Goal: Task Accomplishment & Management: Complete application form

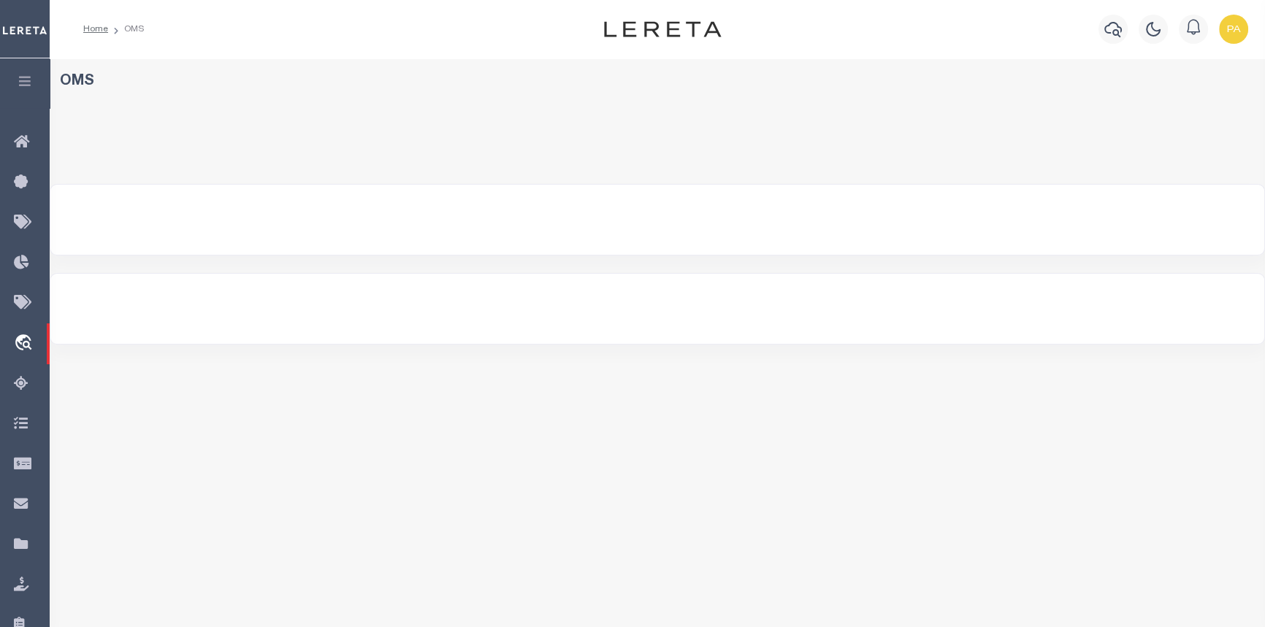
select select "200"
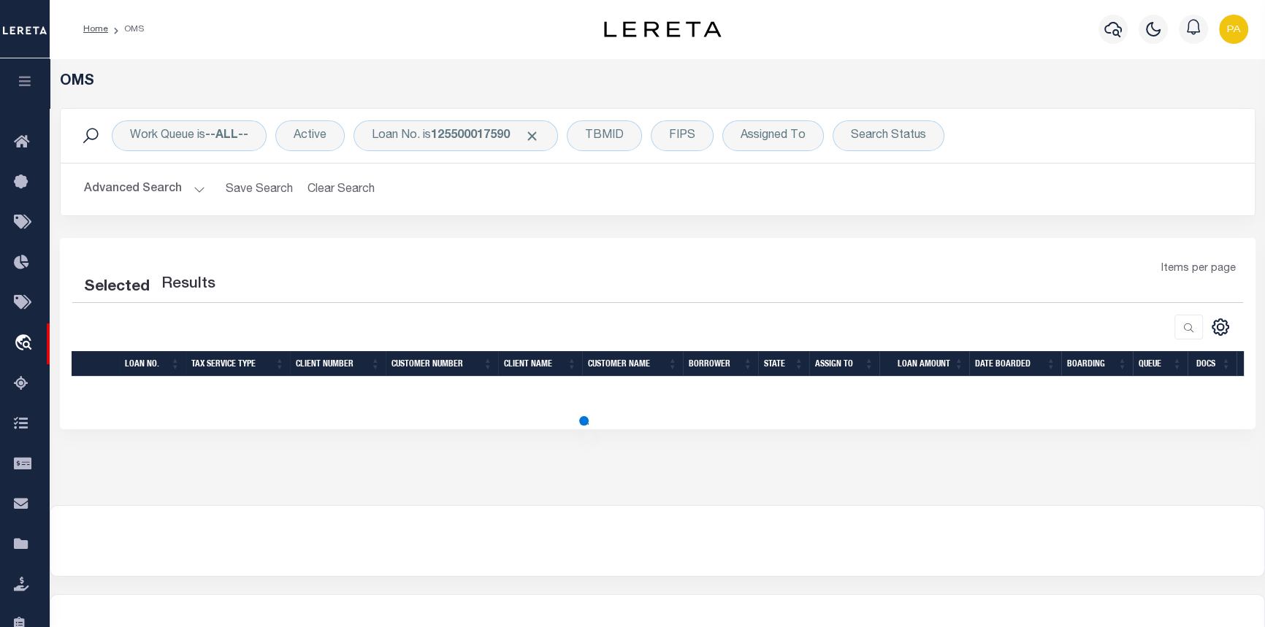
select select "200"
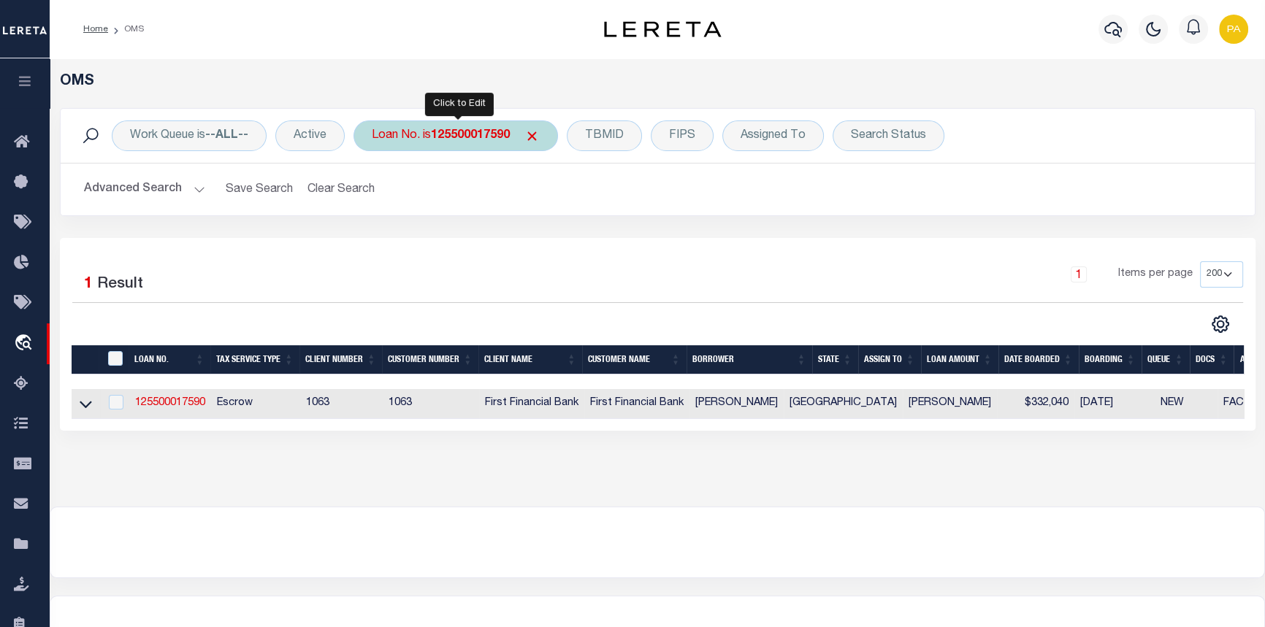
click at [455, 135] on b "125500017590" at bounding box center [470, 136] width 79 height 12
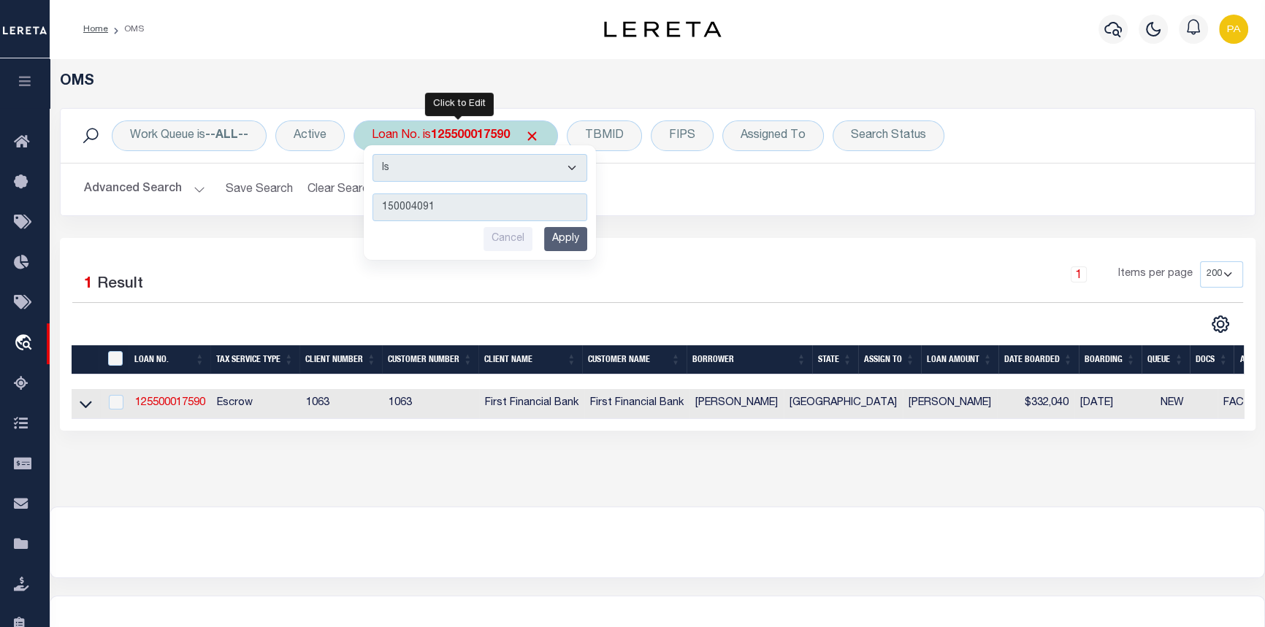
type input "1500040919"
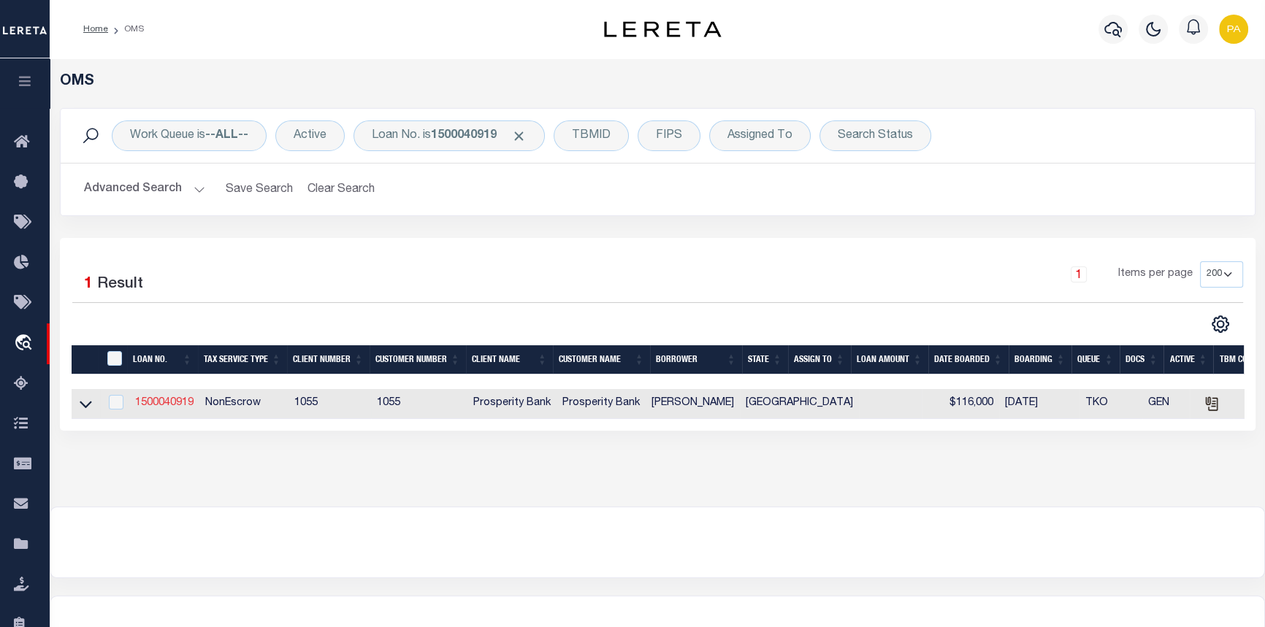
click at [165, 403] on link "1500040919" at bounding box center [164, 403] width 58 height 10
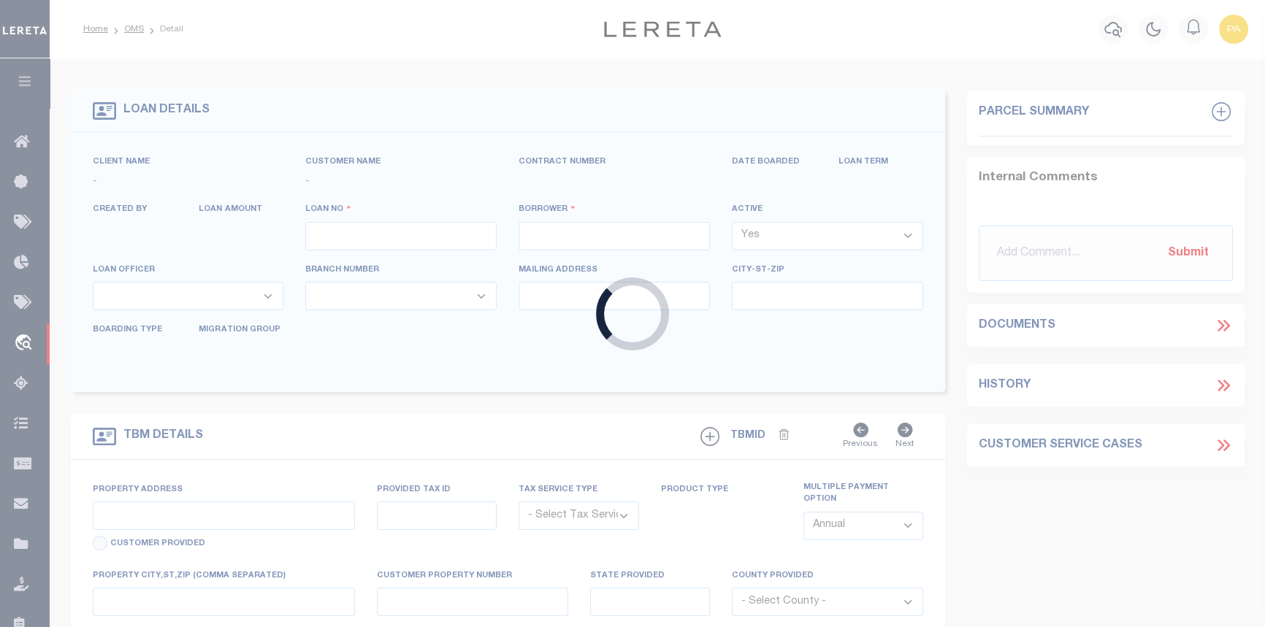
type input "1500040919"
type input "SHANE WALKER"
select select
type input "5911 FRIO DR"
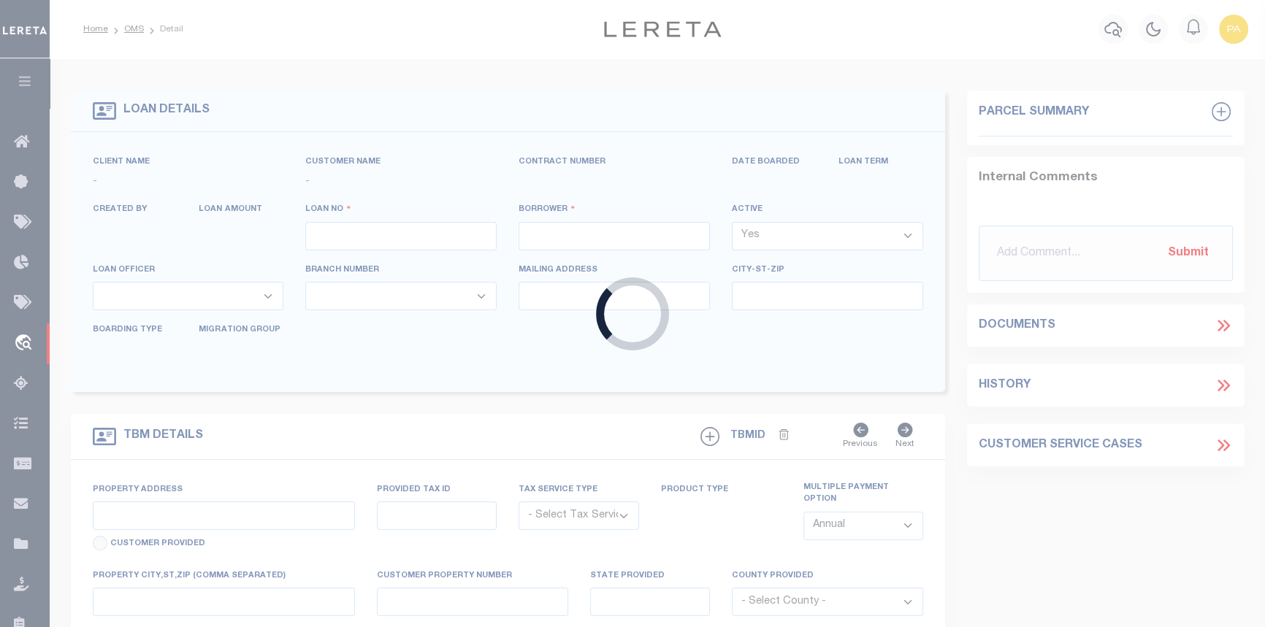
type input "MIDLAND TX 79707"
select select "500"
select select "NonEscrow"
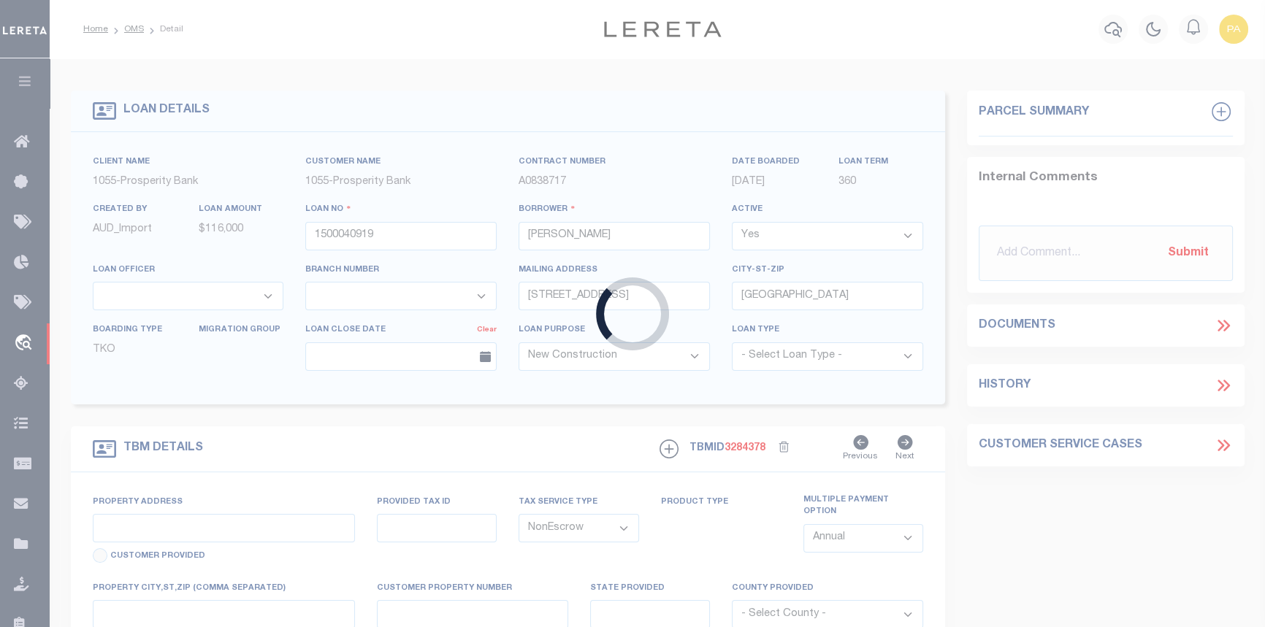
select select "14717"
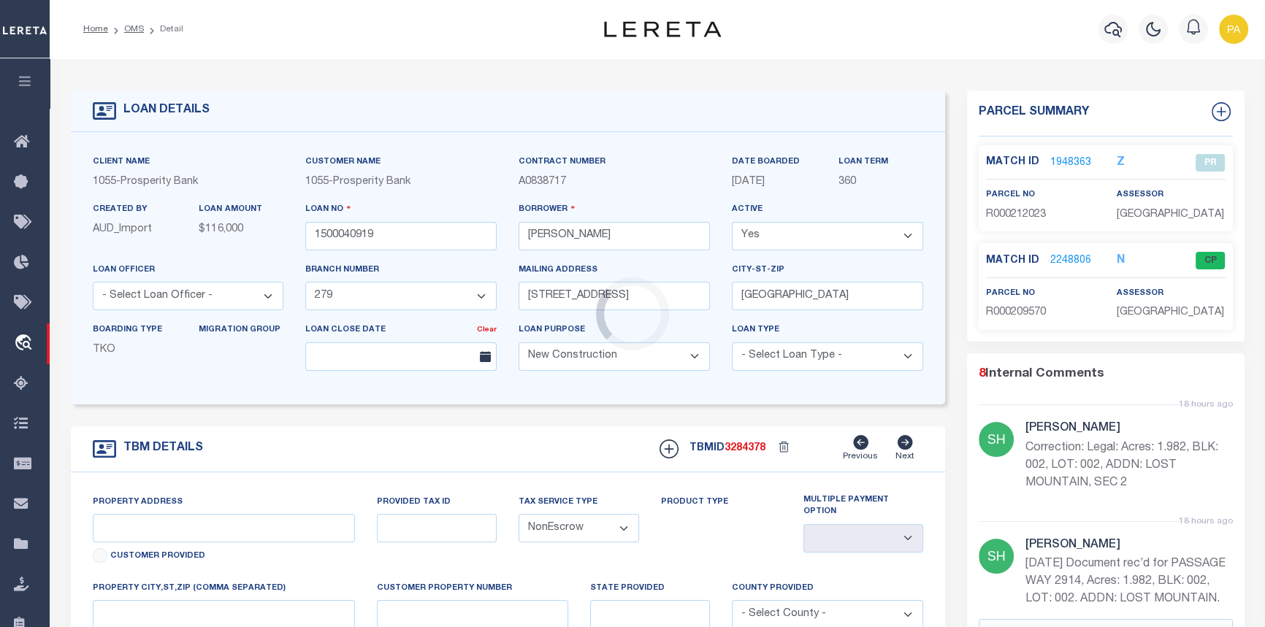
type input "5911 FRIO DR"
type input "000451000120060"
select select
type input "MIDLAND TX 797072146"
type input "TX"
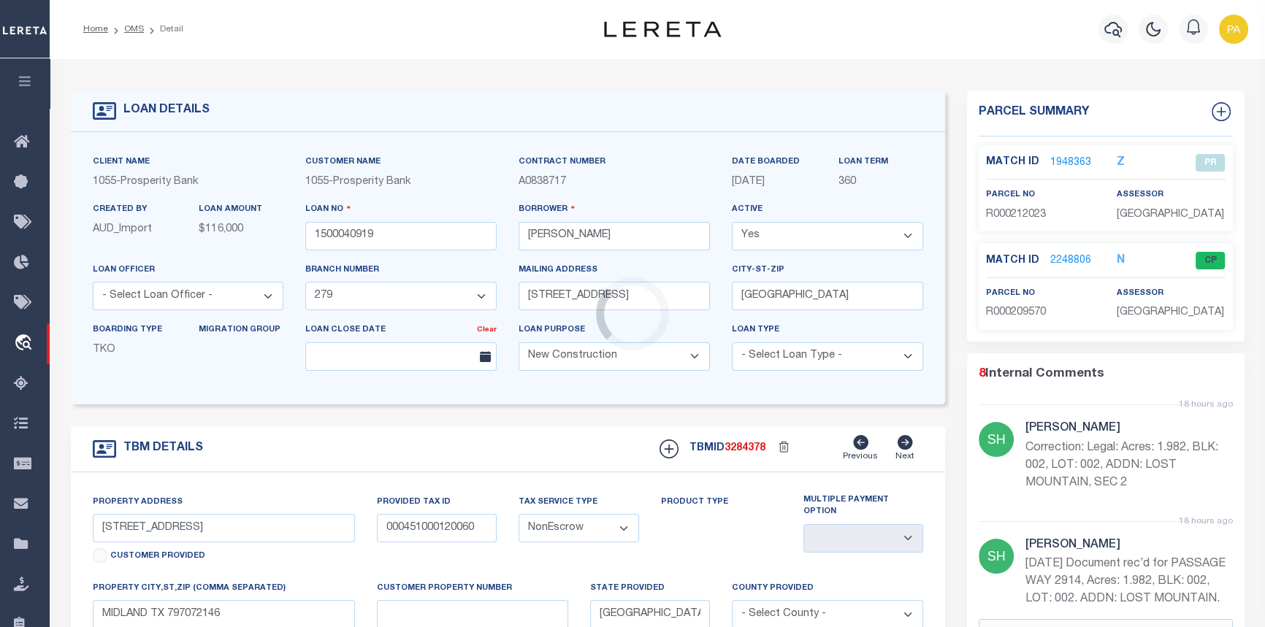
select select
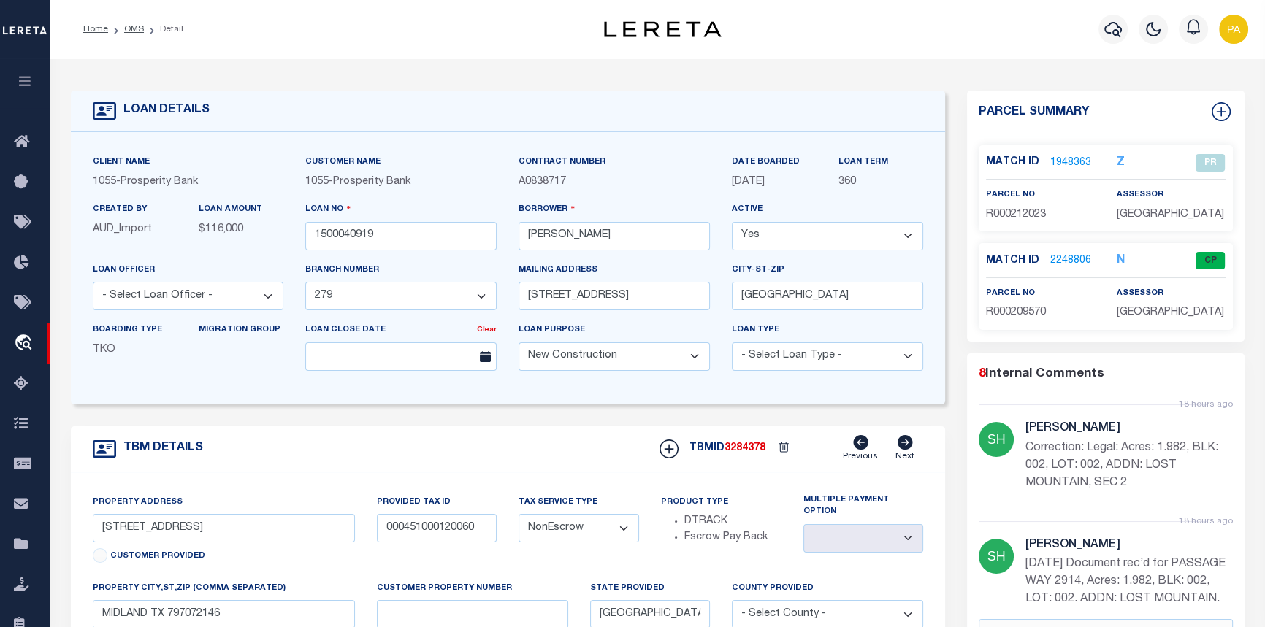
click at [1066, 258] on link "2248806" at bounding box center [1070, 260] width 41 height 15
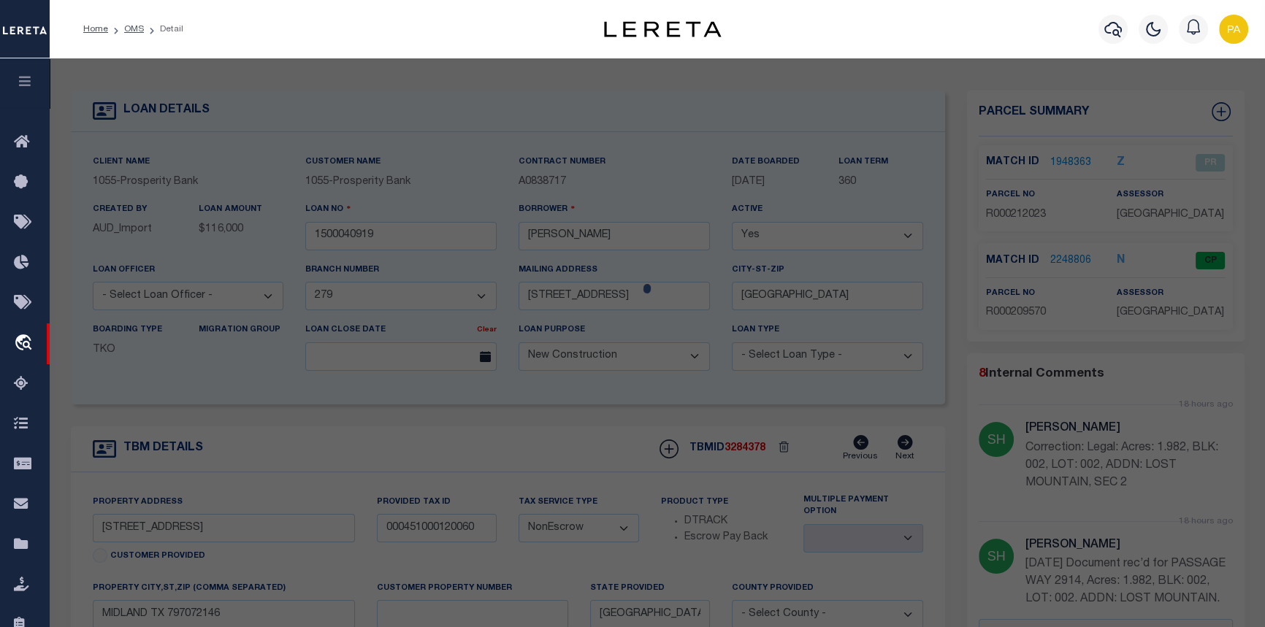
checkbox input "false"
select select "CP"
select select "ADL"
type input "WALKER SHANE"
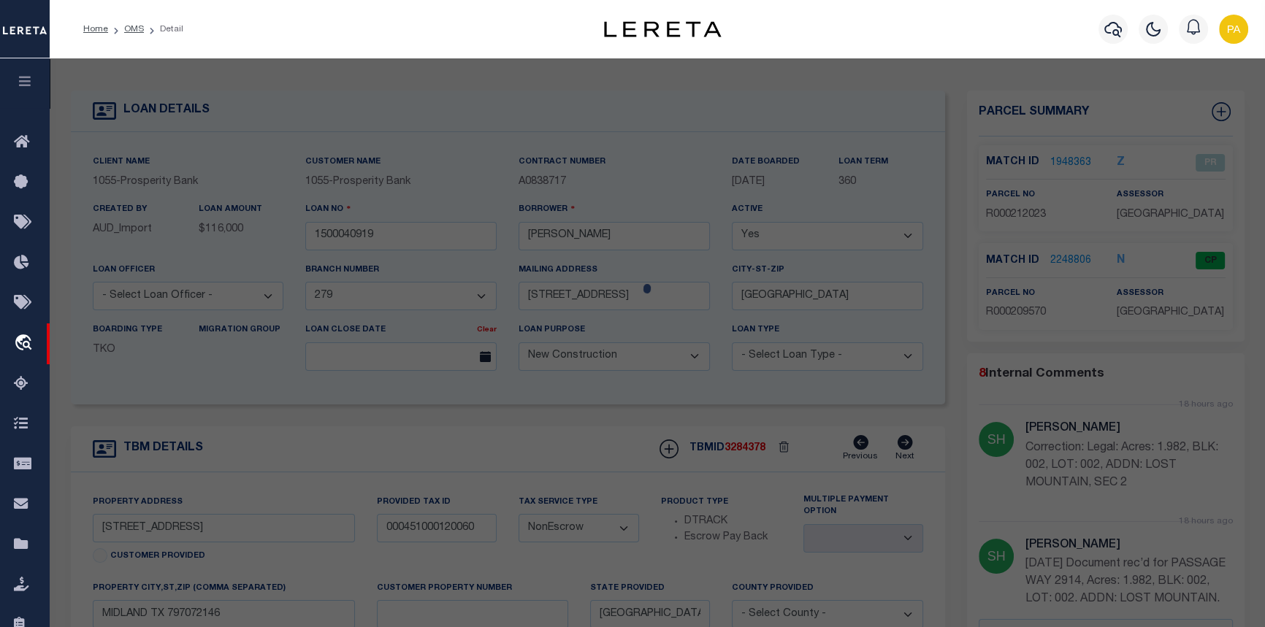
select select "AGW"
select select
type input "PASSAGE WAY 2914"
type textarea "Acres: 1.982, BLK: 002, LOT: 002, ADDN: LOST MOUNTAIN, SEC 2"
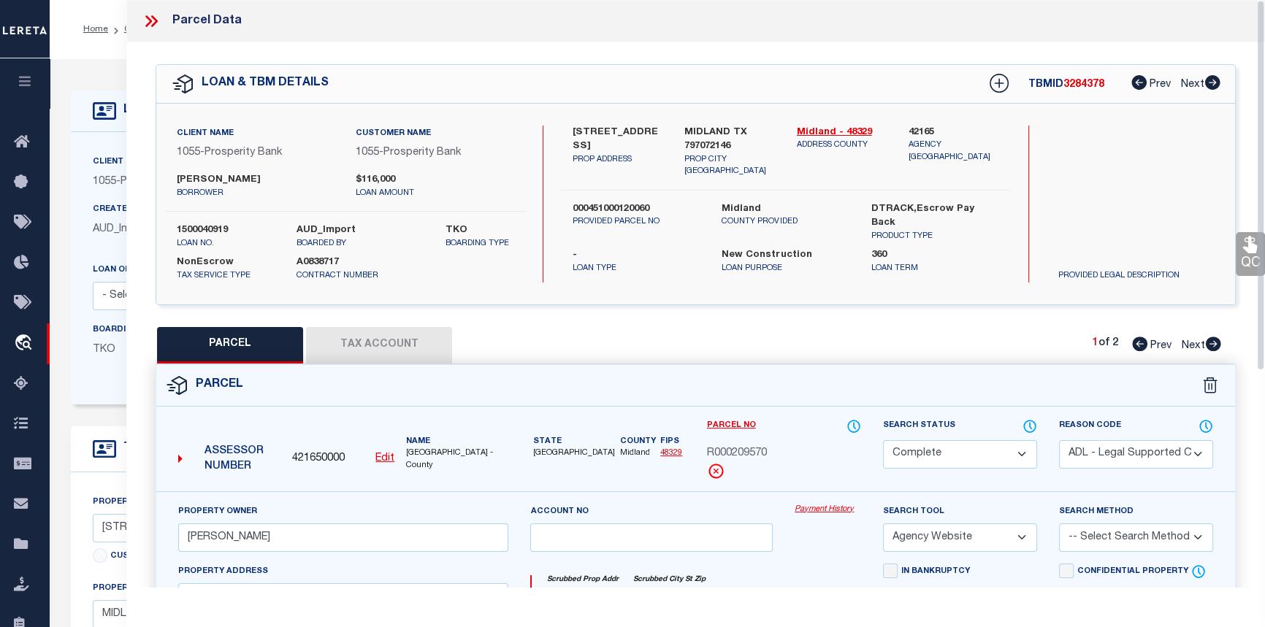
click at [153, 16] on icon at bounding box center [151, 21] width 19 height 19
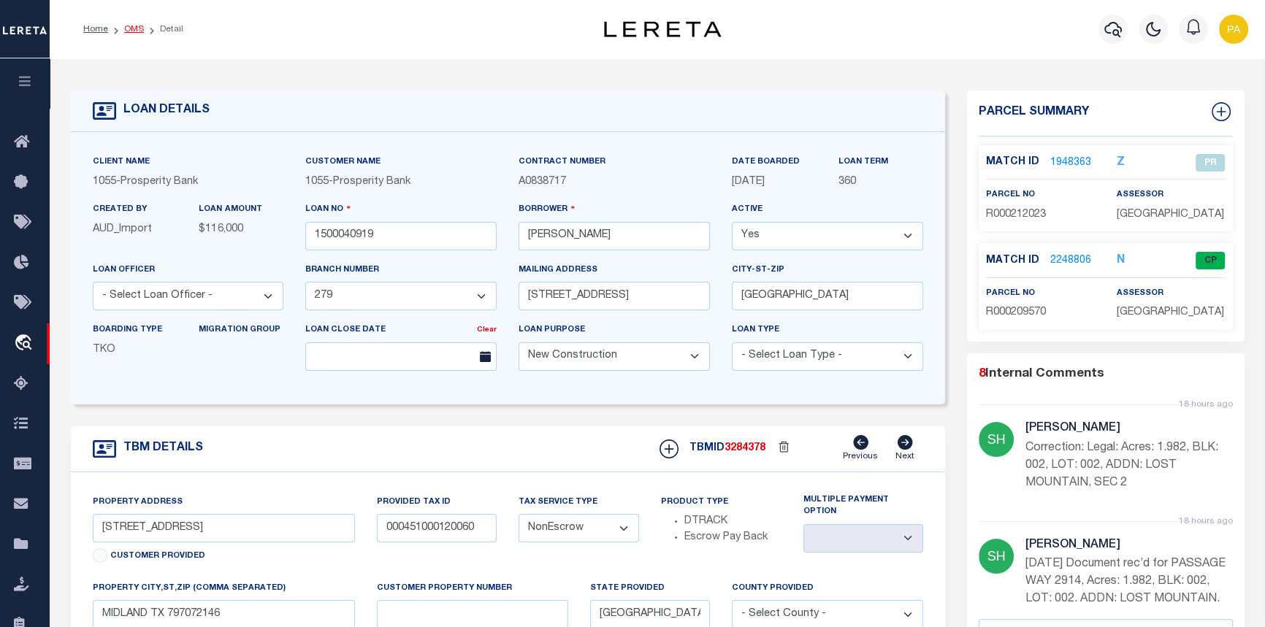
click at [131, 29] on link "OMS" at bounding box center [134, 29] width 20 height 9
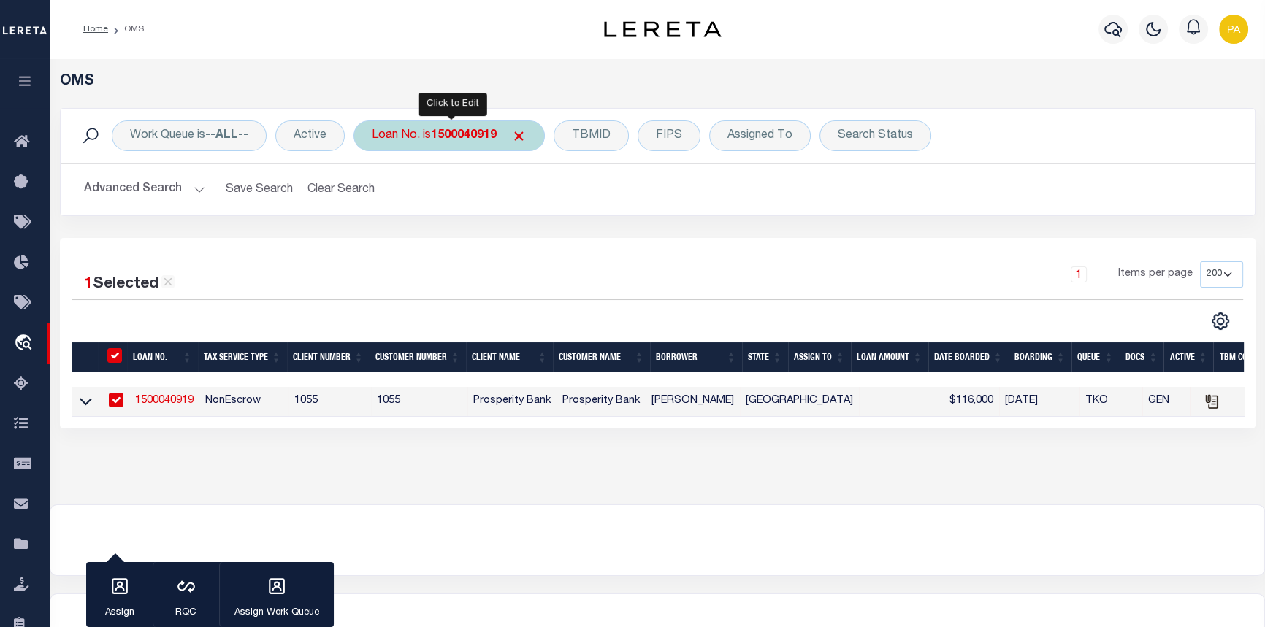
click at [453, 127] on div "Loan No. is 1500040919" at bounding box center [449, 136] width 191 height 31
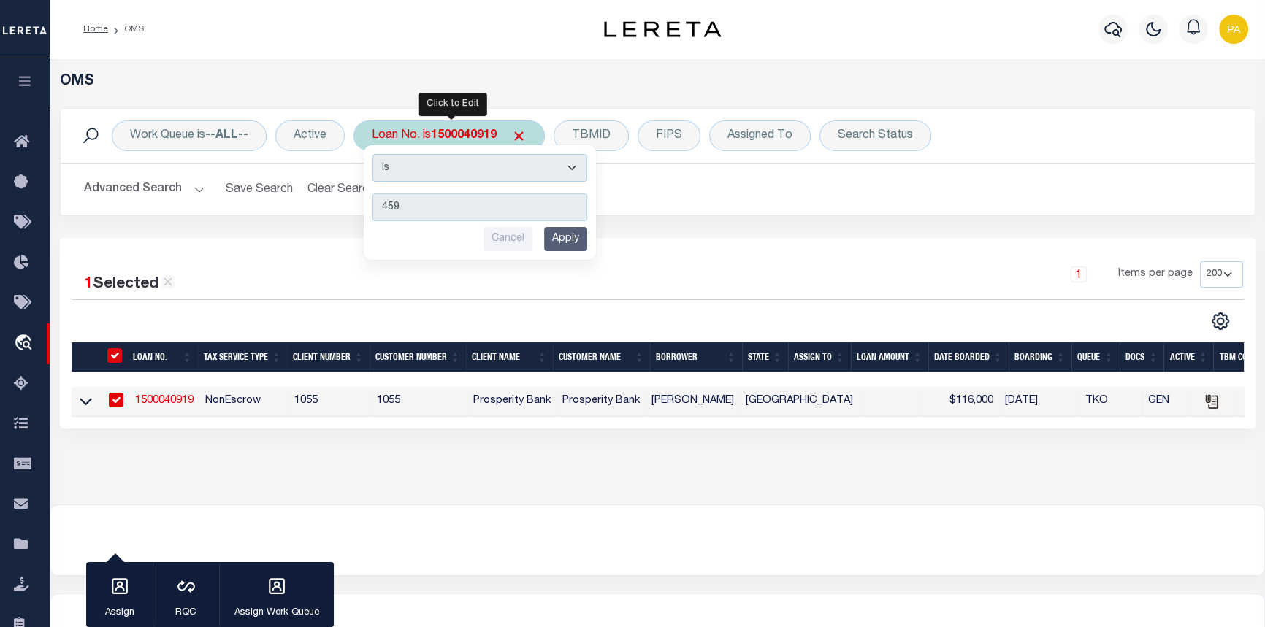
type input "4597"
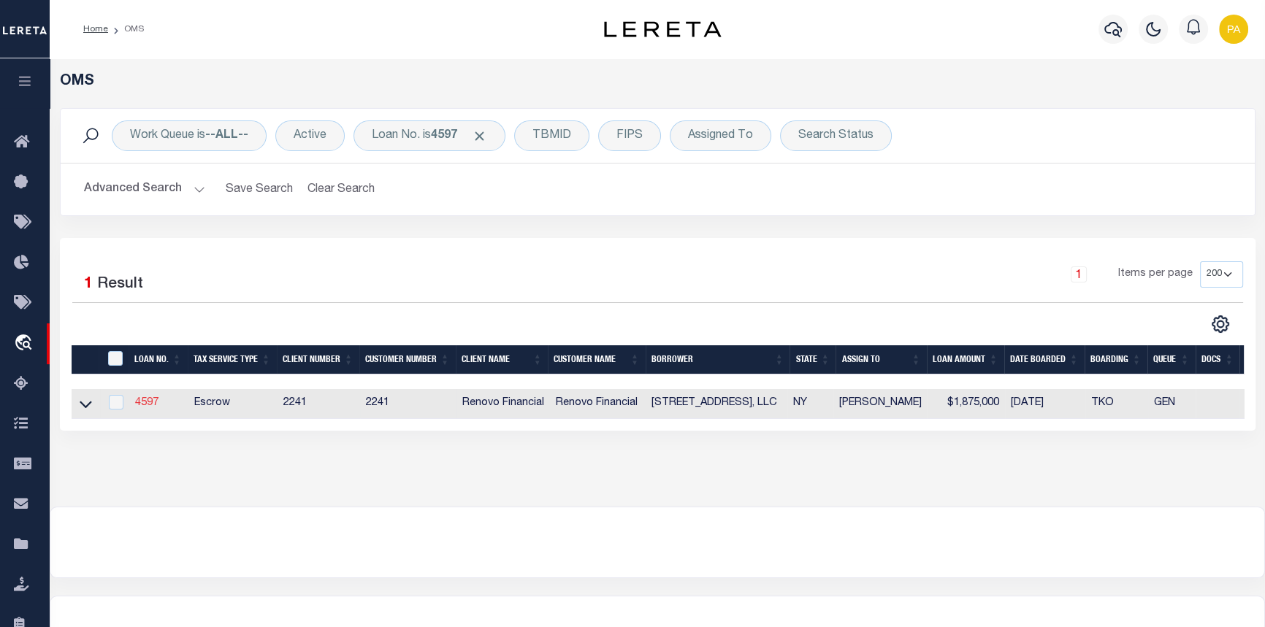
click at [149, 404] on link "4597" at bounding box center [146, 403] width 23 height 10
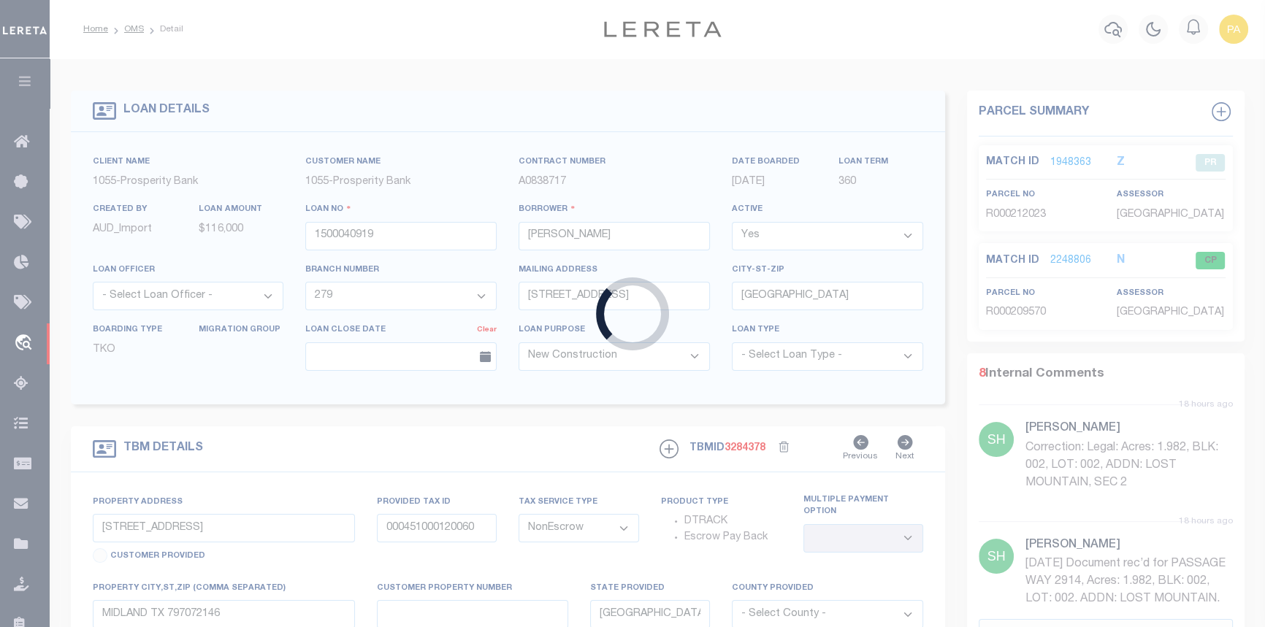
type input "4597"
type input "616 EAST BROADWAY, LLC"
select select
type input "83 Joyce Road"
type input "Plainview NY 11803"
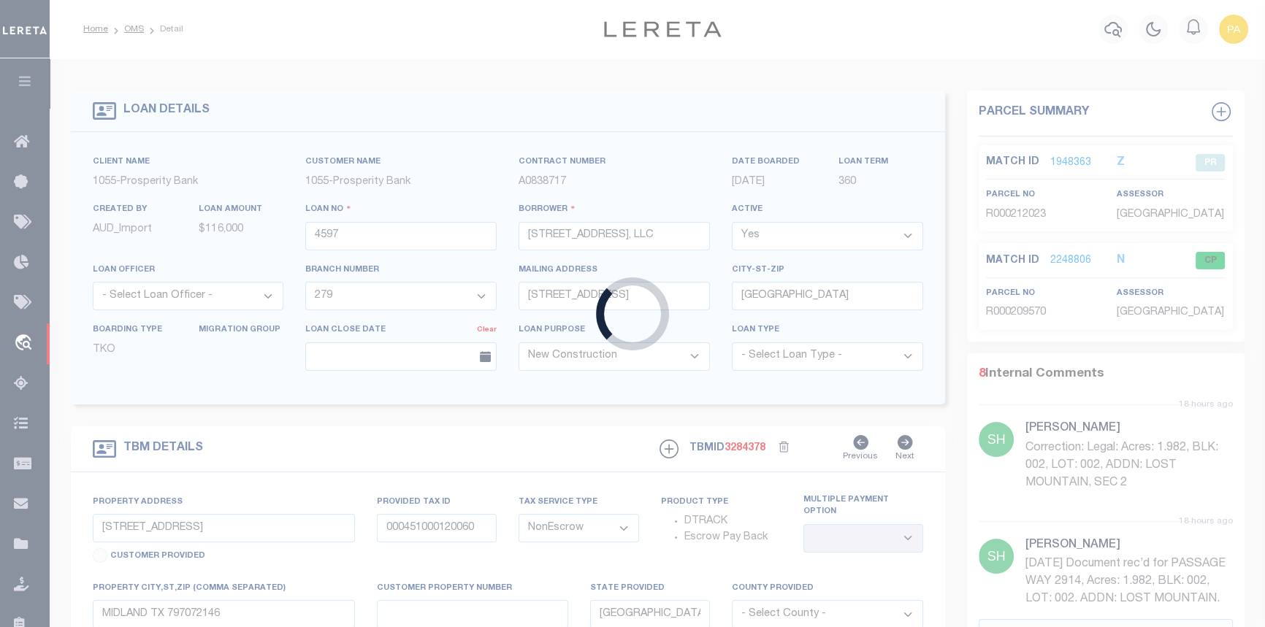
select select
select select "Escrow"
select select "25066"
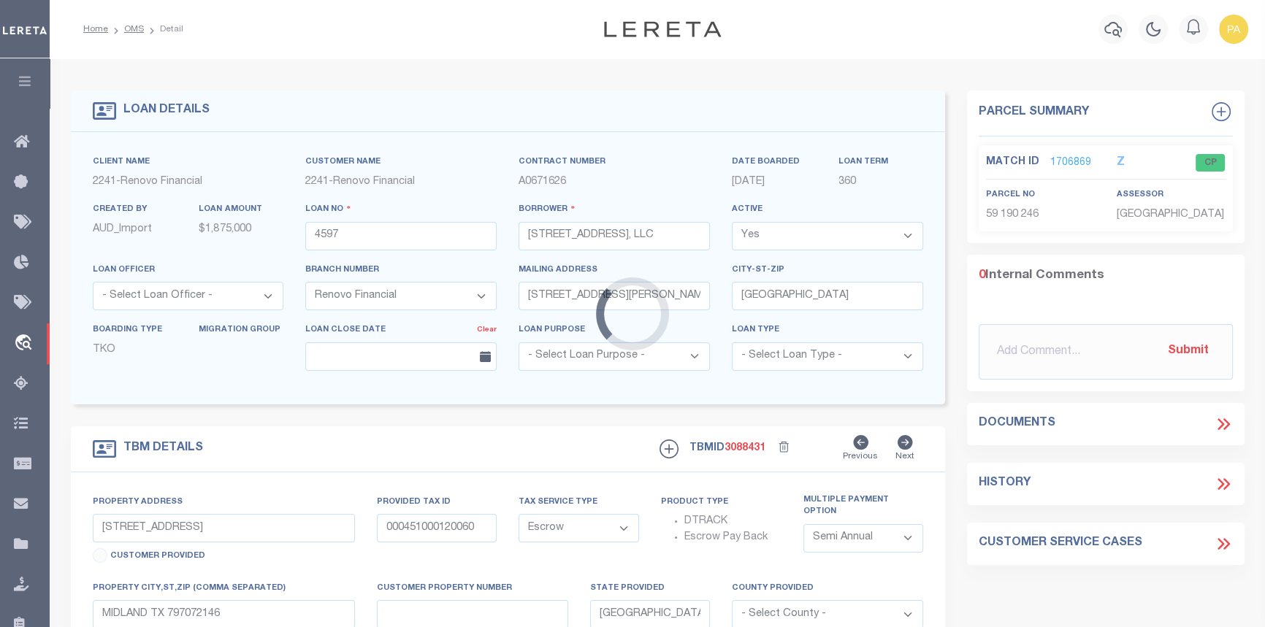
type input "616 East Broadway"
type input "Section 59 Block 190 Lot 246"
select select
type input "Long Beach, NY 11561"
type input "a0k2L00001VJlU7"
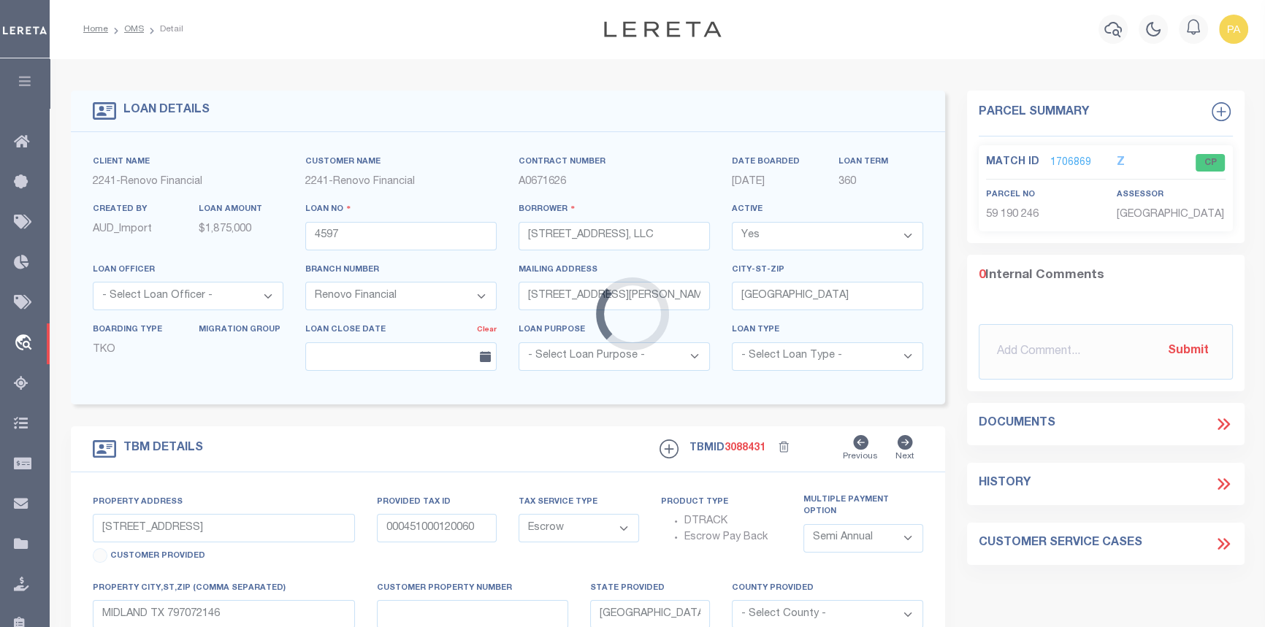
type input "NY"
select select
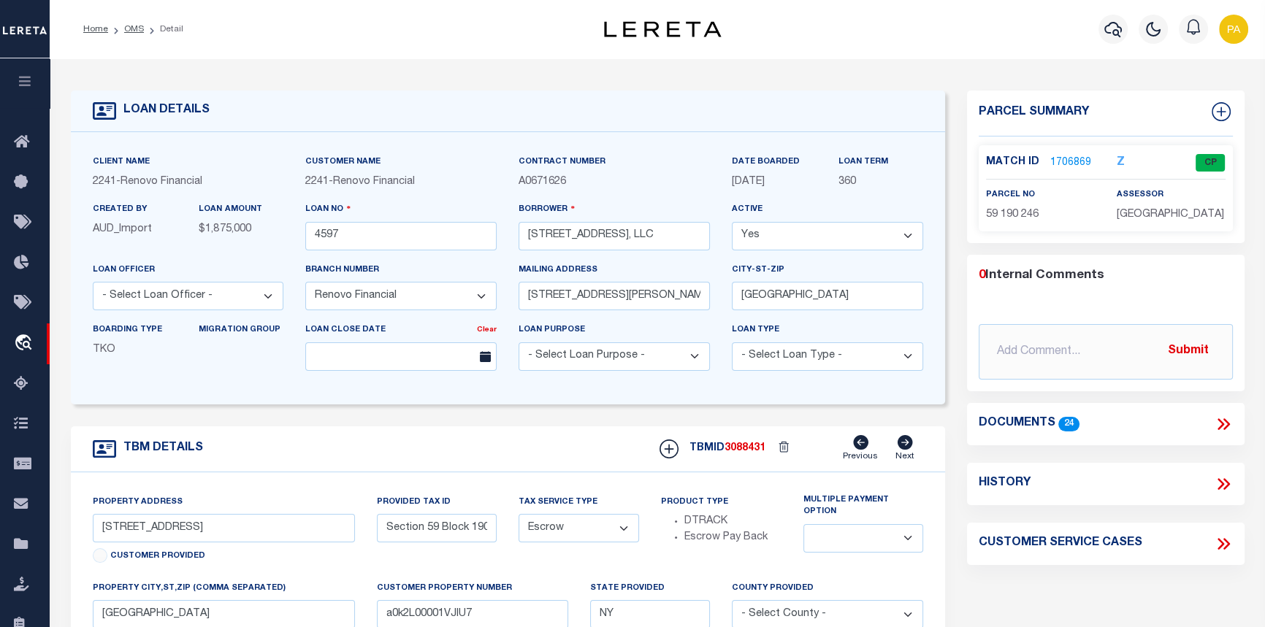
click at [1008, 486] on h4 "History" at bounding box center [1005, 484] width 52 height 14
click at [1225, 483] on icon at bounding box center [1223, 484] width 19 height 19
select select "100"
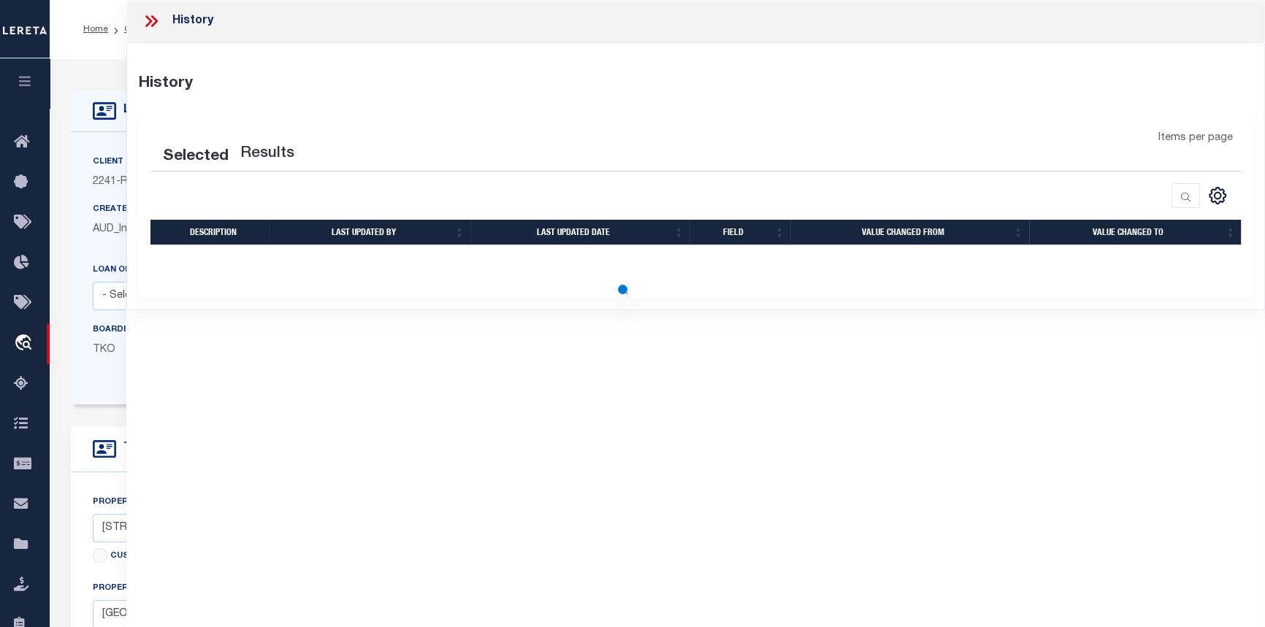
select select "100"
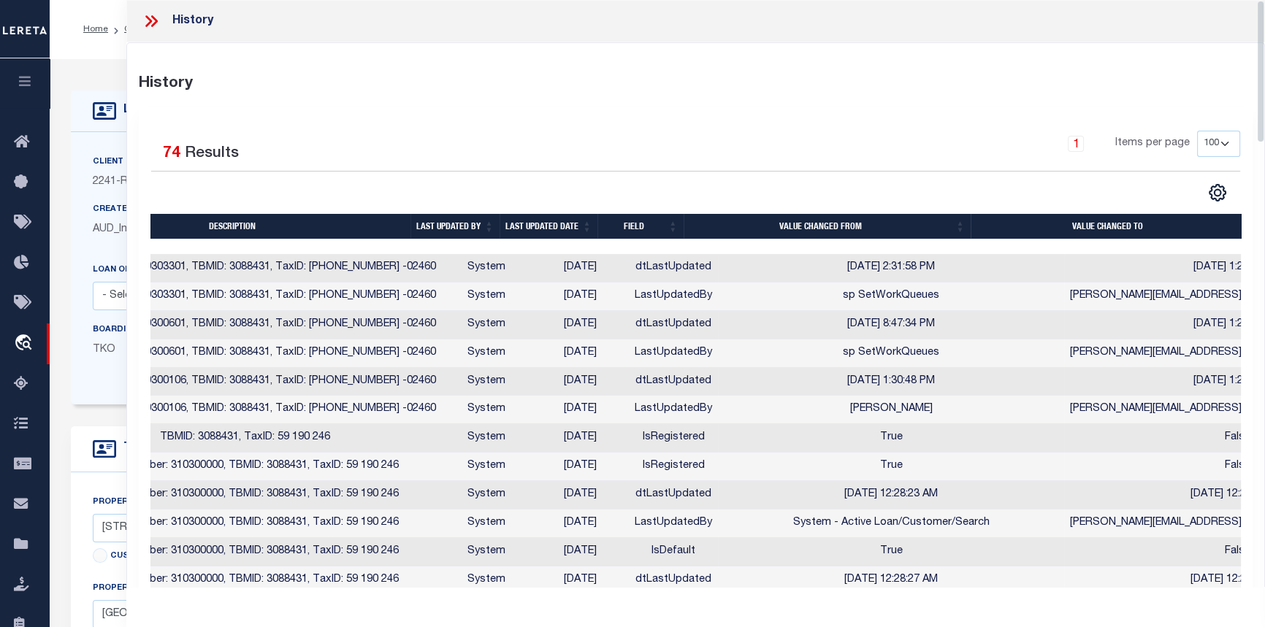
click at [153, 18] on icon at bounding box center [154, 21] width 7 height 12
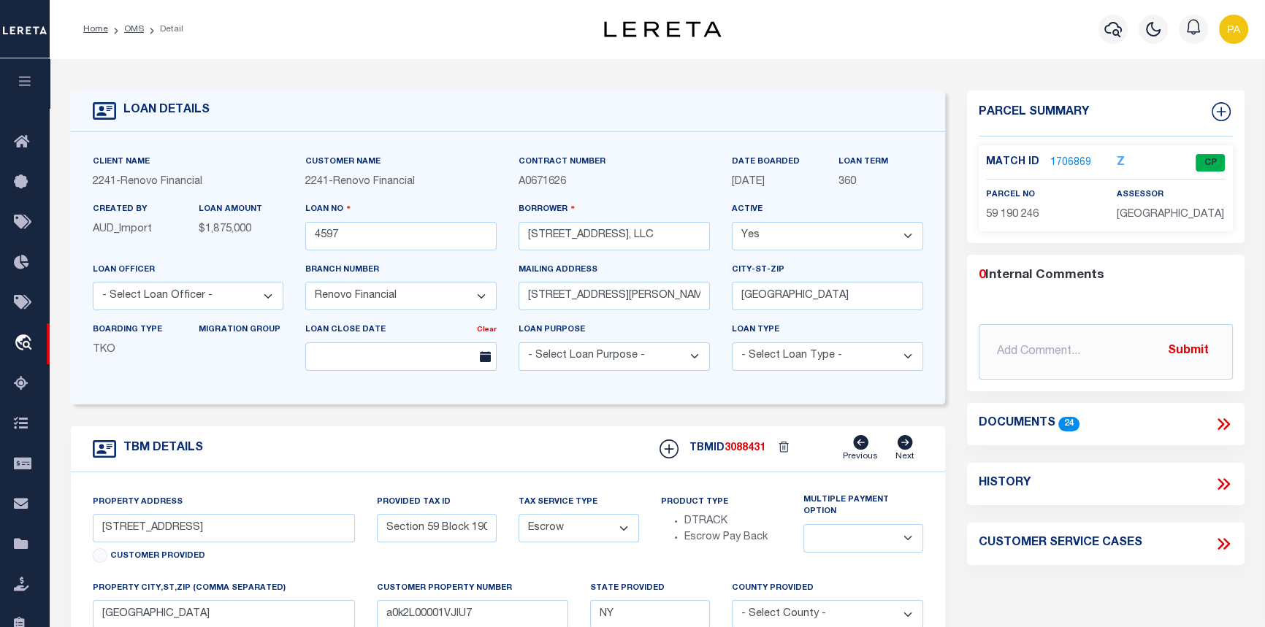
click at [1063, 164] on link "1706869" at bounding box center [1070, 163] width 41 height 15
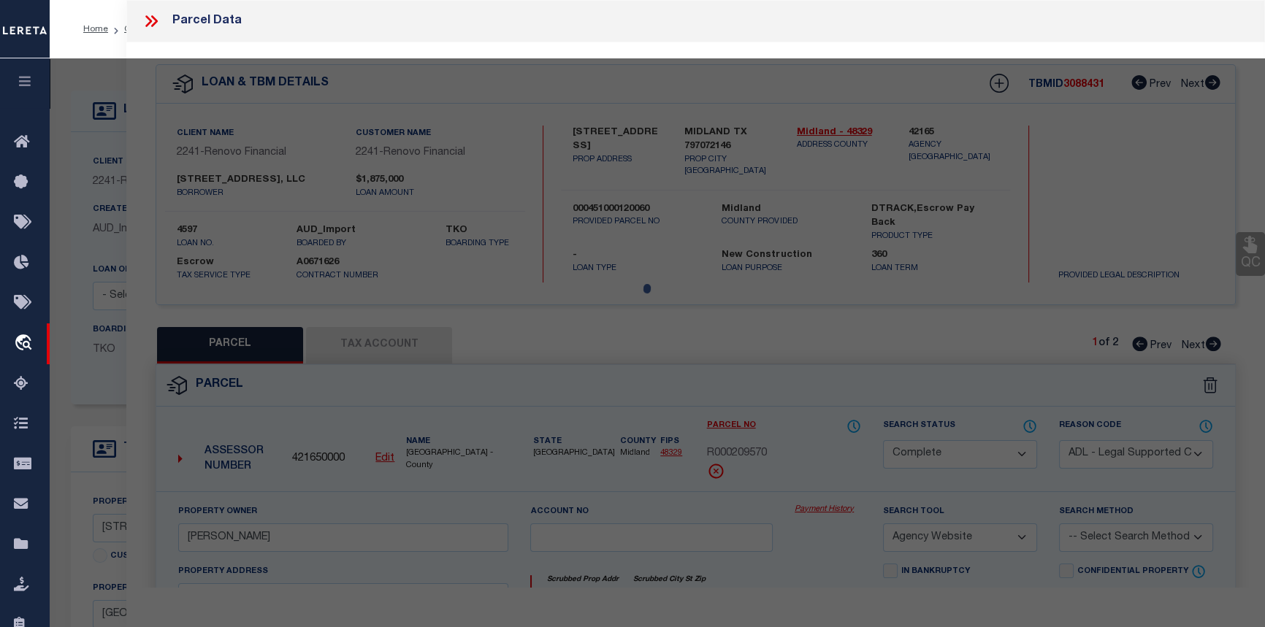
select select "AS"
select select
checkbox input "false"
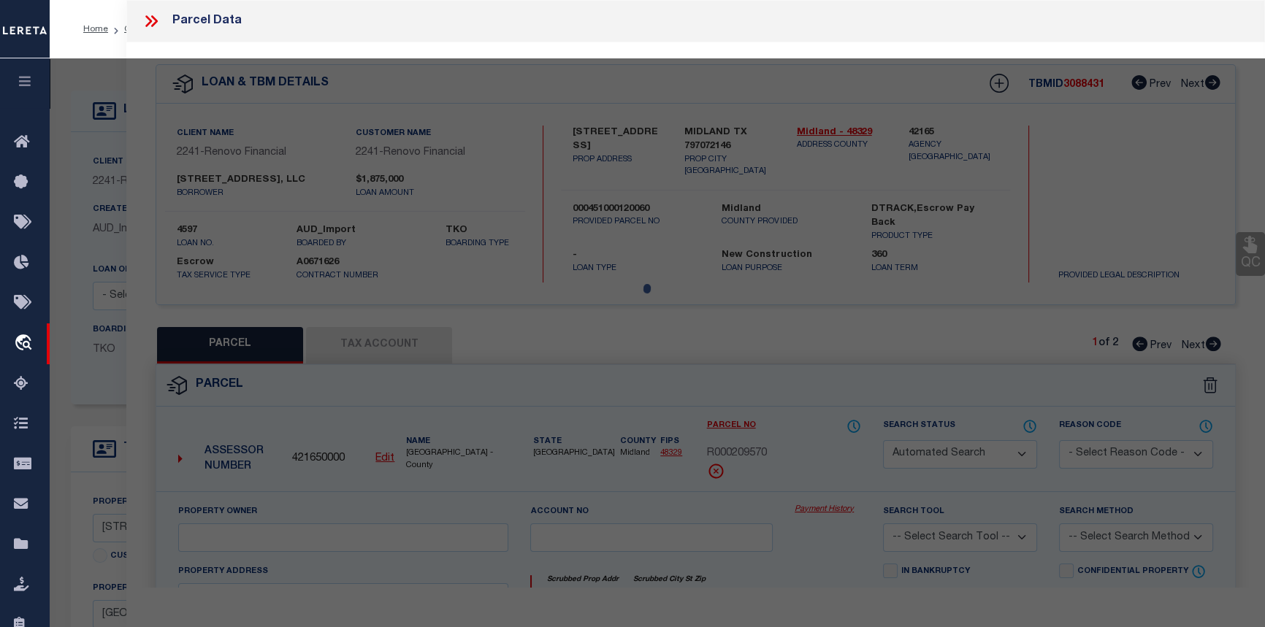
select select "CP"
type input "Town: Long Beach"
select select
type input "616 E BROADWAY"
checkbox input "false"
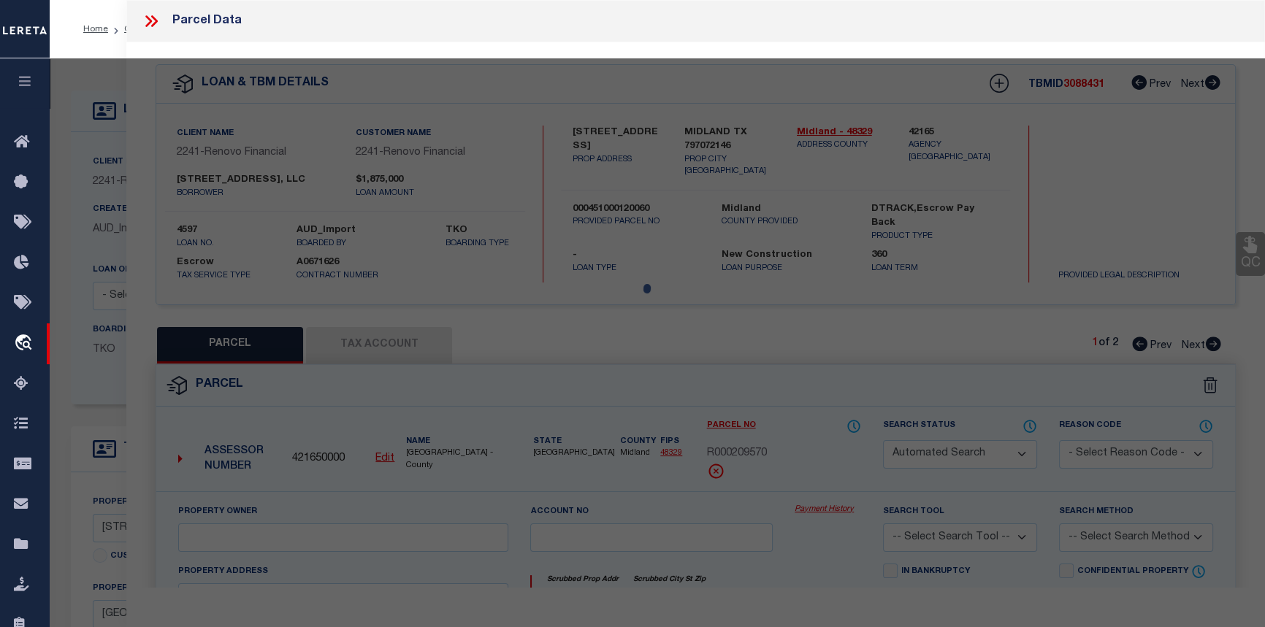
type input "NY"
type textarea "Section: 59Block: 190Lot: 246"
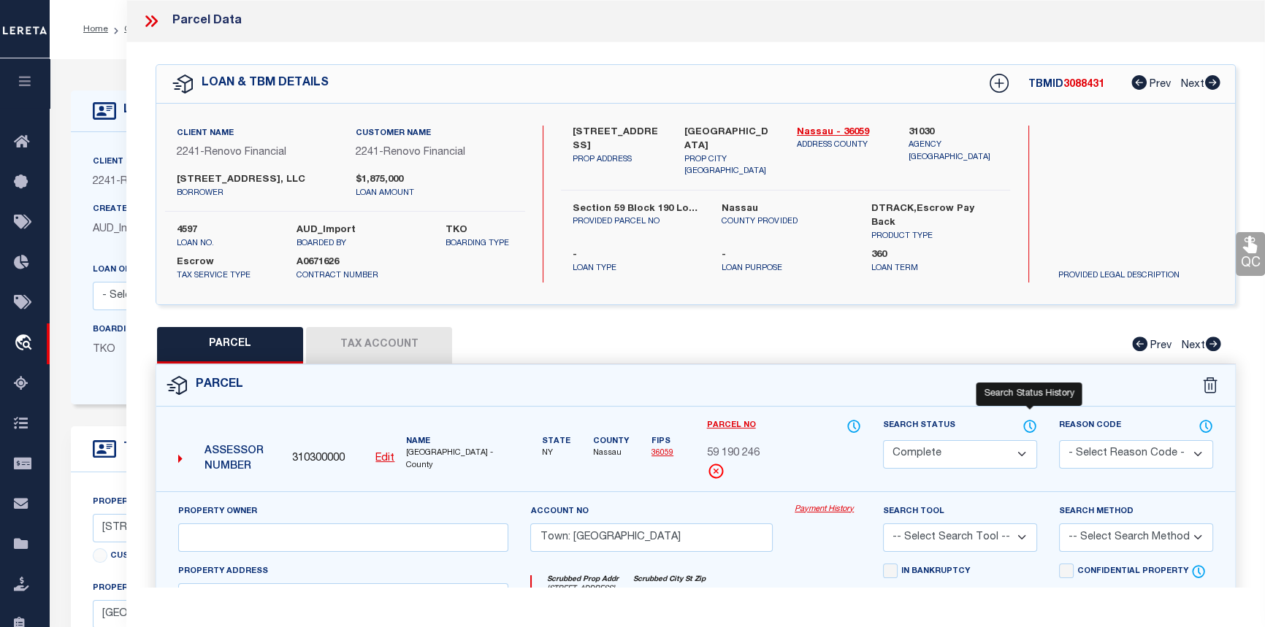
click at [1032, 423] on icon at bounding box center [1030, 427] width 15 height 16
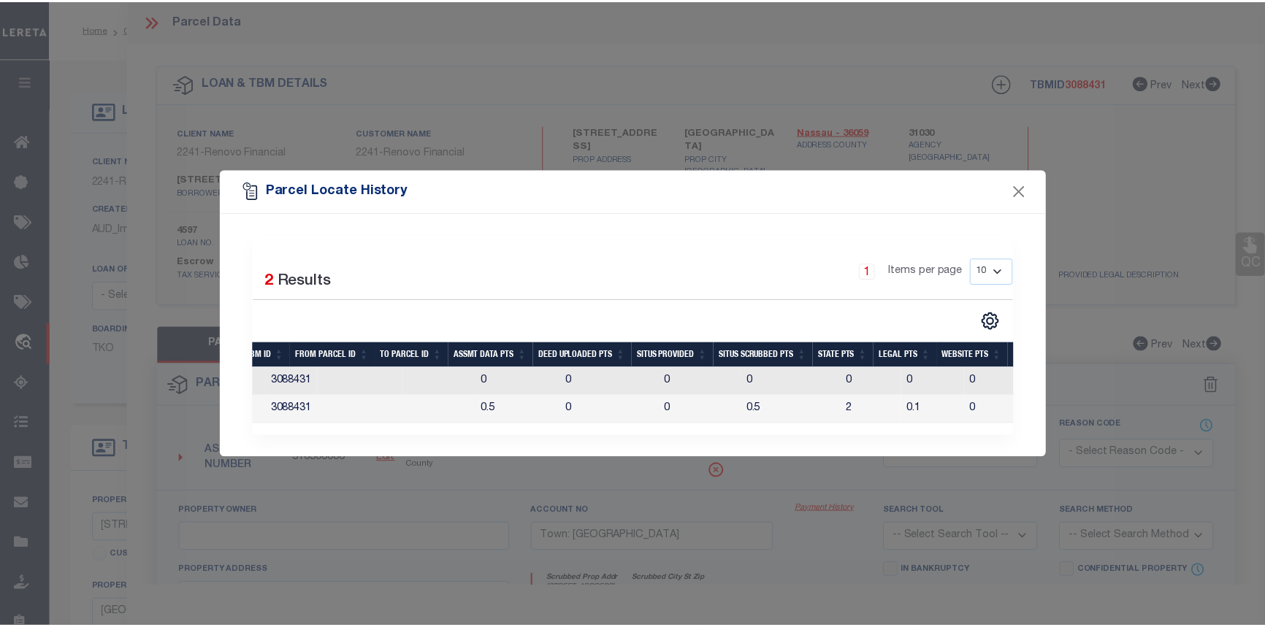
scroll to position [0, 512]
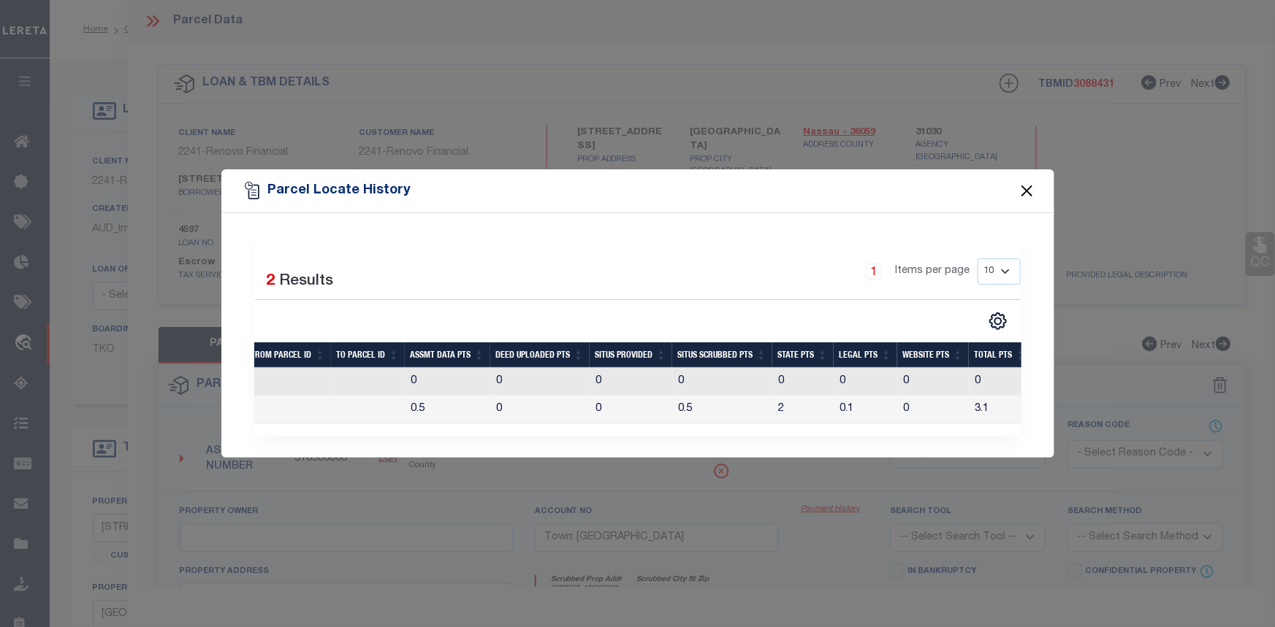
click at [1032, 186] on button "Close" at bounding box center [1026, 190] width 19 height 19
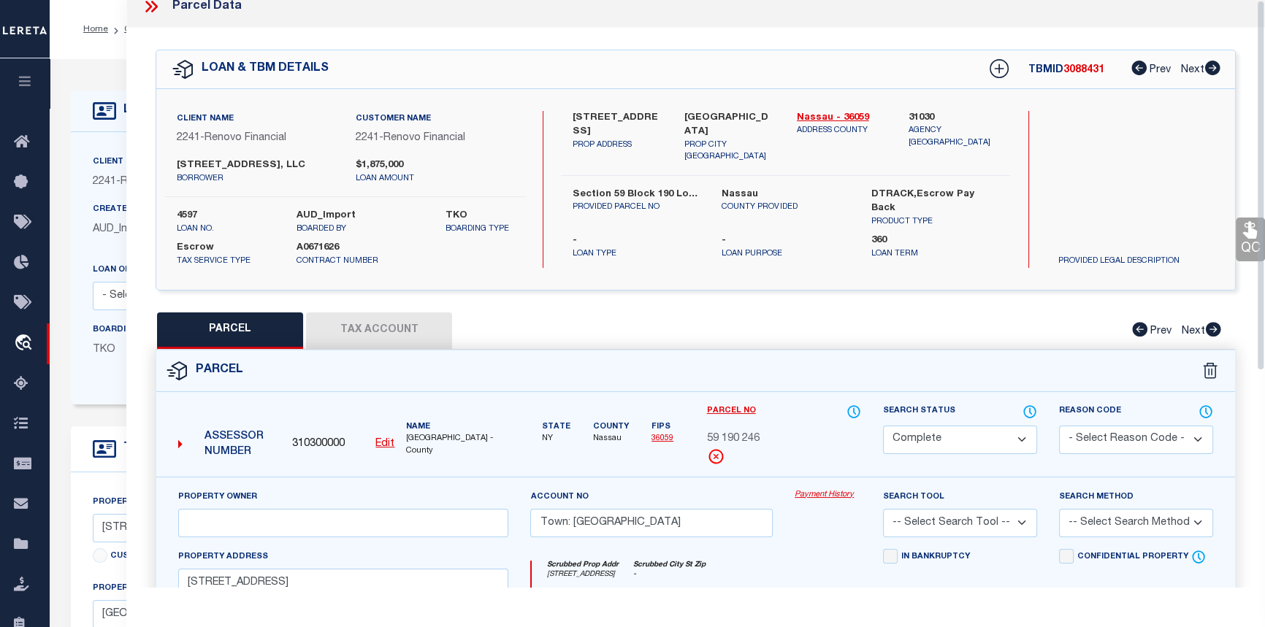
scroll to position [0, 0]
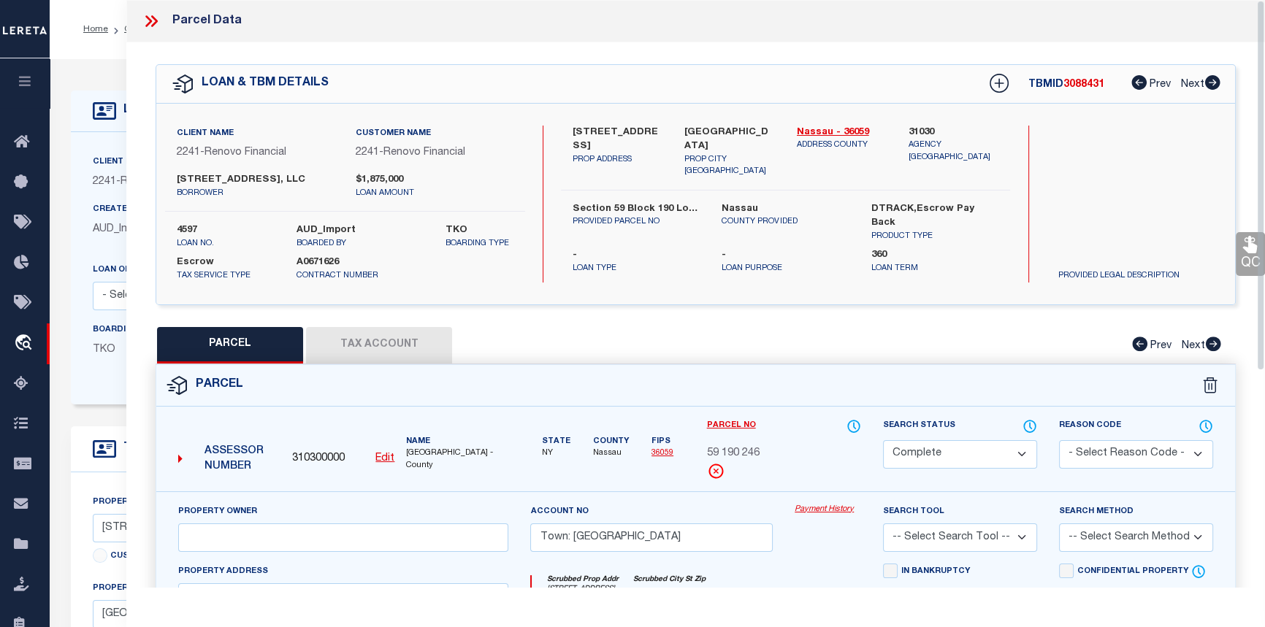
click at [148, 20] on icon at bounding box center [148, 21] width 7 height 12
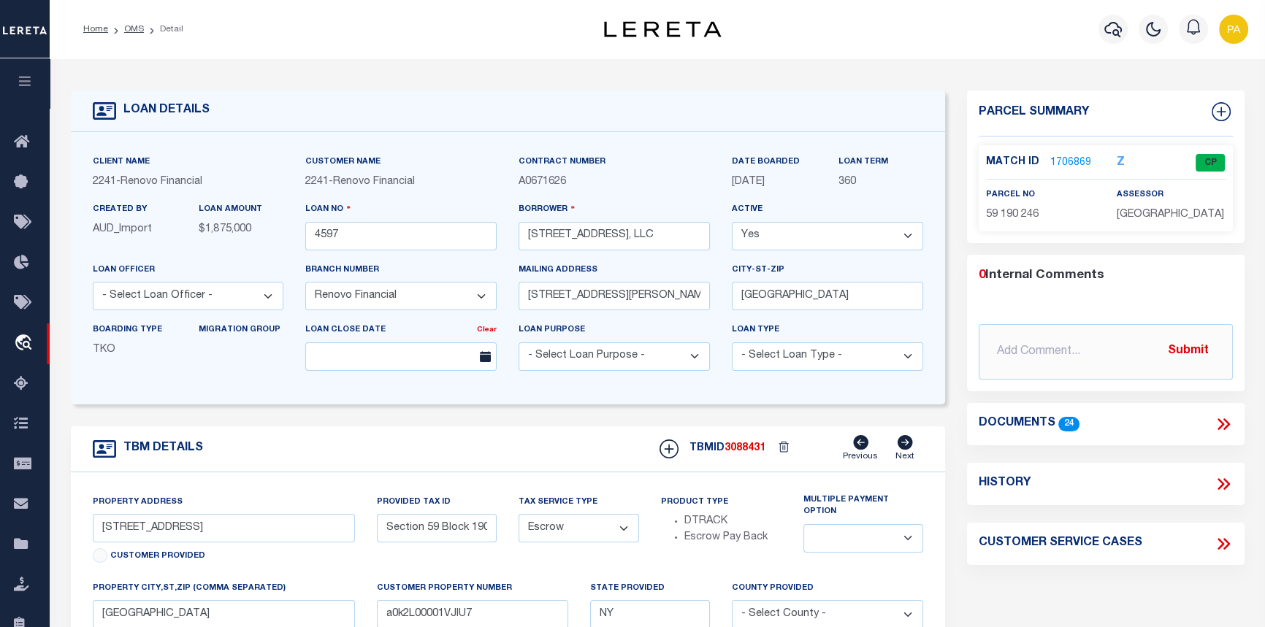
click at [1223, 427] on icon at bounding box center [1223, 424] width 19 height 19
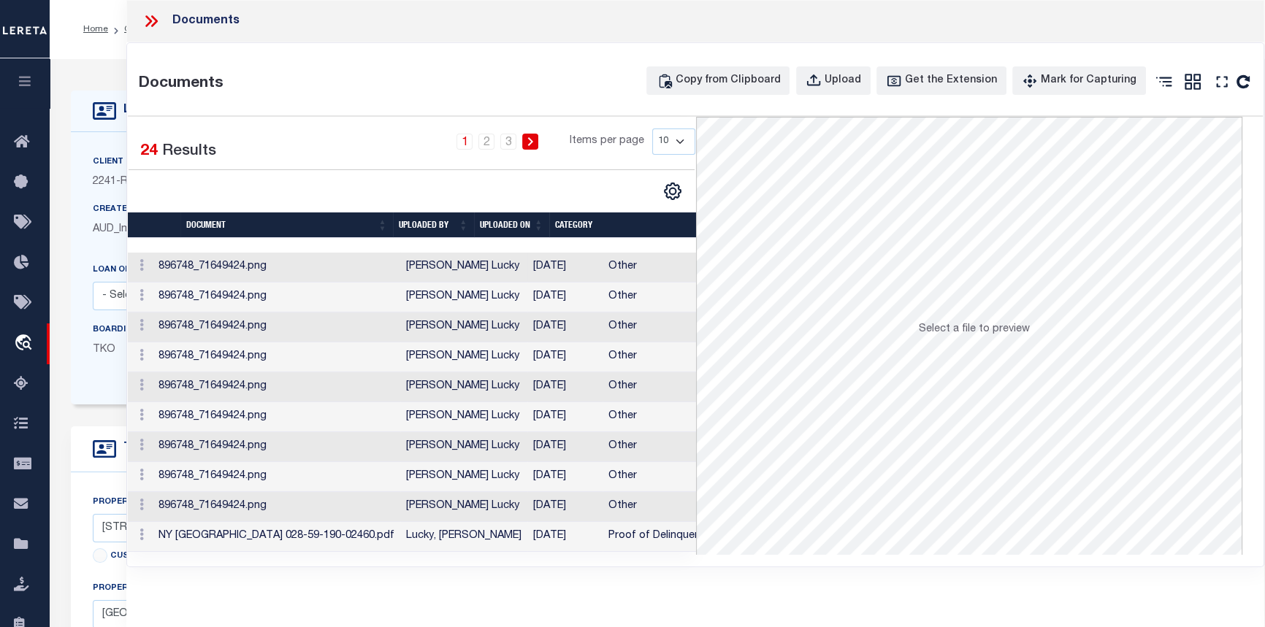
click at [527, 262] on td "11/18/2022" at bounding box center [564, 268] width 75 height 30
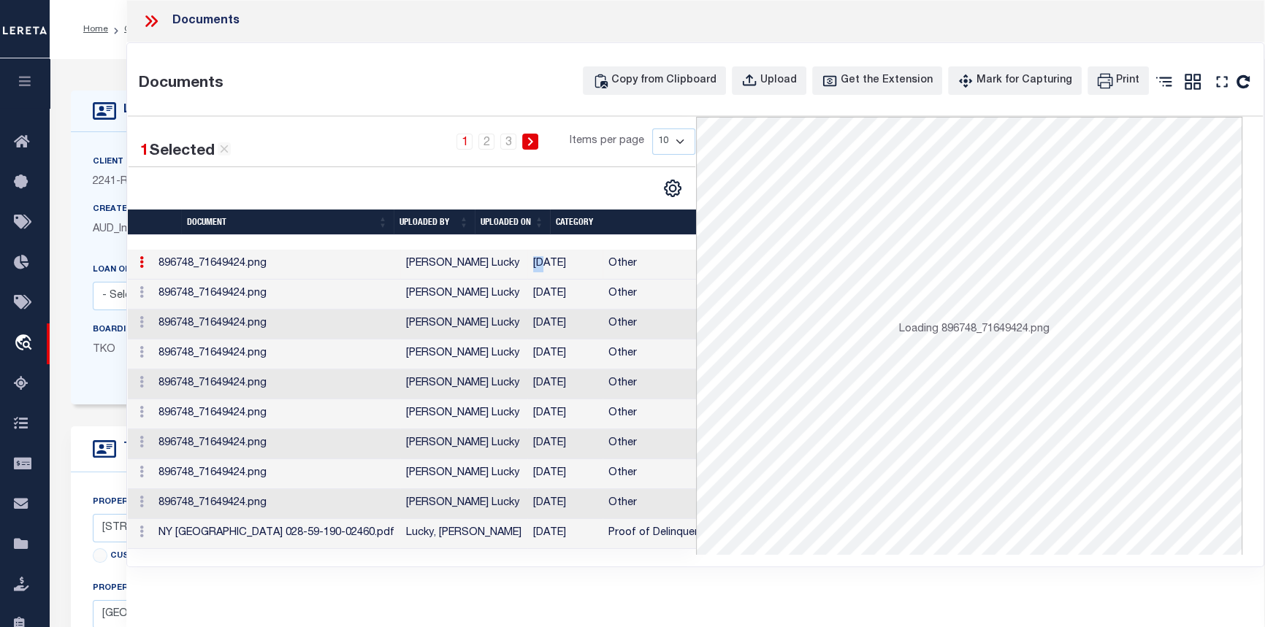
click at [527, 262] on td "11/18/2022" at bounding box center [564, 265] width 75 height 30
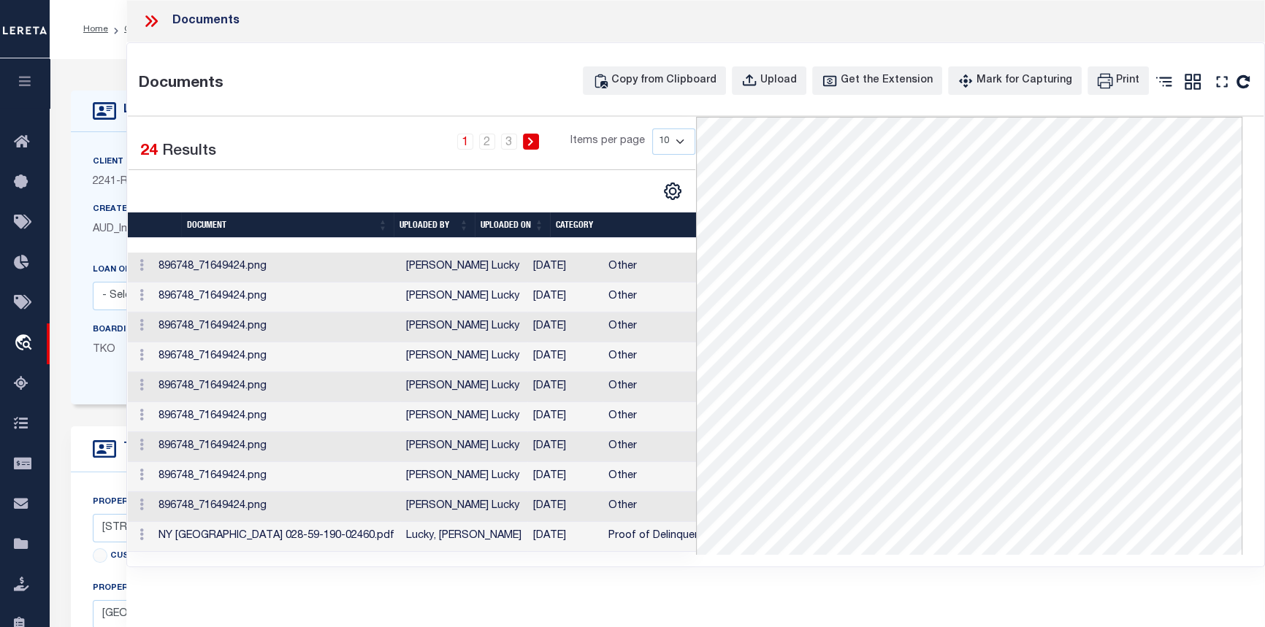
click at [153, 20] on icon at bounding box center [151, 21] width 19 height 19
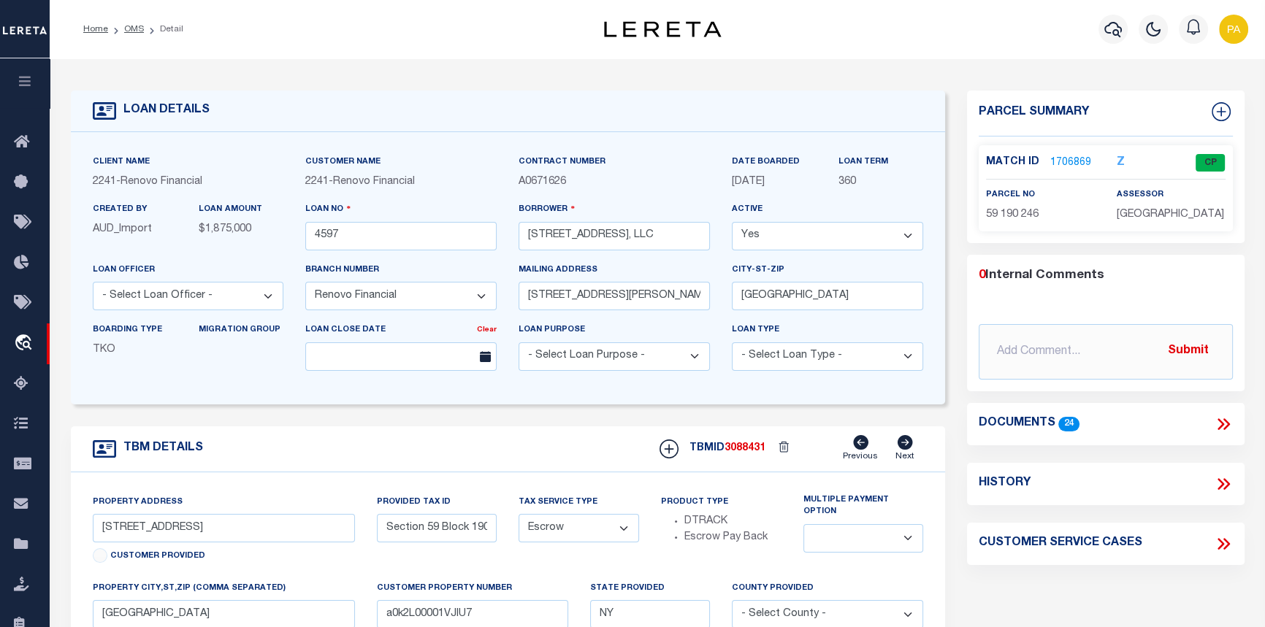
click at [1062, 161] on link "1706869" at bounding box center [1070, 163] width 41 height 15
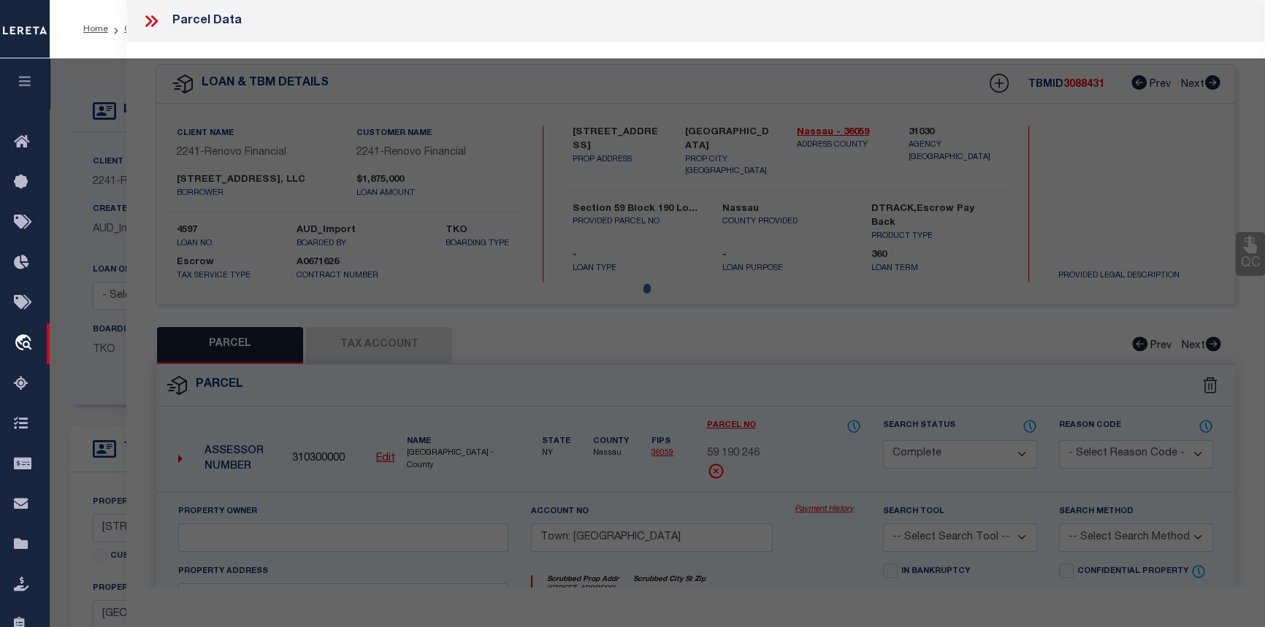
select select "AS"
checkbox input "false"
select select "CP"
type input "Town: Long Beach"
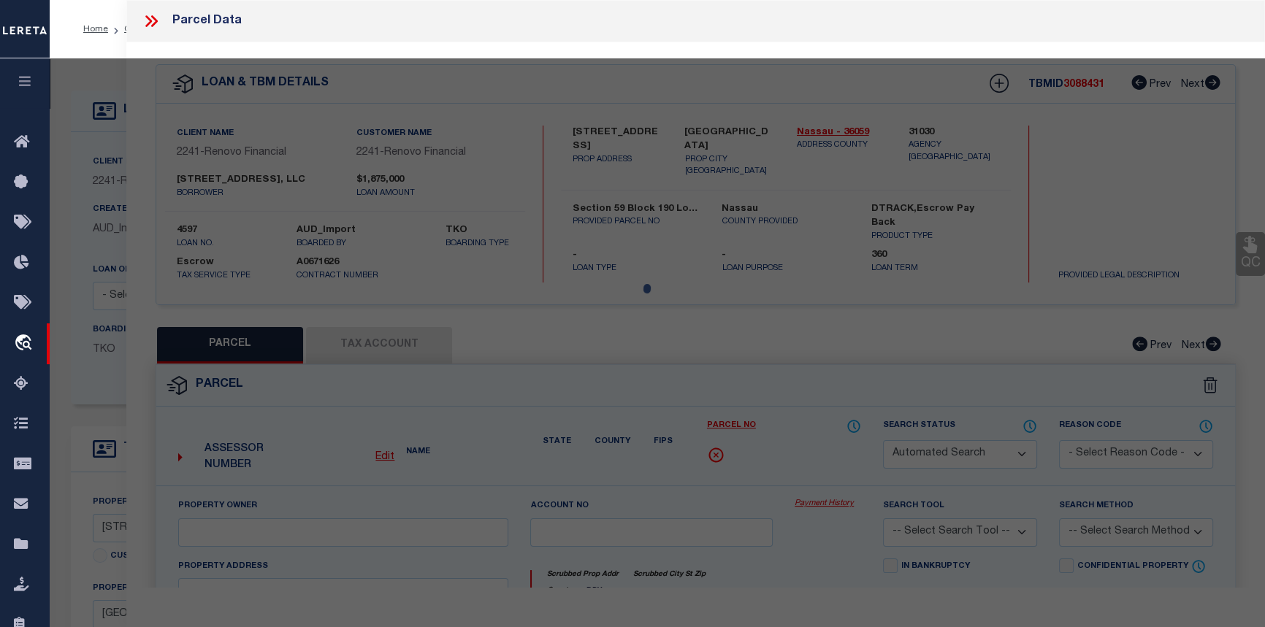
select select
type input "616 E BROADWAY"
checkbox input "false"
type input "NY"
type textarea "Section: 59Block: 190Lot: 246"
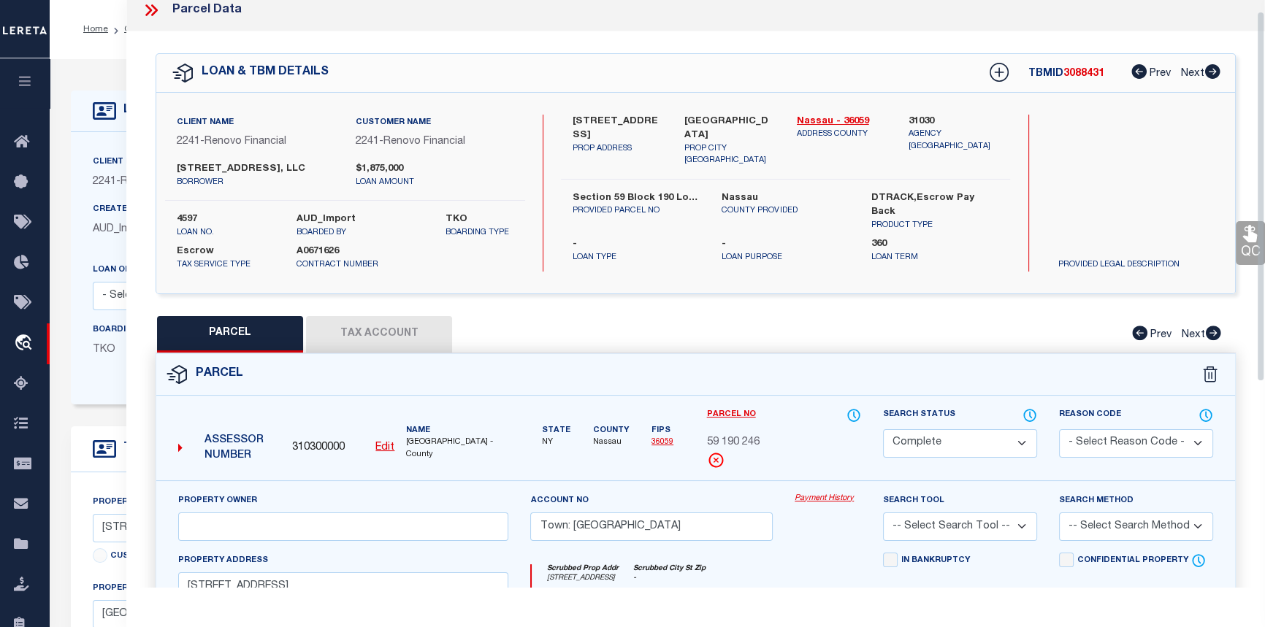
scroll to position [9, 0]
click at [830, 501] on link "Payment History" at bounding box center [828, 501] width 66 height 12
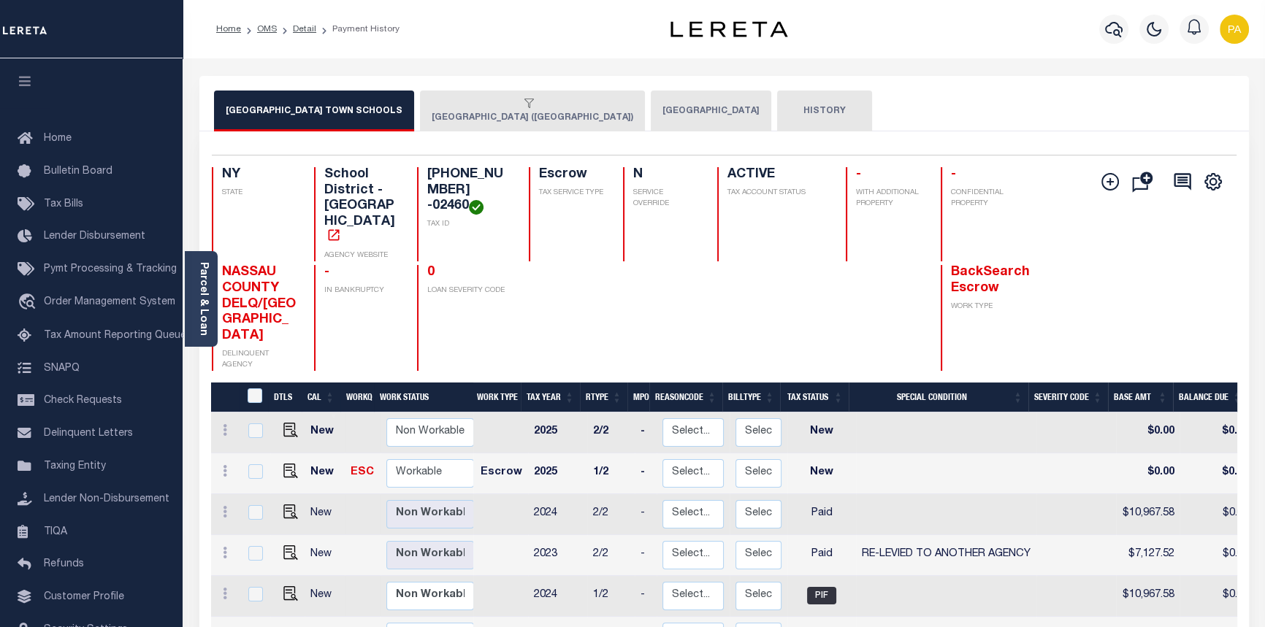
click at [651, 101] on button "[GEOGRAPHIC_DATA]" at bounding box center [711, 111] width 121 height 41
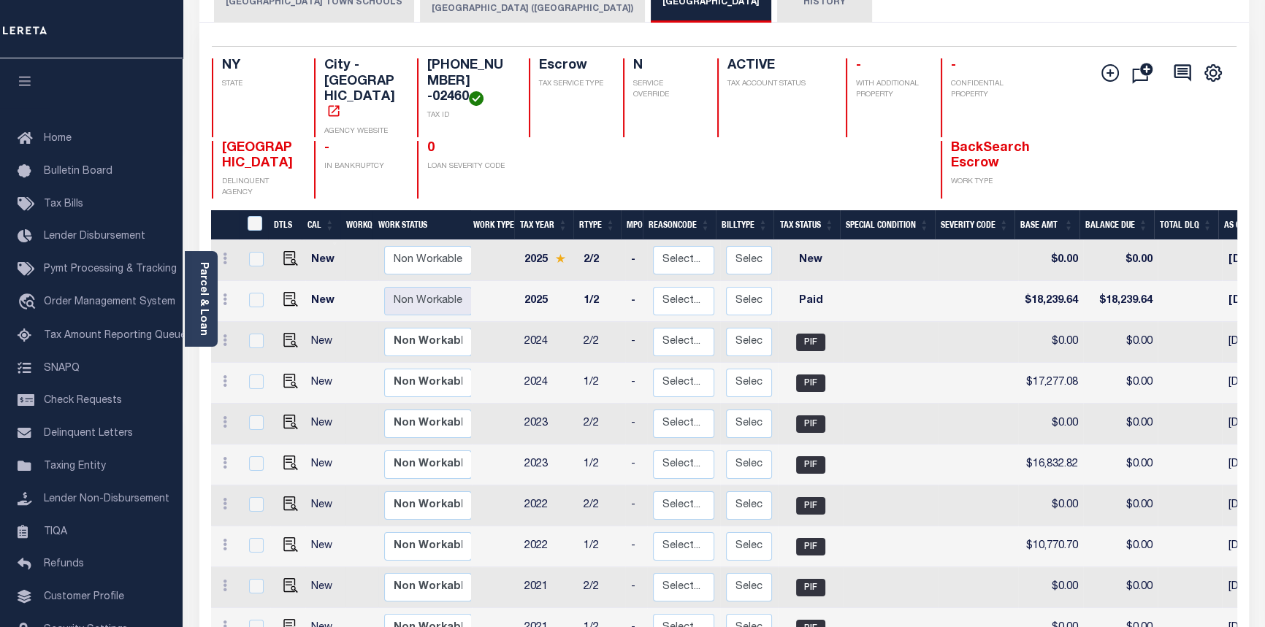
scroll to position [265, 0]
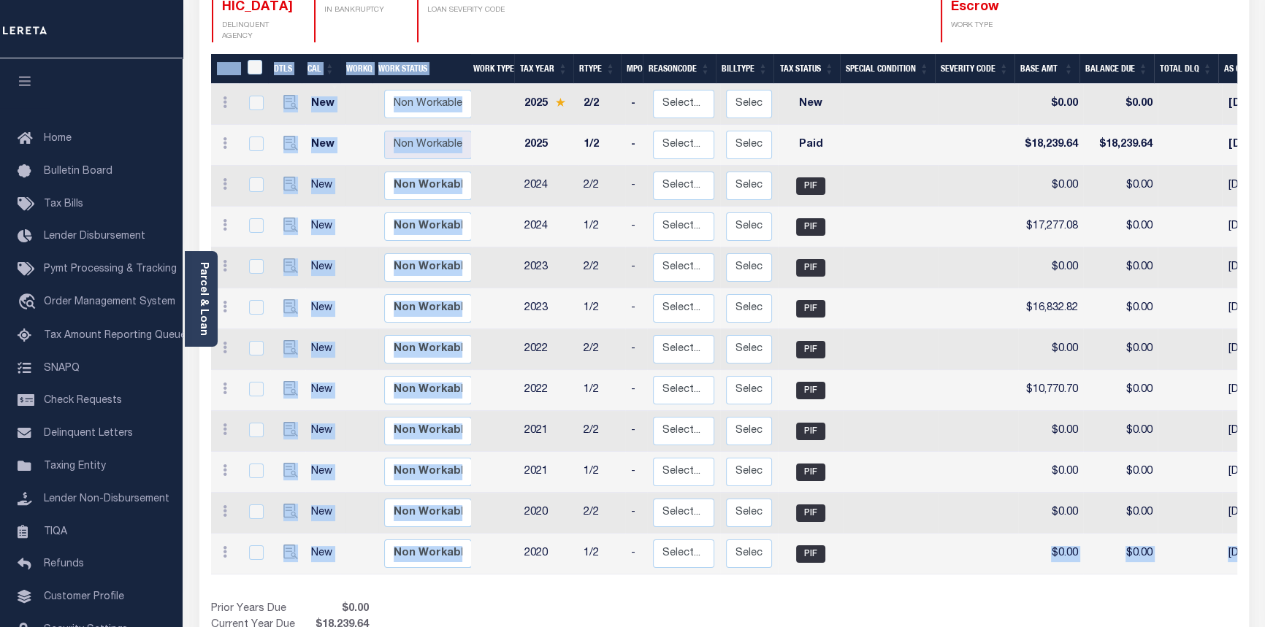
drag, startPoint x: 823, startPoint y: 558, endPoint x: 1104, endPoint y: 572, distance: 281.6
click at [1104, 572] on div "DTLS CAL WorkQ Work Status Work Type Tax Year RType MPO ReasonCode BillType Tax…" at bounding box center [724, 352] width 1026 height 597
click at [950, 602] on div "Show Tax Lines before Bill Release Date Prior Years Due $0.00 Current Year Due …" at bounding box center [724, 626] width 1026 height 49
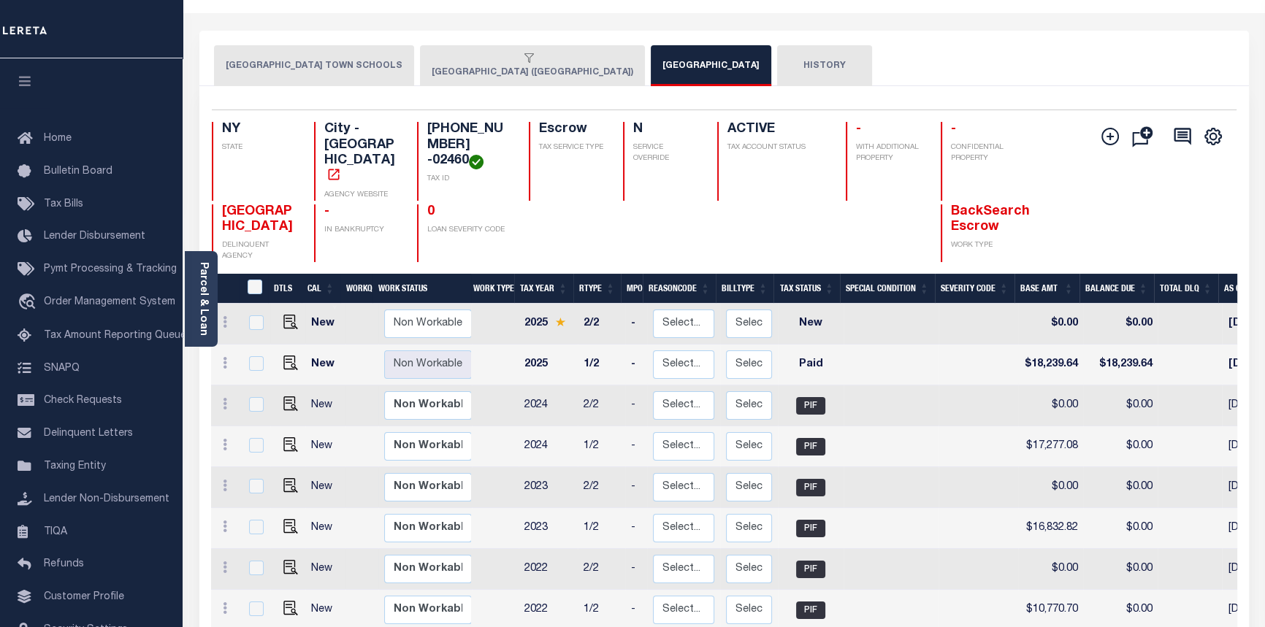
scroll to position [0, 0]
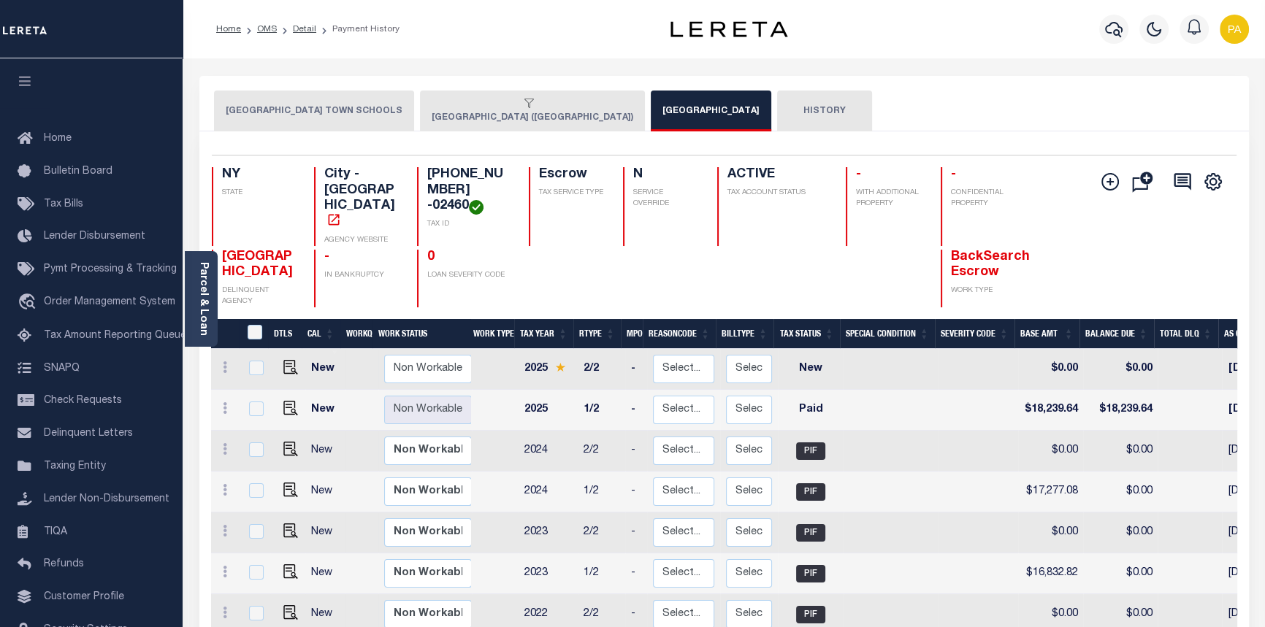
click at [777, 106] on button "HISTORY" at bounding box center [824, 111] width 95 height 41
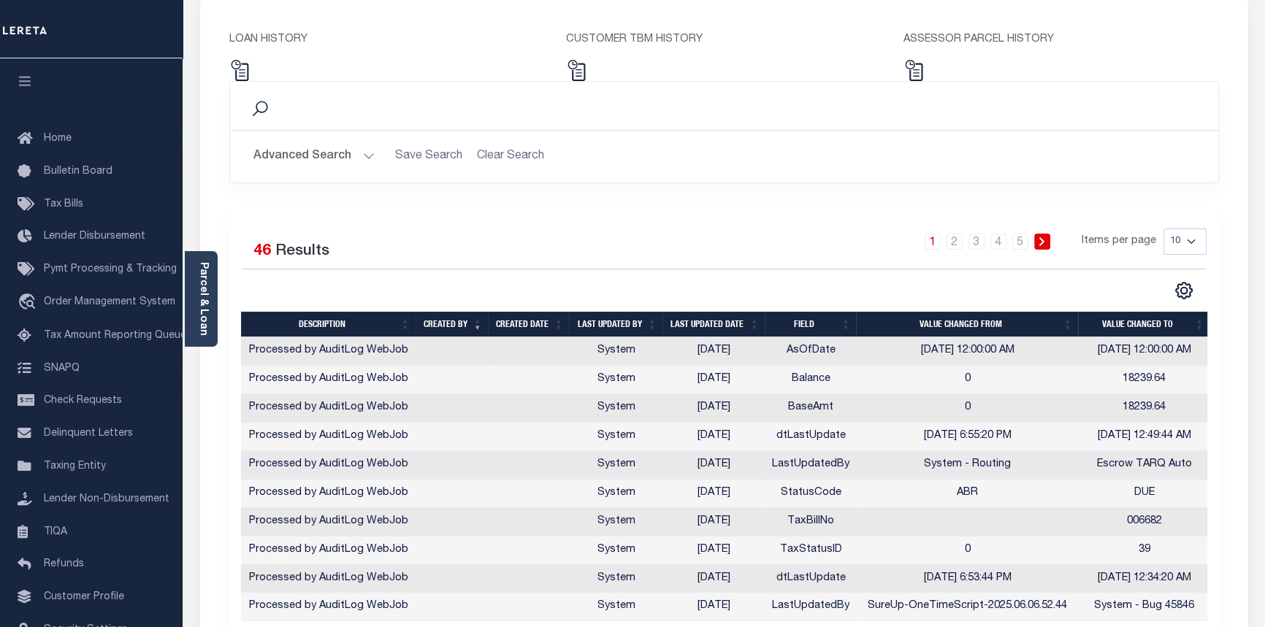
scroll to position [265, 0]
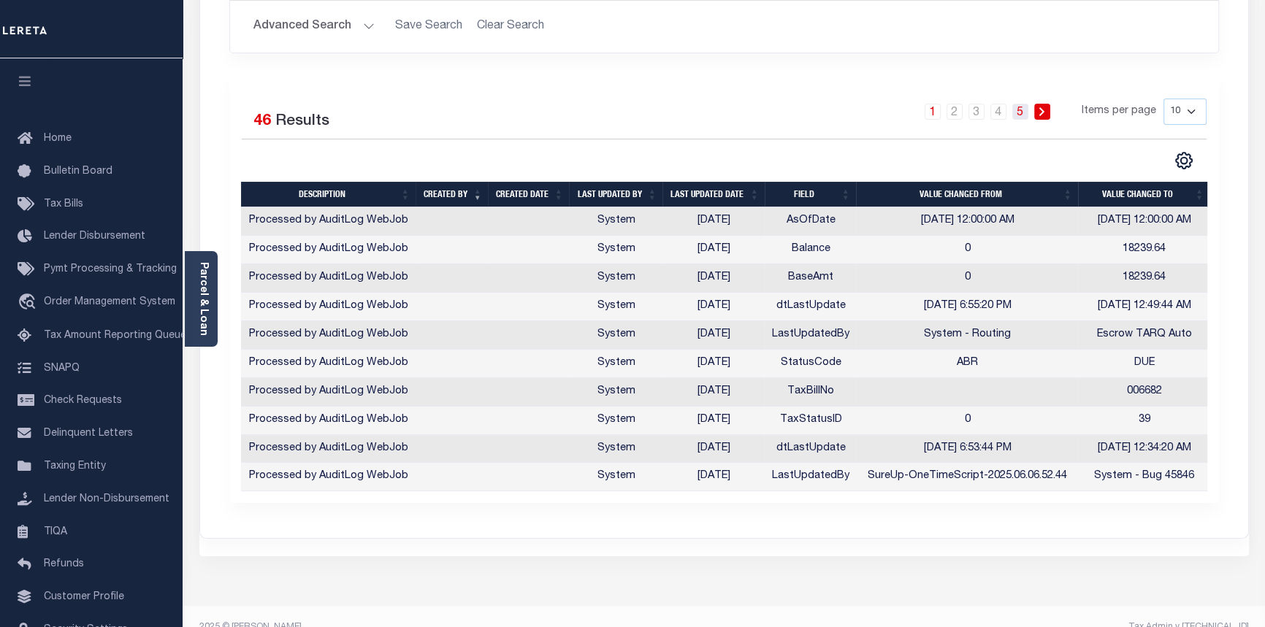
click at [1020, 111] on link "5" at bounding box center [1020, 112] width 16 height 16
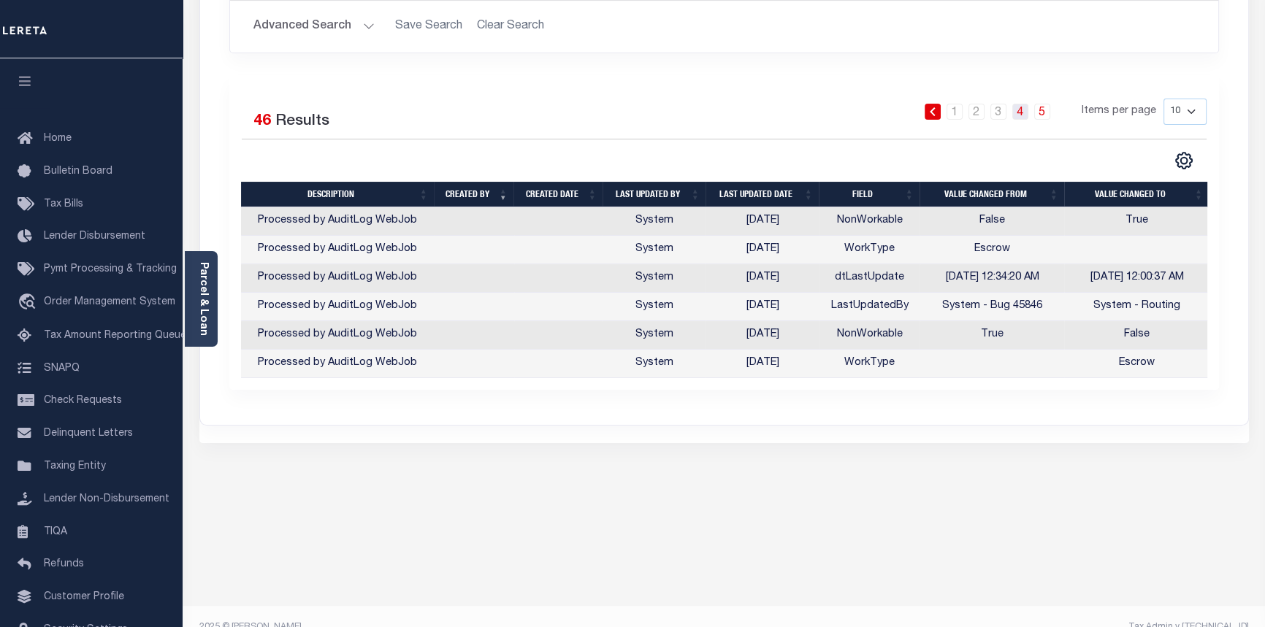
click at [1022, 116] on link "4" at bounding box center [1020, 112] width 16 height 16
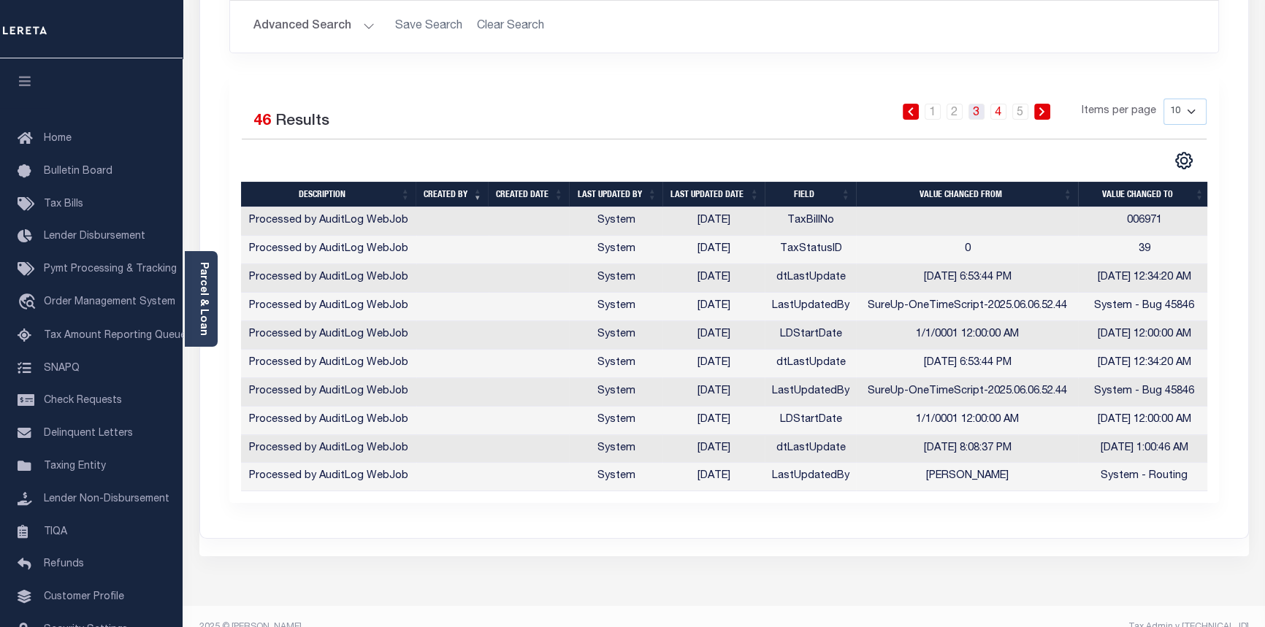
click at [980, 110] on link "3" at bounding box center [977, 112] width 16 height 16
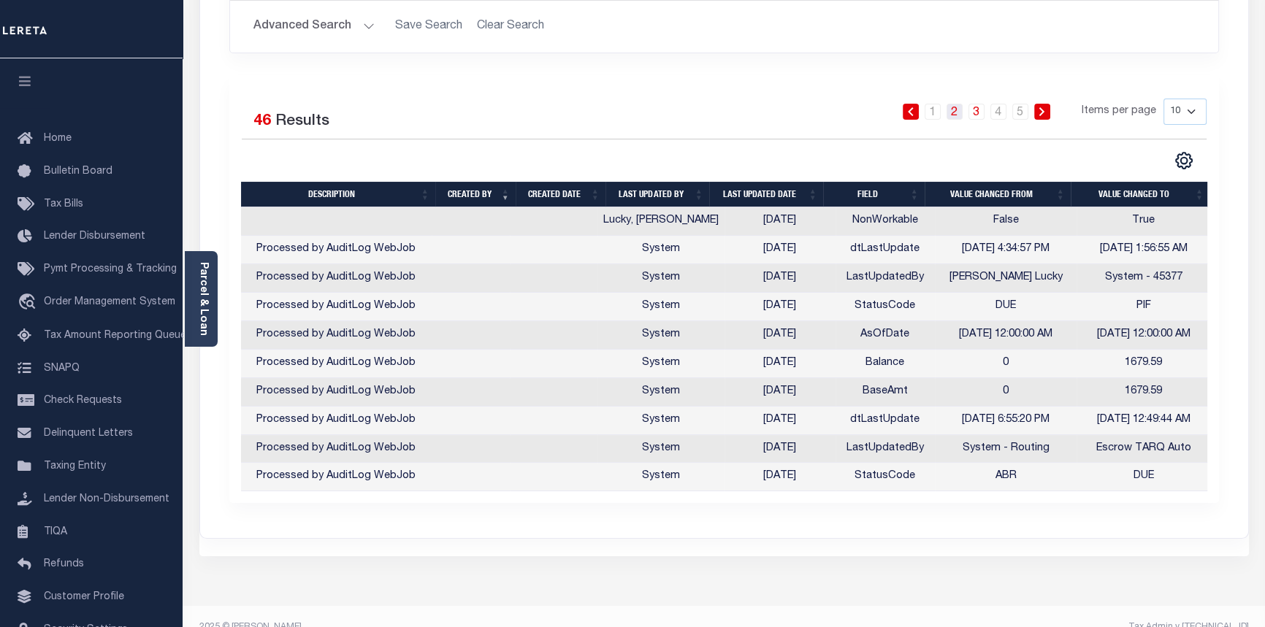
click at [955, 110] on link "2" at bounding box center [955, 112] width 16 height 16
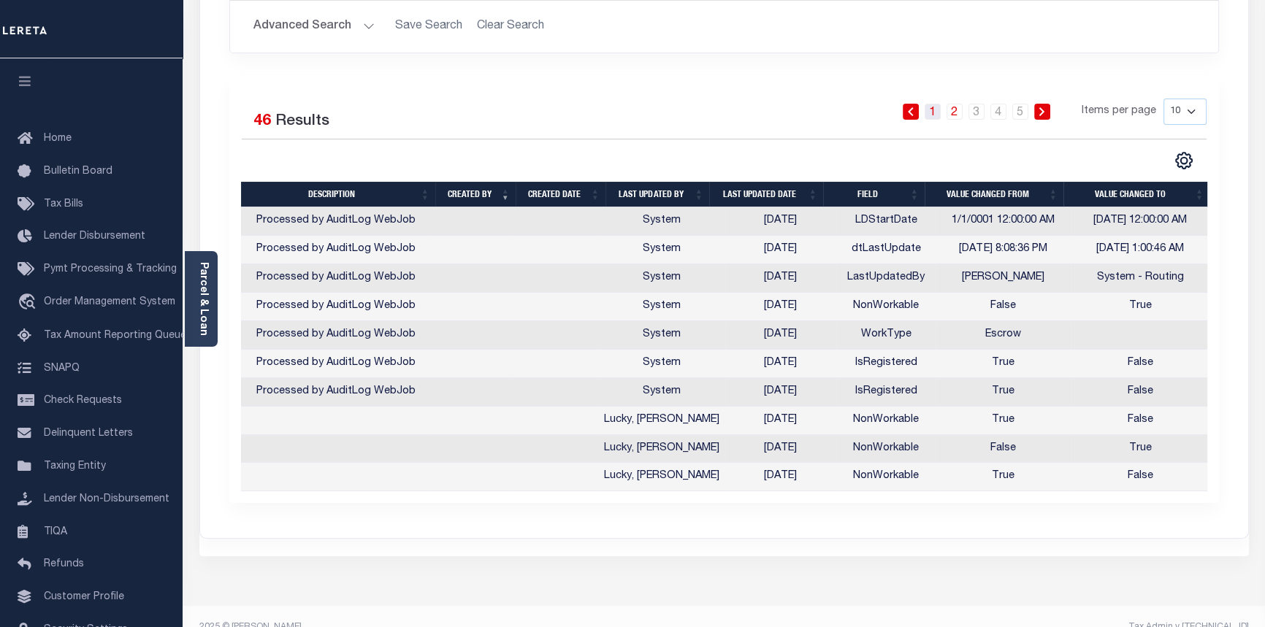
click at [935, 112] on link "1" at bounding box center [933, 112] width 16 height 16
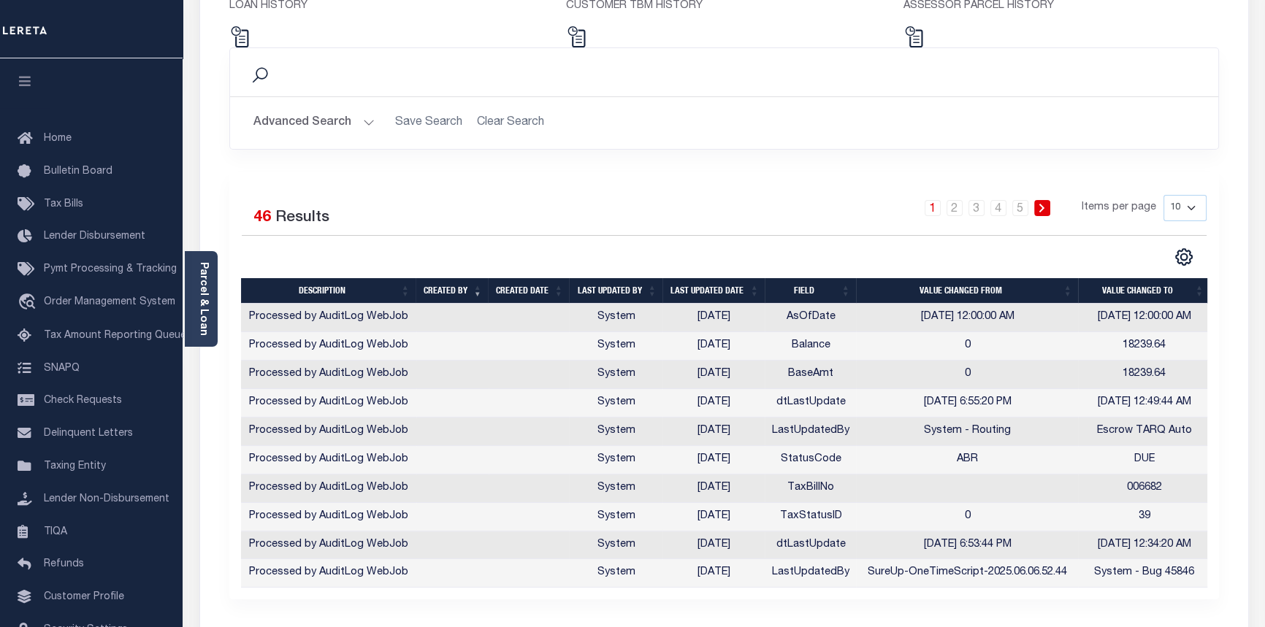
scroll to position [0, 0]
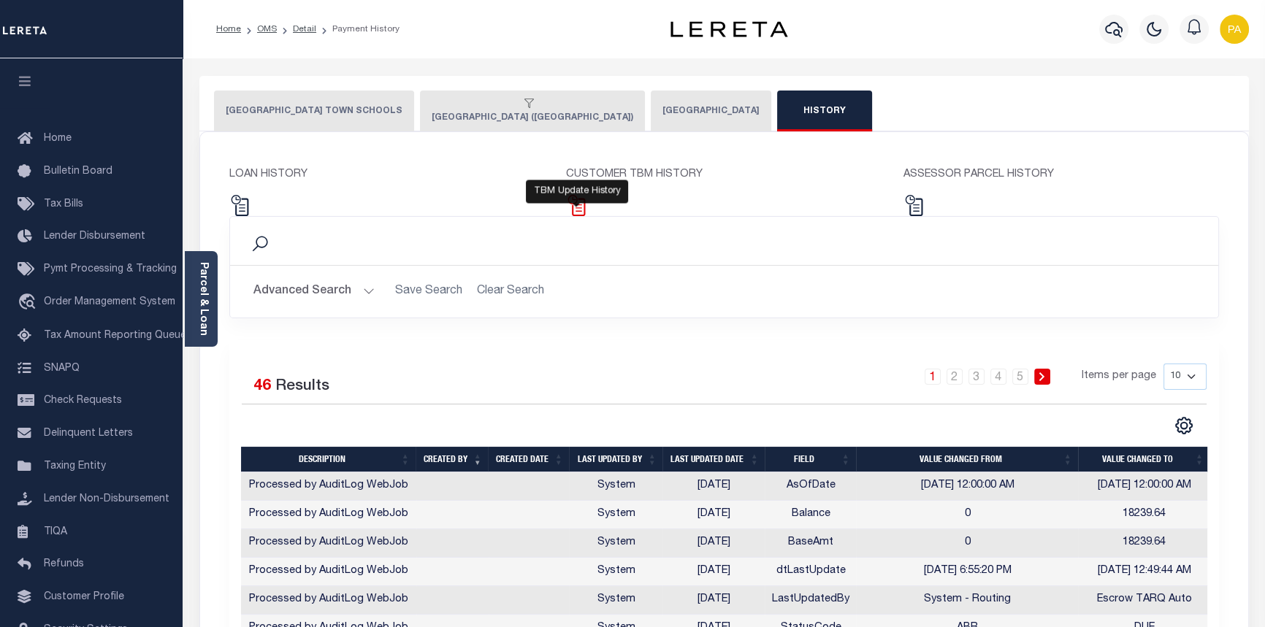
click at [579, 207] on img at bounding box center [576, 205] width 21 height 21
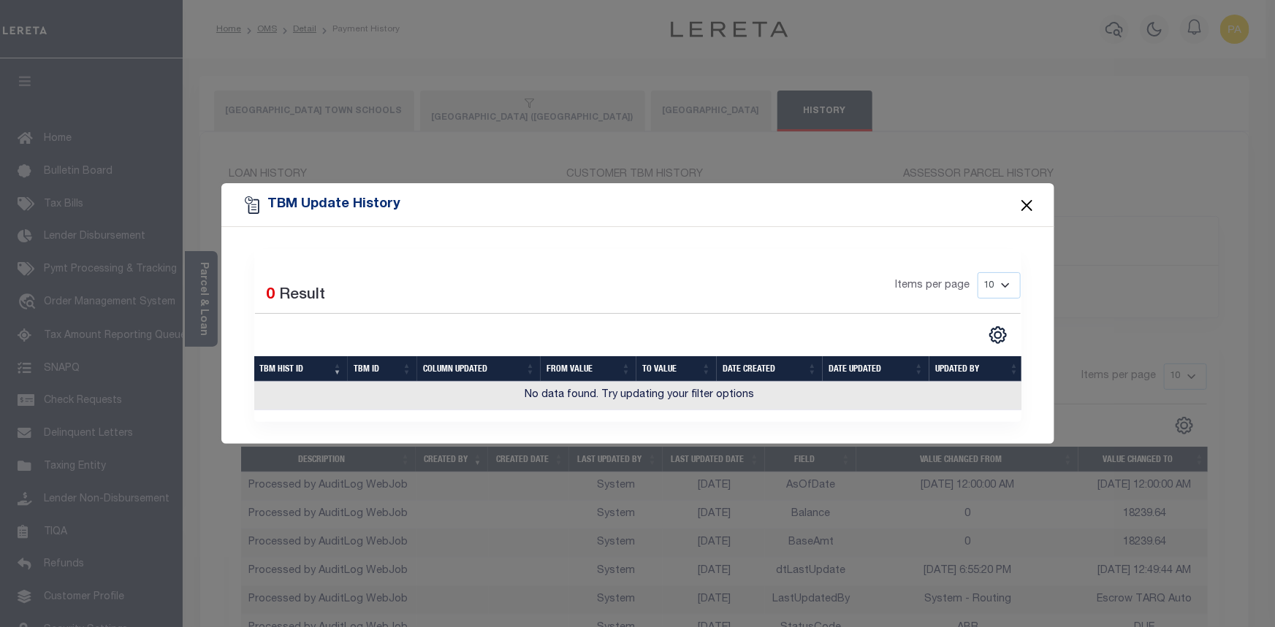
click at [1026, 198] on button "Close" at bounding box center [1026, 205] width 19 height 19
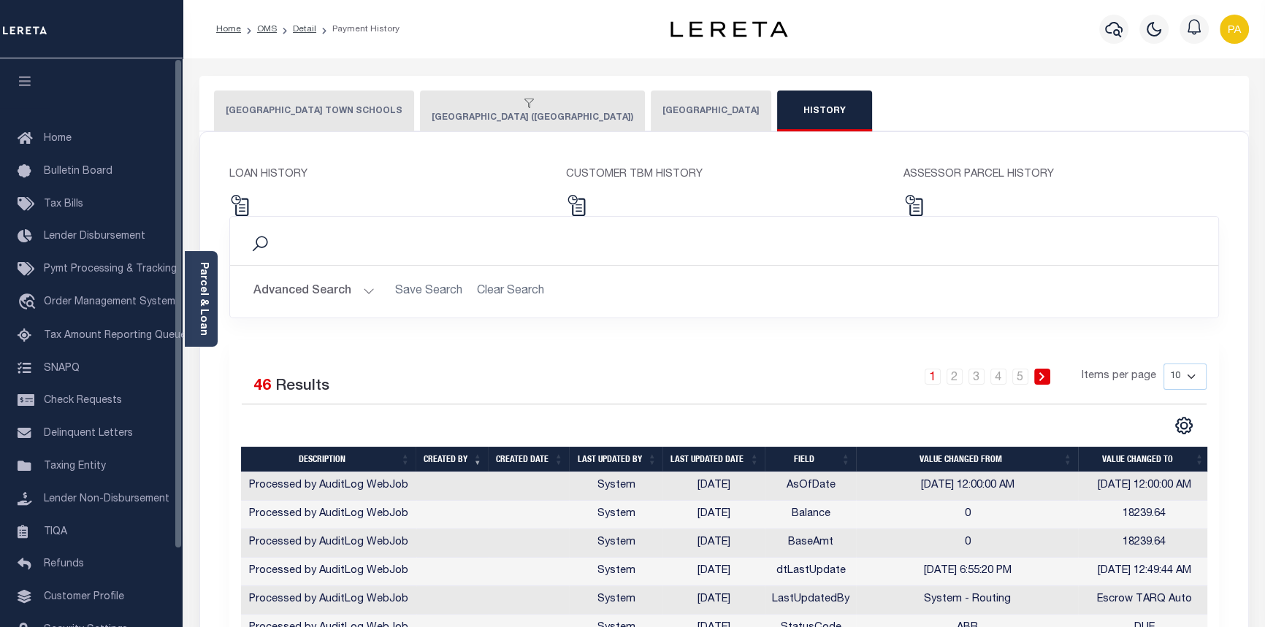
drag, startPoint x: 146, startPoint y: 110, endPoint x: 143, endPoint y: 96, distance: 13.5
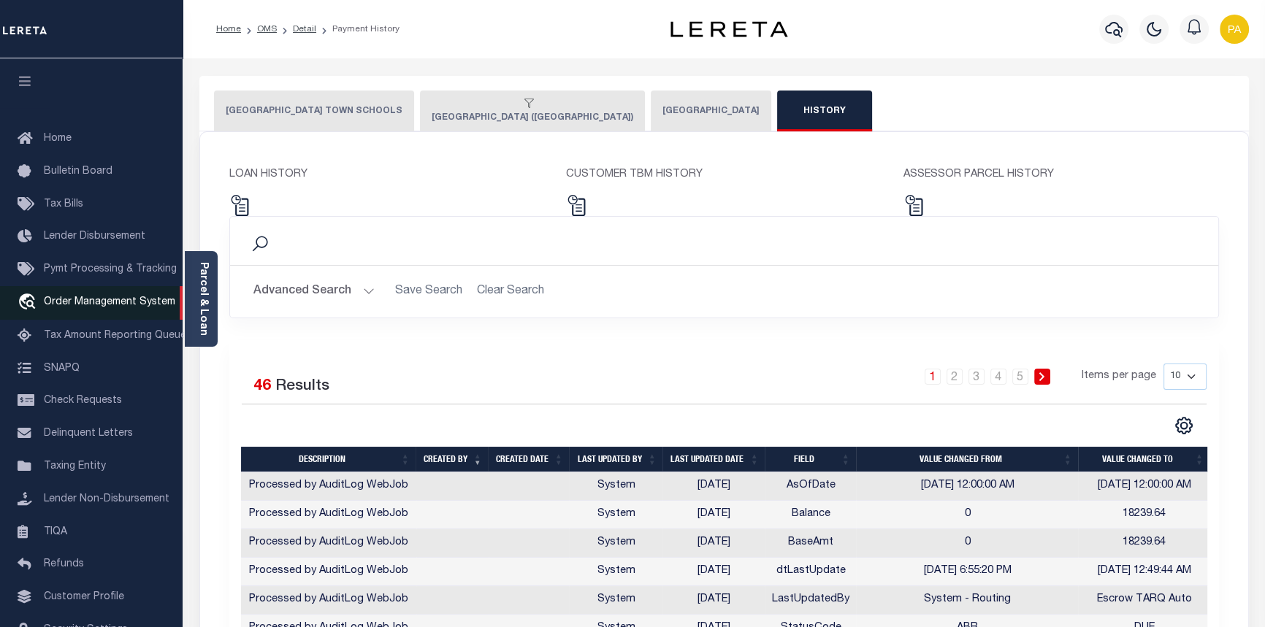
click at [73, 308] on span "Order Management System" at bounding box center [109, 302] width 131 height 10
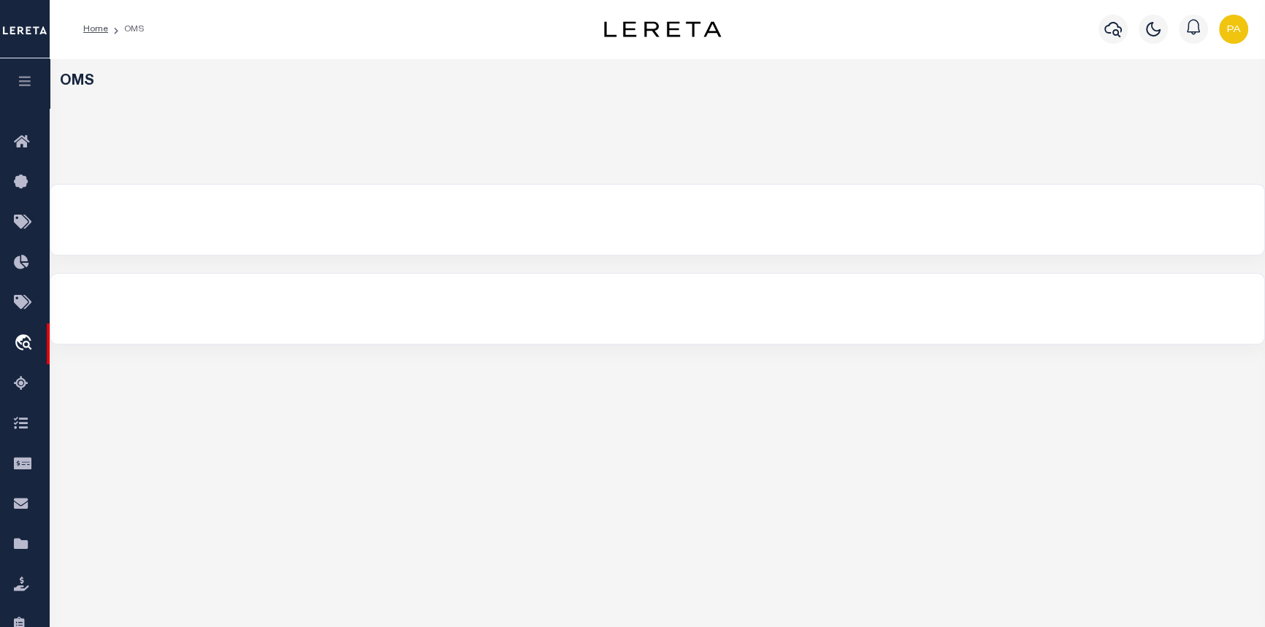
select select "200"
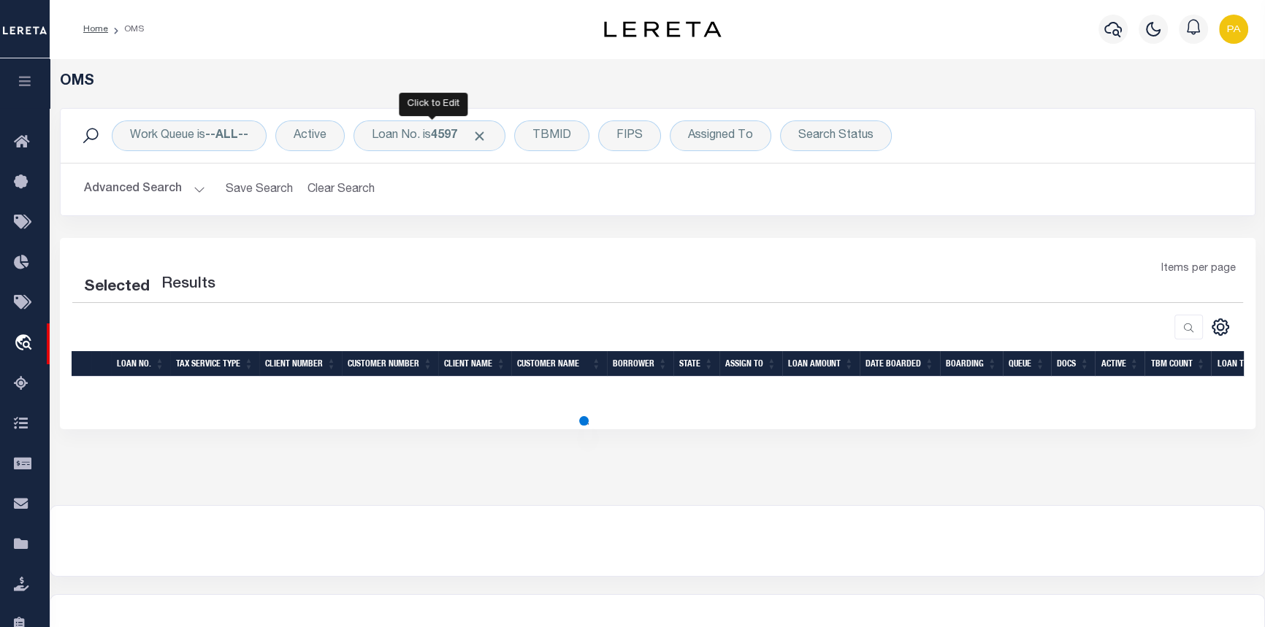
select select "200"
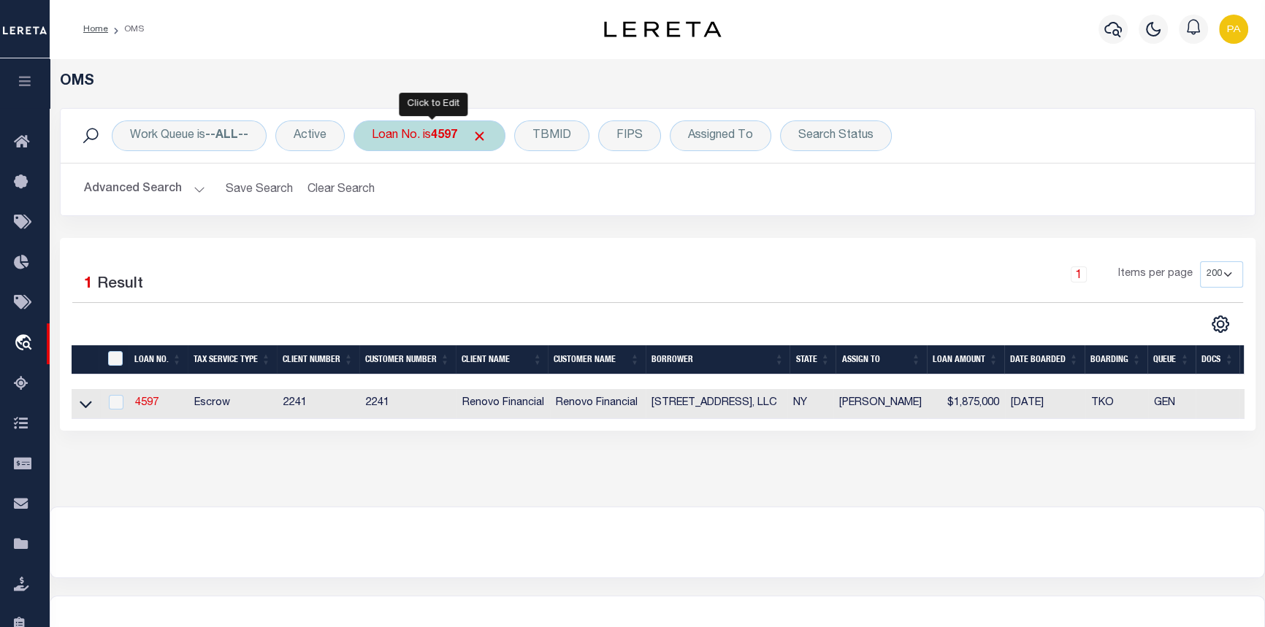
click at [435, 134] on b "4597" at bounding box center [444, 136] width 26 height 12
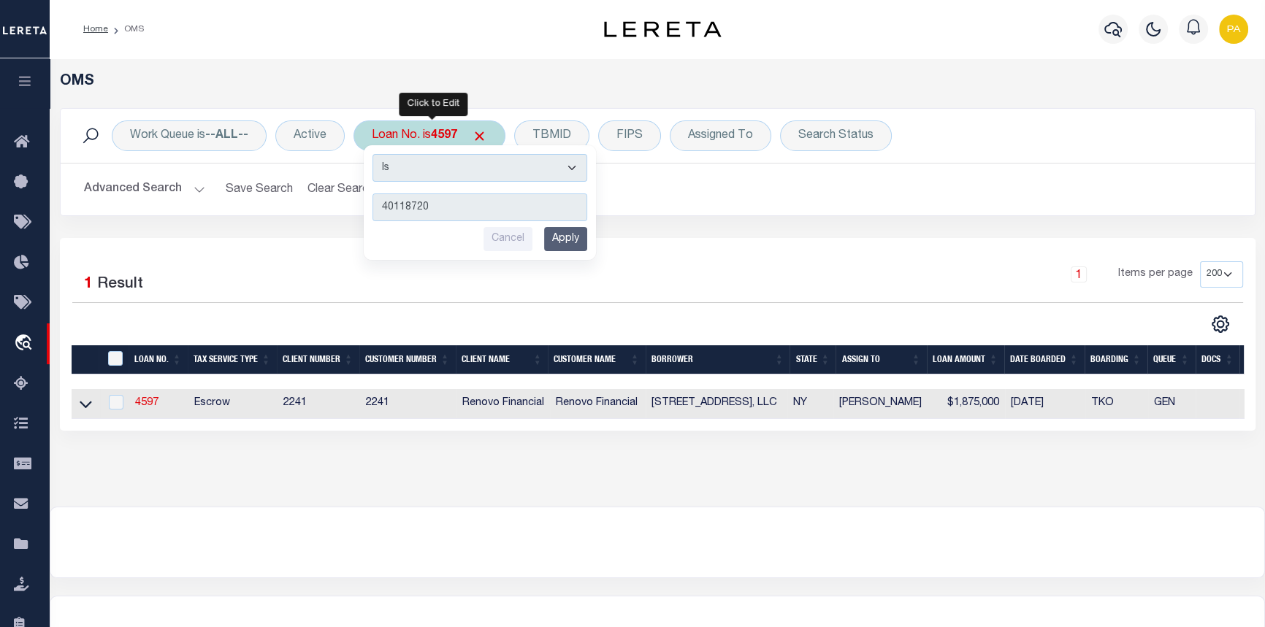
type input "401187200"
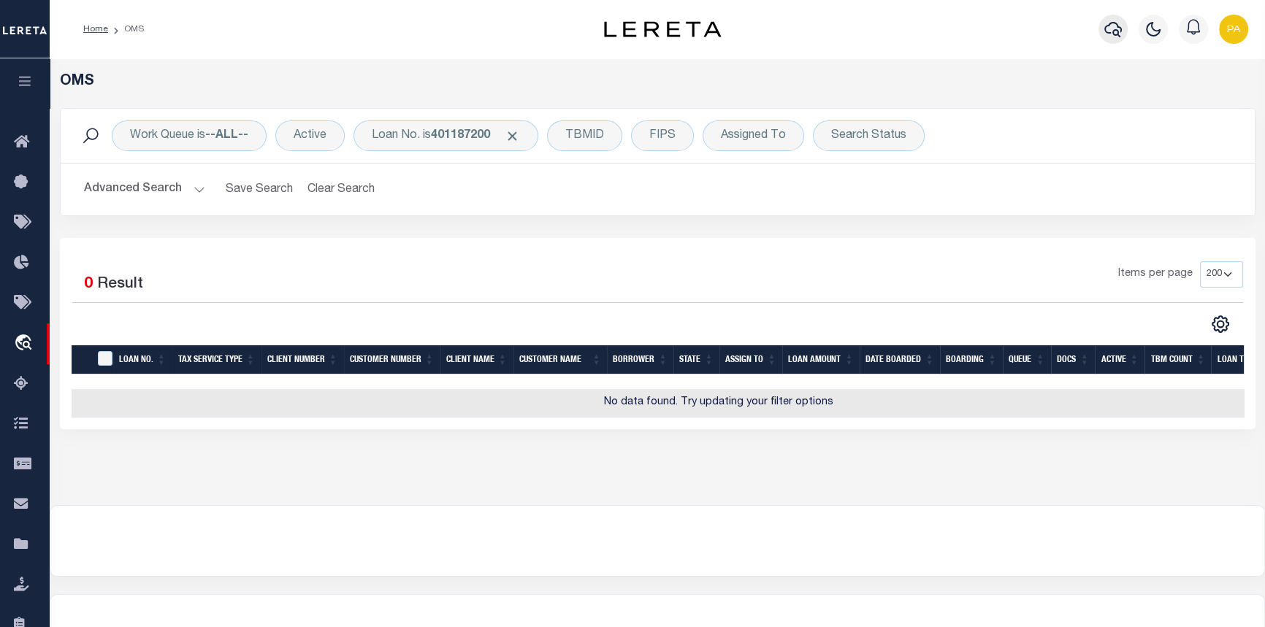
click at [1118, 28] on icon "button" at bounding box center [1113, 29] width 18 height 15
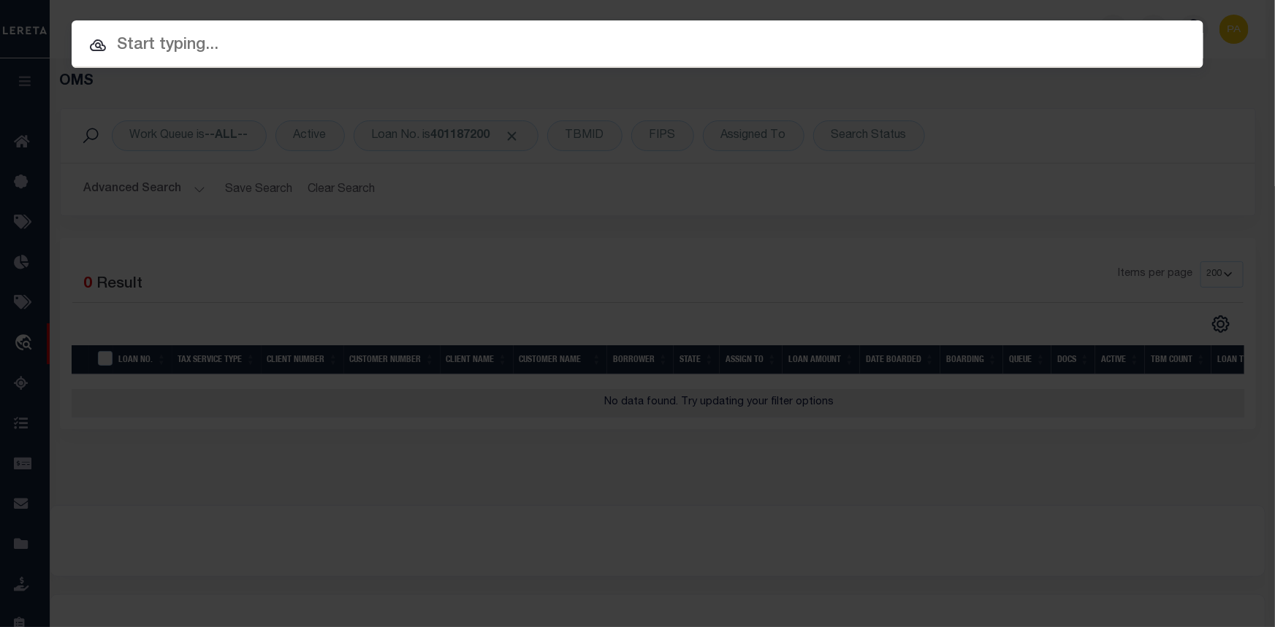
click at [175, 45] on input "text" at bounding box center [637, 46] width 1131 height 26
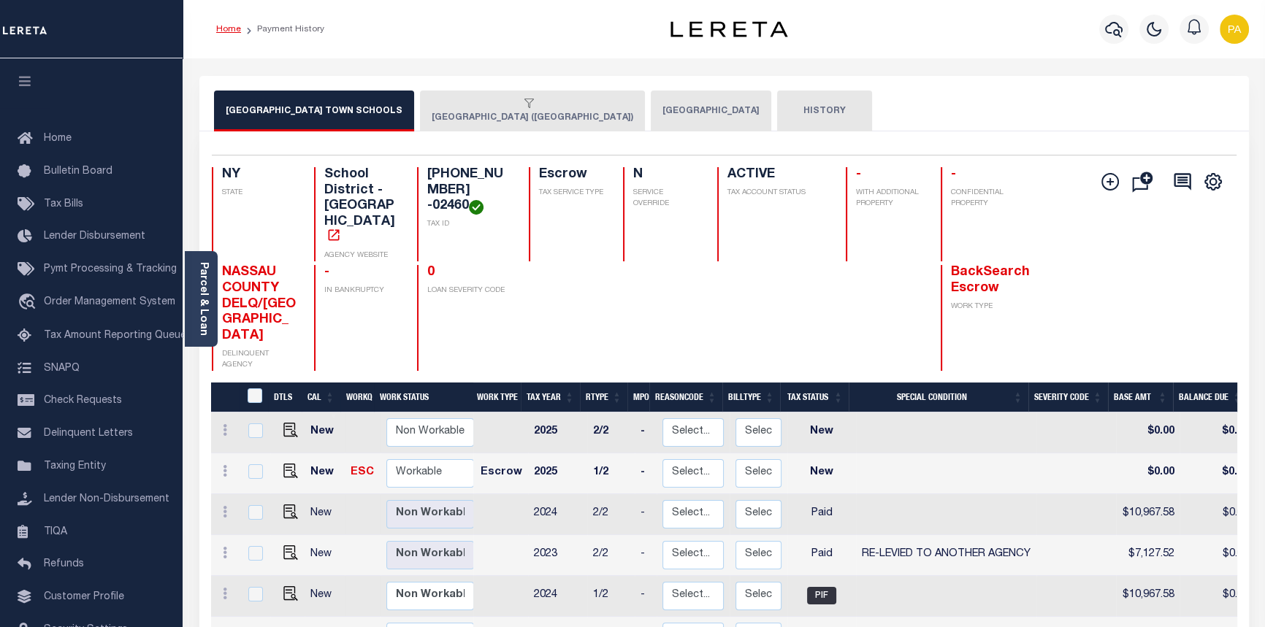
click at [227, 28] on link "Home" at bounding box center [228, 29] width 25 height 9
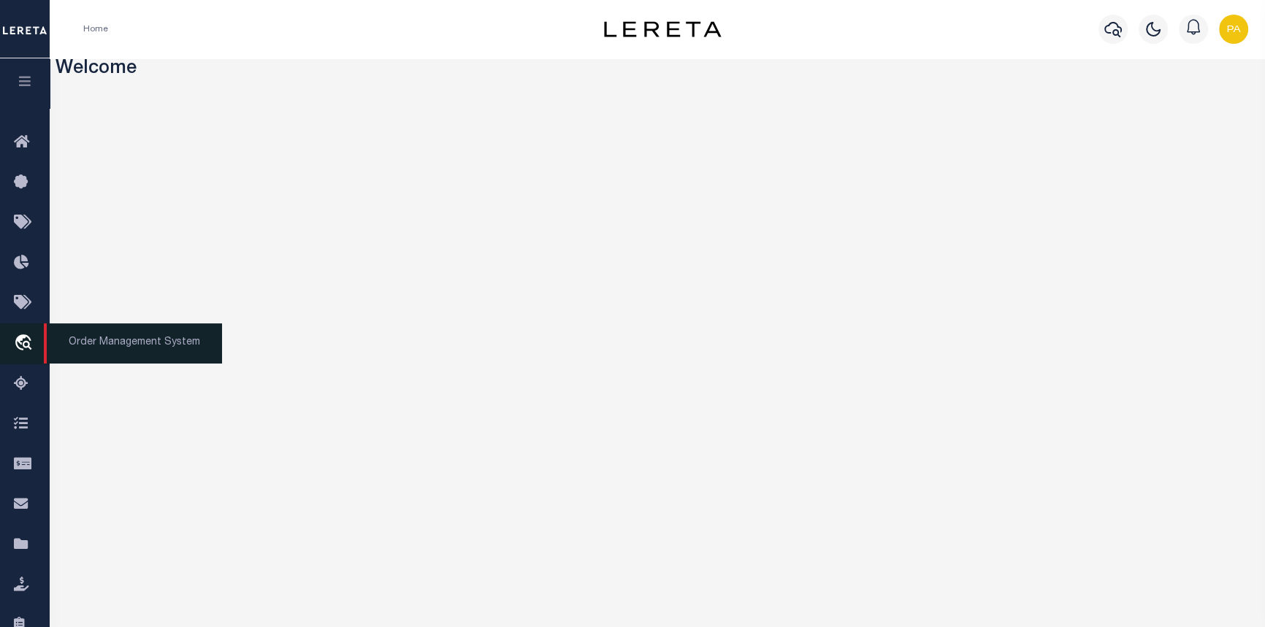
click at [148, 348] on span "Order Management System" at bounding box center [133, 344] width 178 height 40
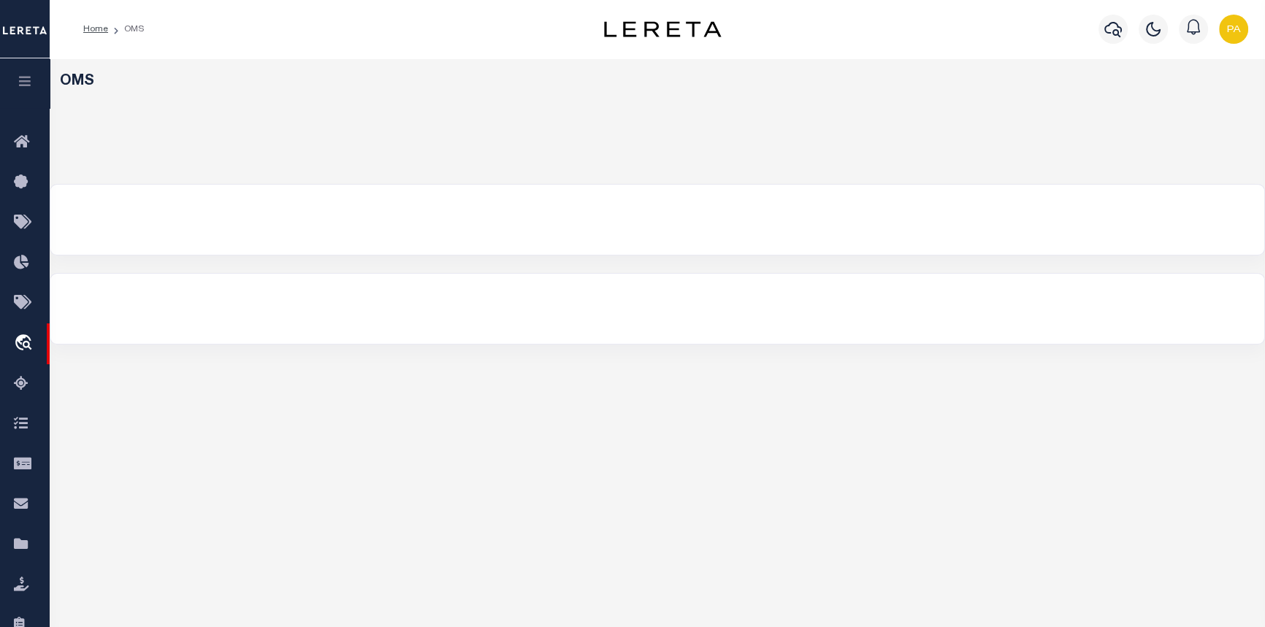
select select "200"
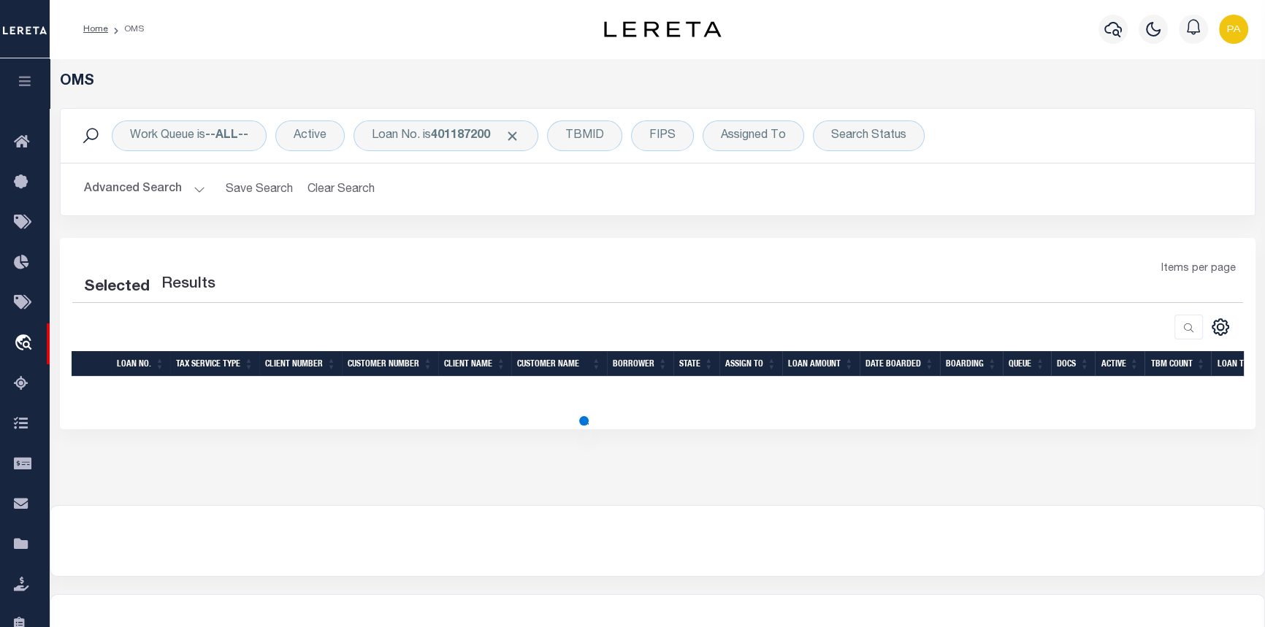
select select "200"
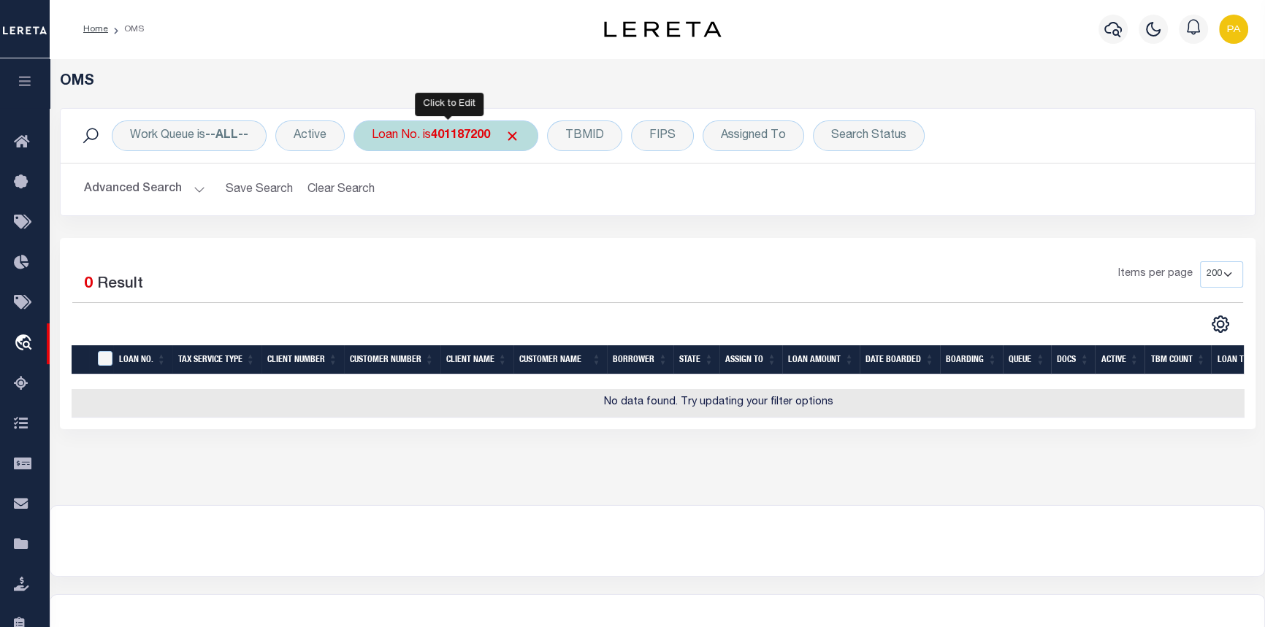
click at [484, 137] on b "401187200" at bounding box center [460, 136] width 59 height 12
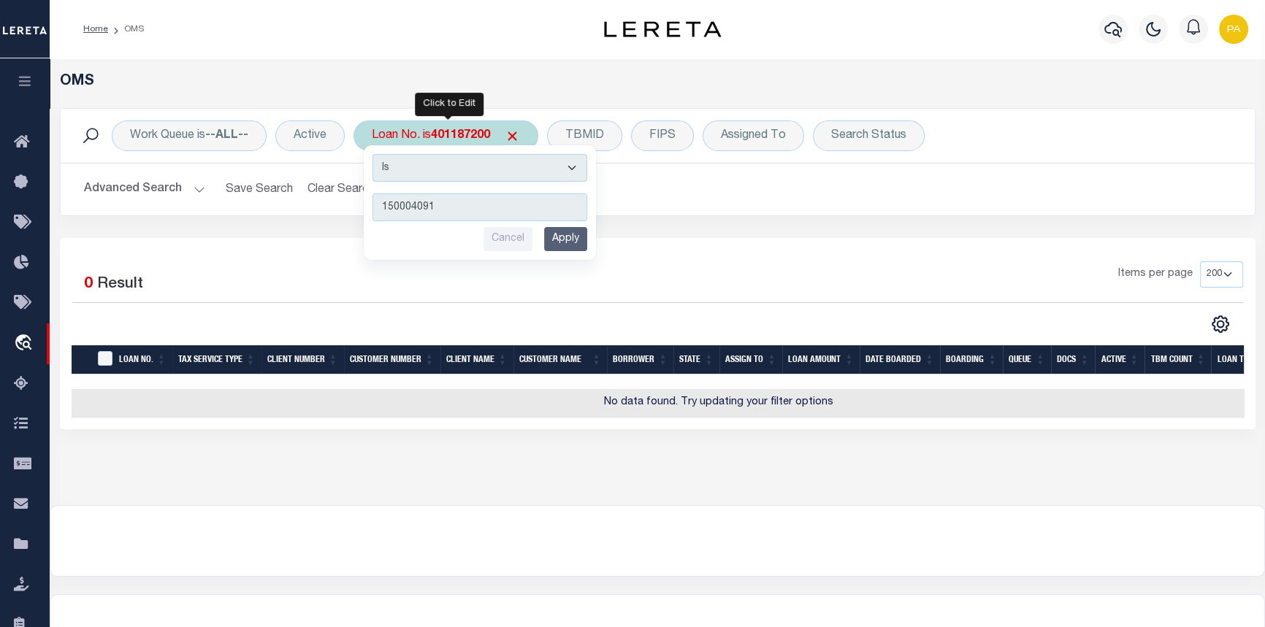
type input "1500040919"
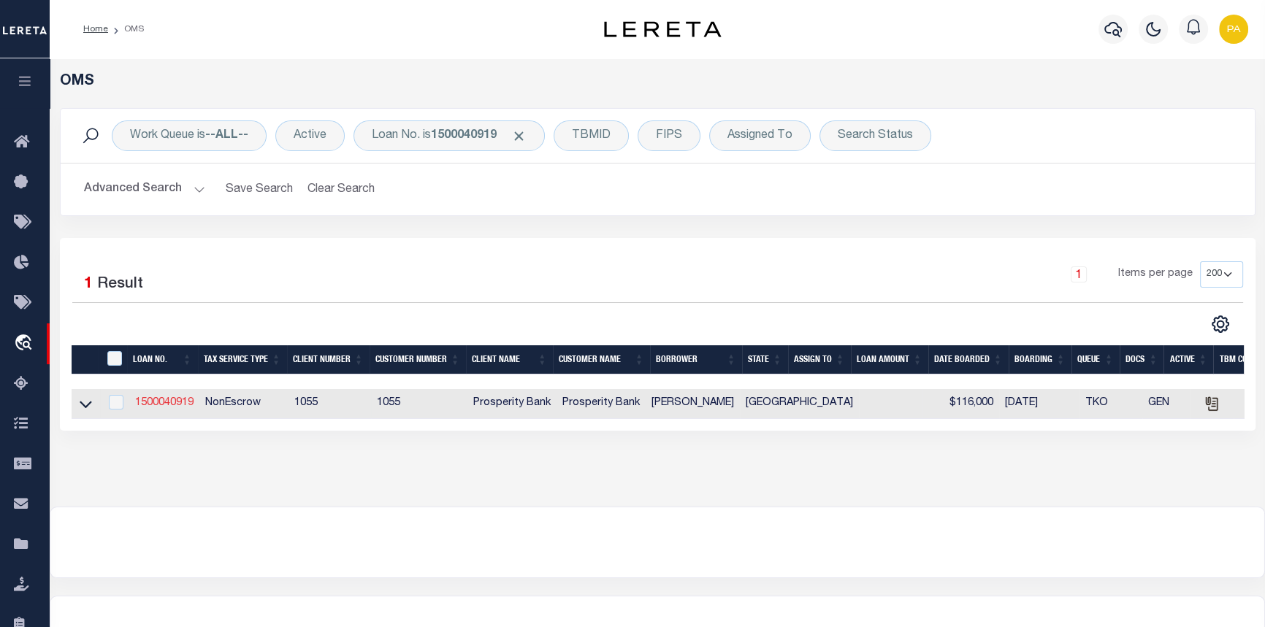
click at [169, 402] on link "1500040919" at bounding box center [164, 403] width 58 height 10
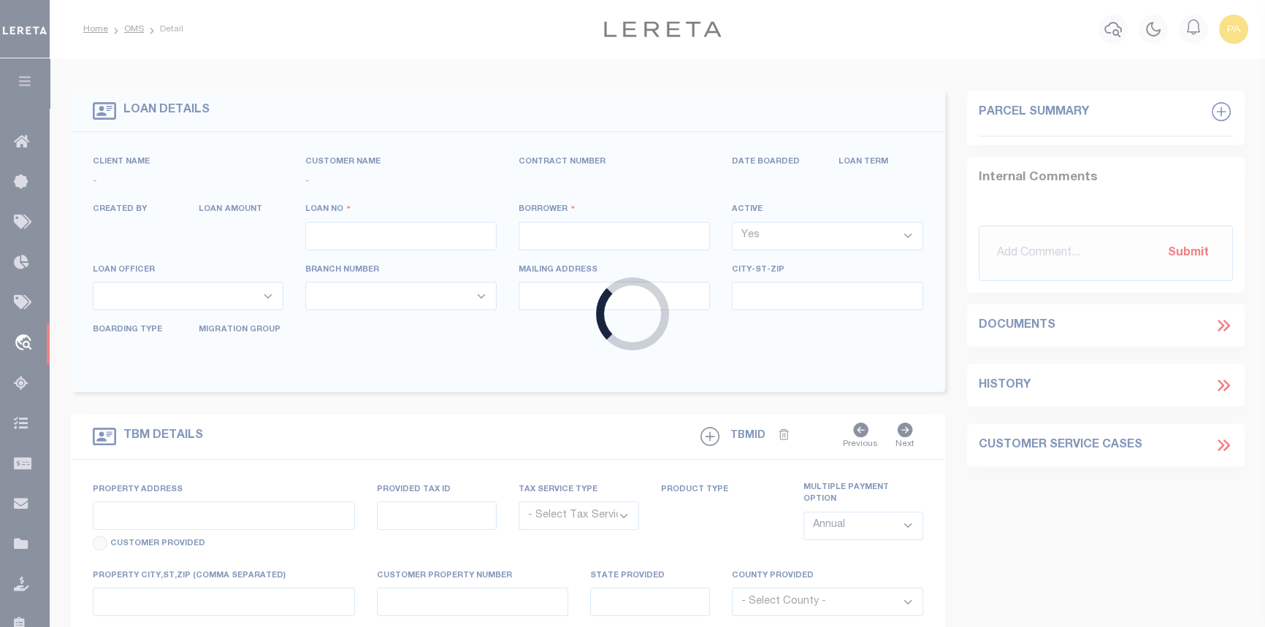
type input "1500040919"
type input "SHANE WALKER"
select select
type input "5911 FRIO DR"
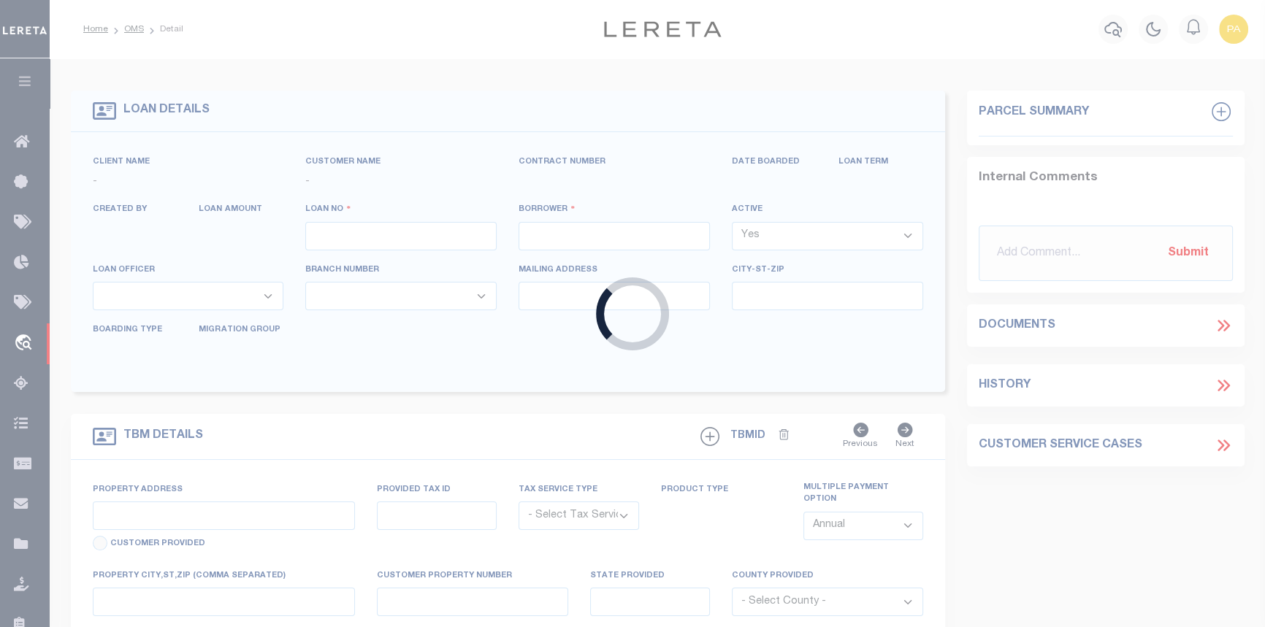
type input "MIDLAND TX 79707"
select select "500"
select select "NonEscrow"
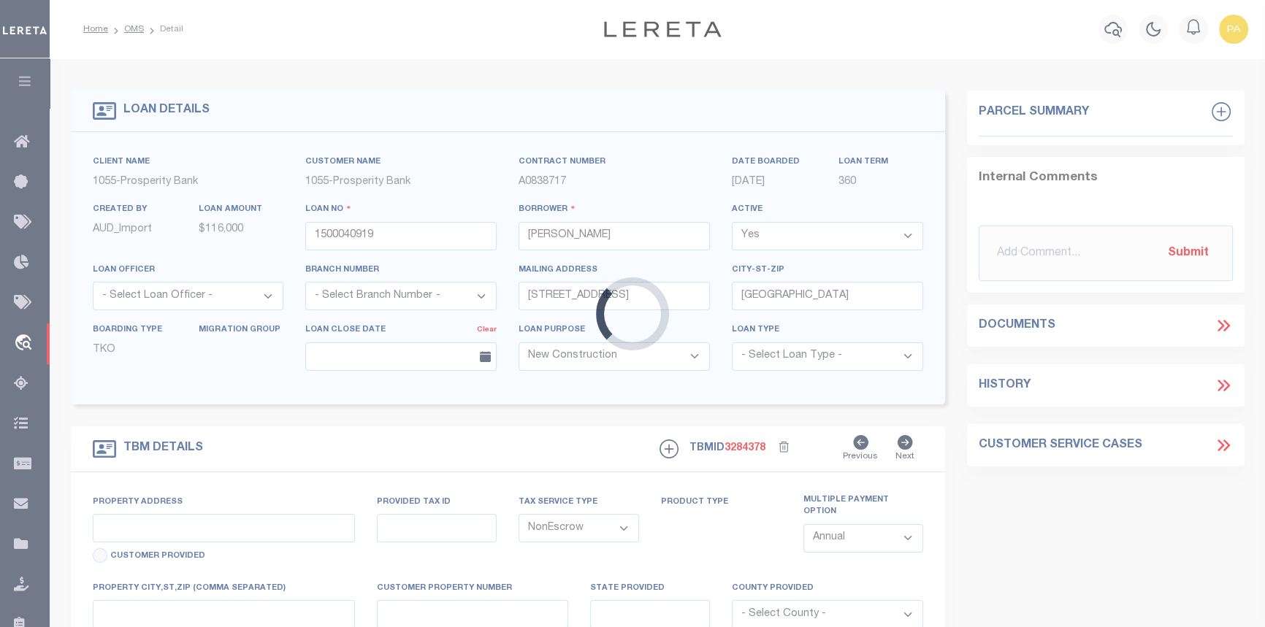
select select "14717"
type input "5911 FRIO DR"
type input "000451000120060"
select select
type input "MIDLAND TX 797072146"
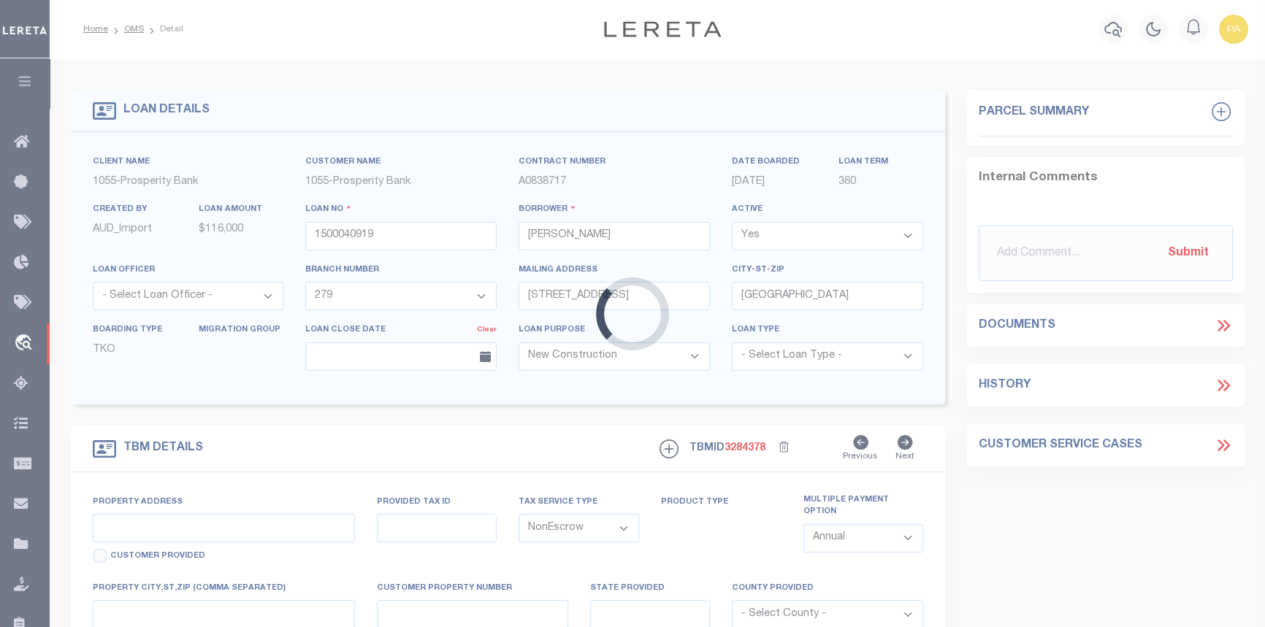
type input "TX"
select select
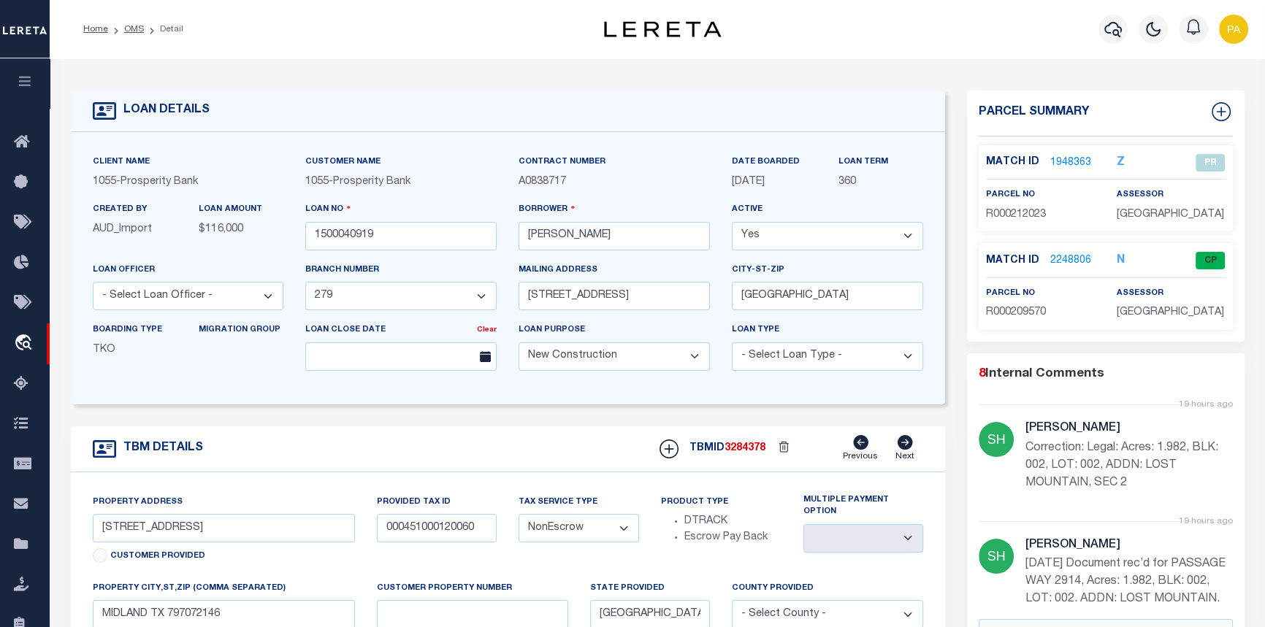
click at [1064, 258] on link "2248806" at bounding box center [1070, 260] width 41 height 15
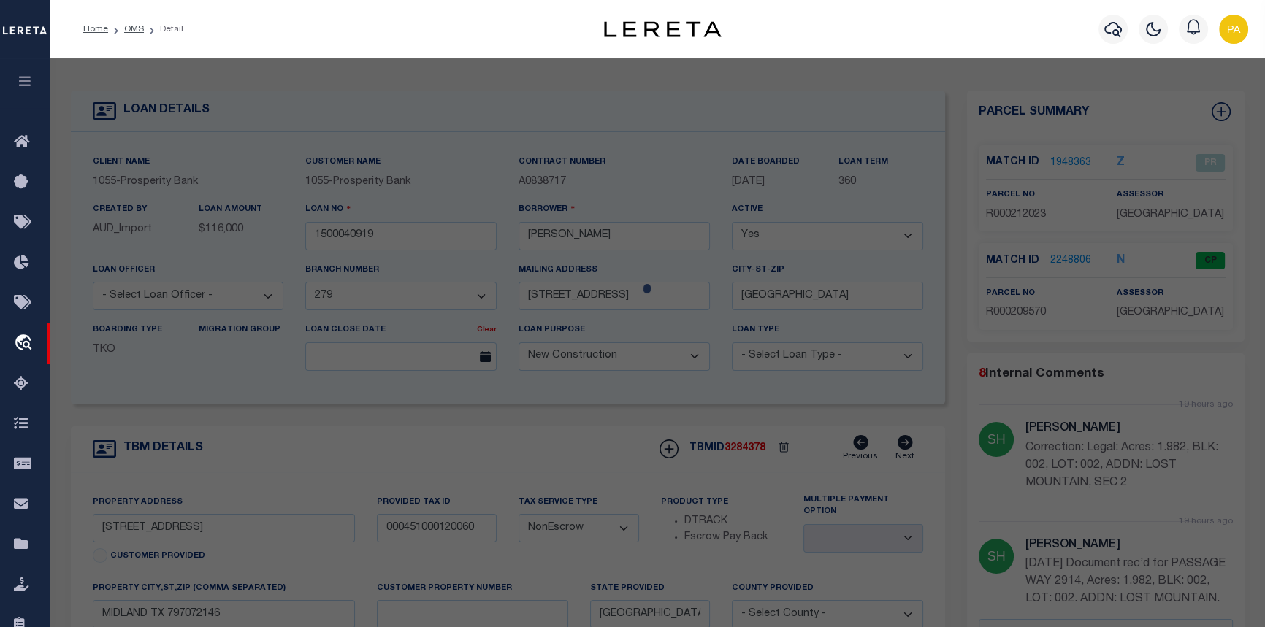
checkbox input "false"
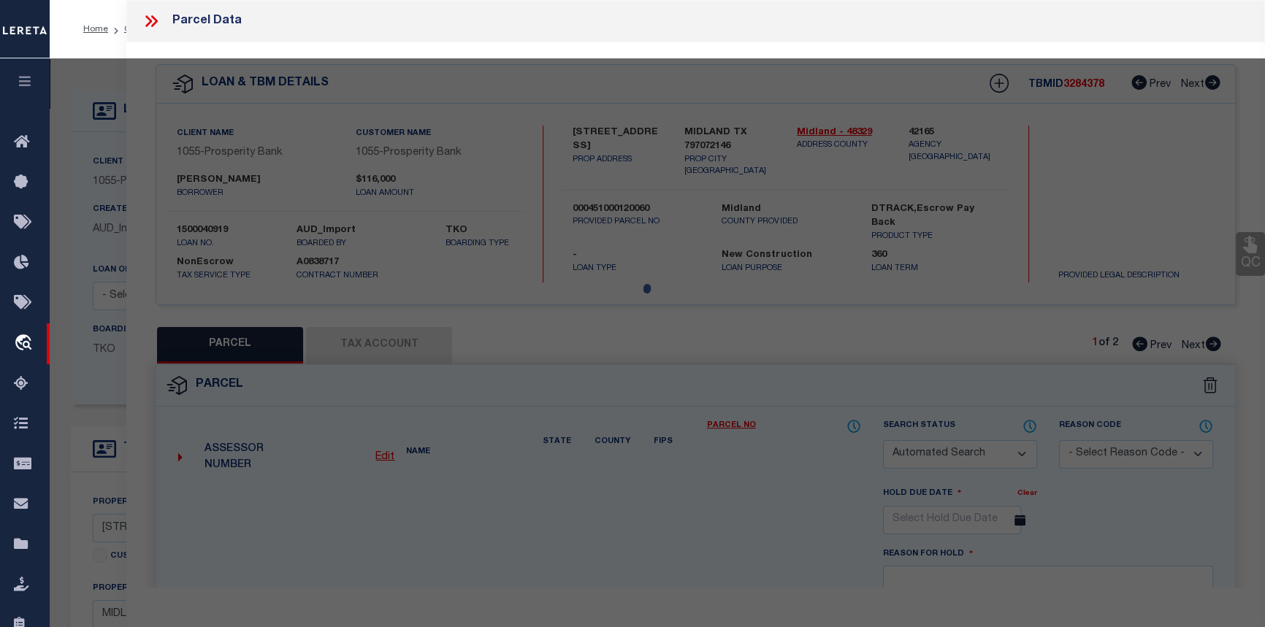
select select "CP"
select select "ADL"
type input "WALKER SHANE"
select select "AGW"
select select
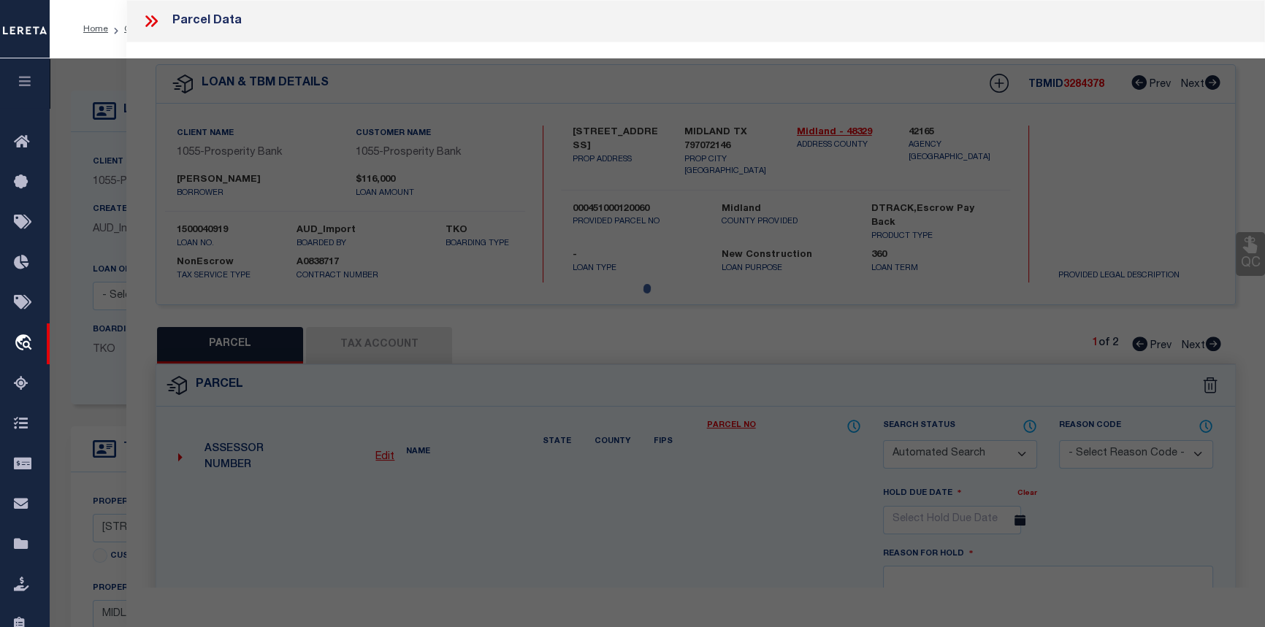
type input "PASSAGE WAY 2914"
type textarea "Acres: 1.982, BLK: 002, LOT: 002, ADDN: LOST MOUNTAIN, SEC 2"
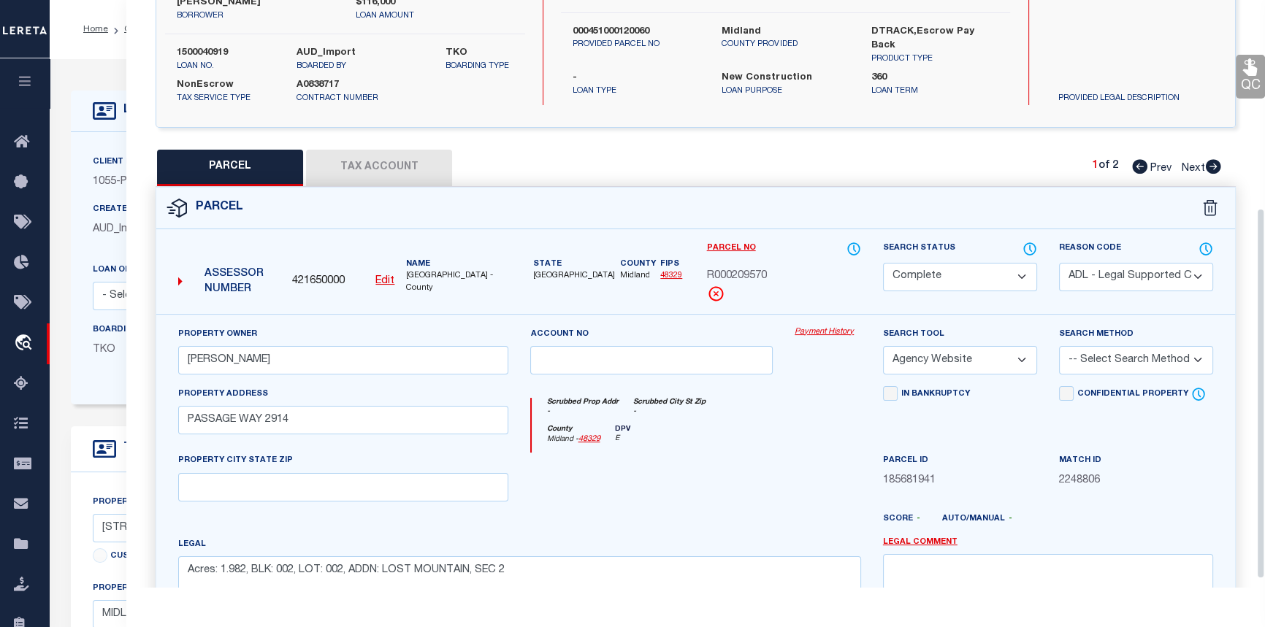
scroll to position [332, 0]
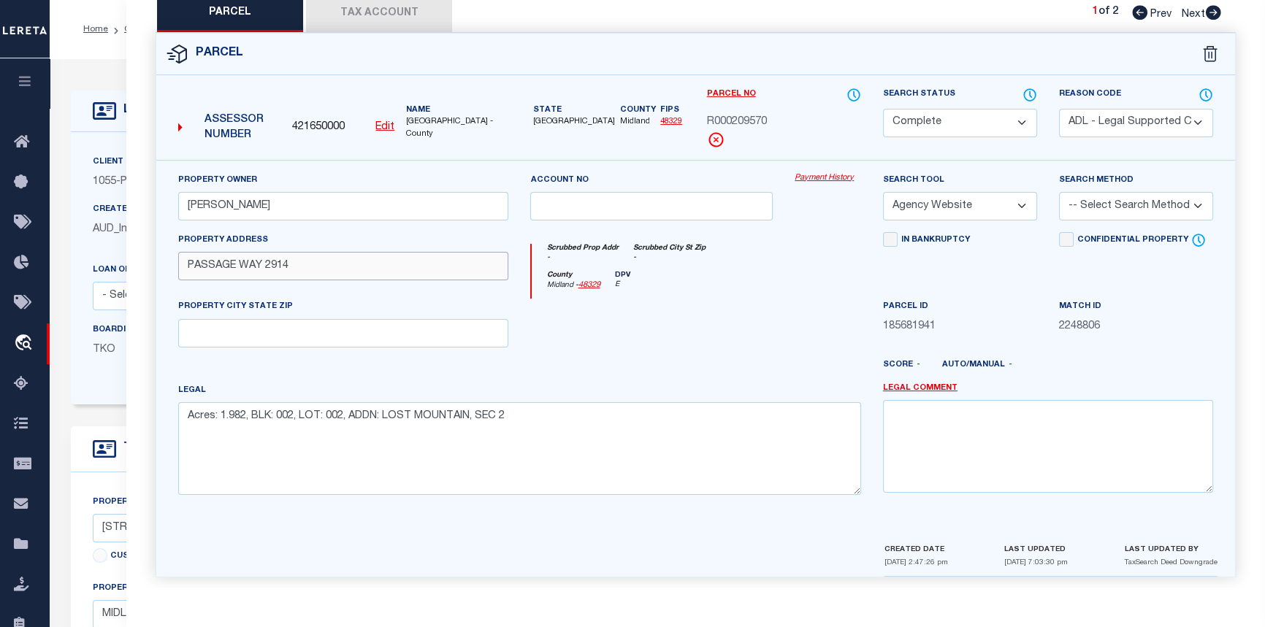
drag, startPoint x: 307, startPoint y: 270, endPoint x: 297, endPoint y: 273, distance: 10.6
click at [297, 273] on input "PASSAGE WAY 2914" at bounding box center [343, 266] width 330 height 28
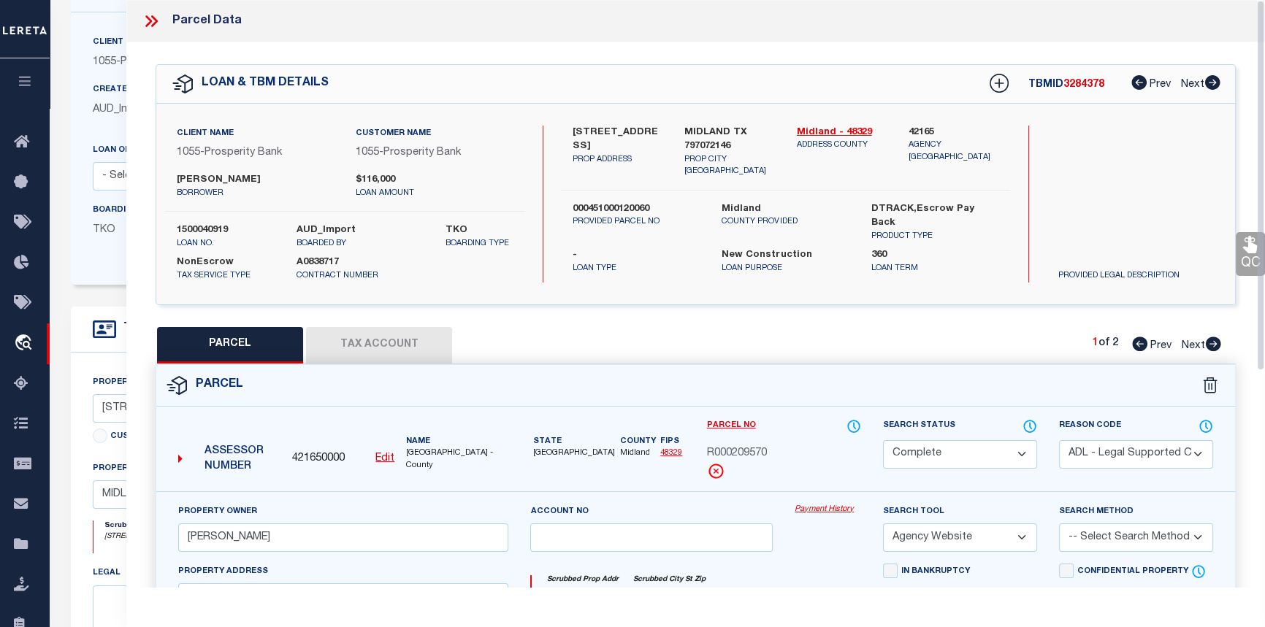
scroll to position [132, 0]
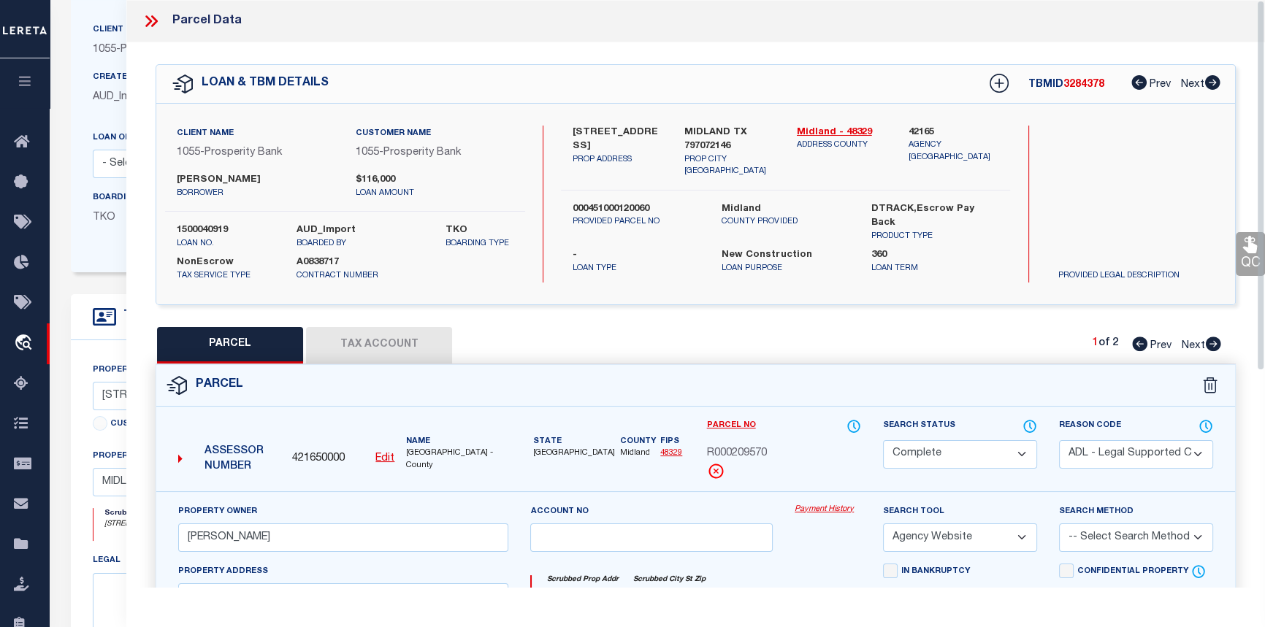
click at [154, 24] on icon at bounding box center [154, 21] width 7 height 12
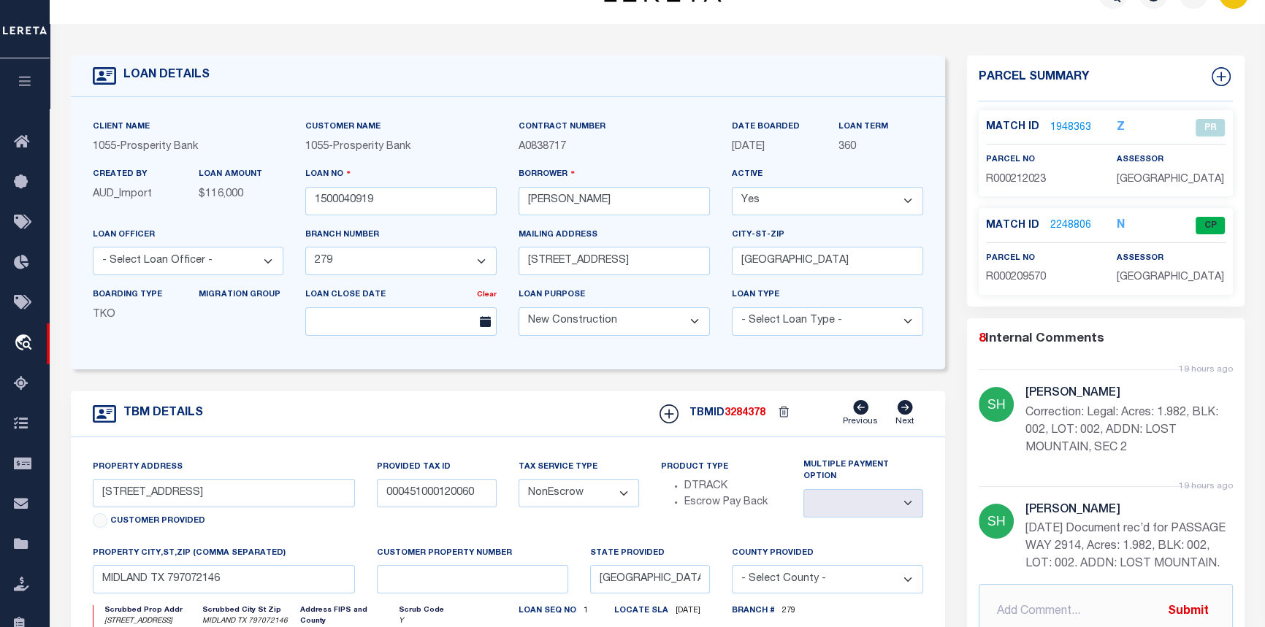
scroll to position [0, 0]
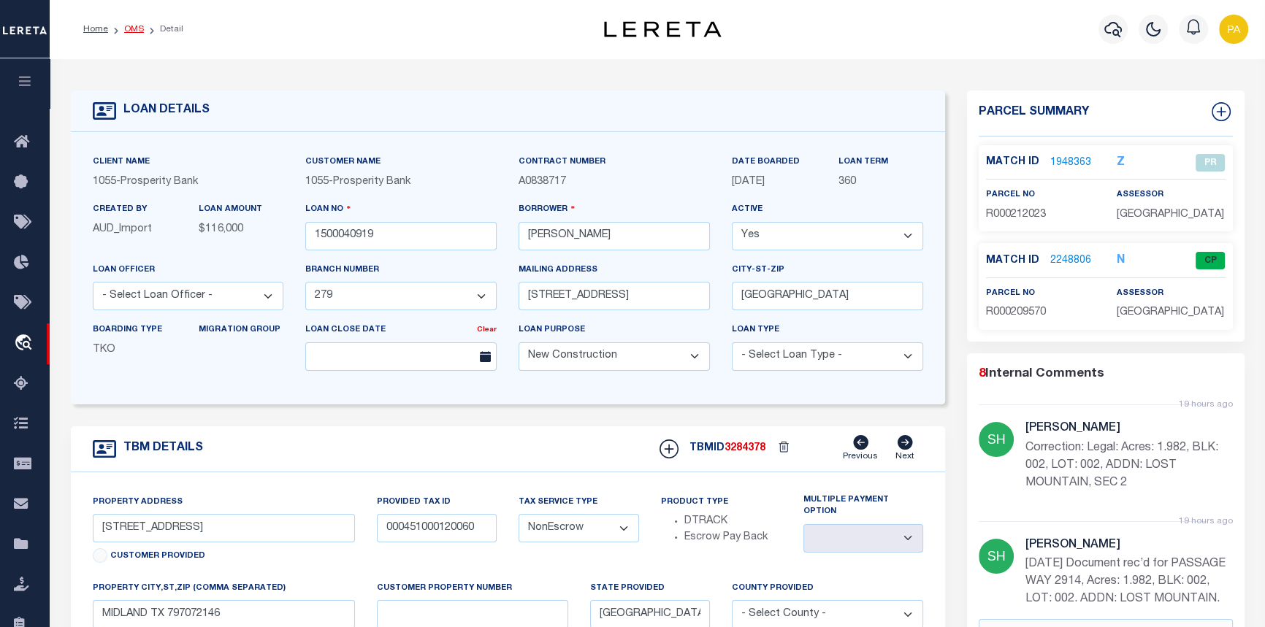
click at [137, 26] on link "OMS" at bounding box center [134, 29] width 20 height 9
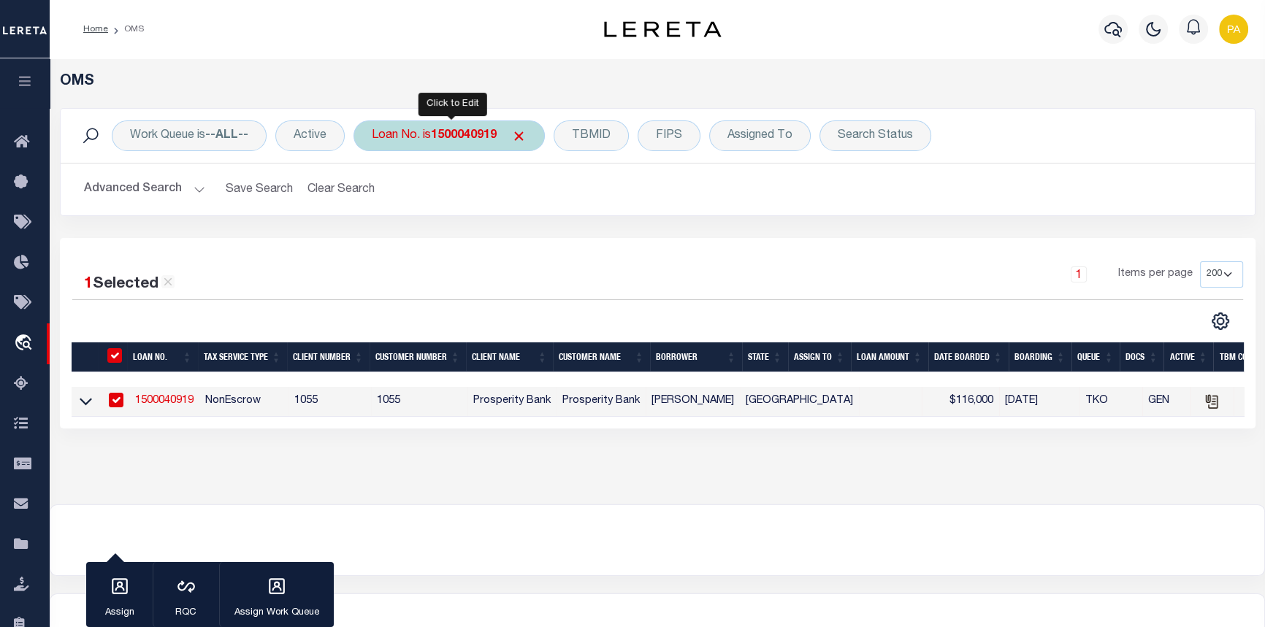
click at [466, 131] on b "1500040919" at bounding box center [464, 136] width 66 height 12
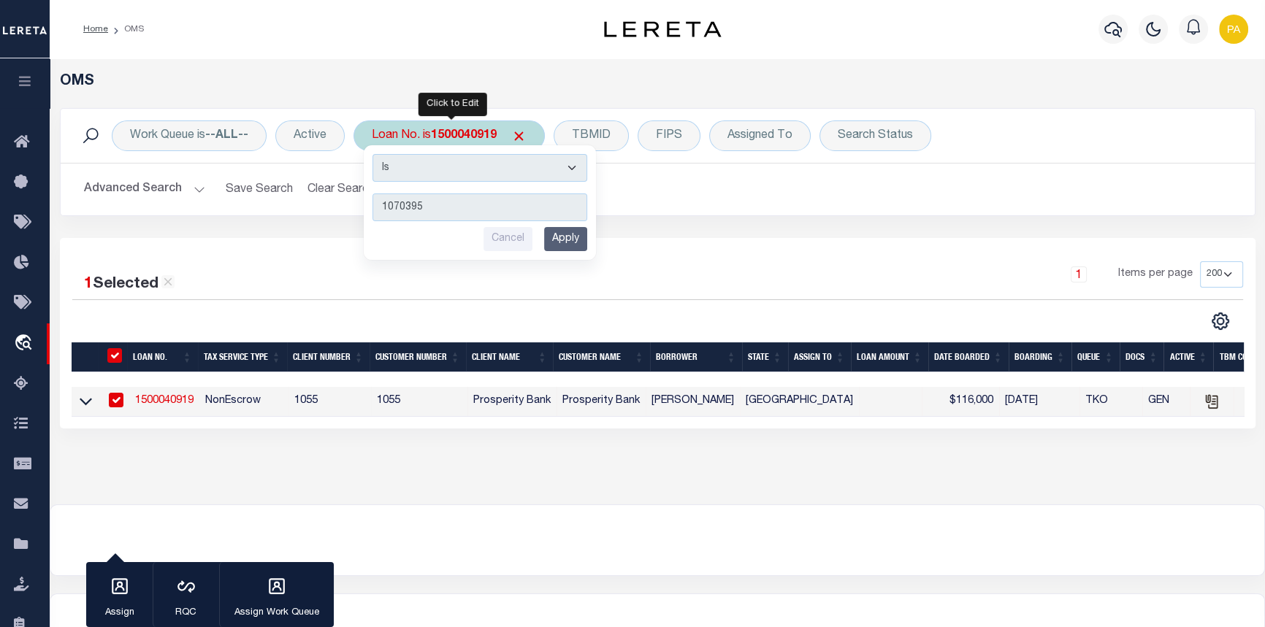
type input "10703957"
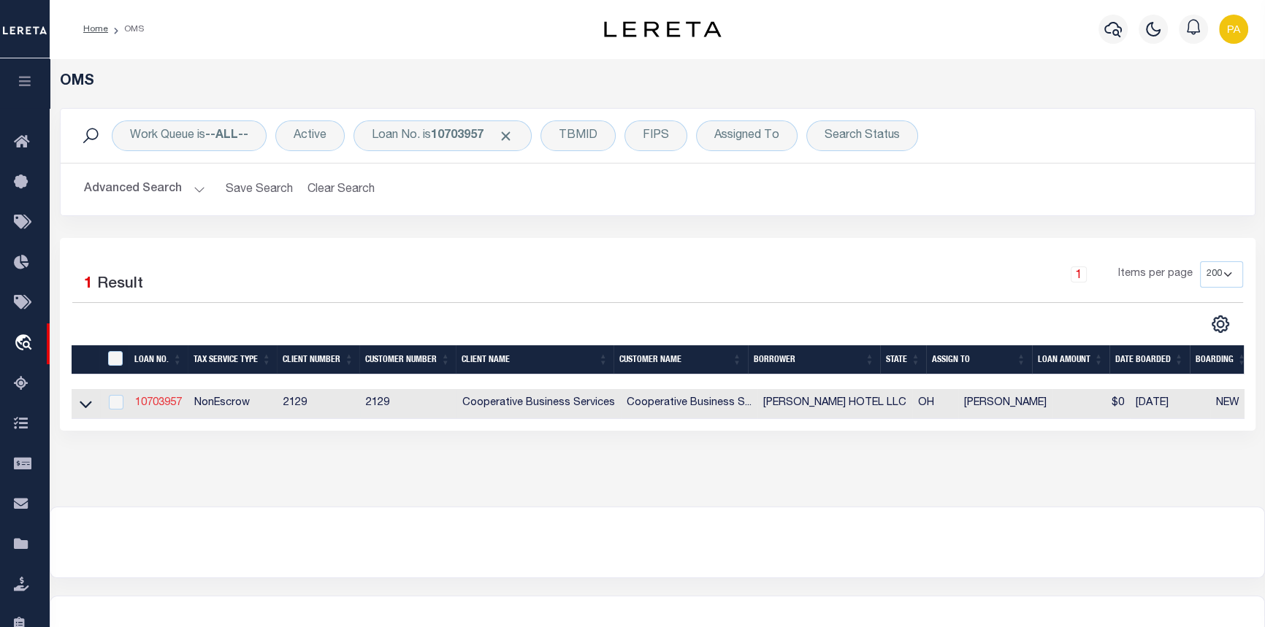
click at [159, 404] on link "10703957" at bounding box center [158, 403] width 47 height 10
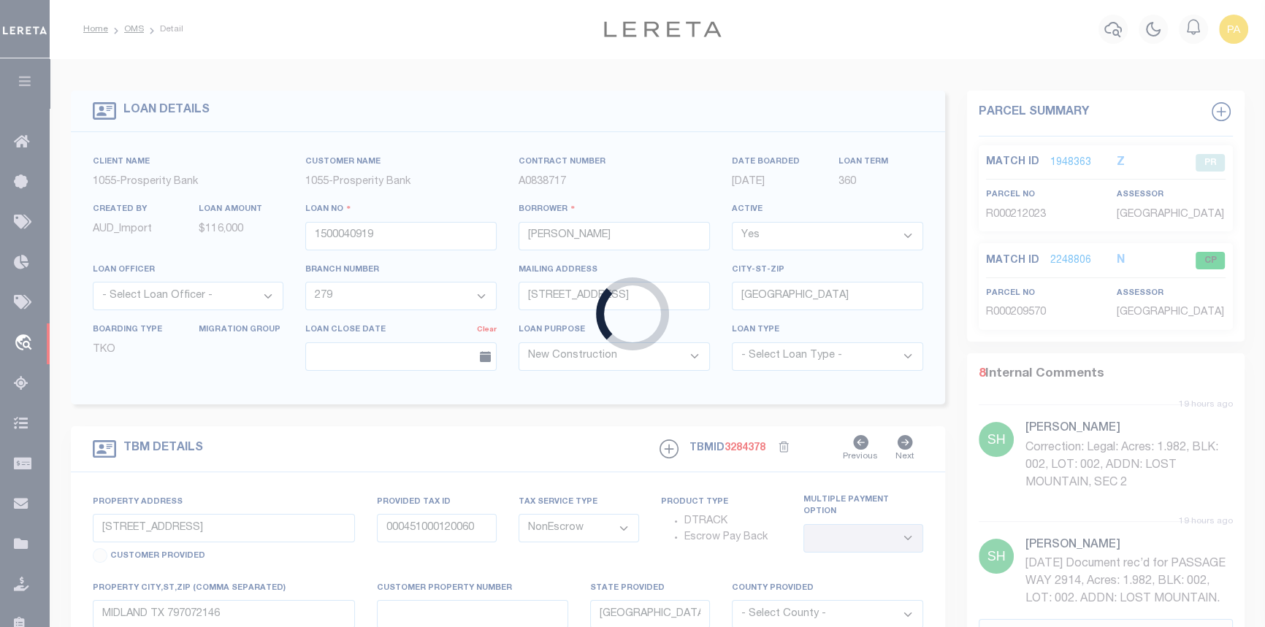
type input "10703957"
type input "[PERSON_NAME] HOTEL LLC"
select select
type input "[STREET_ADDRESS]"
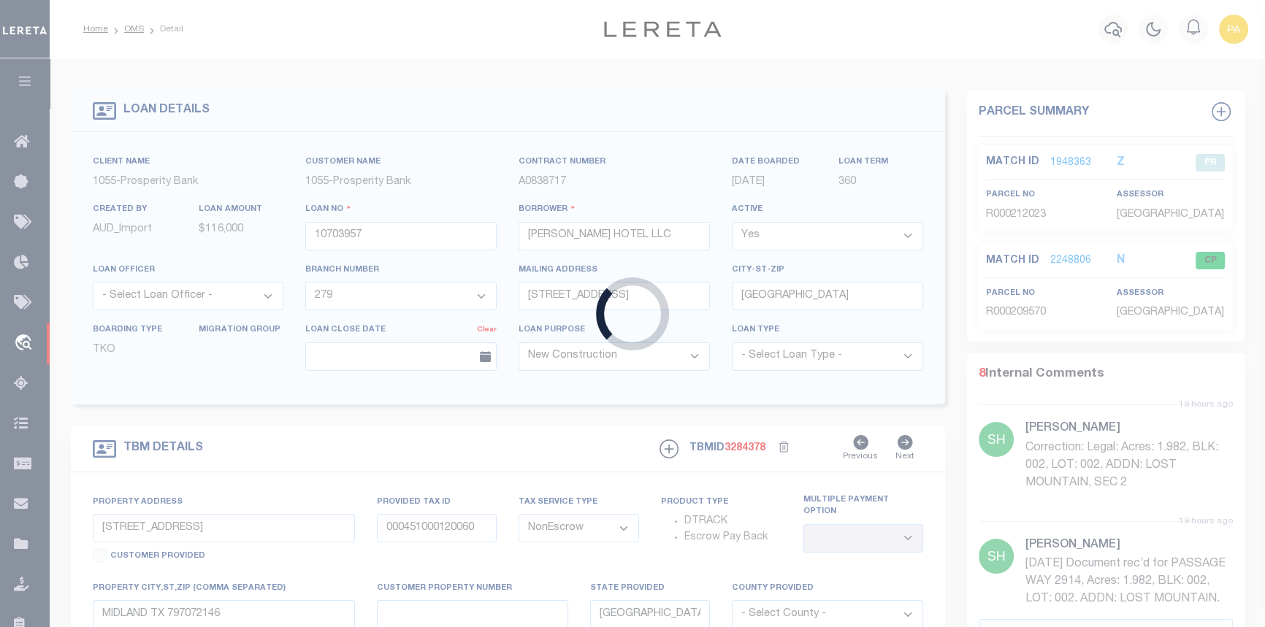
type input "[GEOGRAPHIC_DATA]"
select select "600"
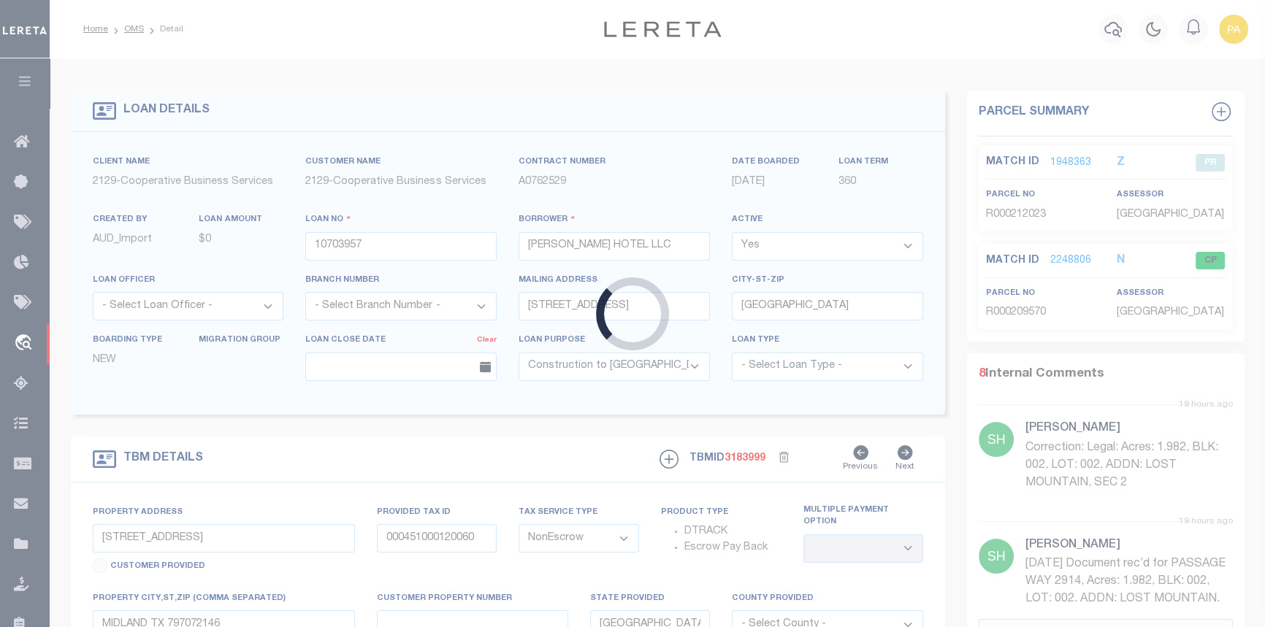
type input "NORTHWEST CORNER OF [PERSON_NAME][GEOGRAPHIC_DATA]"
select select
type input "CINCINNATI, OH 45221"
type input "6657"
type input "OH"
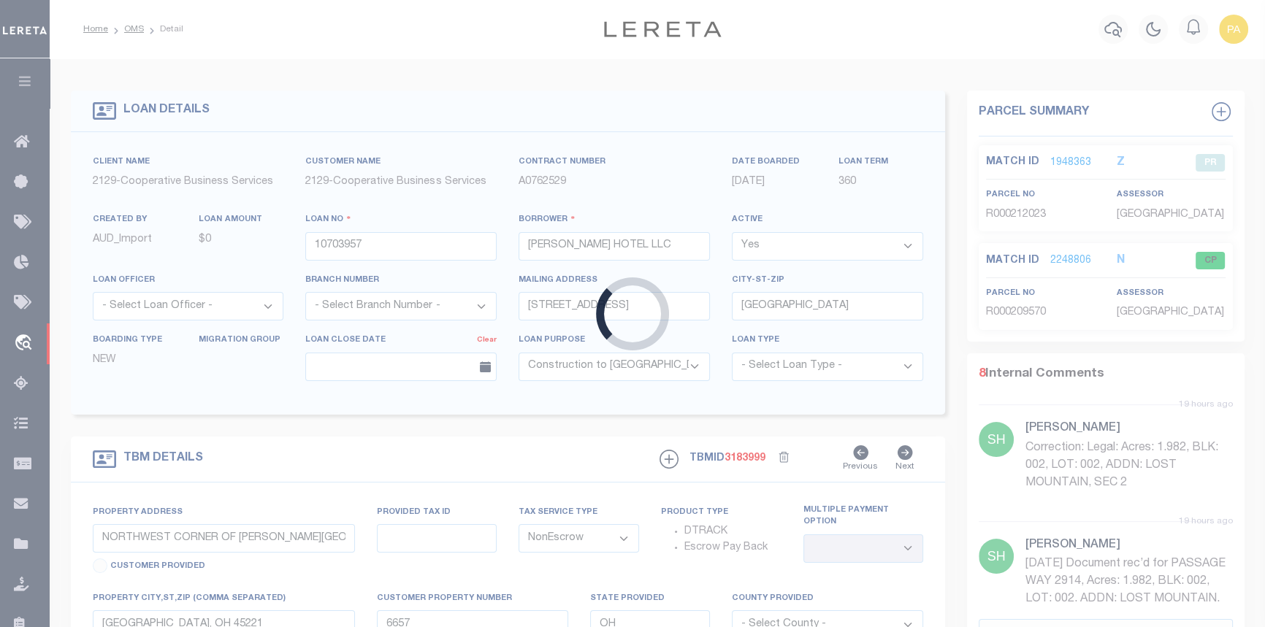
select select
select select "4851"
select select "3334"
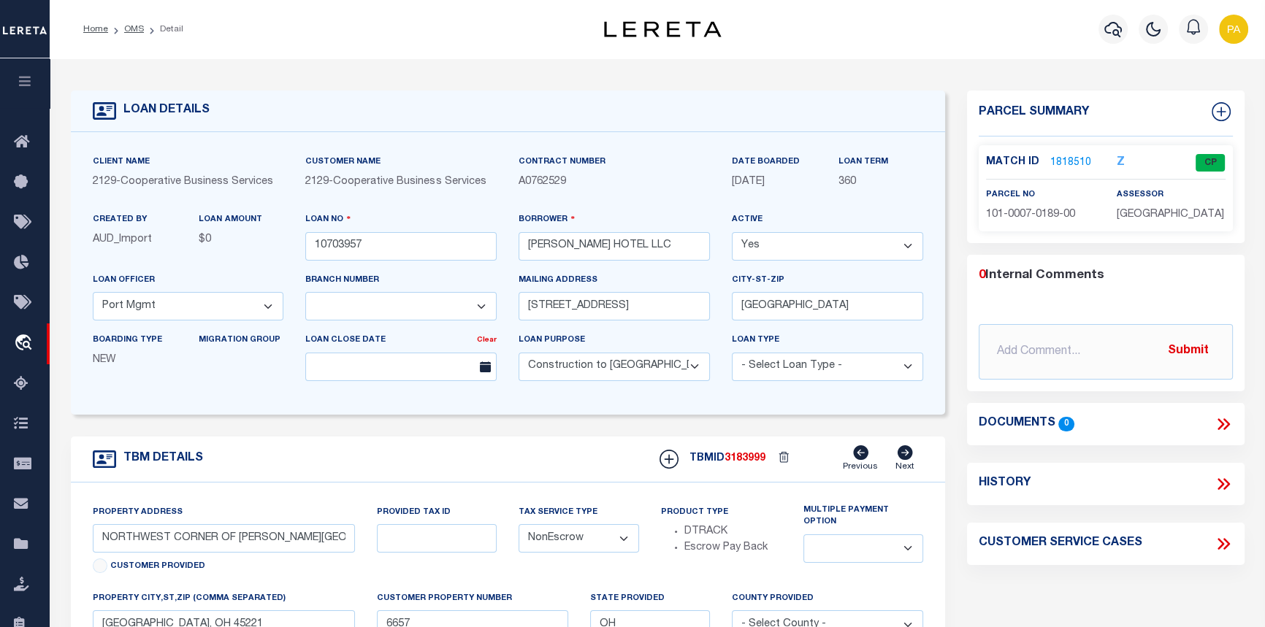
click at [1066, 163] on link "1818510" at bounding box center [1070, 163] width 41 height 15
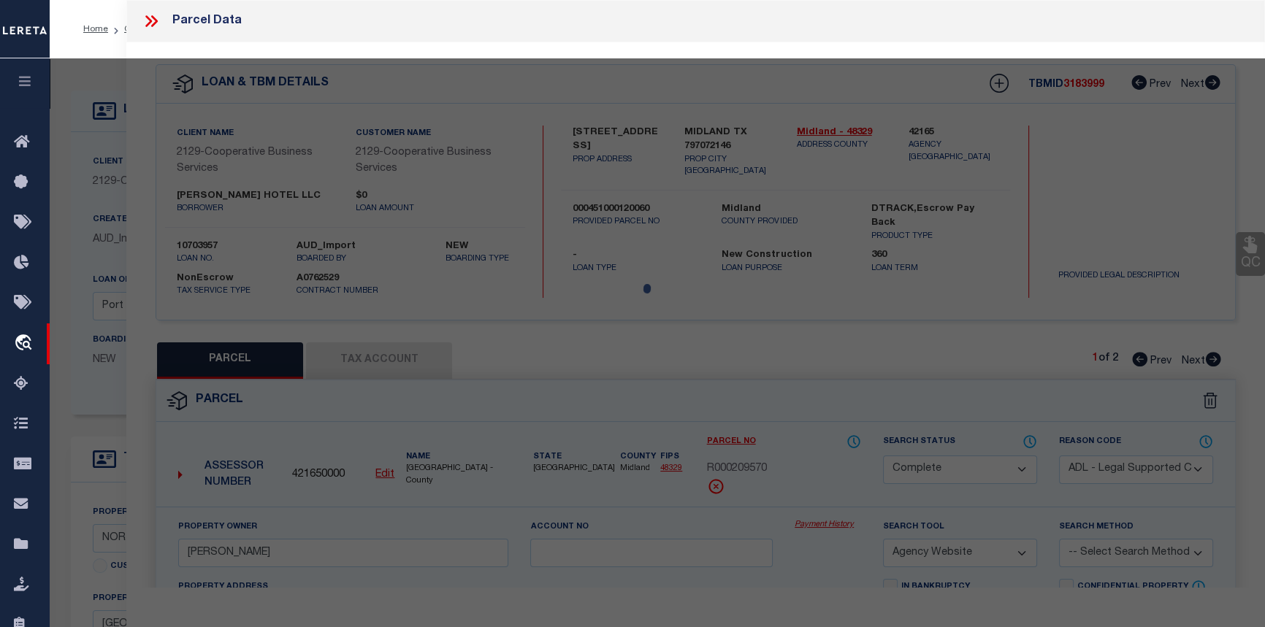
select select "AS"
select select
checkbox input "false"
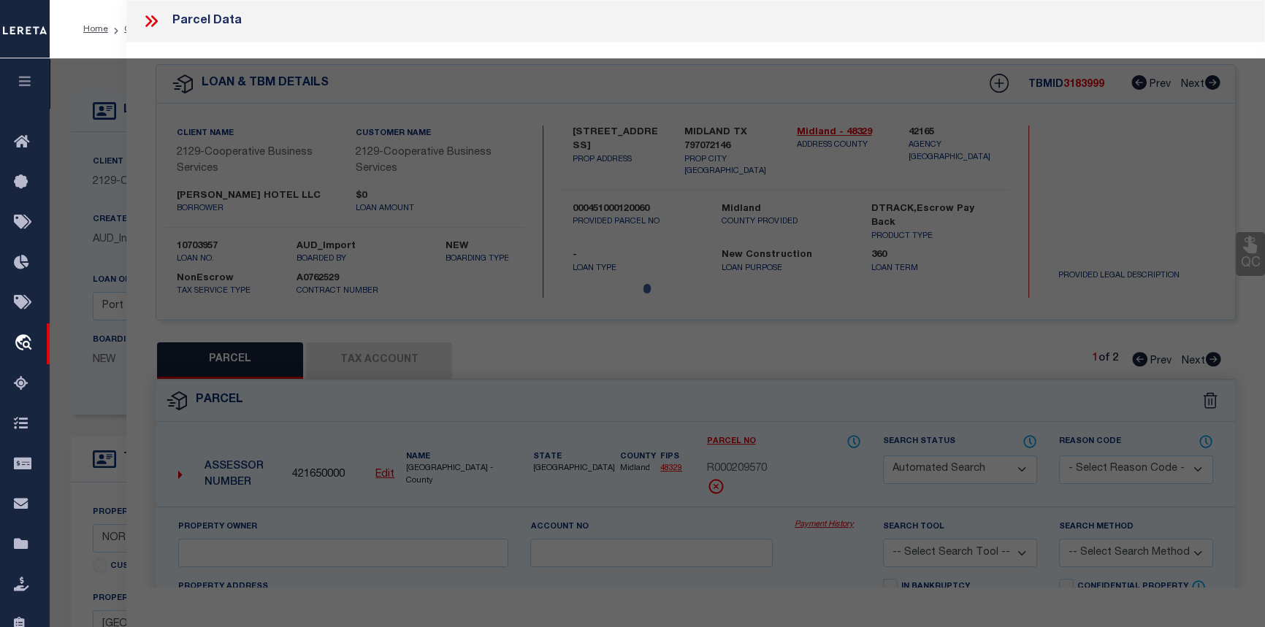
select select "CP"
type input "[PERSON_NAME] HOTEL LLC"
select select
type input "2906 CLIFTON AVE"
type input "[GEOGRAPHIC_DATA], OH 45221"
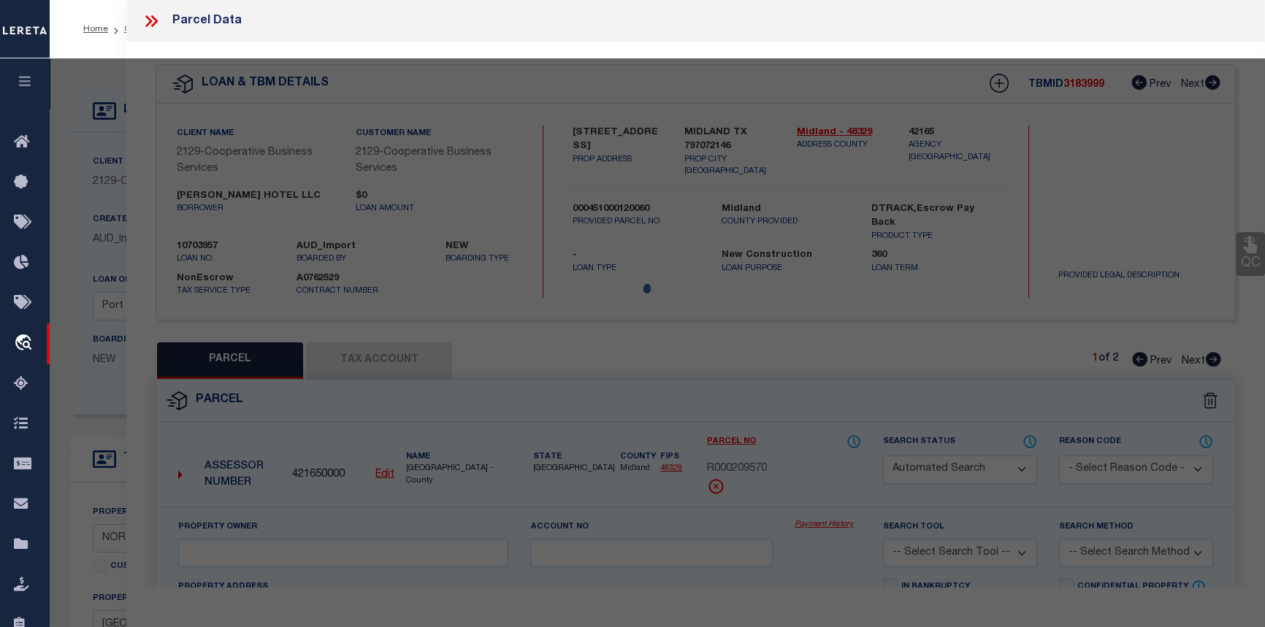
type textarea "[PERSON_NAME] AVE 0.9184 AC S20 [MEDICAL_DATA] FR2"
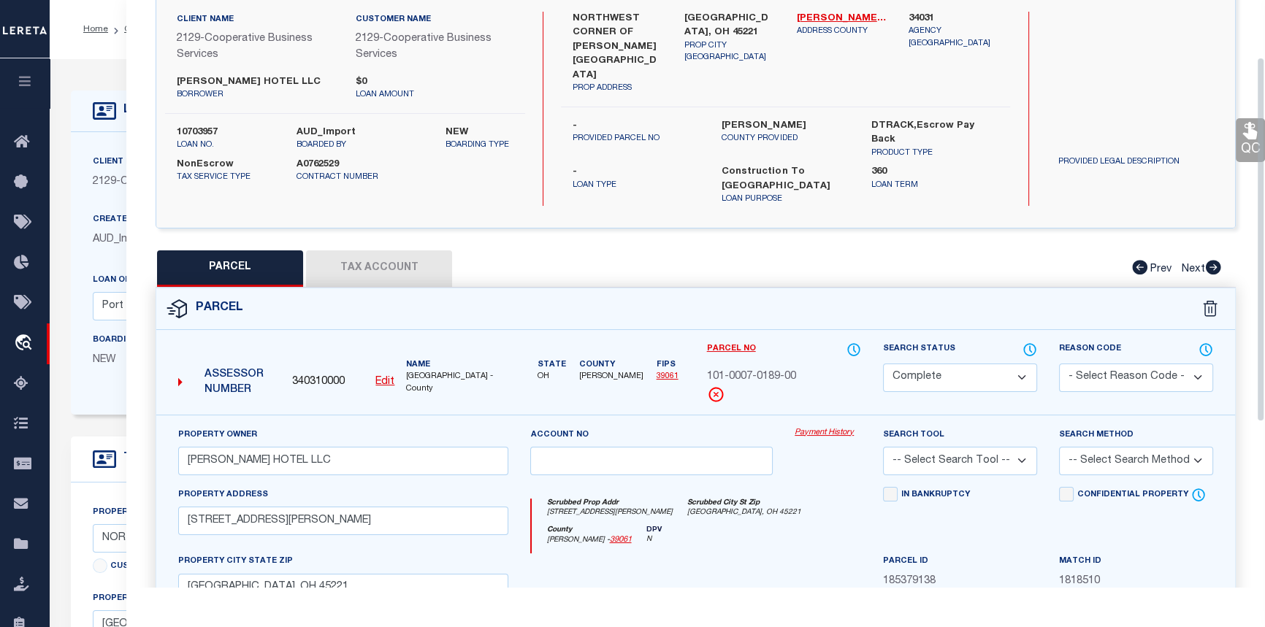
scroll to position [66, 0]
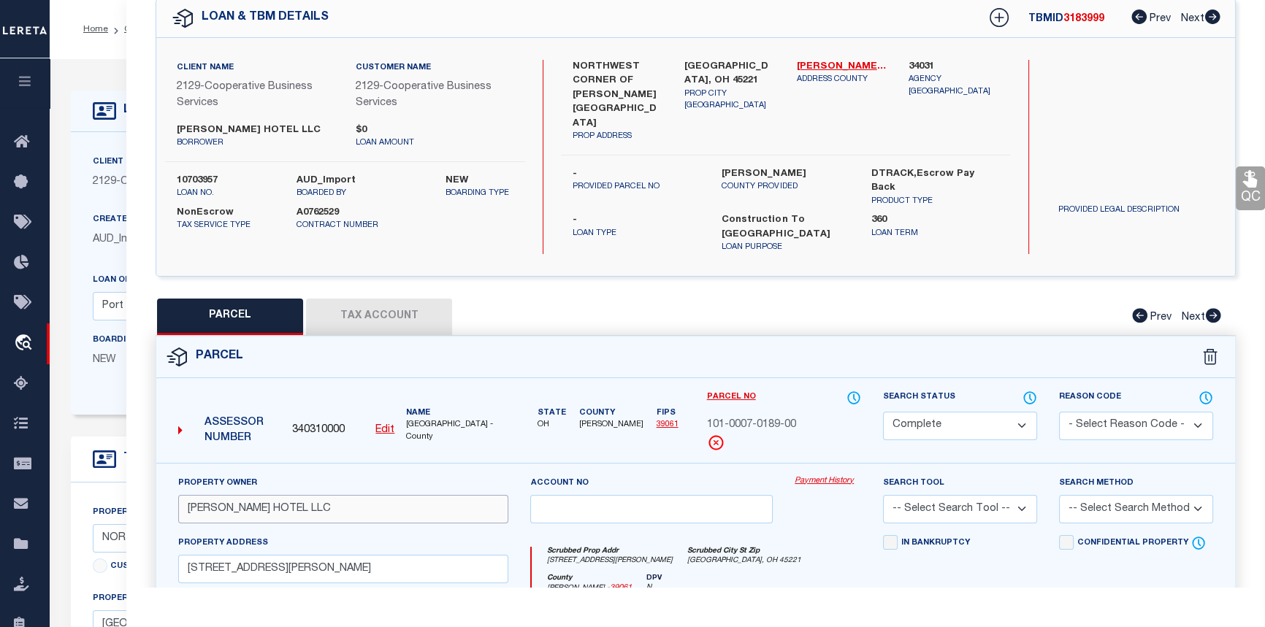
drag, startPoint x: 312, startPoint y: 492, endPoint x: 176, endPoint y: 489, distance: 135.9
click at [176, 489] on div "Property Owner CH CLIFTON HOTEL LLC" at bounding box center [343, 506] width 352 height 60
click at [826, 476] on link "Payment History" at bounding box center [828, 482] width 66 height 12
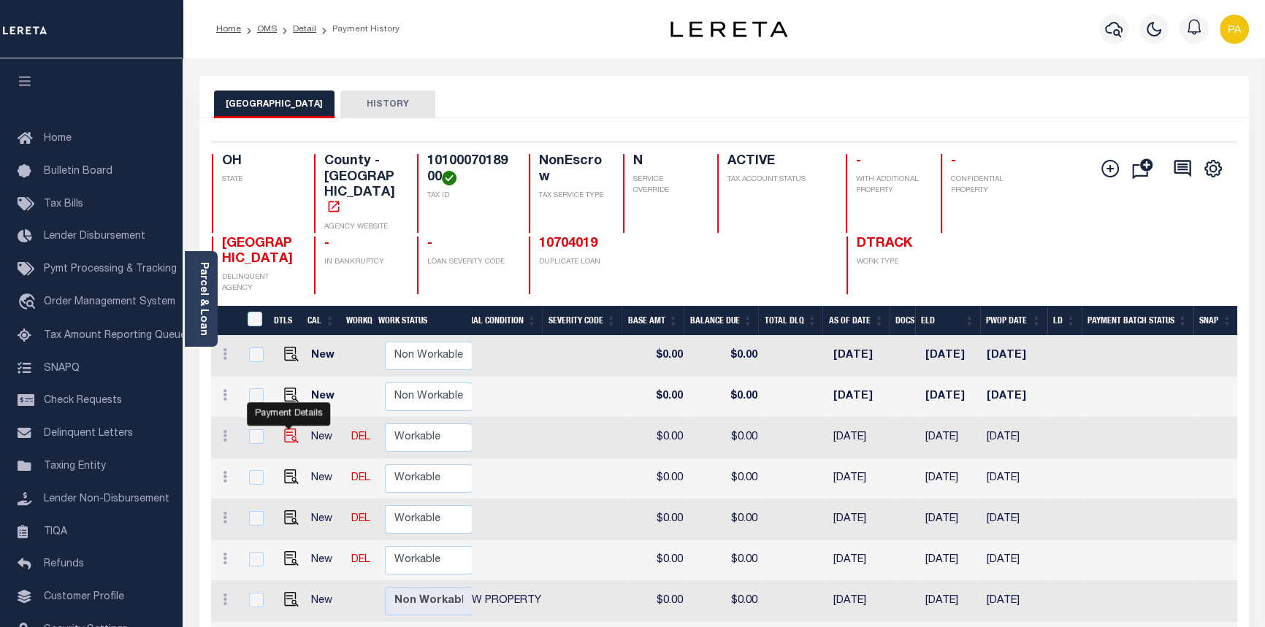
click at [287, 429] on img "" at bounding box center [291, 436] width 15 height 15
checkbox input "true"
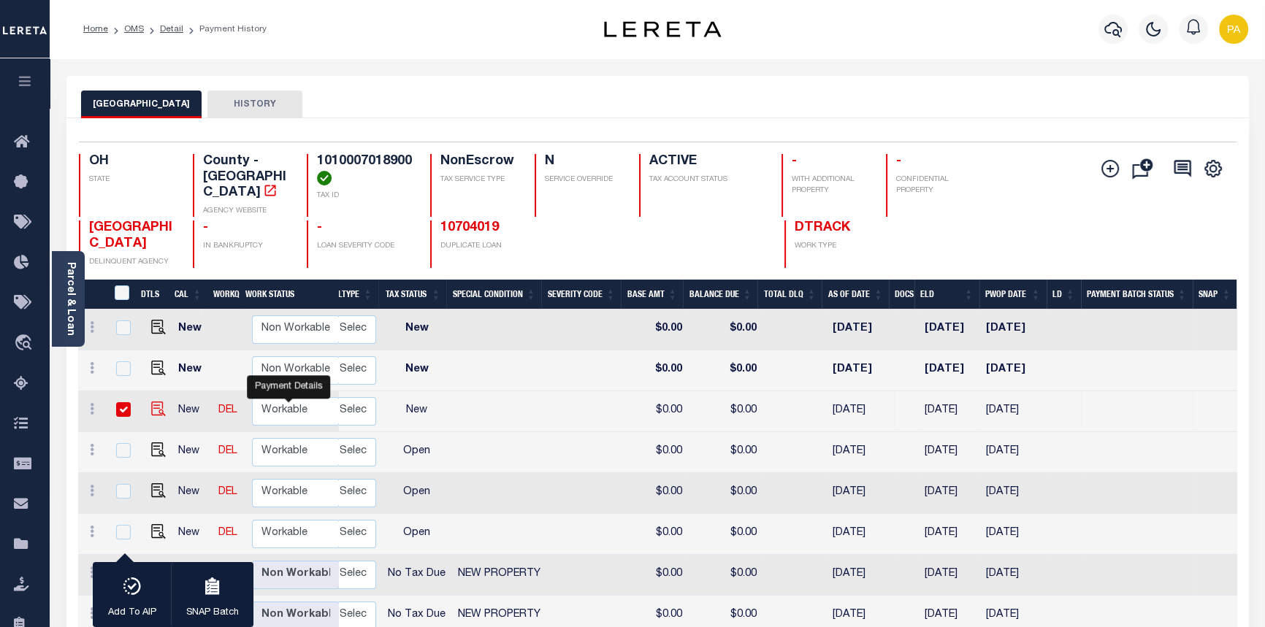
scroll to position [0, 336]
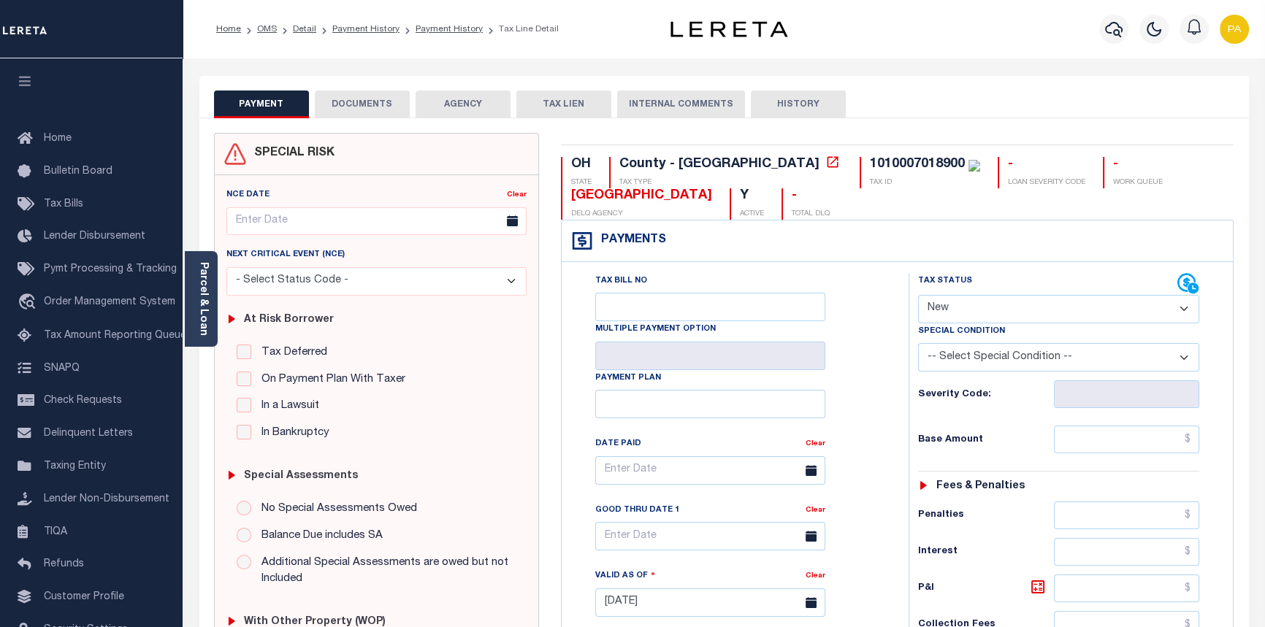
click at [1189, 309] on select "- Select Status Code - Open Due/Unpaid Paid Incomplete No Tax Due Internal Refu…" at bounding box center [1059, 309] width 282 height 28
select select "PYD"
click at [918, 296] on select "- Select Status Code - Open Due/Unpaid Paid Incomplete No Tax Due Internal Refu…" at bounding box center [1059, 309] width 282 height 28
type input "[DATE]"
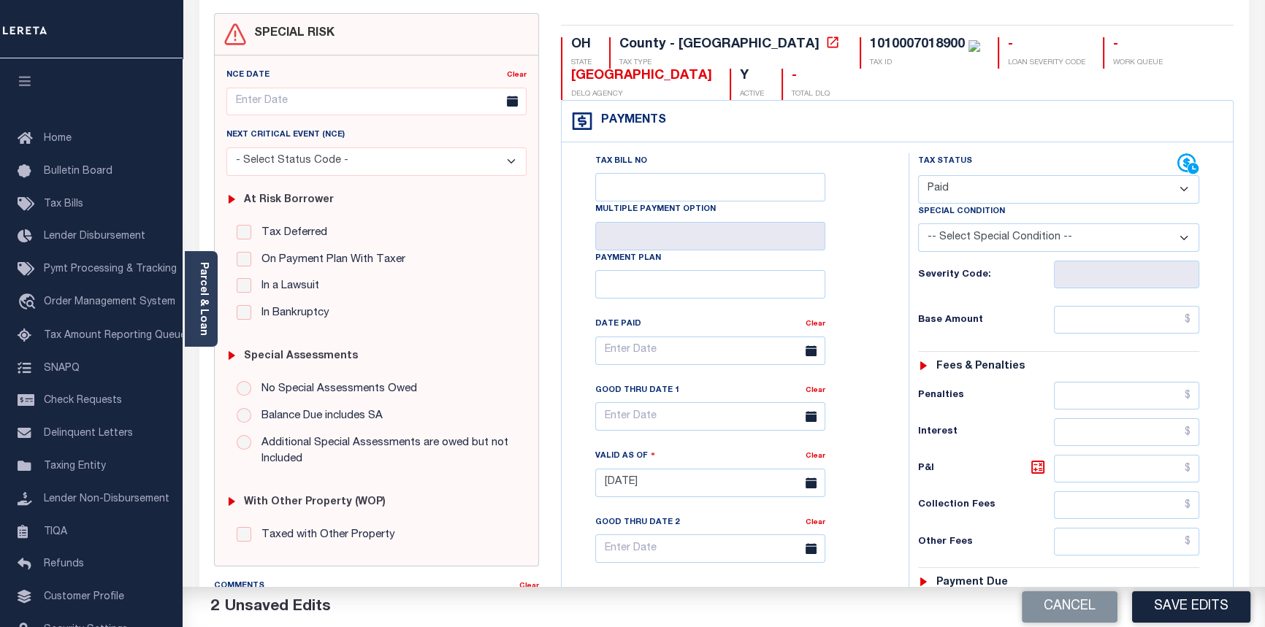
scroll to position [199, 0]
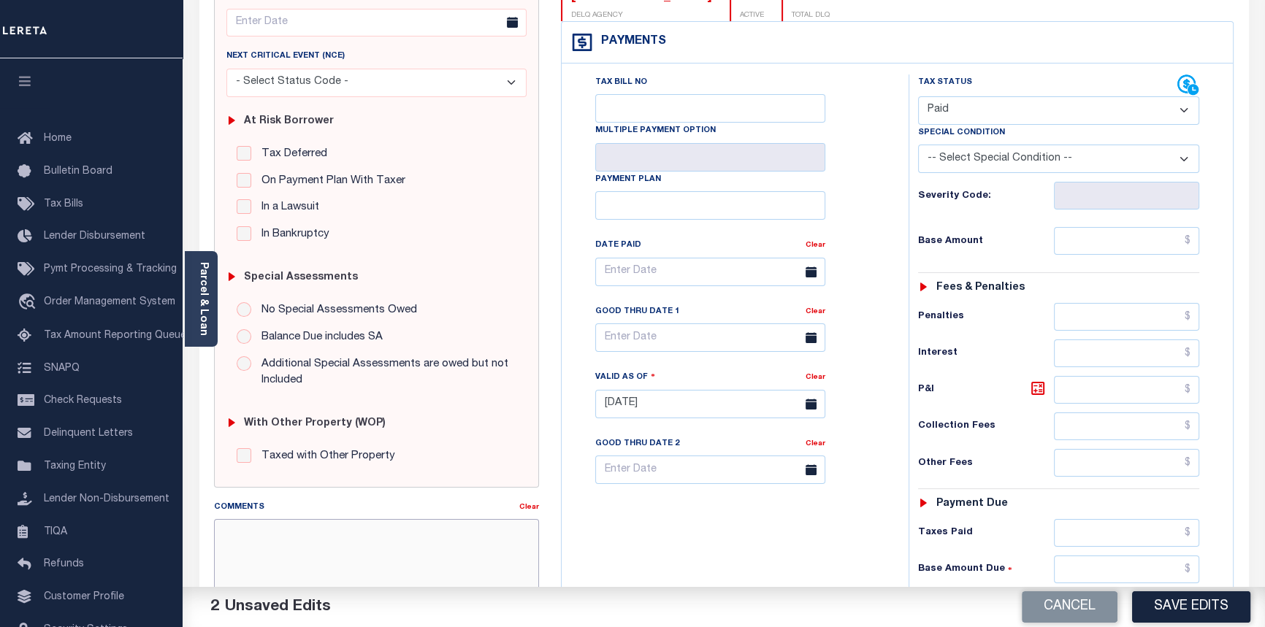
click at [275, 541] on textarea "Comments" at bounding box center [377, 565] width 326 height 92
type textarea "09/04/2025pk Taxes paid per [PERSON_NAME] co treasurer."
click at [1200, 607] on button "Save Edits" at bounding box center [1191, 607] width 118 height 31
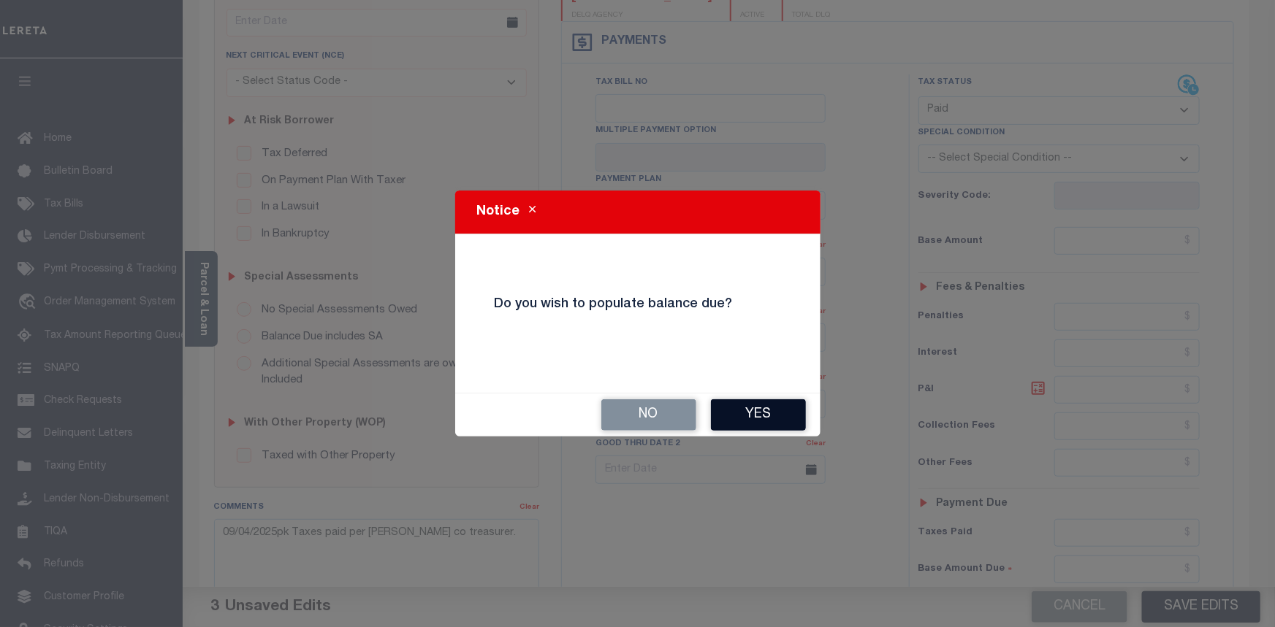
drag, startPoint x: 769, startPoint y: 404, endPoint x: 777, endPoint y: 409, distance: 9.5
click at [769, 405] on button "Yes" at bounding box center [758, 415] width 95 height 31
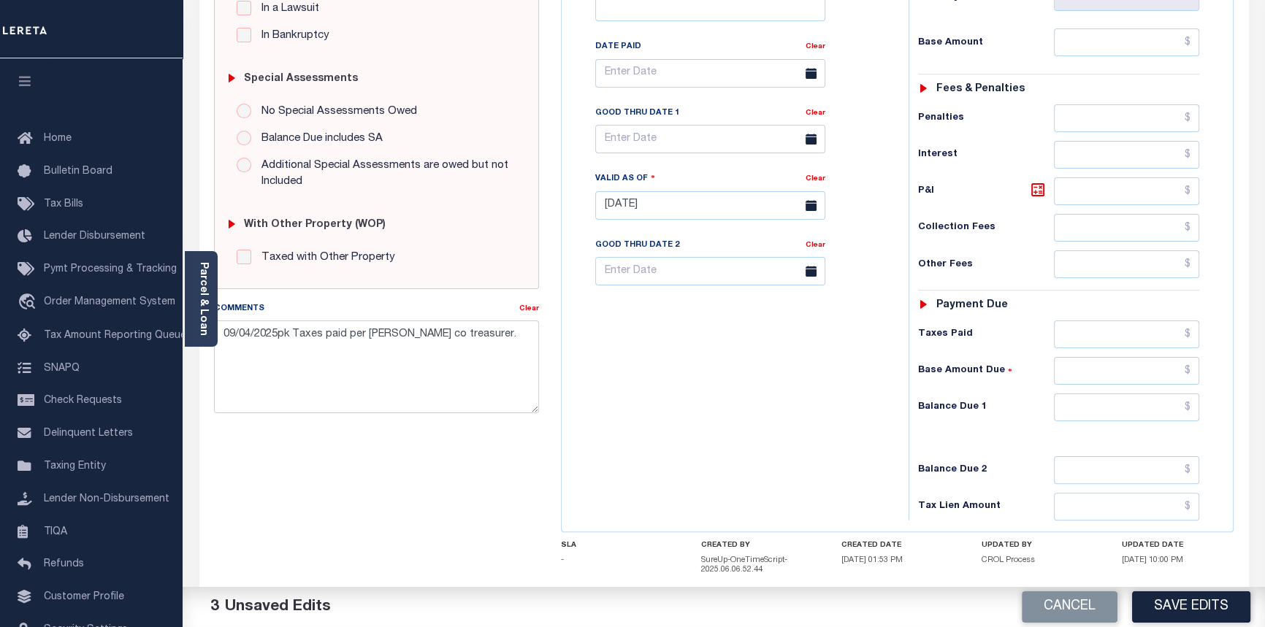
scroll to position [398, 0]
click at [1197, 373] on input "text" at bounding box center [1127, 370] width 146 height 28
type input "$0.00"
click at [1190, 408] on input "text" at bounding box center [1127, 407] width 146 height 28
type input "$0.00"
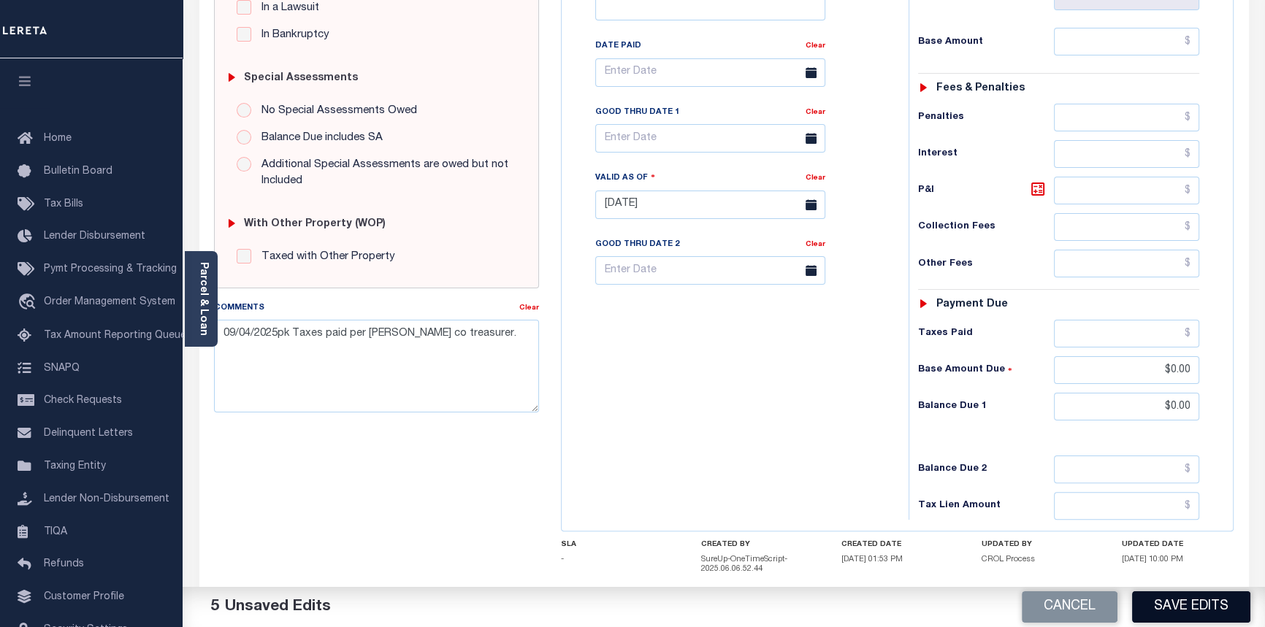
click at [1202, 600] on button "Save Edits" at bounding box center [1191, 607] width 118 height 31
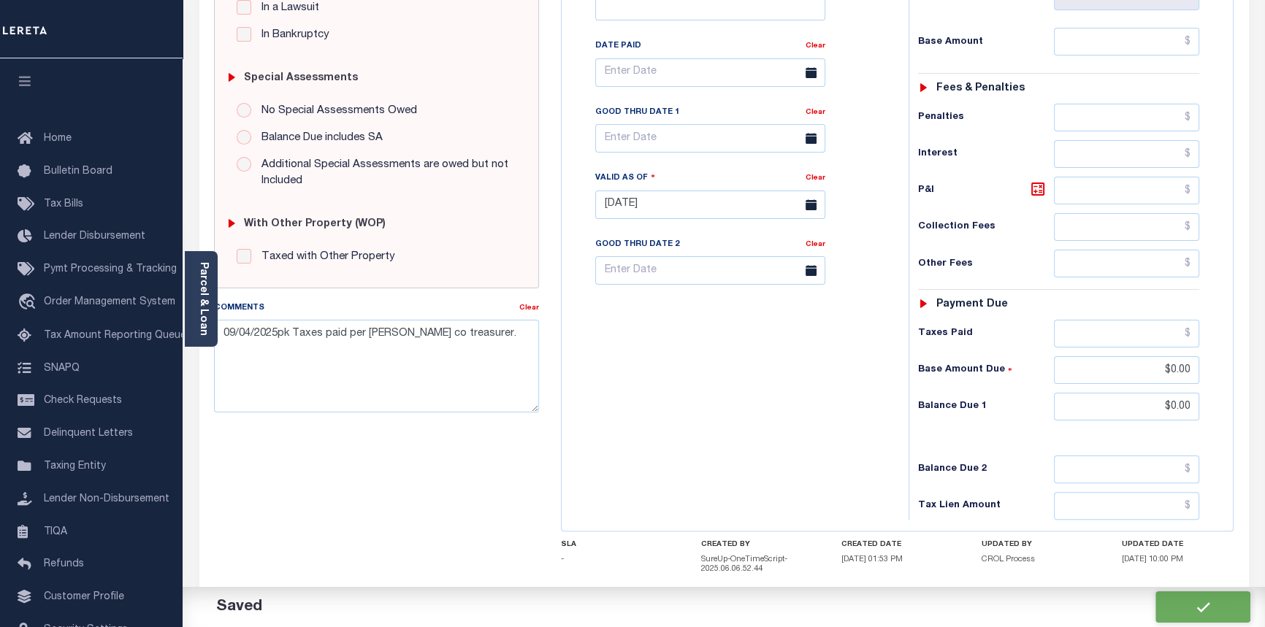
checkbox input "false"
type input "$0"
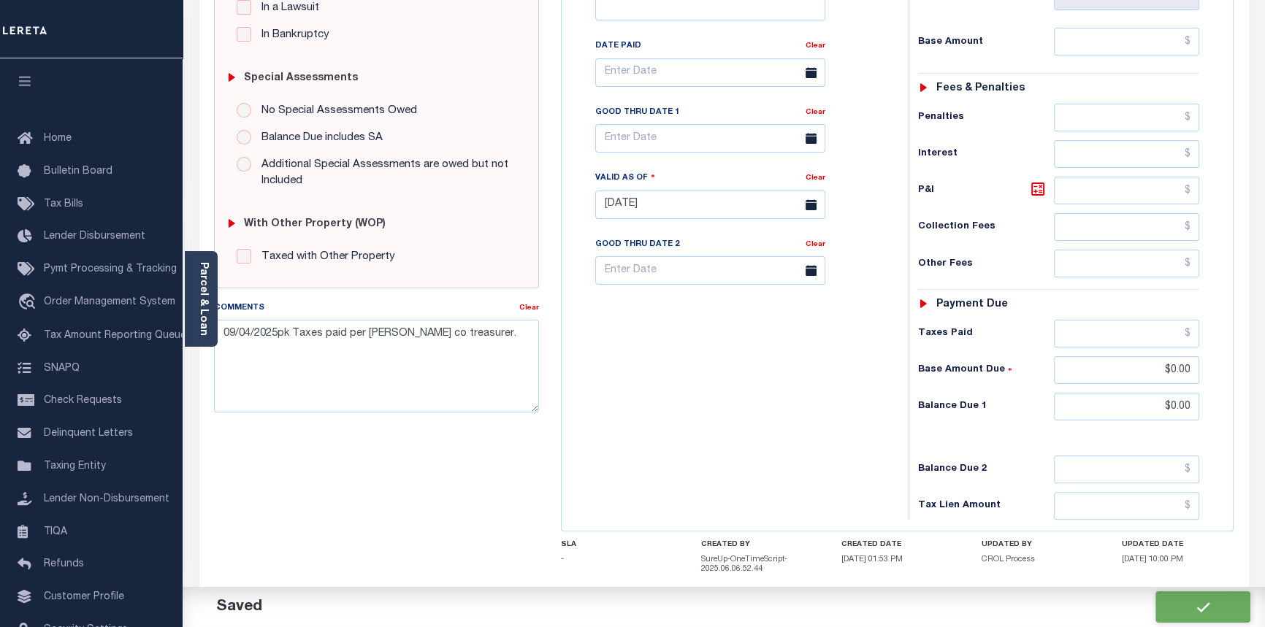
type input "$0"
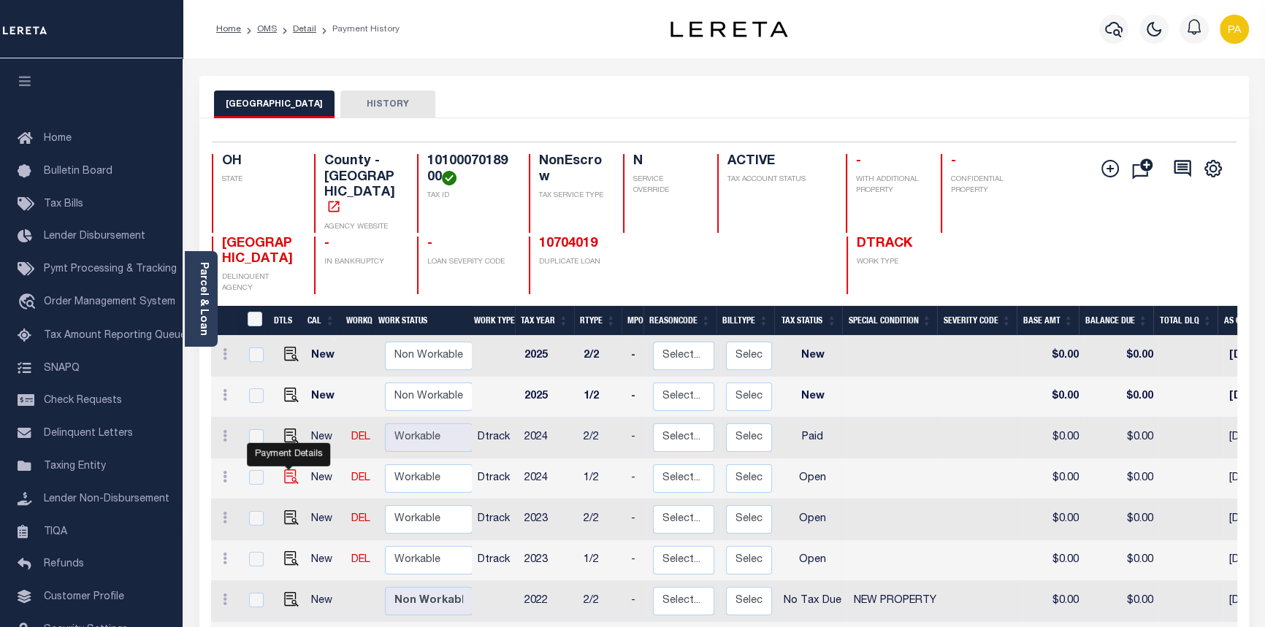
click at [290, 470] on img "" at bounding box center [291, 477] width 15 height 15
checkbox input "true"
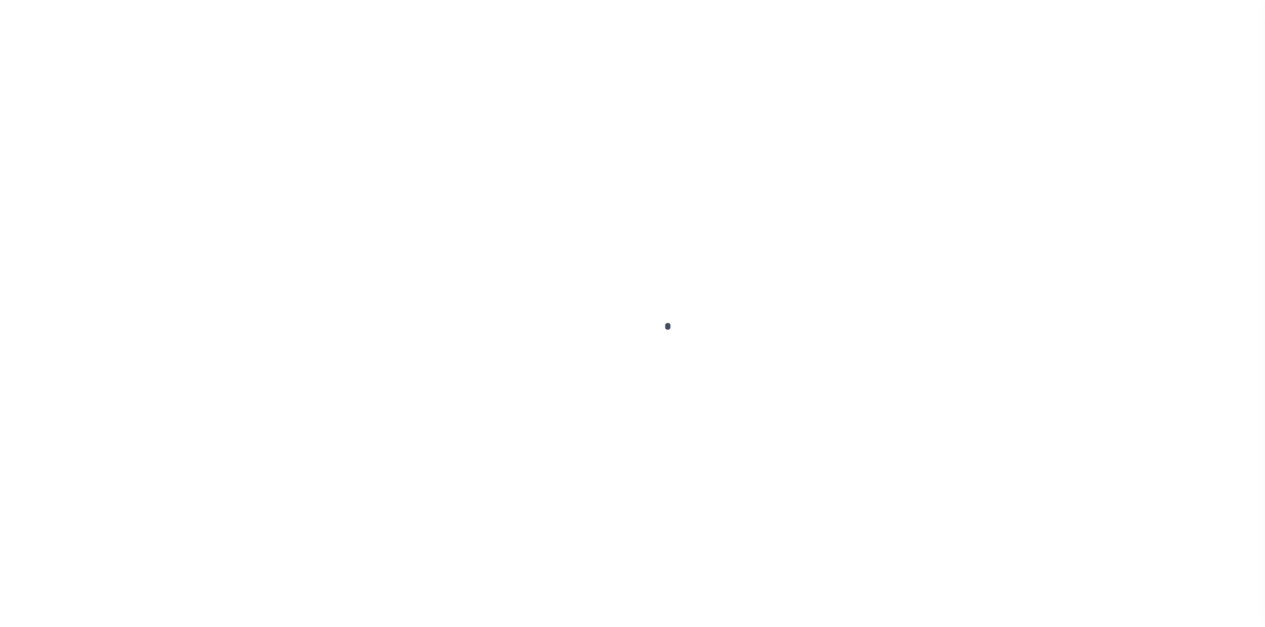
checkbox input "false"
type input "[DATE]"
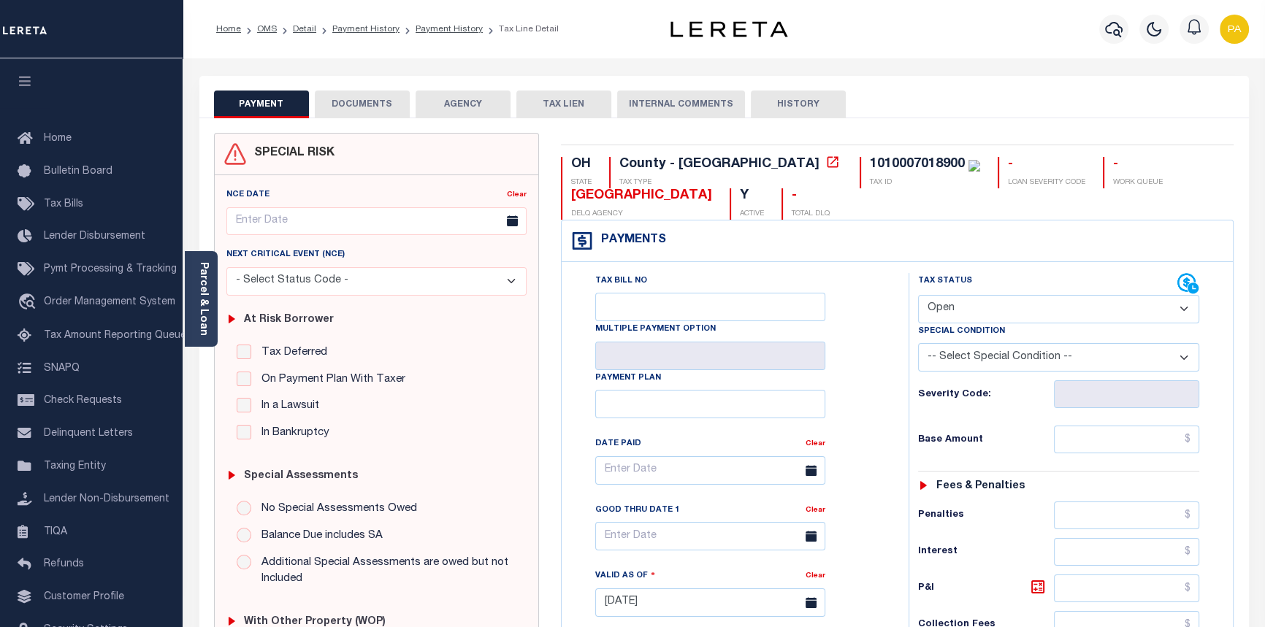
click at [979, 320] on select "- Select Status Code - Open Due/Unpaid Paid Incomplete No Tax Due Internal Refu…" at bounding box center [1059, 309] width 282 height 28
select select "PYD"
click at [918, 296] on select "- Select Status Code - Open Due/Unpaid Paid Incomplete No Tax Due Internal Refu…" at bounding box center [1059, 309] width 282 height 28
type input "[DATE]"
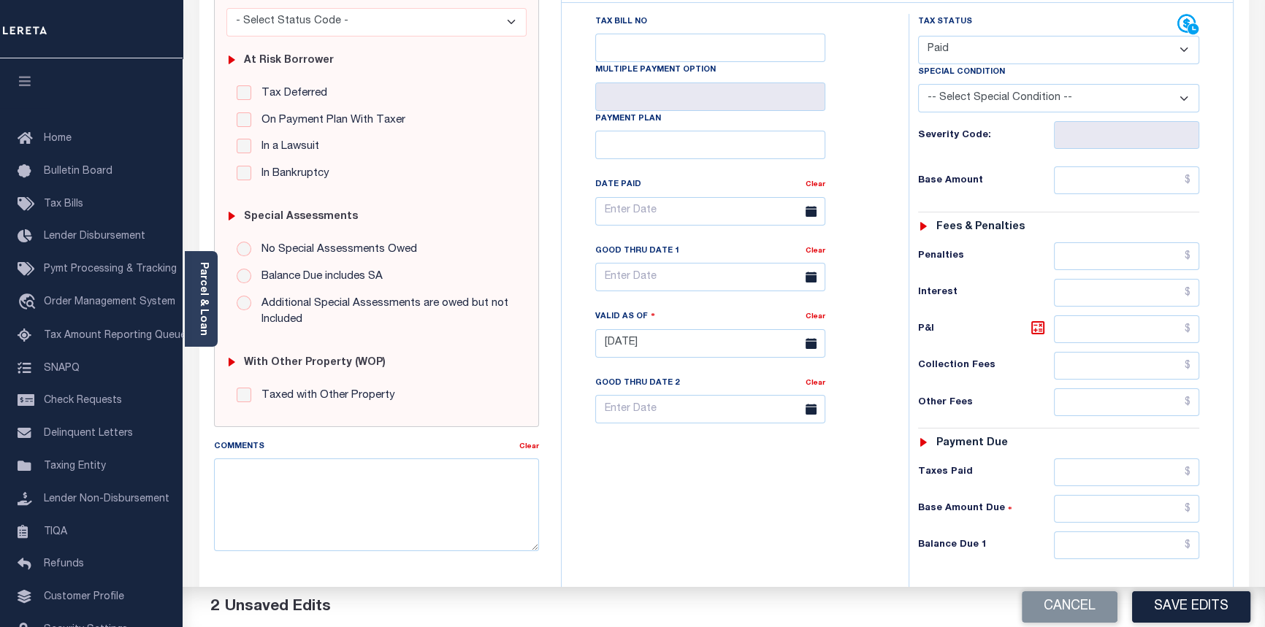
scroll to position [265, 0]
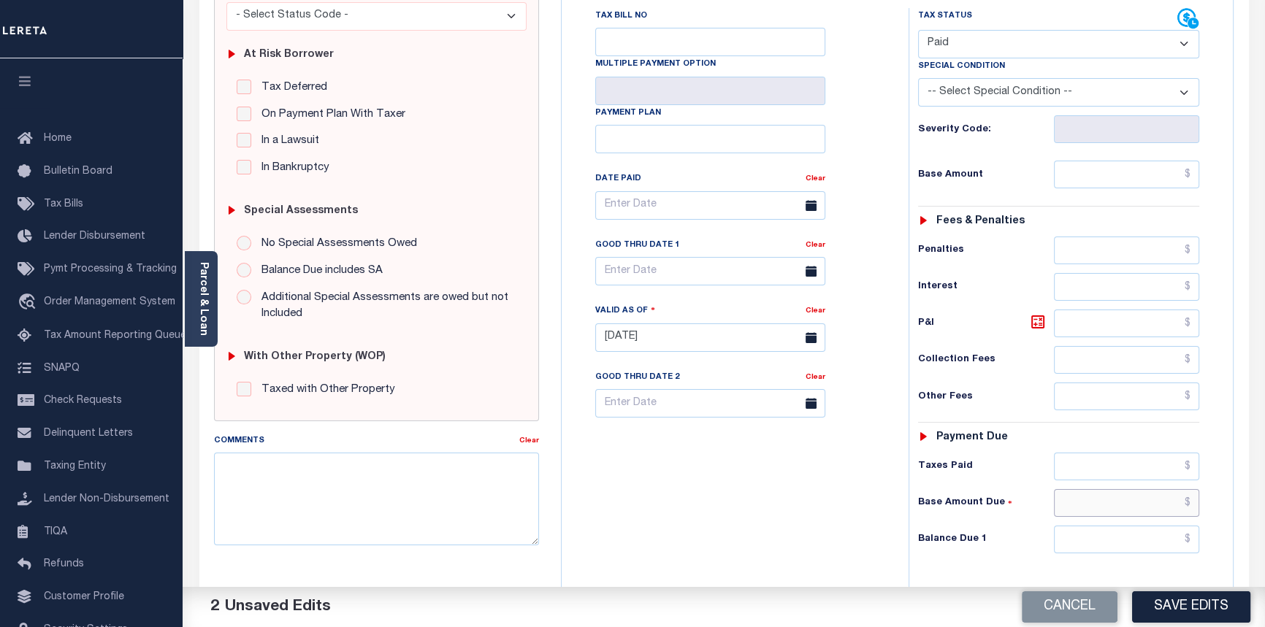
click at [1194, 504] on input "text" at bounding box center [1127, 503] width 146 height 28
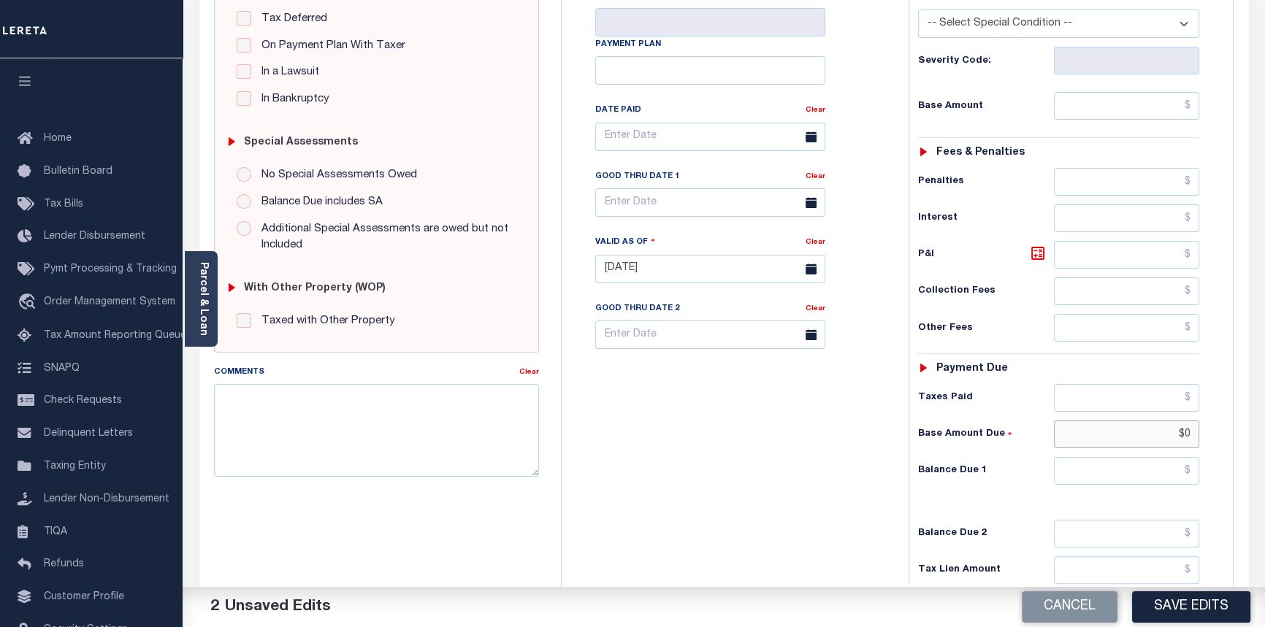
scroll to position [398, 0]
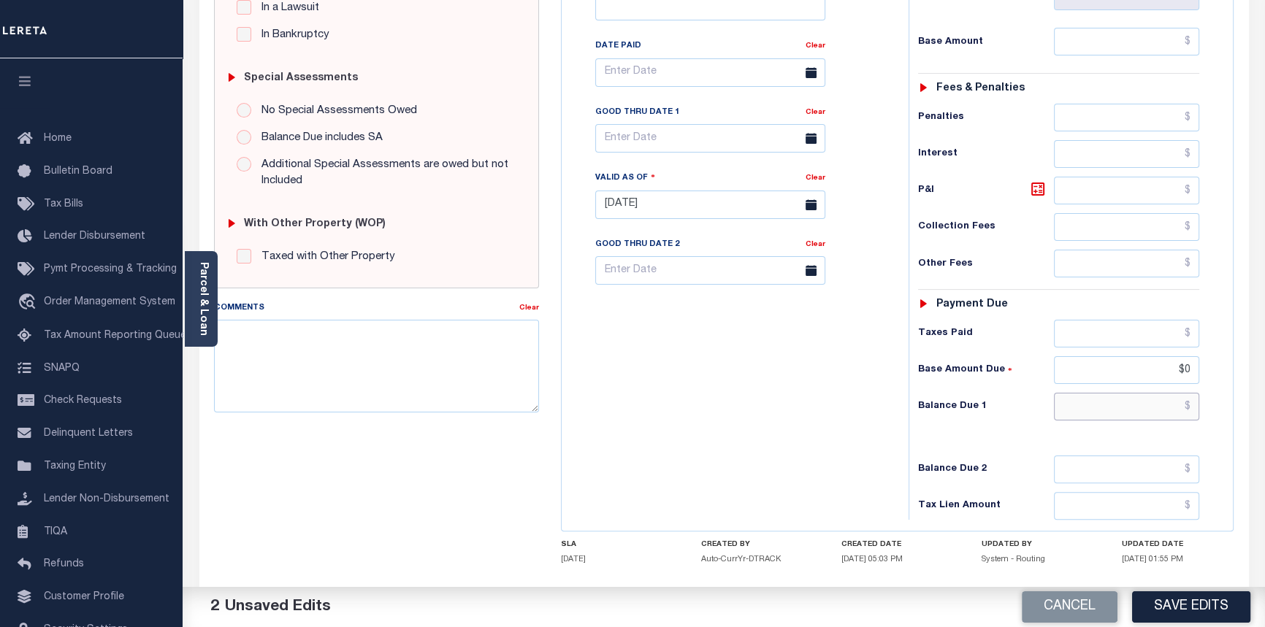
type input "$0.00"
click at [1187, 410] on input "text" at bounding box center [1127, 407] width 146 height 28
type input "$0.00"
drag, startPoint x: 242, startPoint y: 340, endPoint x: 252, endPoint y: 337, distance: 10.5
click at [242, 340] on textarea "Comments" at bounding box center [377, 366] width 326 height 92
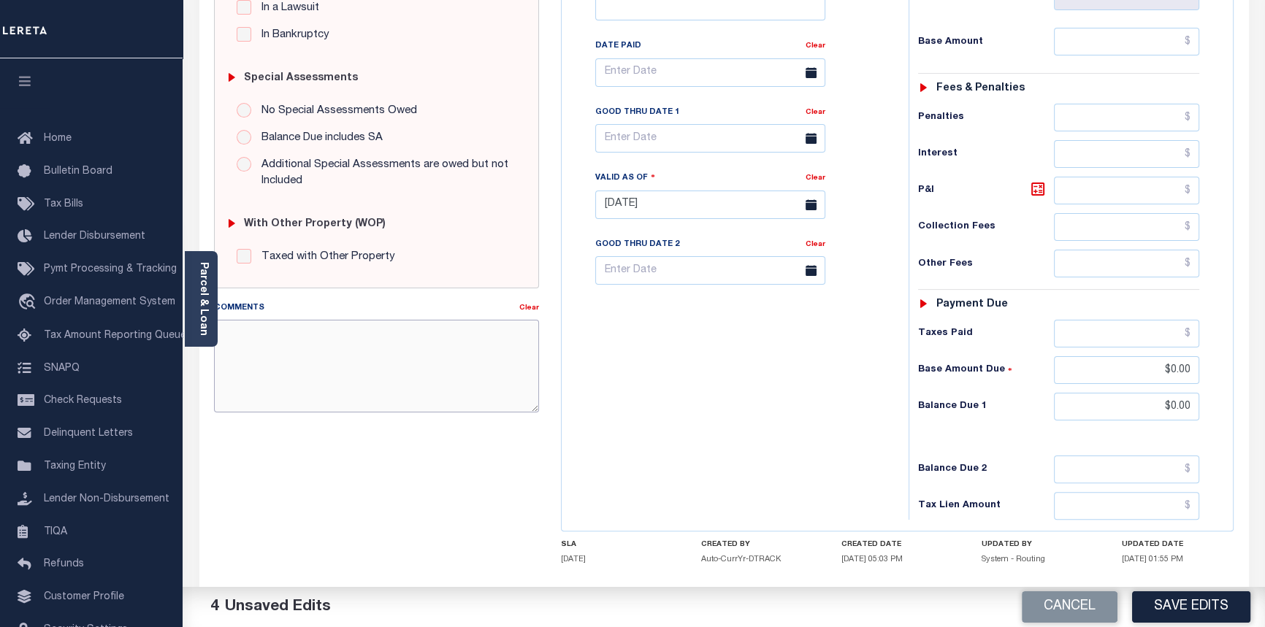
paste textarea "[PERSON_NAME] HOTEL LLC"
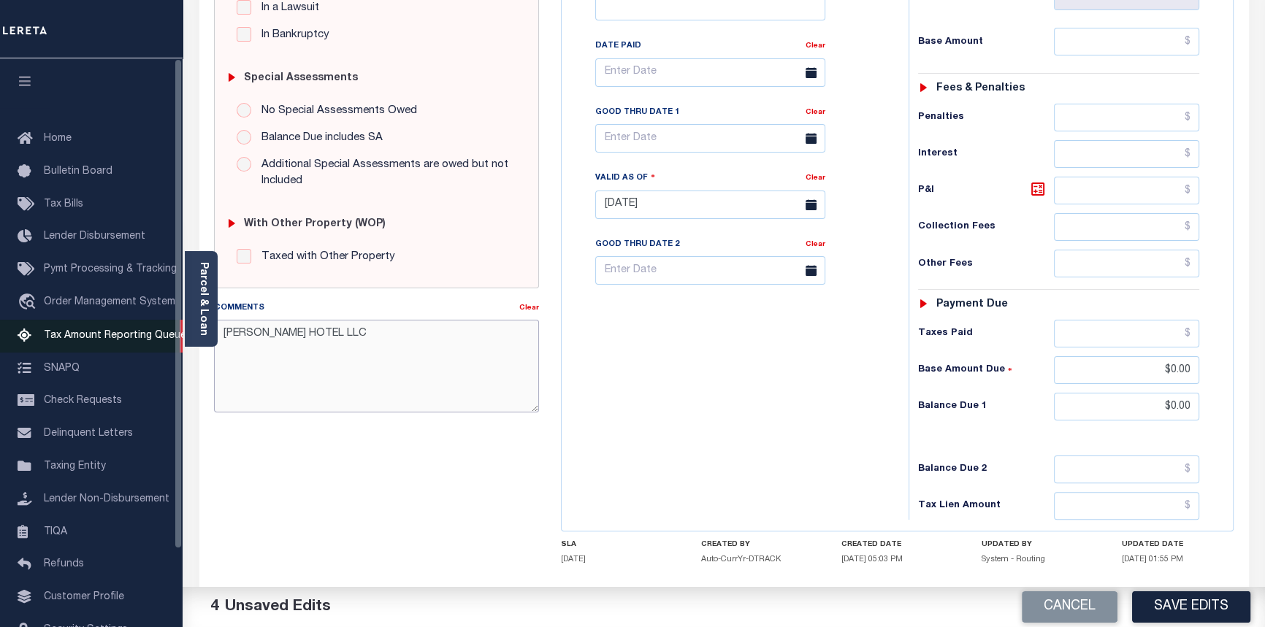
drag, startPoint x: 345, startPoint y: 340, endPoint x: 154, endPoint y: 335, distance: 191.4
click at [154, 335] on div "Home OMS Detail Payment History Payment History Tax Line Detail Profile Sign out" at bounding box center [632, 154] width 1265 height 1104
drag, startPoint x: 471, startPoint y: 335, endPoint x: 160, endPoint y: 337, distance: 311.2
click at [160, 337] on div "Home OMS Detail Payment History Payment History Tax Line Detail Profile Sign out" at bounding box center [632, 154] width 1265 height 1104
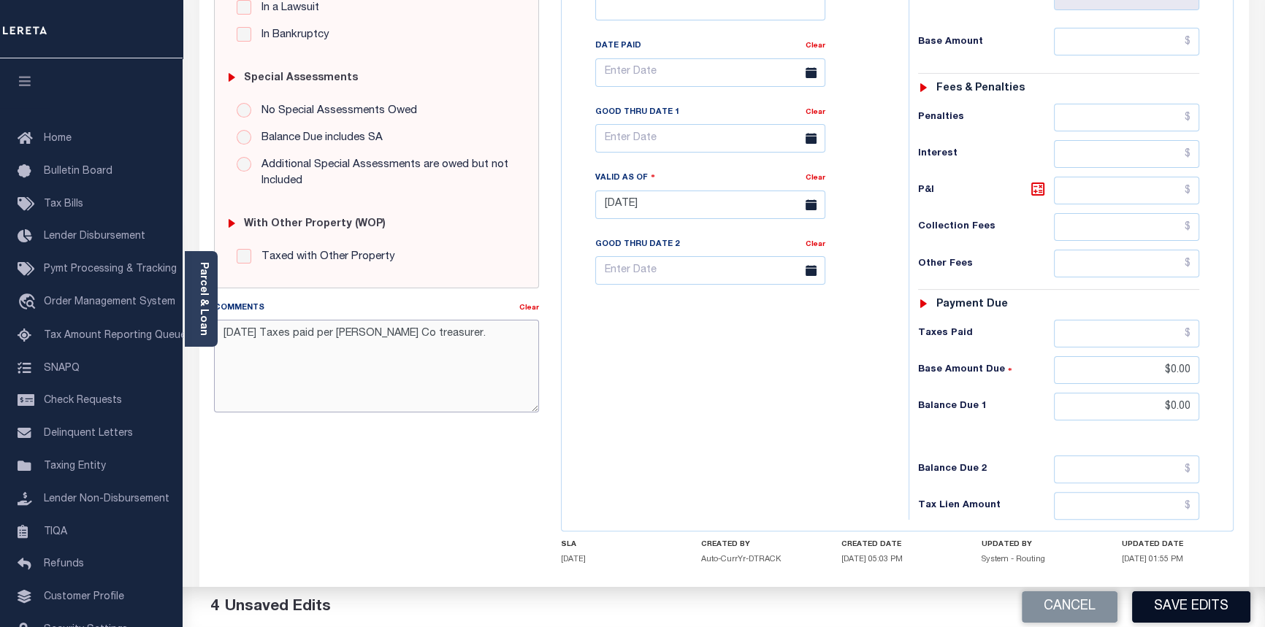
type textarea "09/04/2025 Taxes paid per Hamilton Co treasurer."
click at [1199, 611] on button "Save Edits" at bounding box center [1191, 607] width 118 height 31
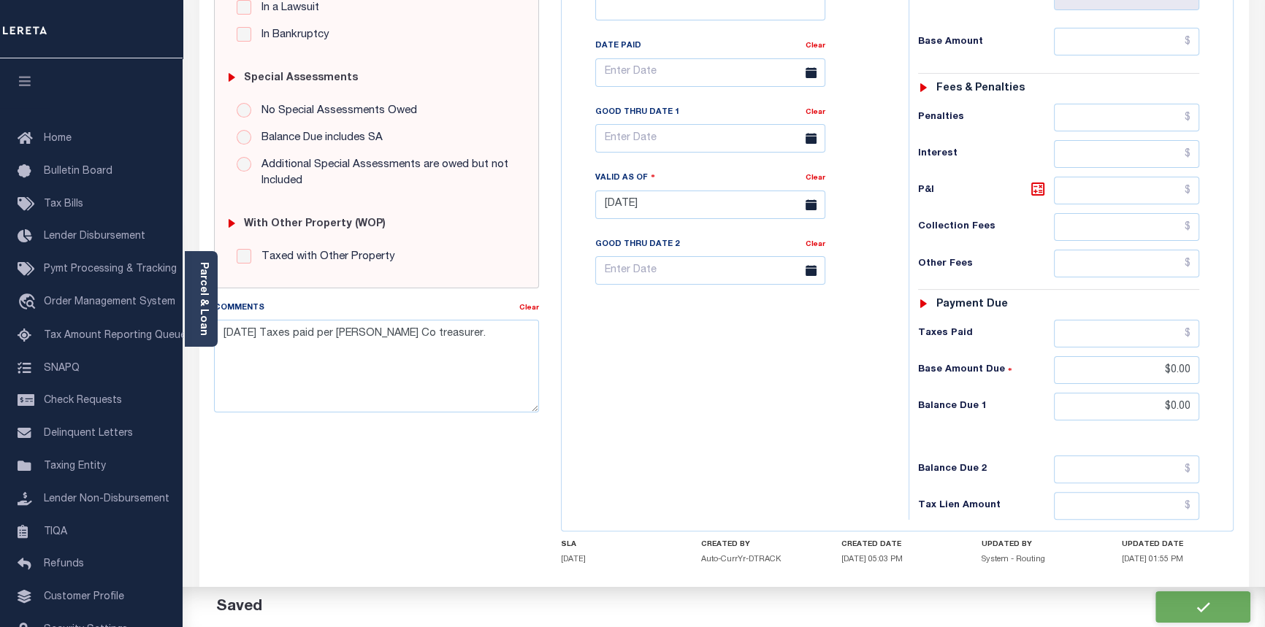
checkbox input "false"
type input "$0"
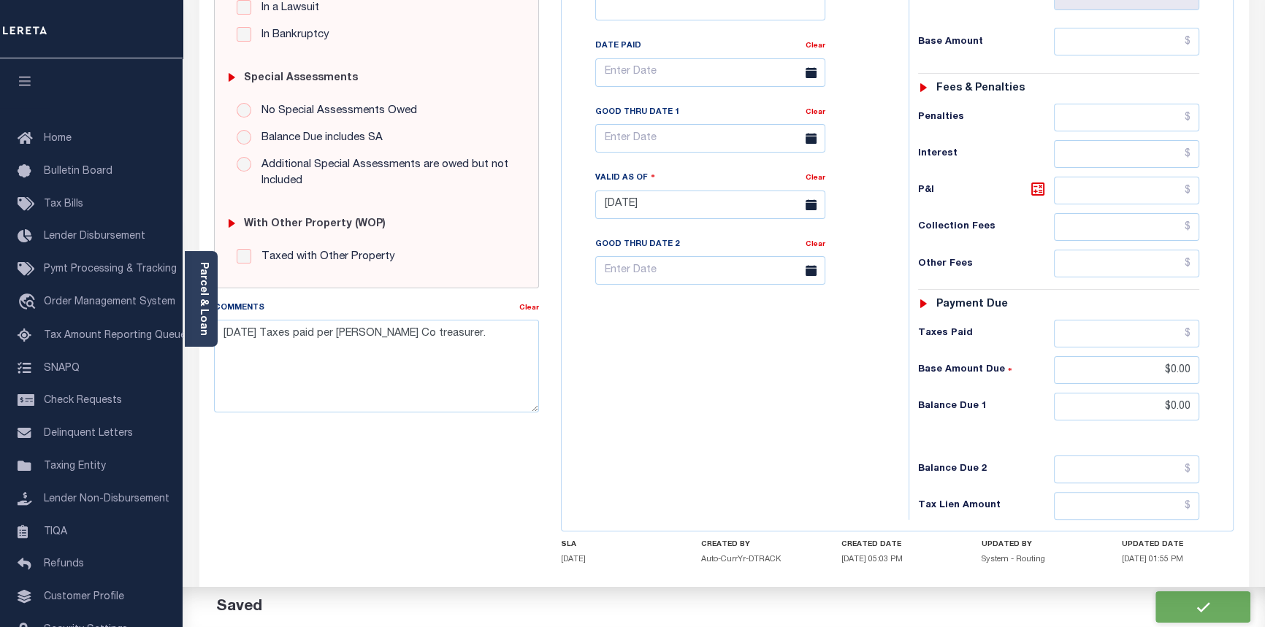
type input "$0"
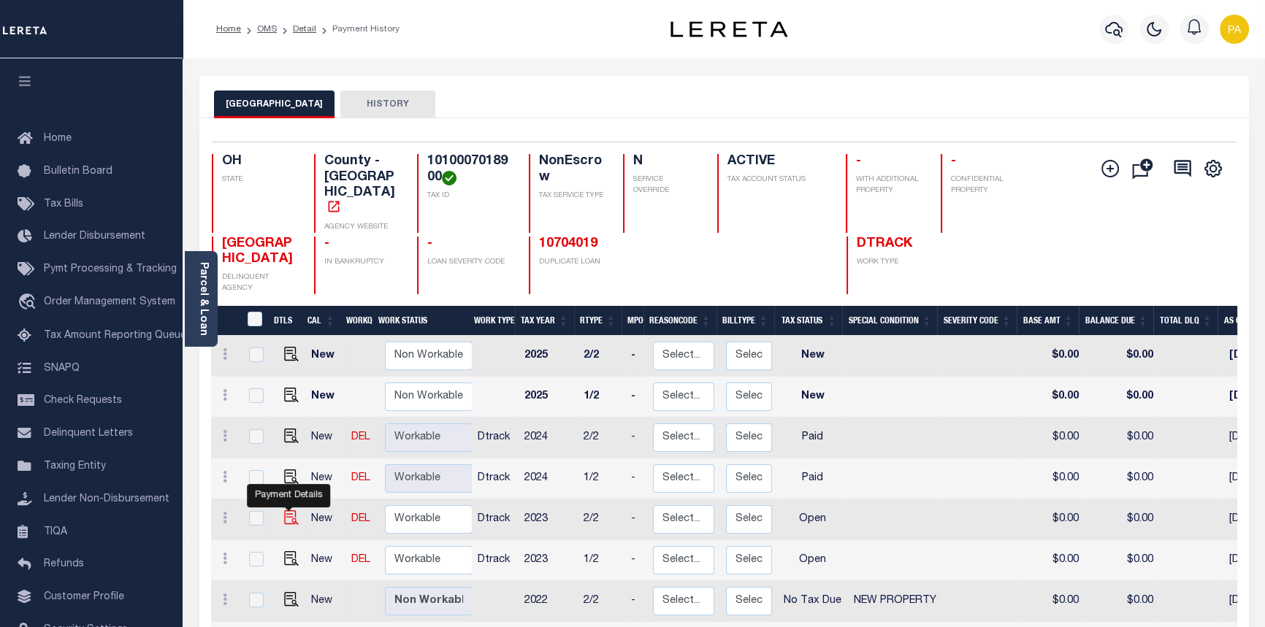
click at [287, 511] on img "" at bounding box center [291, 518] width 15 height 15
checkbox input "true"
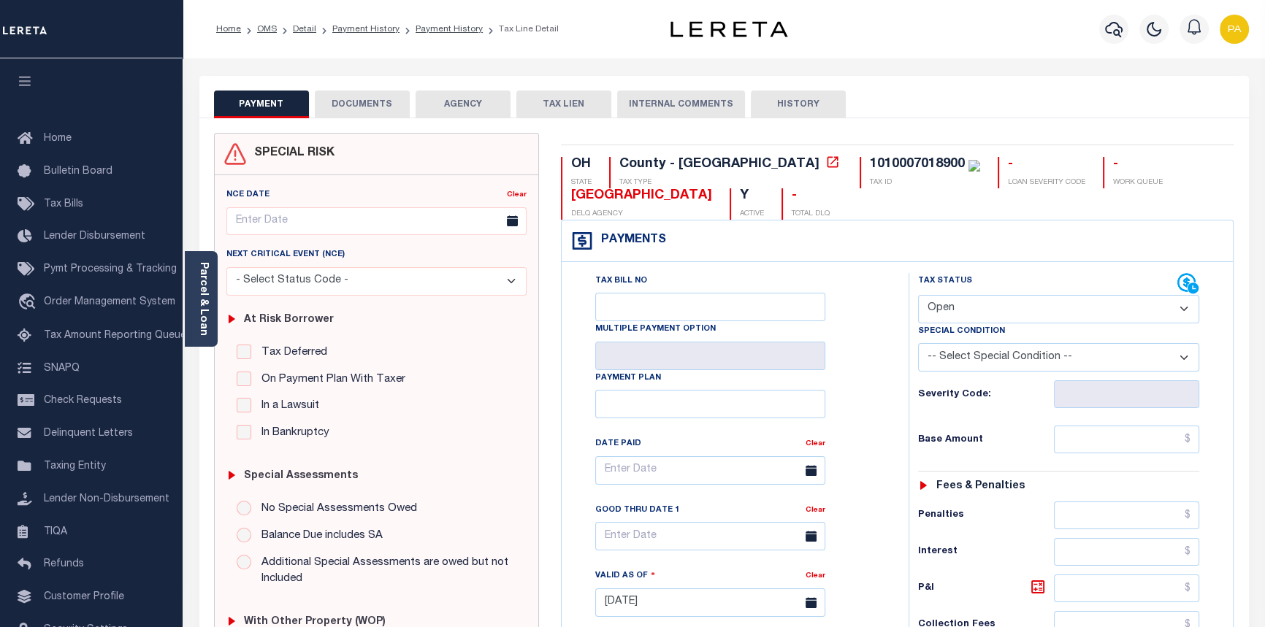
click at [997, 311] on select "- Select Status Code - Open Due/Unpaid Paid Incomplete No Tax Due Internal Refu…" at bounding box center [1059, 309] width 282 height 28
select select "PYD"
click at [918, 296] on select "- Select Status Code - Open Due/Unpaid Paid Incomplete No Tax Due Internal Refu…" at bounding box center [1059, 309] width 282 height 28
type input "[DATE]"
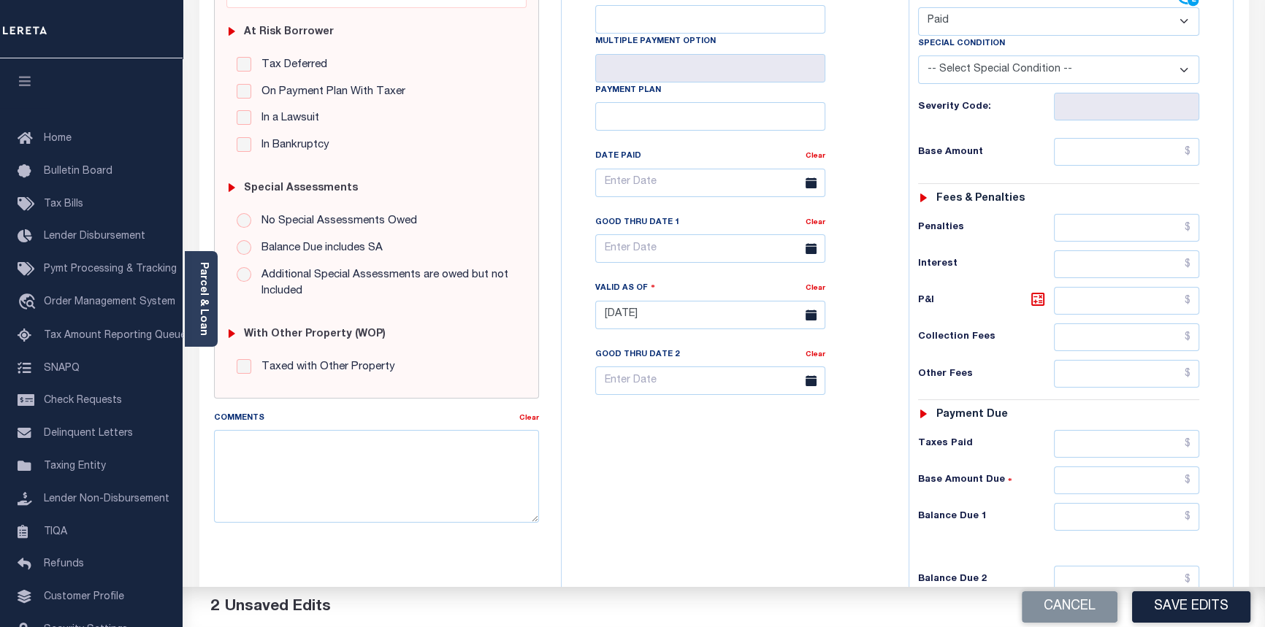
scroll to position [332, 0]
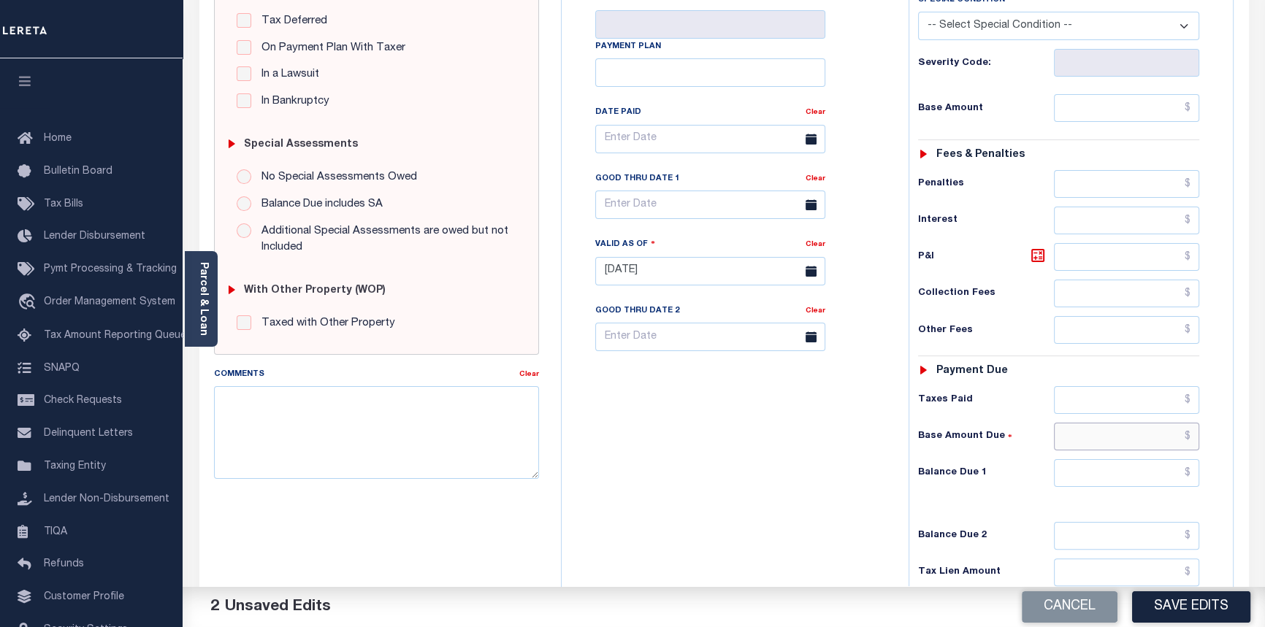
click at [1192, 442] on input "text" at bounding box center [1127, 437] width 146 height 28
type input "$0.00"
click at [1198, 476] on input "text" at bounding box center [1127, 473] width 146 height 28
type input "$0.00"
click at [229, 403] on textarea "Comments" at bounding box center [377, 432] width 326 height 92
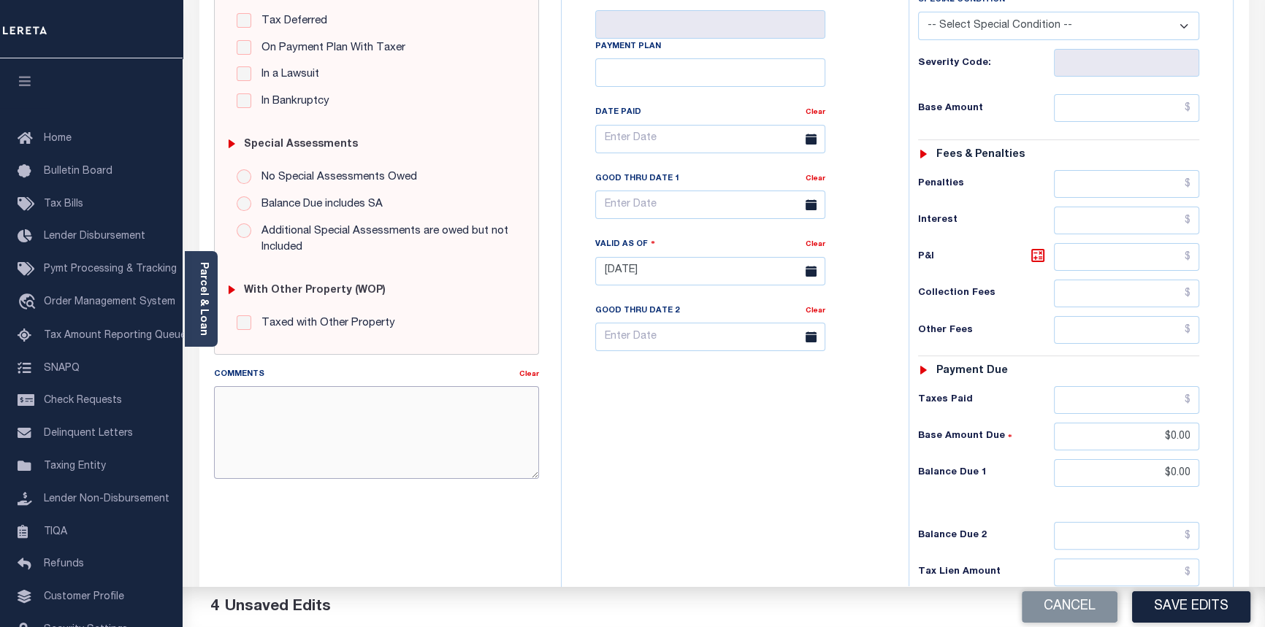
paste textarea "09/04/2025 Taxes paid per Hamilton Co treasurer."
type textarea "09/04/2025 Taxes paid per Hamilton Co treasurer."
click at [1184, 606] on button "Save Edits" at bounding box center [1191, 607] width 118 height 31
checkbox input "false"
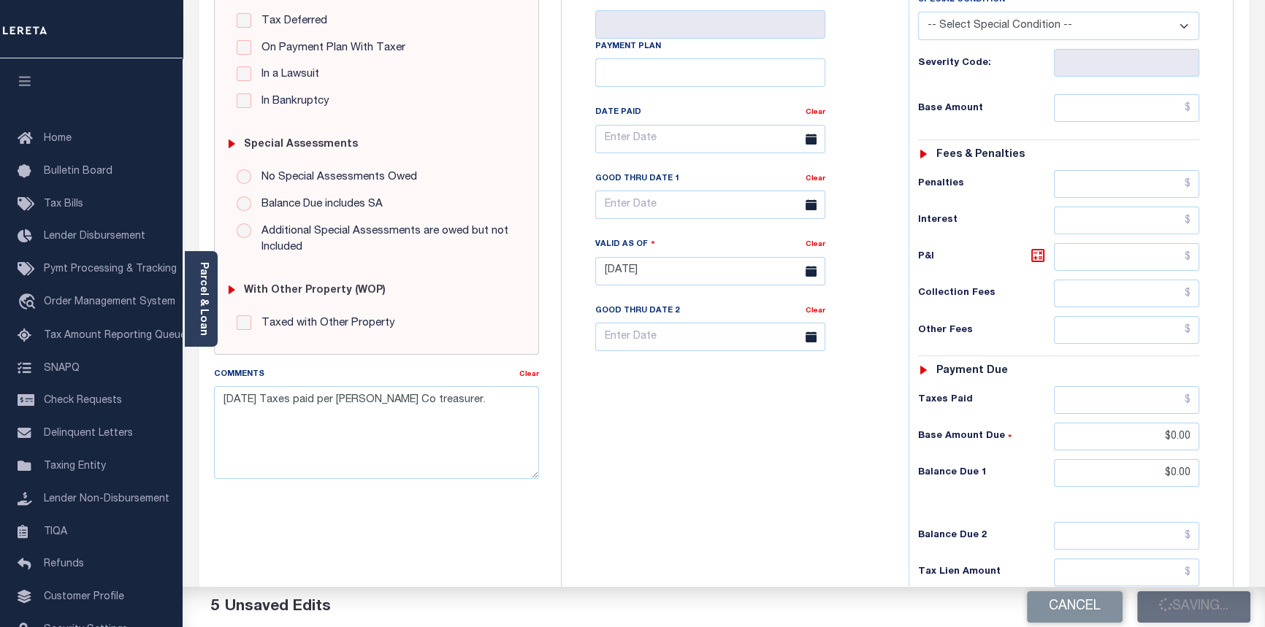
checkbox input "false"
type input "$0"
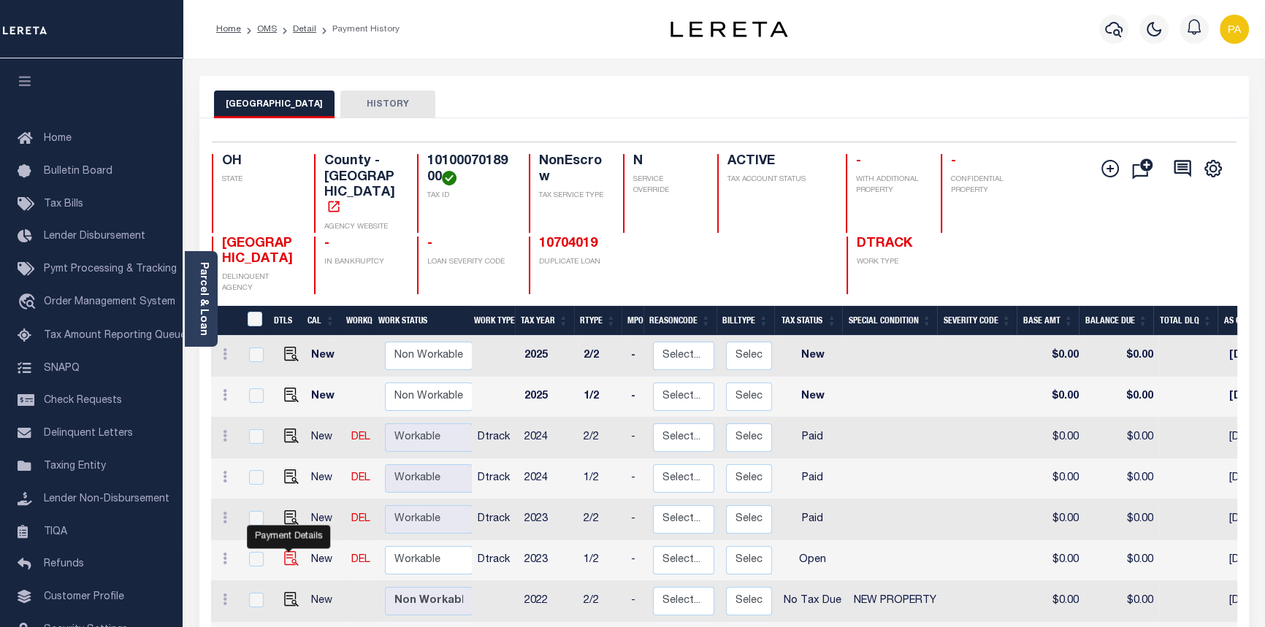
click at [289, 551] on img "" at bounding box center [291, 558] width 15 height 15
checkbox input "true"
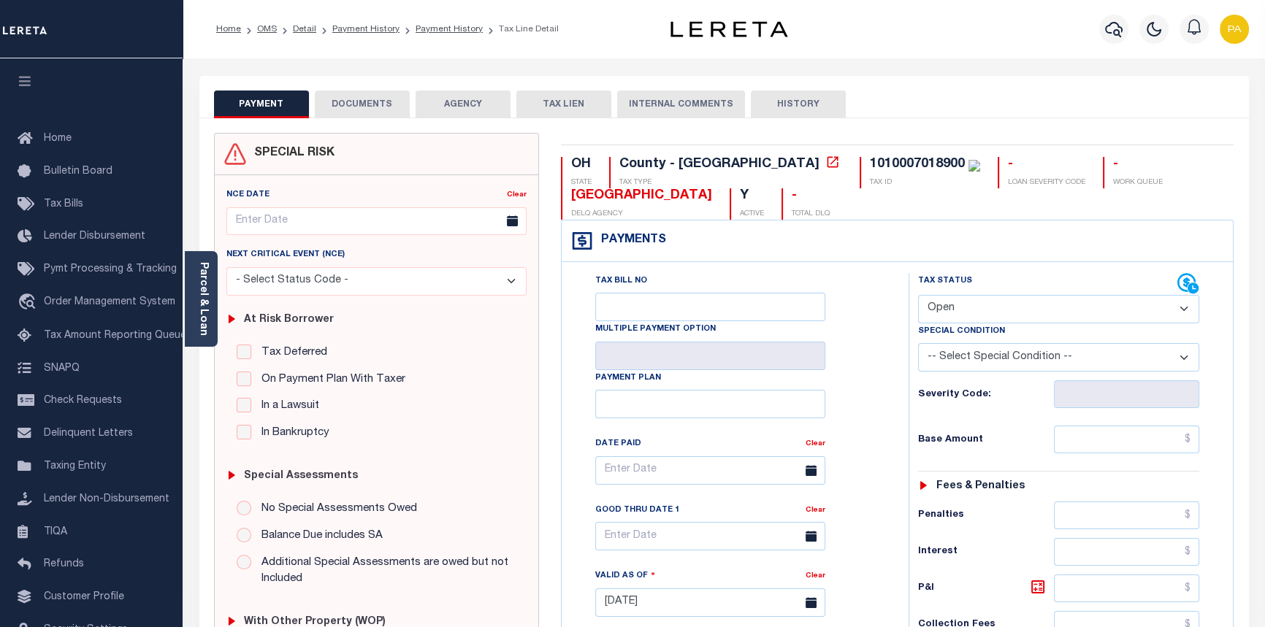
click at [979, 308] on select "- Select Status Code - Open Due/Unpaid Paid Incomplete No Tax Due Internal Refu…" at bounding box center [1059, 309] width 282 height 28
select select "PYD"
click at [918, 296] on select "- Select Status Code - Open Due/Unpaid Paid Incomplete No Tax Due Internal Refu…" at bounding box center [1059, 309] width 282 height 28
type input "[DATE]"
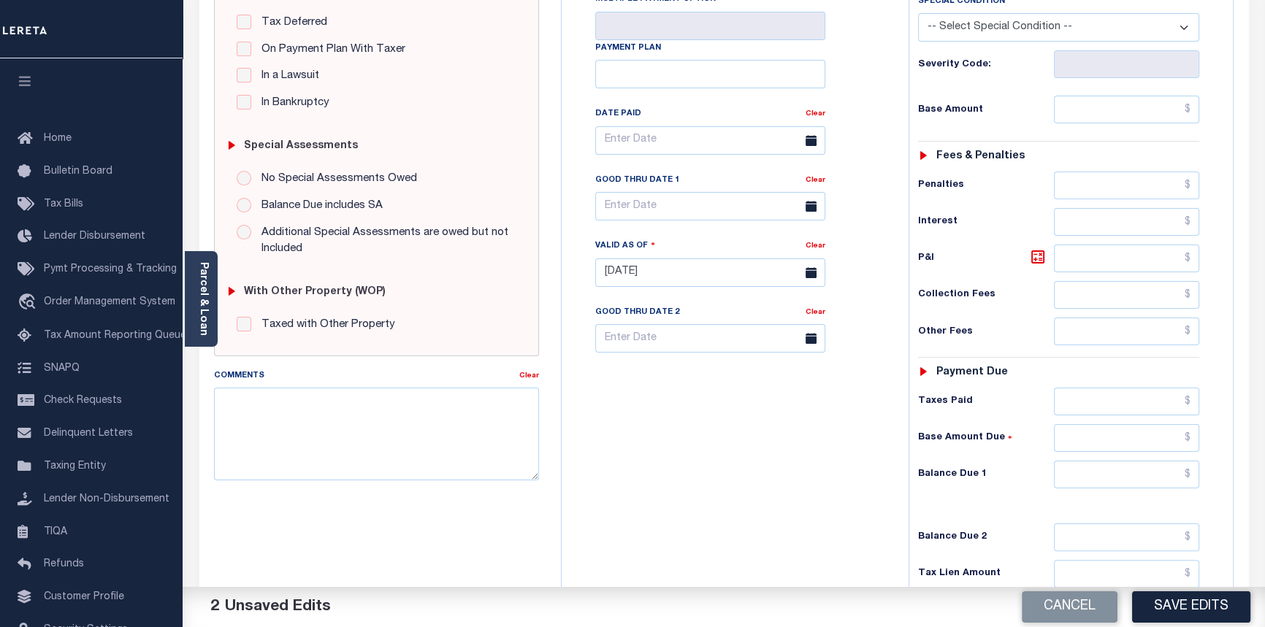
scroll to position [332, 0]
click at [1188, 439] on input "text" at bounding box center [1127, 437] width 146 height 28
type input "$0.00"
click at [1188, 470] on input "text" at bounding box center [1127, 473] width 146 height 28
type input "$0.00"
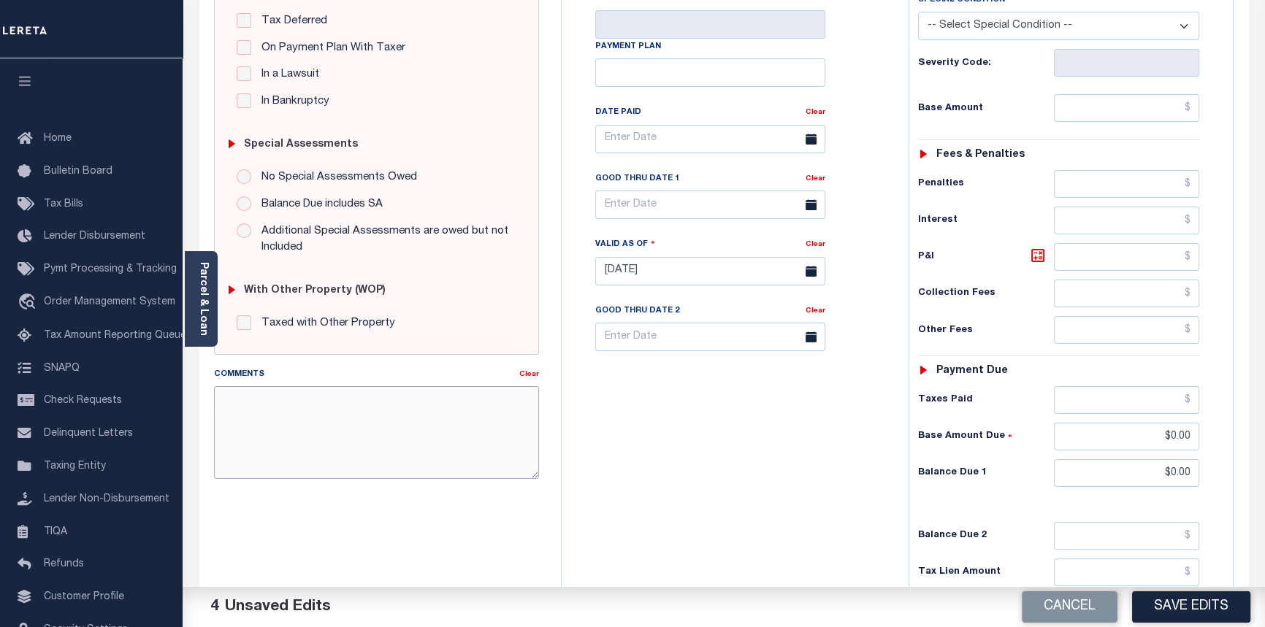
click at [243, 409] on textarea "Comments" at bounding box center [377, 432] width 326 height 92
paste textarea "[DATE] Taxes paid per [PERSON_NAME] Co treasurer."
type textarea "[DATE] Taxes paid per [PERSON_NAME] Co treasurer."
click at [1185, 609] on button "Save Edits" at bounding box center [1191, 607] width 118 height 31
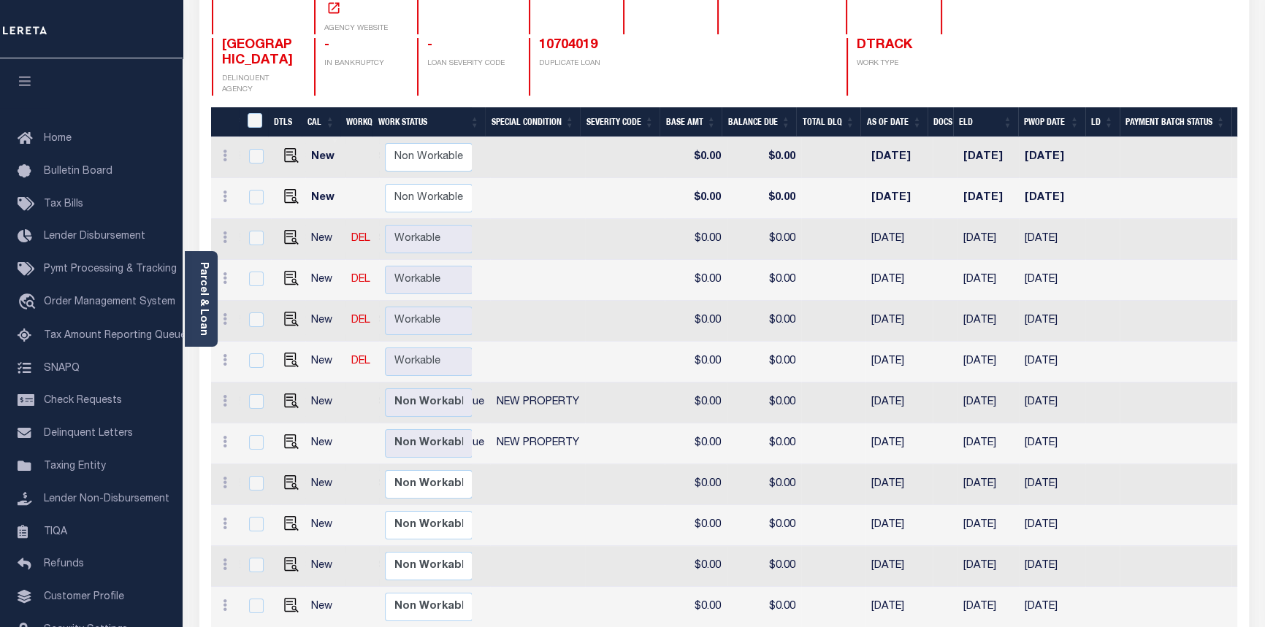
scroll to position [0, 143]
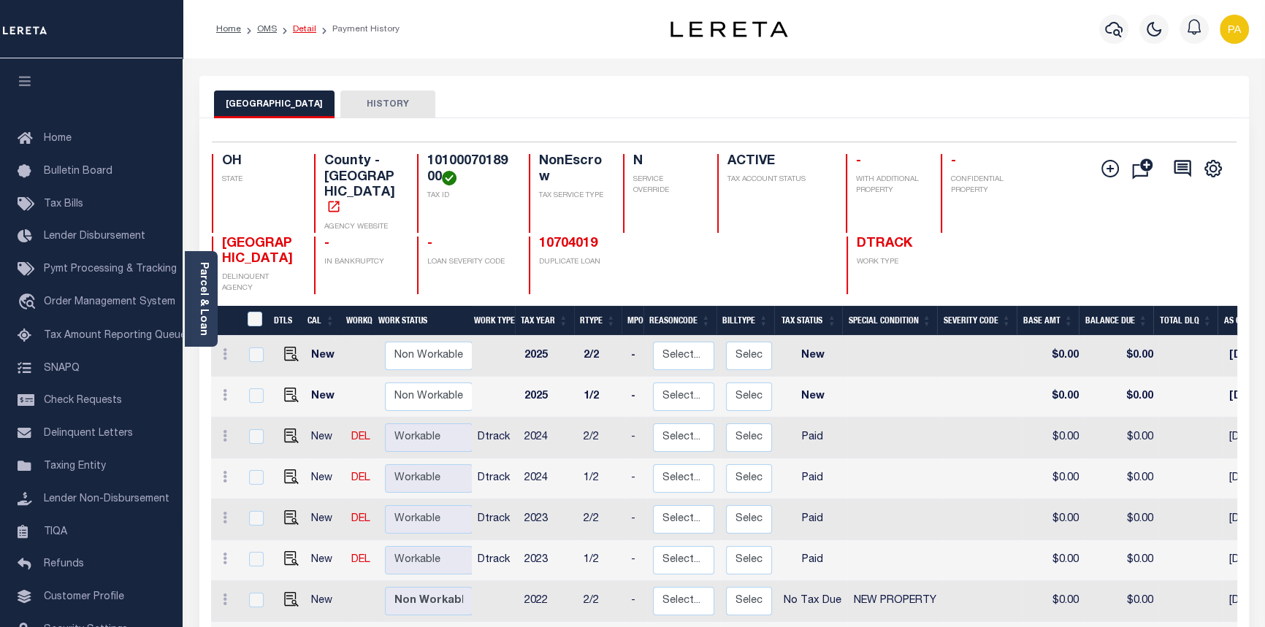
click at [299, 28] on link "Detail" at bounding box center [304, 29] width 23 height 9
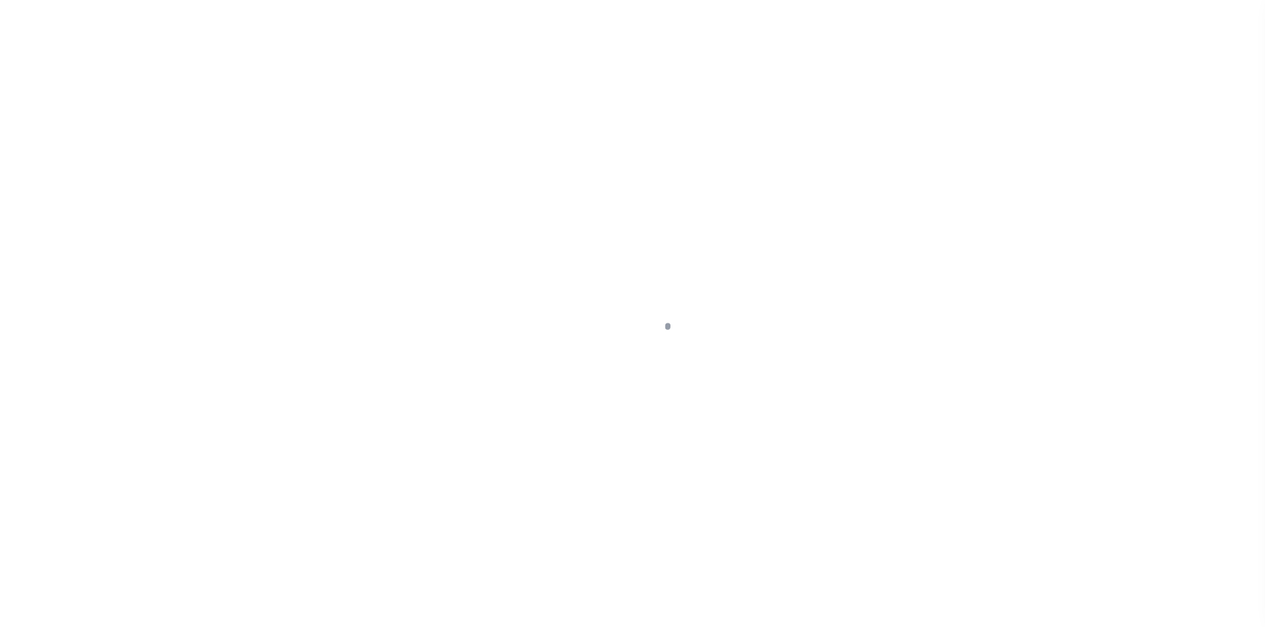
select select "600"
select select "NonEscrow"
type input "NORTHWEST CORNER OF [PERSON_NAME][GEOGRAPHIC_DATA]"
select select
type input "[GEOGRAPHIC_DATA], OH 45221"
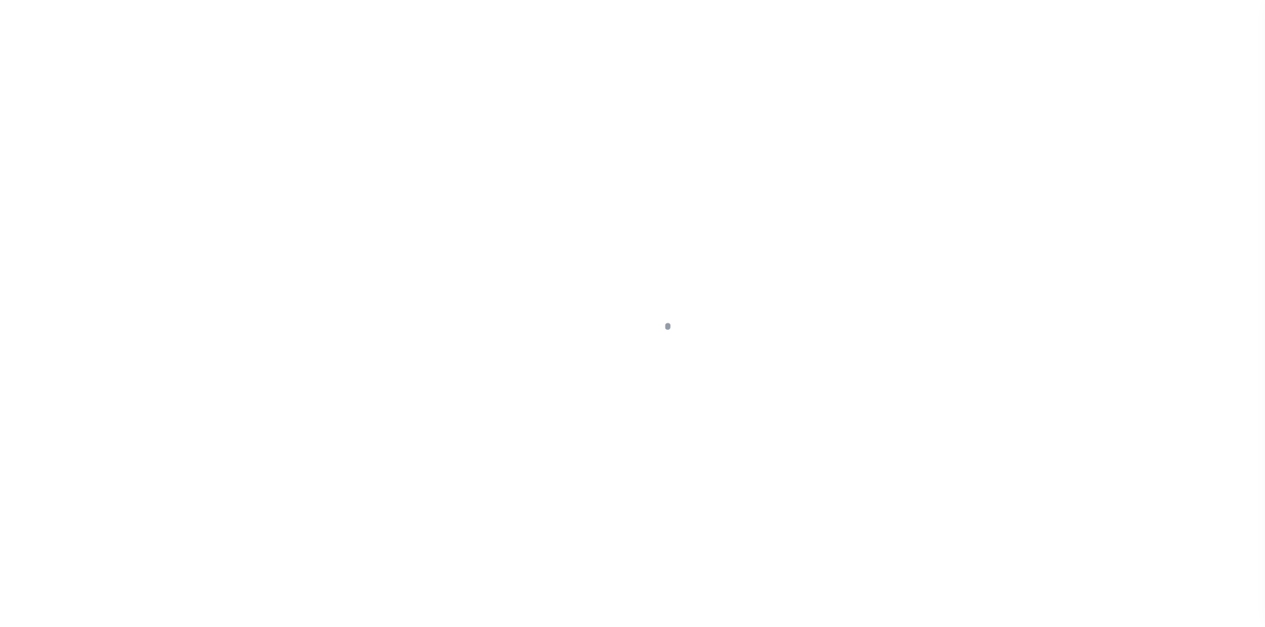
type input "6657"
type input "OH"
select select
select select "4851"
select select "3334"
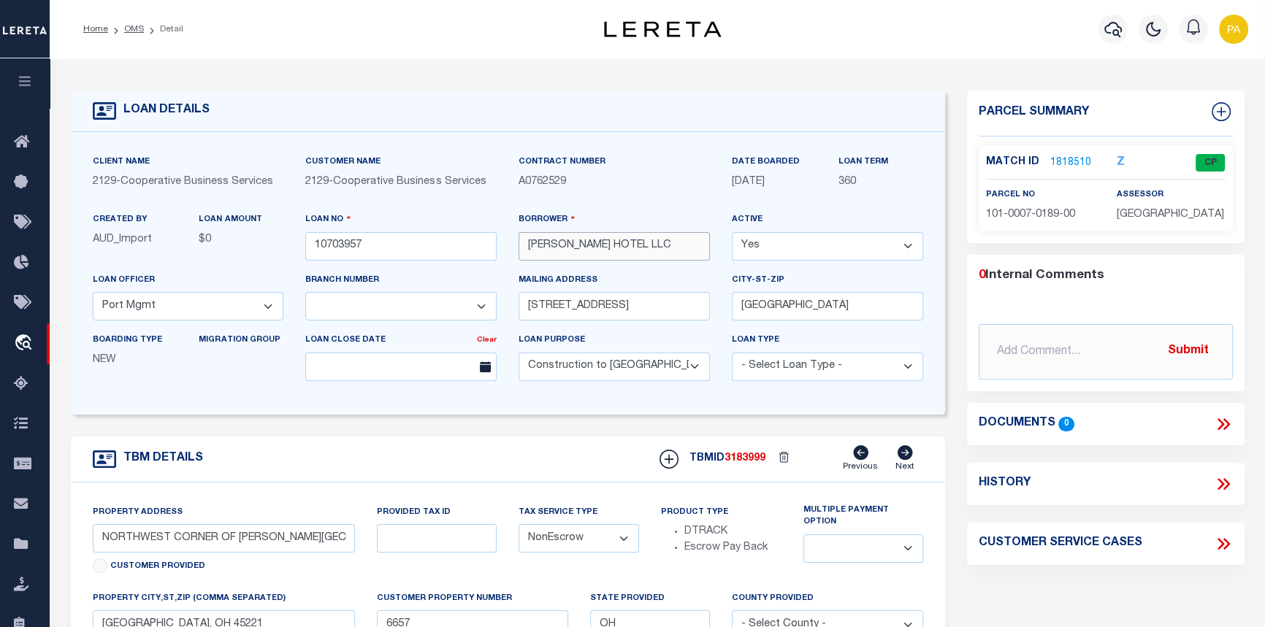
drag, startPoint x: 660, startPoint y: 248, endPoint x: 525, endPoint y: 250, distance: 134.4
click at [525, 250] on input "[PERSON_NAME] HOTEL LLC" at bounding box center [614, 246] width 191 height 28
click at [1053, 156] on link "1818510" at bounding box center [1070, 163] width 41 height 15
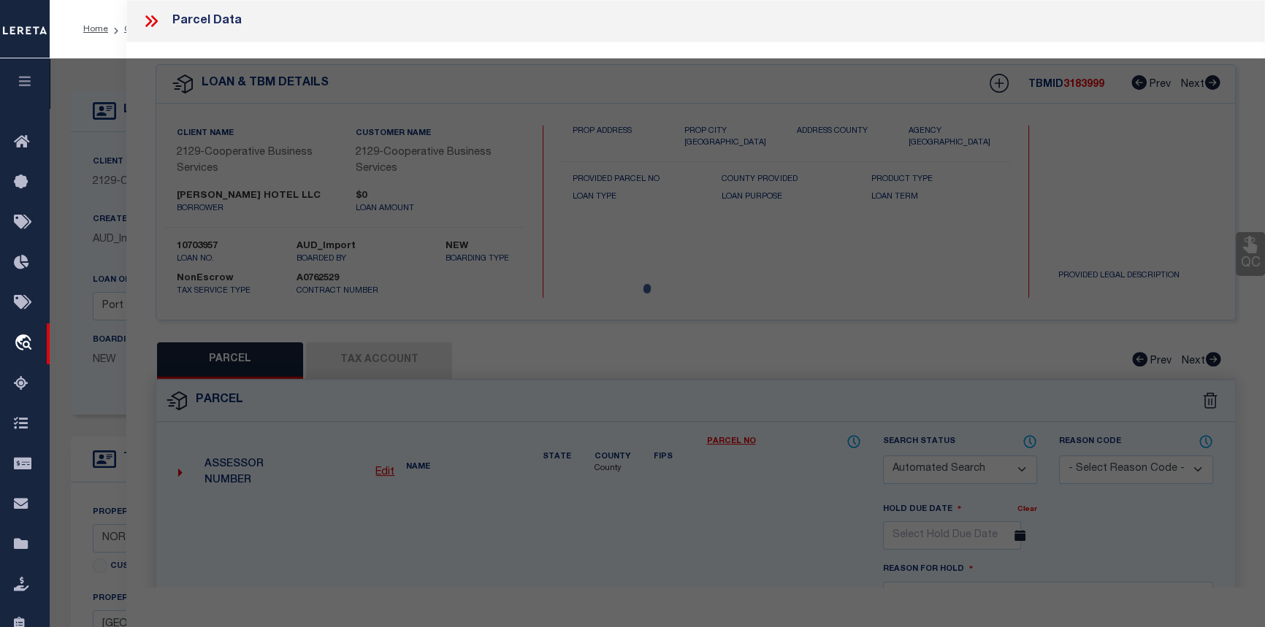
checkbox input "false"
select select "CP"
type input "[PERSON_NAME] HOTEL LLC"
select select
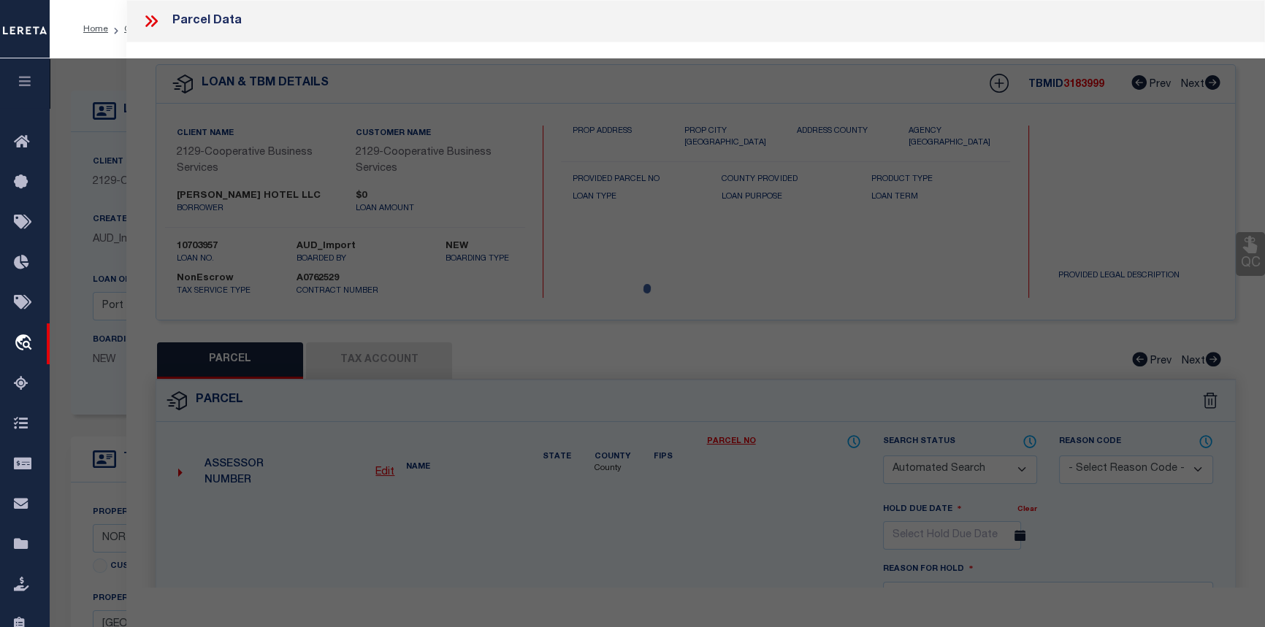
type input "2906 CLIFTON AVE"
checkbox input "false"
type input "[GEOGRAPHIC_DATA], OH 45221"
type textarea "[PERSON_NAME] AVE 0.9184 AC S20 [MEDICAL_DATA] FR2"
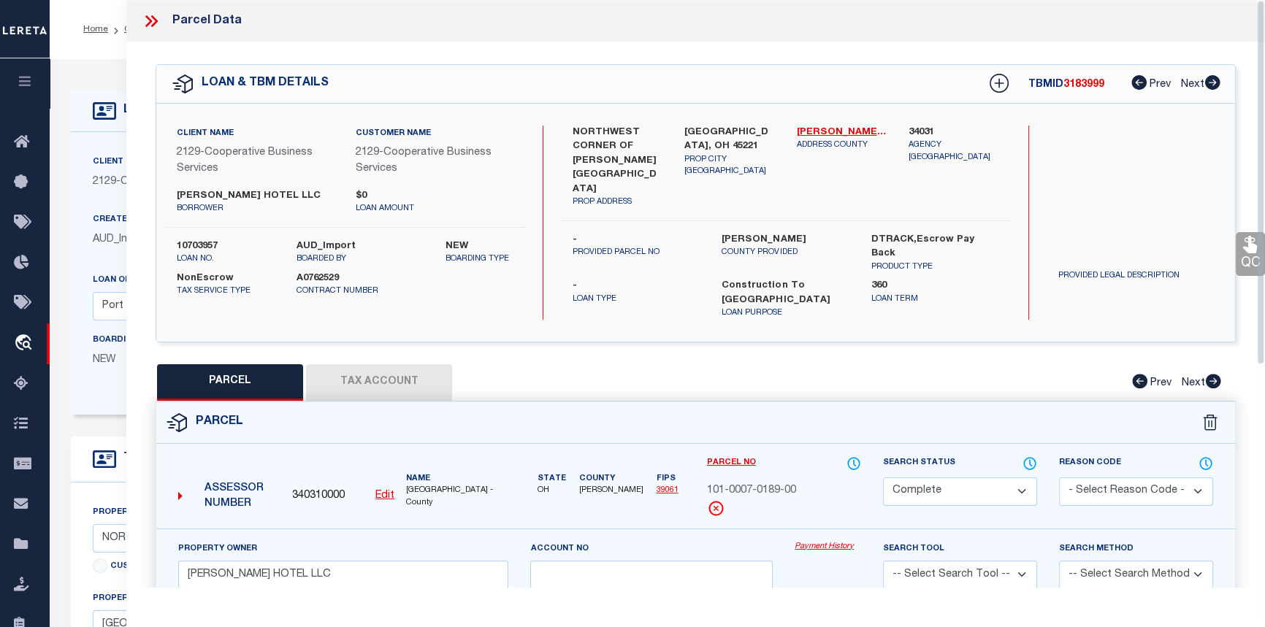
click at [830, 541] on link "Payment History" at bounding box center [828, 547] width 66 height 12
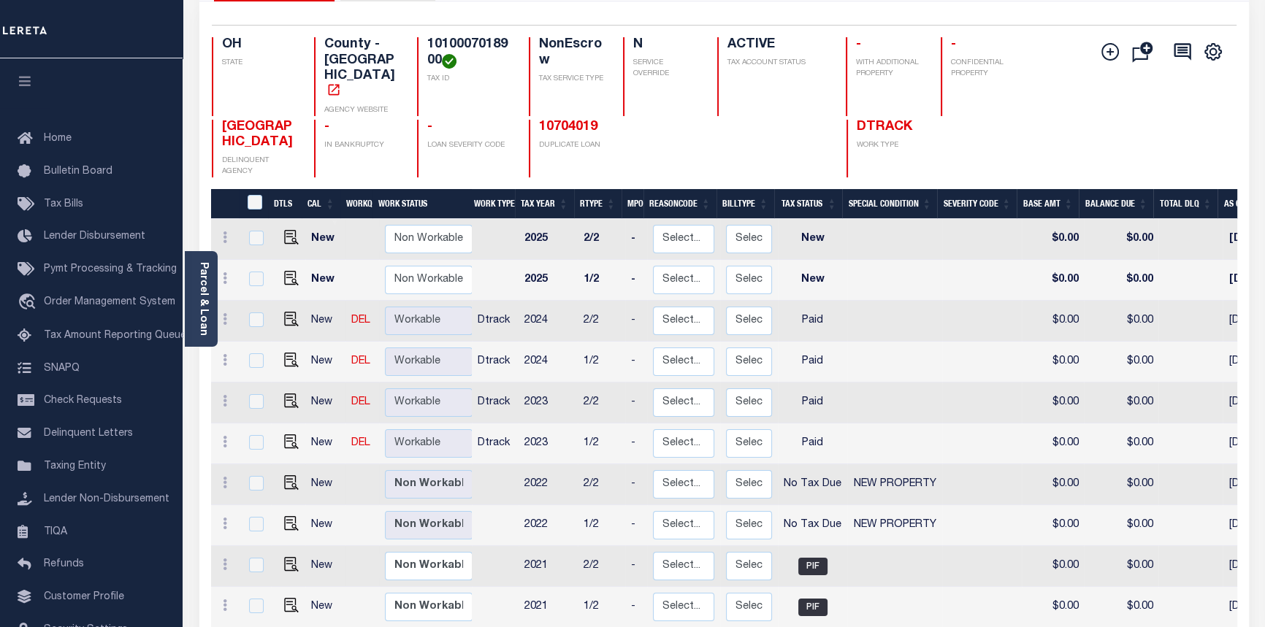
scroll to position [199, 0]
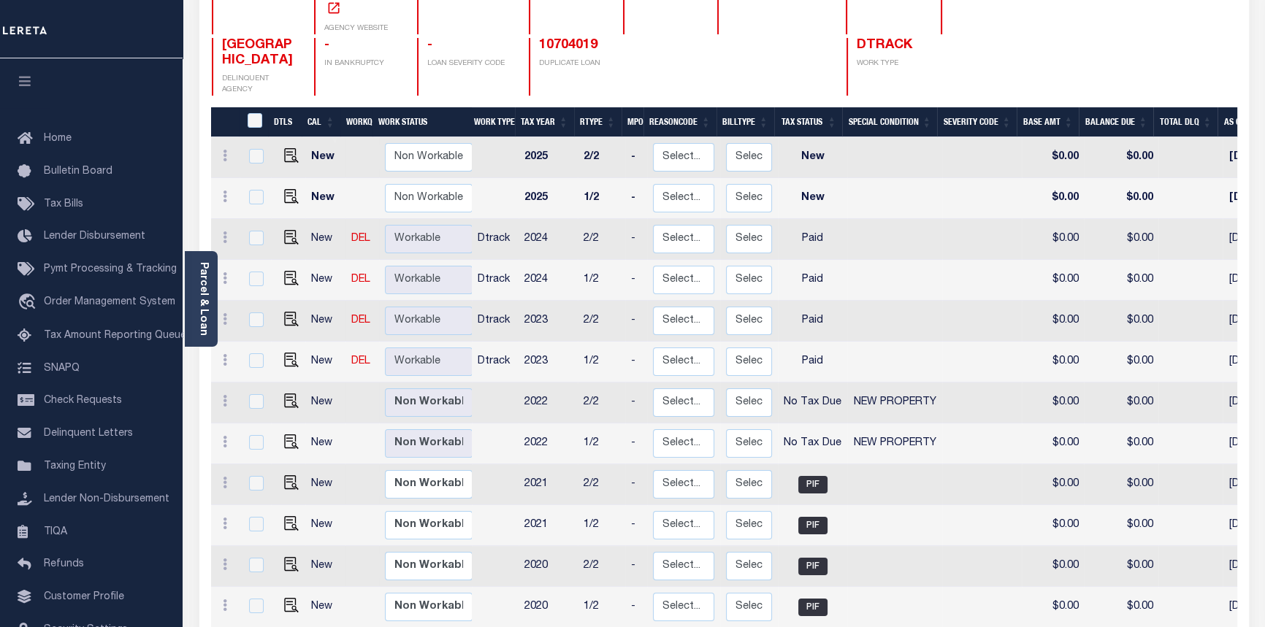
drag, startPoint x: 767, startPoint y: 607, endPoint x: 950, endPoint y: 606, distance: 183.3
click at [947, 607] on div "DTLS CAL WorkQ Work Status Work Type Tax Year RType MPO ReasonCode BillType Tax…" at bounding box center [724, 382] width 1026 height 491
click at [893, 607] on div "DTLS CAL WorkQ Work Status Work Type Tax Year RType MPO ReasonCode BillType Tax…" at bounding box center [724, 382] width 1026 height 491
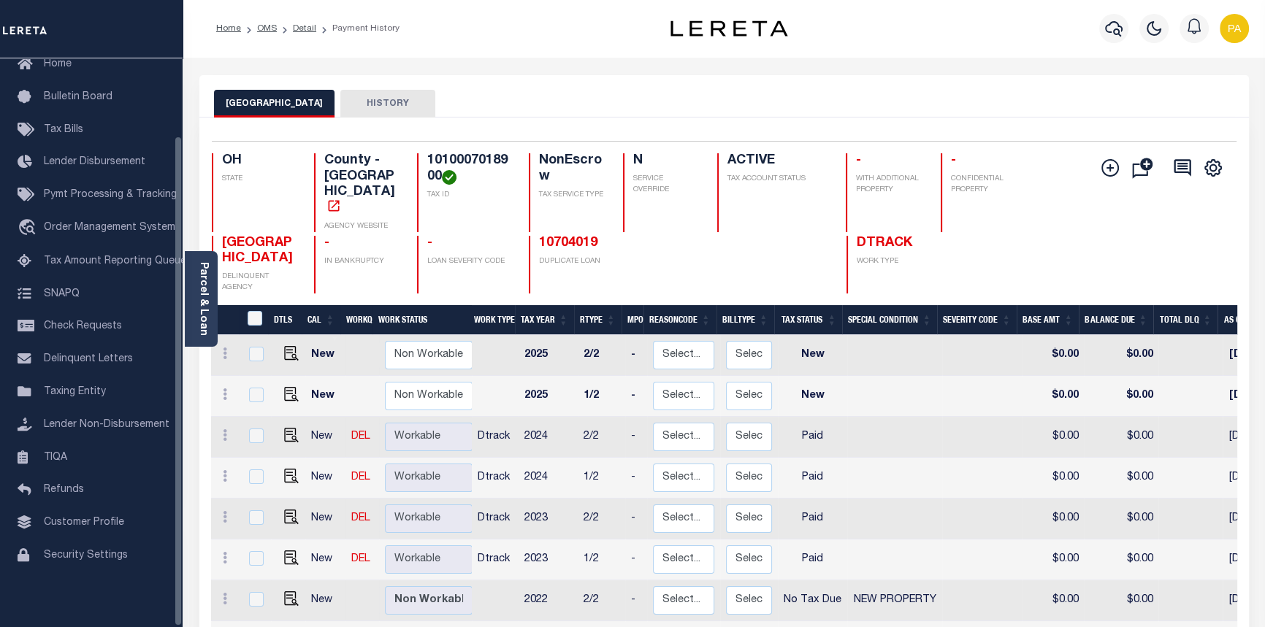
scroll to position [0, 0]
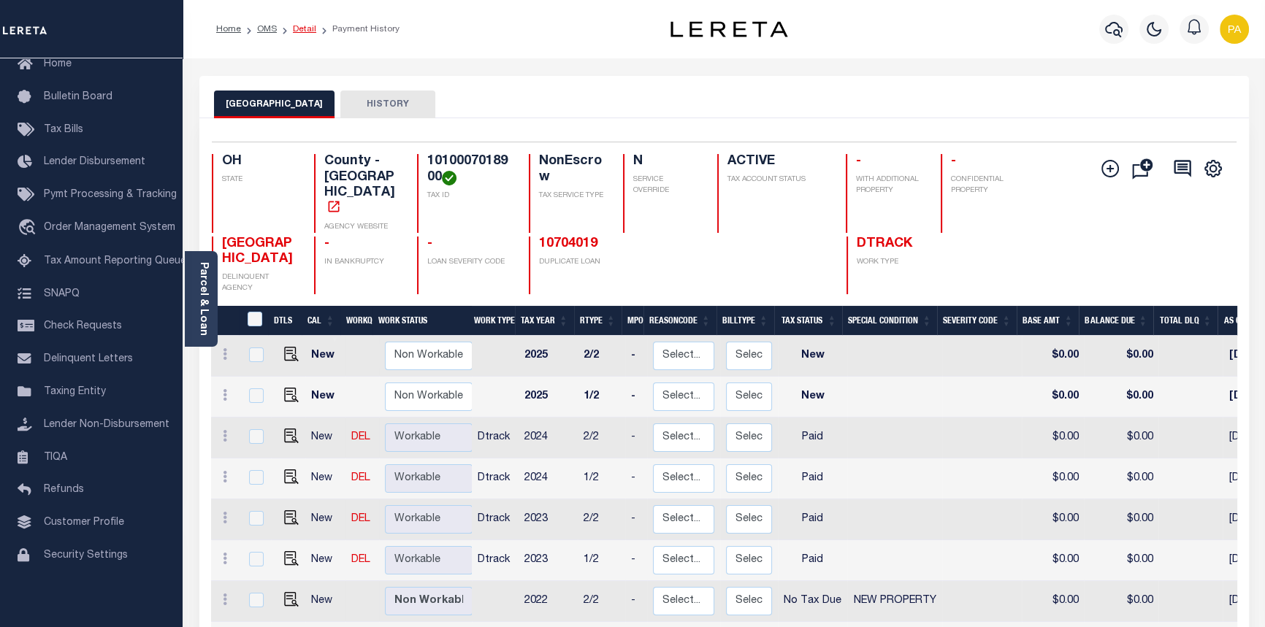
click at [305, 31] on link "Detail" at bounding box center [304, 29] width 23 height 9
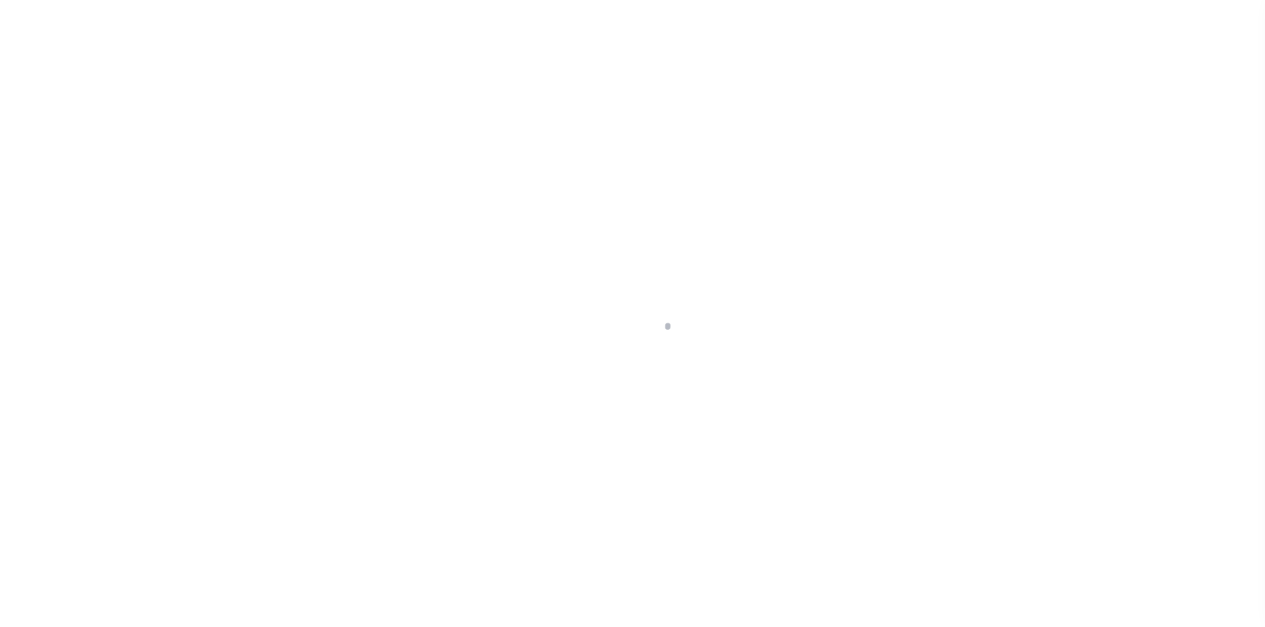
select select "600"
select select "NonEscrow"
type input "NORTHWEST CORNER OF [PERSON_NAME][GEOGRAPHIC_DATA]"
select select
type input "[GEOGRAPHIC_DATA], OH 45221"
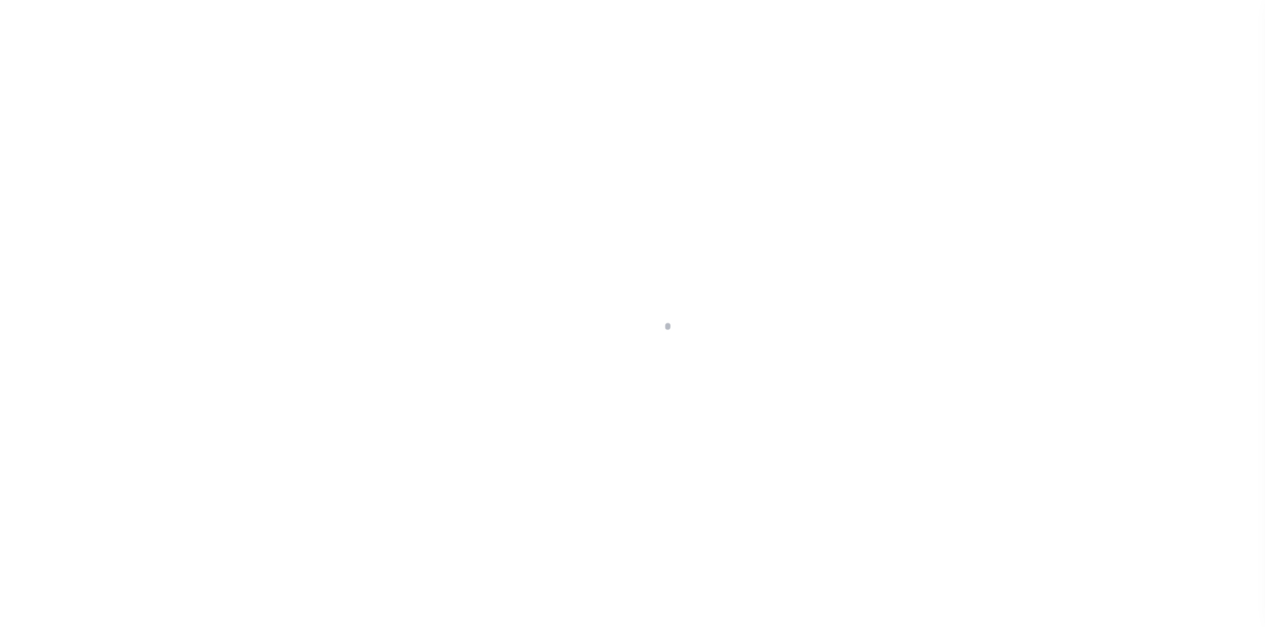
type input "6657"
type input "OH"
select select
select select "4851"
select select "3334"
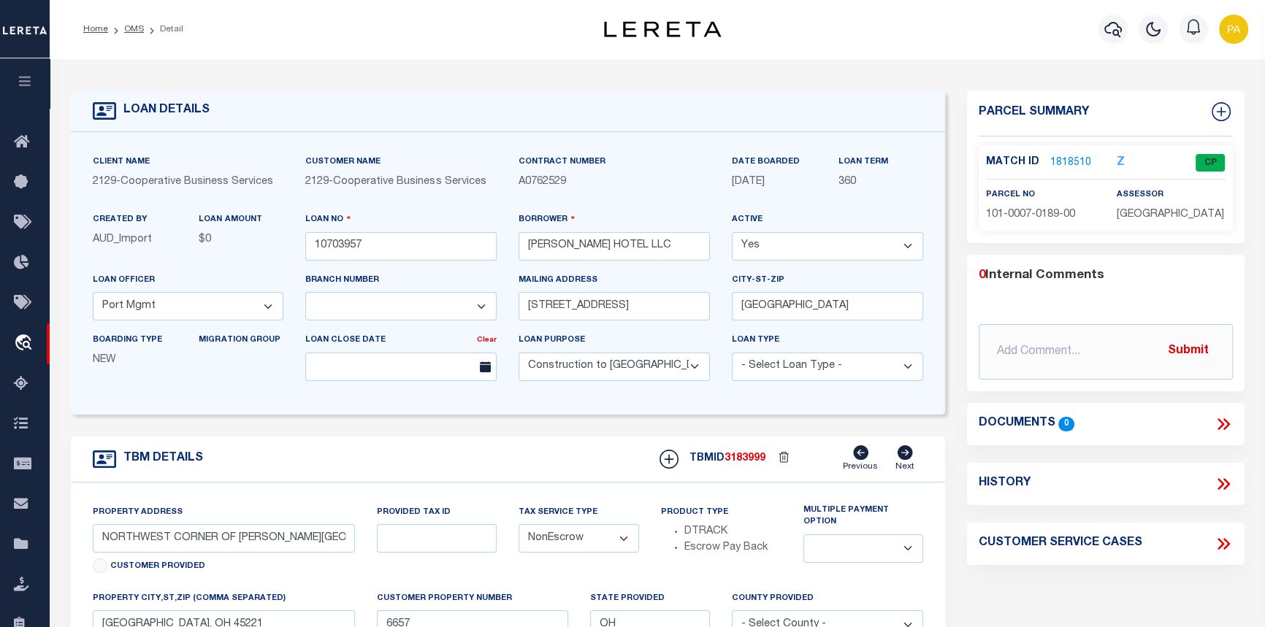
click at [1067, 161] on link "1818510" at bounding box center [1070, 163] width 41 height 15
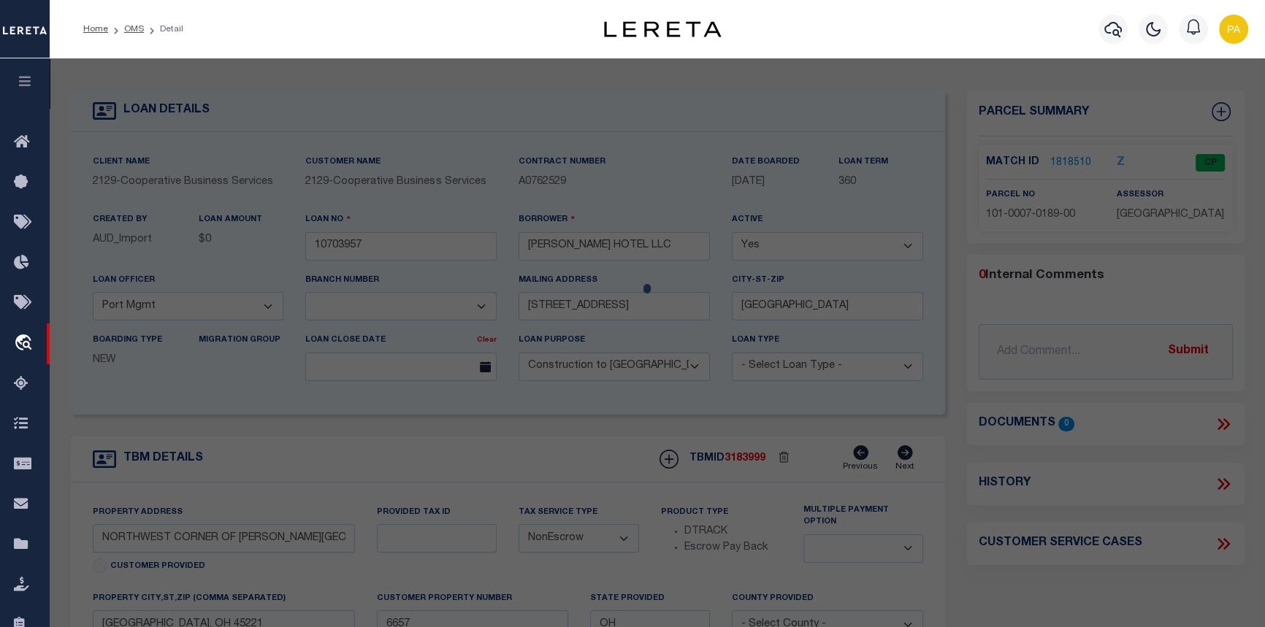
checkbox input "false"
select select "CP"
type input "[PERSON_NAME] HOTEL LLC"
select select
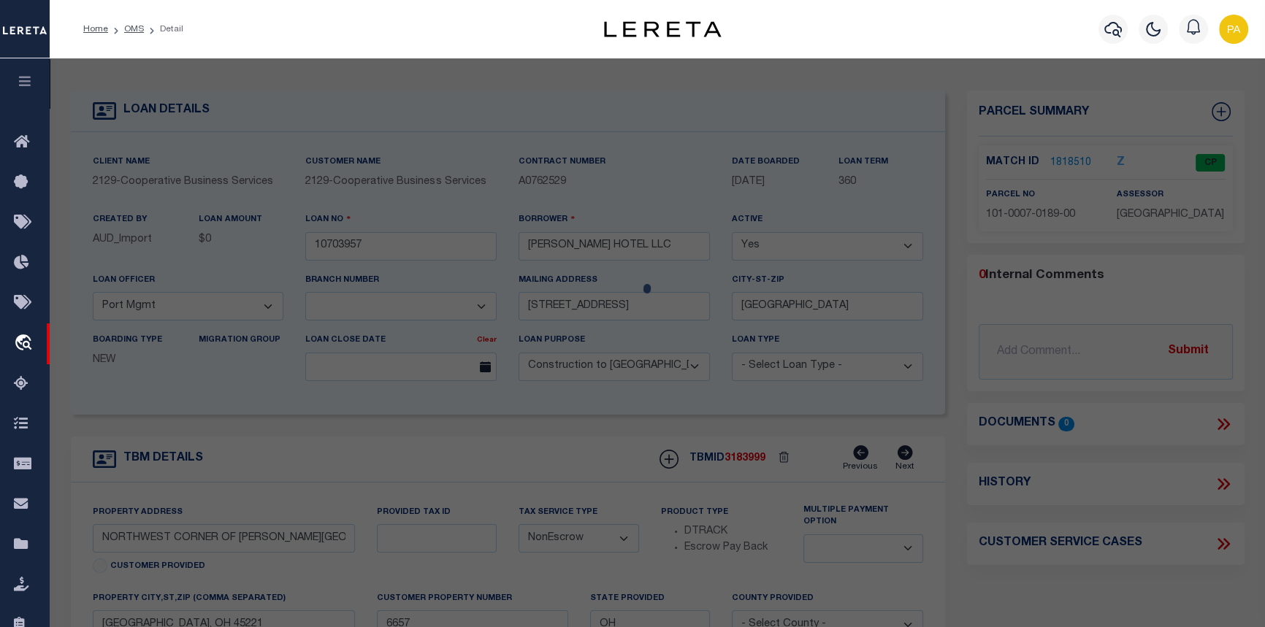
type input "2906 CLIFTON AVE"
checkbox input "false"
type input "CINCINNATI, OH 45221"
type textarea "CLIFTON AVE 0.9184 AC S20 T3 FR2"
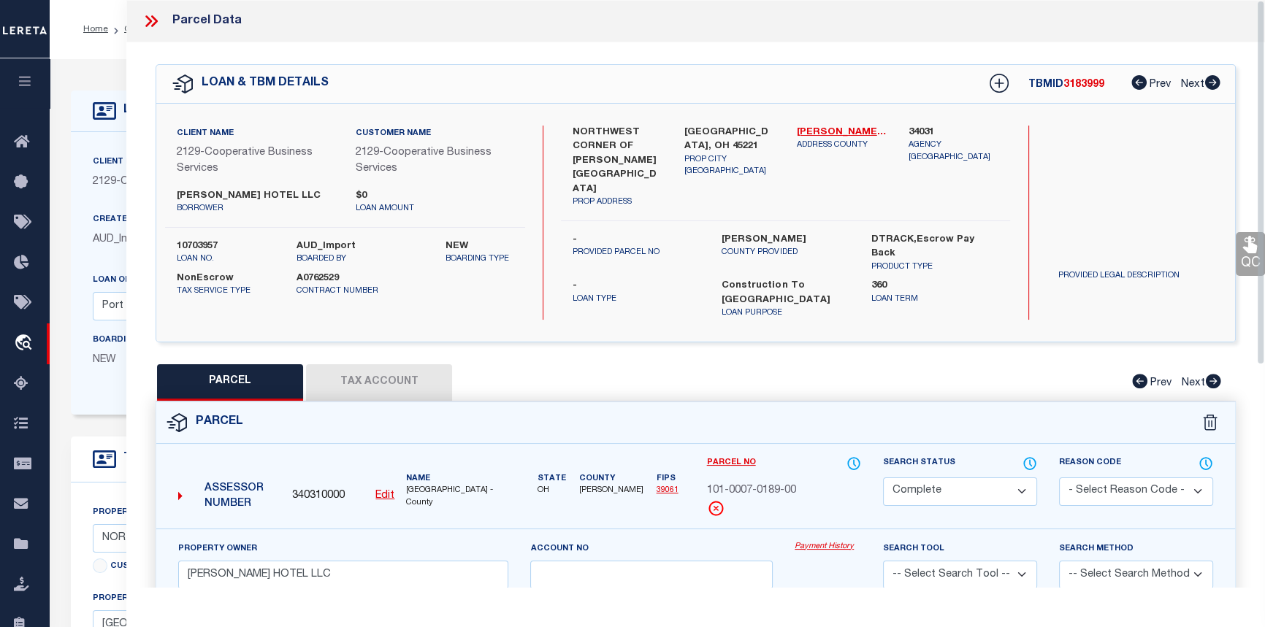
click at [817, 541] on link "Payment History" at bounding box center [828, 547] width 66 height 12
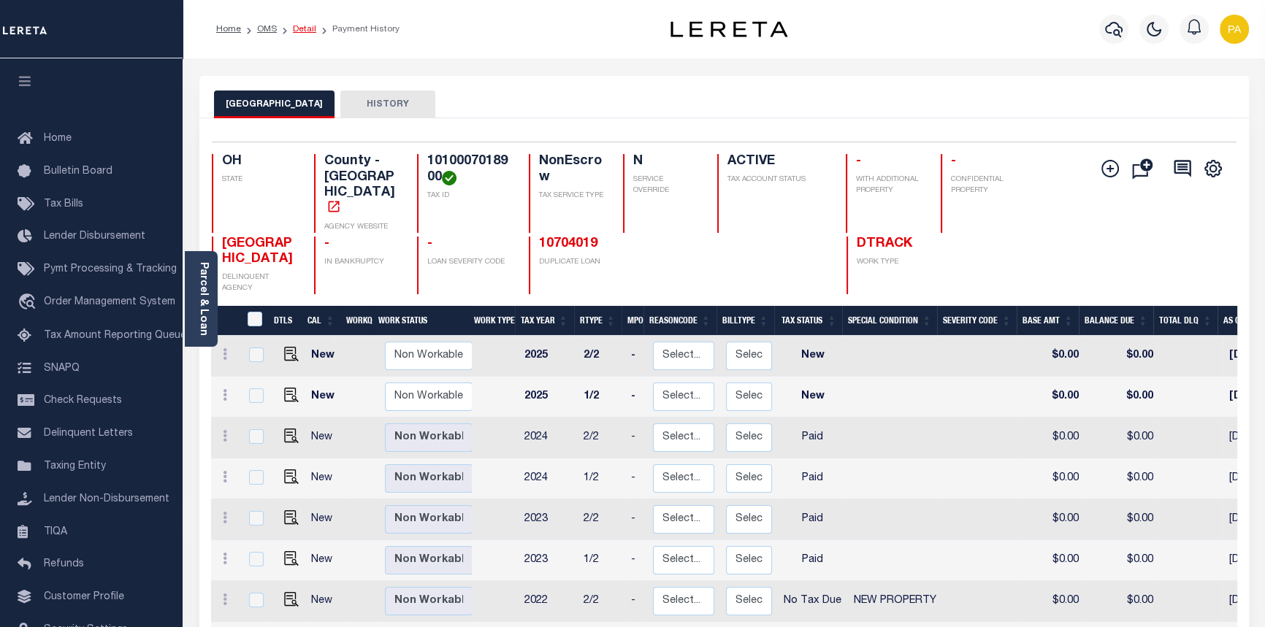
click at [303, 27] on link "Detail" at bounding box center [304, 29] width 23 height 9
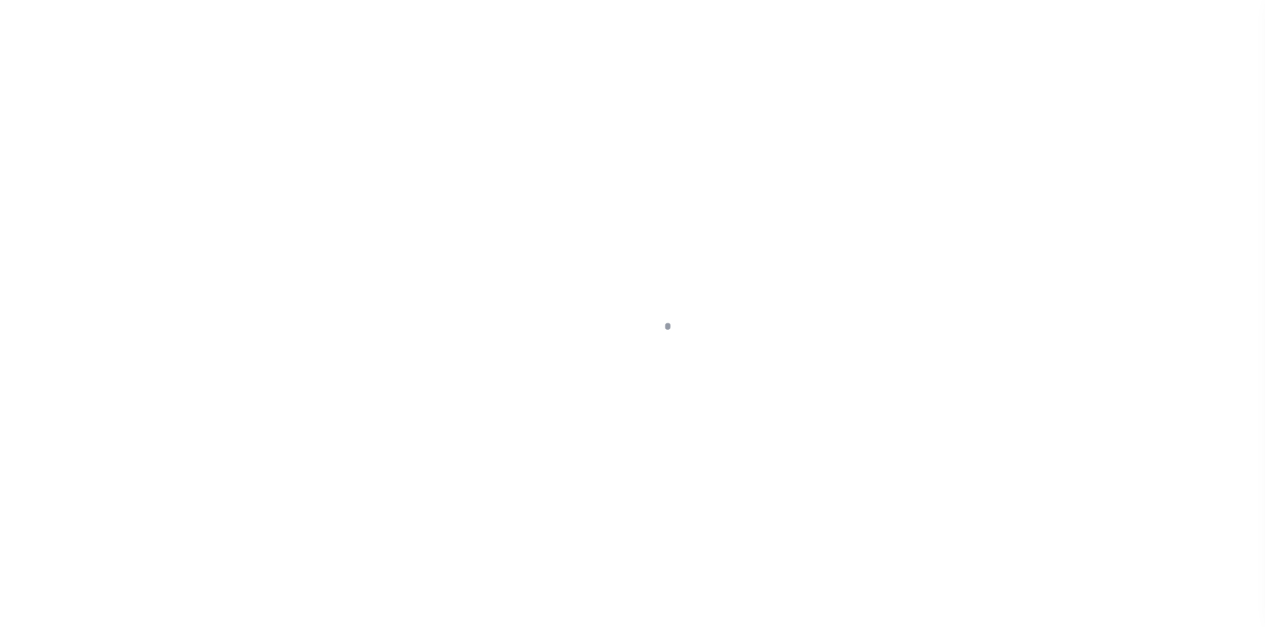
select select "600"
select select "NonEscrow"
type input "NORTHWEST CORNER OF [PERSON_NAME][GEOGRAPHIC_DATA]"
select select
type input "[GEOGRAPHIC_DATA], OH 45221"
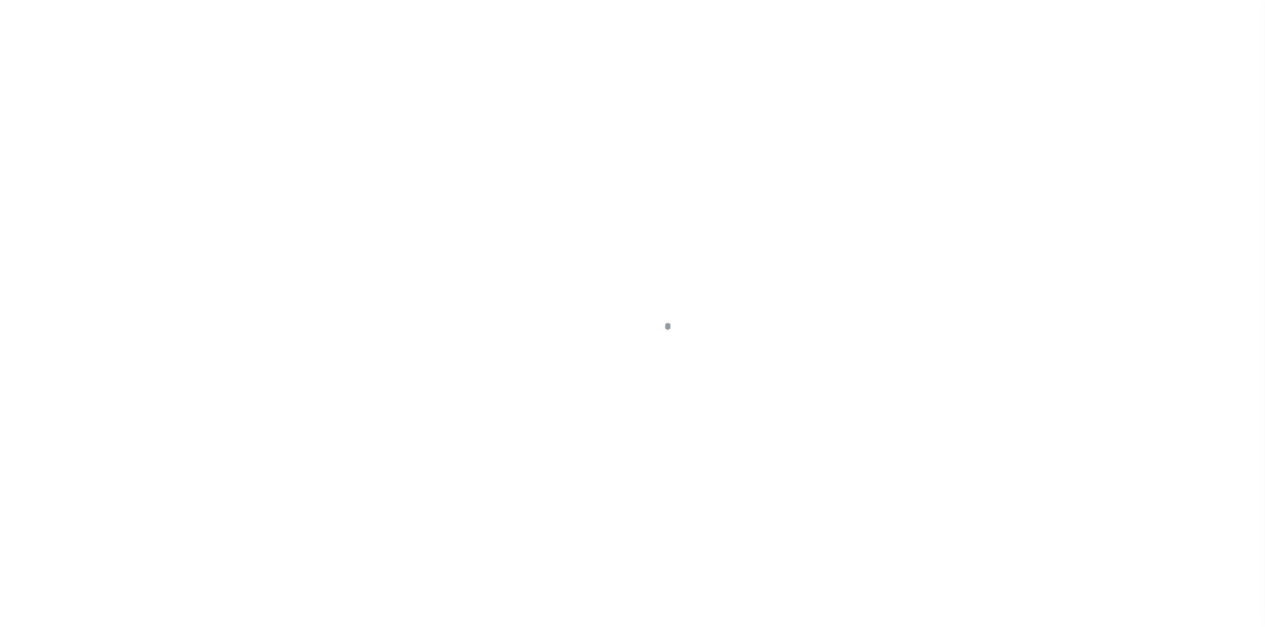
type input "6657"
type input "OH"
select select
select select "4851"
select select "3334"
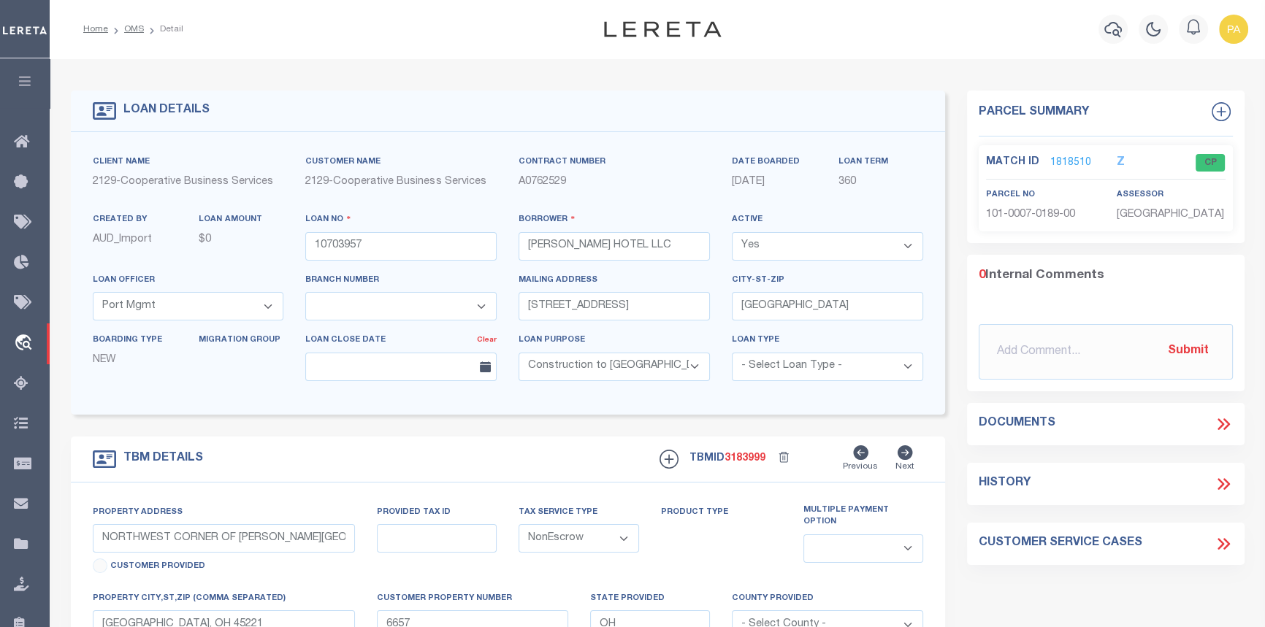
select select "200"
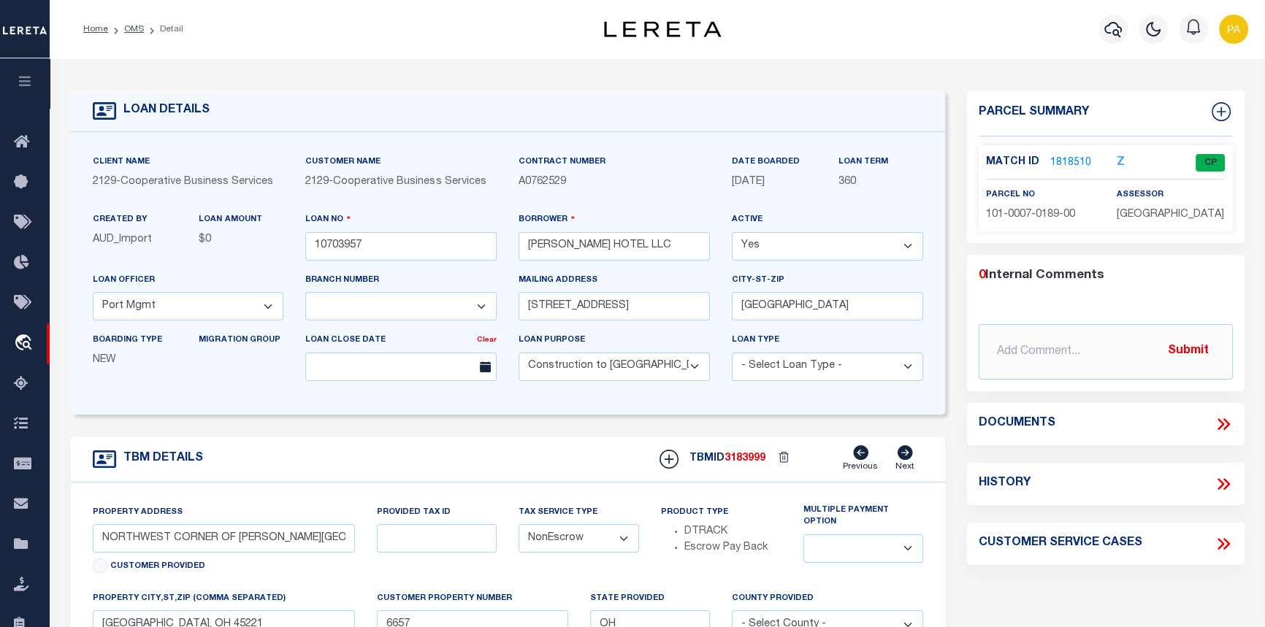
select select "200"
click at [132, 27] on link "OMS" at bounding box center [134, 29] width 20 height 9
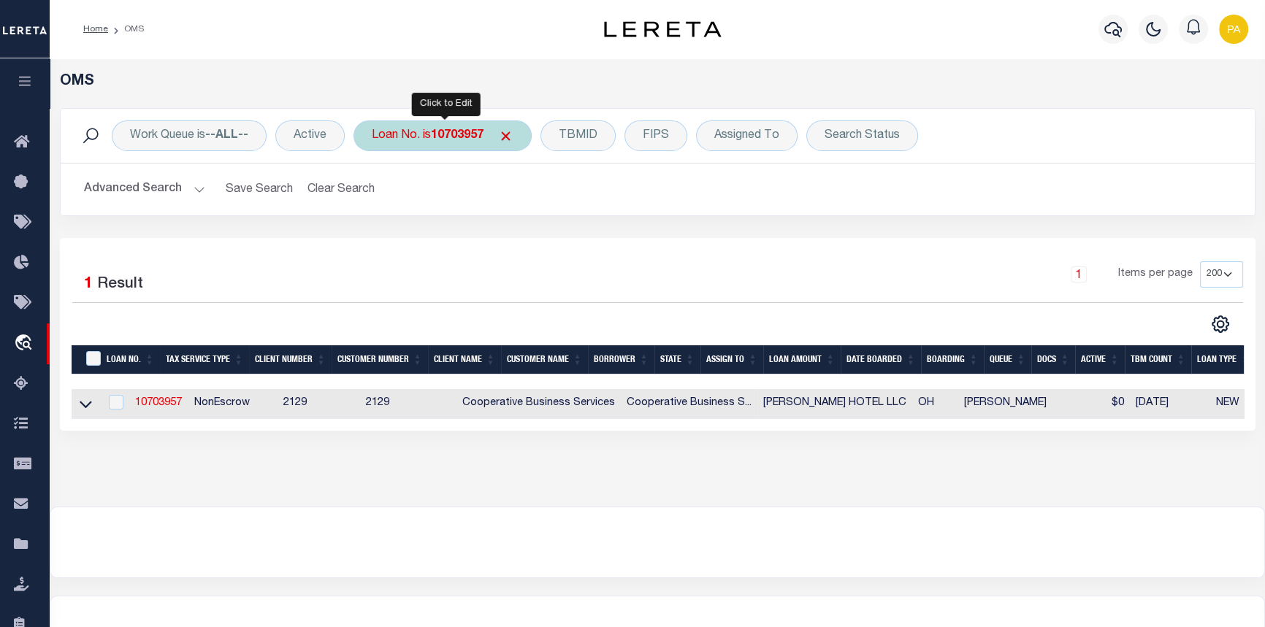
click at [453, 137] on b "10703957" at bounding box center [457, 136] width 53 height 12
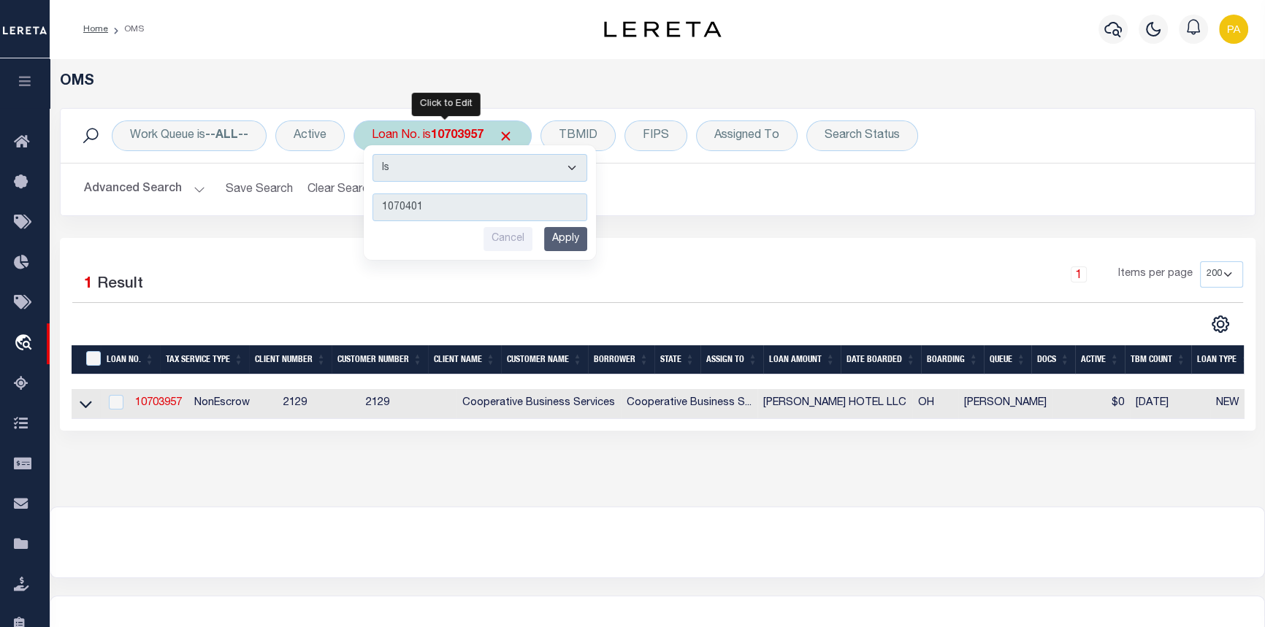
type input "10704019"
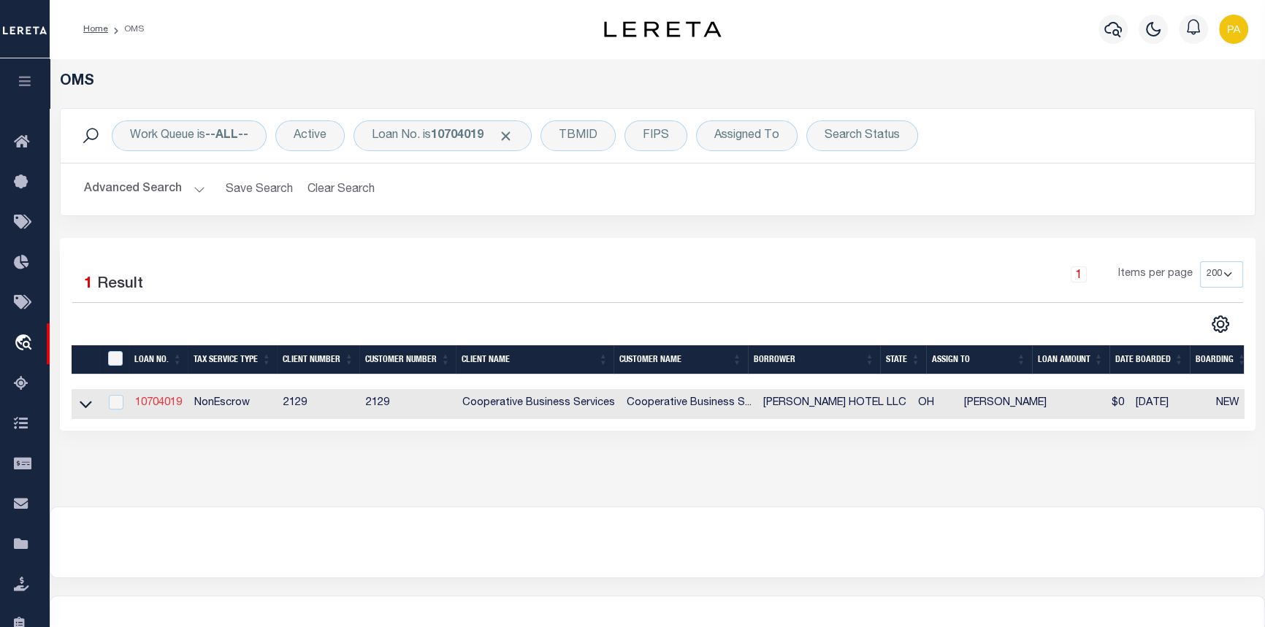
click at [150, 405] on link "10704019" at bounding box center [158, 403] width 47 height 10
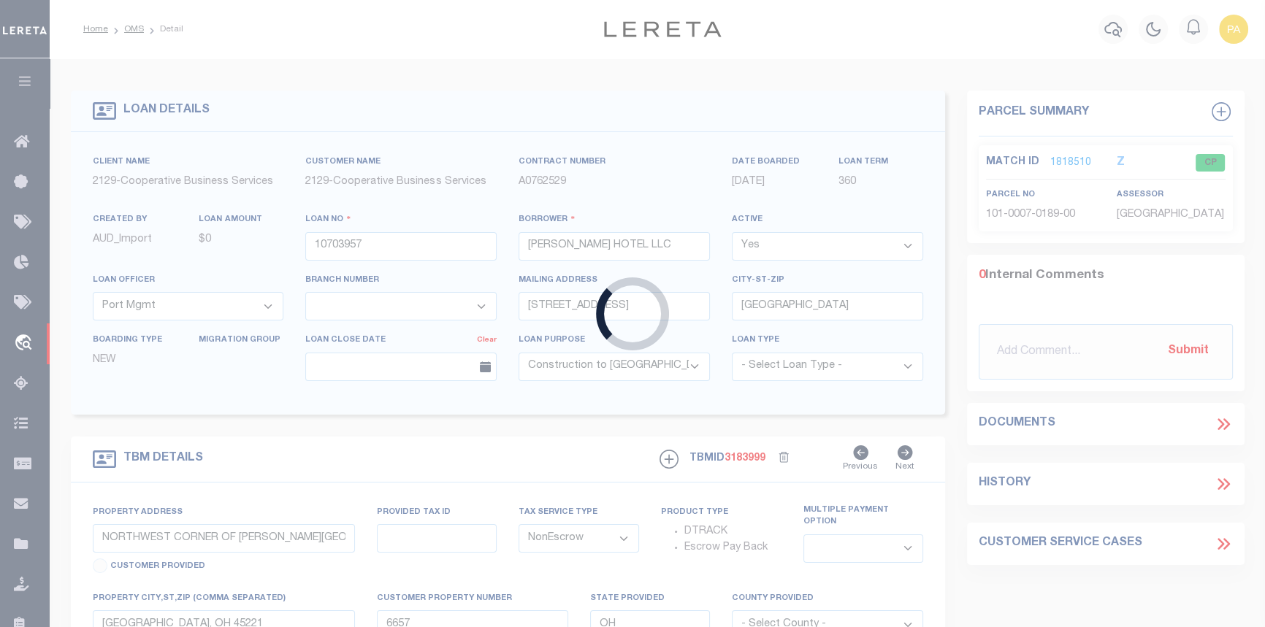
type input "10704019"
select select "7396"
select select
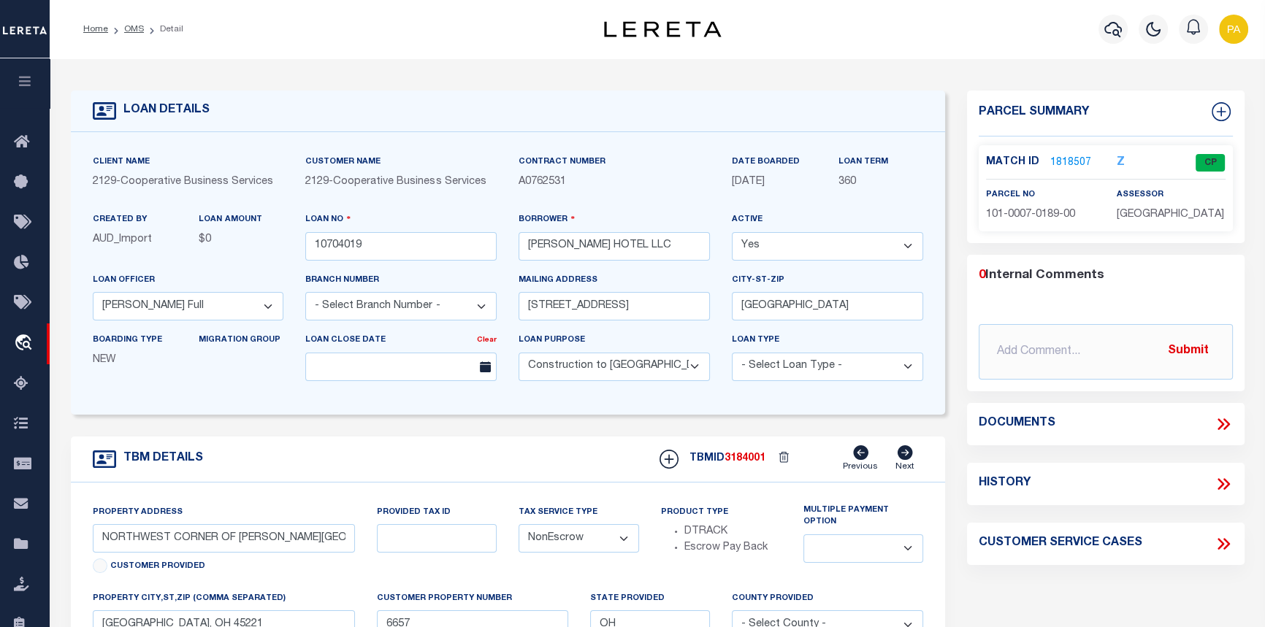
click at [1061, 159] on link "1818507" at bounding box center [1070, 163] width 41 height 15
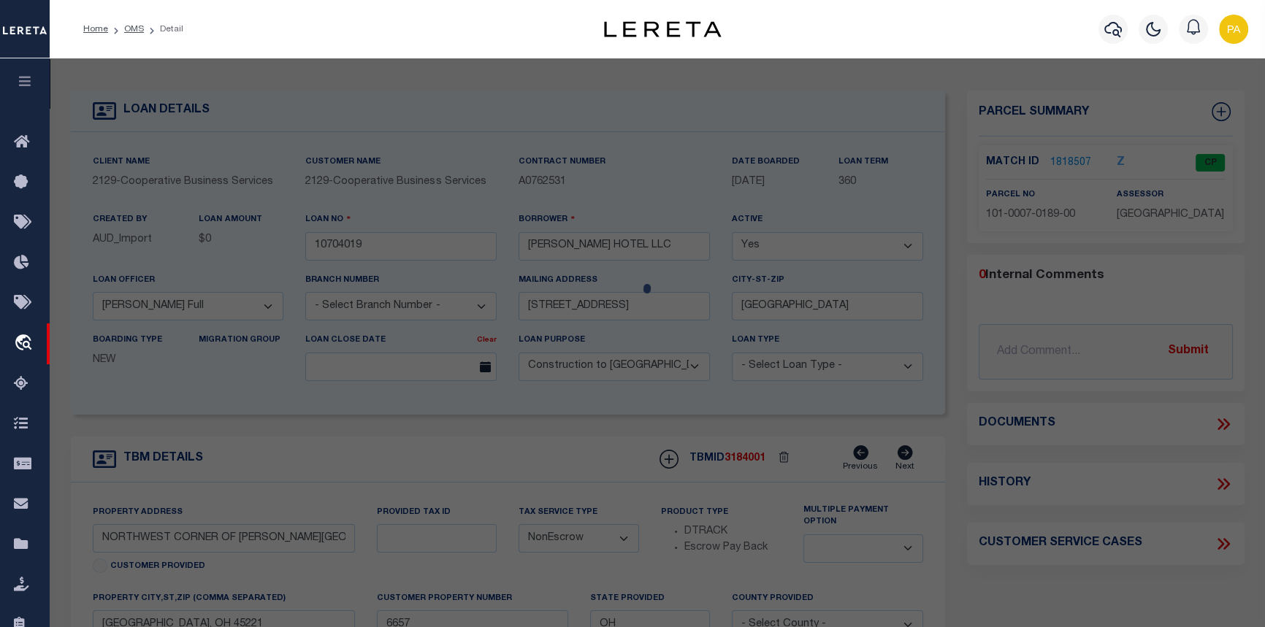
checkbox input "false"
select select "CP"
type input "[PERSON_NAME] HOTEL LLC"
select select
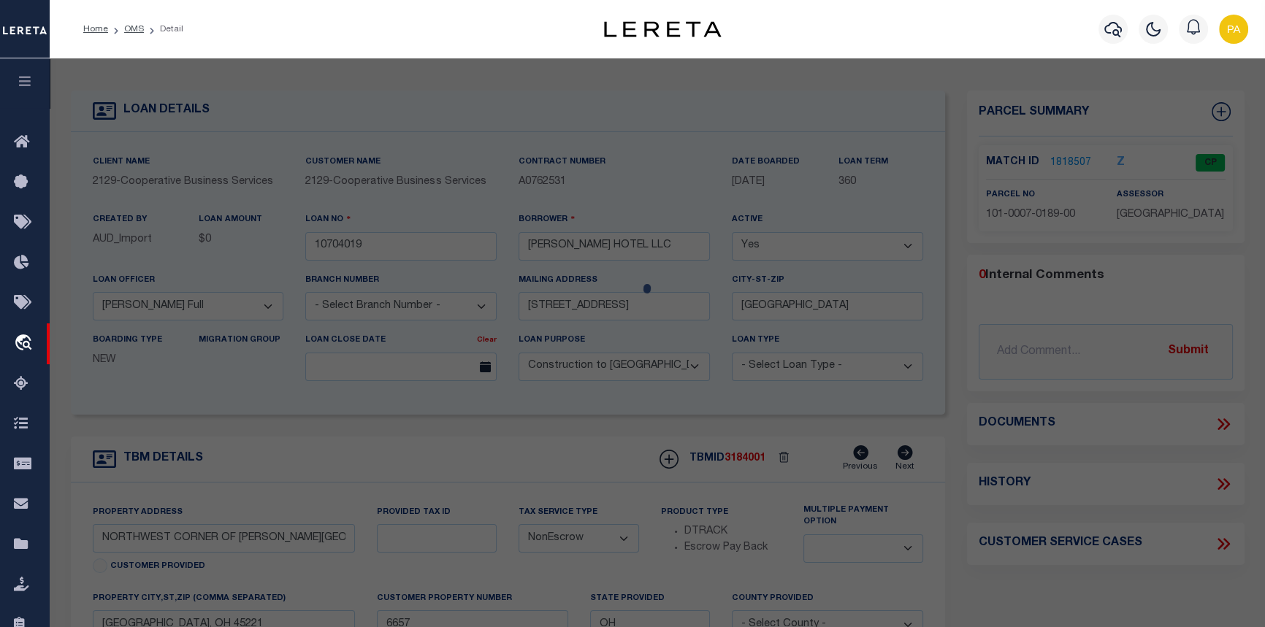
type input "[STREET_ADDRESS][PERSON_NAME]"
checkbox input "false"
type input "[GEOGRAPHIC_DATA], OH 45221"
type textarea "[PERSON_NAME] AVE 0.9184 AC S20 [MEDICAL_DATA] FR2"
type textarea "Tax ID Special Project"
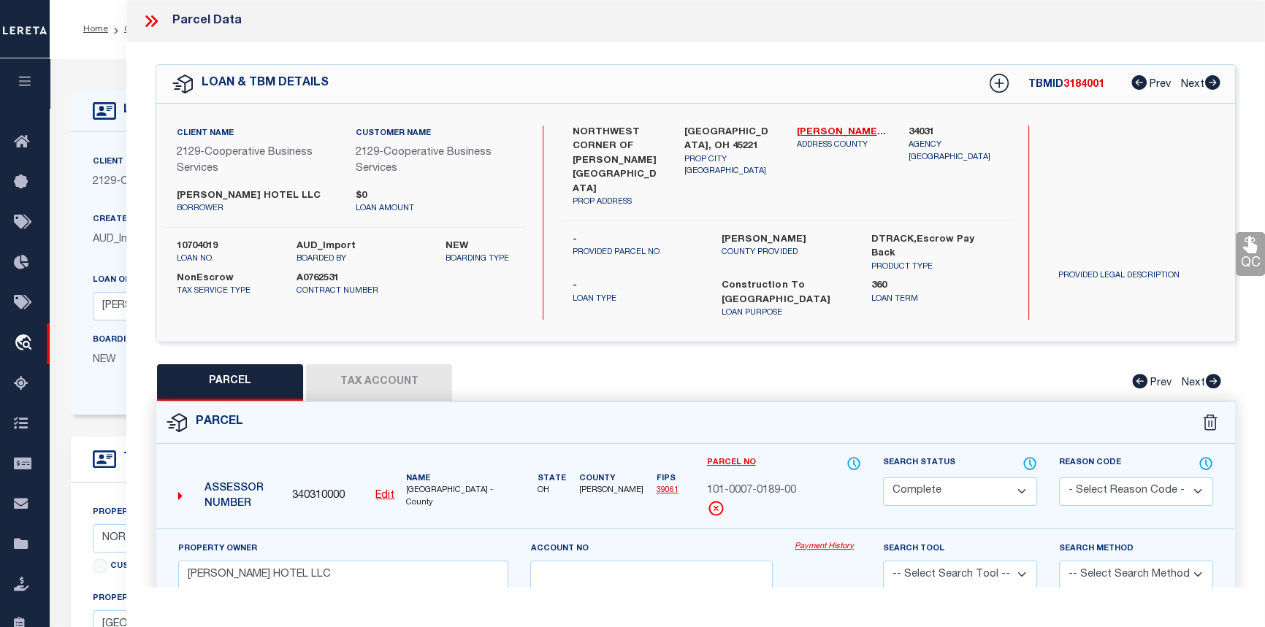
click at [820, 541] on link "Payment History" at bounding box center [828, 547] width 66 height 12
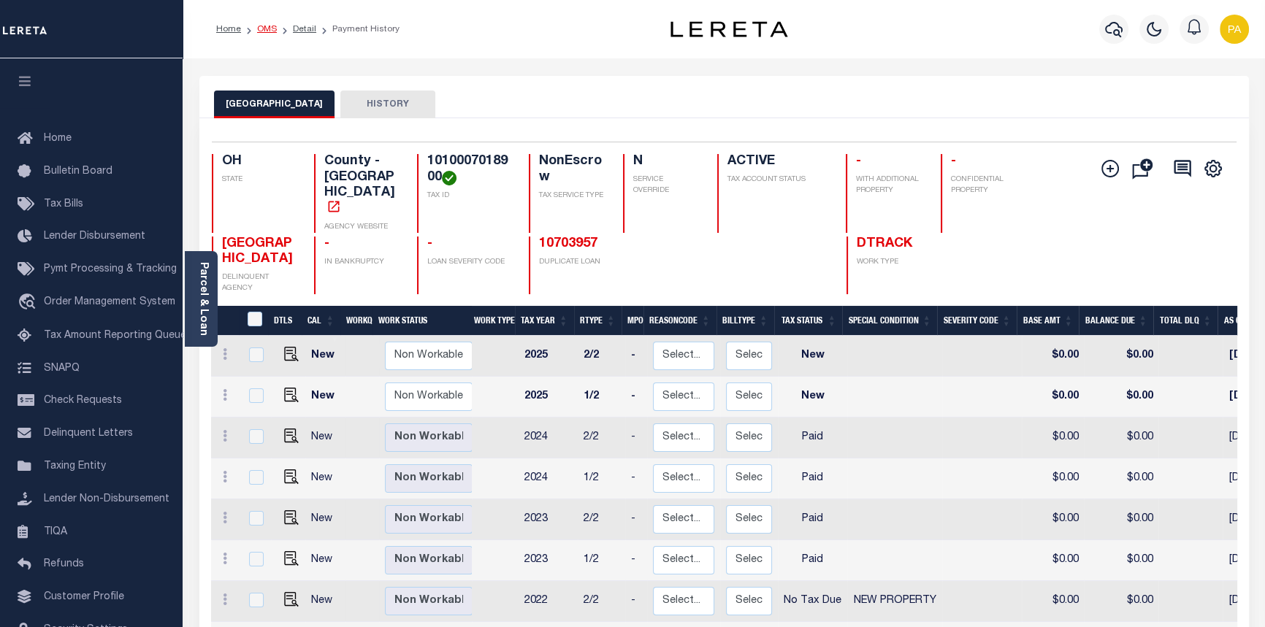
click at [263, 28] on link "OMS" at bounding box center [267, 29] width 20 height 9
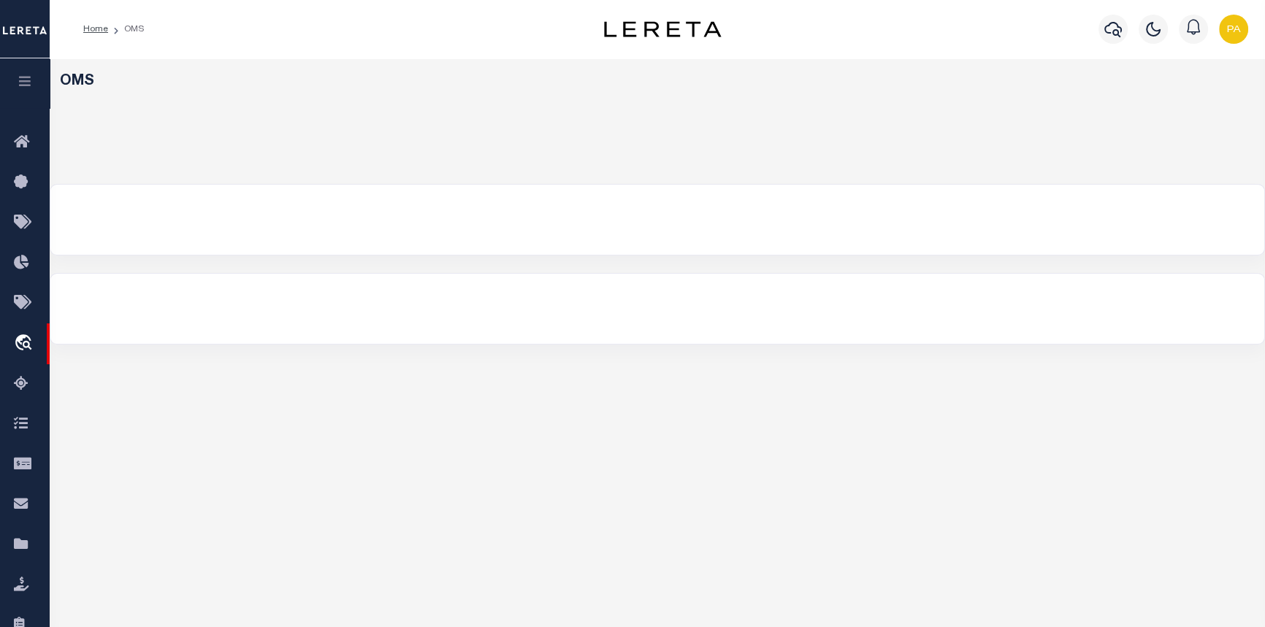
select select "200"
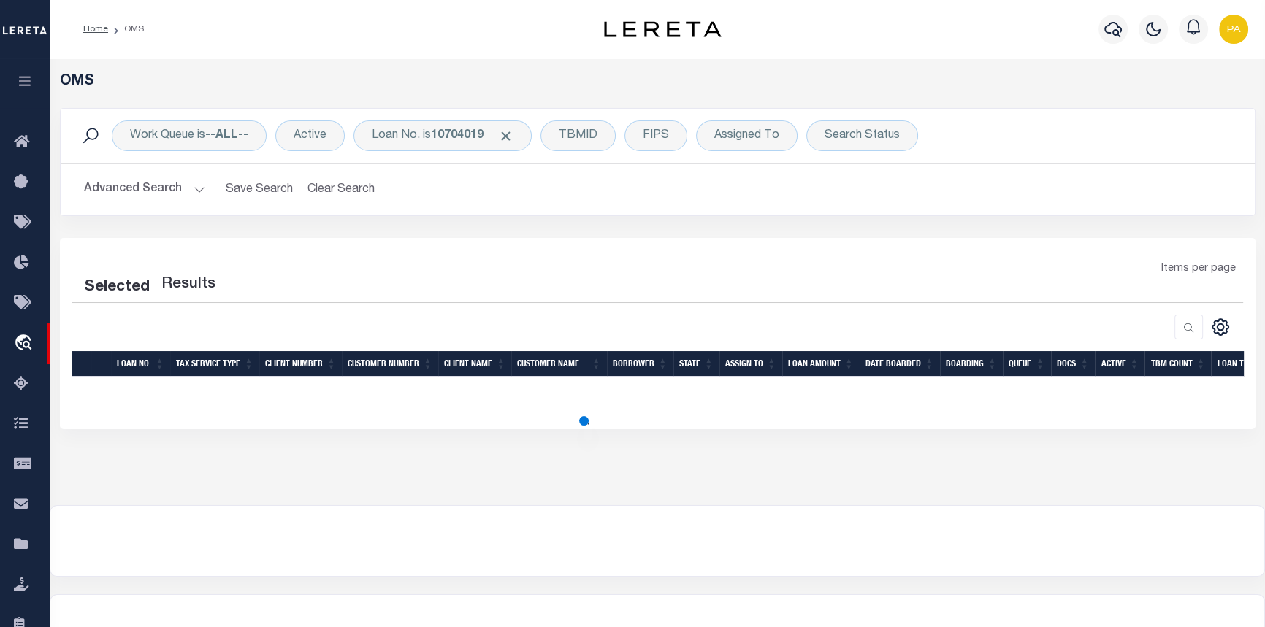
select select "200"
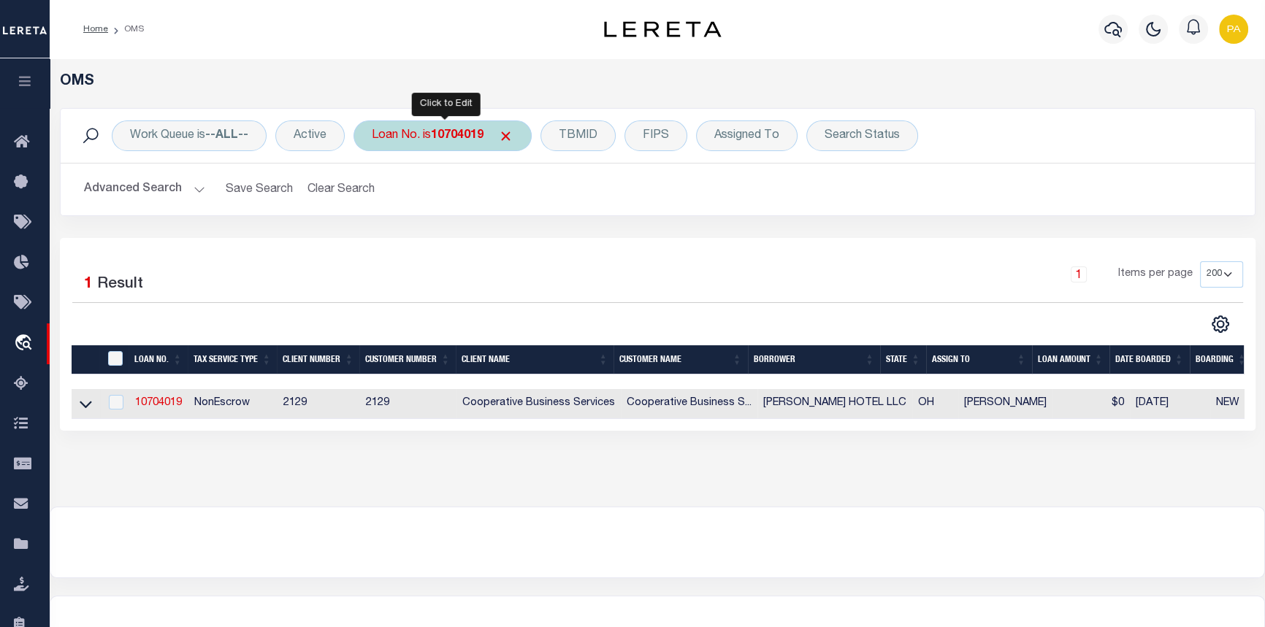
click at [448, 125] on div "Loan No. is 10704019" at bounding box center [443, 136] width 178 height 31
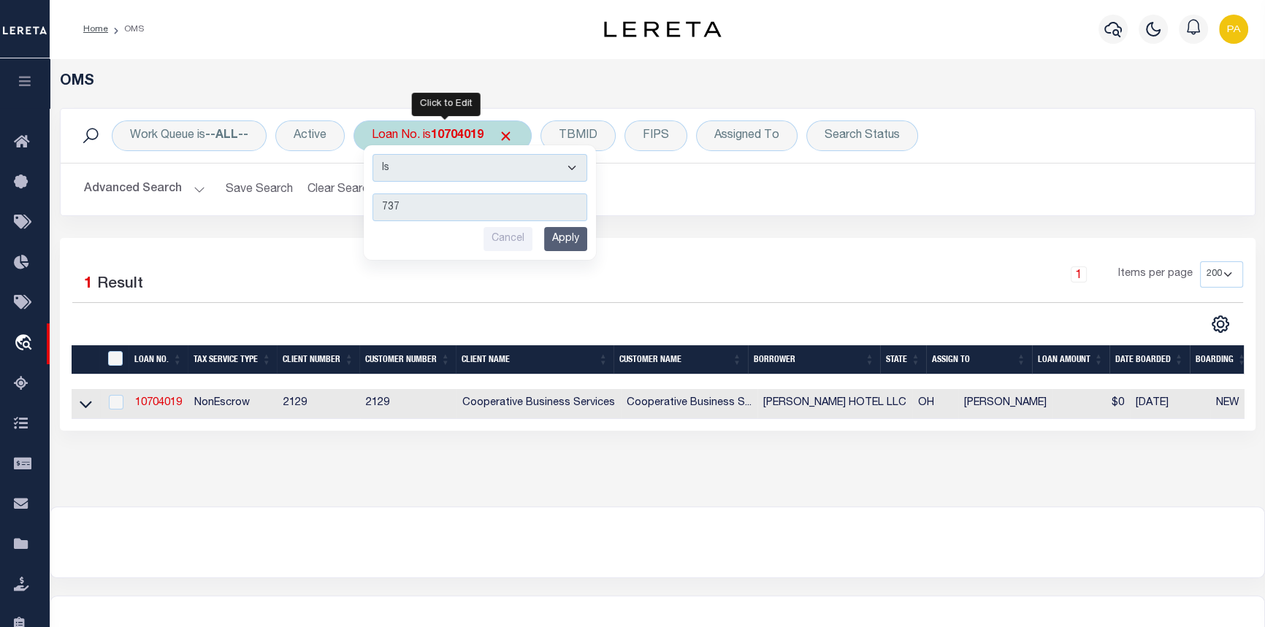
type input "7376"
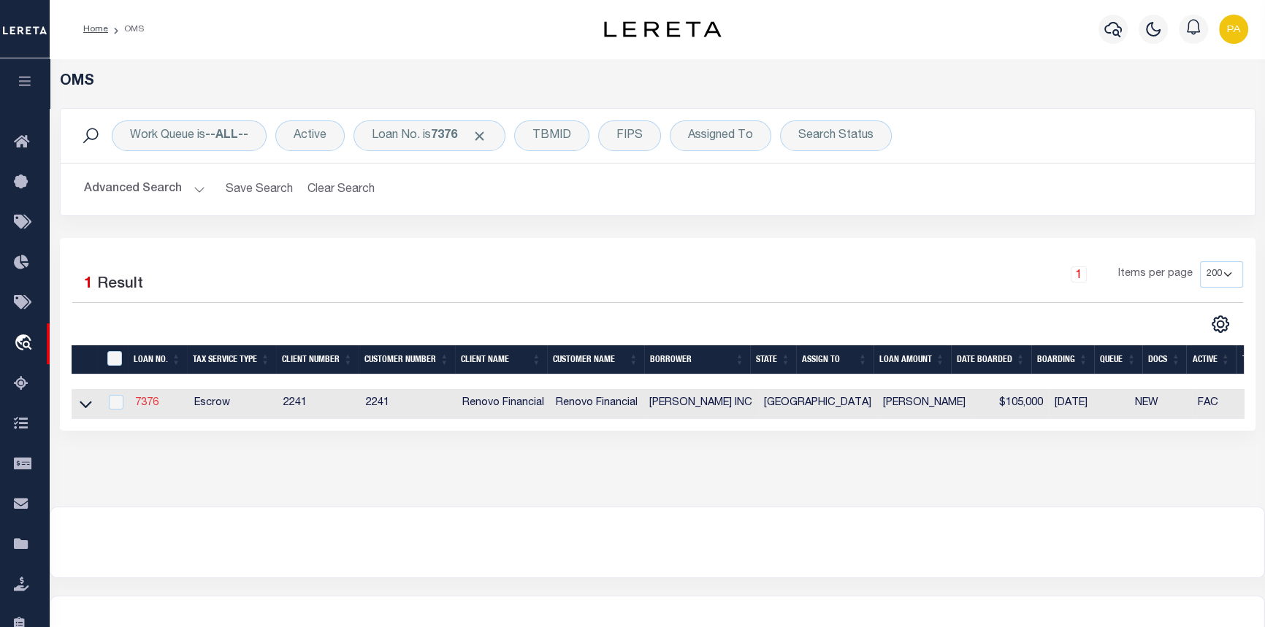
click at [156, 402] on link "7376" at bounding box center [146, 403] width 23 height 10
type input "7376"
type input "[PERSON_NAME] INC"
select select
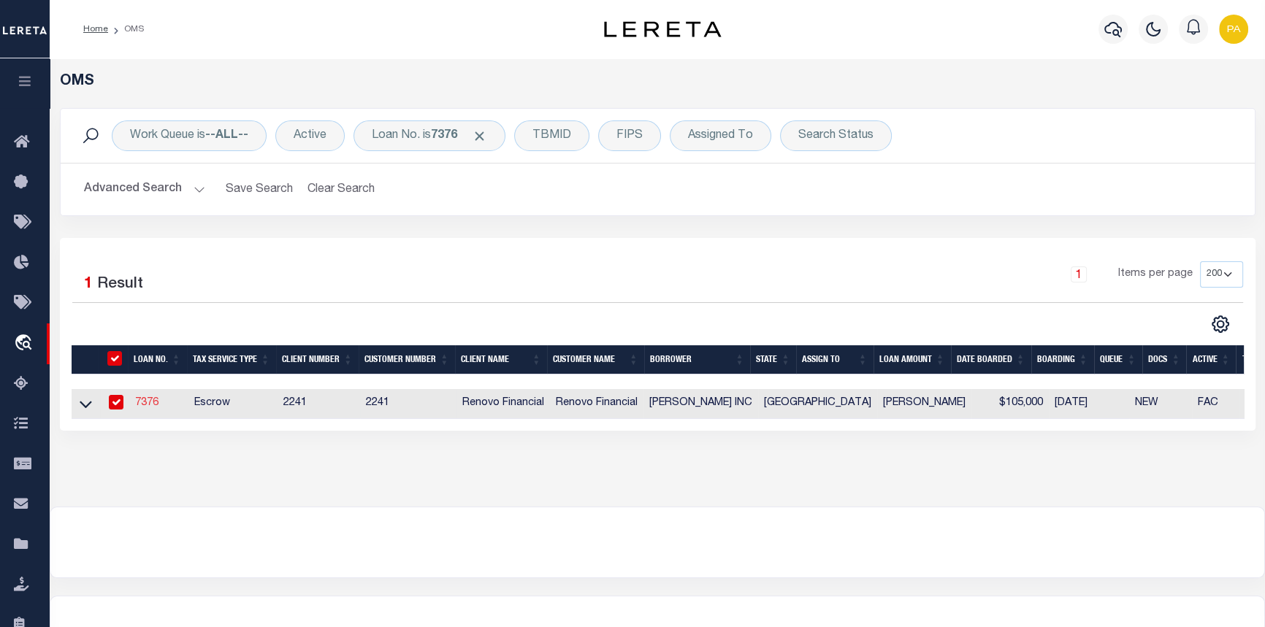
type input "[STREET_ADDRESS]"
type input "Katy TX 77493"
select select
select select "Escrow"
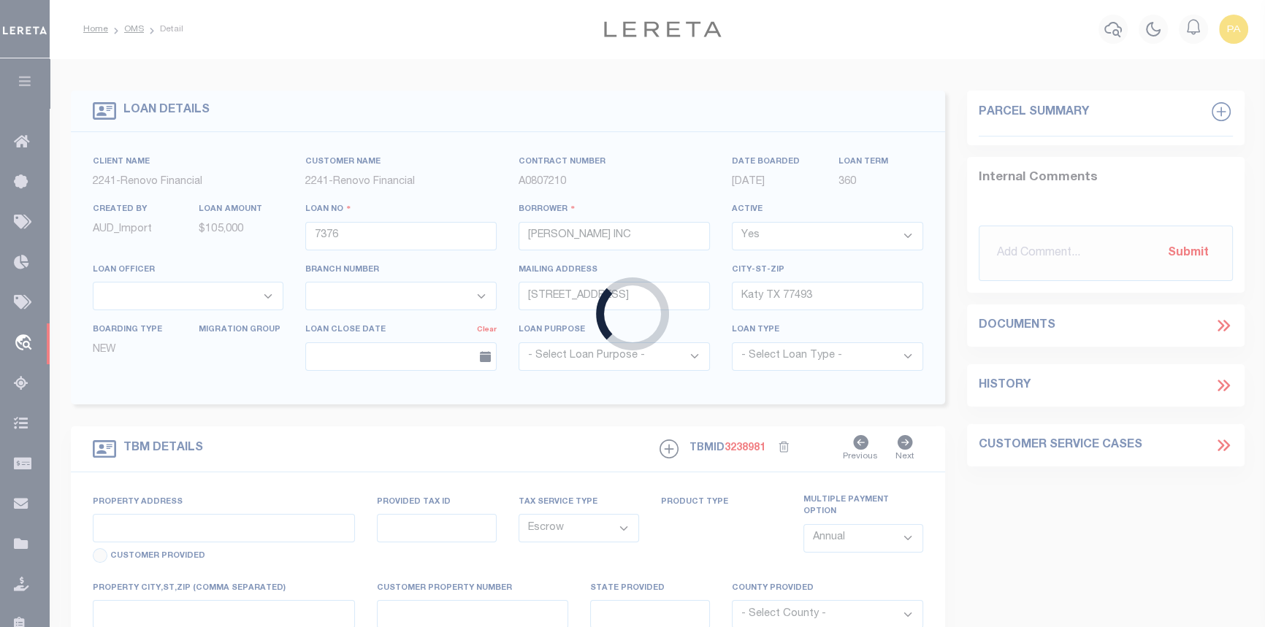
select select "25066"
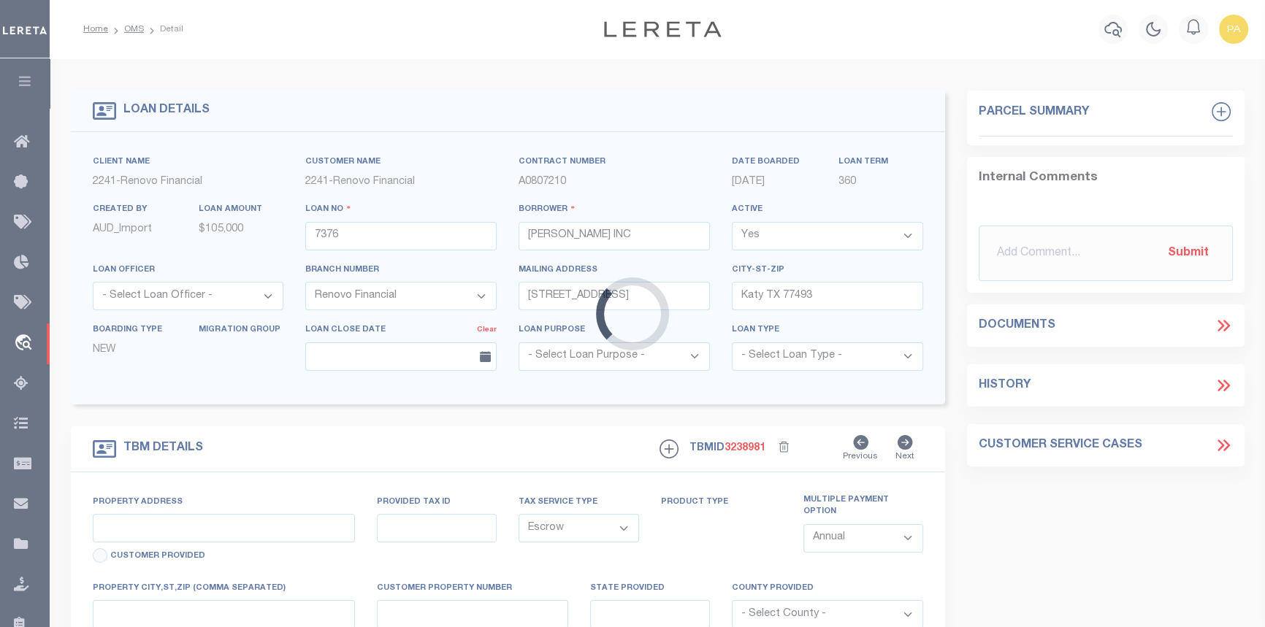
type input "[STREET_ADDRESS]"
select select
type input "[PERSON_NAME][GEOGRAPHIC_DATA]"
type input "a0k8Y00000b52UD"
type input "[GEOGRAPHIC_DATA]"
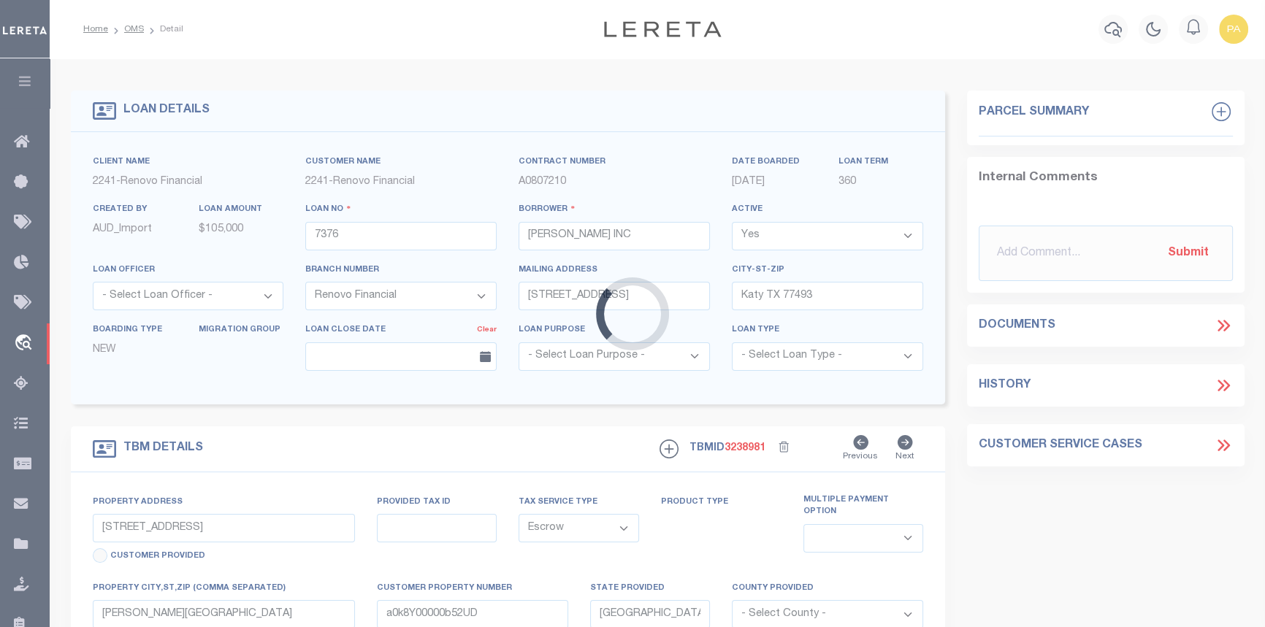
select select
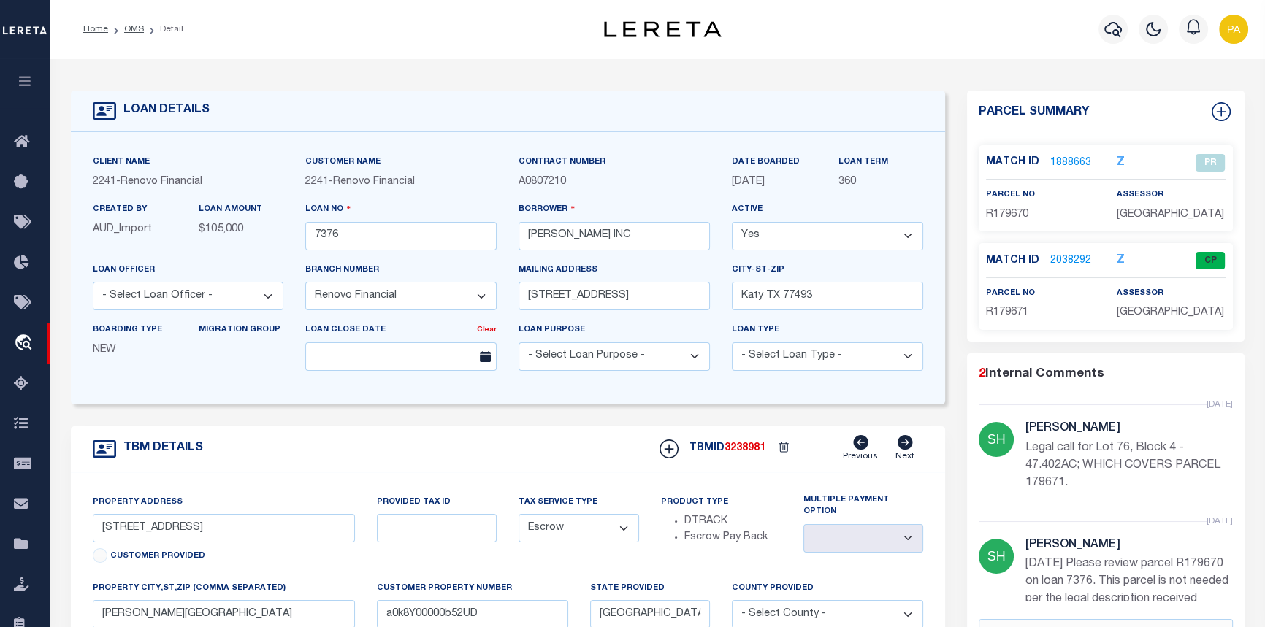
click at [1074, 269] on link "2038292" at bounding box center [1070, 260] width 41 height 15
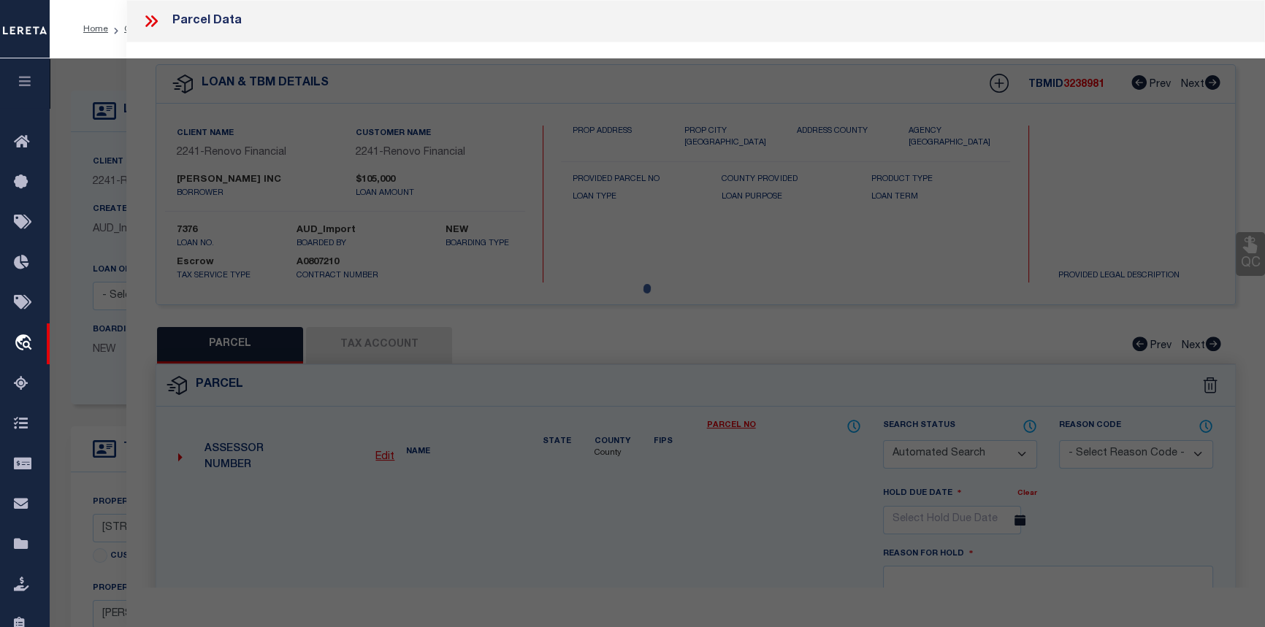
checkbox input "false"
select select "CP"
type input "[PERSON_NAME] INC"
select select
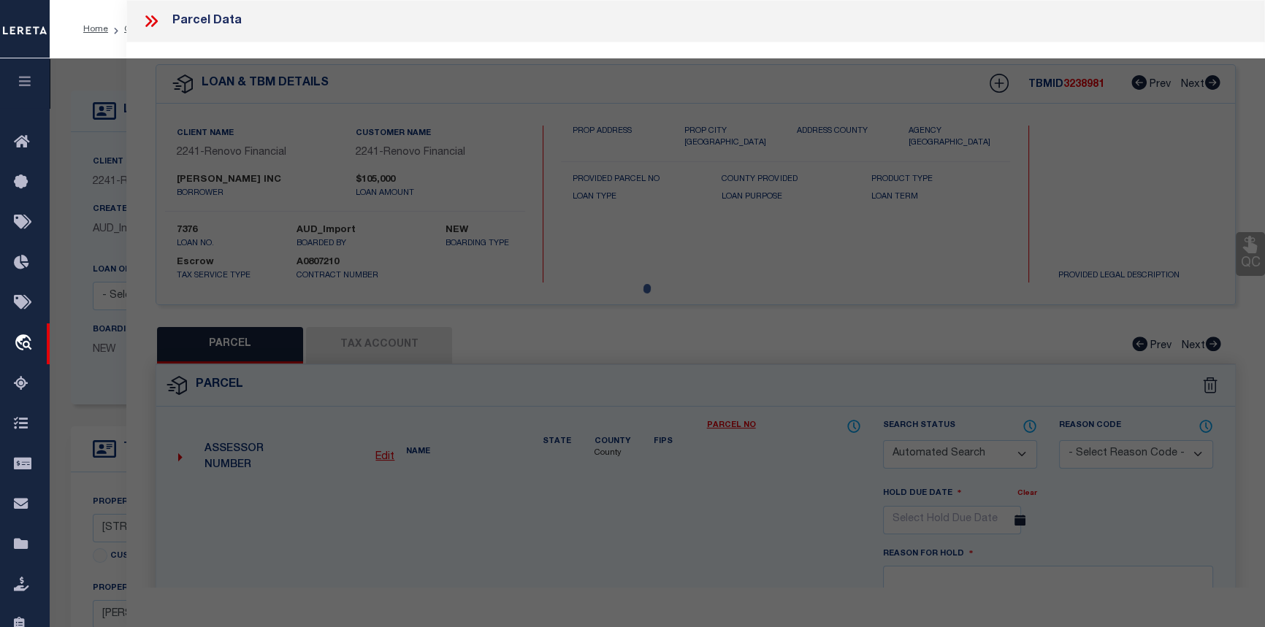
type input "[STREET_ADDRESS]"
checkbox input "false"
type input "TX 77318"
type textarea "S946202 - [GEOGRAPHIC_DATA], BLOCK 4, LOT 76"
type textarea "[DATE]-added parcel"
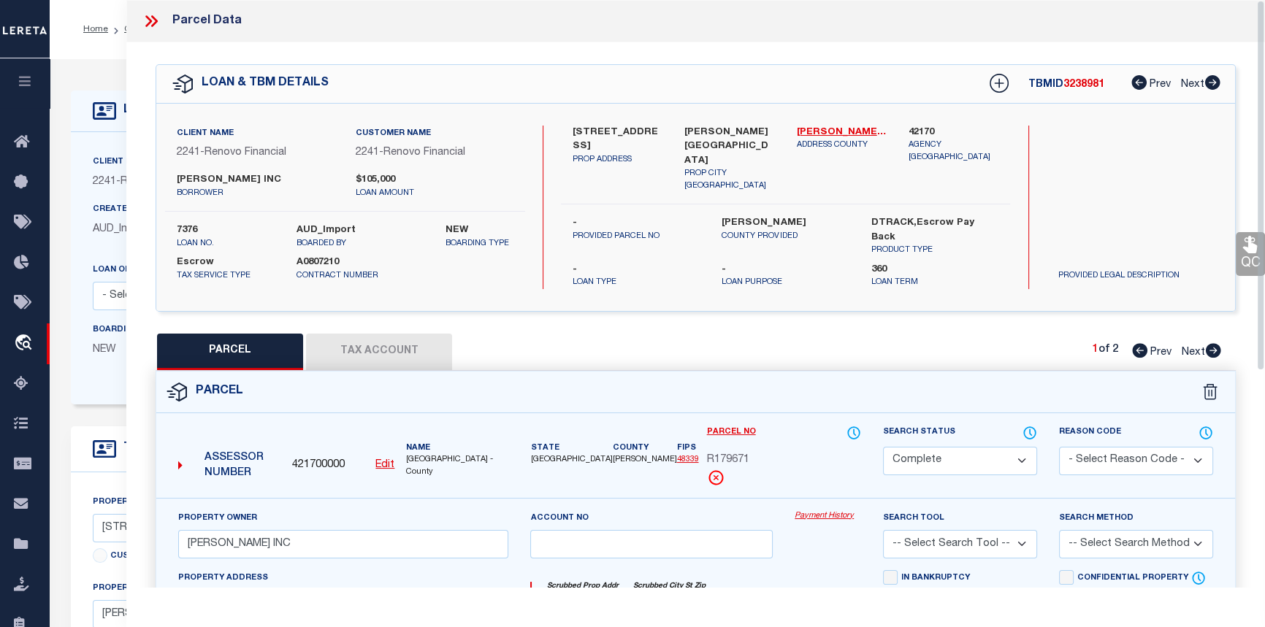
click at [378, 334] on button "Tax Account" at bounding box center [379, 352] width 146 height 37
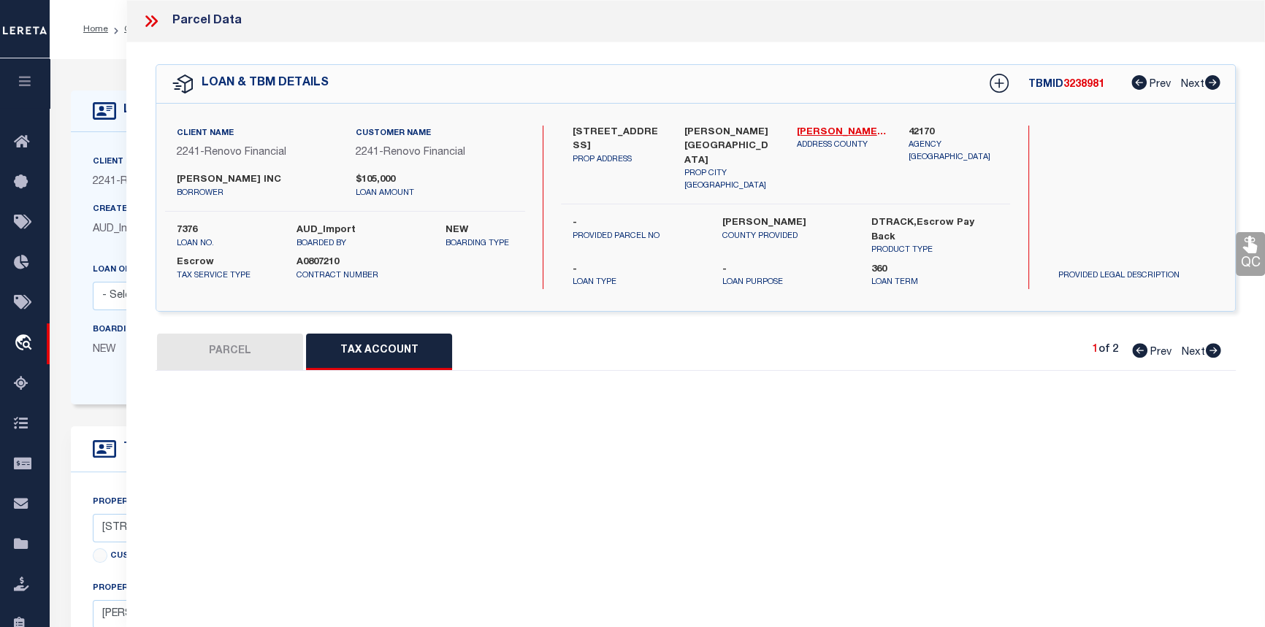
select select "100"
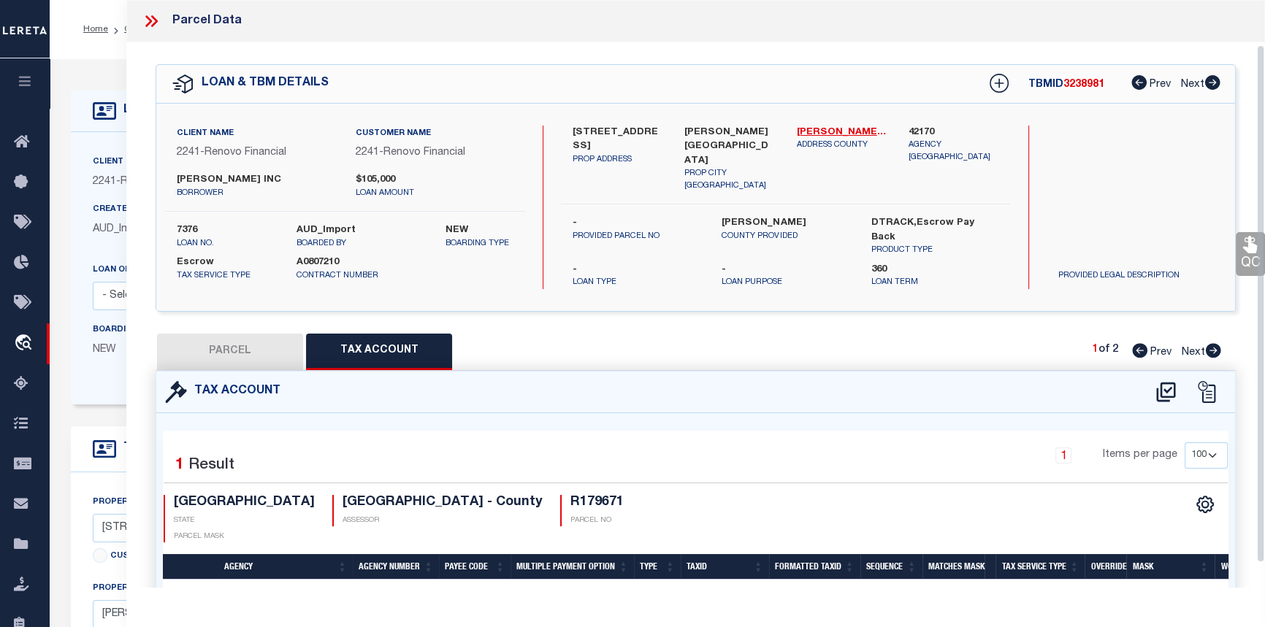
scroll to position [77, 0]
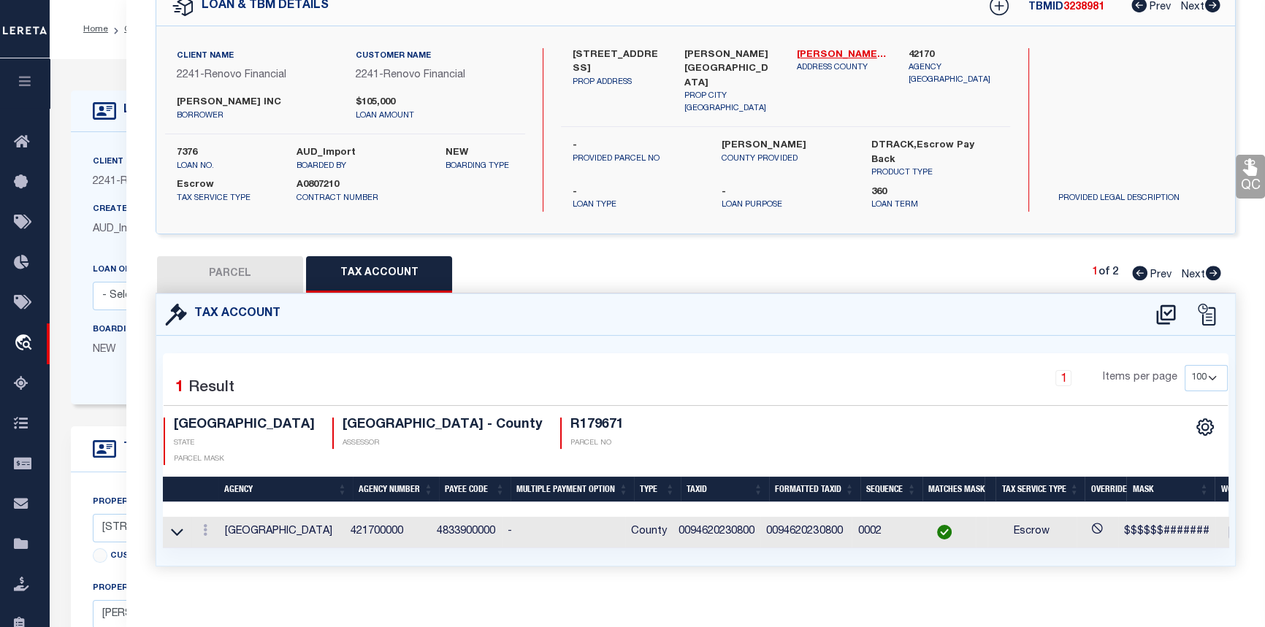
click at [224, 259] on button "PARCEL" at bounding box center [230, 274] width 146 height 37
select select "AS"
checkbox input "false"
select select "CP"
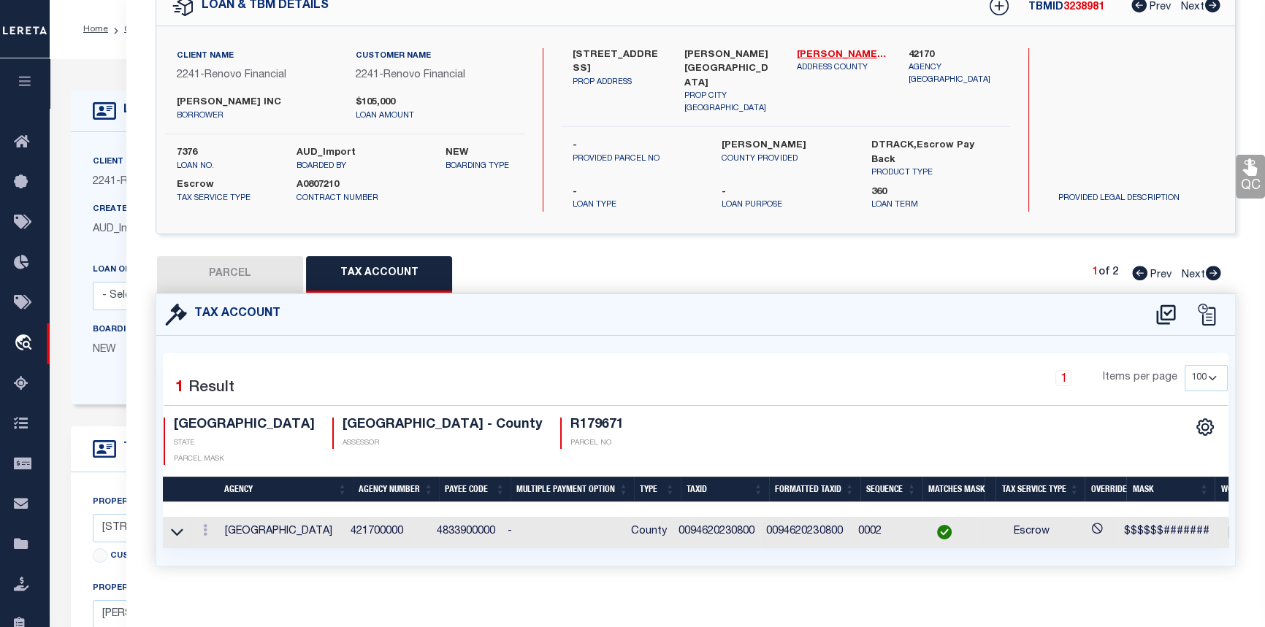
type input "[PERSON_NAME] INC"
select select
type input "11523 PERSIMMON ST"
checkbox input "false"
type input "TX 77318"
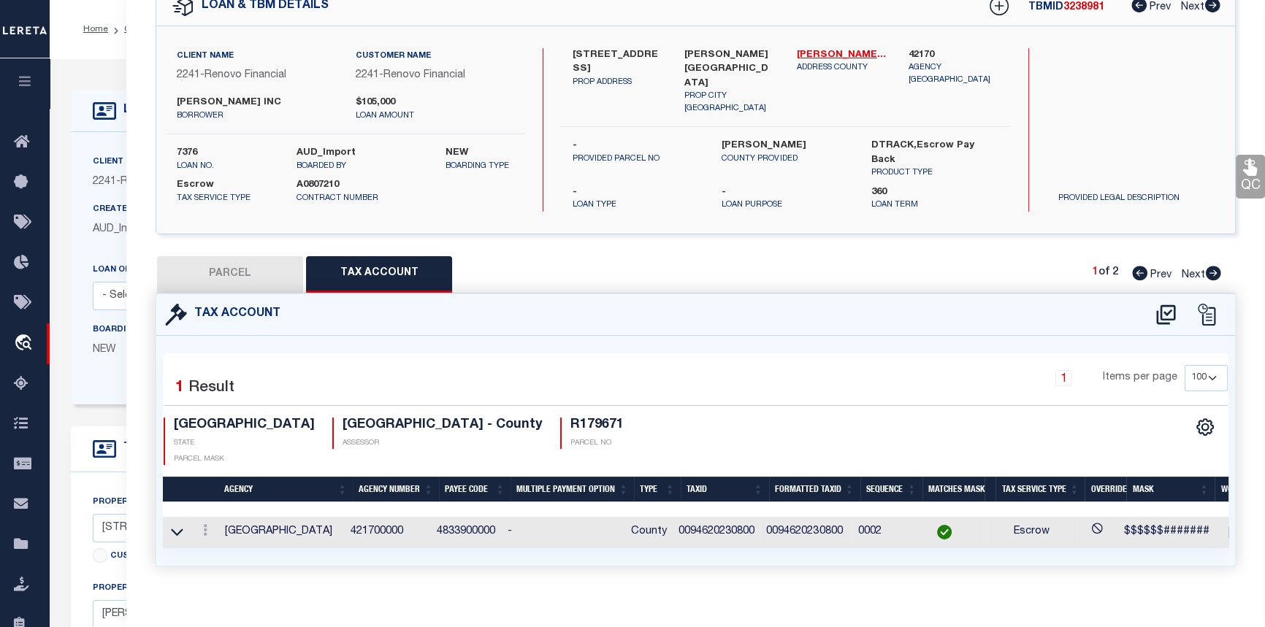
type textarea "S946202 - WALNUT COVE 02, BLOCK 4, LOT 76"
type textarea "05/06/24-added parcel"
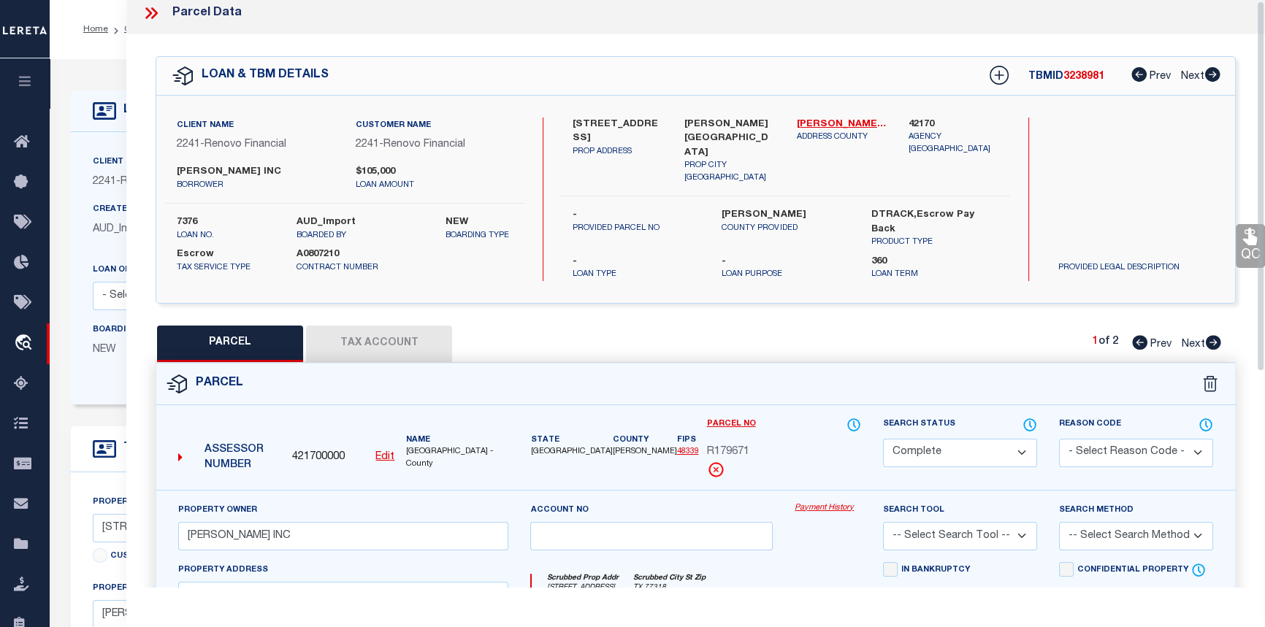
scroll to position [0, 0]
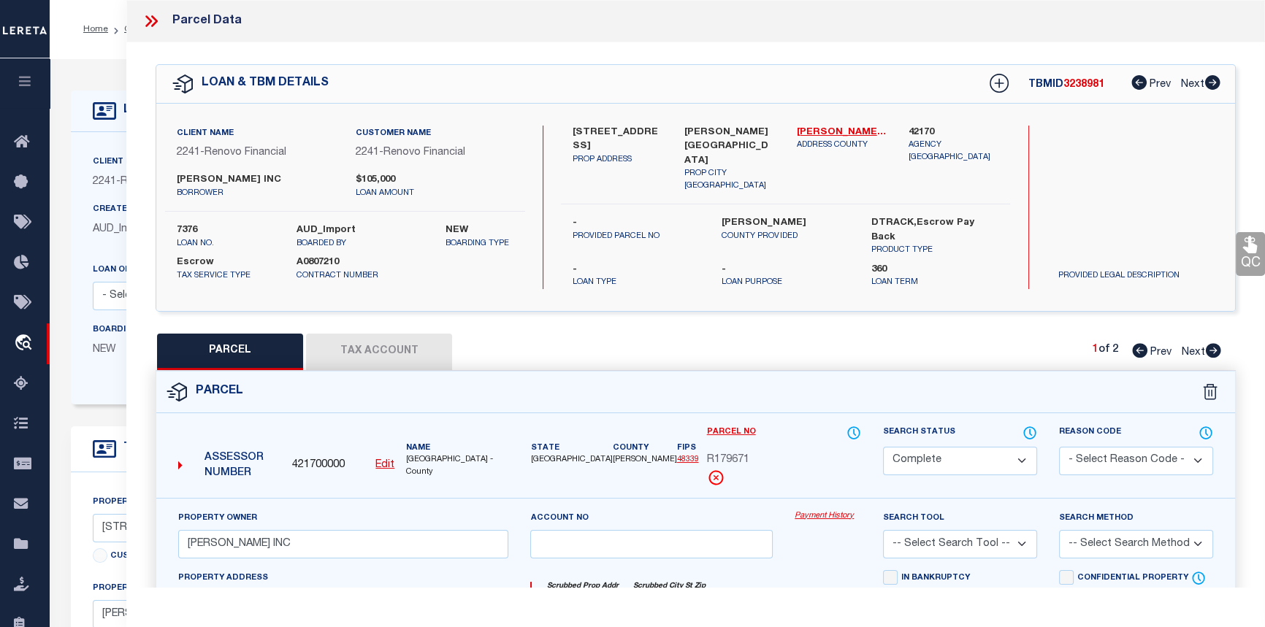
click at [1213, 344] on icon at bounding box center [1213, 350] width 16 height 15
select select "AS"
checkbox input "false"
select select "PR"
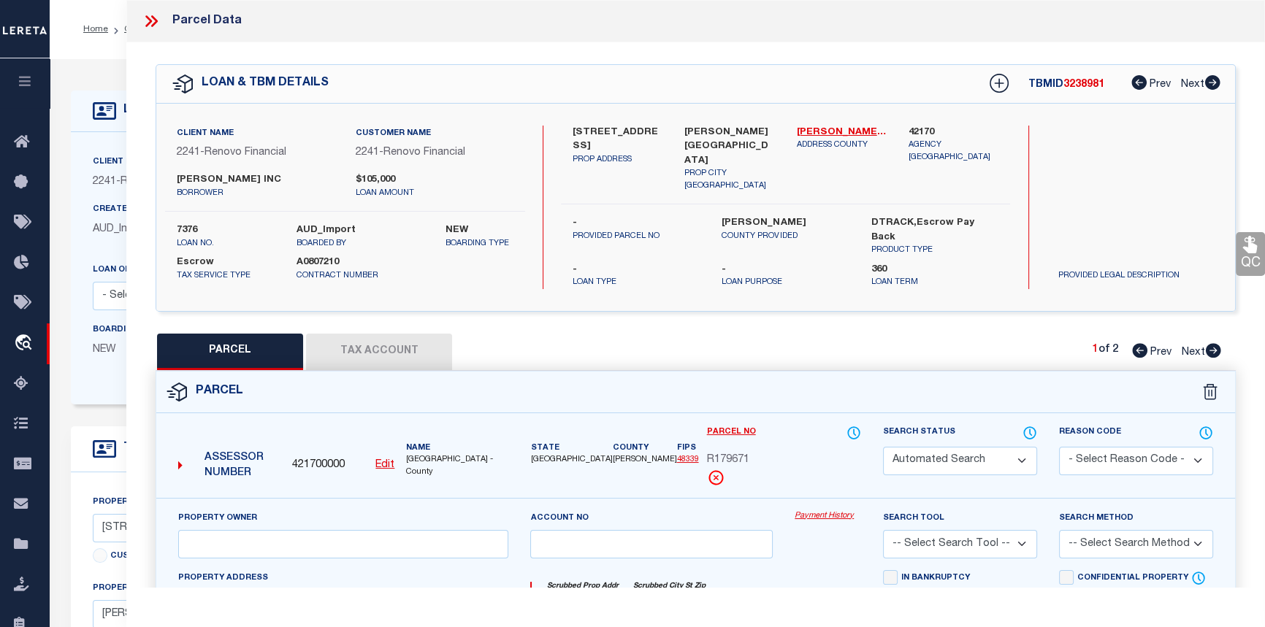
select select "099"
type input "STARTER HOMES OF TEXAS LLC"
type input "14716"
select select
type input "11525 PERSIMMON ST"
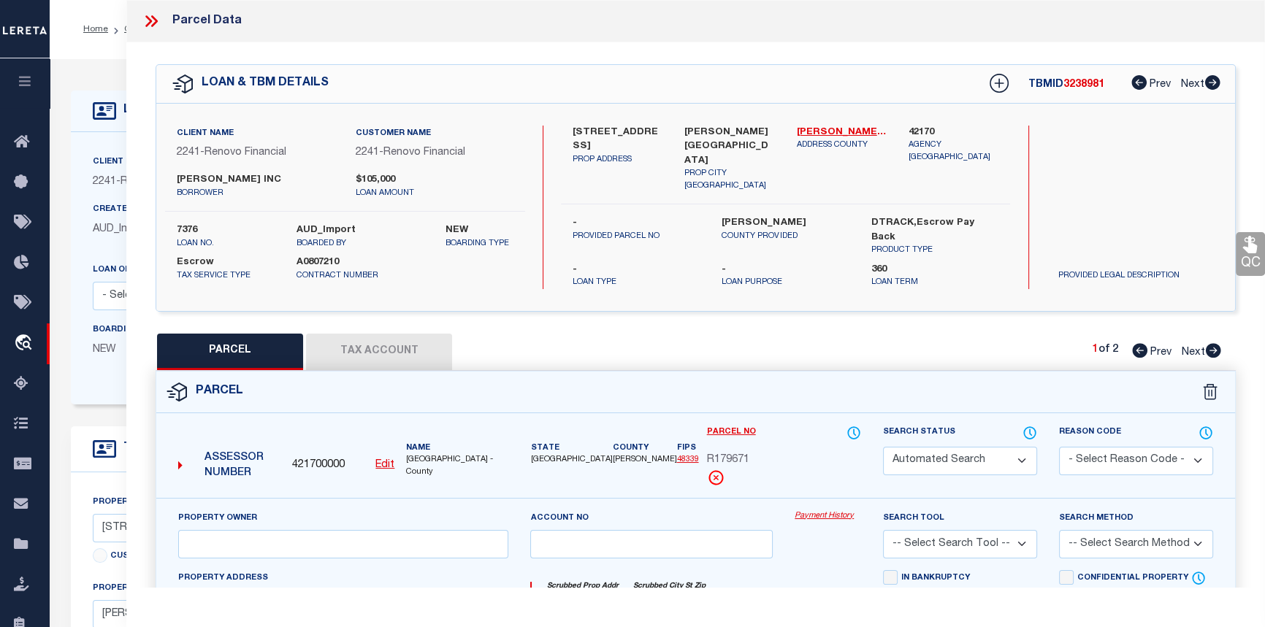
type input "[PERSON_NAME][GEOGRAPHIC_DATA]"
type textarea "WALNUT COVE 02, BLOCK 4, LOT 75,76,77,78"
type textarea "unable to locate parcel - parcel changed"
click at [1135, 347] on icon at bounding box center [1139, 350] width 15 height 15
select select "AS"
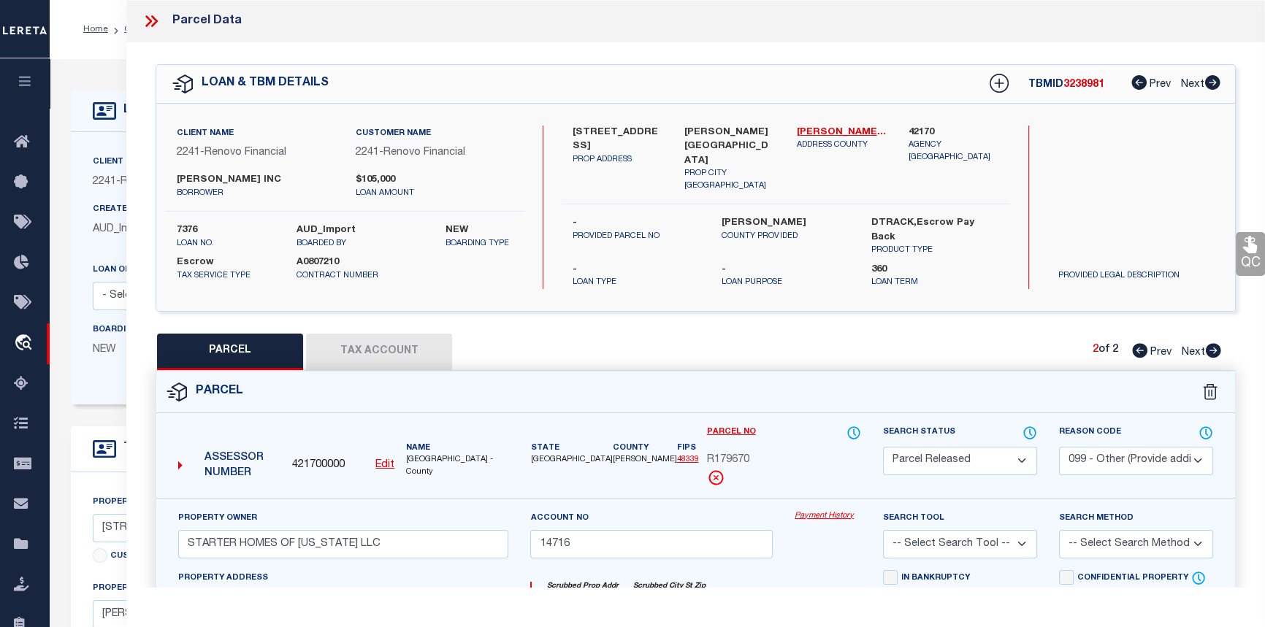
select select
checkbox input "false"
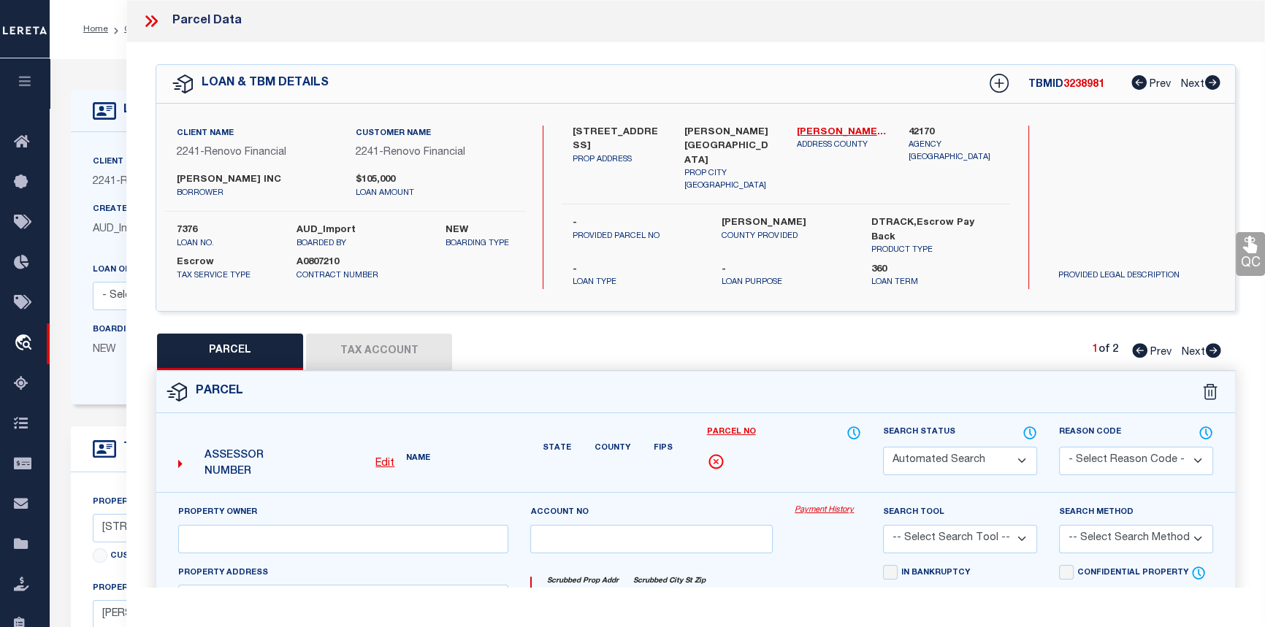
select select "CP"
type input "[PERSON_NAME] INC"
select select
type input "11523 PERSIMMON ST"
checkbox input "false"
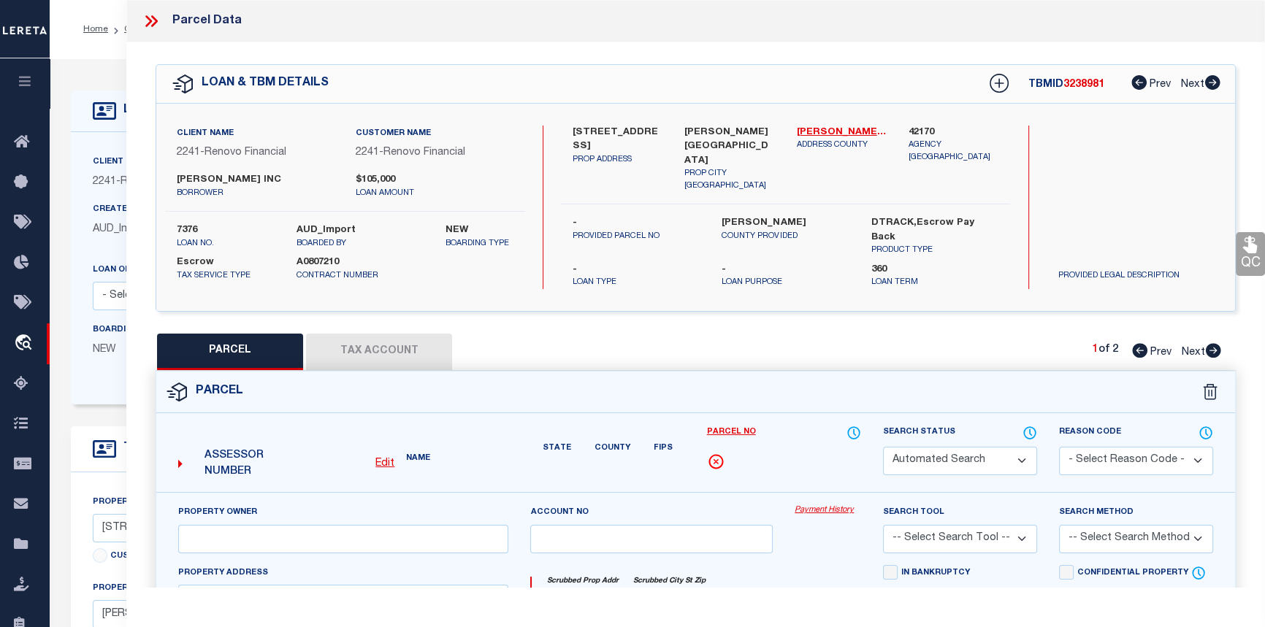
type input "TX 77318"
type textarea "S946202 - WALNUT COVE 02, BLOCK 4, LOT 76"
type textarea "05/06/24-added parcel"
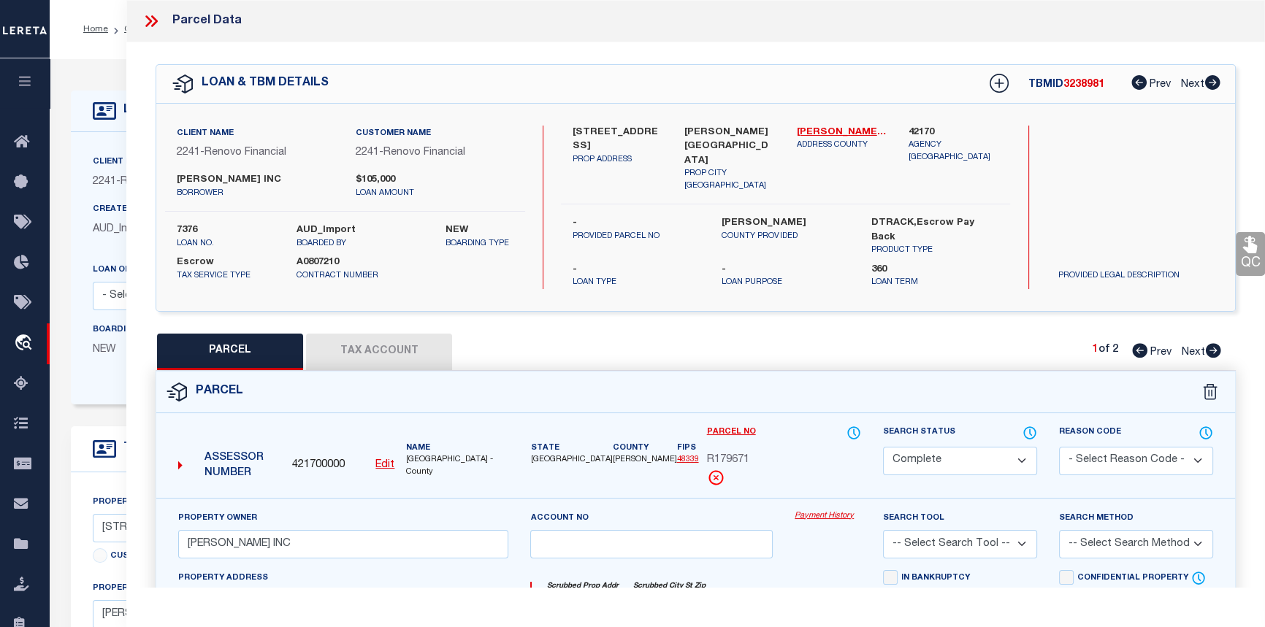
click at [149, 22] on icon at bounding box center [148, 21] width 7 height 12
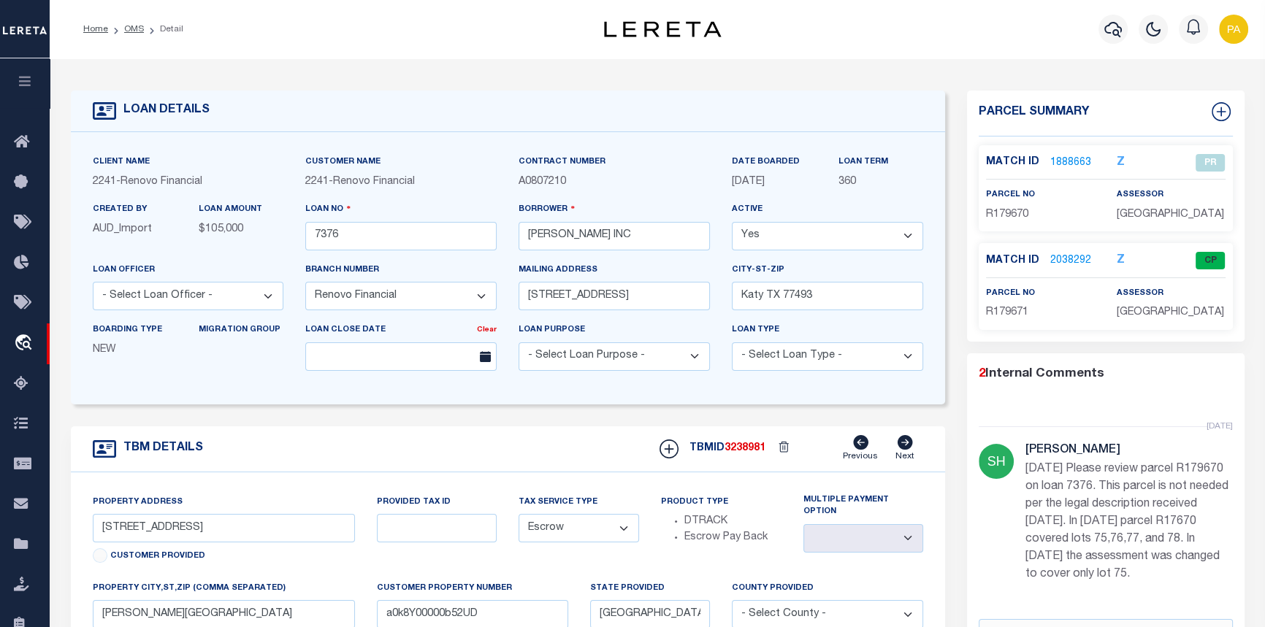
scroll to position [104, 0]
click at [1234, 554] on div "2 Internal Comments 1 week ago Shirley Hardy Legal call for Lot 76, Block 4 - 4…" at bounding box center [1105, 520] width 277 height 310
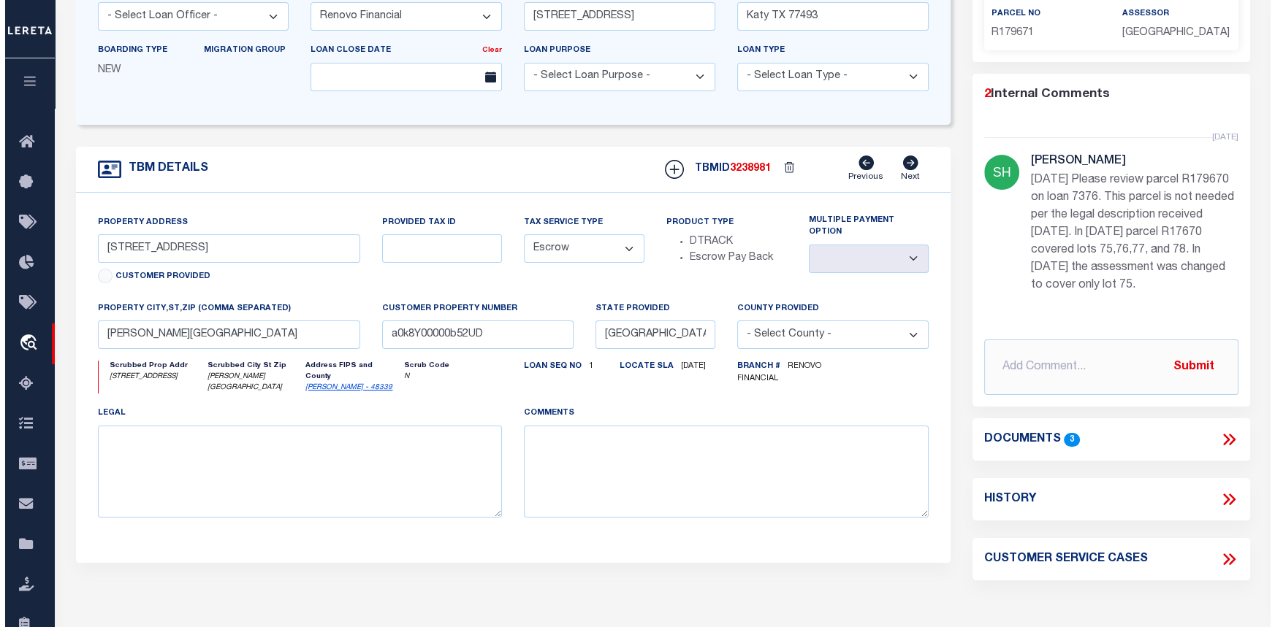
scroll to position [332, 0]
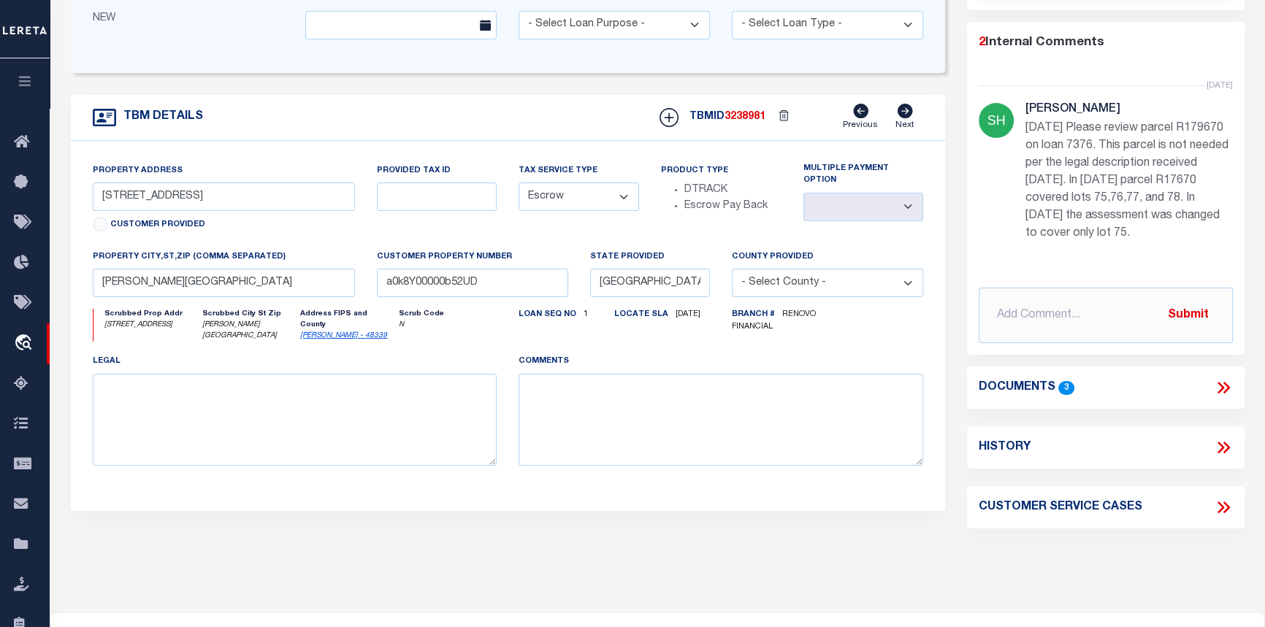
click at [1222, 517] on icon at bounding box center [1223, 507] width 19 height 19
select select "50"
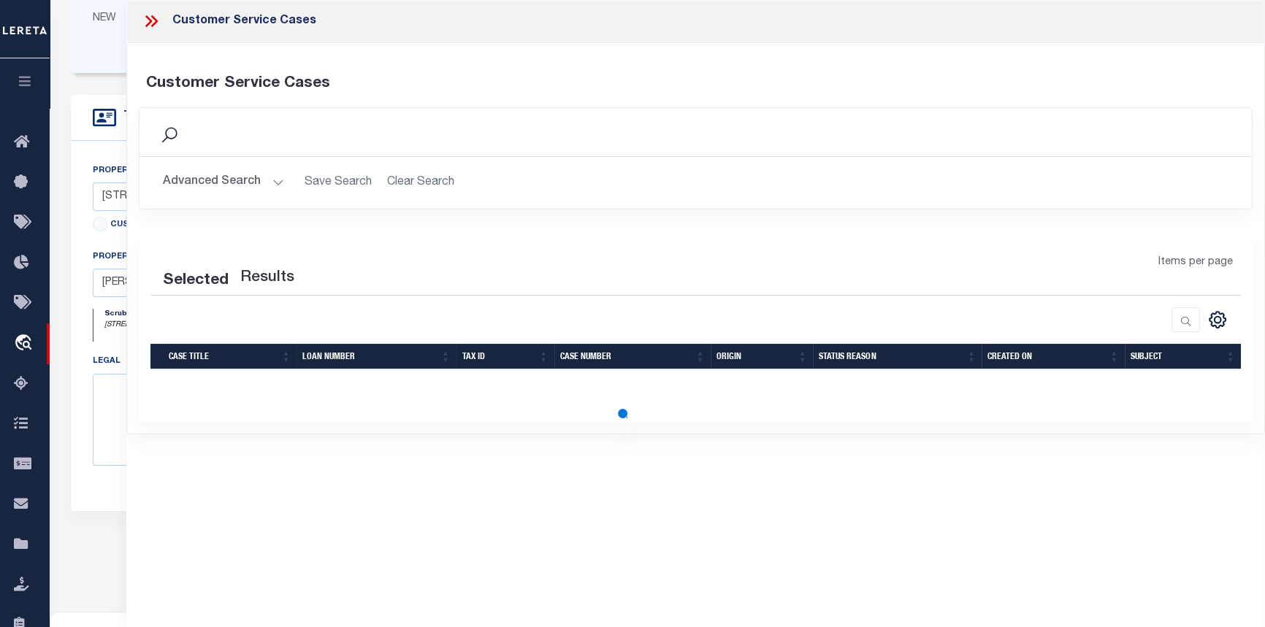
select select "50"
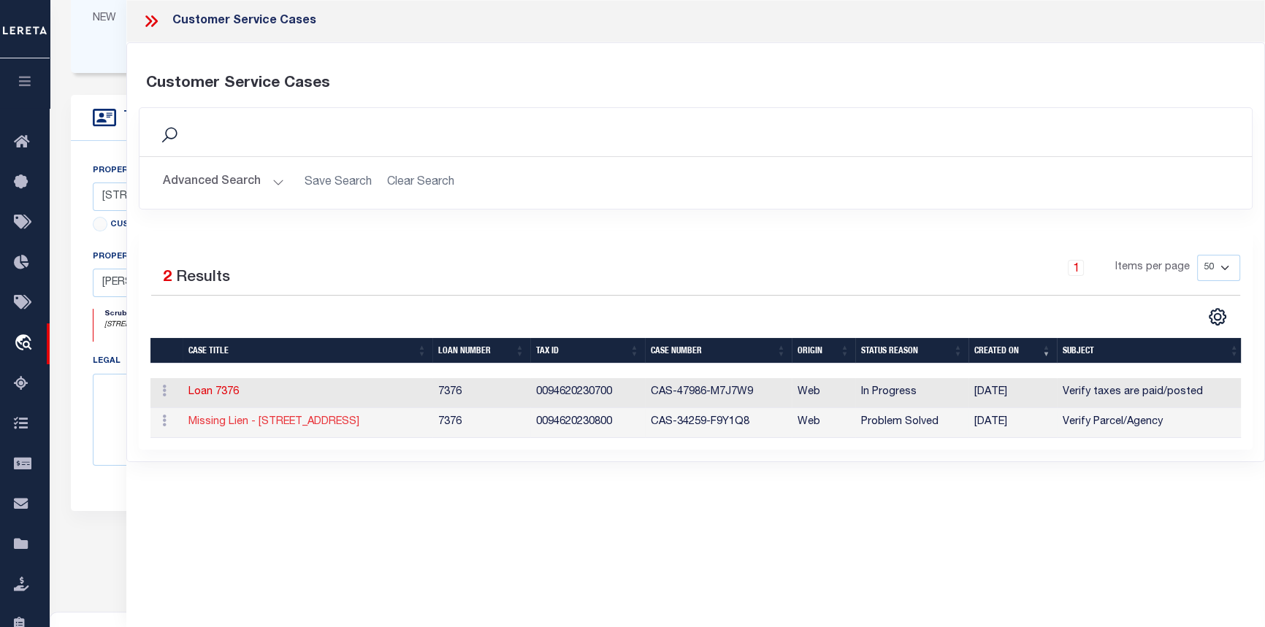
click at [287, 424] on link "Missing Lien - 1523 Persimmon Street" at bounding box center [273, 422] width 171 height 10
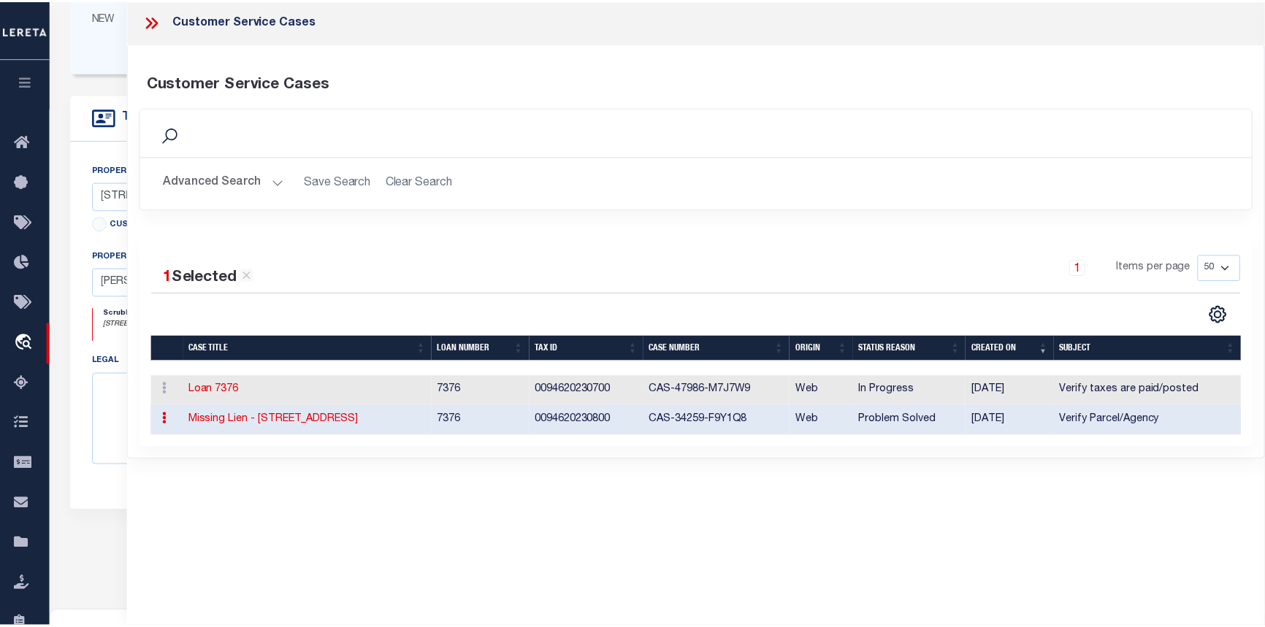
scroll to position [0, 0]
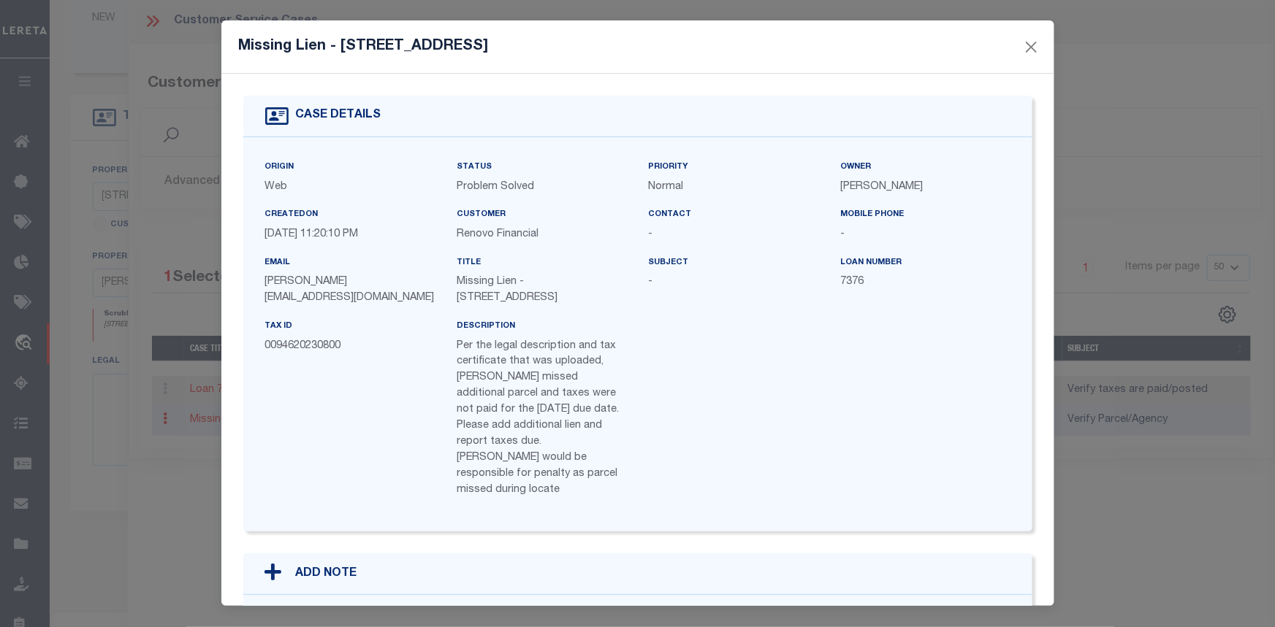
click at [1101, 442] on div "OMS Work Queue is --ALL-- Active Loan No. is 7376 TBMID FIPS Assigned To Search…" at bounding box center [657, 250] width 1215 height 1046
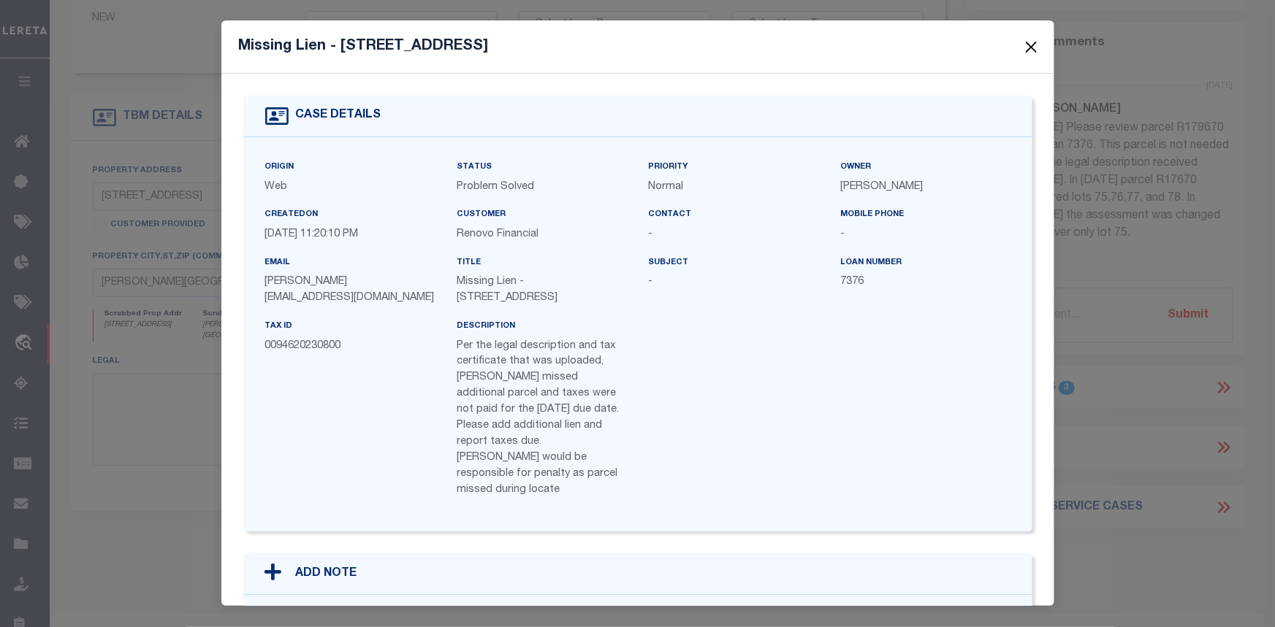
click at [1032, 47] on button "Close" at bounding box center [1030, 46] width 19 height 19
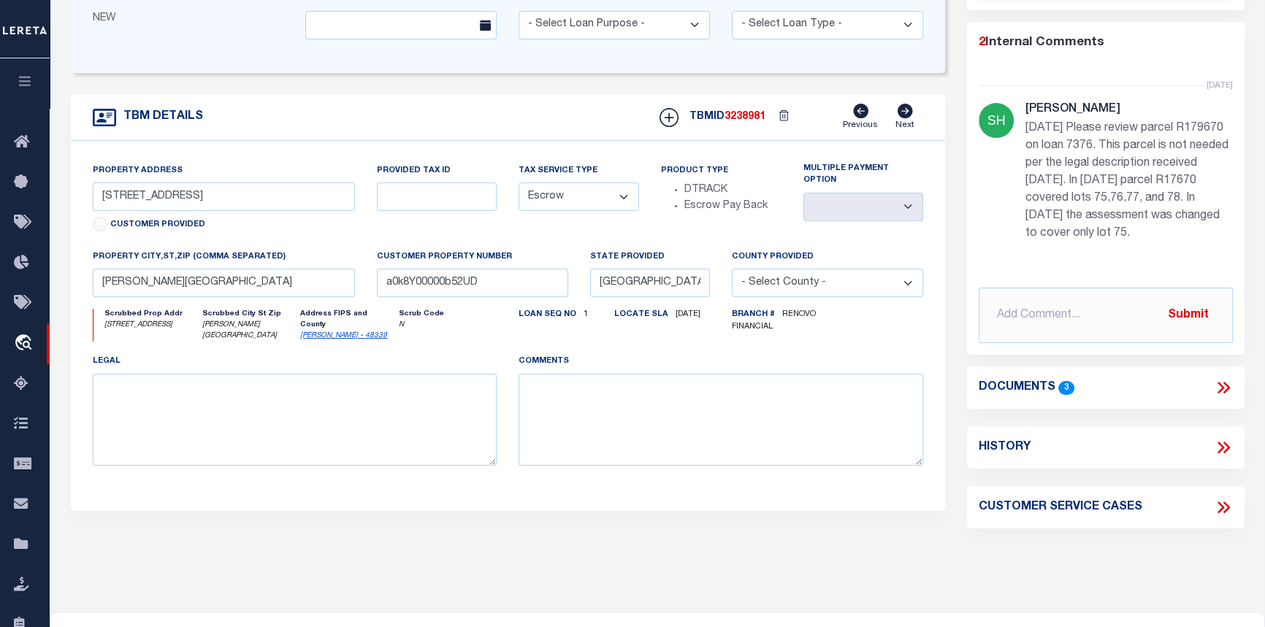
click at [1224, 397] on icon at bounding box center [1223, 387] width 19 height 19
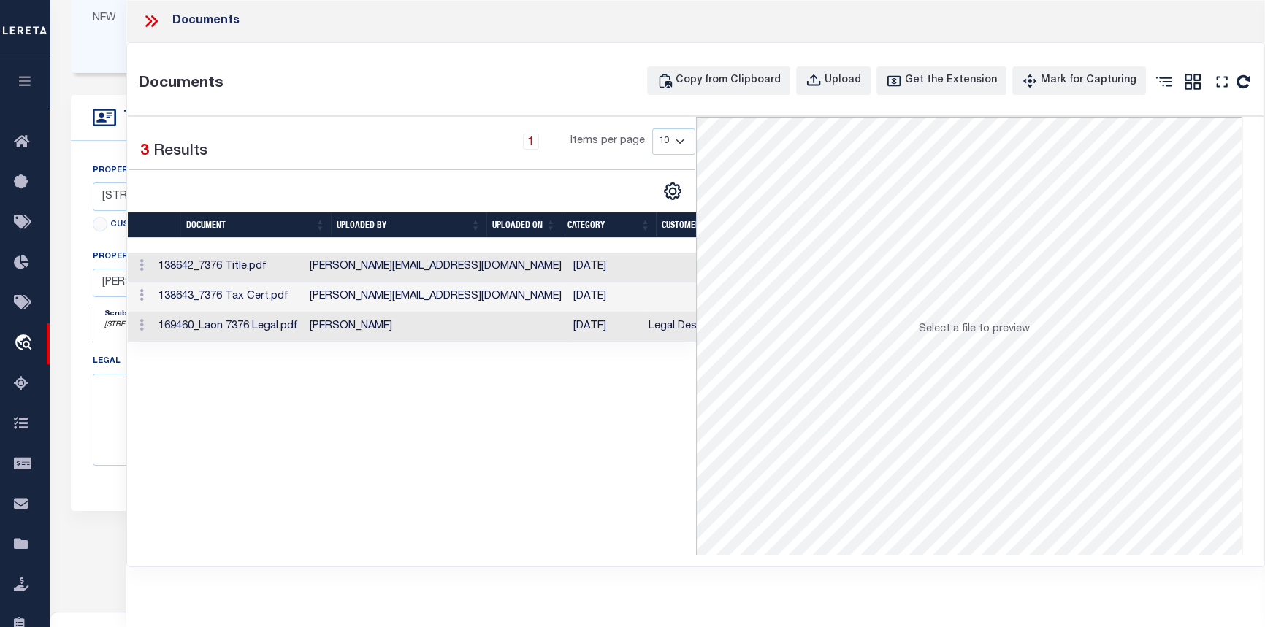
drag, startPoint x: 438, startPoint y: 357, endPoint x: 478, endPoint y: 362, distance: 40.4
click at [478, 362] on div "Selected 3 Results 1 Items per page 10 25 50 100" at bounding box center [412, 336] width 568 height 438
drag, startPoint x: 324, startPoint y: 319, endPoint x: 280, endPoint y: 319, distance: 43.8
click at [284, 319] on tr "169460_Laon 7376 Legal.pdf Kern, Amanda 05/03/2024 Legal Description NO" at bounding box center [557, 328] width 858 height 30
click at [256, 327] on td "169460_Laon 7376 Legal.pdf" at bounding box center [228, 328] width 151 height 30
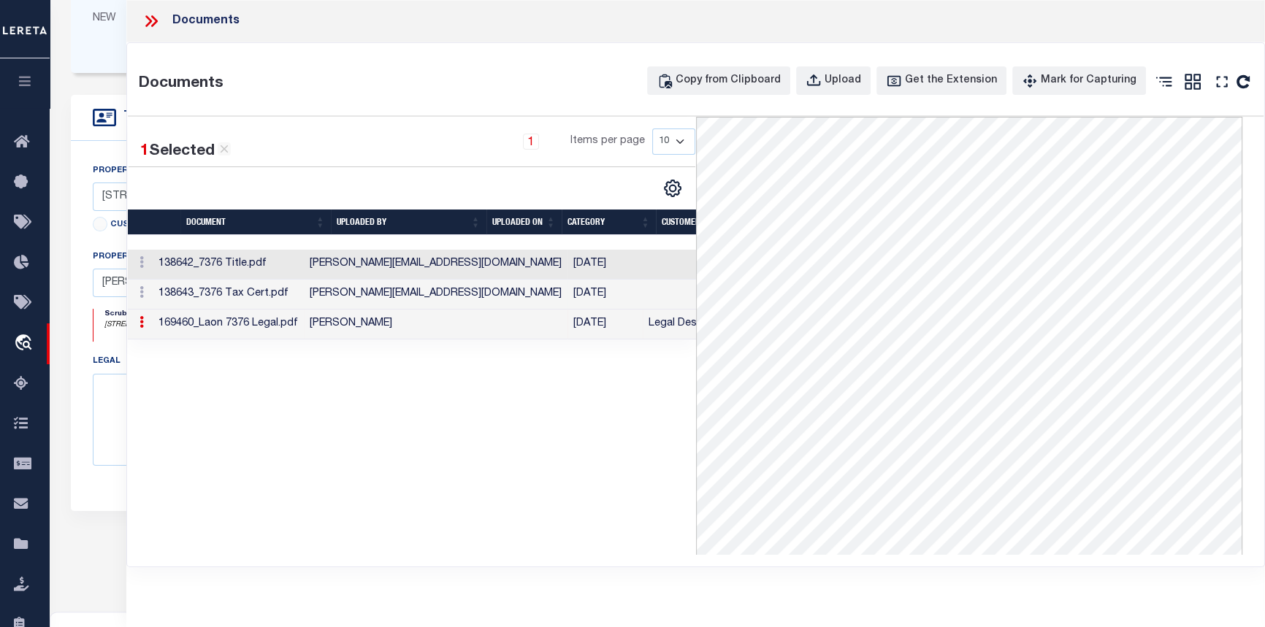
click at [304, 294] on td "138643_7376 Tax Cert.pdf" at bounding box center [228, 295] width 151 height 30
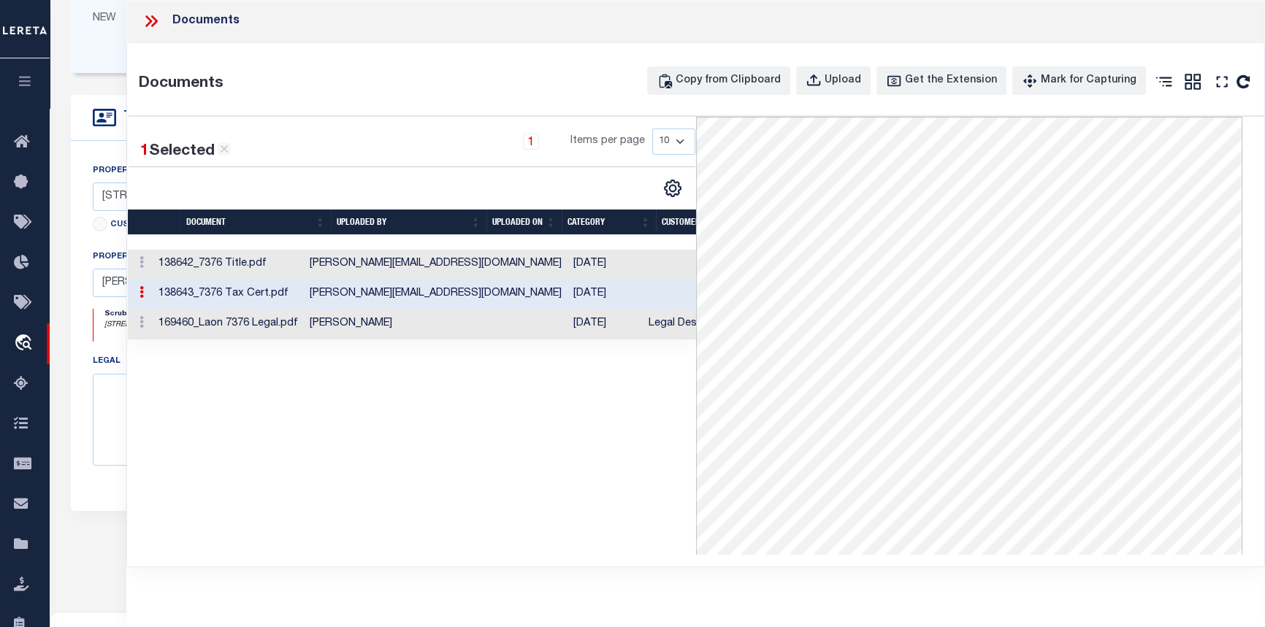
click at [152, 18] on icon at bounding box center [151, 21] width 19 height 19
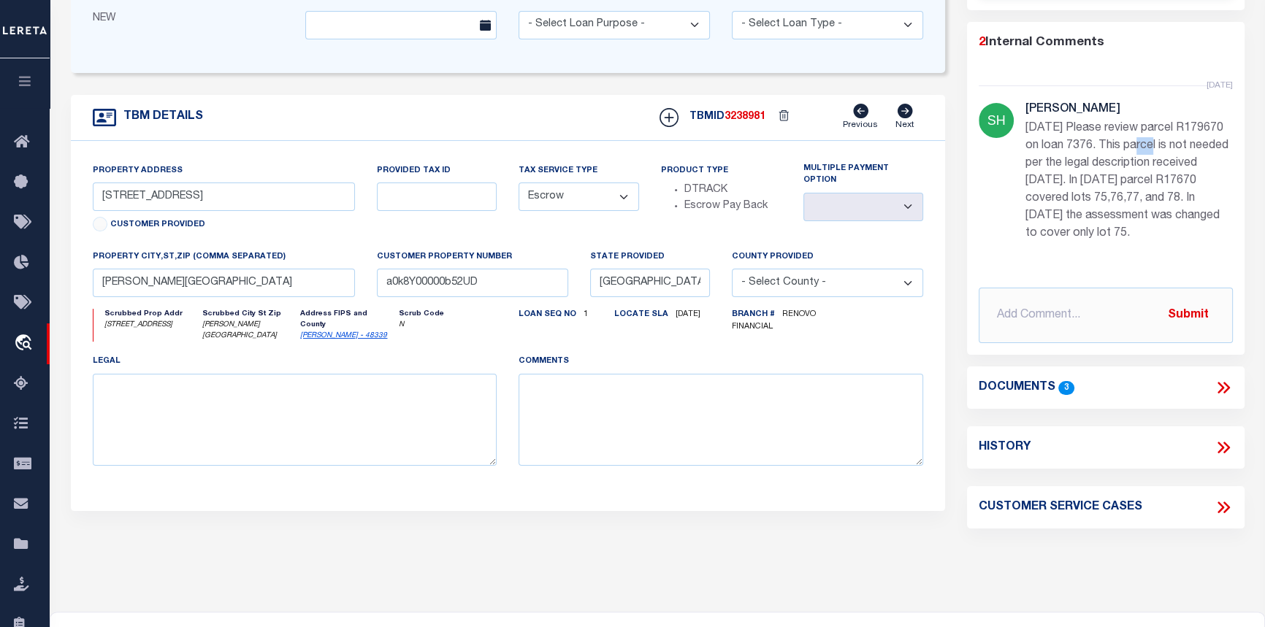
drag, startPoint x: 1183, startPoint y: 175, endPoint x: 1199, endPoint y: 179, distance: 17.4
click at [1199, 179] on p "8/25/25 Please review parcel R179670 on loan 7376. This parcel is not needed pe…" at bounding box center [1129, 181] width 207 height 123
drag, startPoint x: 812, startPoint y: 221, endPoint x: 812, endPoint y: 229, distance: 8.8
click at [812, 224] on div "Multiple Payment Option" at bounding box center [864, 206] width 142 height 86
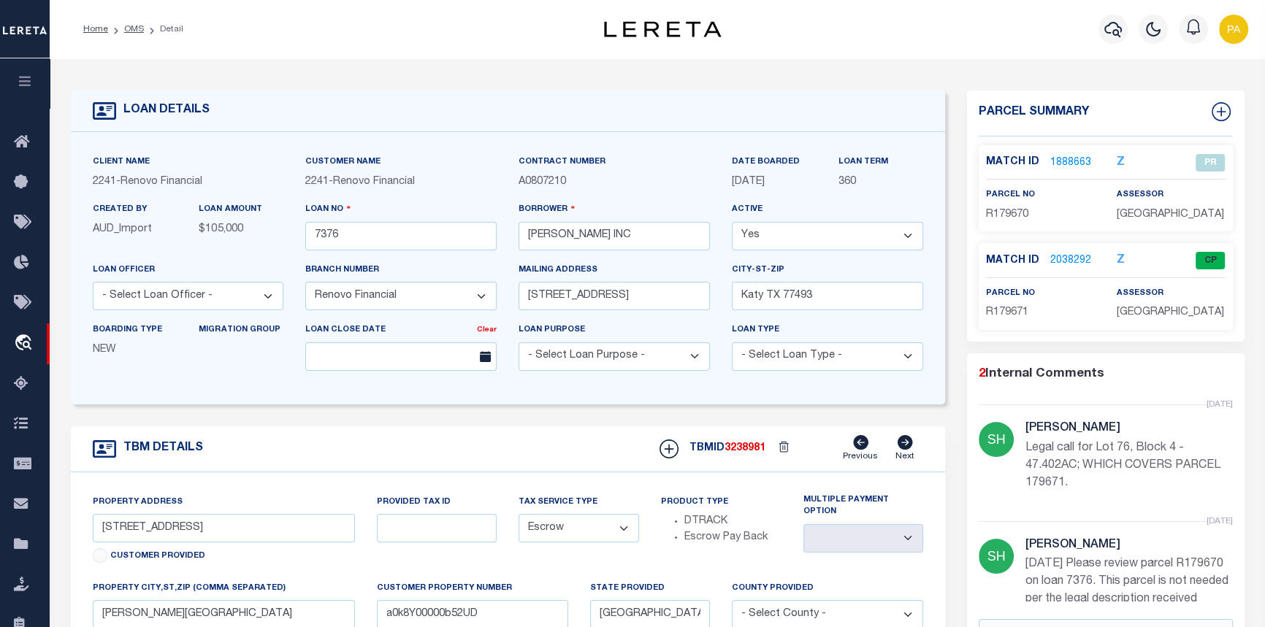
click at [1039, 278] on div "Match ID 2038292 Z CP" at bounding box center [1105, 265] width 239 height 26
click at [1056, 269] on link "2038292" at bounding box center [1070, 260] width 41 height 15
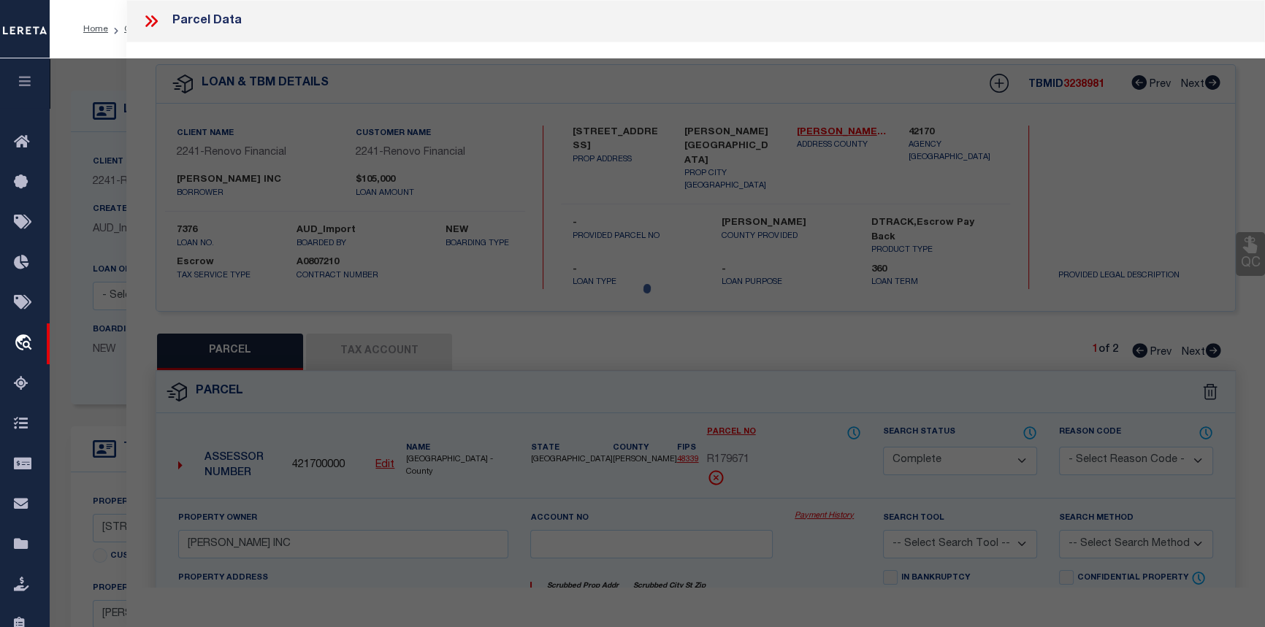
select select "AS"
checkbox input "false"
select select "CP"
type input "FRED A ARAOZ INC"
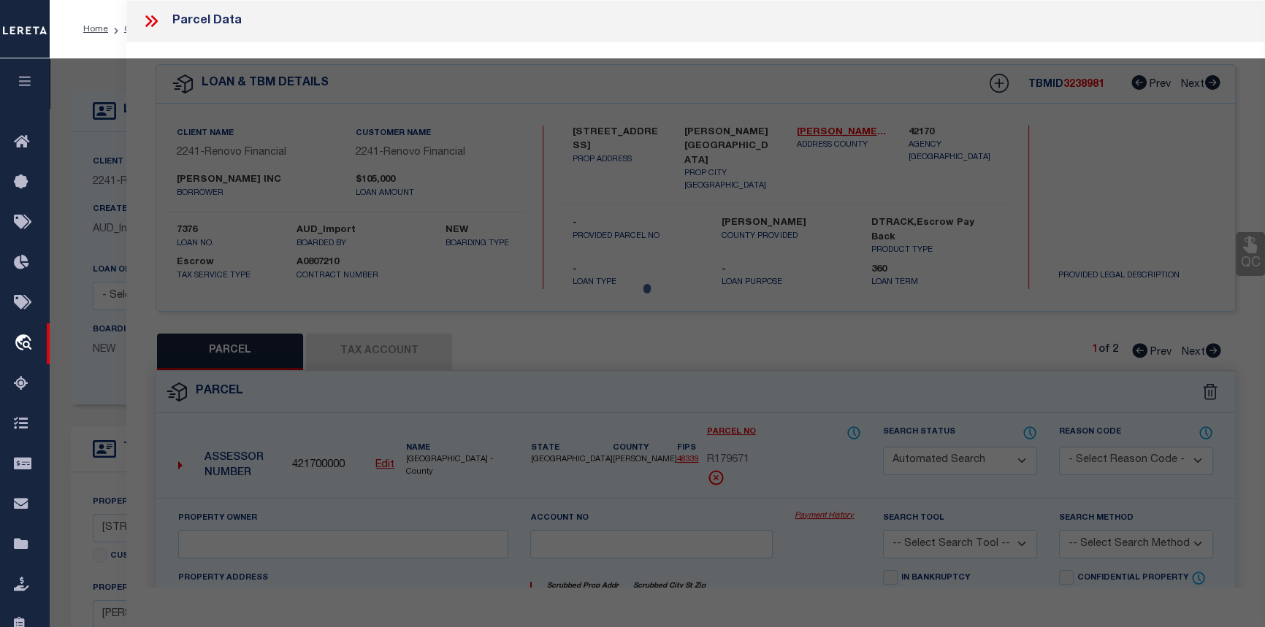
select select
type input "11523 PERSIMMON ST"
checkbox input "false"
type input "TX 77318"
type textarea "S946202 - WALNUT COVE 02, BLOCK 4, LOT 76"
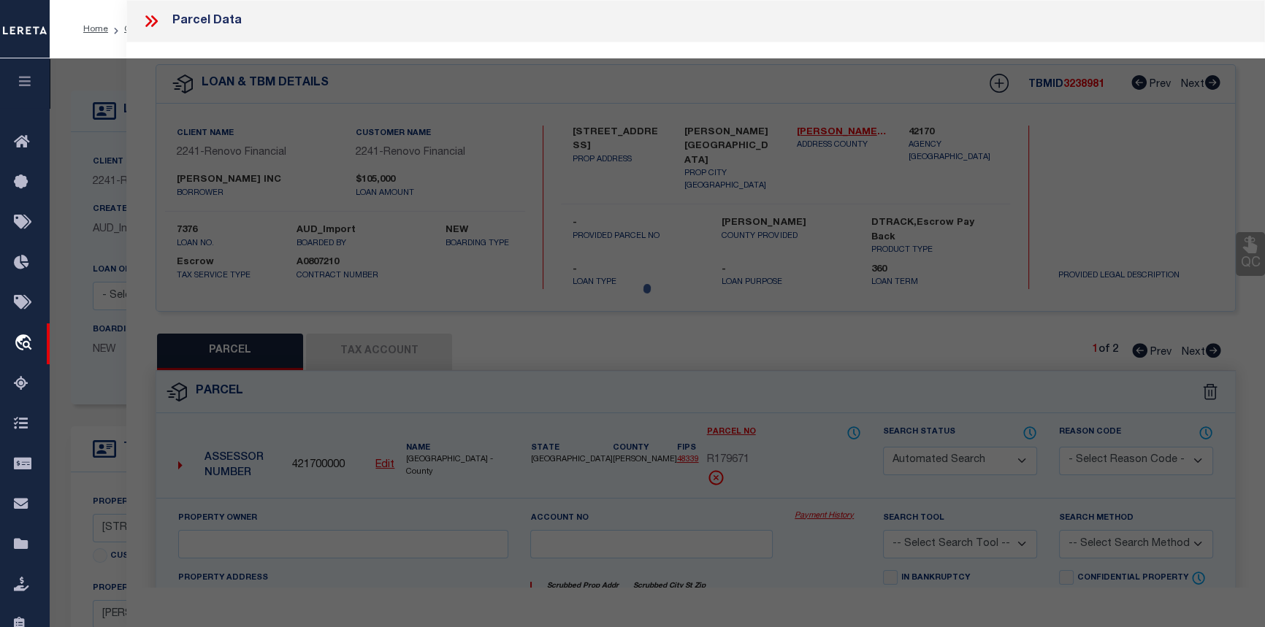
type textarea "05/06/24-added parcel"
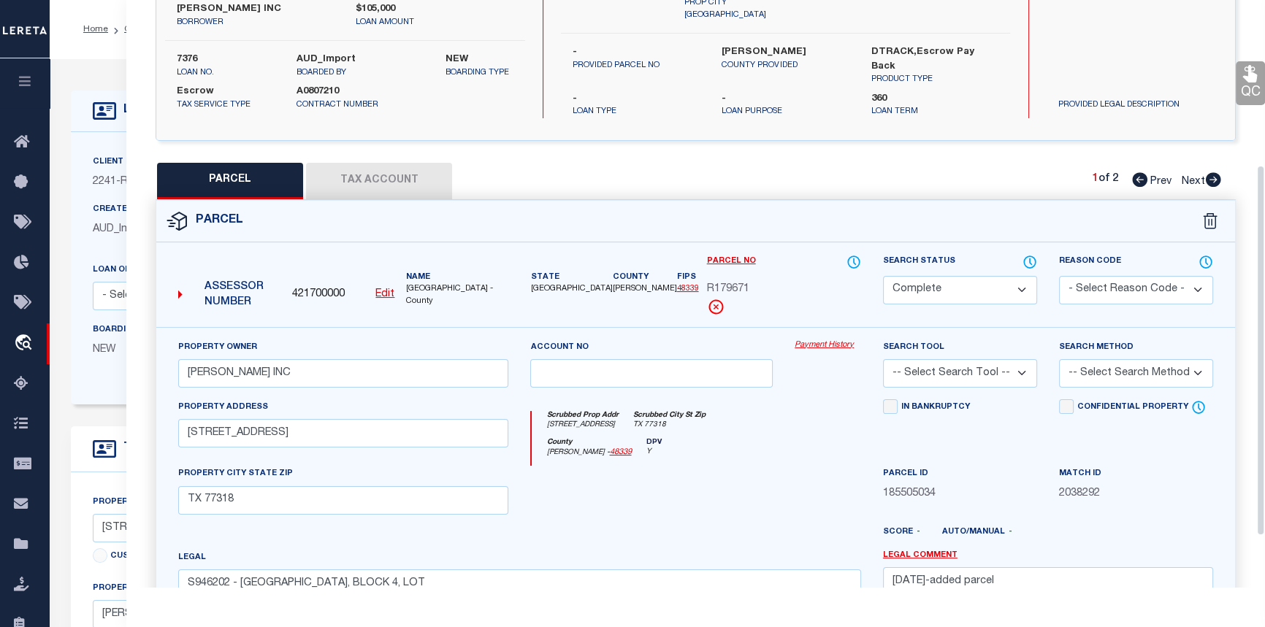
scroll to position [265, 0]
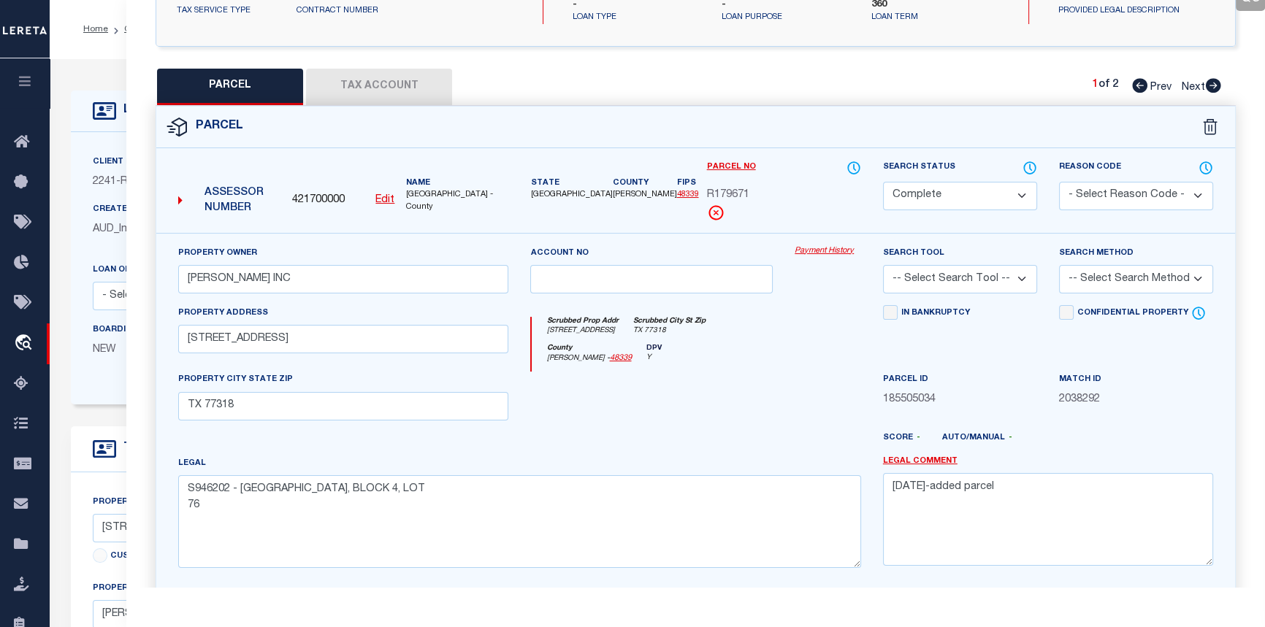
click at [343, 85] on button "Tax Account" at bounding box center [379, 87] width 146 height 37
select select "100"
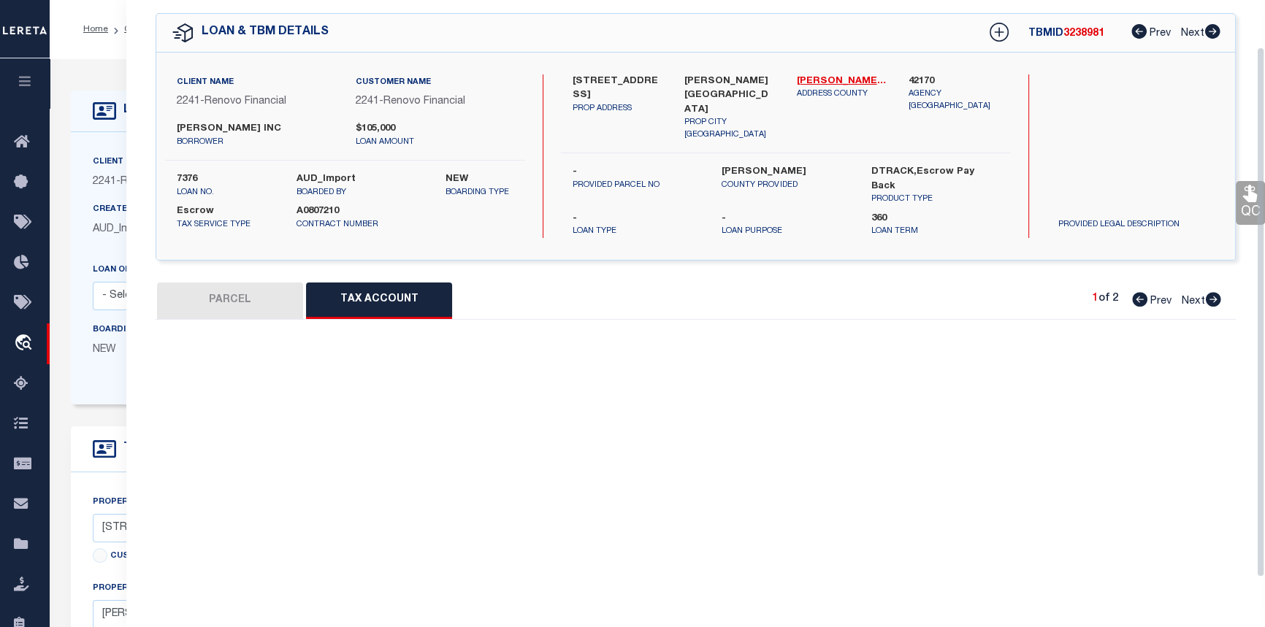
select select "100"
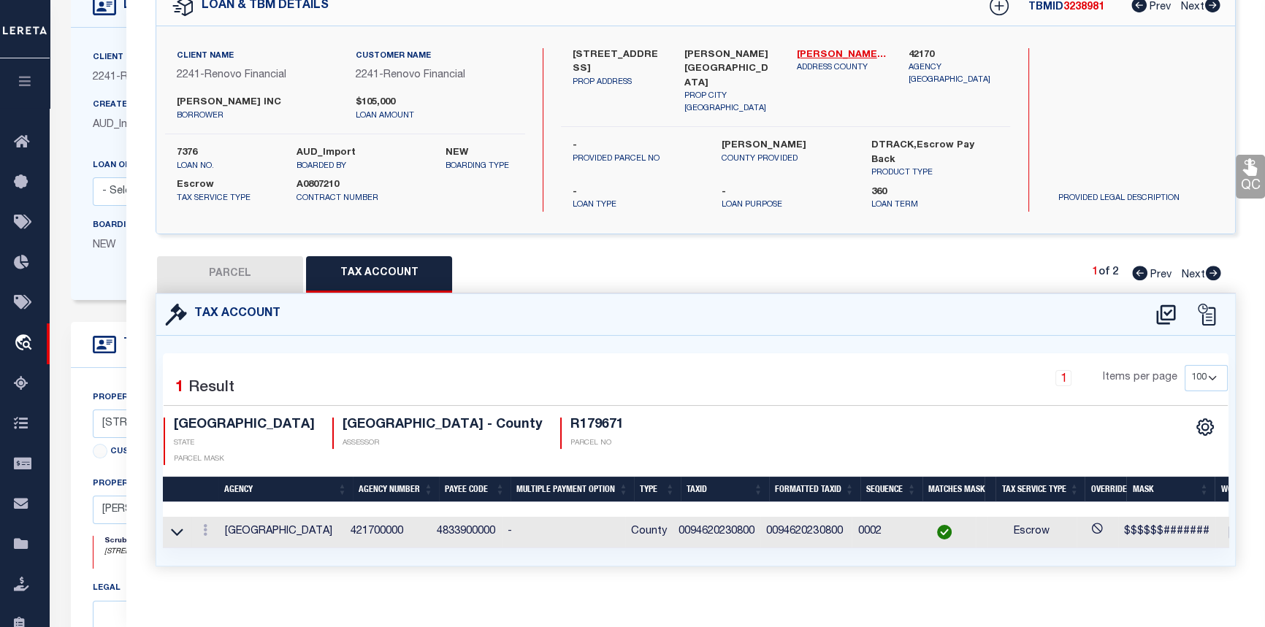
scroll to position [132, 0]
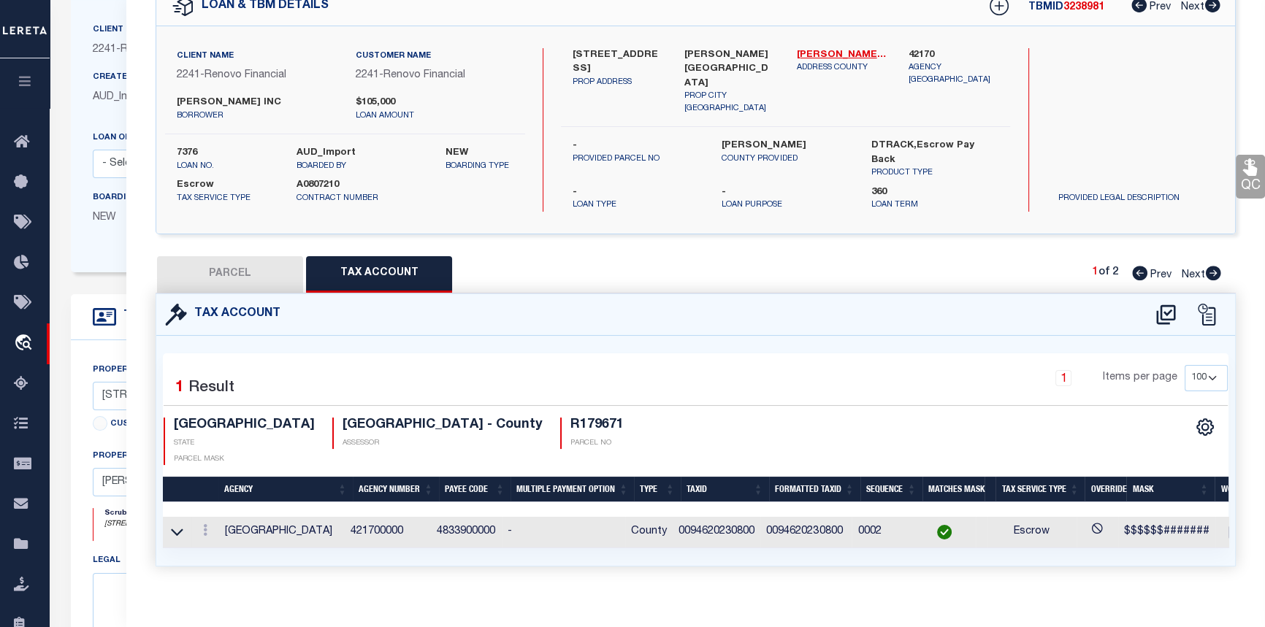
click at [223, 263] on button "PARCEL" at bounding box center [230, 274] width 146 height 37
select select "AS"
checkbox input "false"
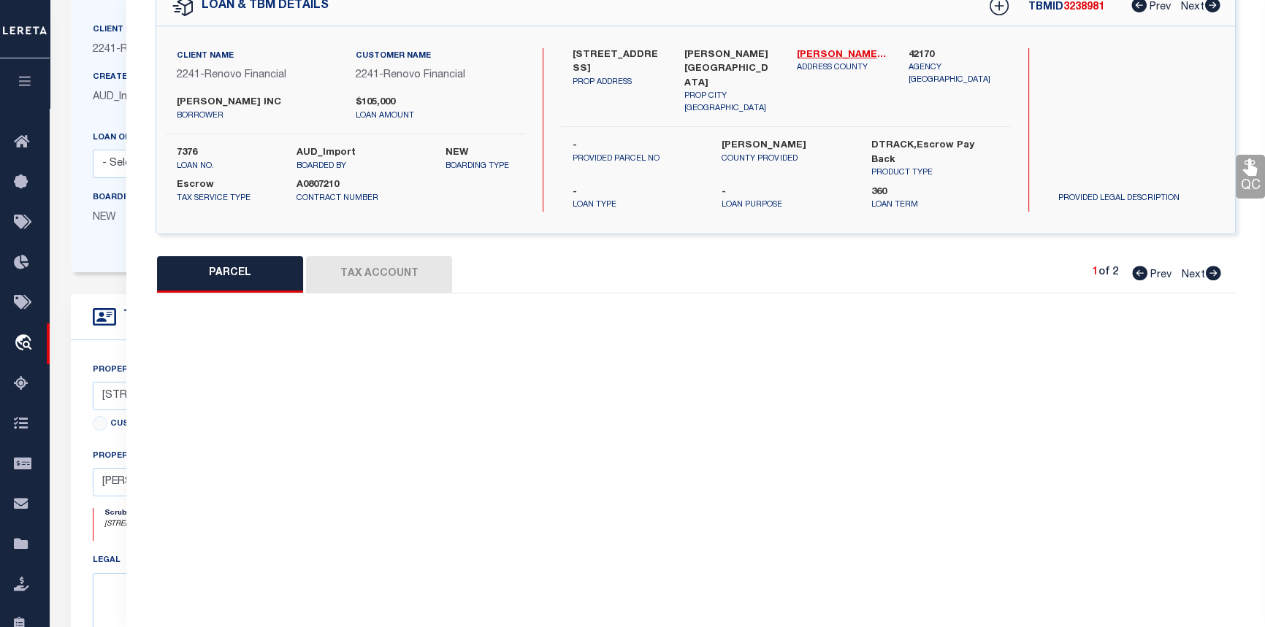
select select "CP"
type input "FRED A ARAOZ INC"
select select
type input "11523 PERSIMMON ST"
checkbox input "false"
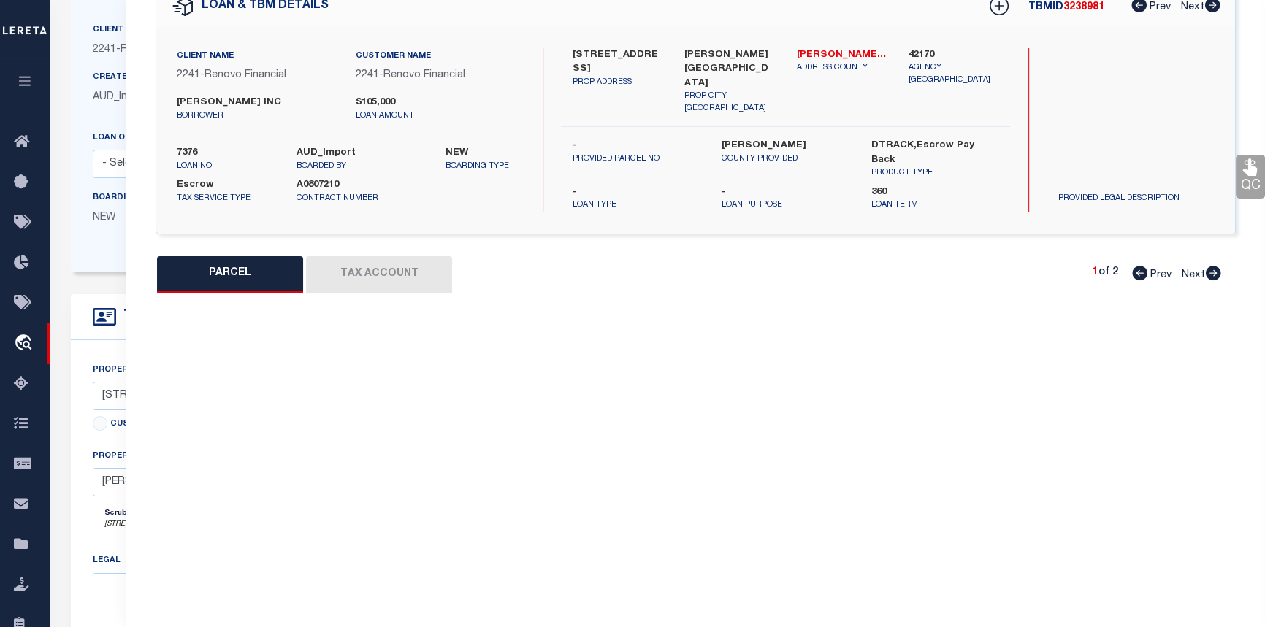
type input "TX 77318"
type textarea "S946202 - WALNUT COVE 02, BLOCK 4, LOT 76"
type textarea "05/06/24-added parcel"
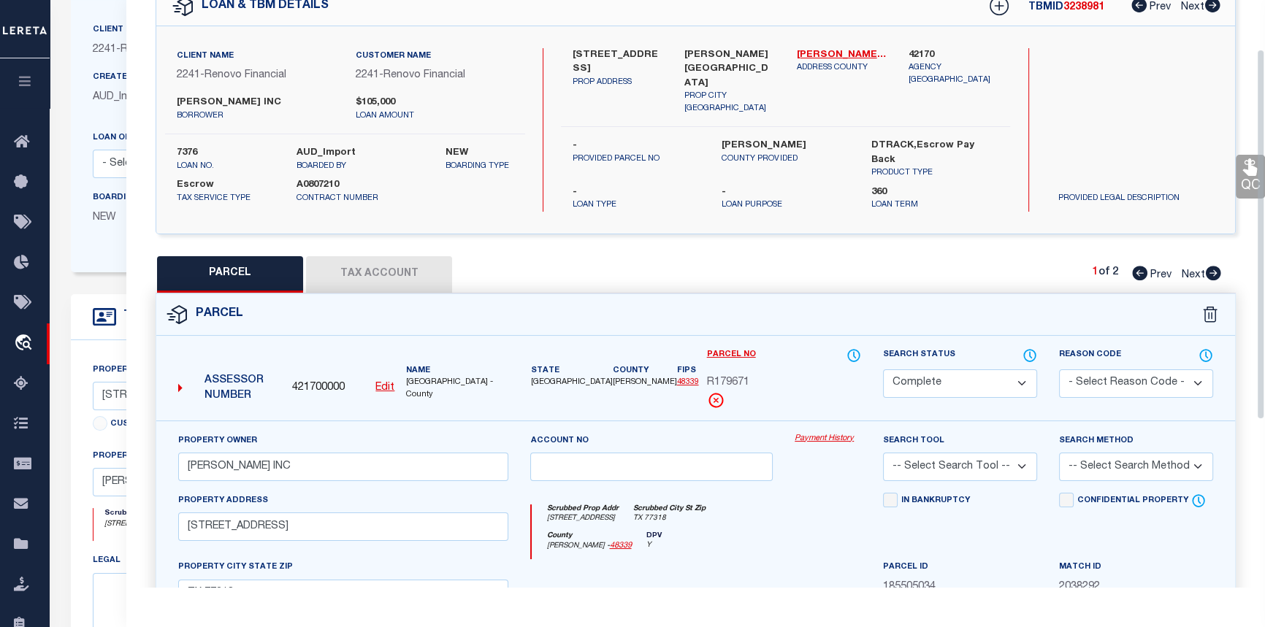
click at [1218, 268] on icon at bounding box center [1213, 273] width 15 height 15
select select "AS"
checkbox input "false"
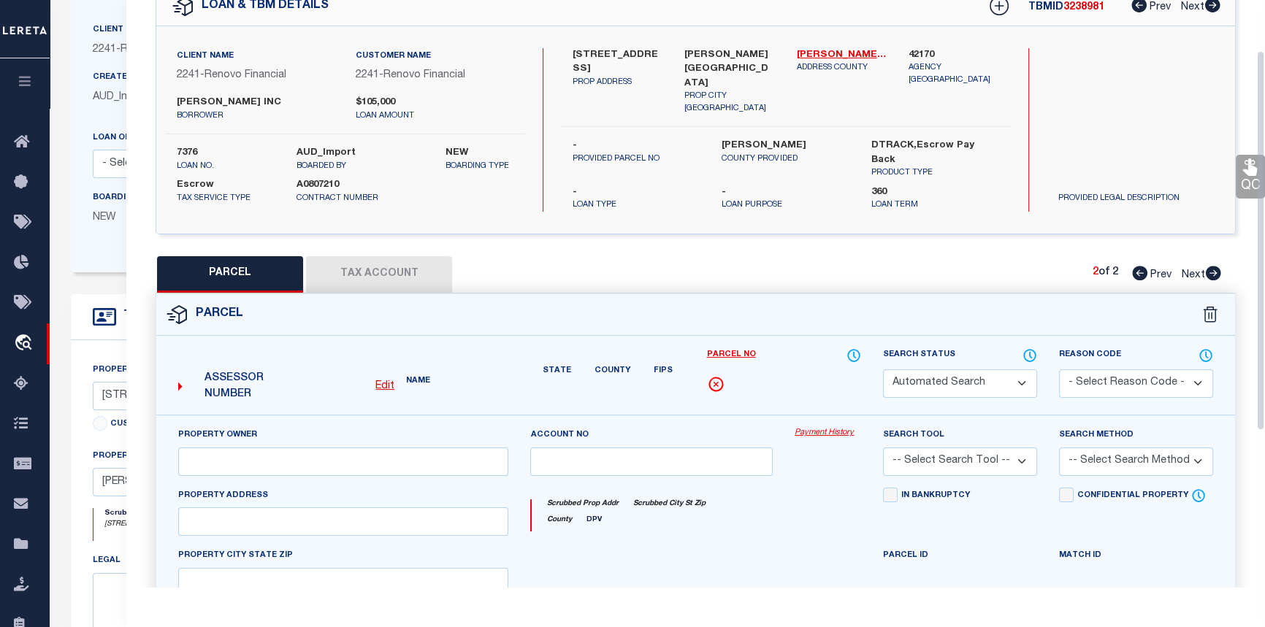
select select "PR"
select select "099"
type input "STARTER HOMES OF TEXAS LLC"
type input "14716"
select select
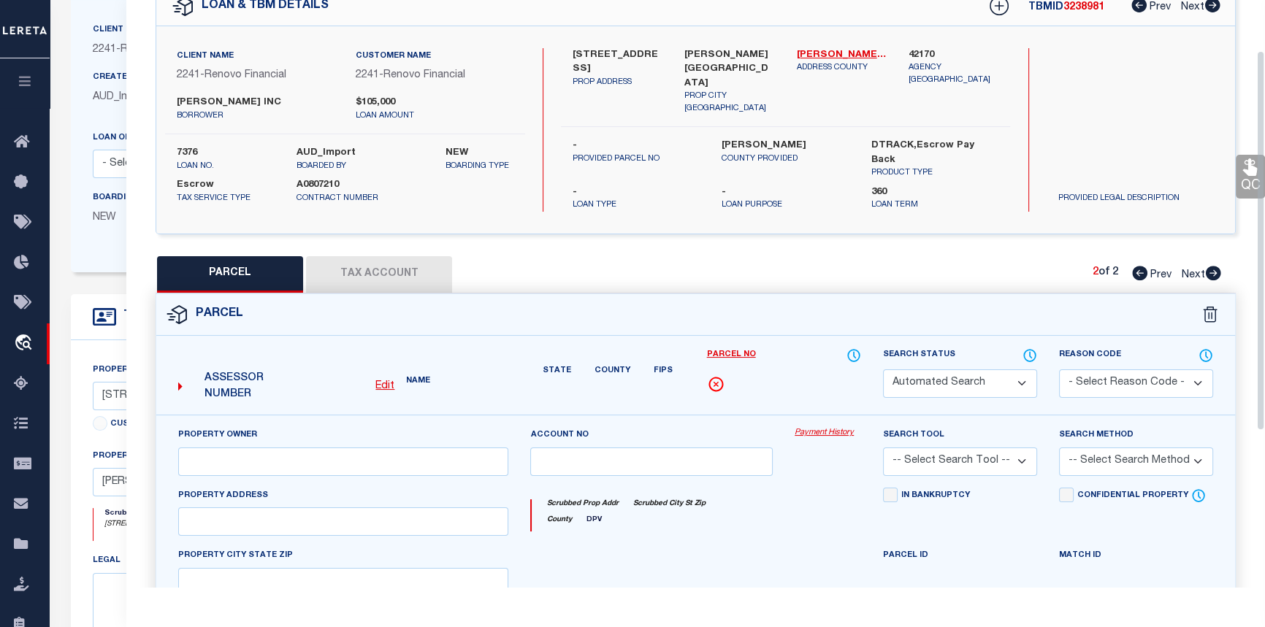
type input "11525 PERSIMMON ST"
type input "Willis, TX 77318"
type textarea "WALNUT COVE 02, BLOCK 4, LOT 75,76,77,78"
type textarea "unable to locate parcel - parcel changed"
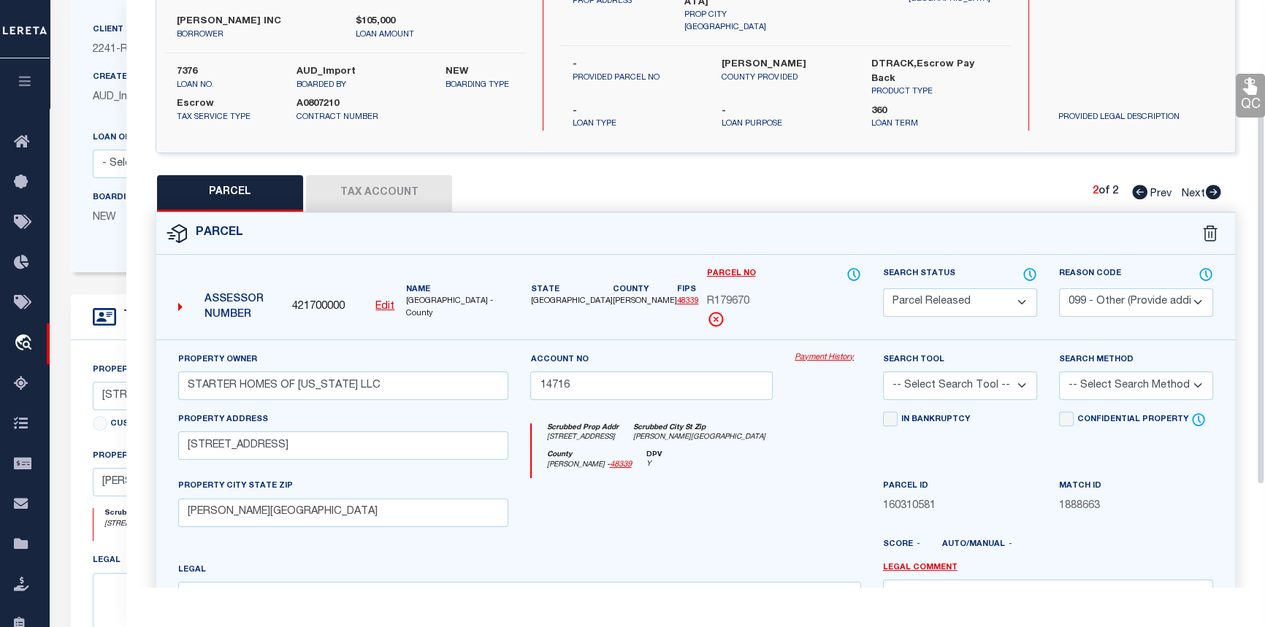
scroll to position [142, 0]
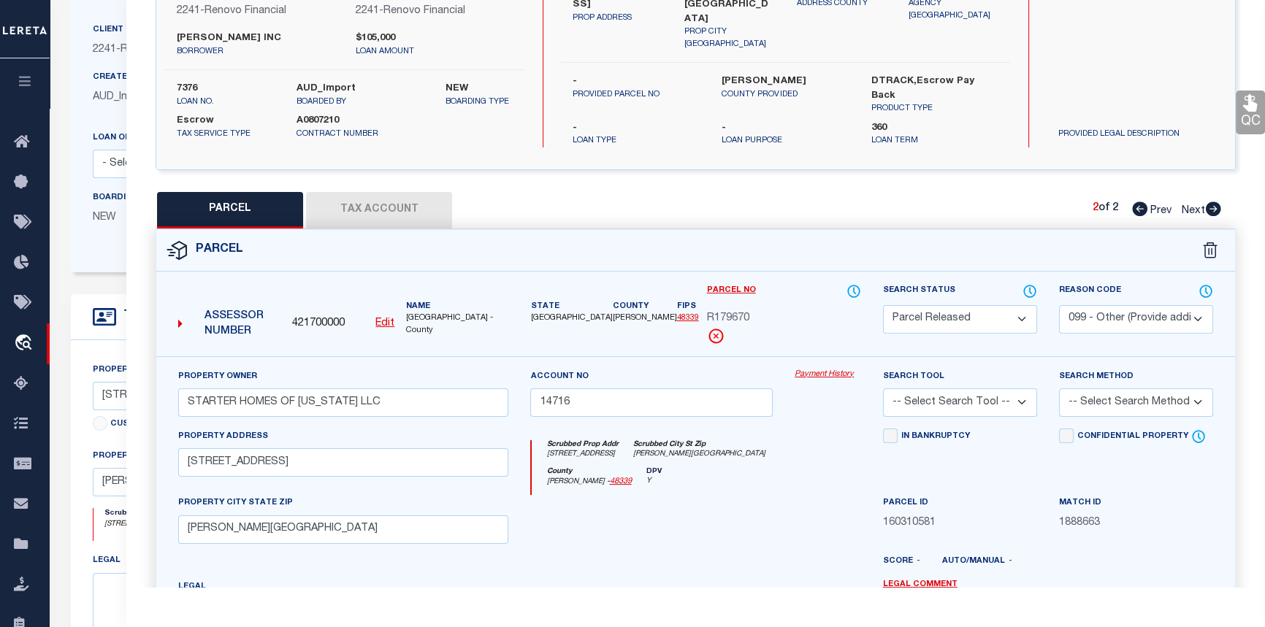
click at [821, 369] on link "Payment History" at bounding box center [828, 375] width 66 height 12
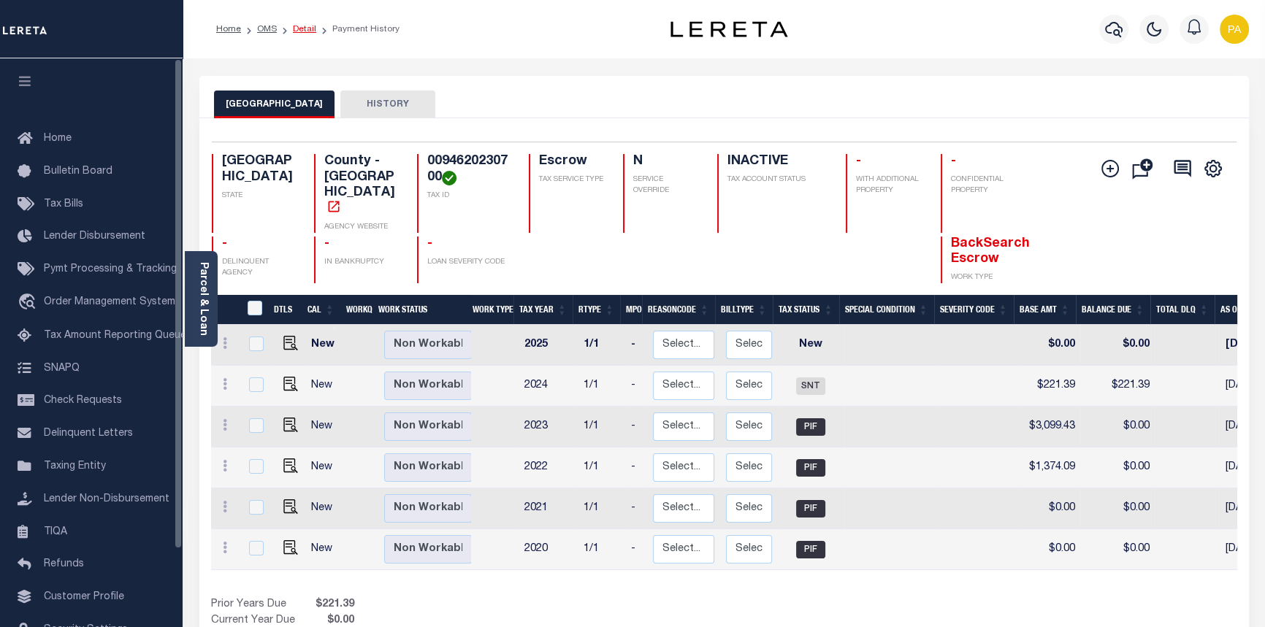
click at [301, 29] on link "Detail" at bounding box center [304, 29] width 23 height 9
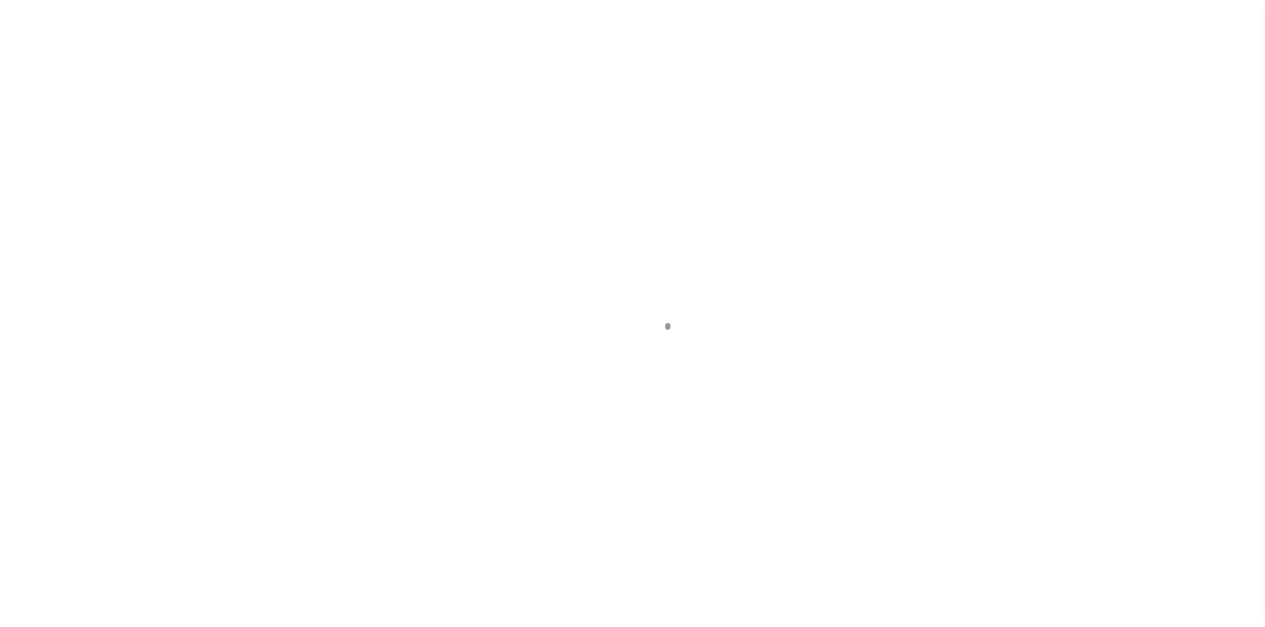
select select "Escrow"
type input "[STREET_ADDRESS]"
select select
type input "[PERSON_NAME][GEOGRAPHIC_DATA]"
type input "a0k8Y00000b52UD"
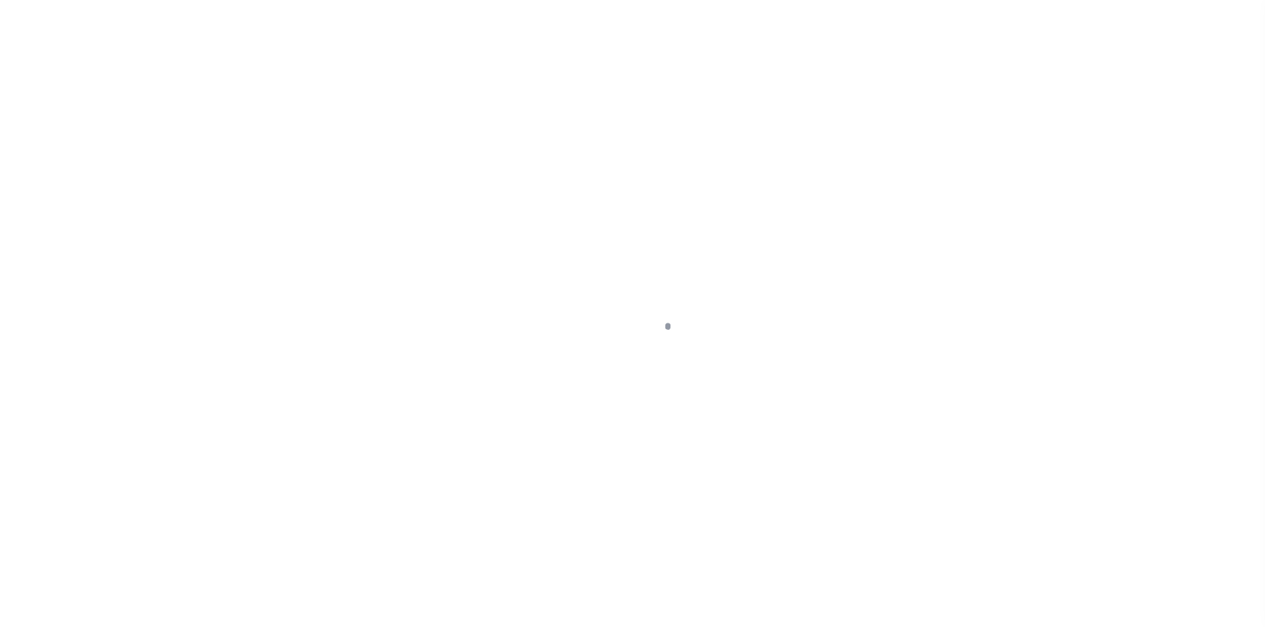
type input "[GEOGRAPHIC_DATA]"
select select
select select "25066"
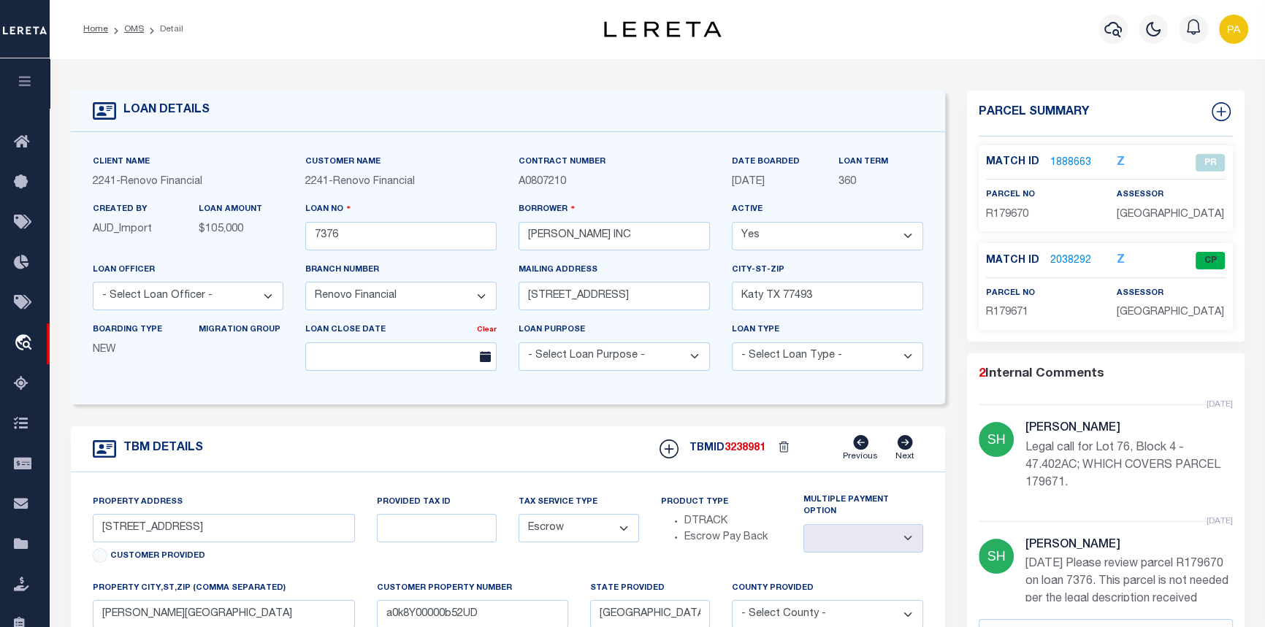
click at [1056, 269] on link "2038292" at bounding box center [1070, 260] width 41 height 15
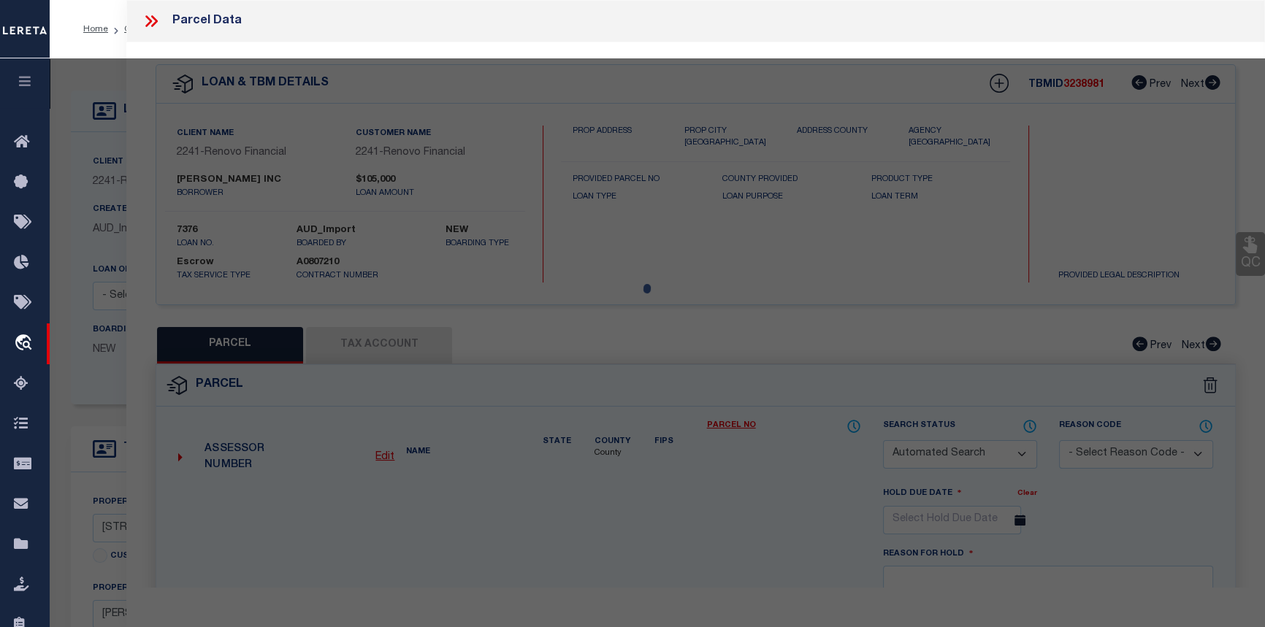
checkbox input "false"
select select "CP"
type input "FRED A ARAOZ INC"
select select
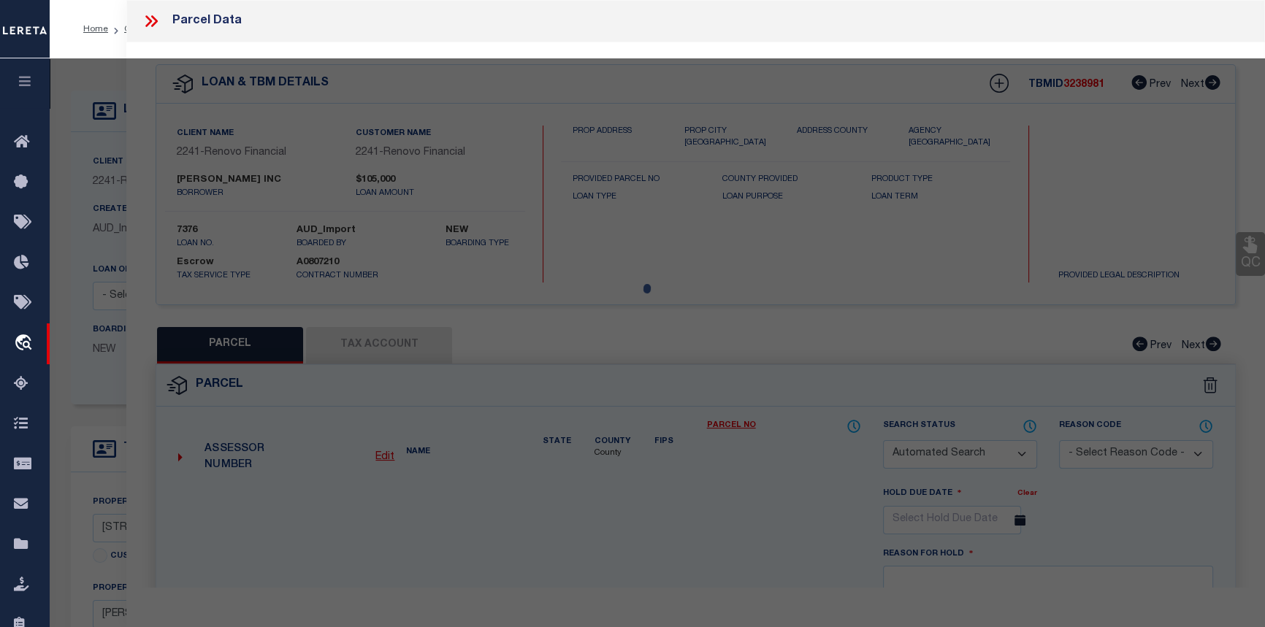
type input "11523 PERSIMMON ST"
checkbox input "false"
type input "TX 77318"
type textarea "S946202 - WALNUT COVE 02, BLOCK 4, LOT 76"
type textarea "05/06/24-added parcel"
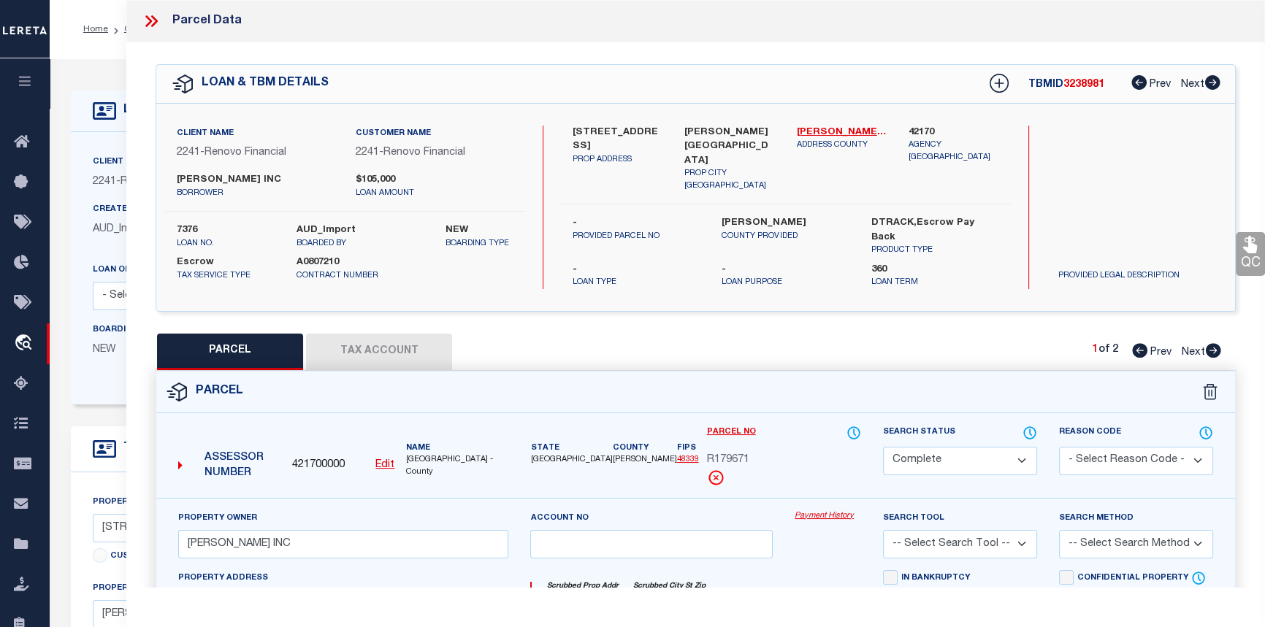
click at [819, 511] on link "Payment History" at bounding box center [828, 517] width 66 height 12
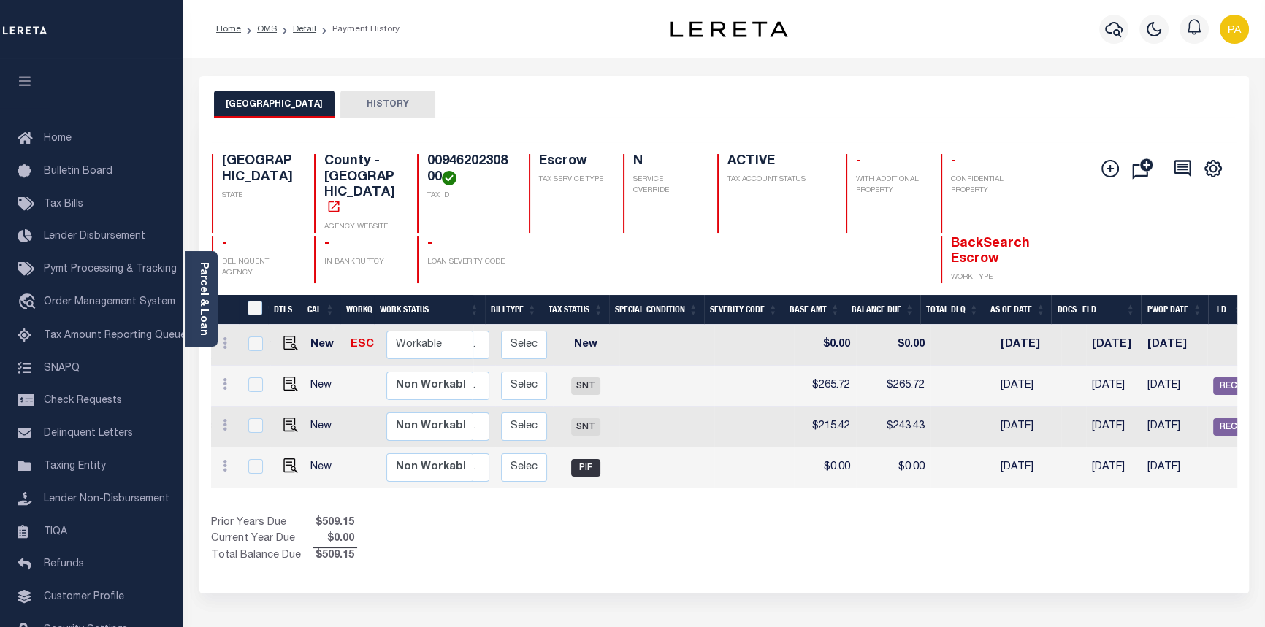
scroll to position [0, 257]
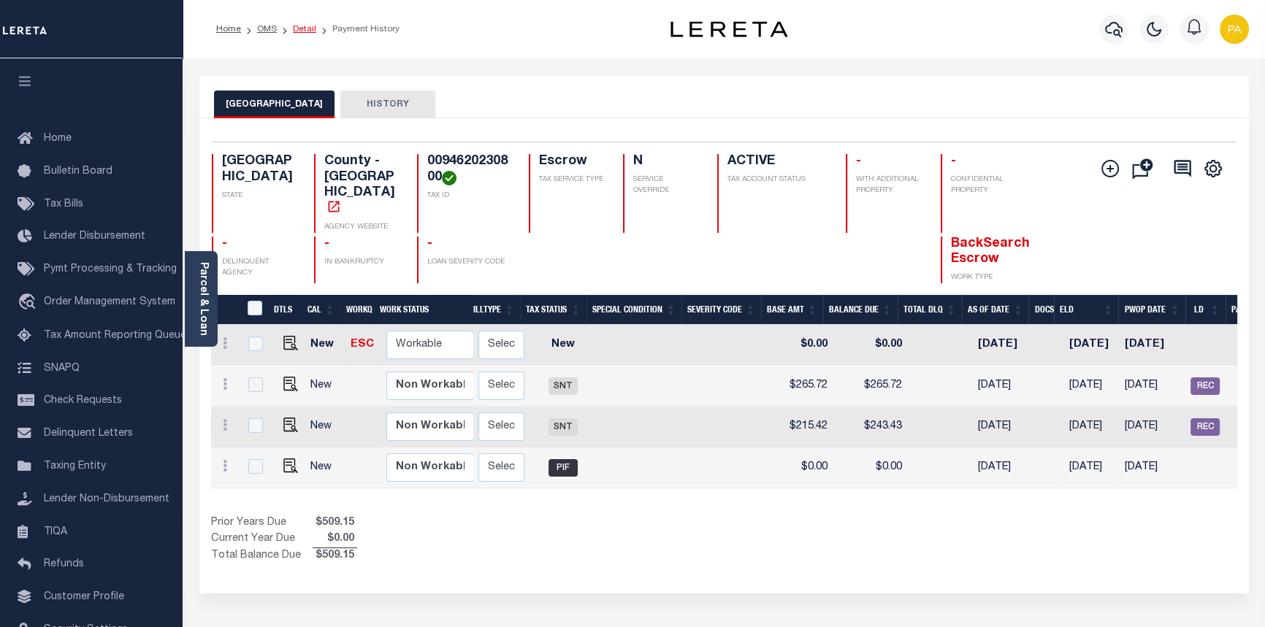
click at [302, 23] on ol "Home OMS Detail Payment History" at bounding box center [308, 29] width 207 height 31
click at [305, 28] on link "Detail" at bounding box center [304, 29] width 23 height 9
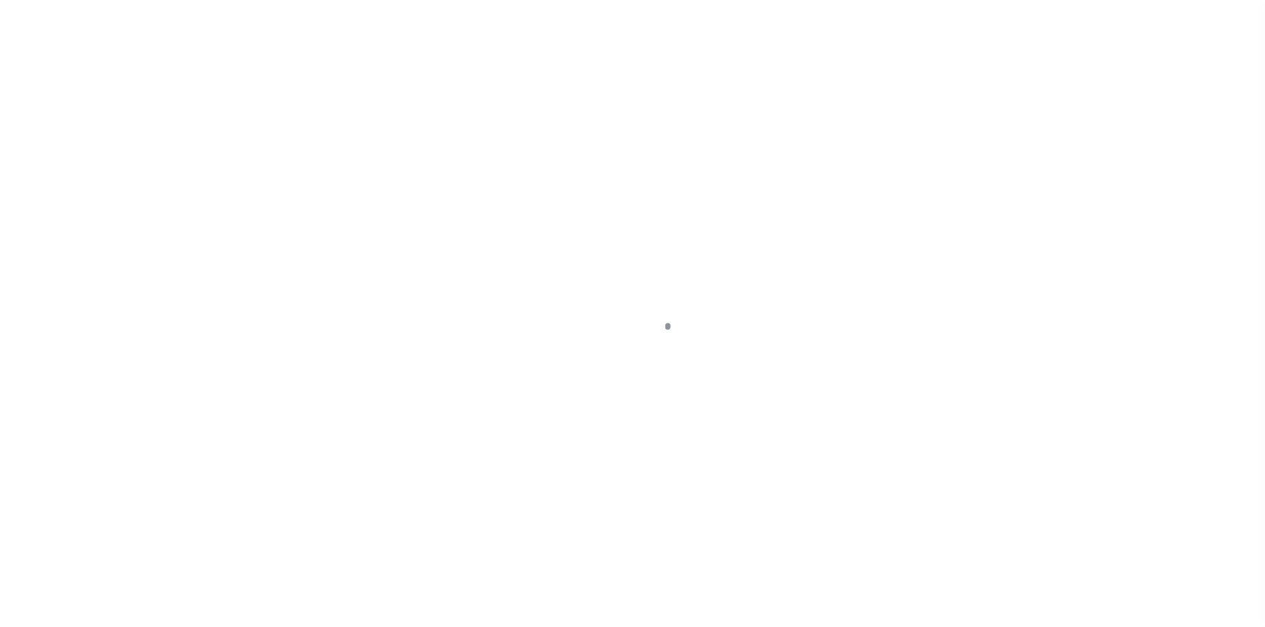
select select "25066"
select select "Escrow"
type input "[STREET_ADDRESS]"
select select
type input "[PERSON_NAME][GEOGRAPHIC_DATA]"
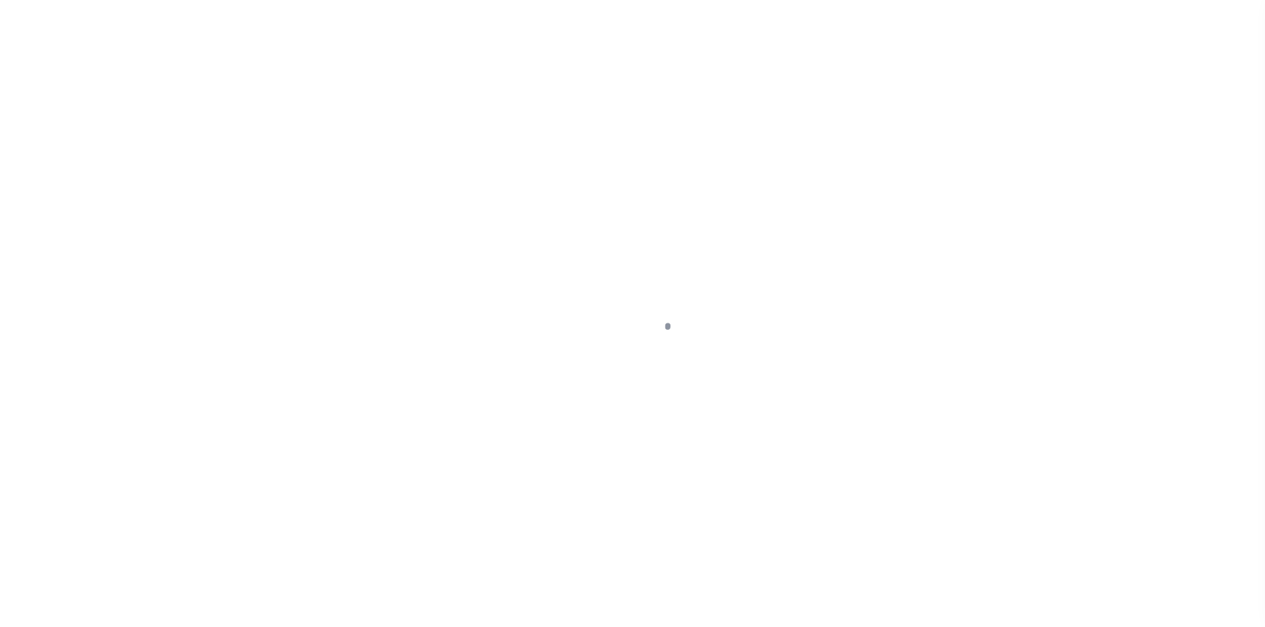
type input "a0k8Y00000b52UD"
type input "[GEOGRAPHIC_DATA]"
select select
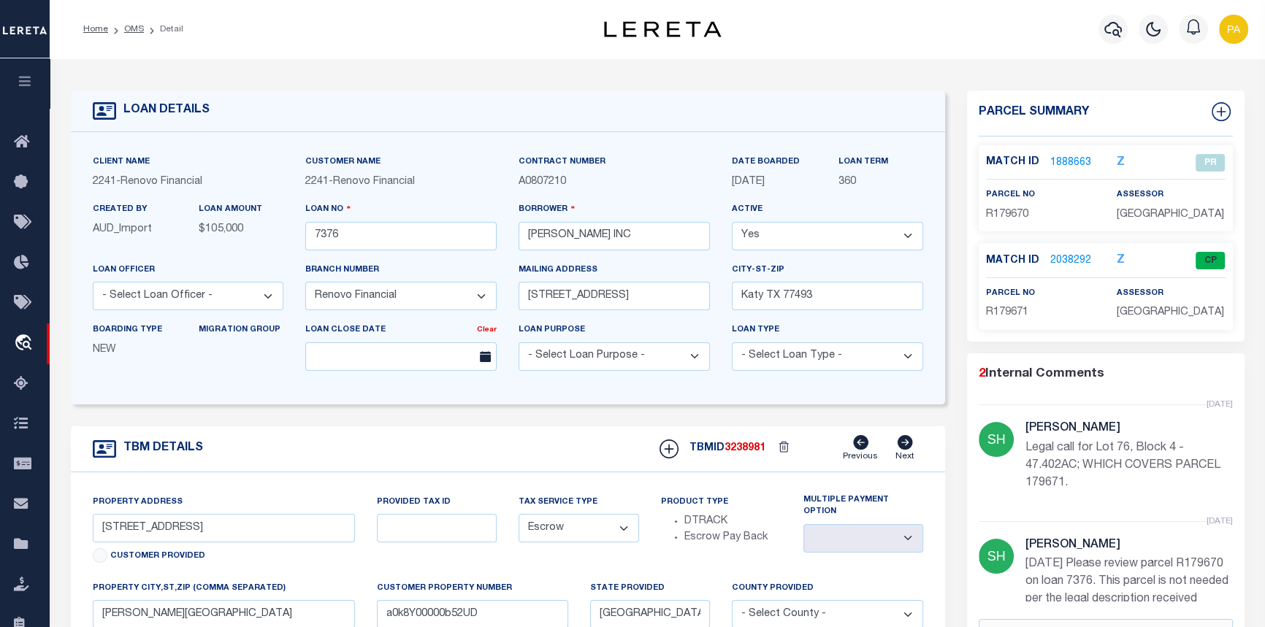
click at [1055, 160] on link "1888663" at bounding box center [1070, 163] width 41 height 15
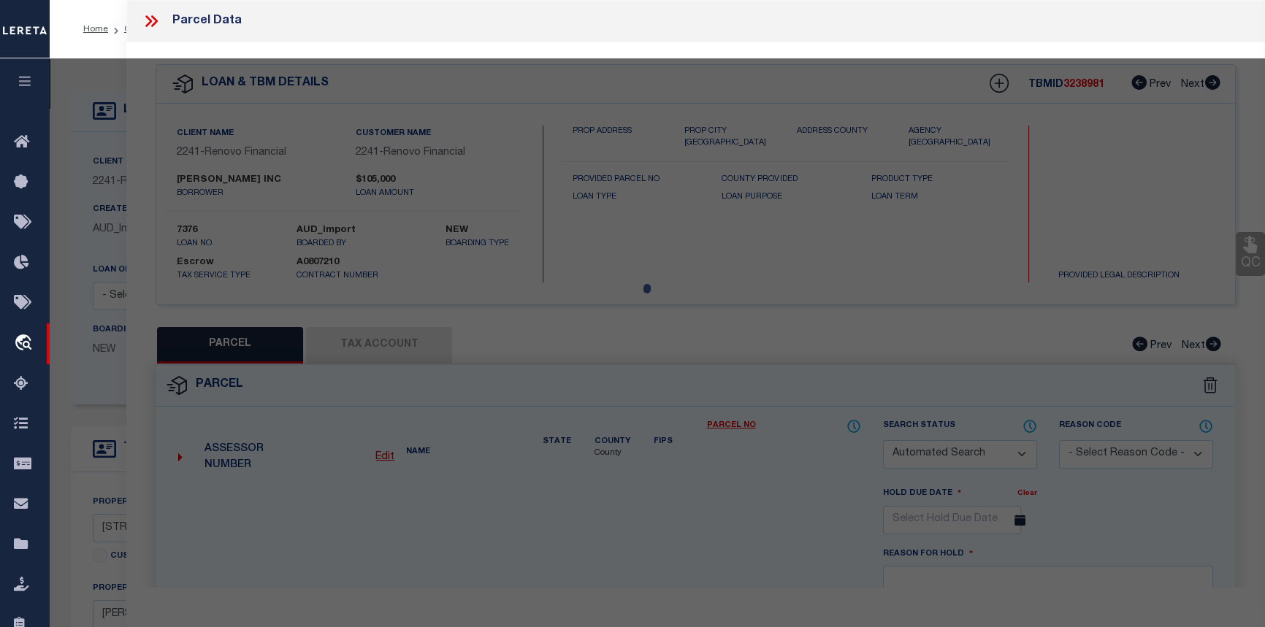
checkbox input "false"
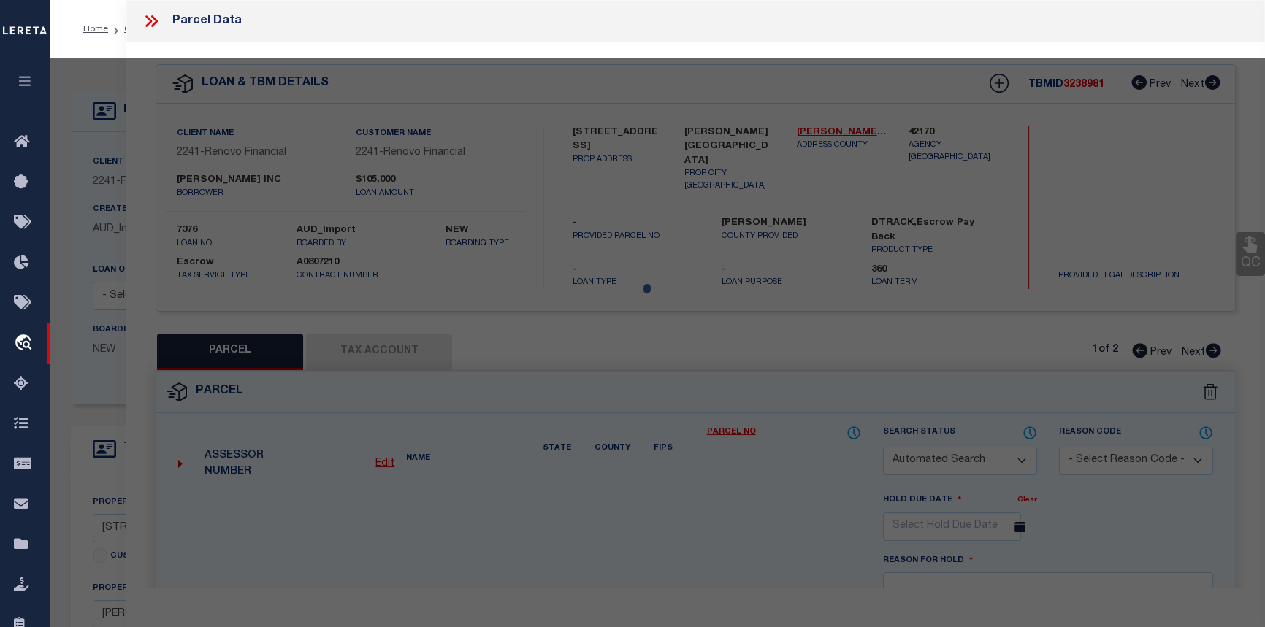
select select "PR"
select select "099"
type input "STARTER HOMES OF TEXAS LLC"
type input "14716"
select select
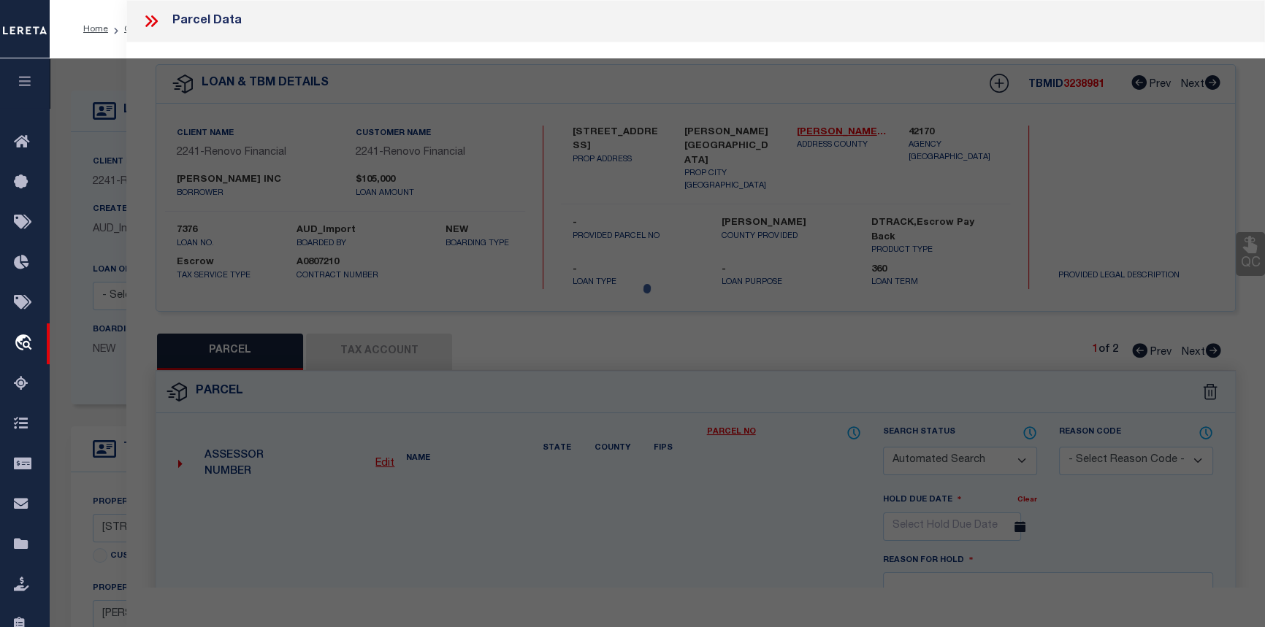
type input "11525 PERSIMMON ST"
type input "[PERSON_NAME][GEOGRAPHIC_DATA]"
type textarea "[GEOGRAPHIC_DATA], BLOCK 4, LOT 75,76,77,78"
type textarea "unable to locate parcel - parcel changed"
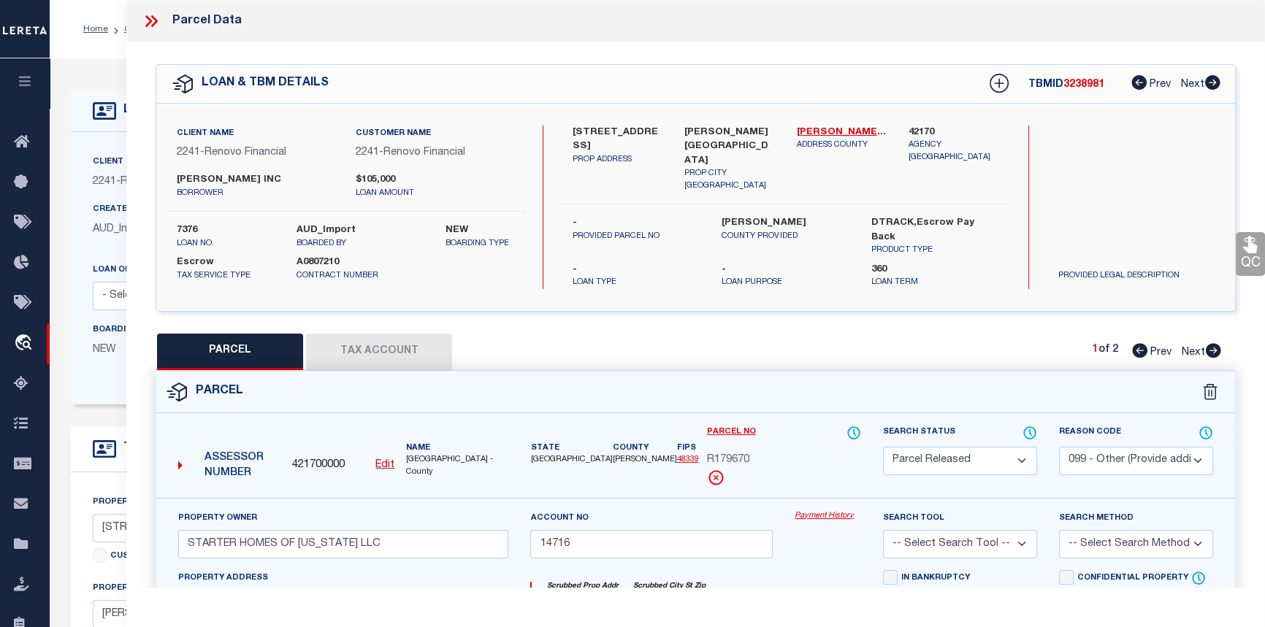
click at [157, 21] on icon at bounding box center [154, 21] width 7 height 12
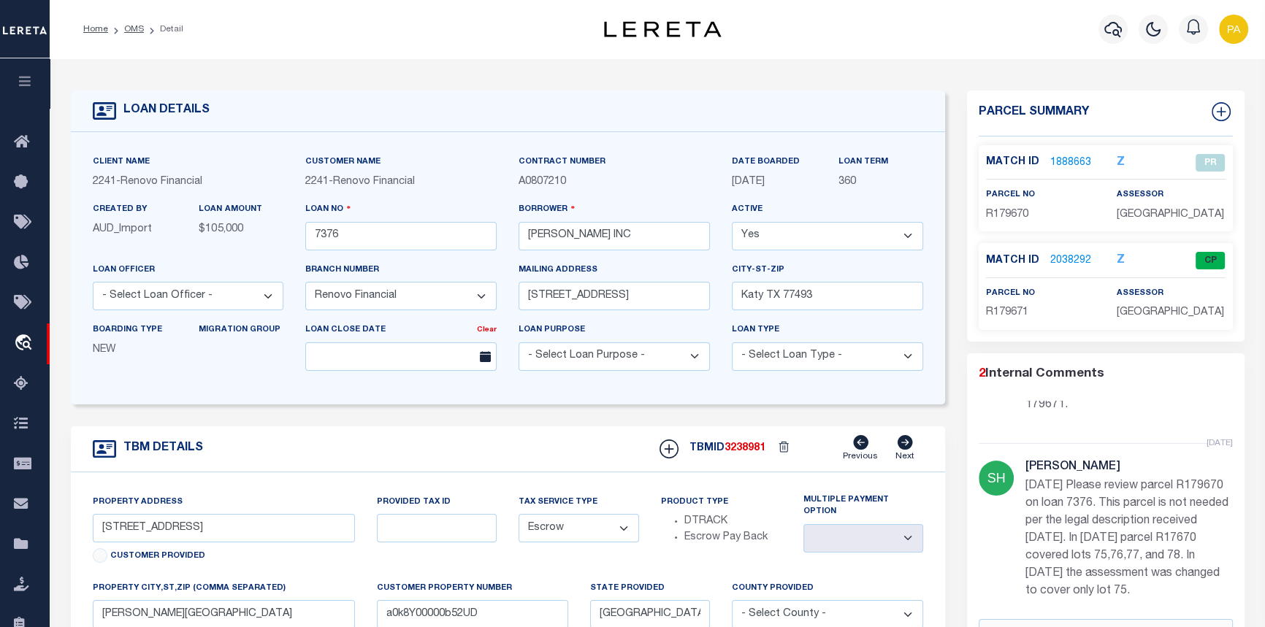
scroll to position [104, 0]
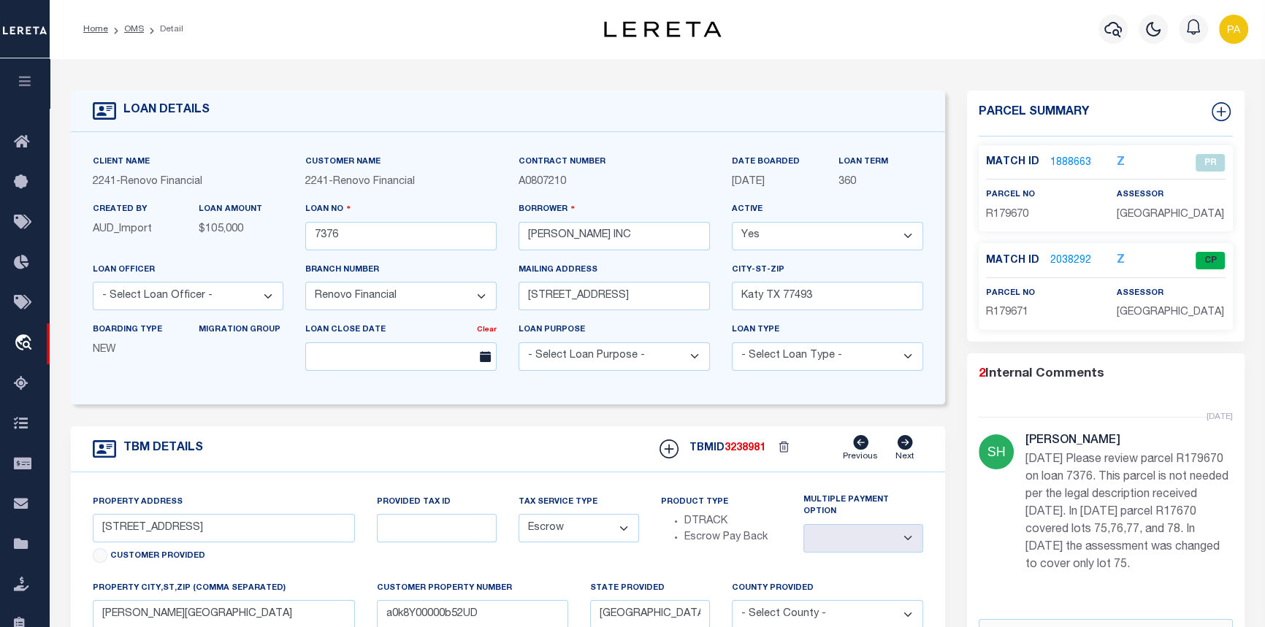
click at [1070, 159] on link "1888663" at bounding box center [1070, 163] width 41 height 15
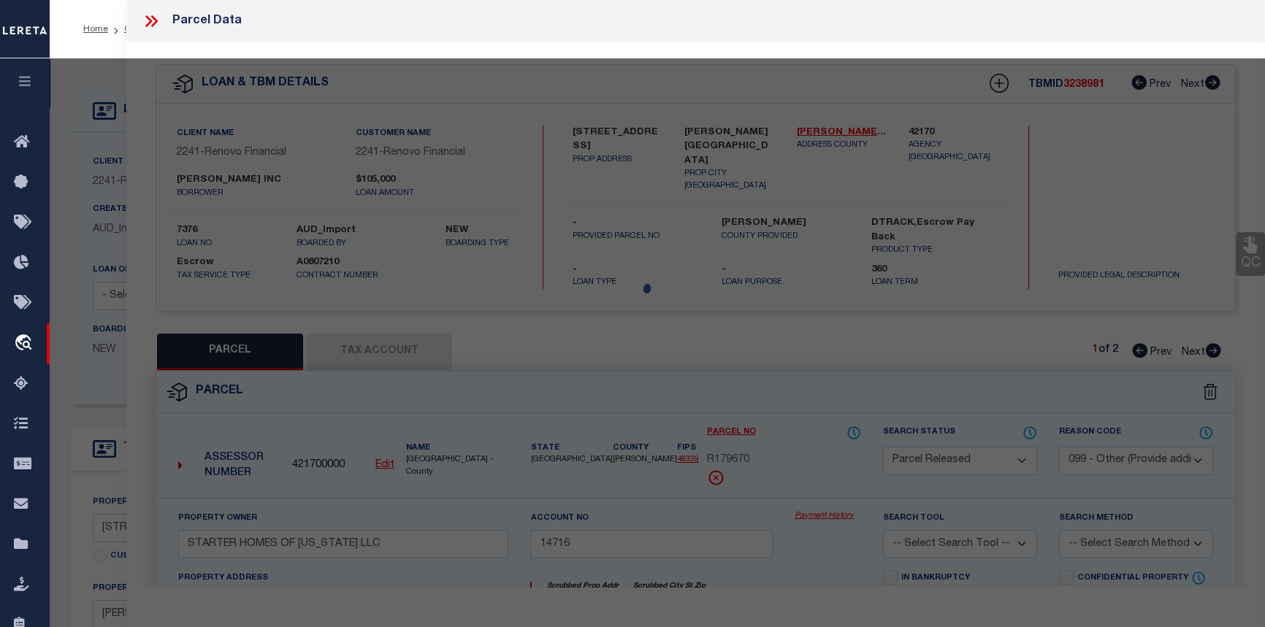
select select "AS"
select select
checkbox input "false"
select select "PR"
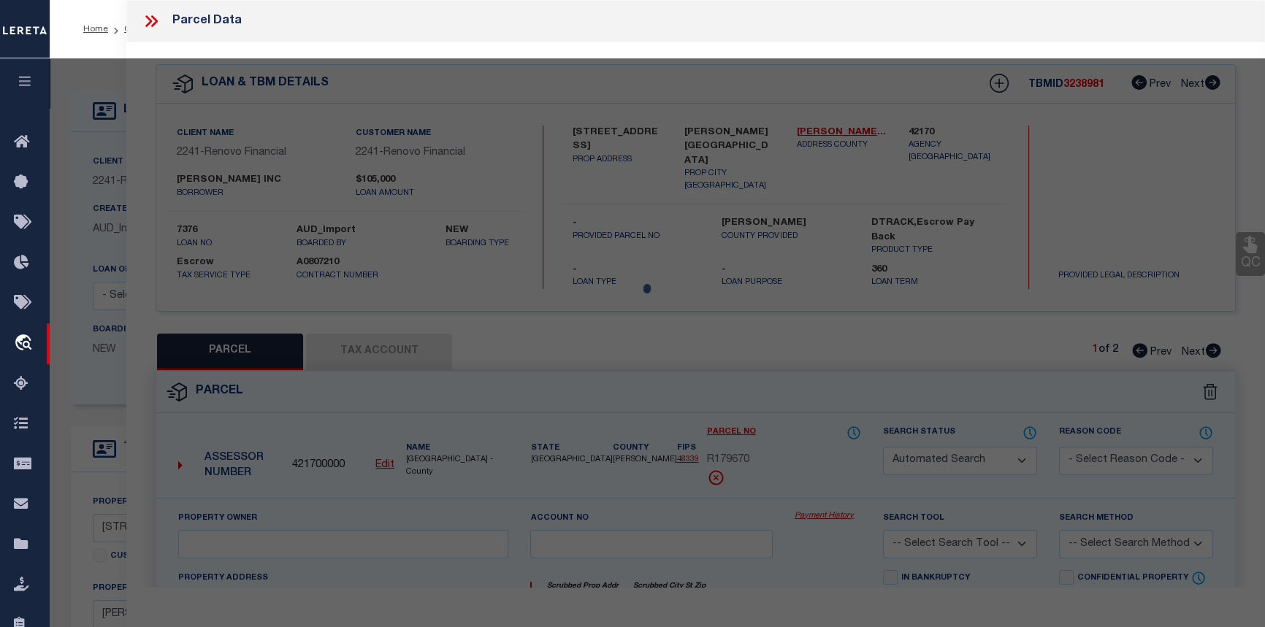
select select "099"
type input "STARTER HOMES OF TEXAS LLC"
type input "14716"
select select
type input "11525 PERSIMMON ST"
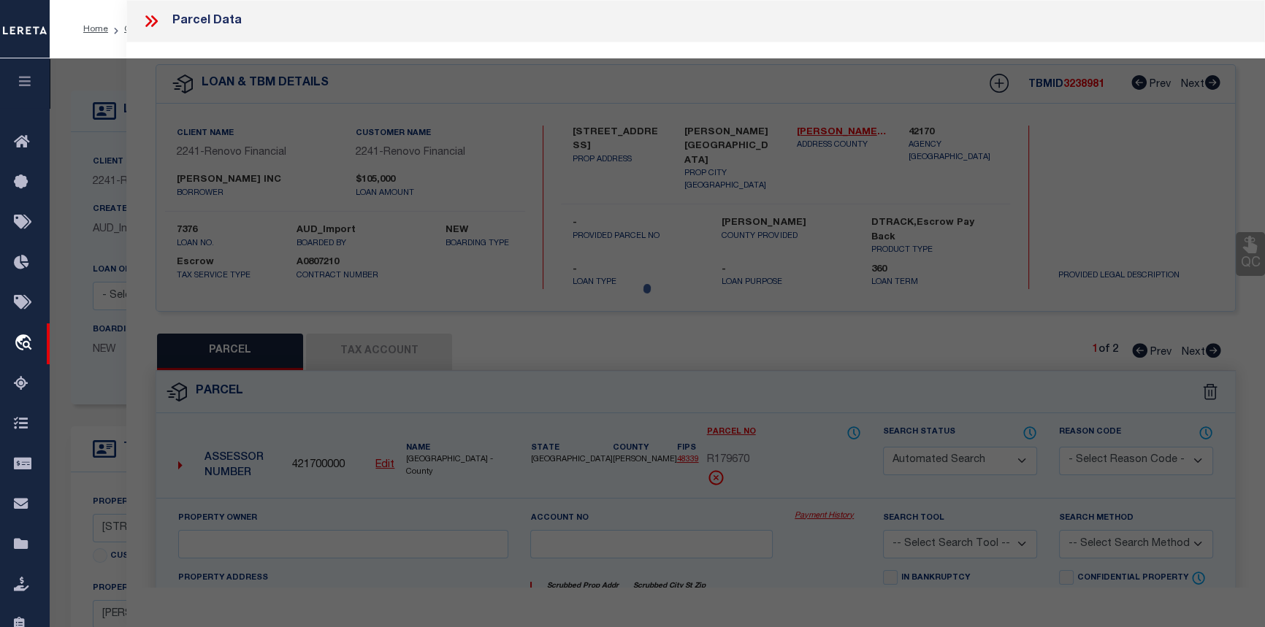
type input "[PERSON_NAME][GEOGRAPHIC_DATA]"
type textarea "WALNUT COVE 02, BLOCK 4, LOT 75,76,77,78"
type textarea "unable to locate parcel - parcel changed"
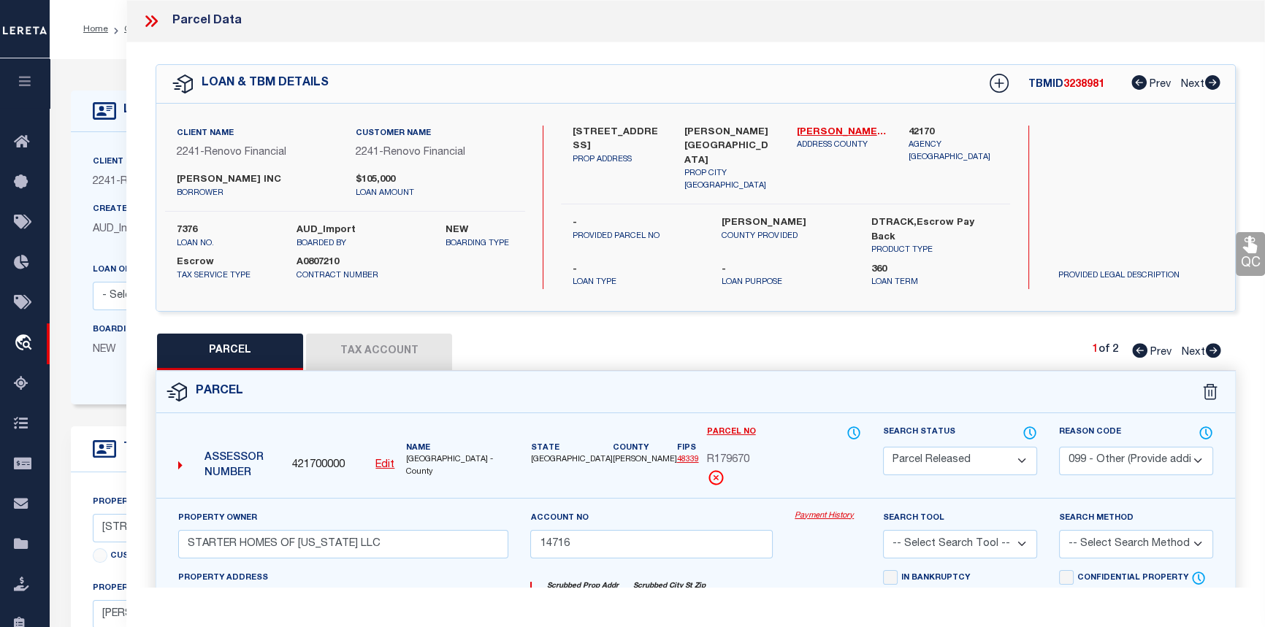
click at [826, 511] on link "Payment History" at bounding box center [828, 517] width 66 height 12
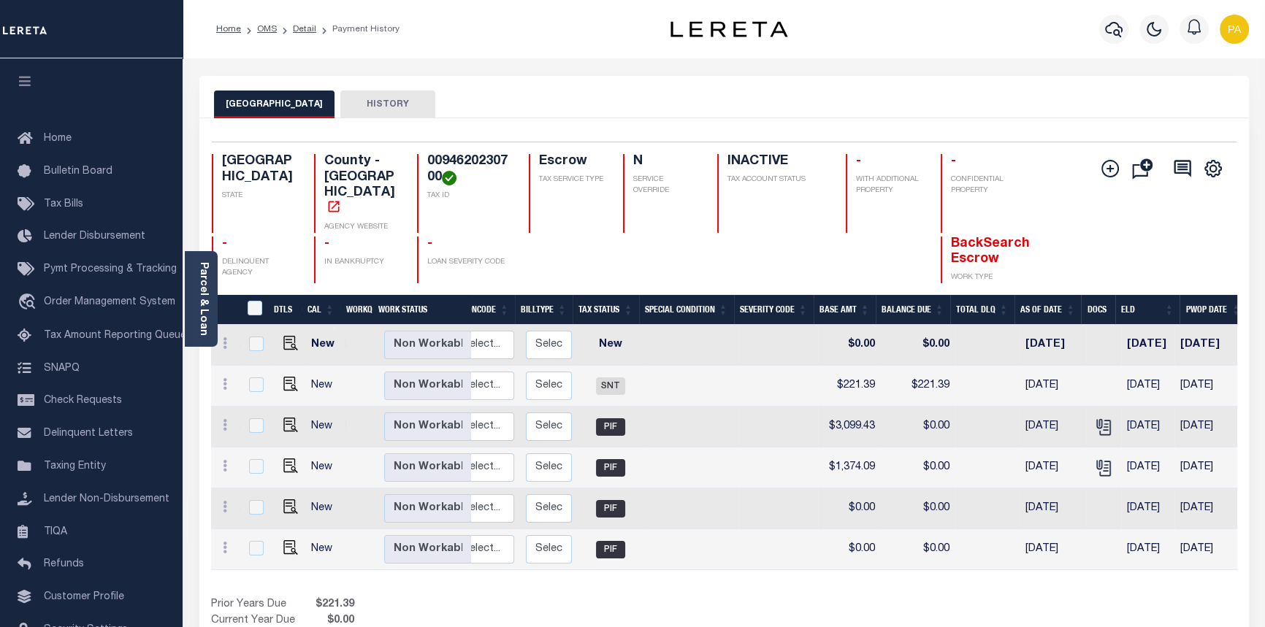
scroll to position [0, 210]
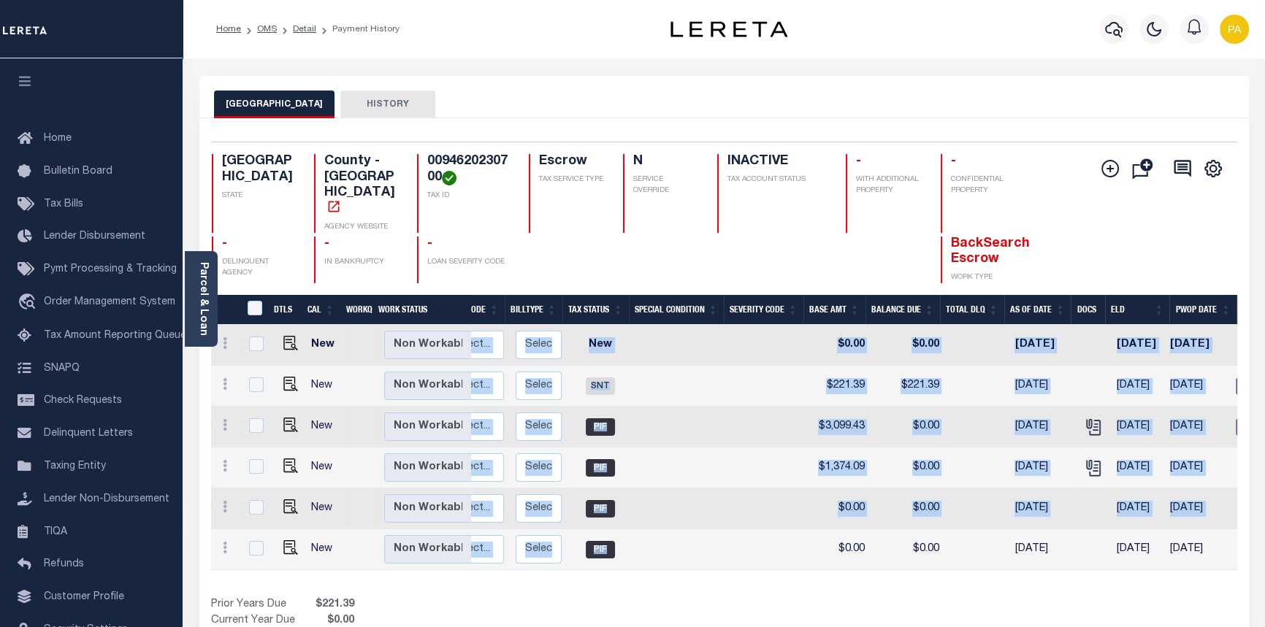
drag, startPoint x: 630, startPoint y: 540, endPoint x: 925, endPoint y: 546, distance: 295.9
click at [925, 546] on div "DTLS CAL WorkQ Work Status Work Type Tax Year RType MPO ReasonCode BillType Tax…" at bounding box center [724, 447] width 1026 height 245
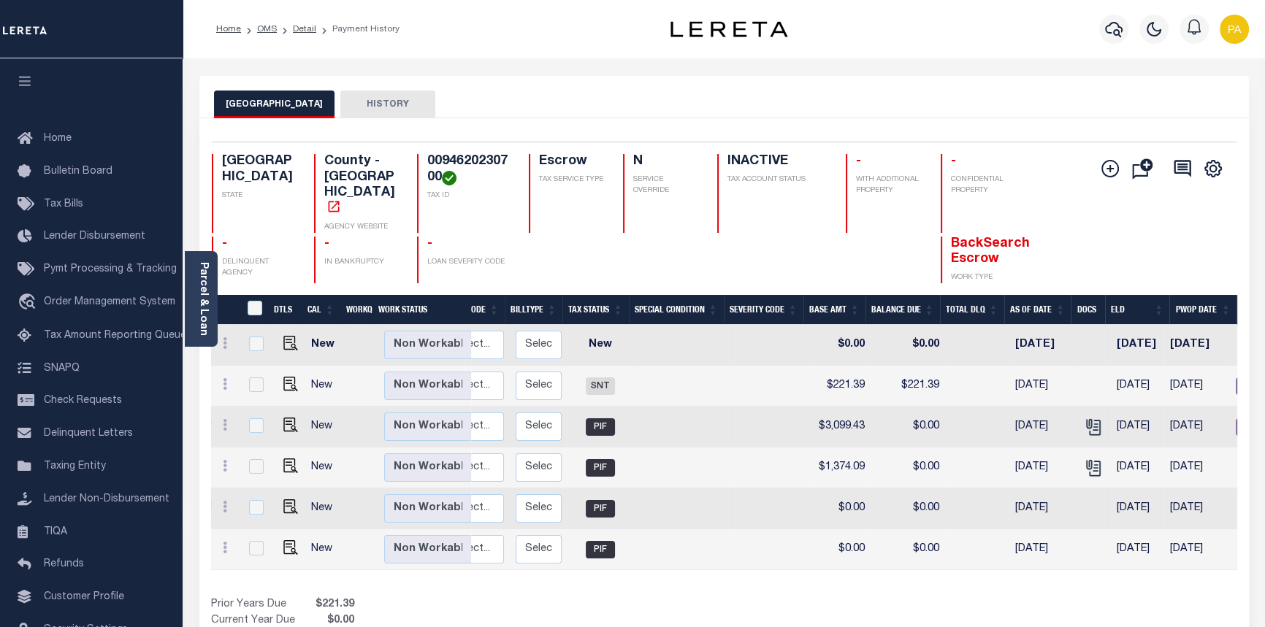
click at [1110, 625] on div "Selected 6 Results 1 Items per page 25 50 100 TX STATE TAX ID N" at bounding box center [724, 396] width 1050 height 557
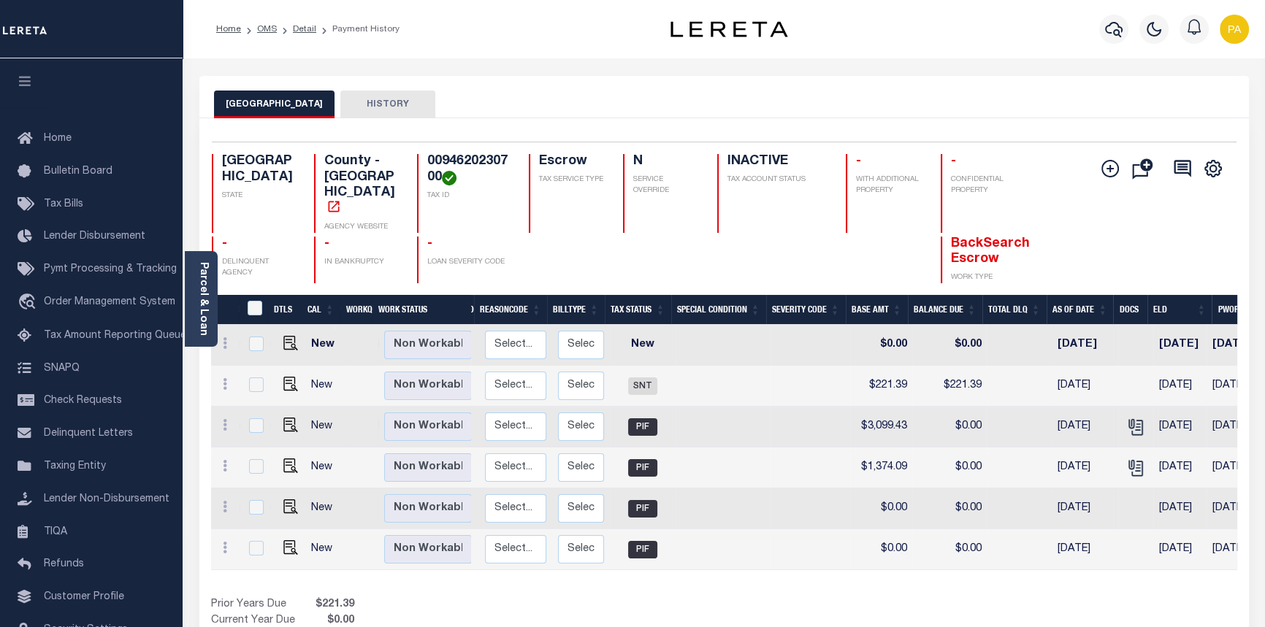
scroll to position [0, 0]
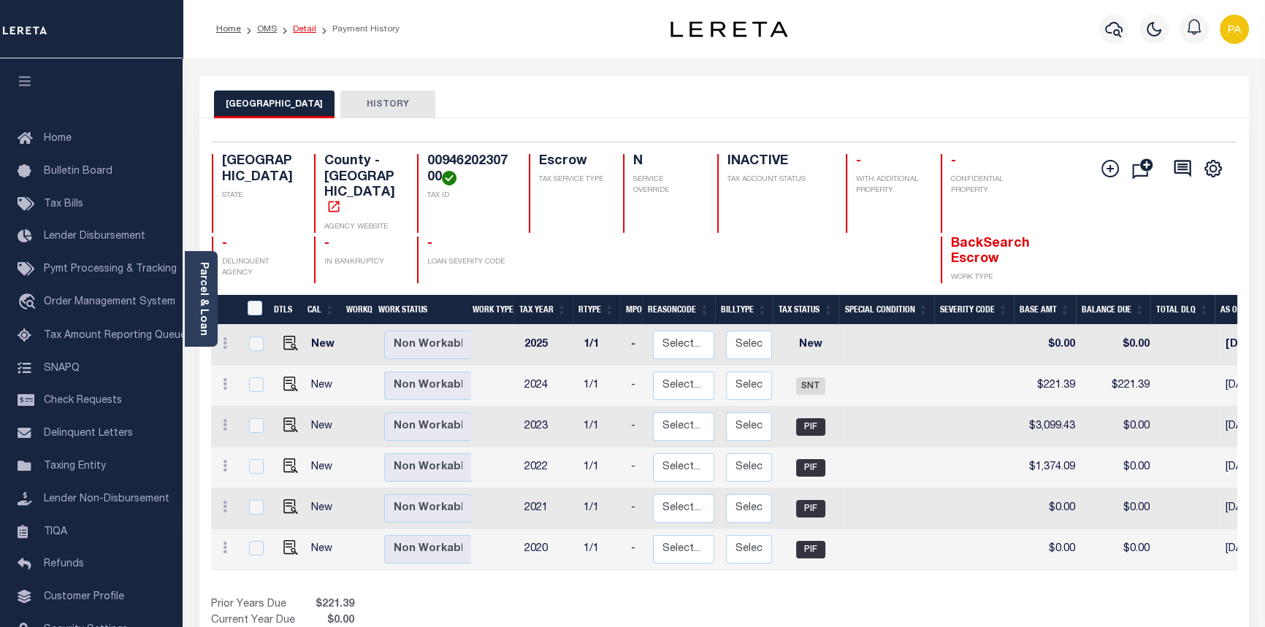
click at [295, 29] on link "Detail" at bounding box center [304, 29] width 23 height 9
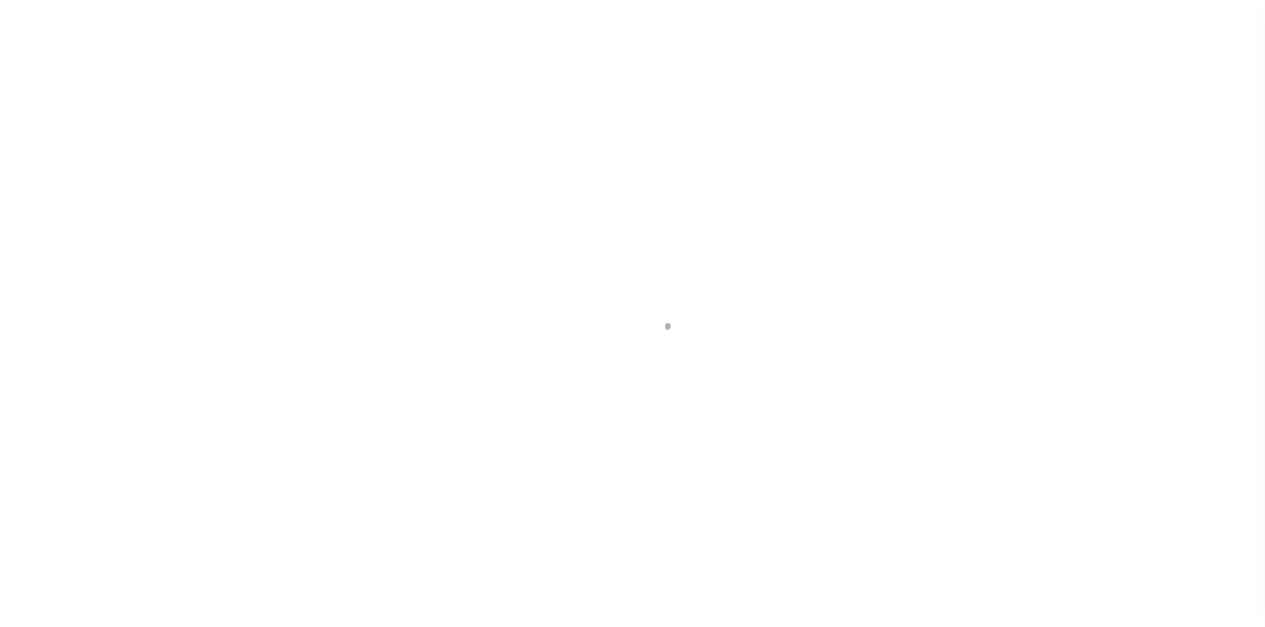
select select "Escrow"
type input "[STREET_ADDRESS]"
select select
type input "[PERSON_NAME][GEOGRAPHIC_DATA]"
type input "a0k8Y00000b52UD"
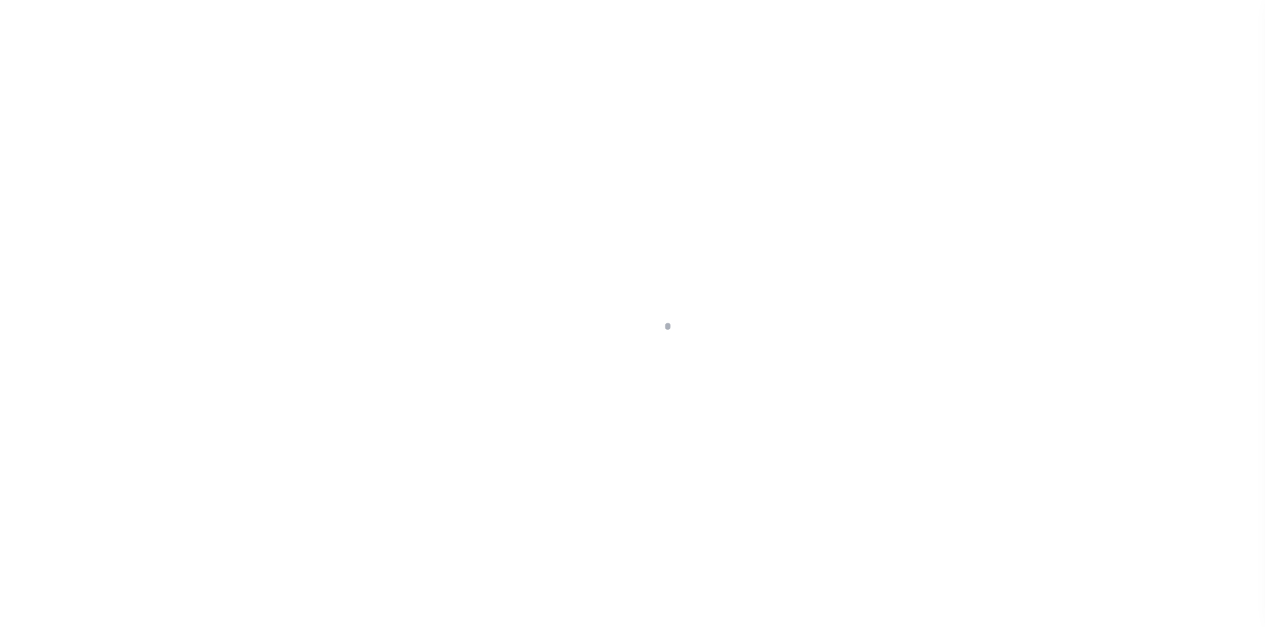
type input "[GEOGRAPHIC_DATA]"
select select
select select "25066"
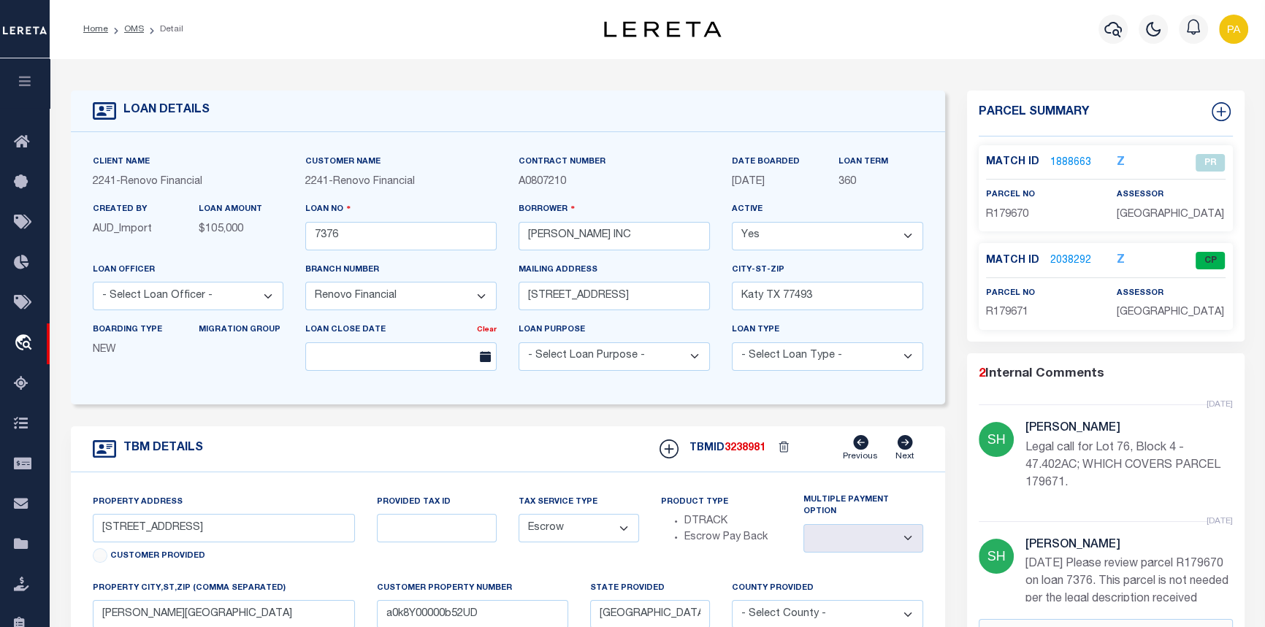
click at [1077, 269] on link "2038292" at bounding box center [1070, 260] width 41 height 15
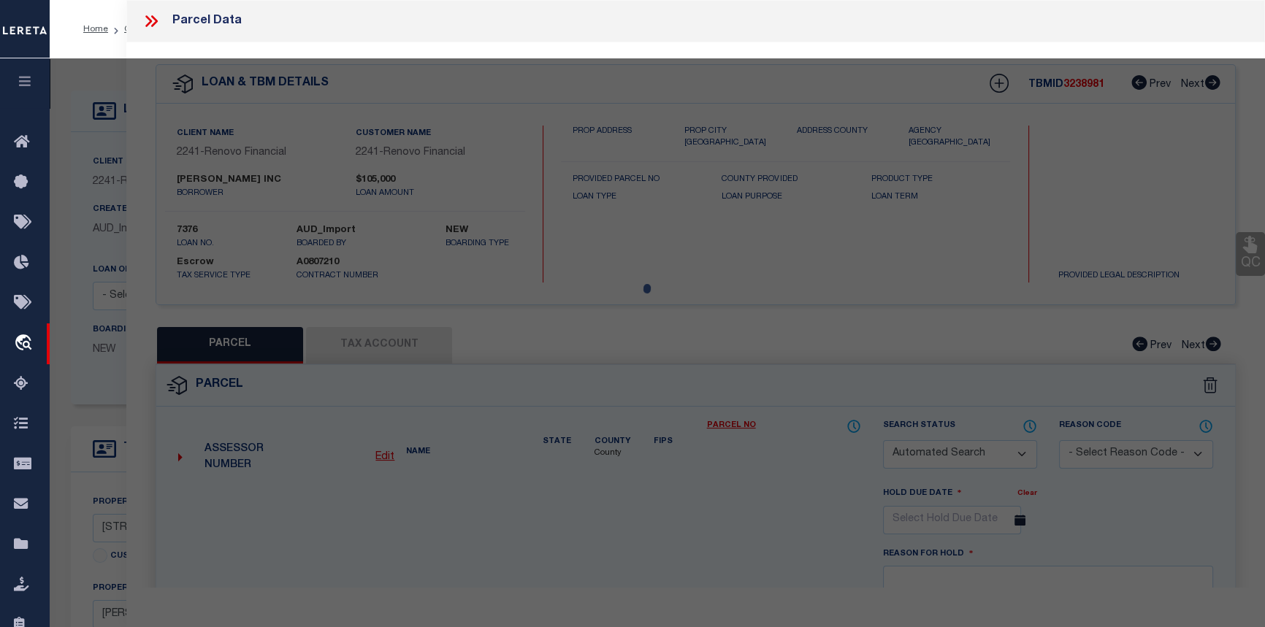
checkbox input "false"
select select "CP"
type input "[PERSON_NAME] INC"
select select
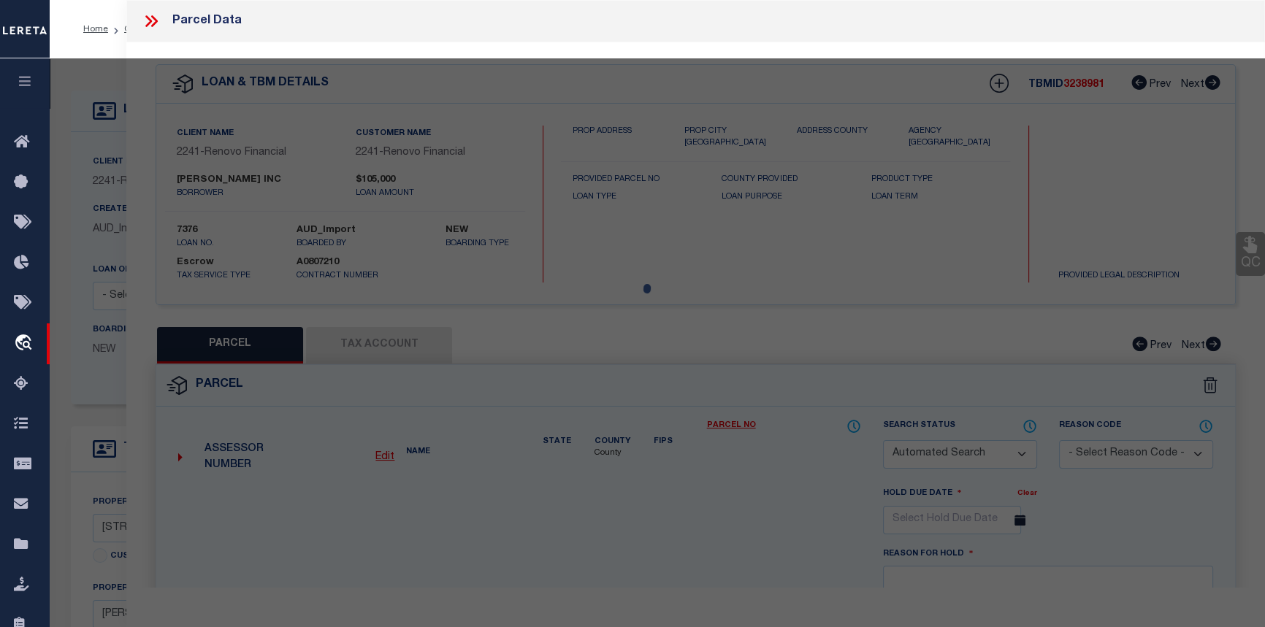
type input "11523 PERSIMMON ST"
checkbox input "false"
type input "TX 77318"
type textarea "S946202 - WALNUT COVE 02, BLOCK 4, LOT 76"
type textarea "05/06/24-added parcel"
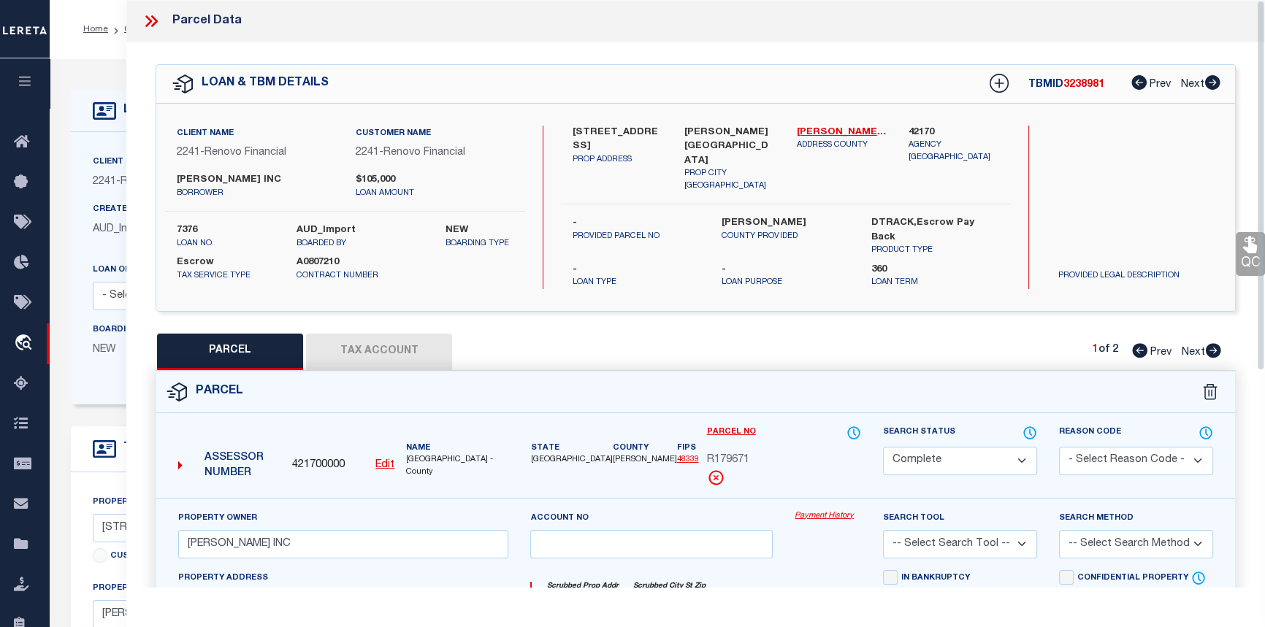
click at [810, 511] on link "Payment History" at bounding box center [828, 517] width 66 height 12
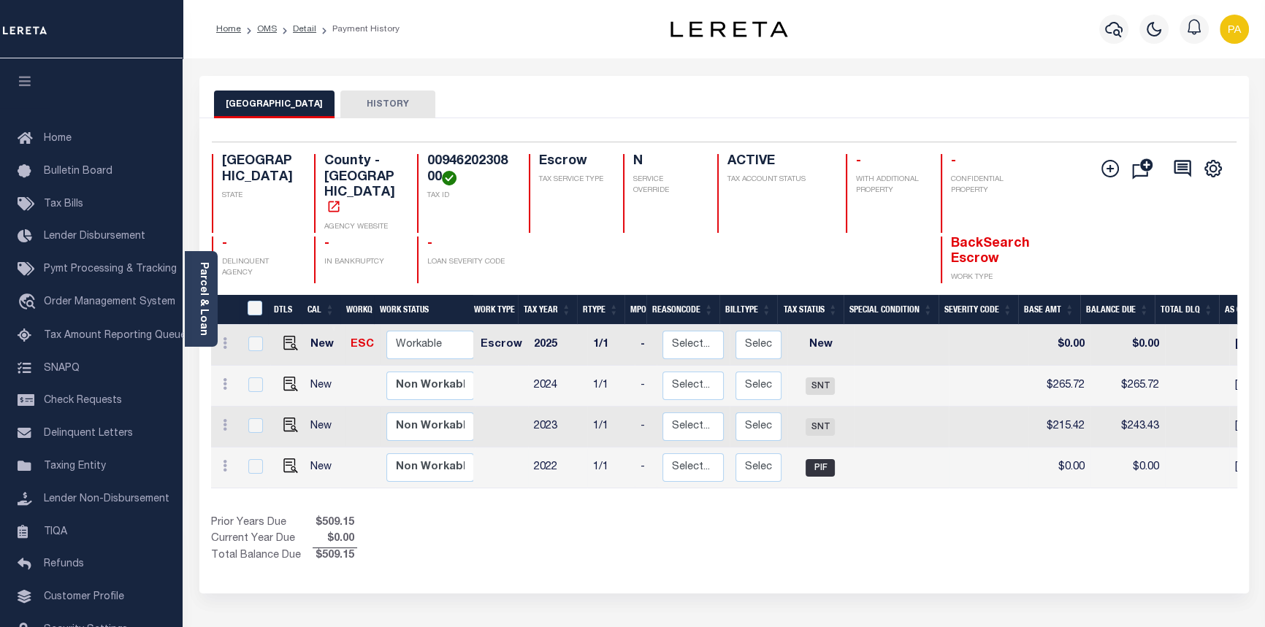
drag, startPoint x: 738, startPoint y: 459, endPoint x: 896, endPoint y: 458, distance: 157.8
click at [896, 458] on tr "New Non Workable Workable 2022 1/1 - Select... Payment Reversal Taxable Value C…" at bounding box center [925, 468] width 1428 height 41
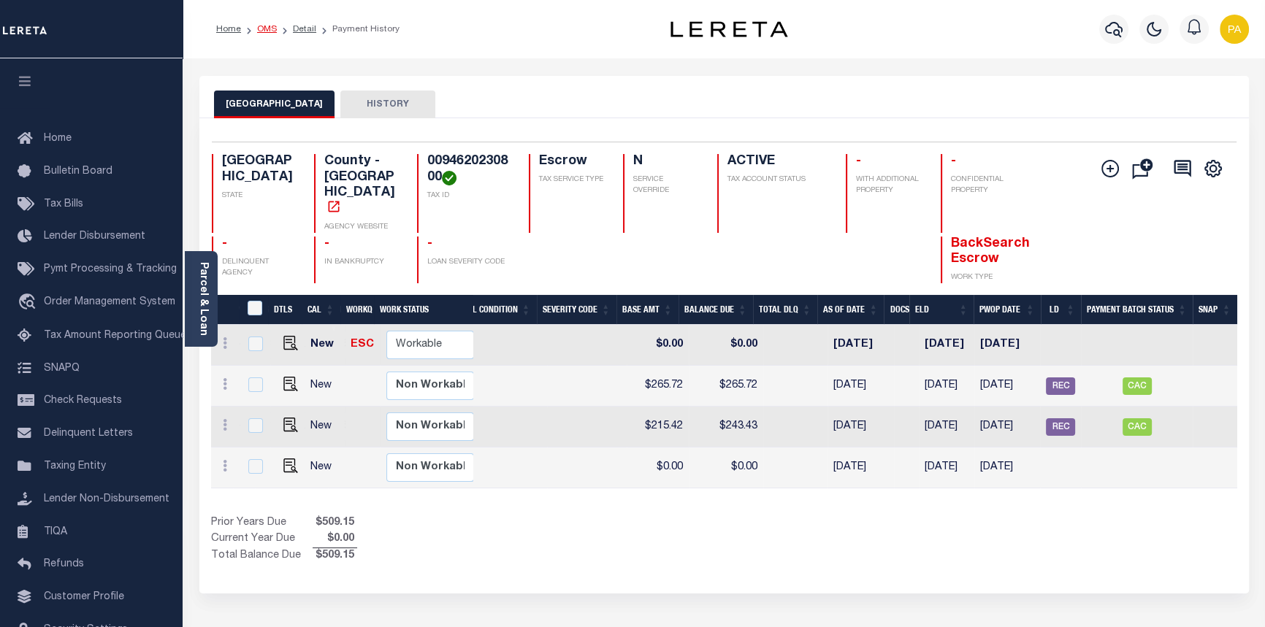
click at [265, 30] on link "OMS" at bounding box center [267, 29] width 20 height 9
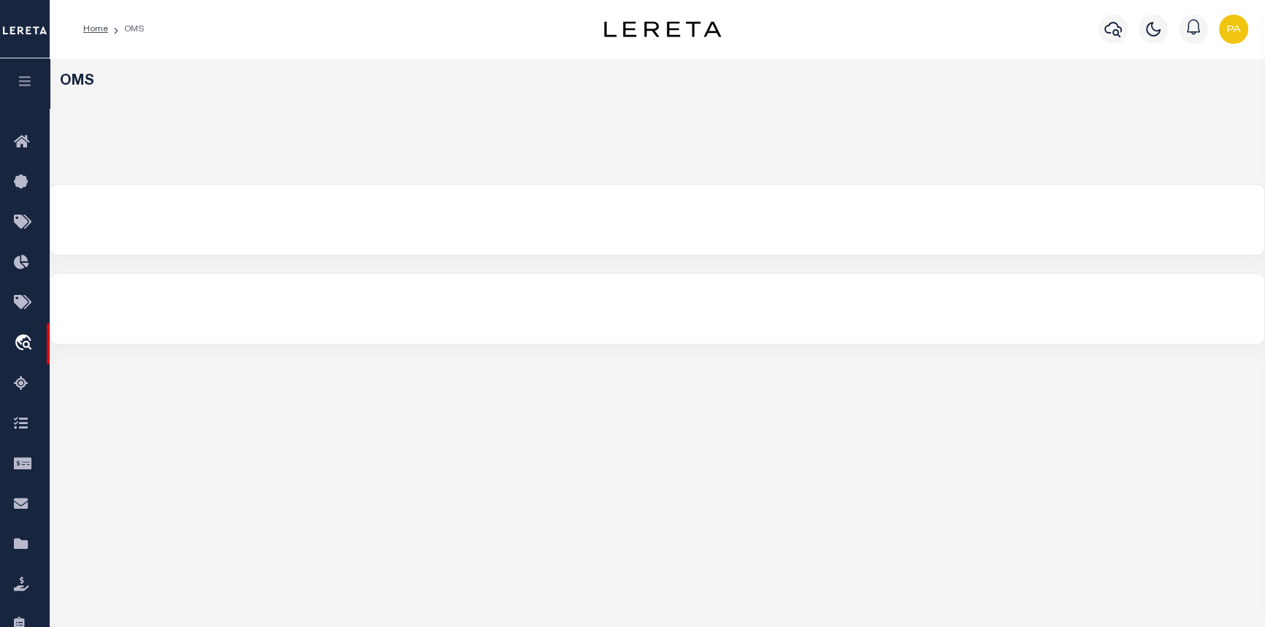
select select "200"
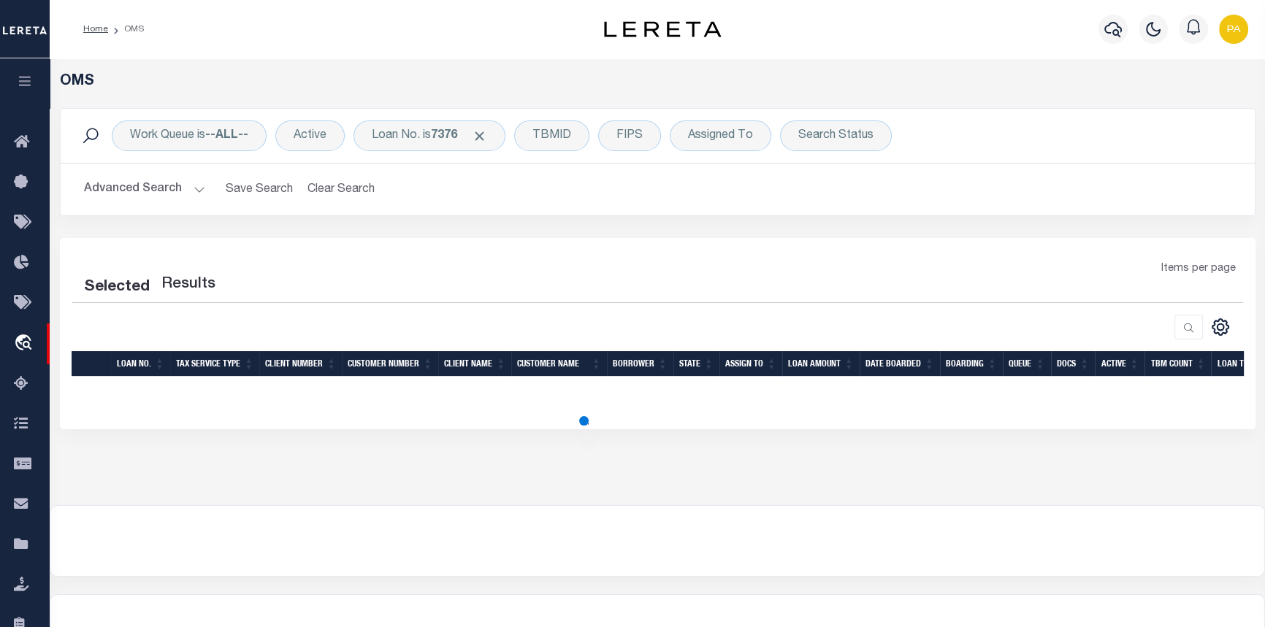
select select "200"
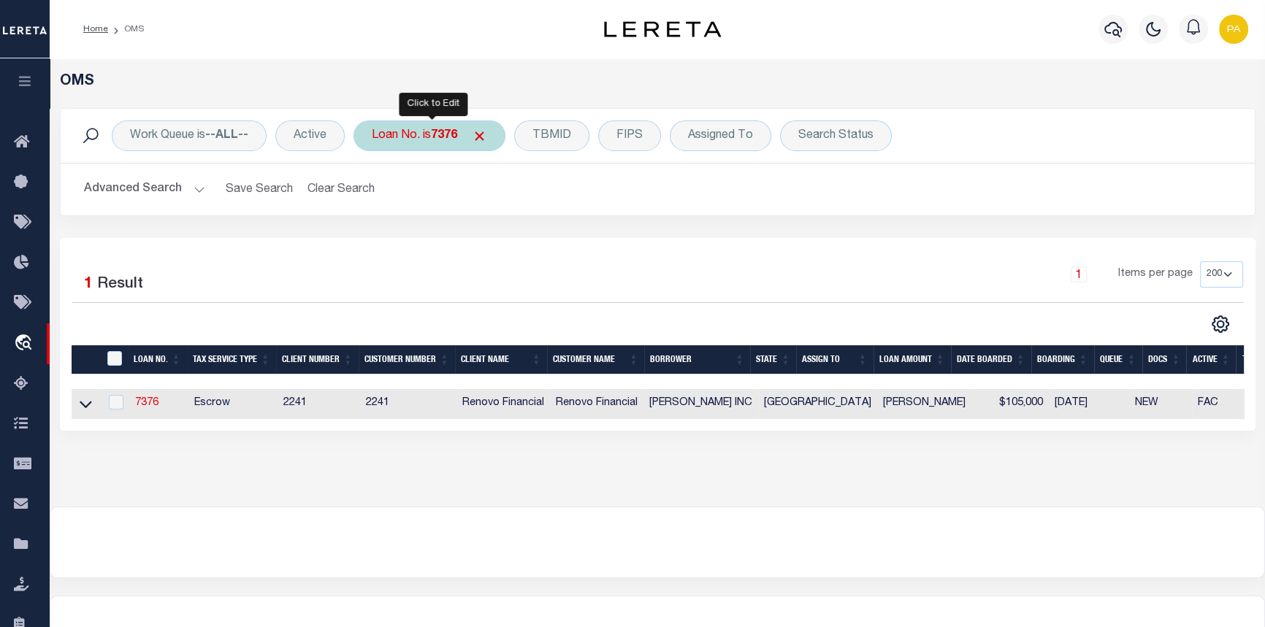
click at [432, 130] on div "Loan No. is 7376" at bounding box center [430, 136] width 152 height 31
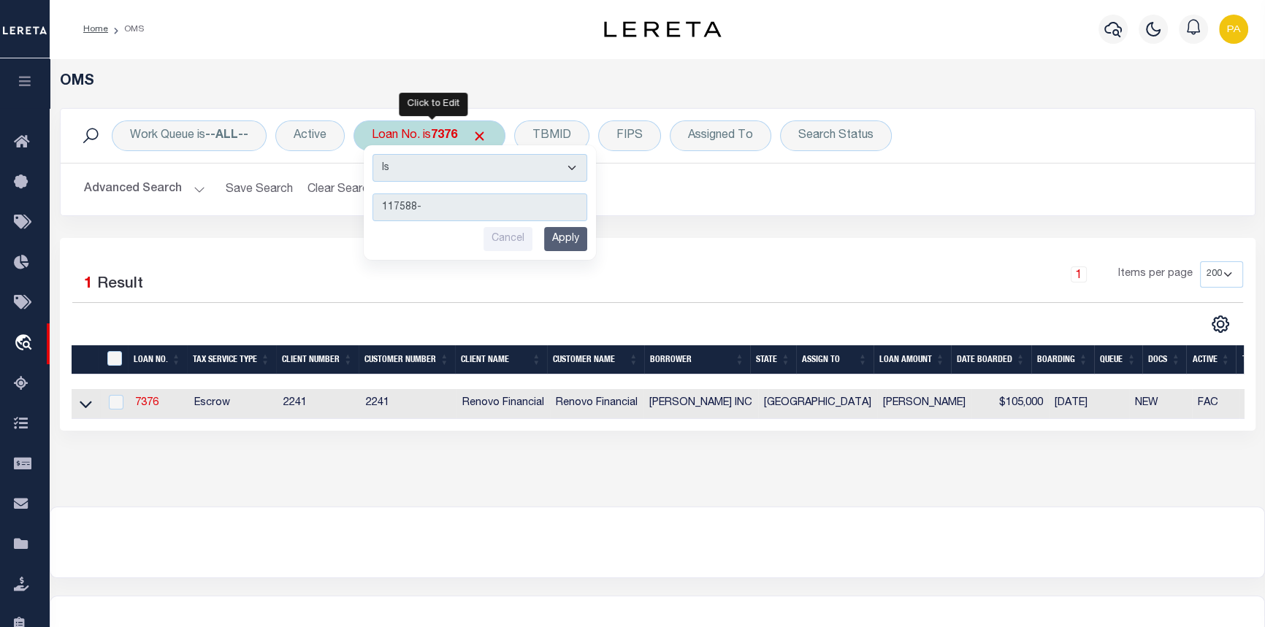
type input "117588-4"
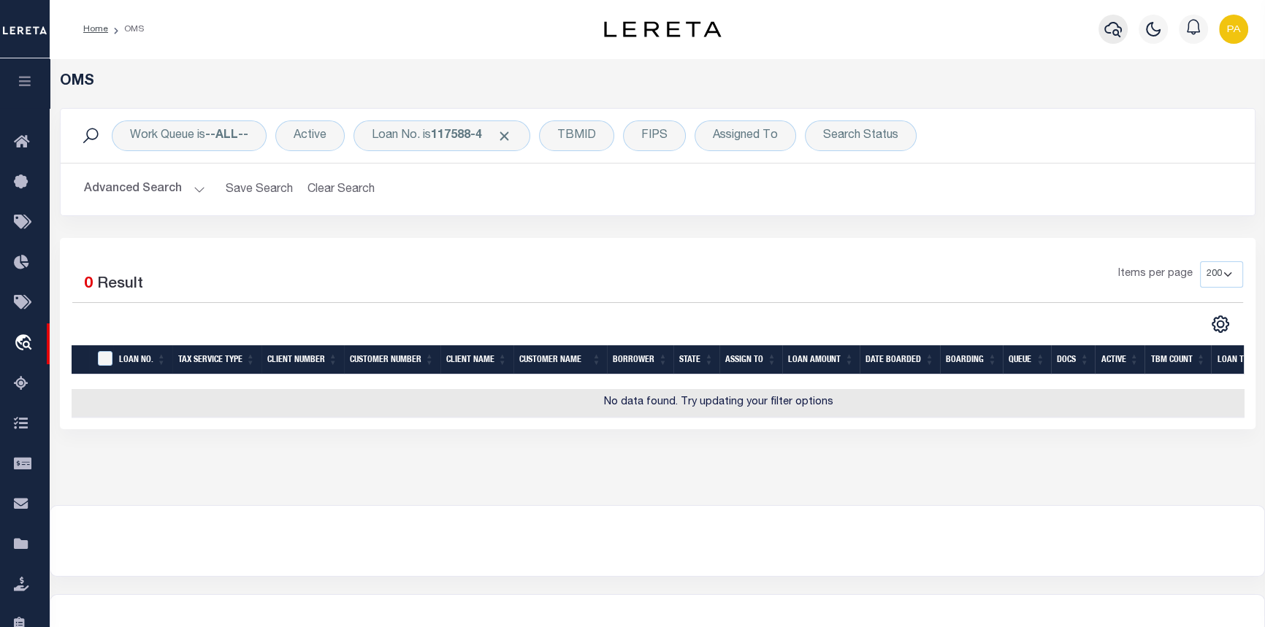
click at [1111, 29] on icon "button" at bounding box center [1113, 29] width 18 height 18
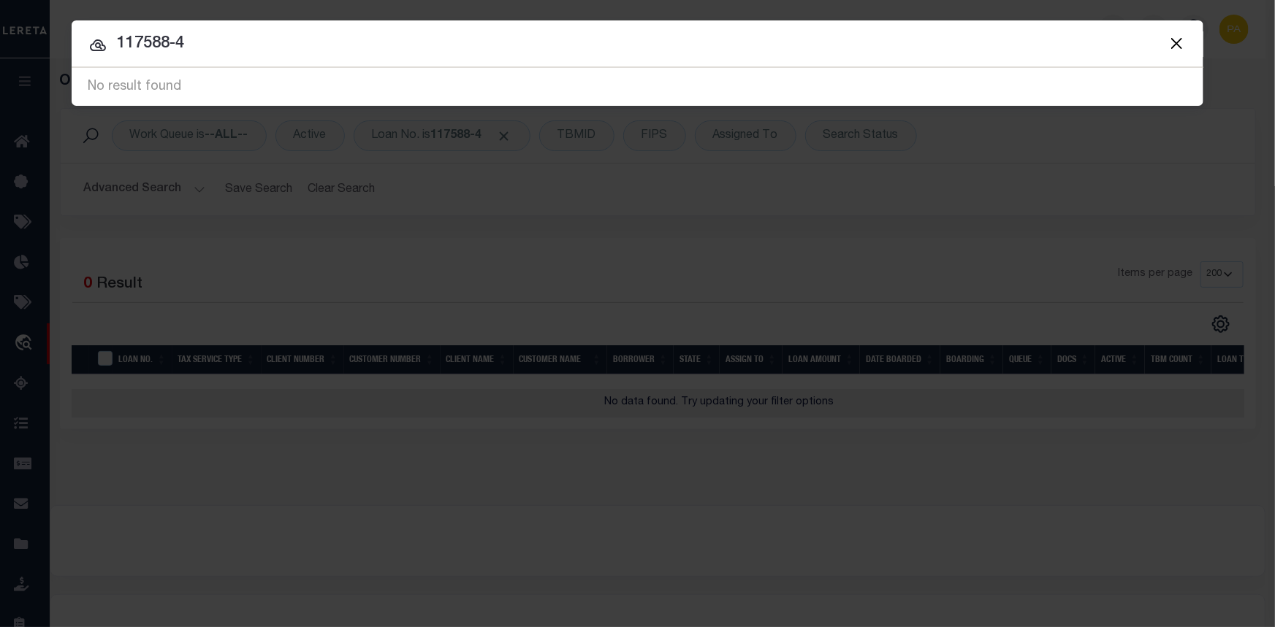
drag, startPoint x: 188, startPoint y: 43, endPoint x: 42, endPoint y: 19, distance: 147.3
click at [42, 19] on div "Include Loans TBM Customers Borrowers Payments (Lender Non-Disb) Payments (Lend…" at bounding box center [637, 313] width 1275 height 627
type input "[STREET_ADDRESS]"
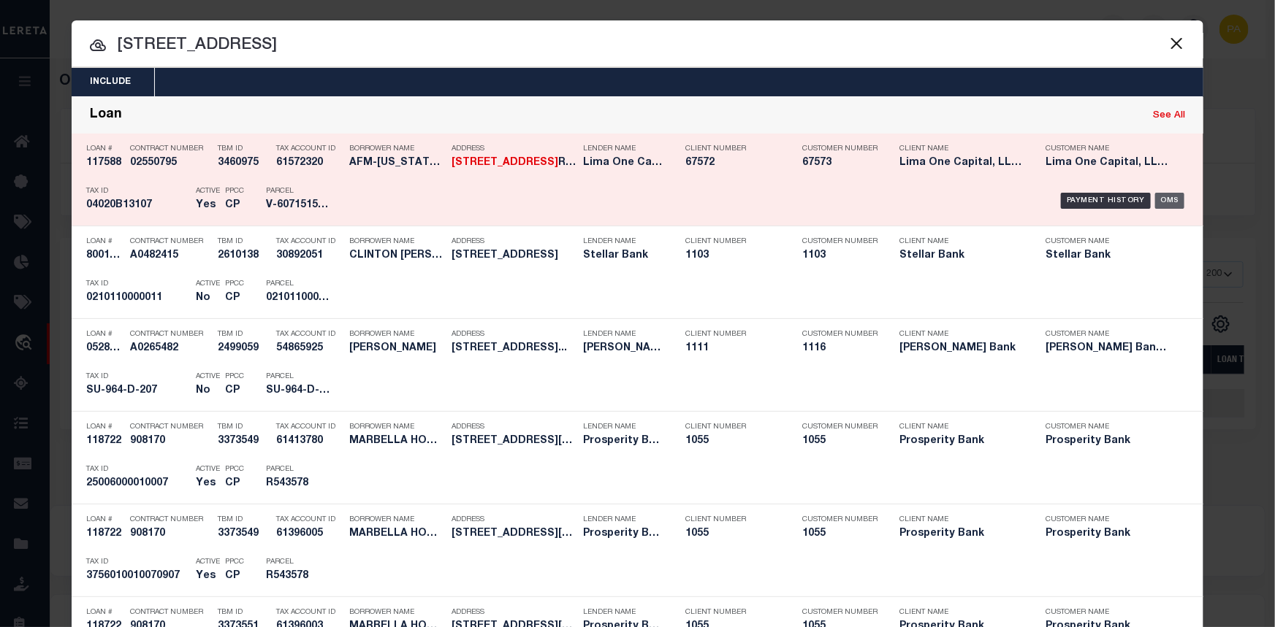
click at [1167, 196] on div "OMS" at bounding box center [1170, 201] width 30 height 16
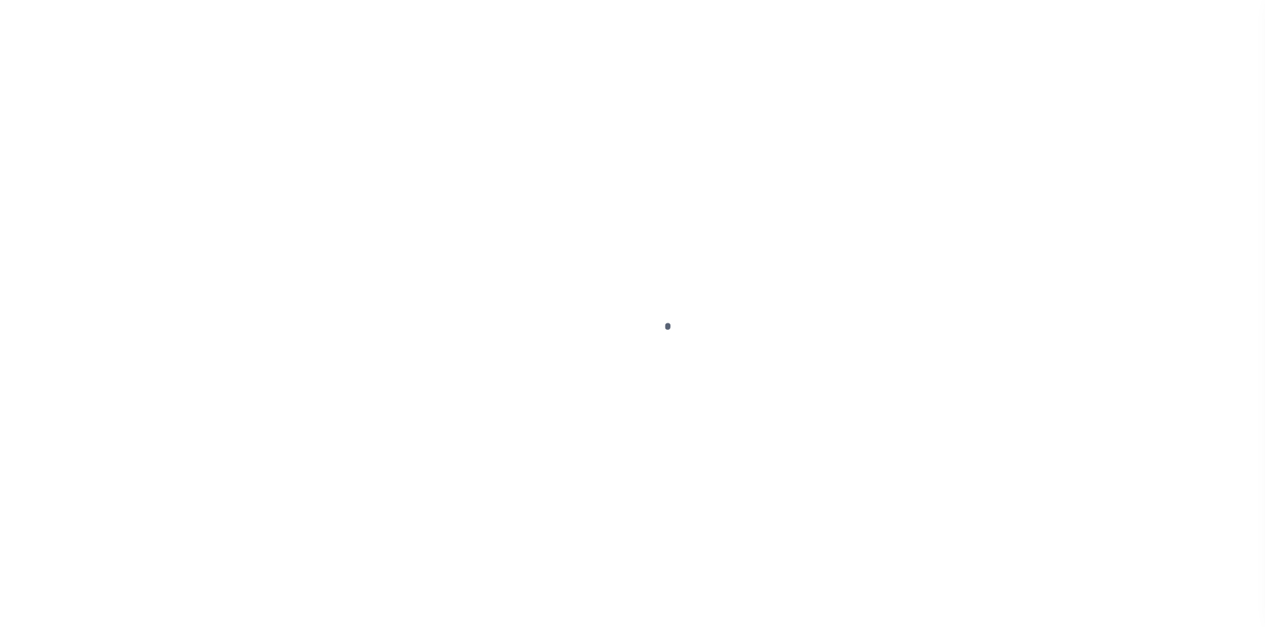
select select "Escrow"
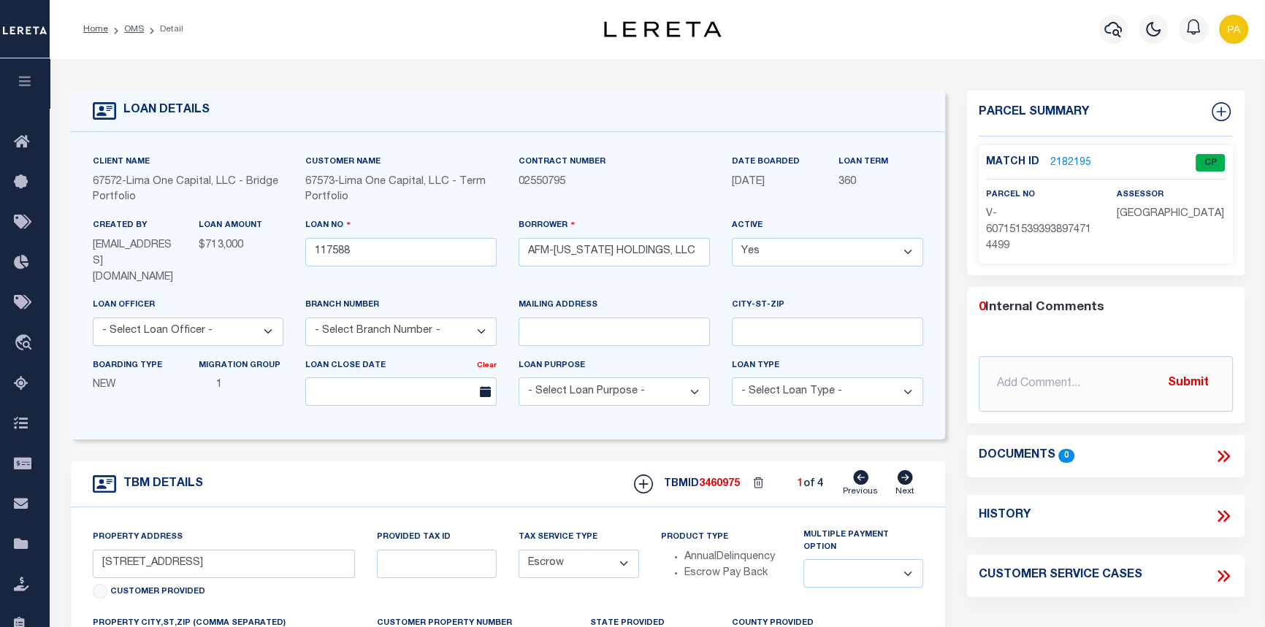
click at [906, 470] on icon at bounding box center [905, 477] width 15 height 15
type input "[STREET_ADDRESS][PERSON_NAME]"
select select
type input "[GEOGRAPHIC_DATA]"
type input "117588-2"
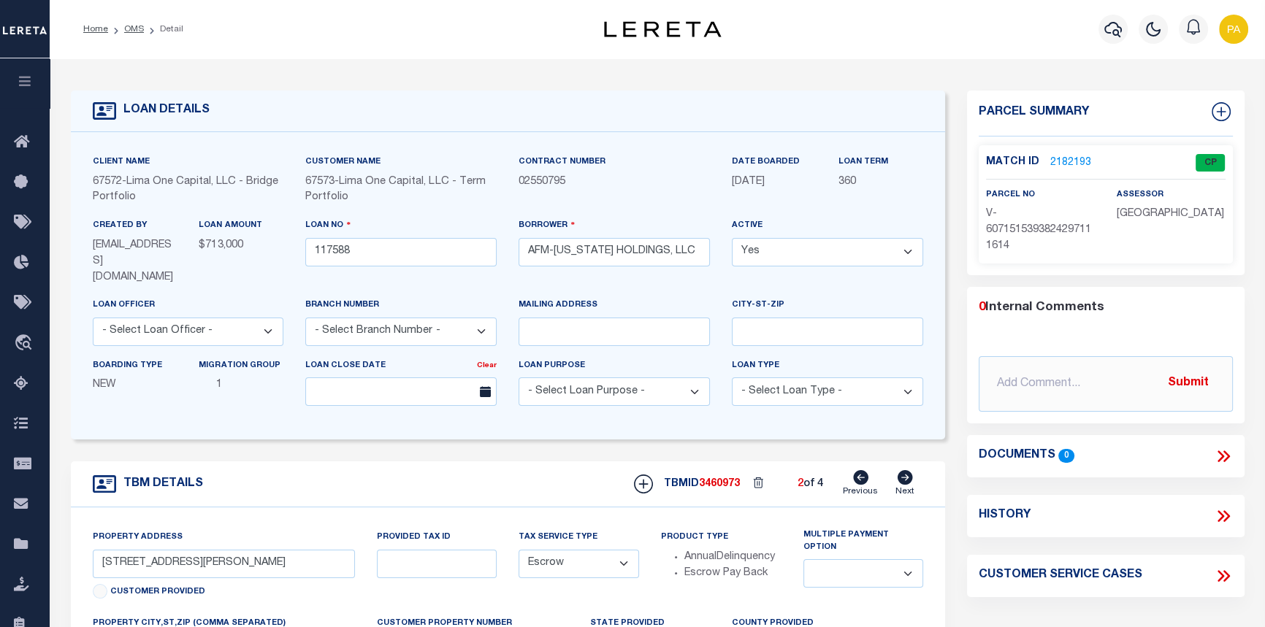
click at [906, 470] on icon at bounding box center [905, 477] width 15 height 15
type input "[STREET_ADDRESS]"
select select
type input "[GEOGRAPHIC_DATA]"
type input "117588-3"
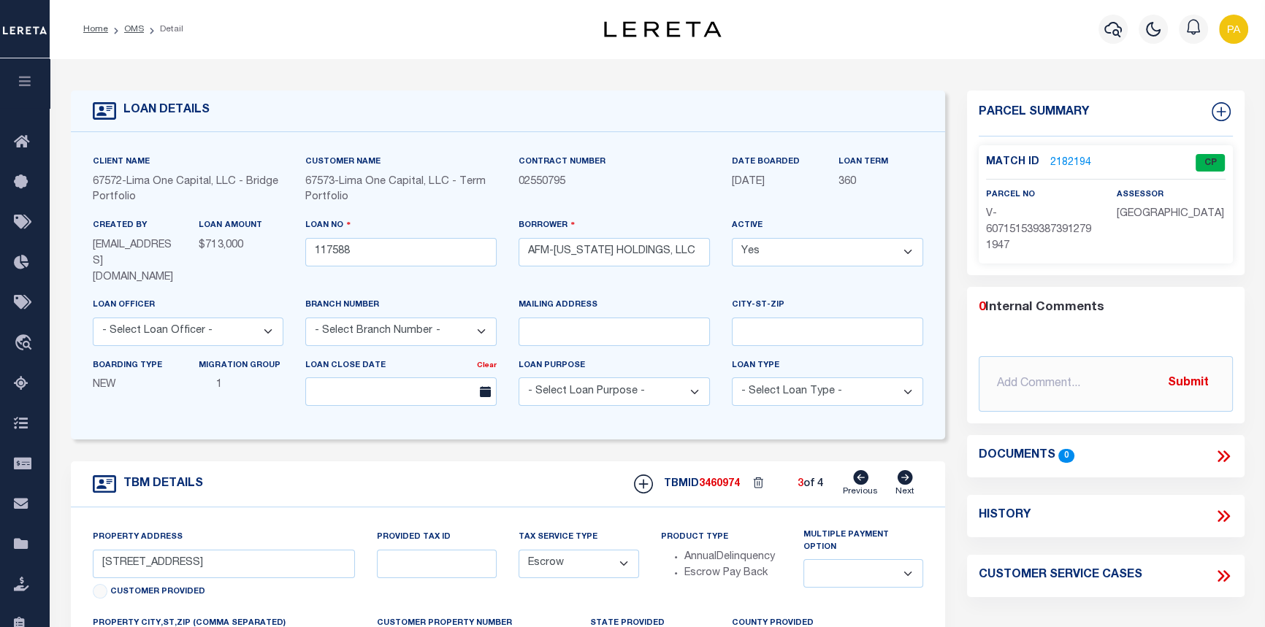
click at [906, 470] on icon at bounding box center [905, 477] width 15 height 15
type input "[STREET_ADDRESS]"
radio input "true"
select select
type input "[GEOGRAPHIC_DATA]"
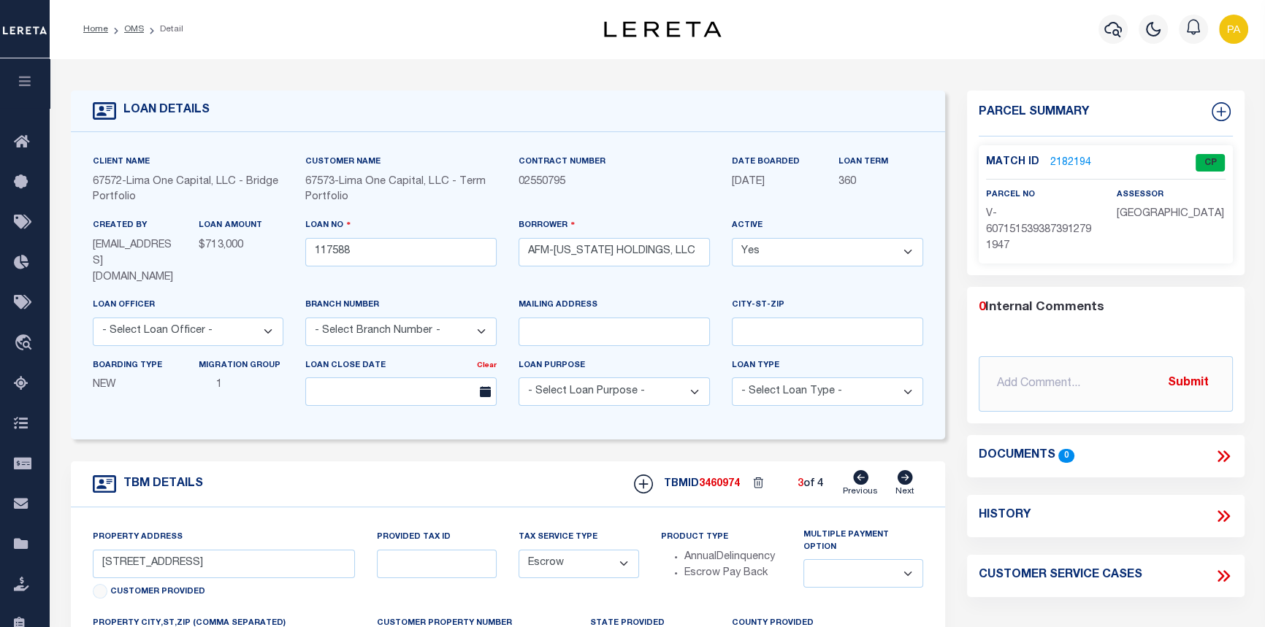
type input "117588-1"
click at [862, 470] on icon at bounding box center [860, 477] width 15 height 15
type input "[STREET_ADDRESS]"
radio input "false"
select select
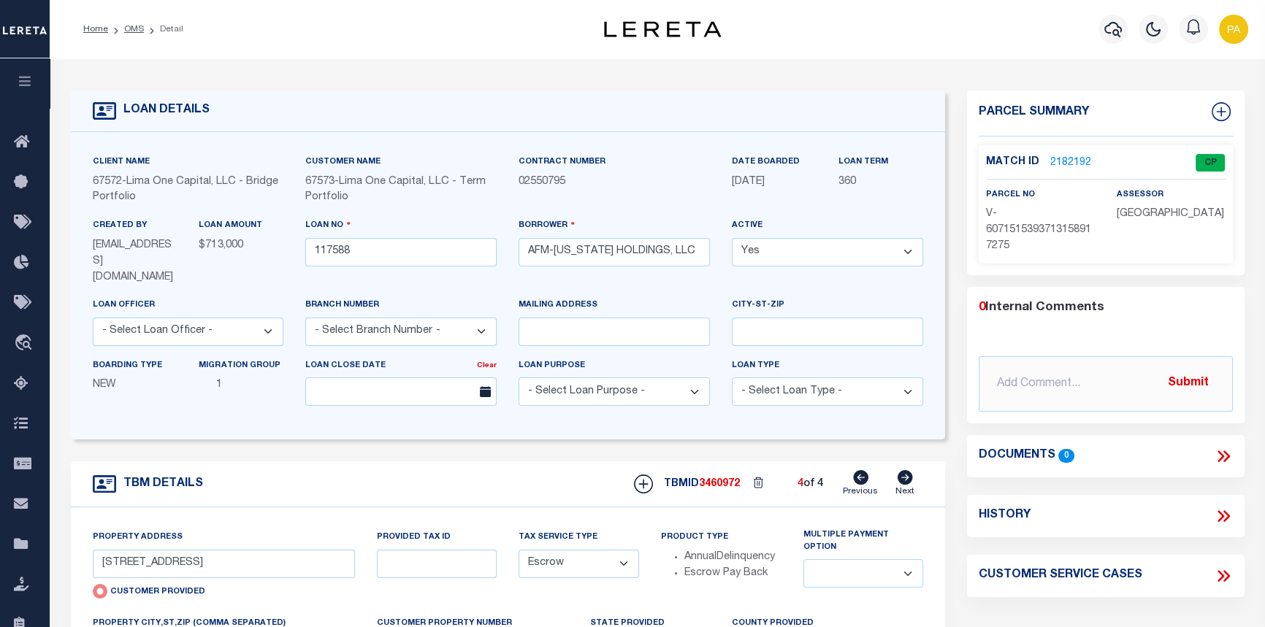
type input "[GEOGRAPHIC_DATA]"
type input "117588-3"
click at [862, 470] on icon at bounding box center [860, 477] width 15 height 15
type input "[STREET_ADDRESS][PERSON_NAME]"
select select
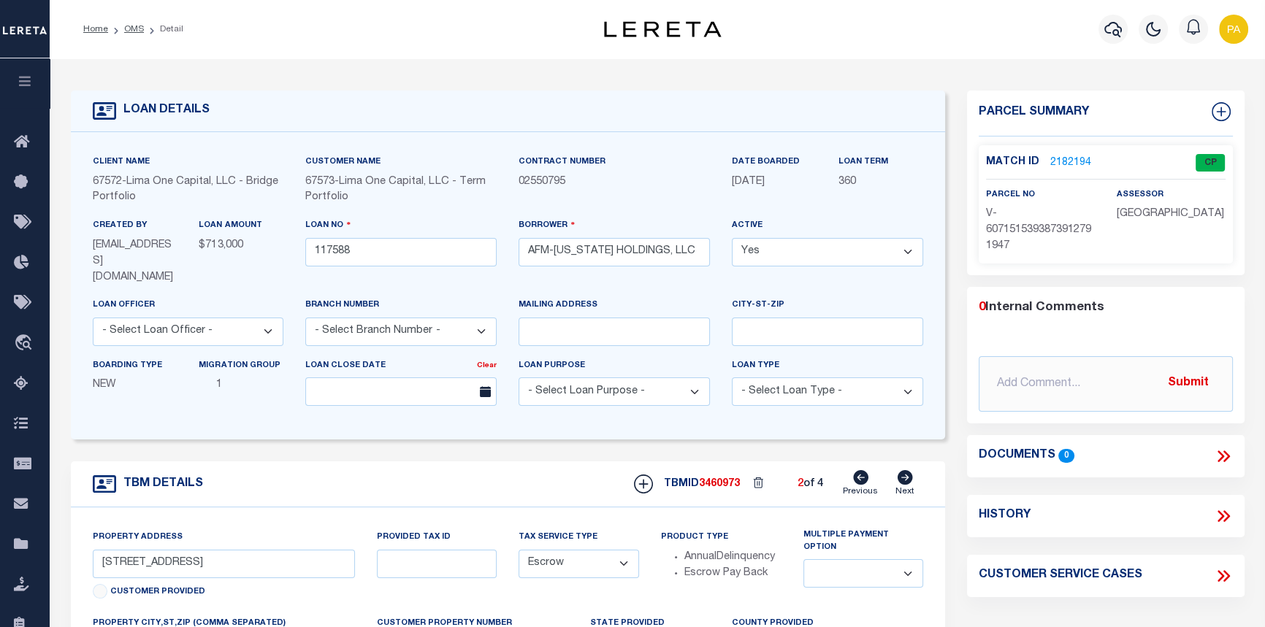
type input "[GEOGRAPHIC_DATA]"
type input "117588-2"
click at [862, 470] on icon at bounding box center [860, 477] width 15 height 15
type input "[STREET_ADDRESS]"
select select
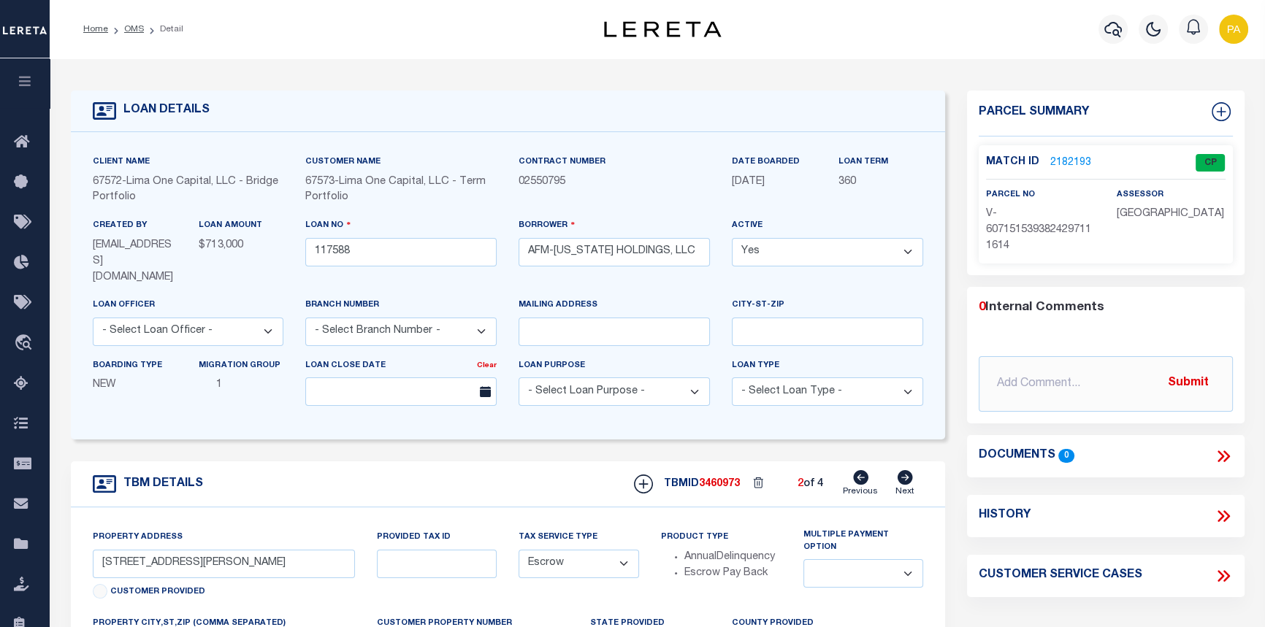
type input "WADSWORTH OH 44281"
type input "117588-4"
click at [1067, 168] on link "2182195" at bounding box center [1070, 163] width 41 height 15
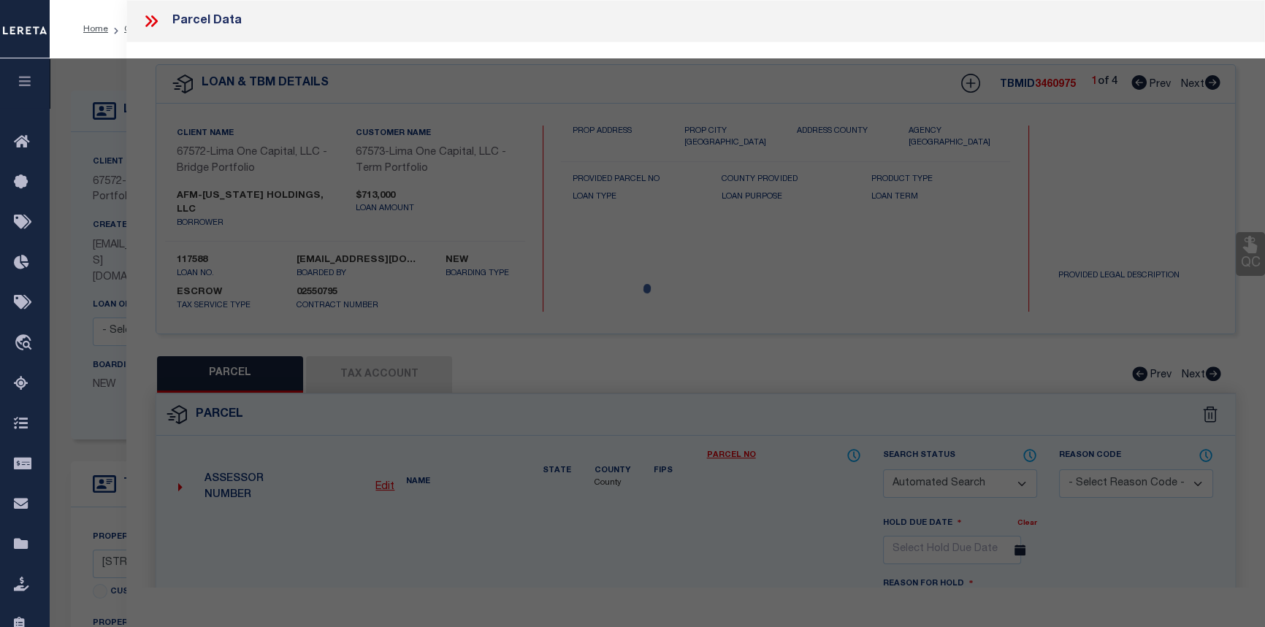
checkbox input "false"
select select "CP"
select select "AGW"
select select
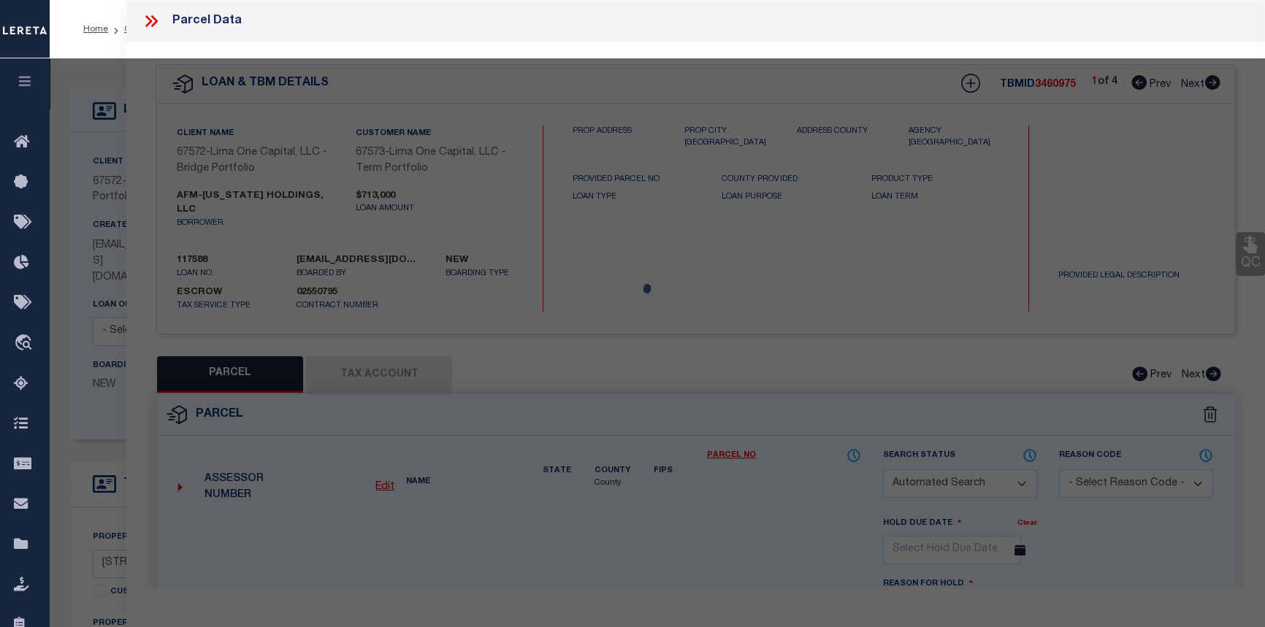
type input "[STREET_ADDRESS]"
checkbox input "false"
type input "WADSWORTH OH 44281"
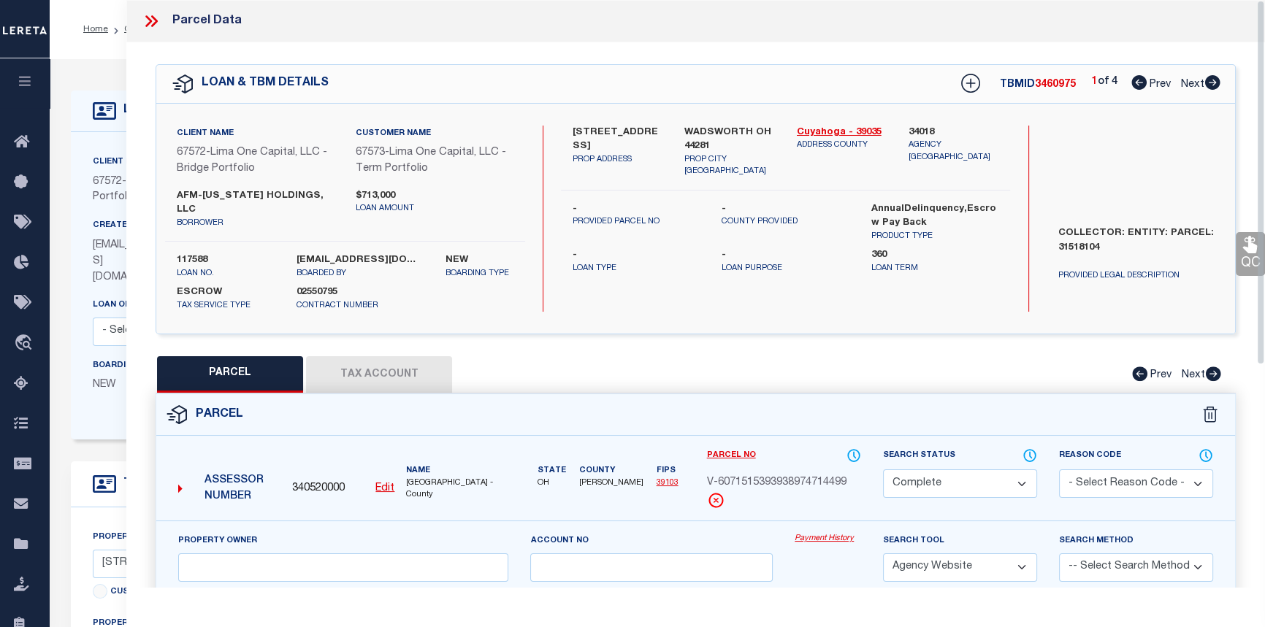
click at [831, 533] on link "Payment History" at bounding box center [828, 539] width 66 height 12
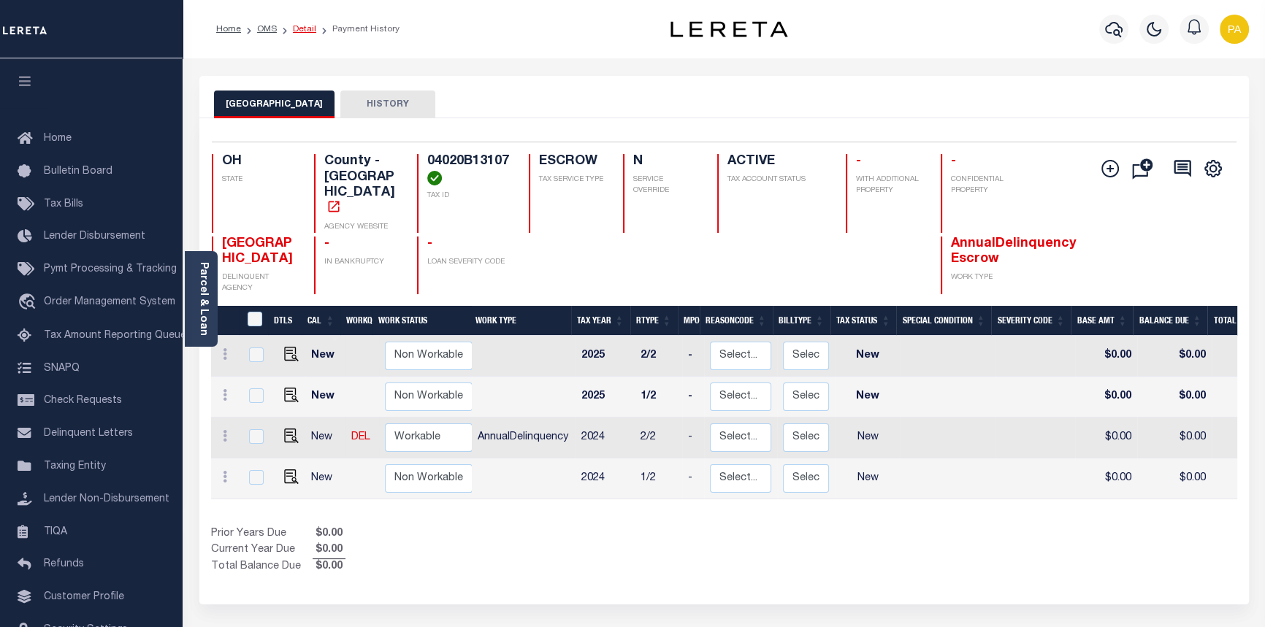
click at [305, 28] on link "Detail" at bounding box center [304, 29] width 23 height 9
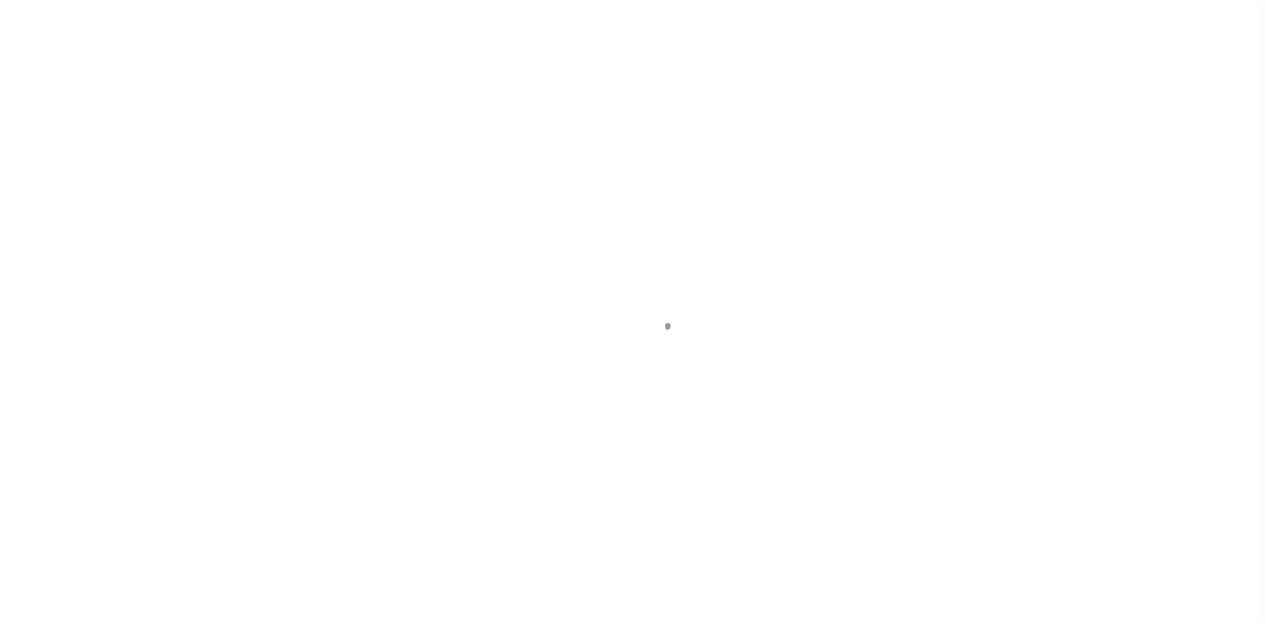
type input "[STREET_ADDRESS]"
select select "Escrow"
select select
type input "WADSWORTH OH 44281"
type input "117588-4"
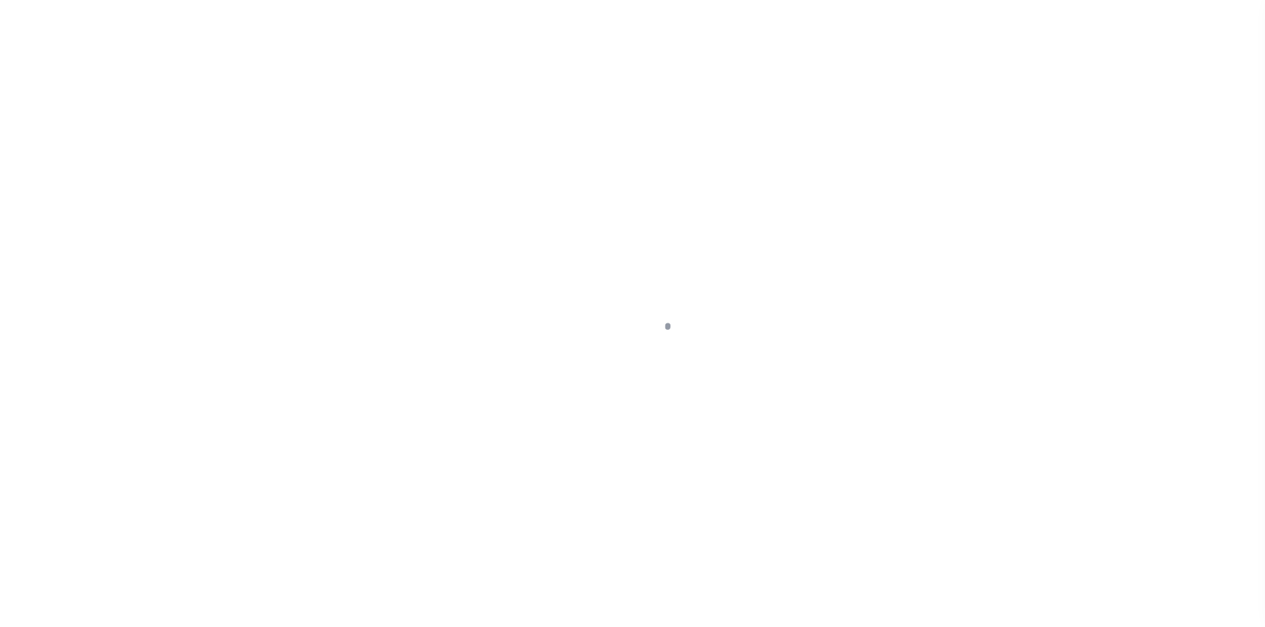
type input "OH"
type textarea "COLLECTOR: ENTITY: PARCEL: 31518104"
type textarea "Compare"
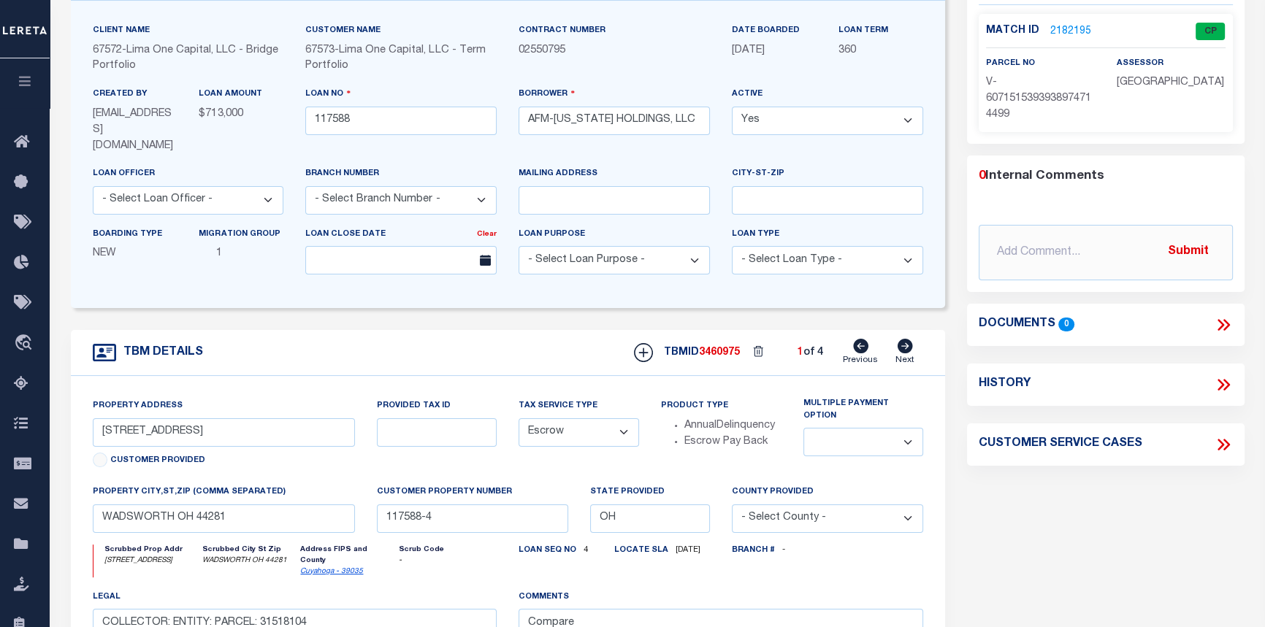
scroll to position [66, 0]
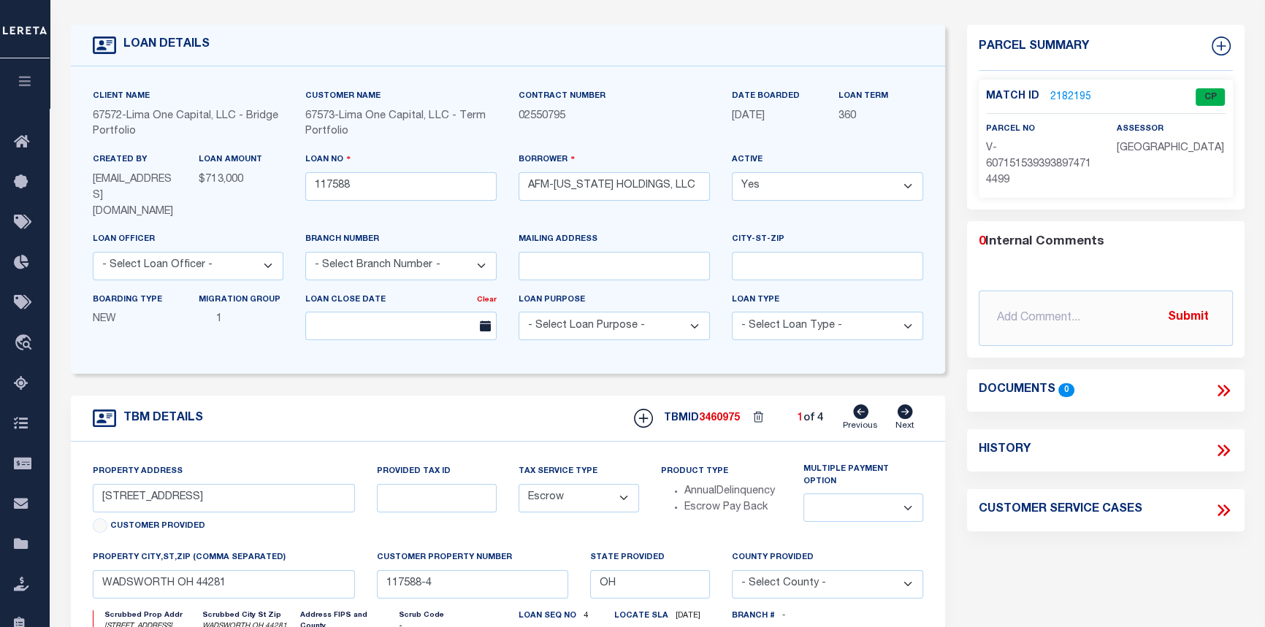
click at [1063, 91] on link "2182195" at bounding box center [1070, 97] width 41 height 15
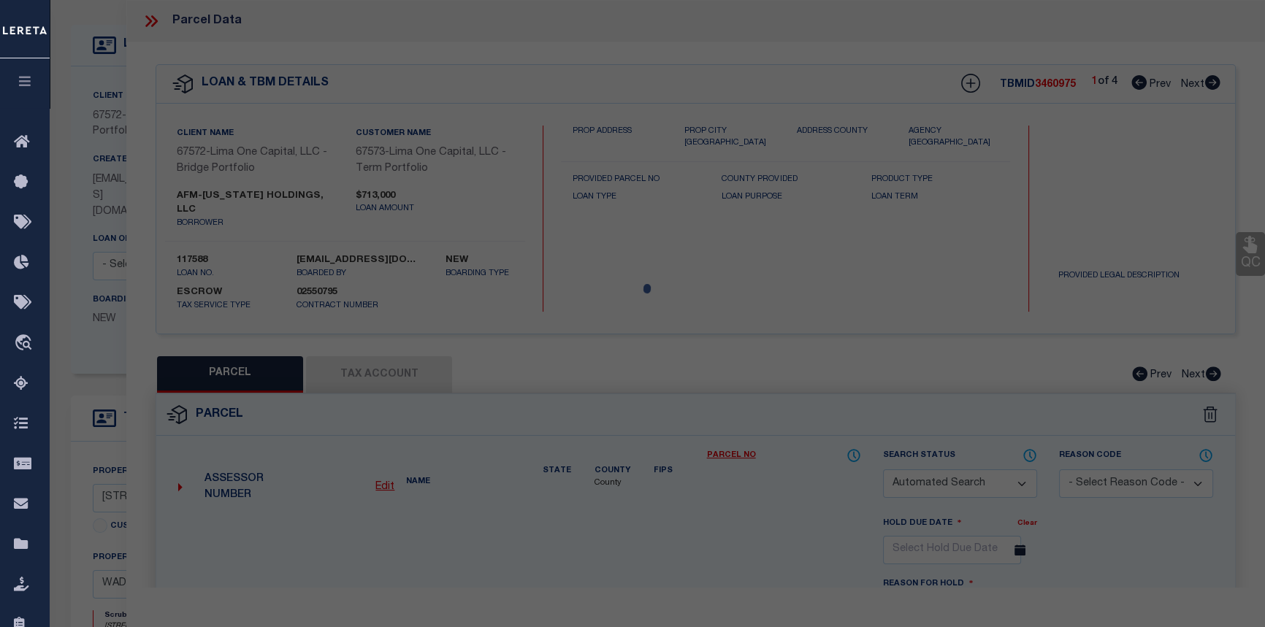
checkbox input "false"
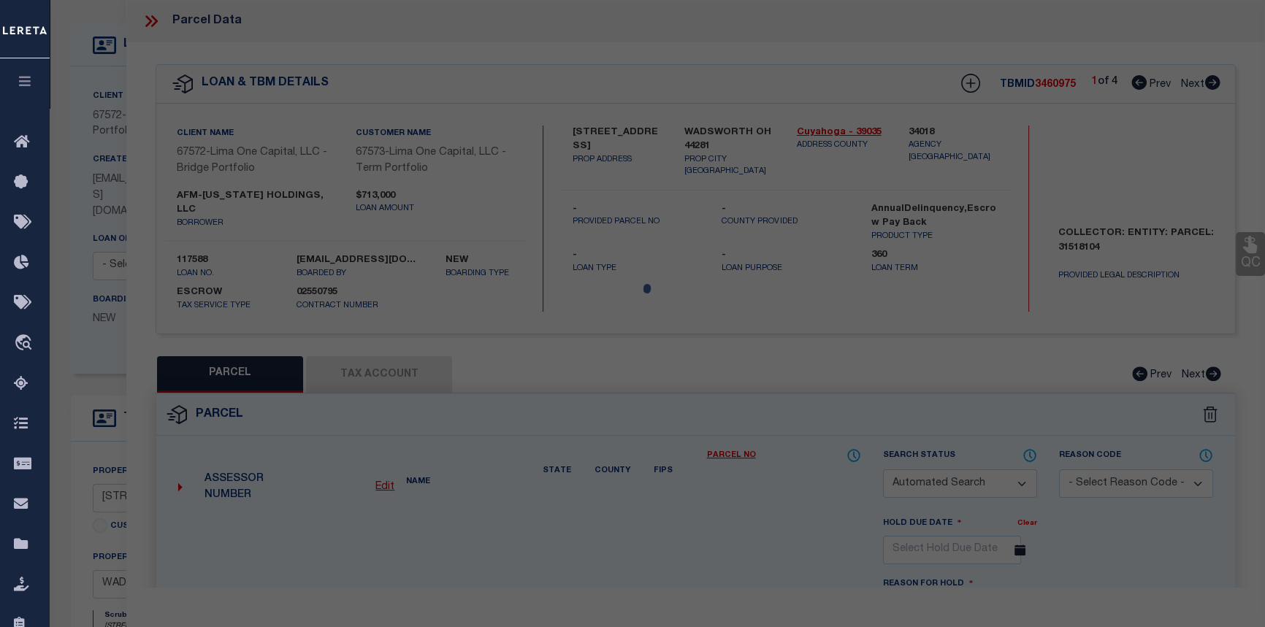
select select "CP"
select select "AGW"
select select
type input "[STREET_ADDRESS]"
checkbox input "false"
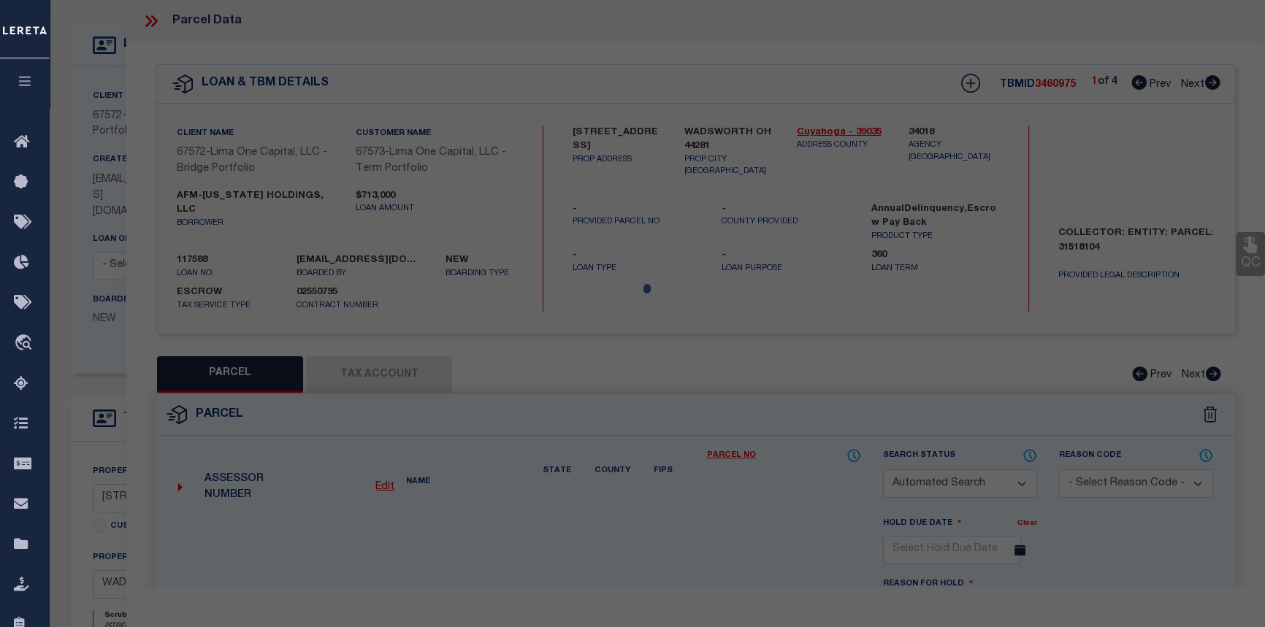
type input "WADSWORTH OH 44281"
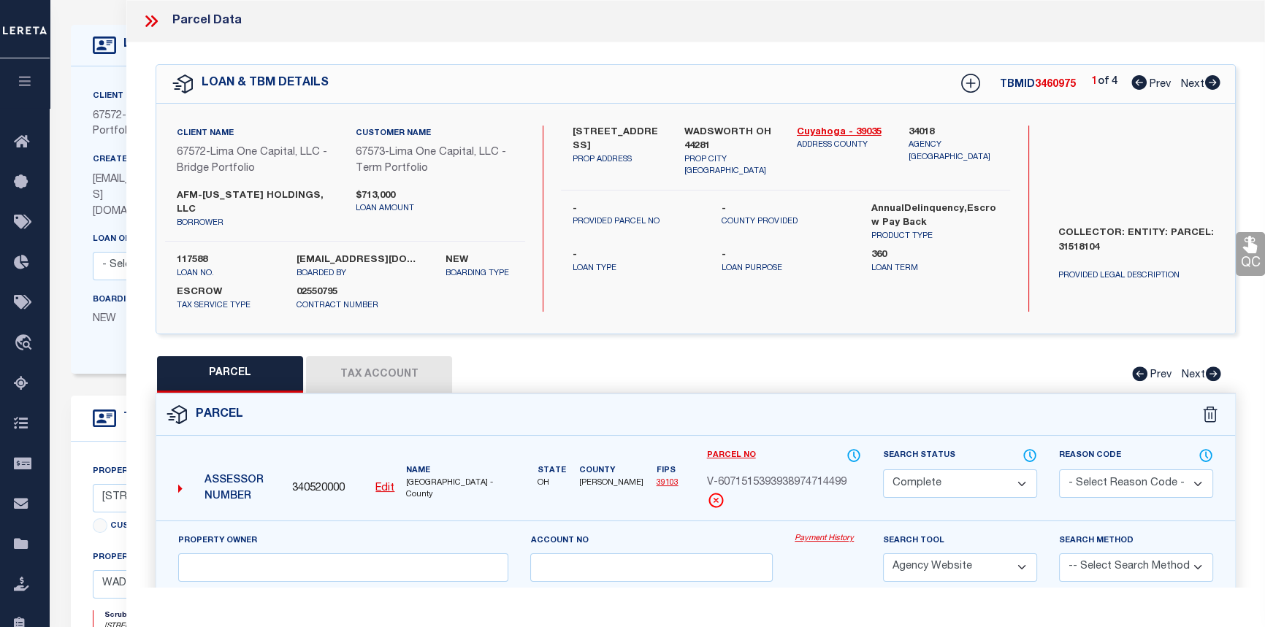
click at [385, 356] on button "Tax Account" at bounding box center [379, 374] width 146 height 37
select select "100"
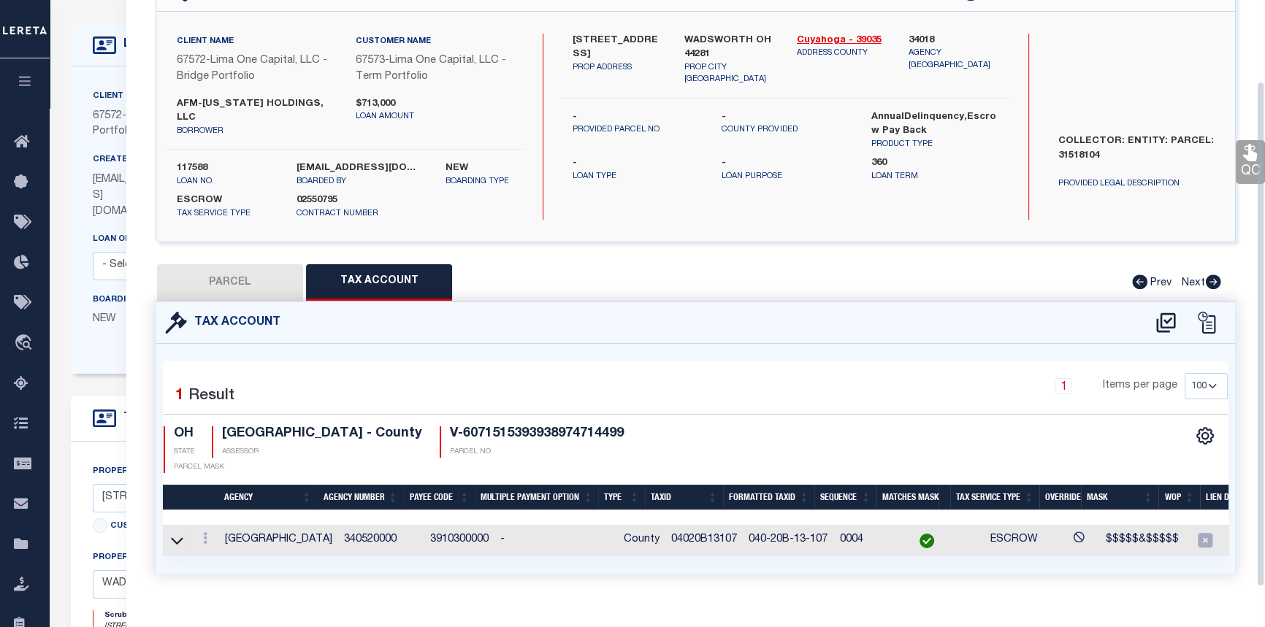
scroll to position [93, 0]
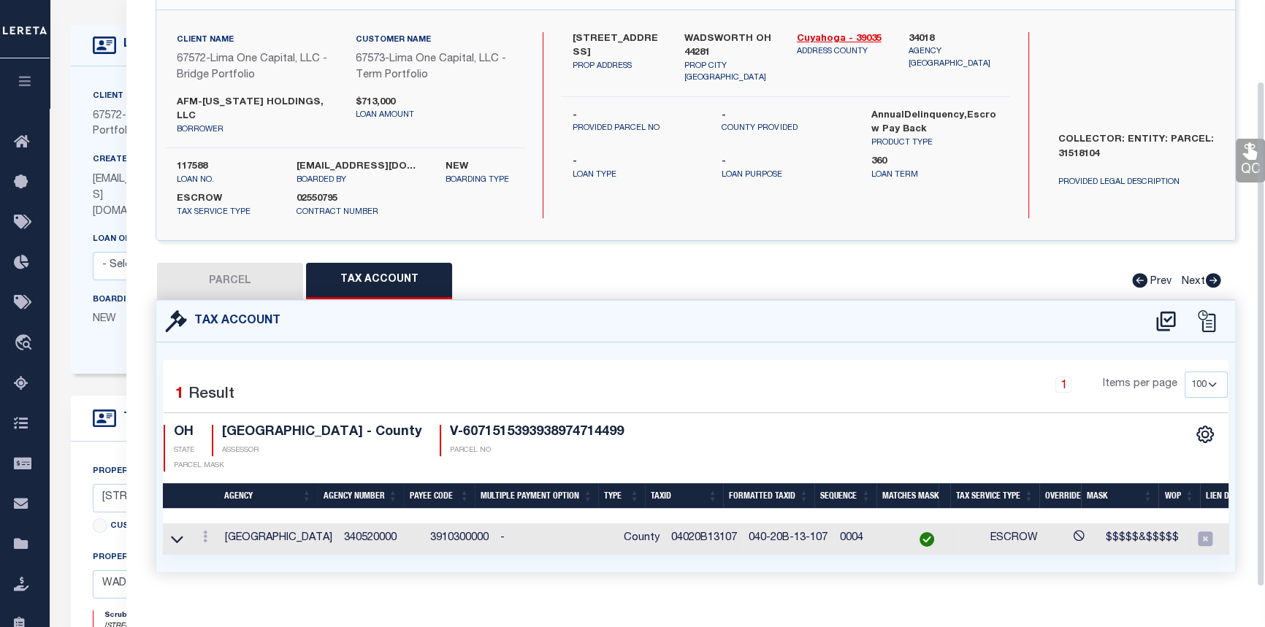
click at [235, 263] on button "PARCEL" at bounding box center [230, 281] width 146 height 37
select select "AS"
select select
checkbox input "false"
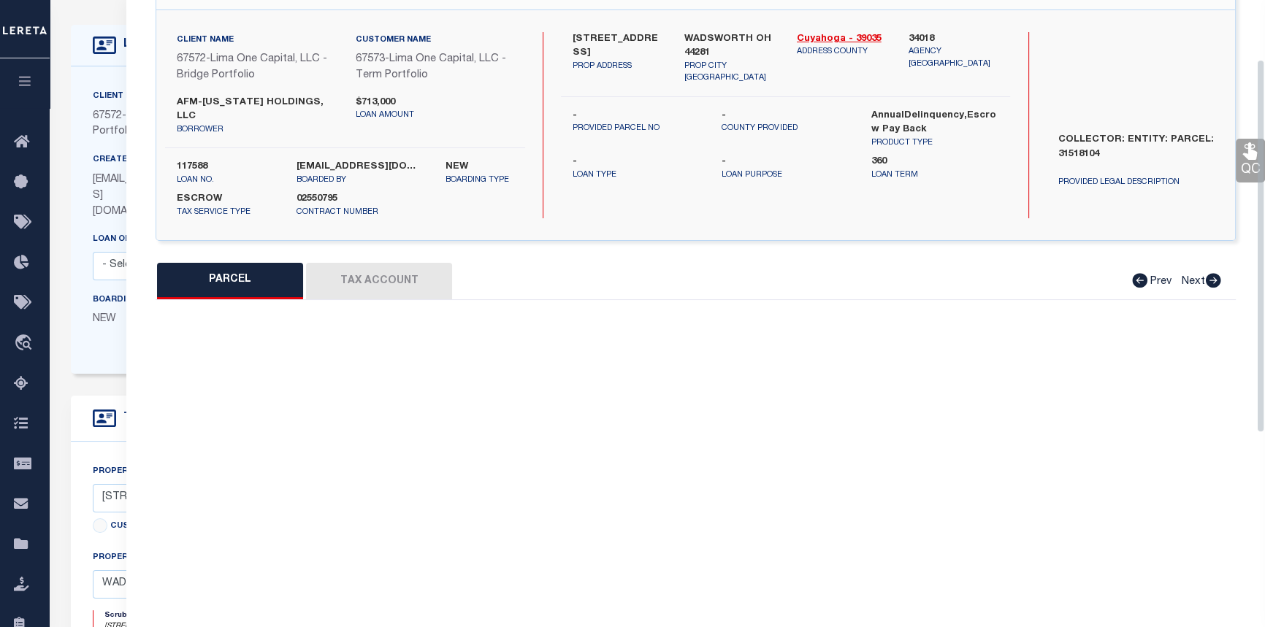
select select "CP"
select select "AGW"
select select
type input "340 OAK STREET"
checkbox input "false"
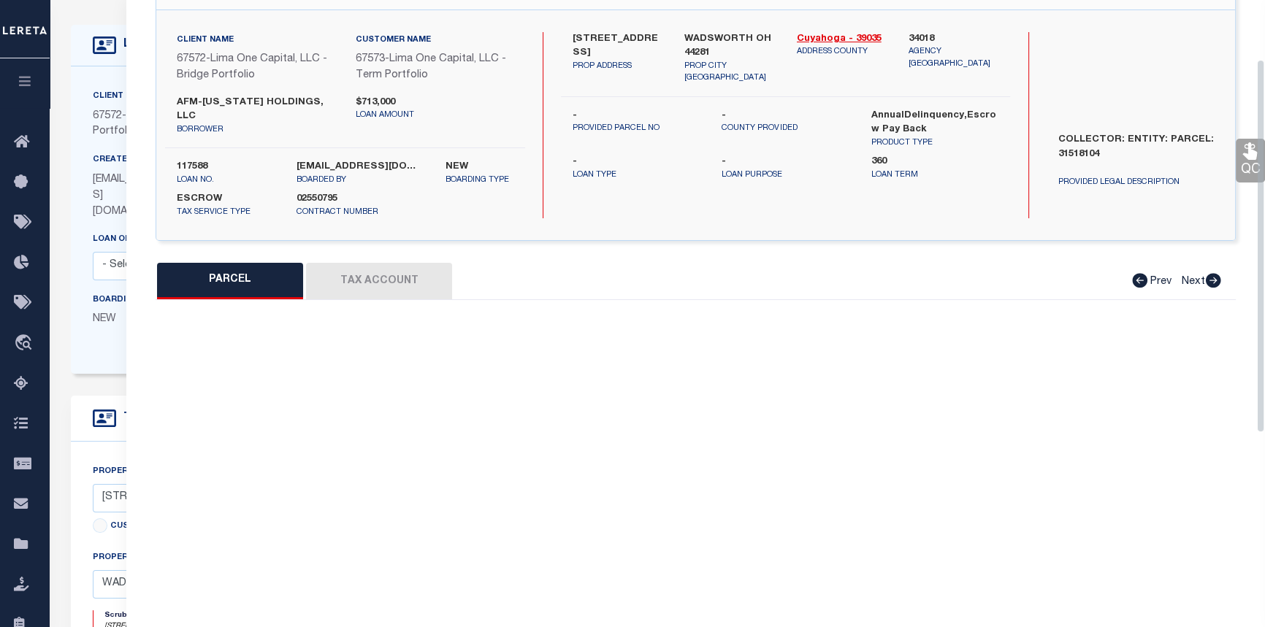
type input "WADSWORTH OH 44281"
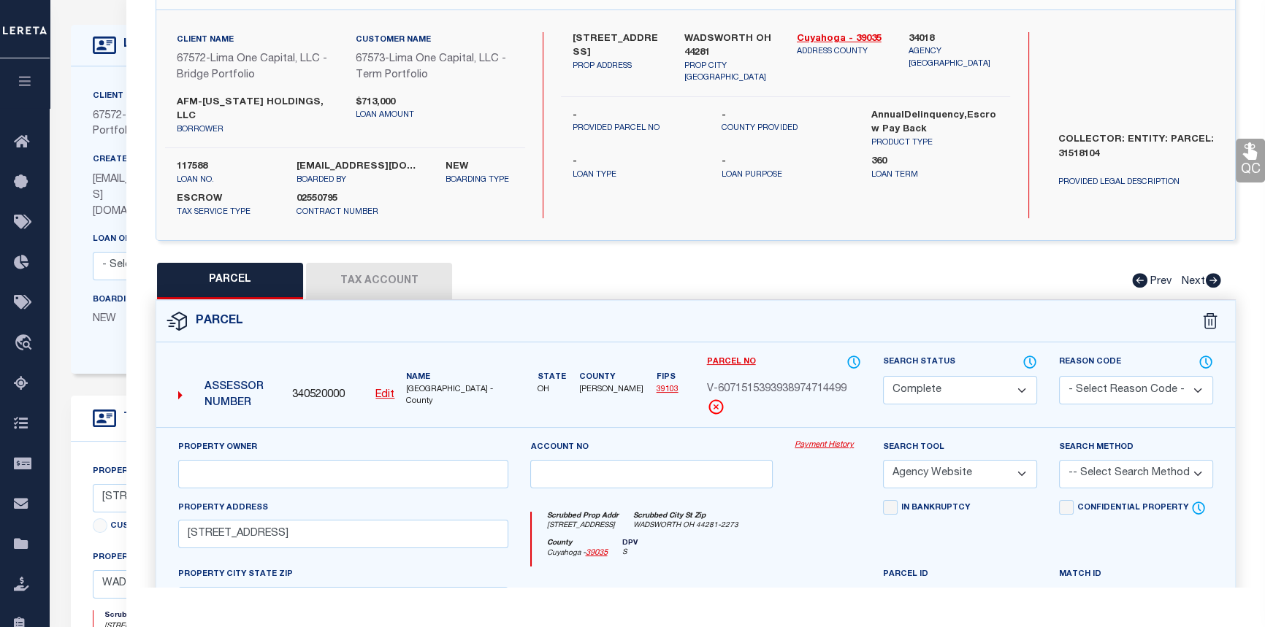
click at [827, 440] on link "Payment History" at bounding box center [828, 446] width 66 height 12
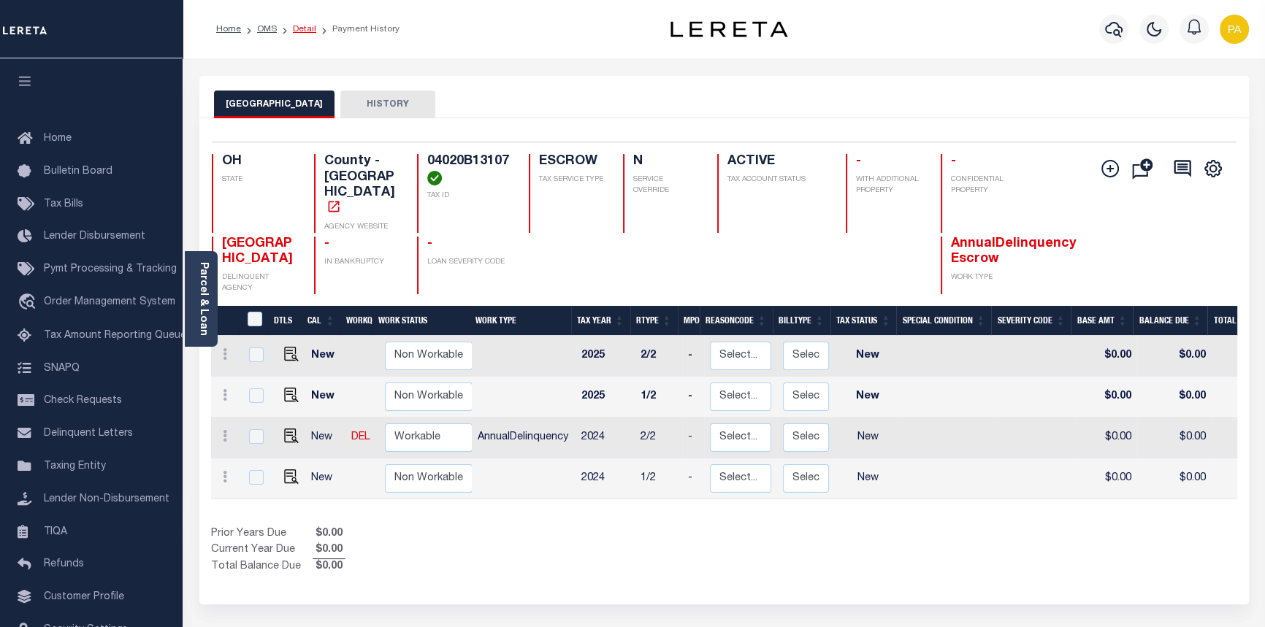
click at [302, 31] on link "Detail" at bounding box center [304, 29] width 23 height 9
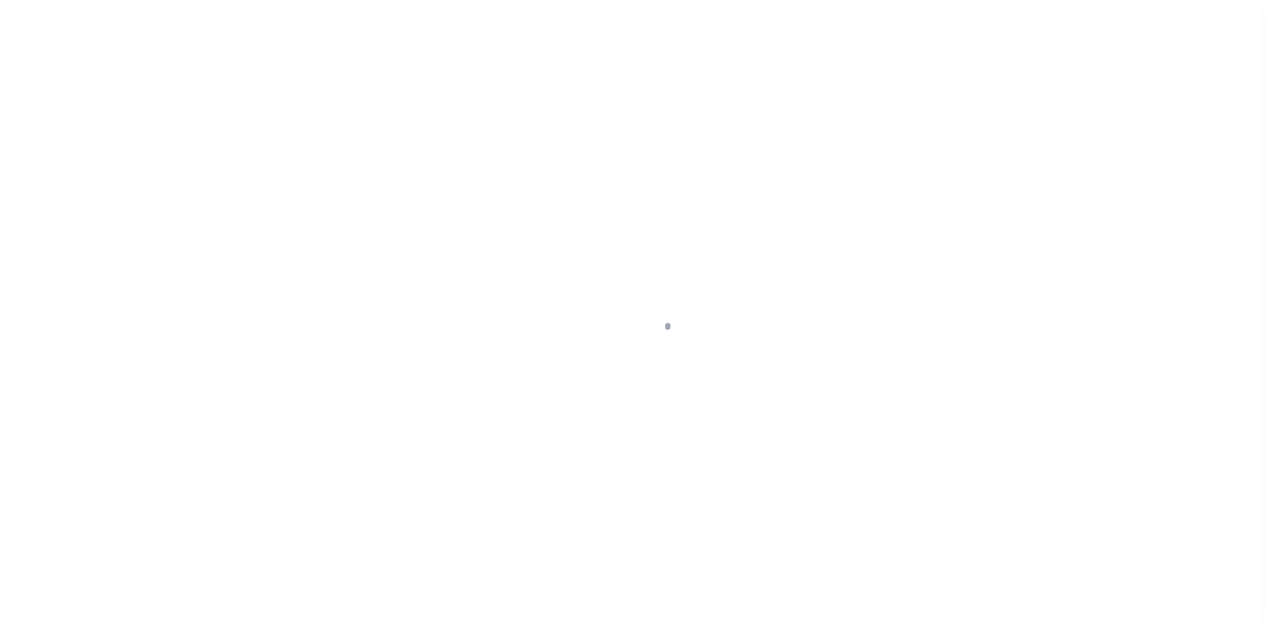
type input "[STREET_ADDRESS]"
select select "Escrow"
select select
type input "WADSWORTH OH 44281"
type input "117588-4"
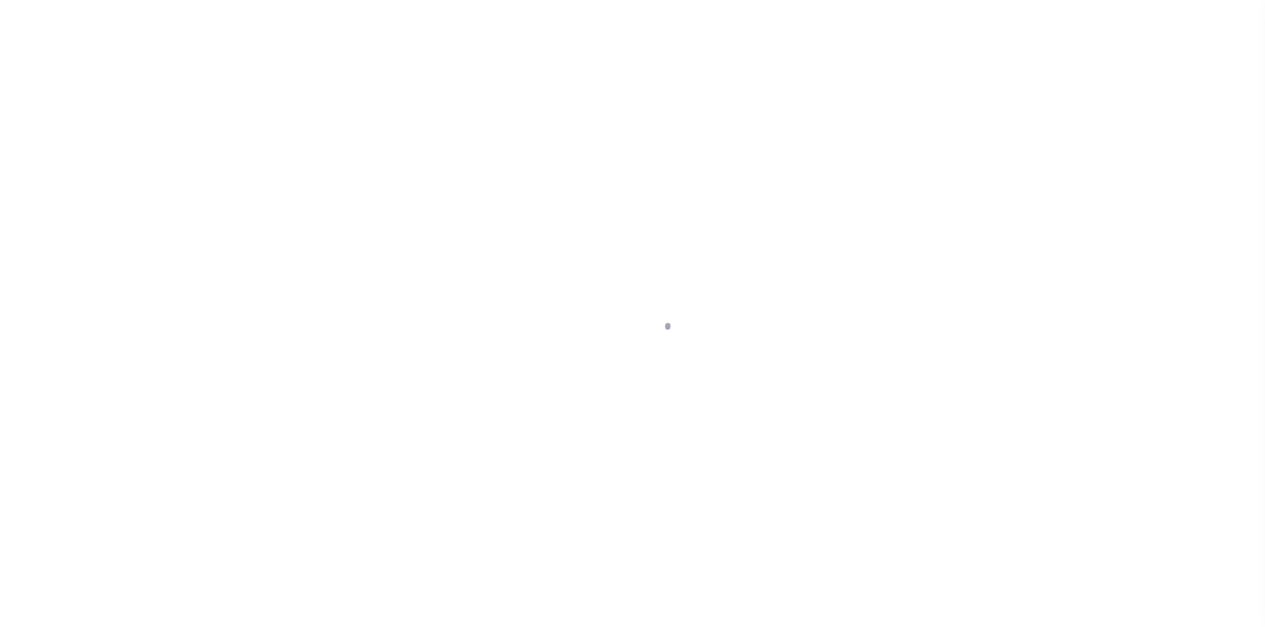
type input "OH"
type textarea "COLLECTOR: ENTITY: PARCEL: 31518104"
type textarea "Compare"
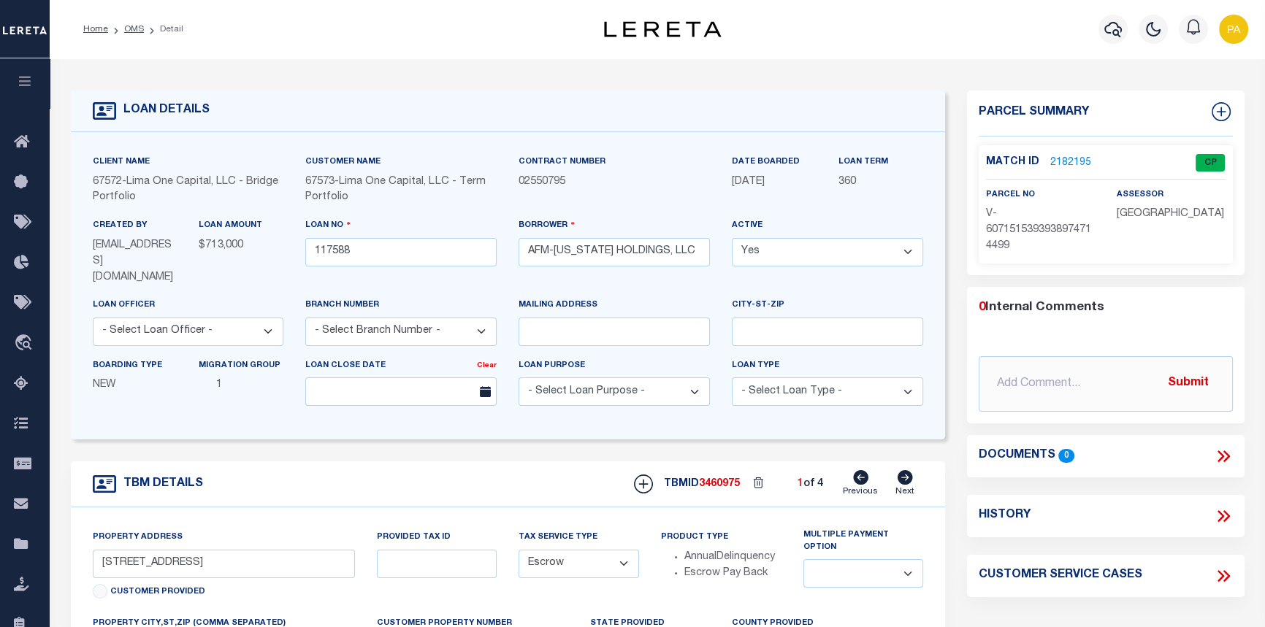
click at [1071, 159] on link "2182195" at bounding box center [1070, 163] width 41 height 15
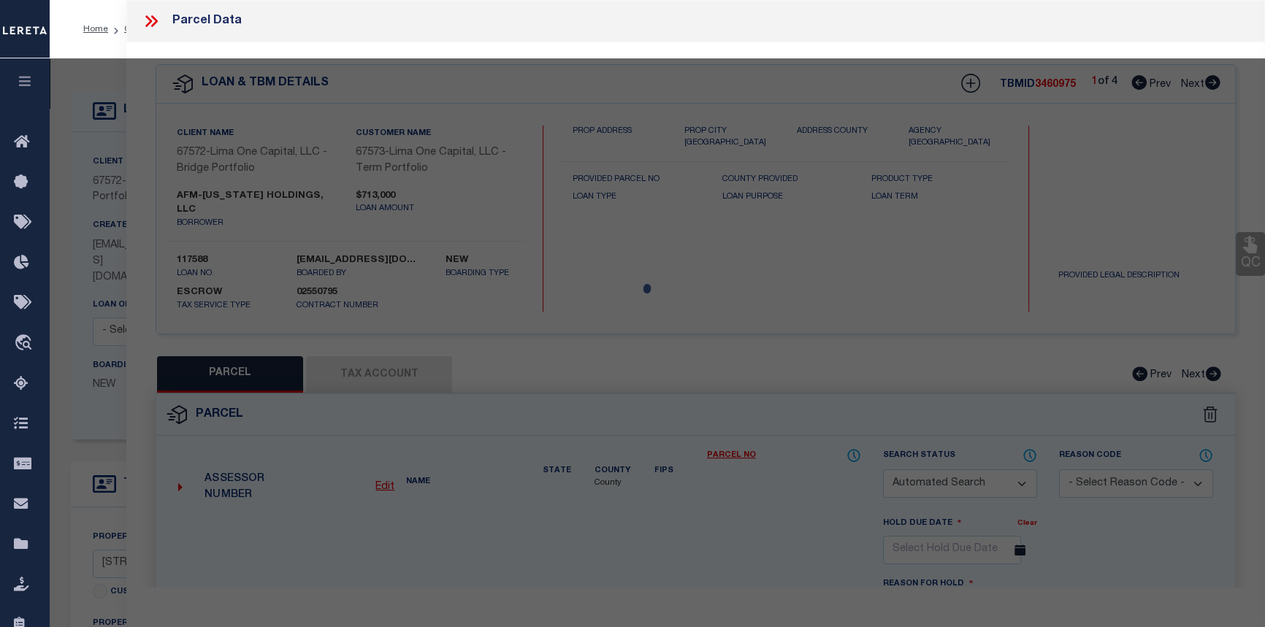
checkbox input "false"
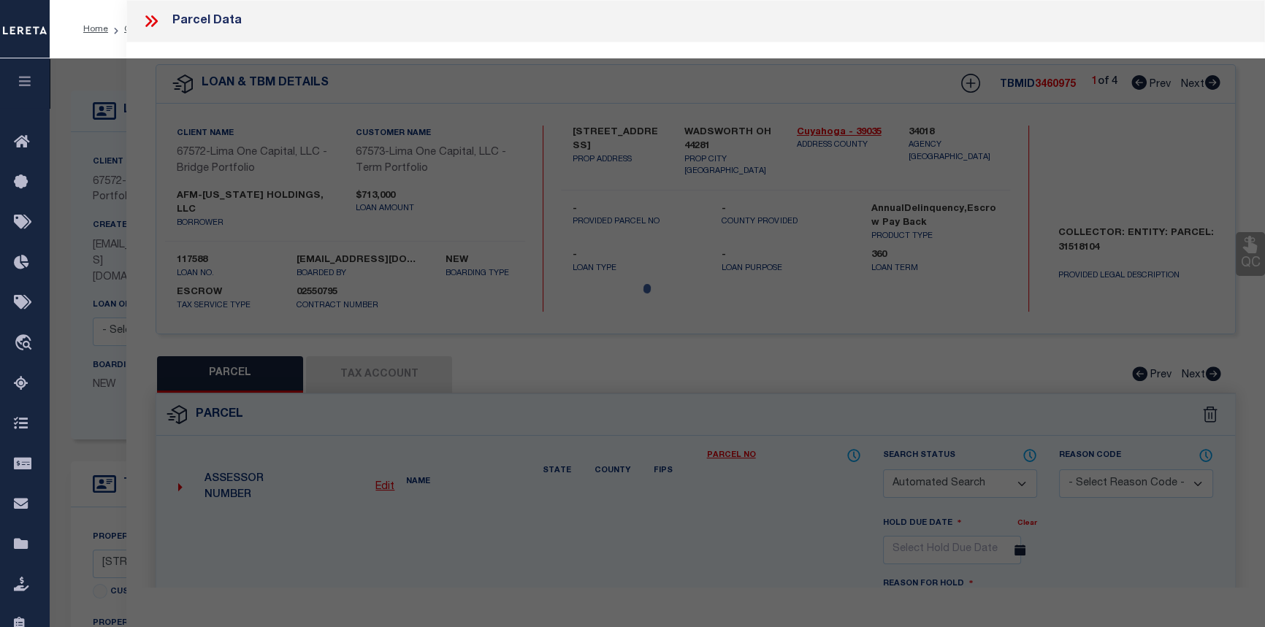
select select "CP"
select select "AGW"
select select
type input "[STREET_ADDRESS]"
checkbox input "false"
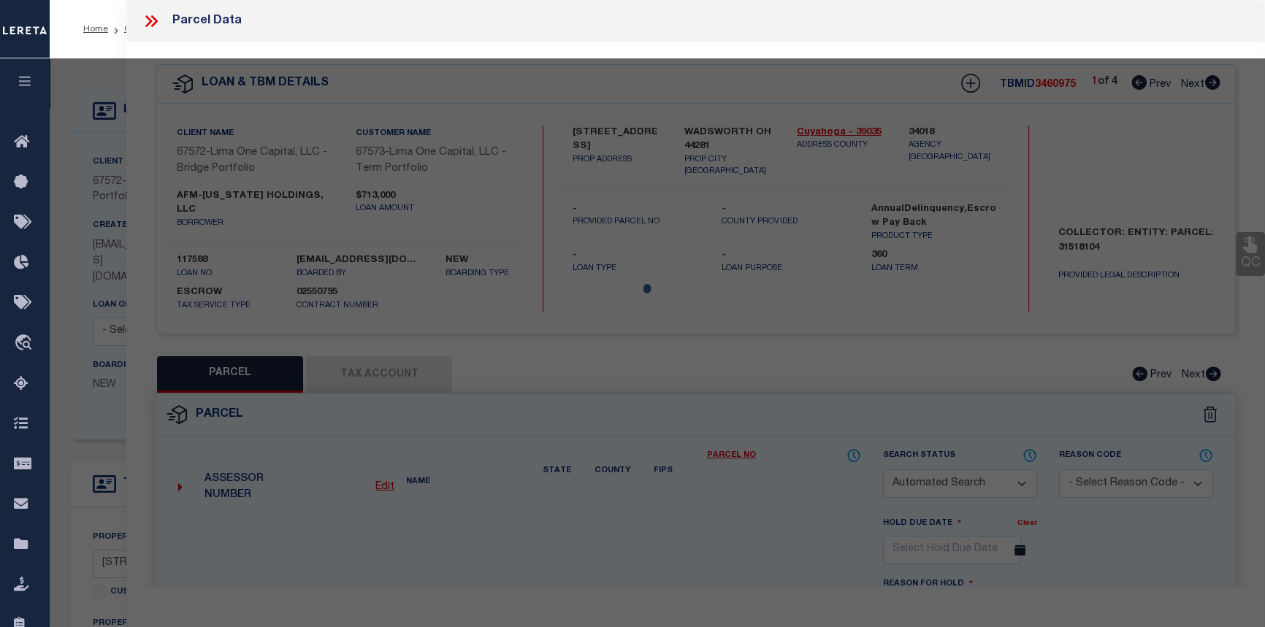
type input "WADSWORTH OH 44281"
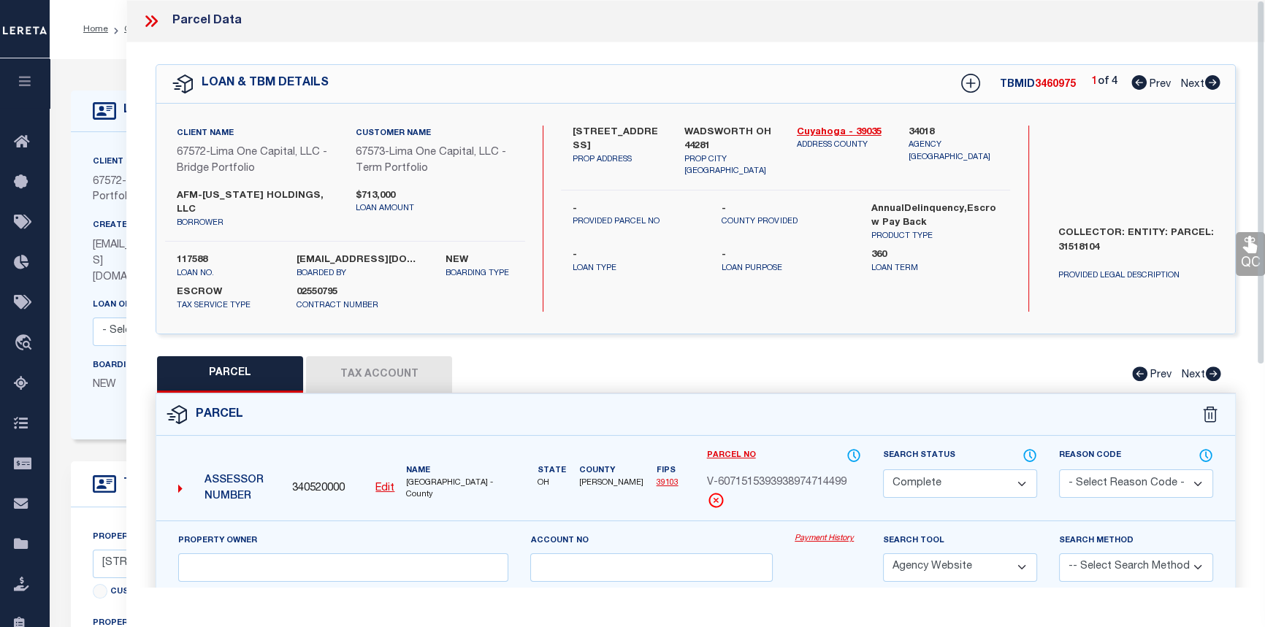
click at [831, 533] on link "Payment History" at bounding box center [828, 539] width 66 height 12
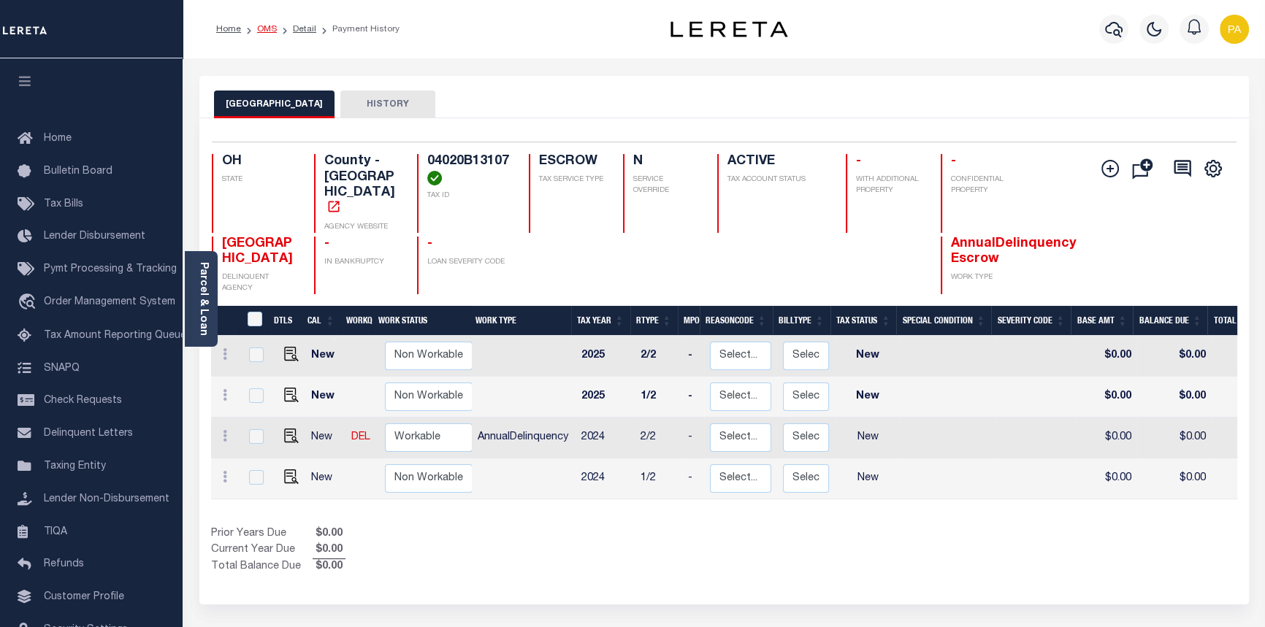
click at [270, 29] on link "OMS" at bounding box center [267, 29] width 20 height 9
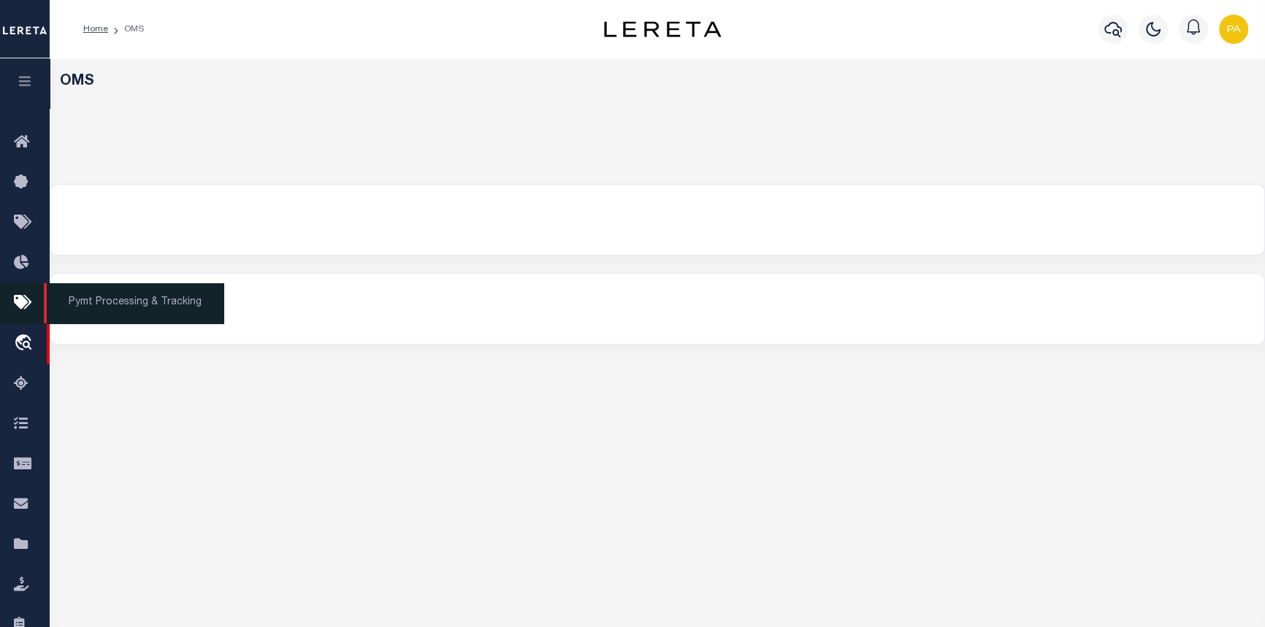
select select "200"
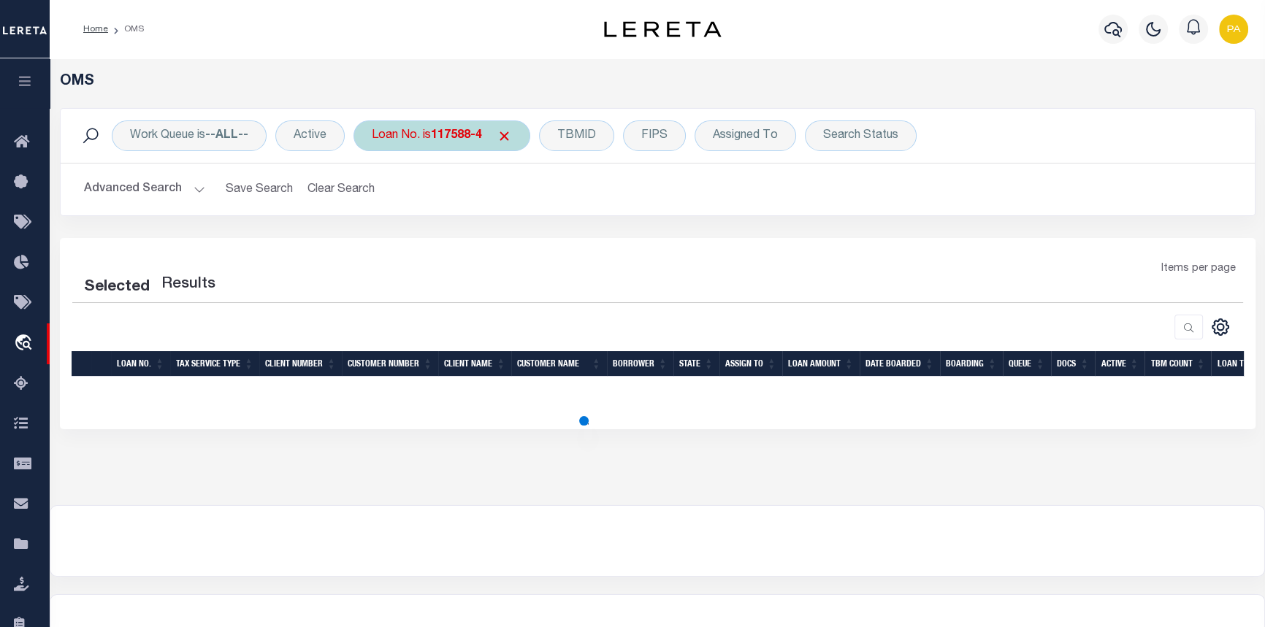
select select "200"
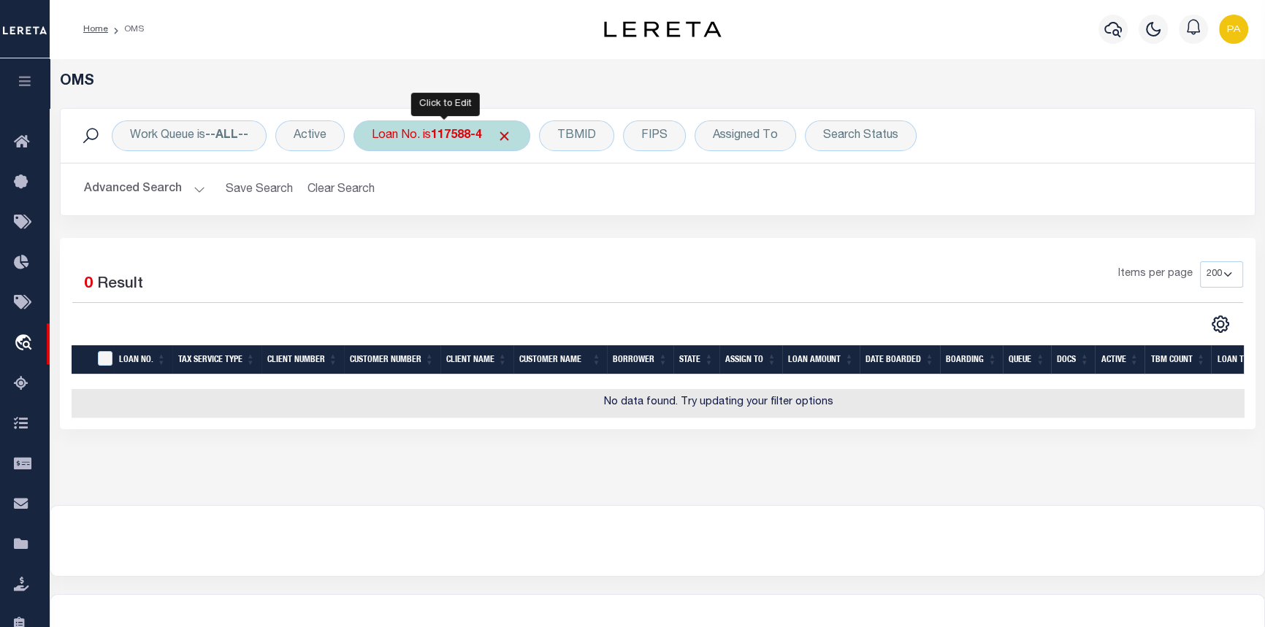
click at [464, 139] on b "117588-4" at bounding box center [456, 136] width 51 height 12
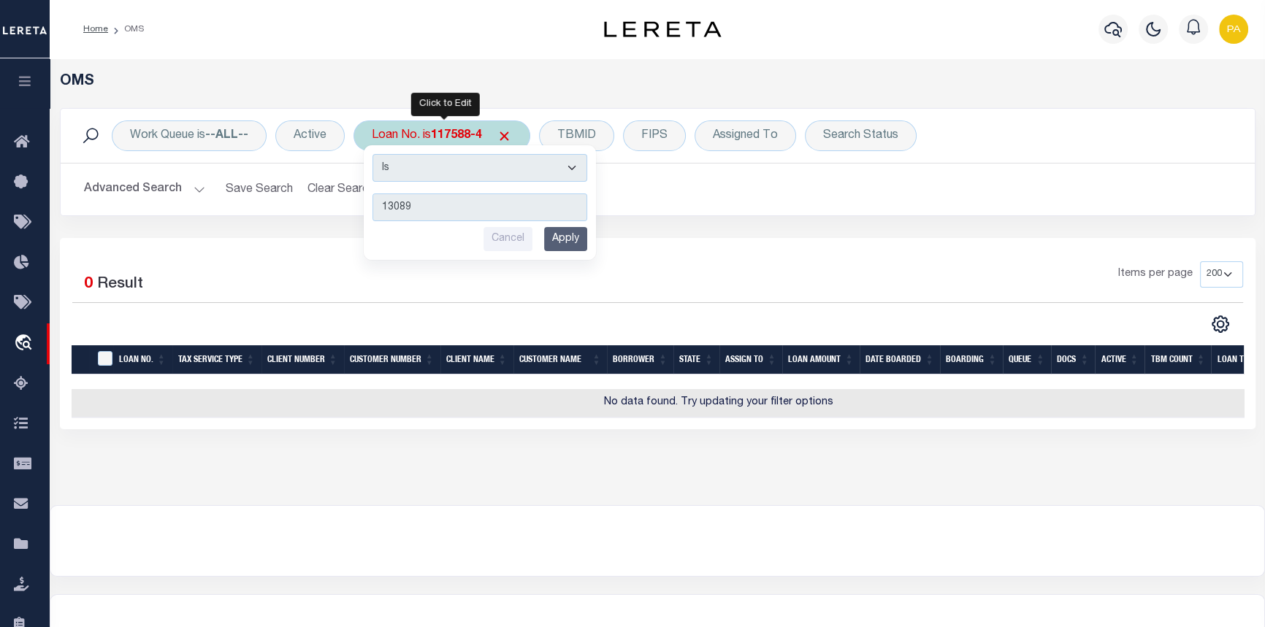
type input "130895"
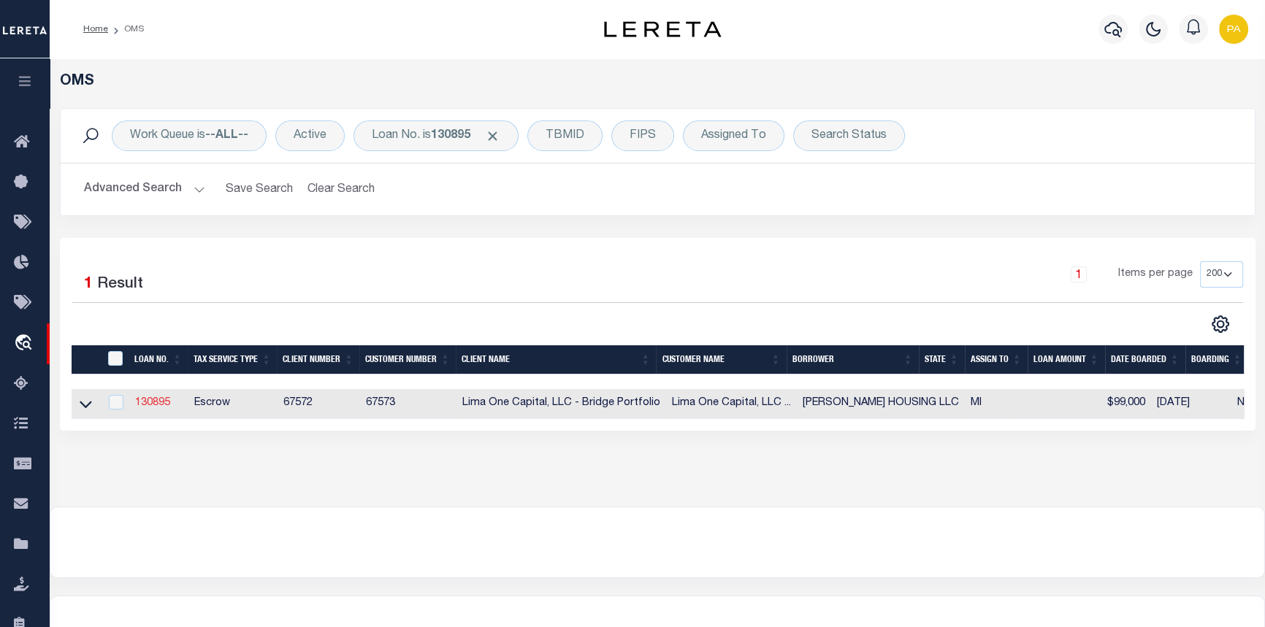
click at [161, 408] on link "130895" at bounding box center [152, 403] width 35 height 10
type input "130895"
type input "[PERSON_NAME] HOUSING LLC"
select select
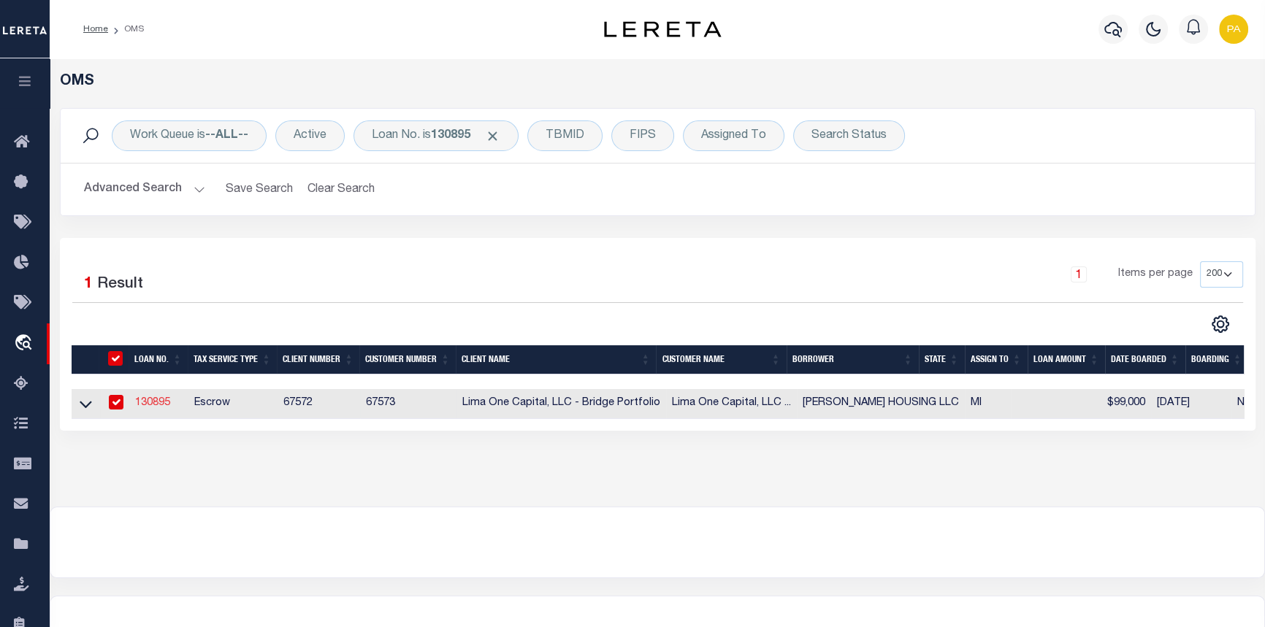
select select
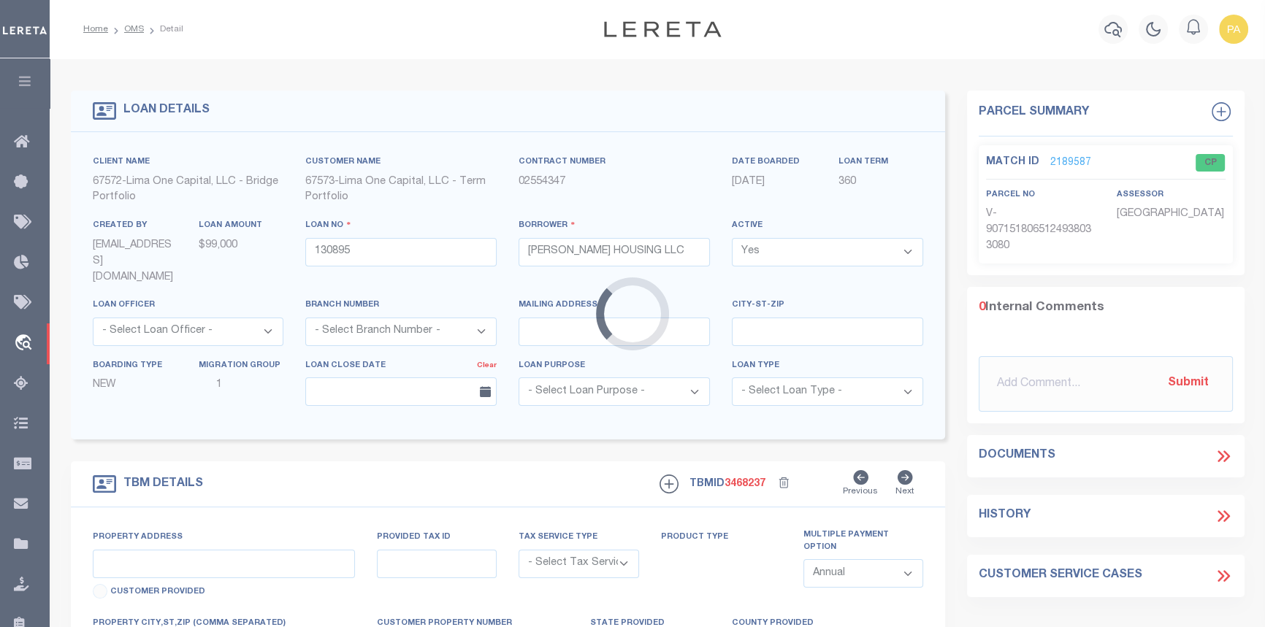
type input "[STREET_ADDRESS]"
radio input "true"
select select "Escrow"
select select "2"
type input "DETROIT MI 48223"
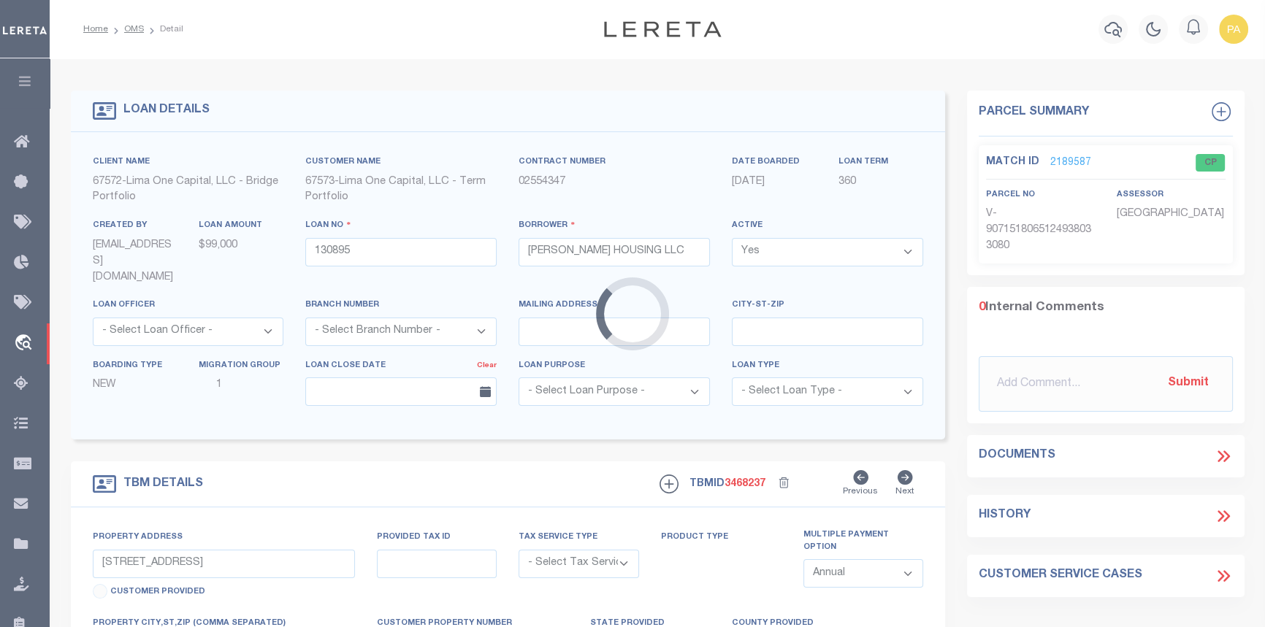
type input "130895-1"
type input "MI"
type textarea "COLLECTOR: ENTITY: PARCEL: 22120633"
type textarea "Compare"
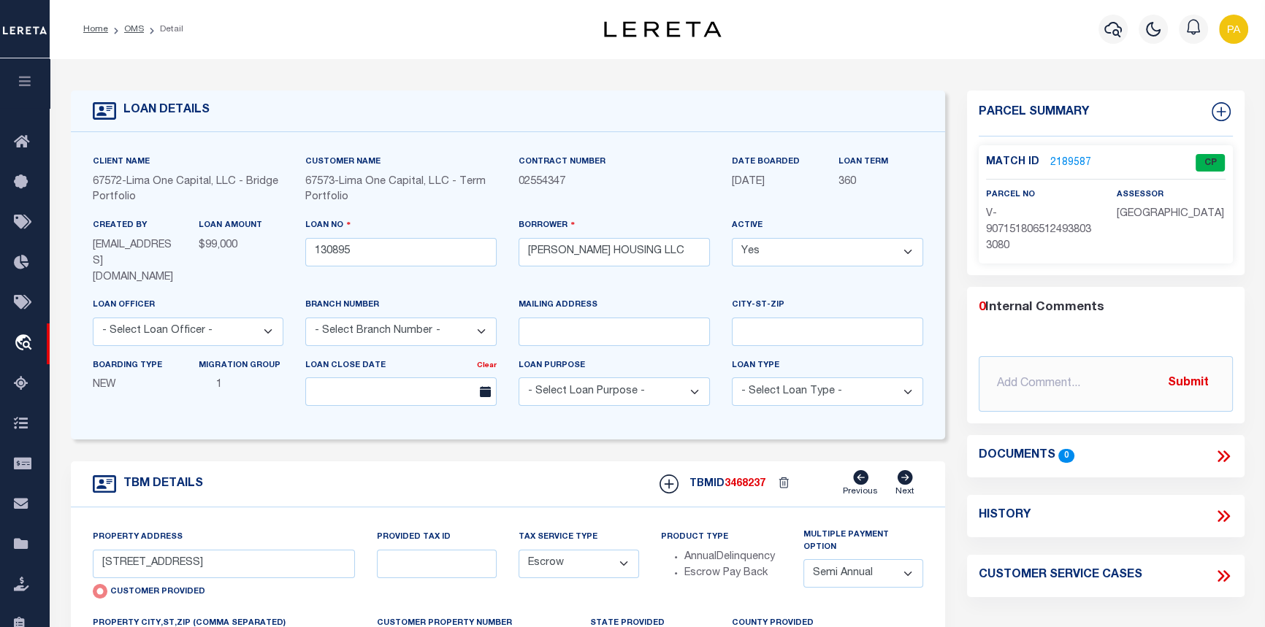
click at [1066, 159] on link "2189587" at bounding box center [1070, 163] width 41 height 15
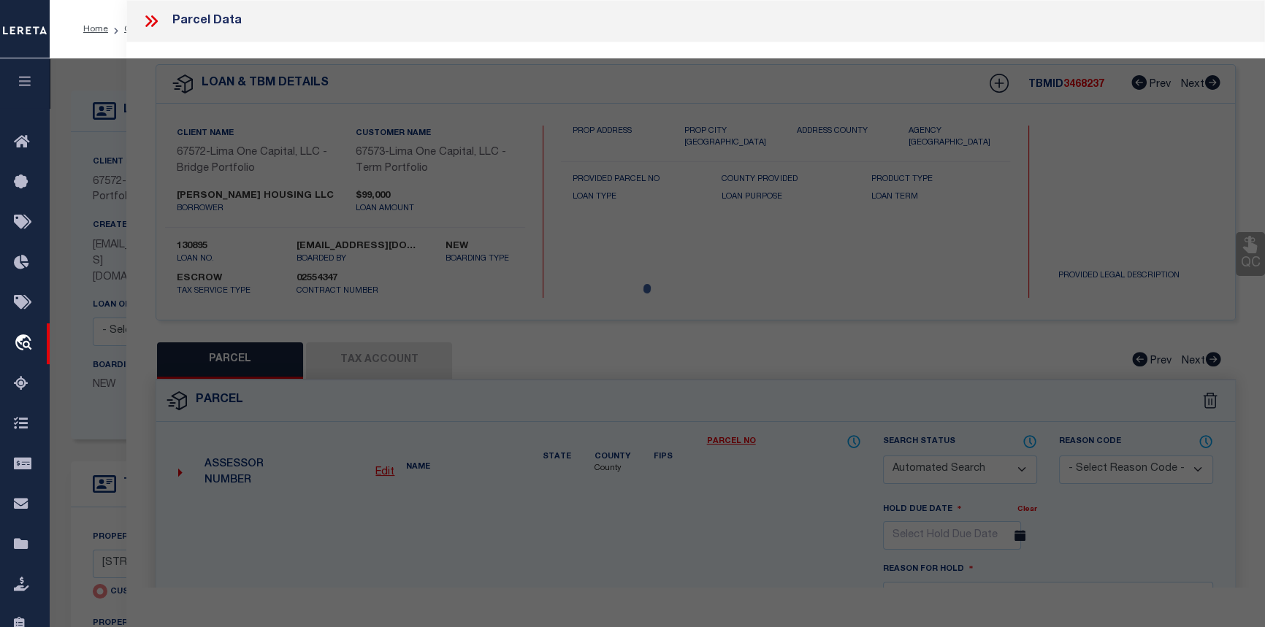
checkbox input "false"
select select "CP"
type input "[STREET_ADDRESS]"
checkbox input "false"
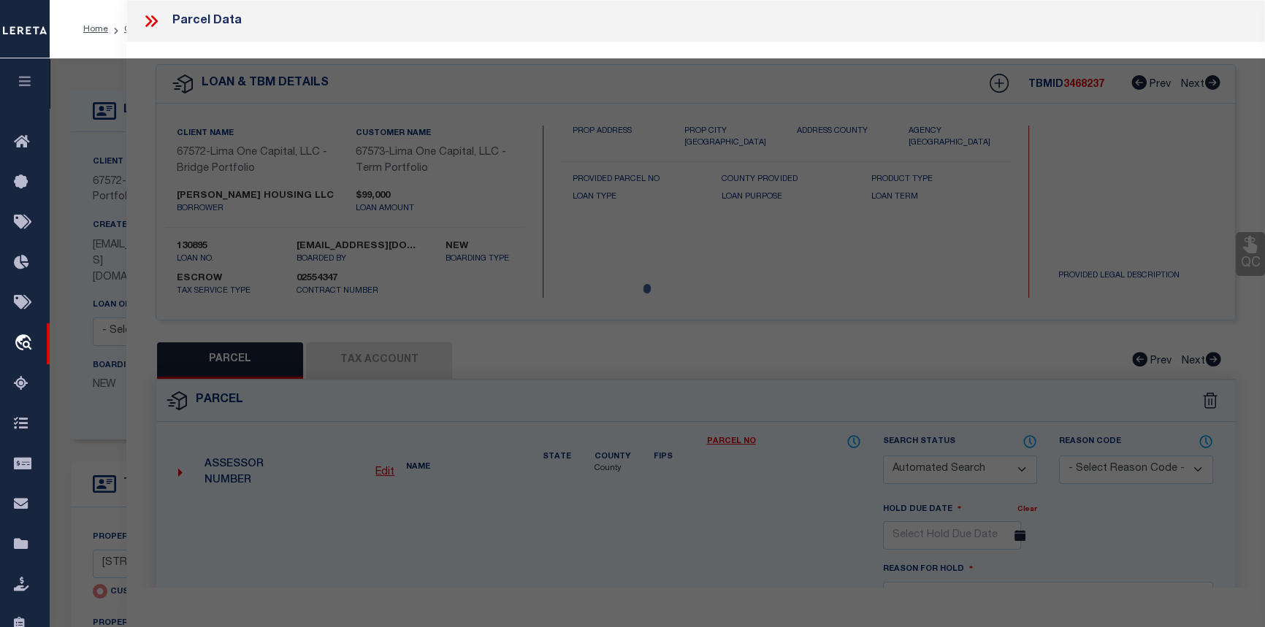
type input "DETROIT MI 48223"
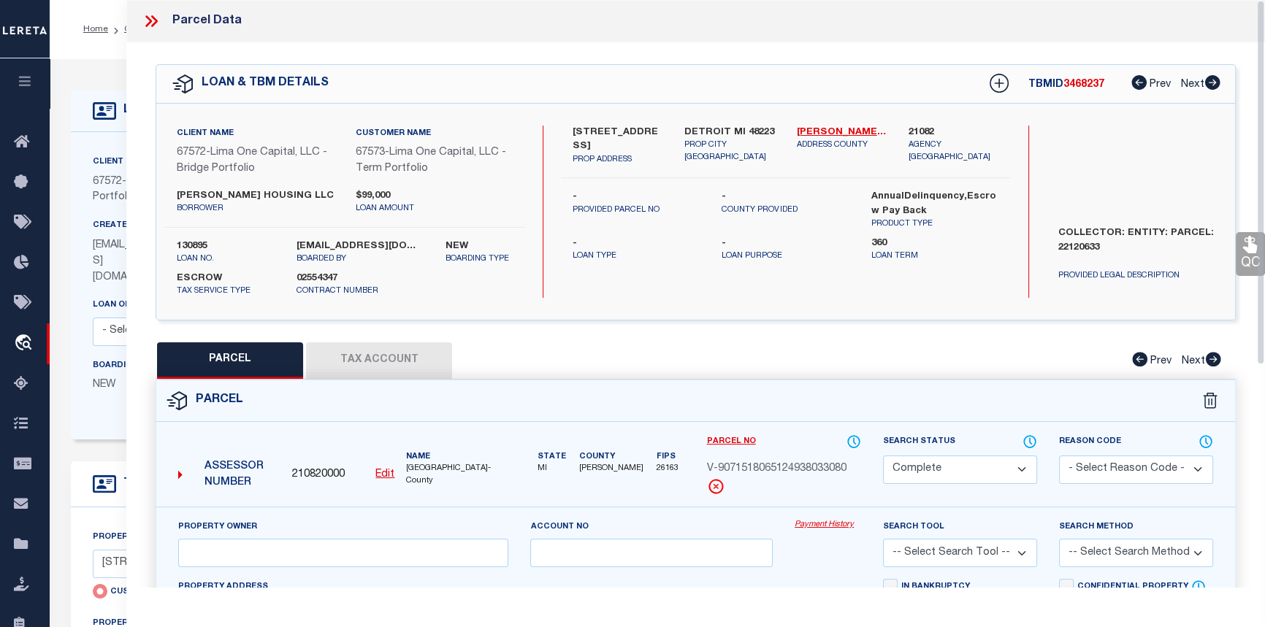
click at [833, 523] on link "Payment History" at bounding box center [828, 525] width 66 height 12
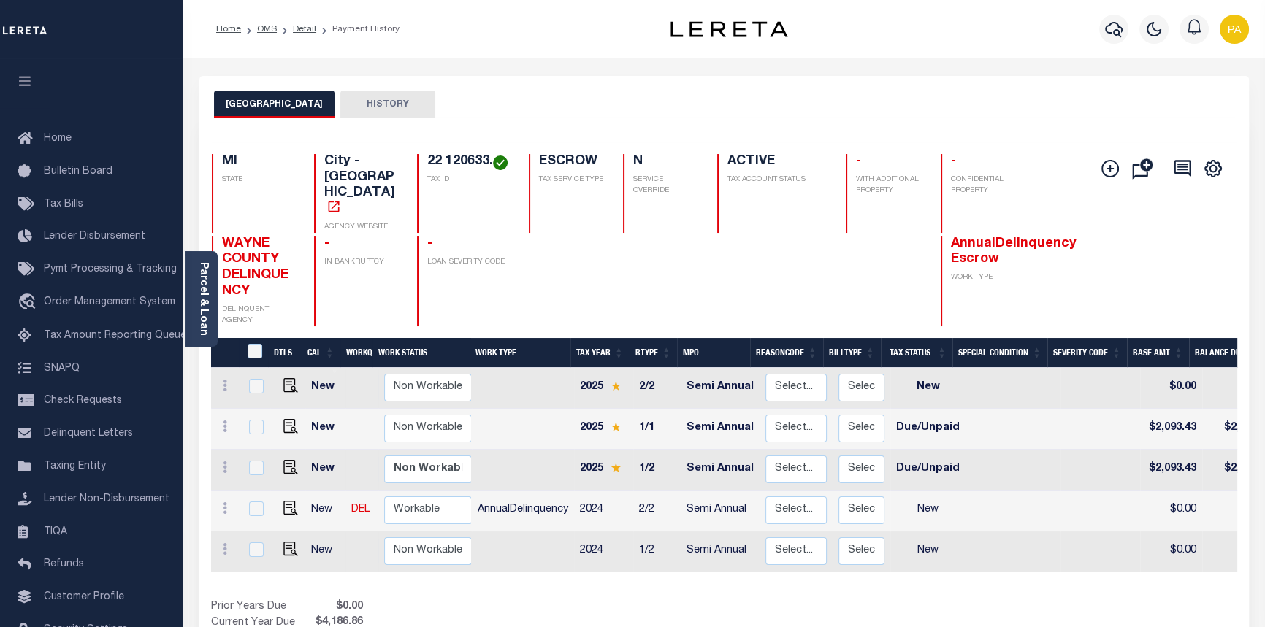
drag, startPoint x: 629, startPoint y: 554, endPoint x: 652, endPoint y: 554, distance: 22.6
click at [652, 554] on div "DTLS CAL WorkQ Work Status Work Type Tax Year RType MPO ReasonCode BillType Tax…" at bounding box center [724, 493] width 1026 height 310
click at [299, 28] on link "Detail" at bounding box center [304, 29] width 23 height 9
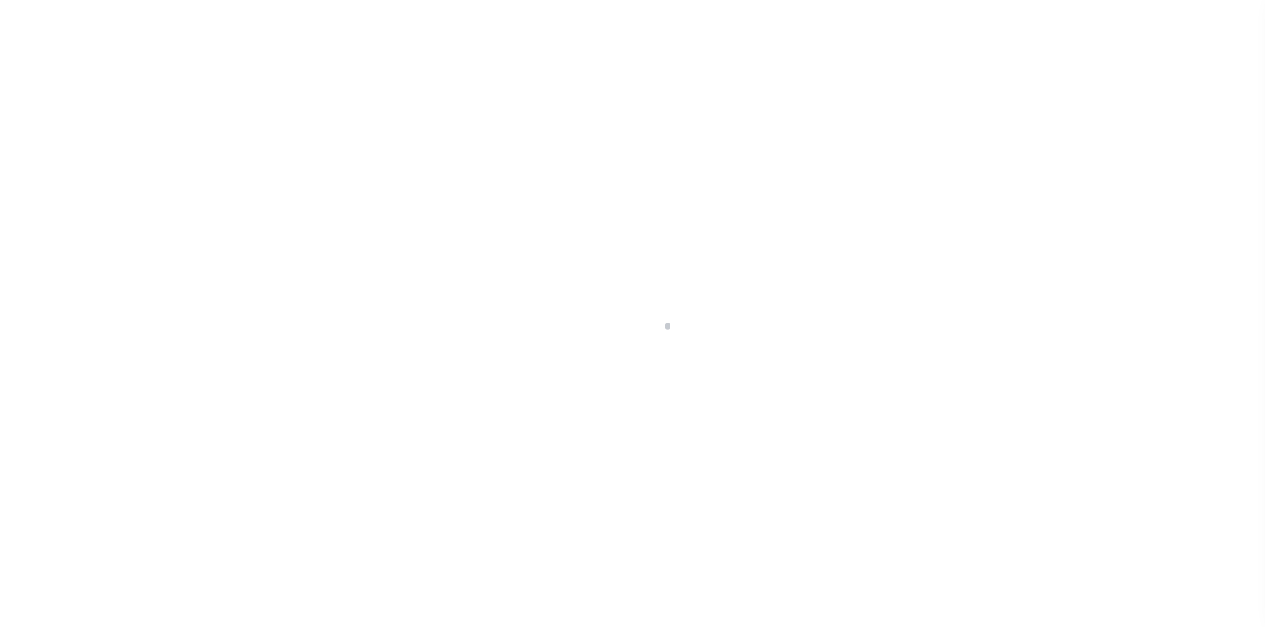
type input "[STREET_ADDRESS]"
radio input "true"
select select "Escrow"
type input "DETROIT MI 48223"
type input "130895-1"
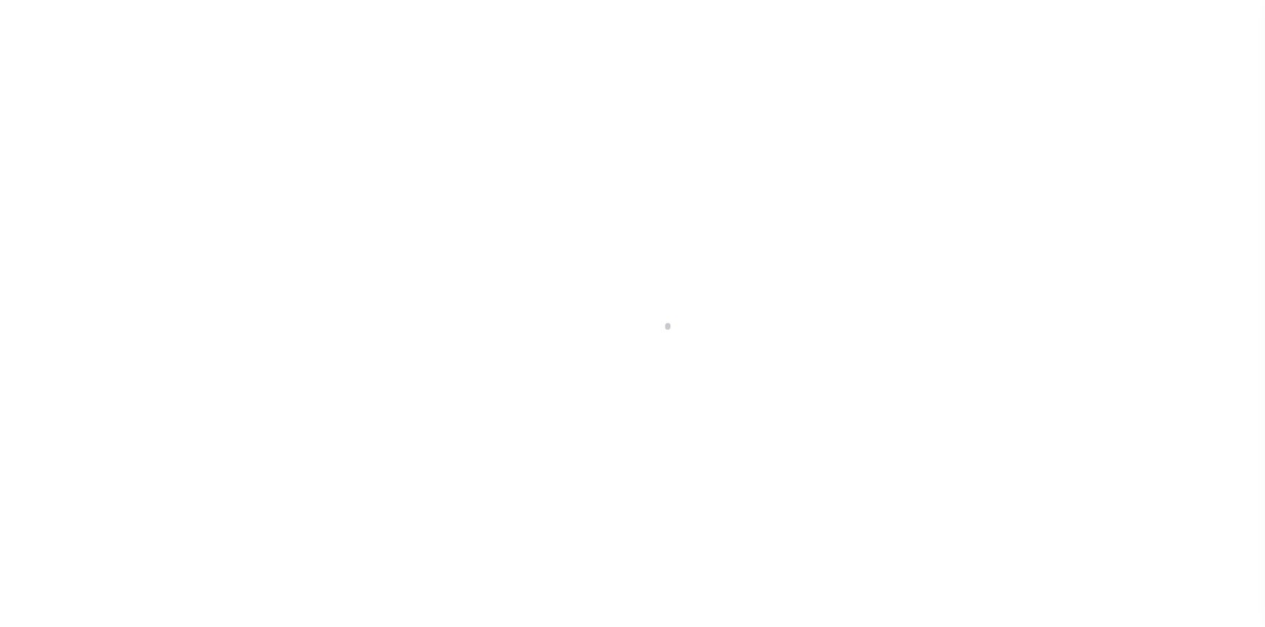
type input "MI"
type textarea "COLLECTOR: ENTITY: PARCEL: 22120633"
type textarea "Compare"
select select "2"
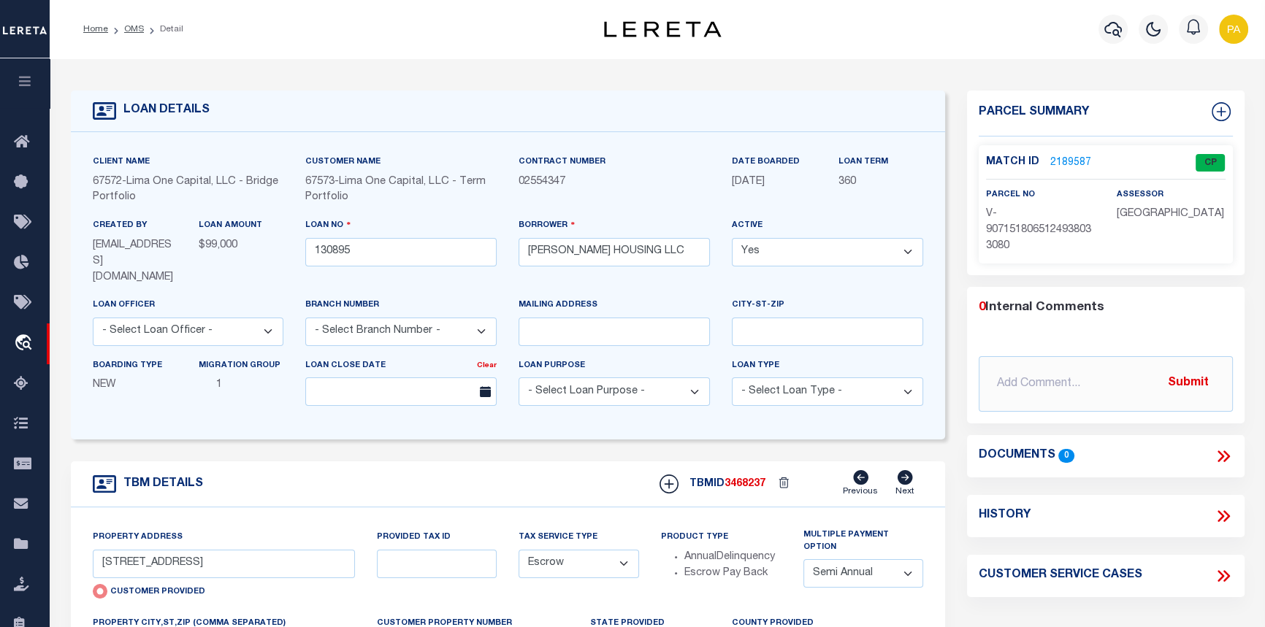
click at [122, 23] on li "OMS" at bounding box center [126, 29] width 36 height 13
click at [131, 30] on link "OMS" at bounding box center [134, 29] width 20 height 9
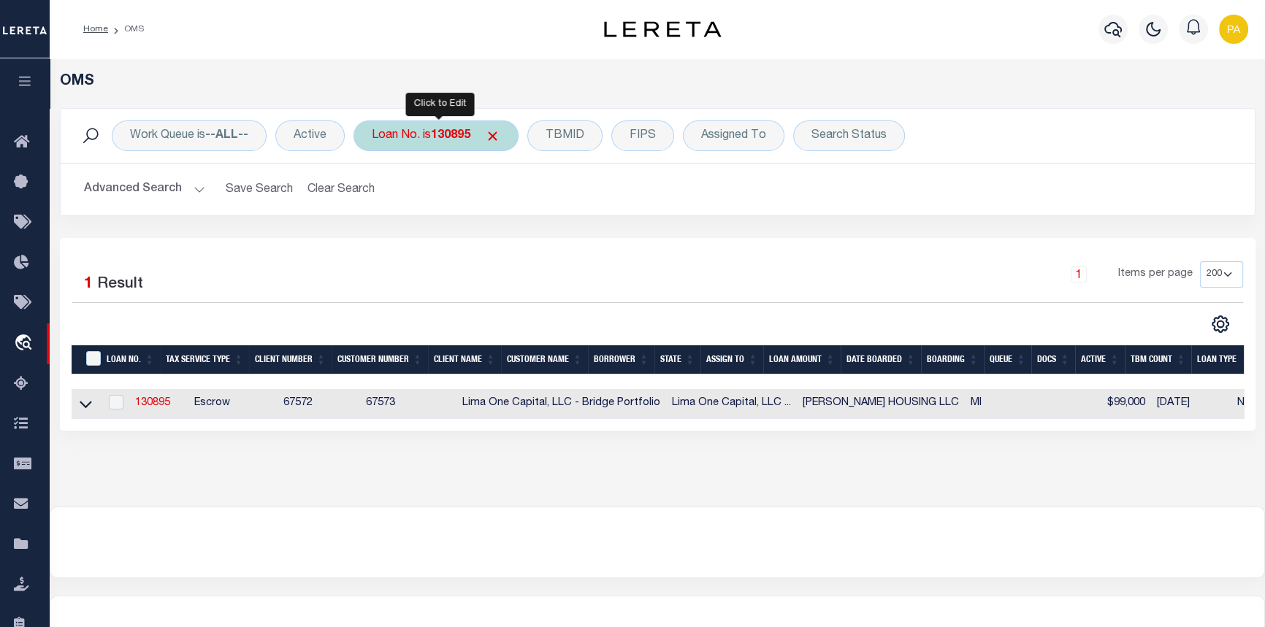
click at [451, 131] on b "130895" at bounding box center [450, 136] width 39 height 12
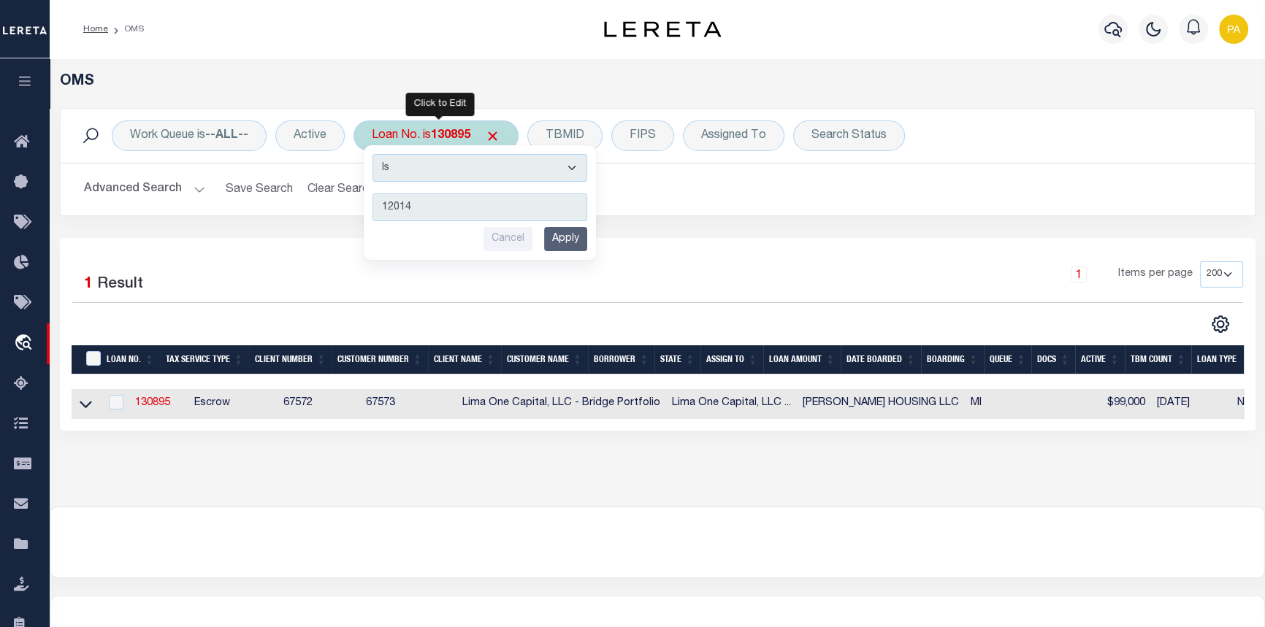
type input "120143"
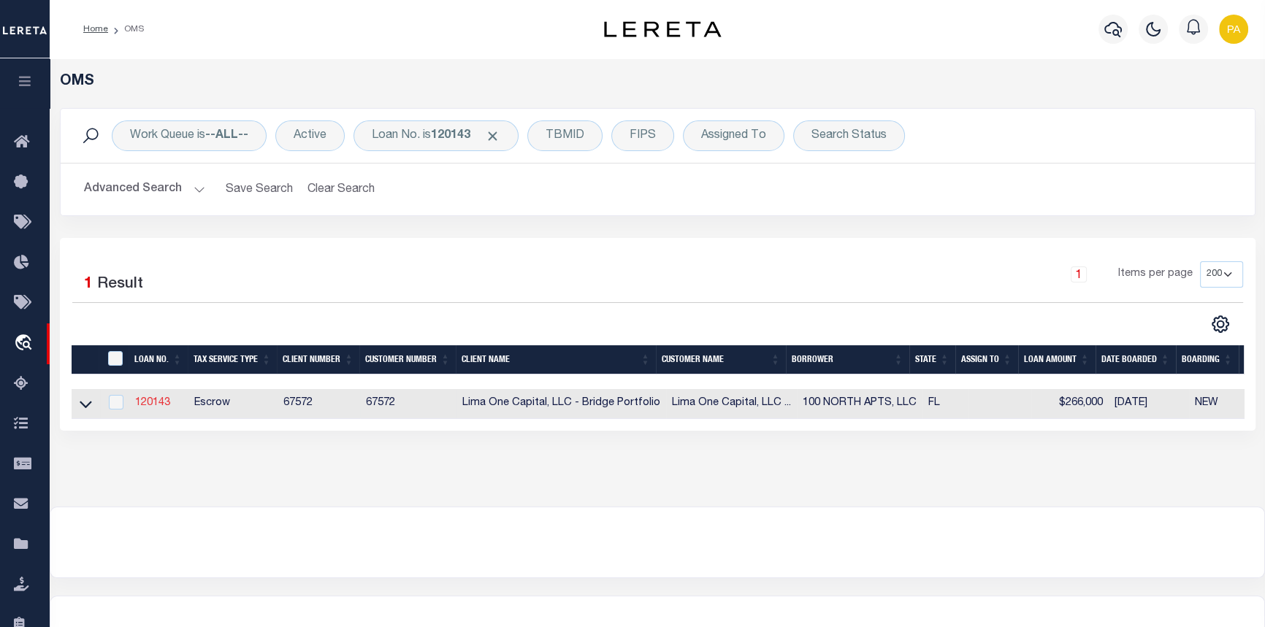
click at [154, 407] on link "120143" at bounding box center [152, 403] width 35 height 10
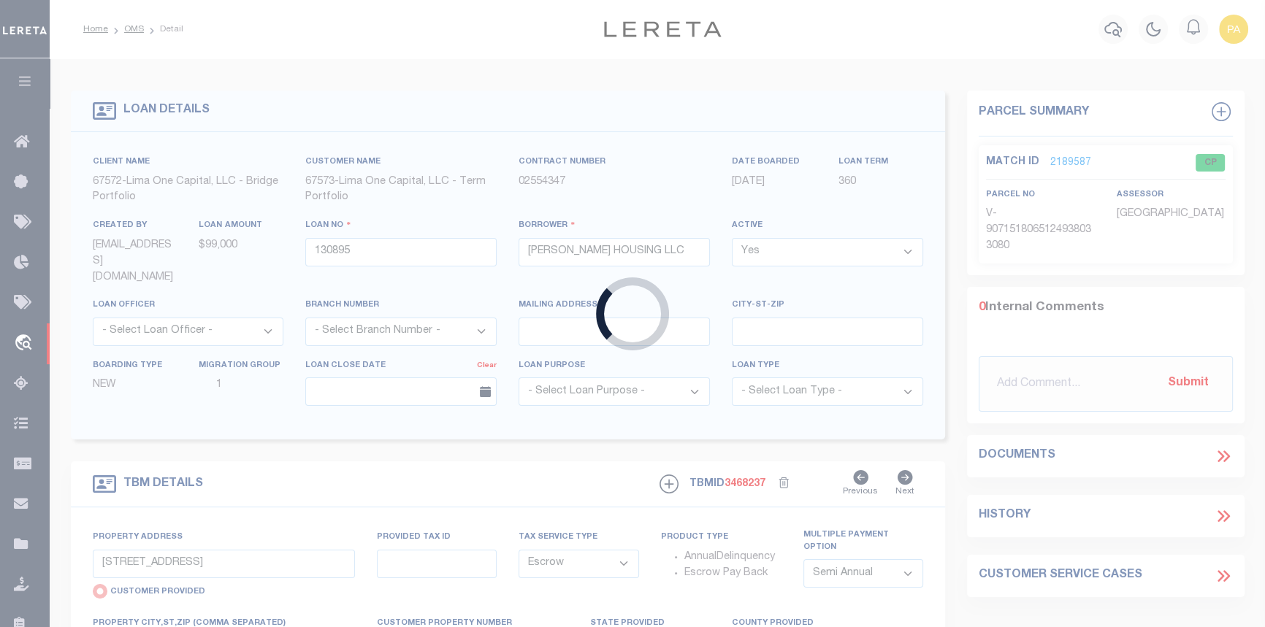
type input "120143"
type input "100 NORTH APTS, LLC"
select select
type input "[STREET_ADDRESS][PERSON_NAME]"
select select
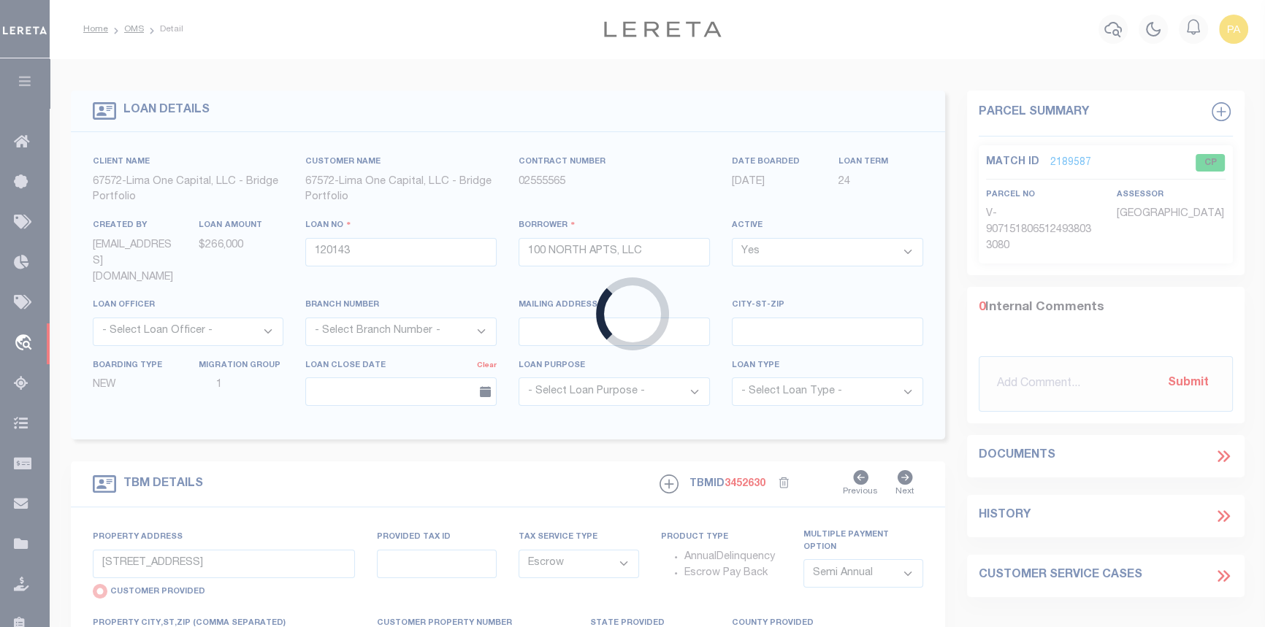
type input "EUSTIS FL 32726"
type input "120143-1"
type input "FL"
type textarea "COLLECTOR: ENTITY: PARCEL: 1"
select select "26298"
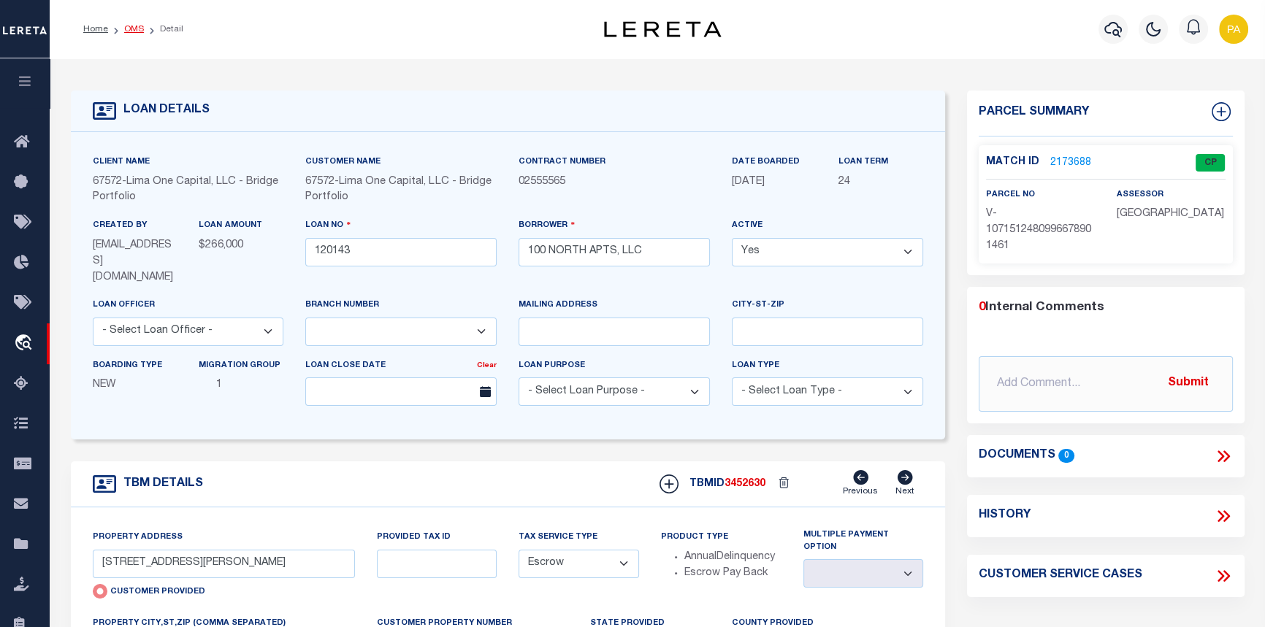
click at [131, 34] on link "OMS" at bounding box center [134, 29] width 20 height 9
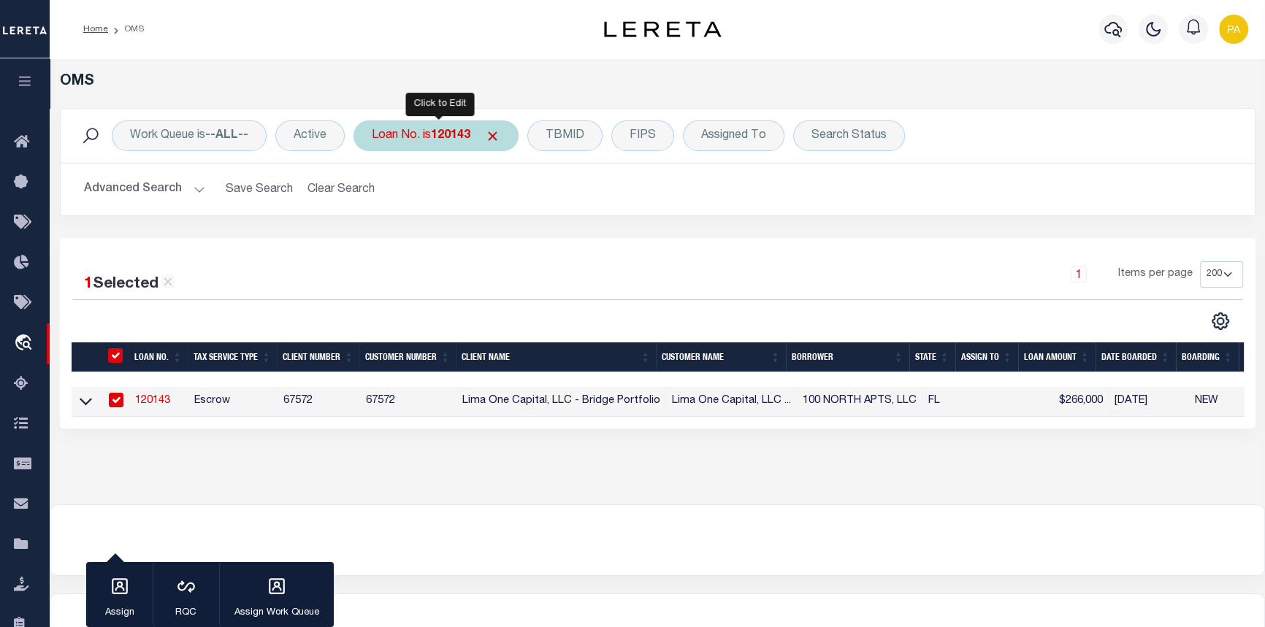
click at [421, 137] on div "Loan No. is 120143" at bounding box center [436, 136] width 165 height 31
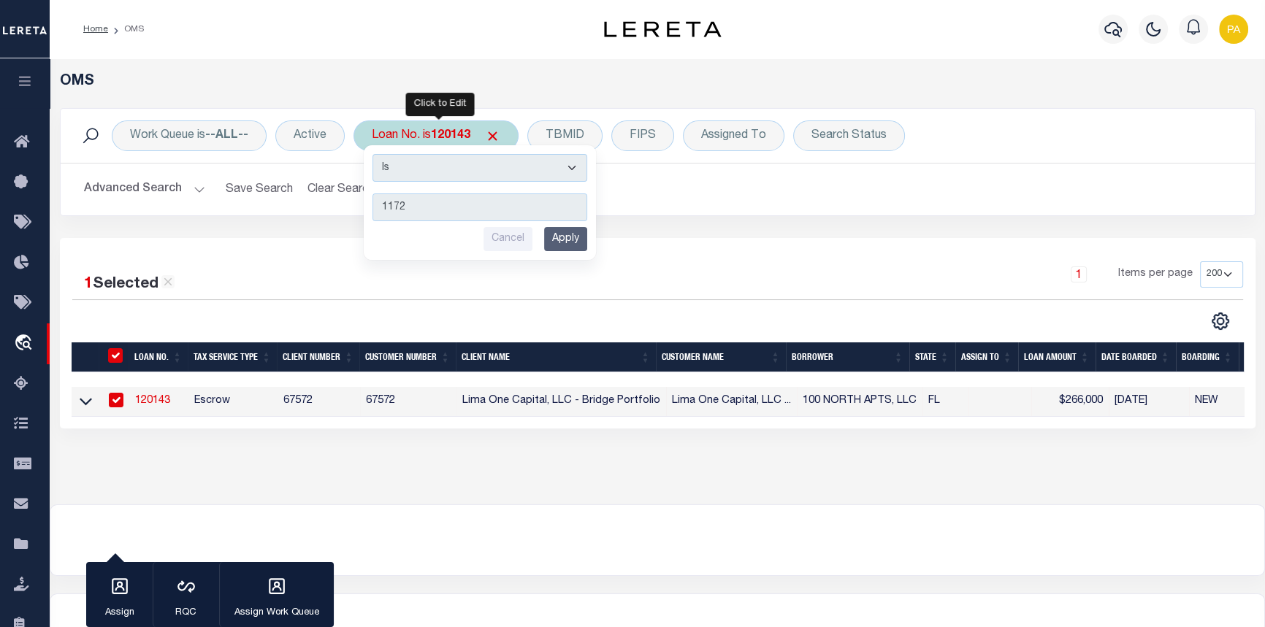
type input "11727"
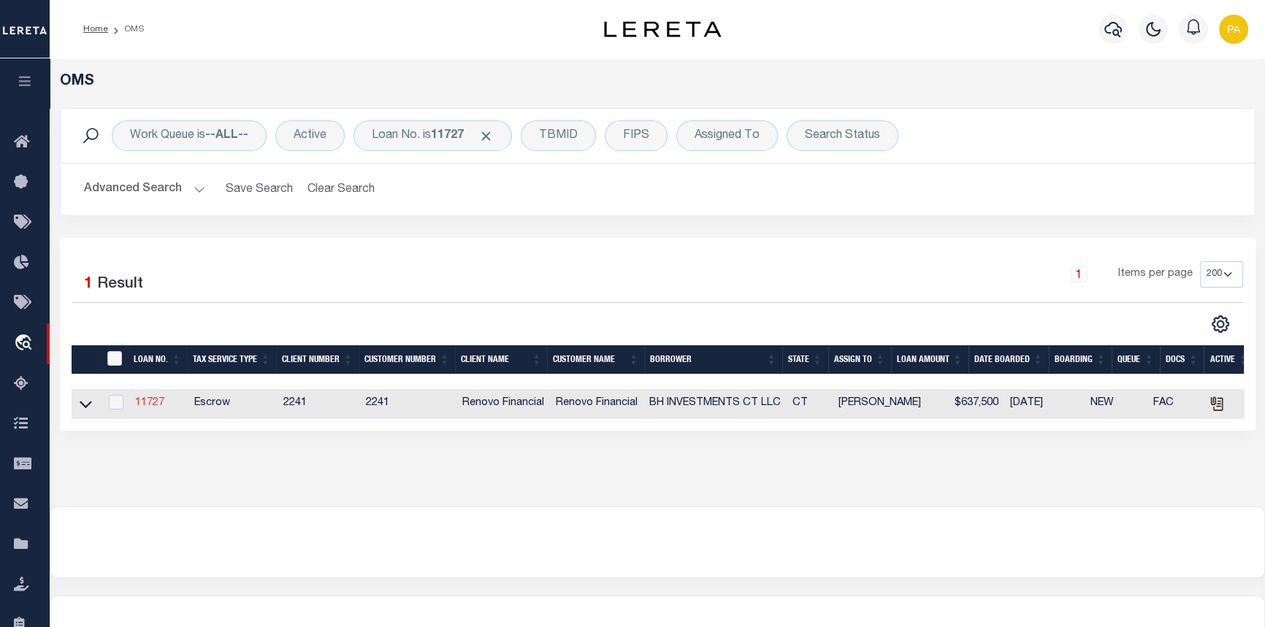
click at [152, 408] on link "11727" at bounding box center [149, 403] width 29 height 10
type input "11727"
type input "BH INVESTMENTS CT LLC"
select select
type input "[STREET_ADDRESS][PERSON_NAME]"
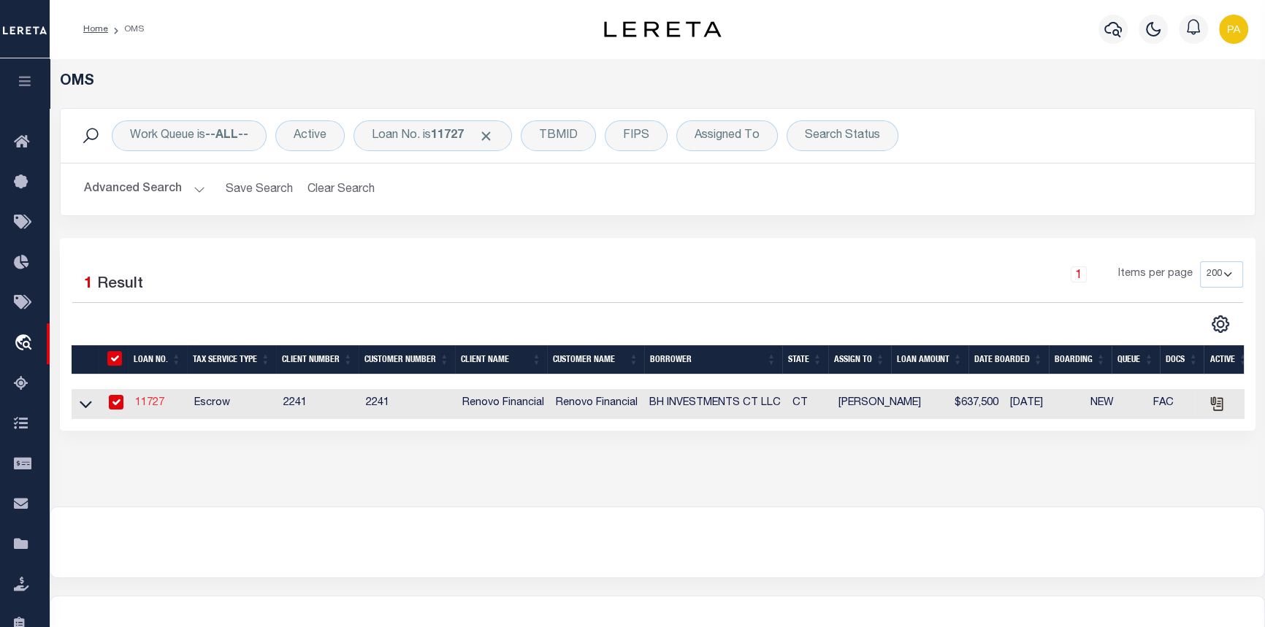
type input "[GEOGRAPHIC_DATA]"
select select "10"
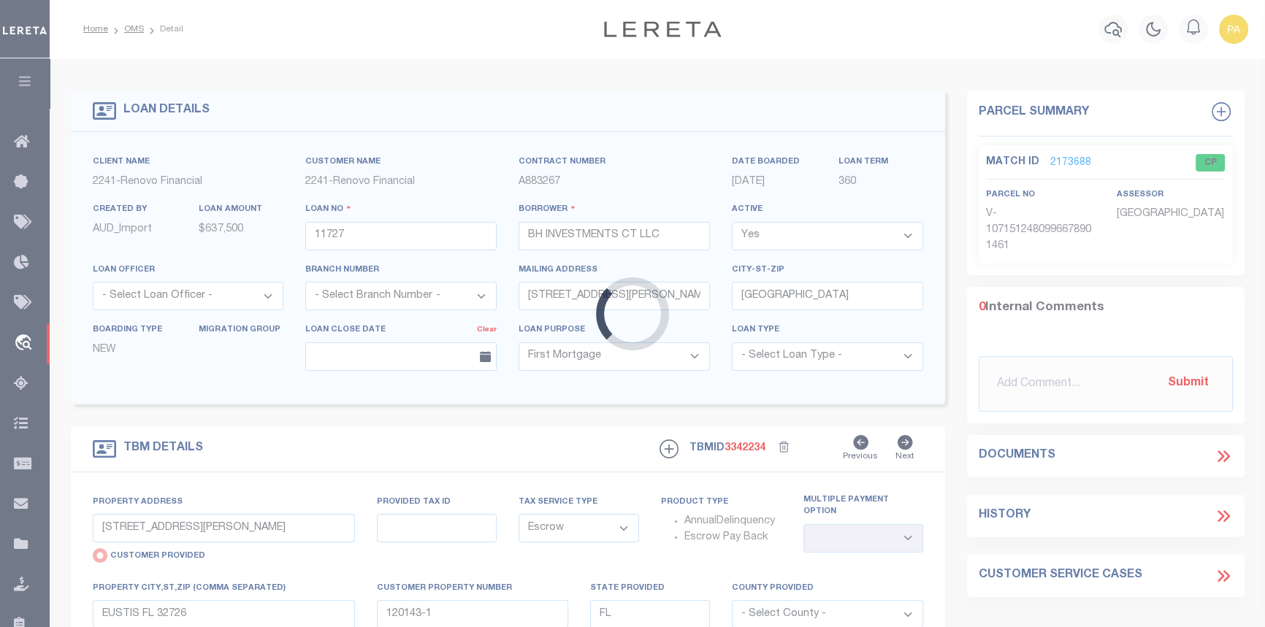
select select "25066"
type input "[STREET_ADDRESS]"
radio input "false"
type input "[GEOGRAPHIC_DATA], CT 06704"
type input "a0kUS000001WTeD"
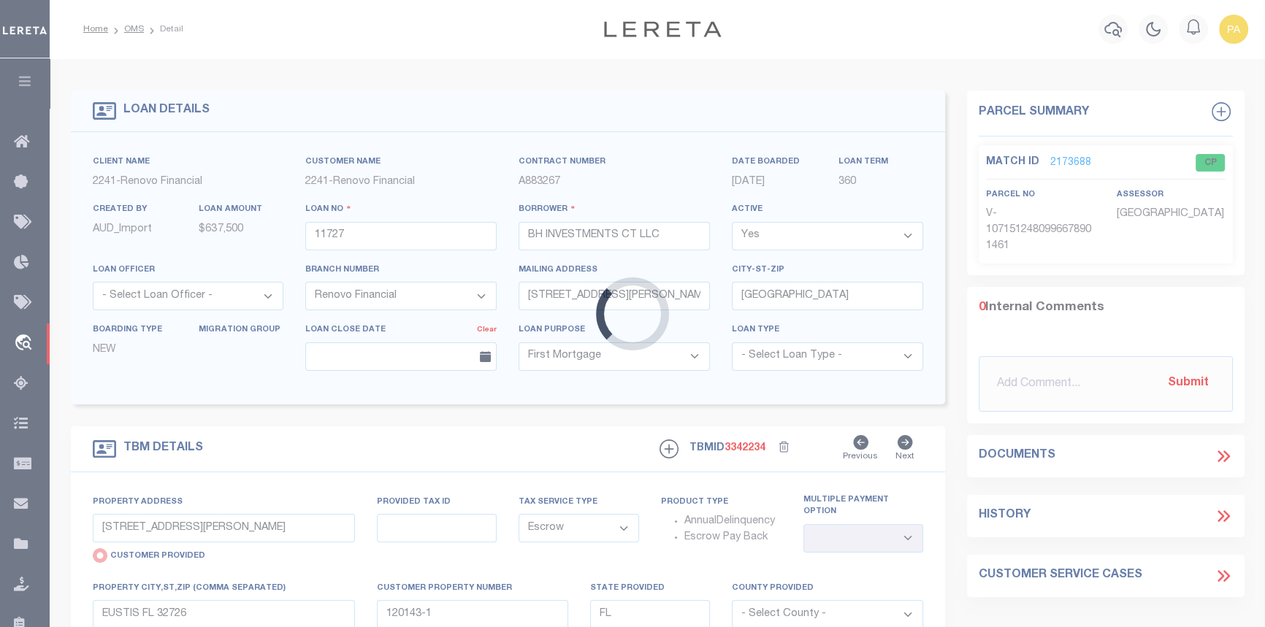
type input "CT"
select select
type textarea "LEGAL REQUIRED"
select select
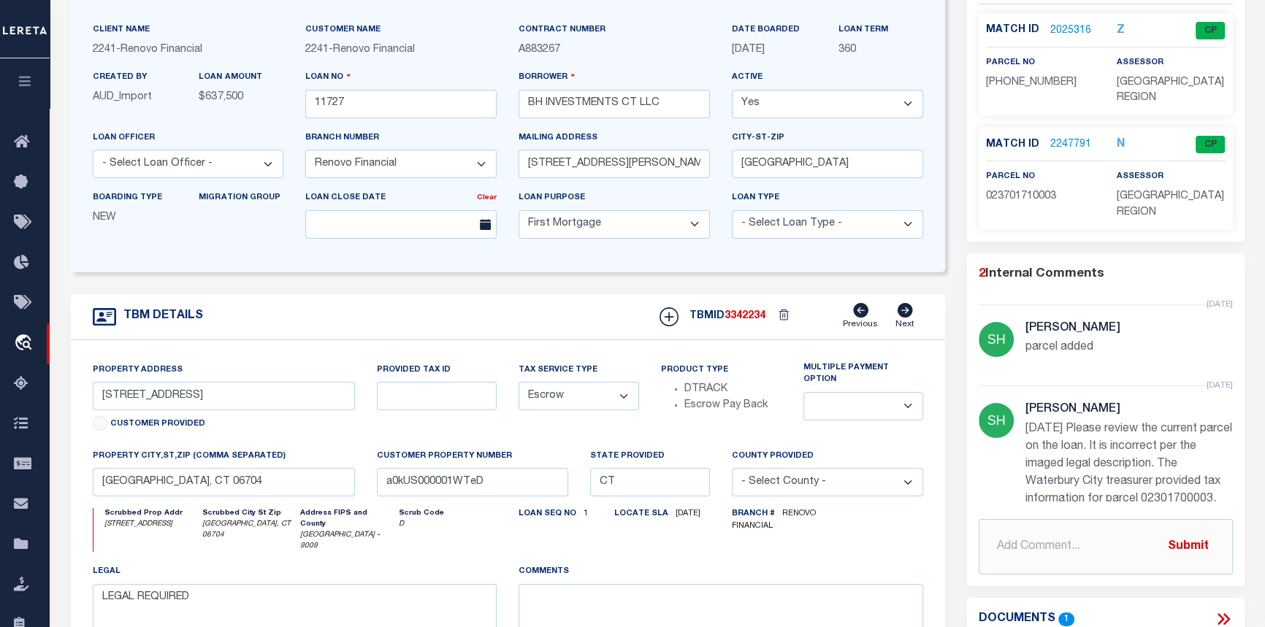
click at [1066, 147] on link "2247791" at bounding box center [1070, 144] width 41 height 15
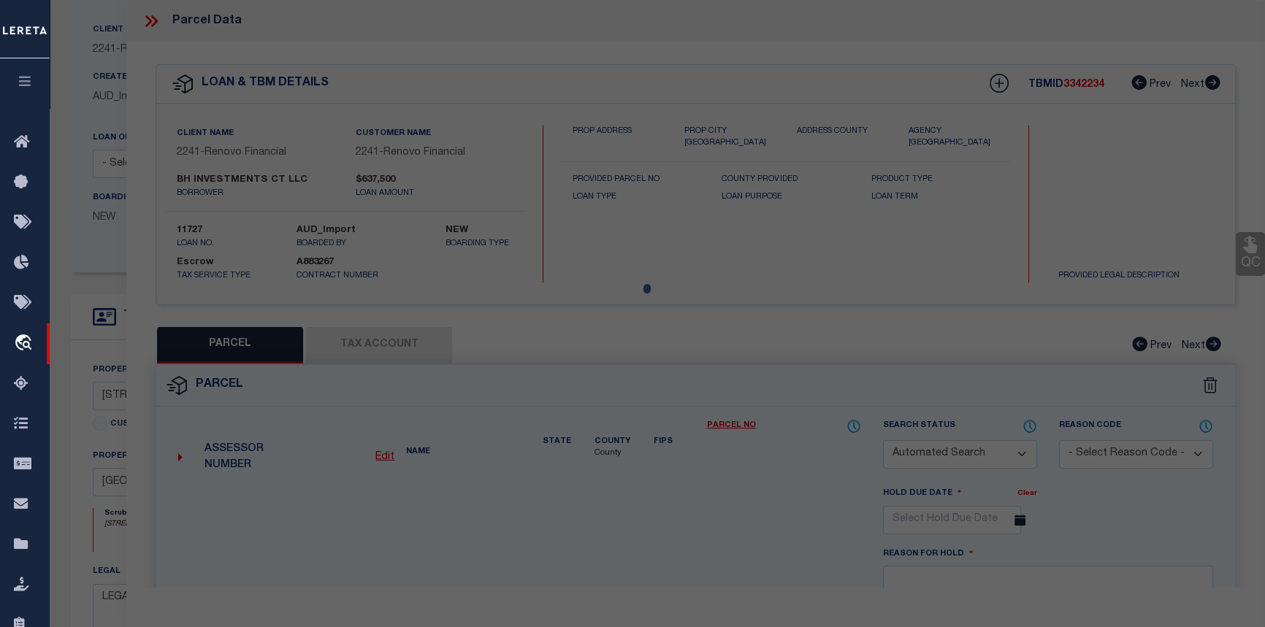
checkbox input "false"
select select "CP"
select select "099"
type input "BH INVESTMENTS CT LLC"
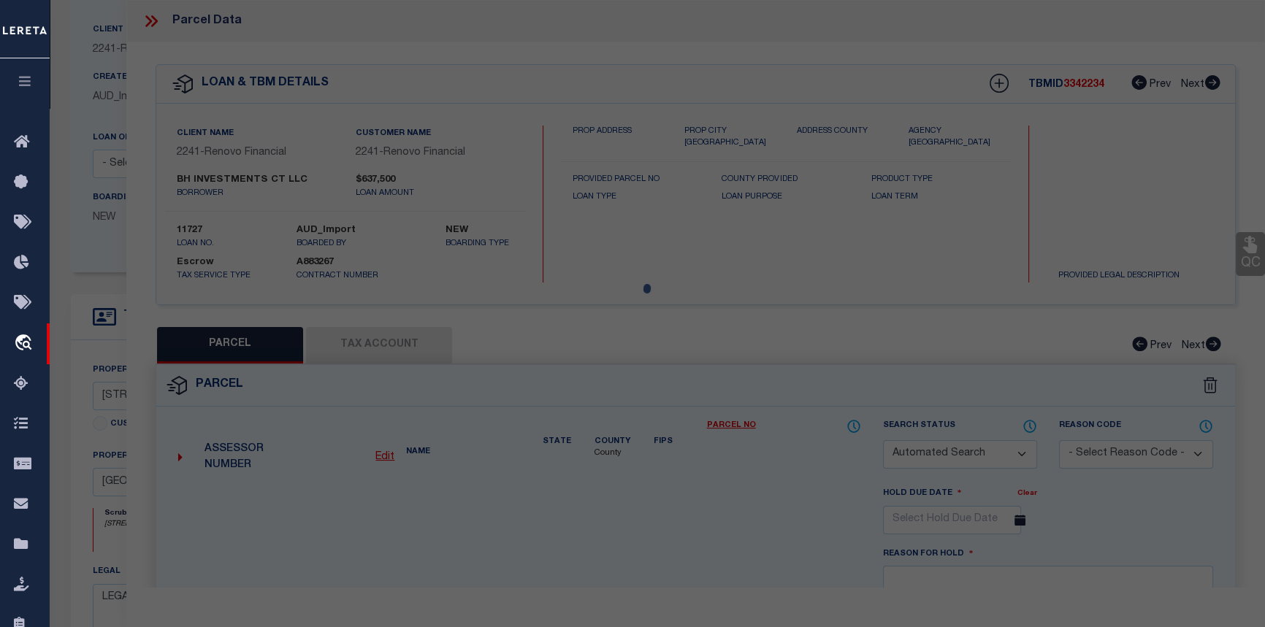
select select "AGW"
select select
type input "[STREET_ADDRESS]"
type textarea "Acres: 0.12"
type textarea "parcel added"
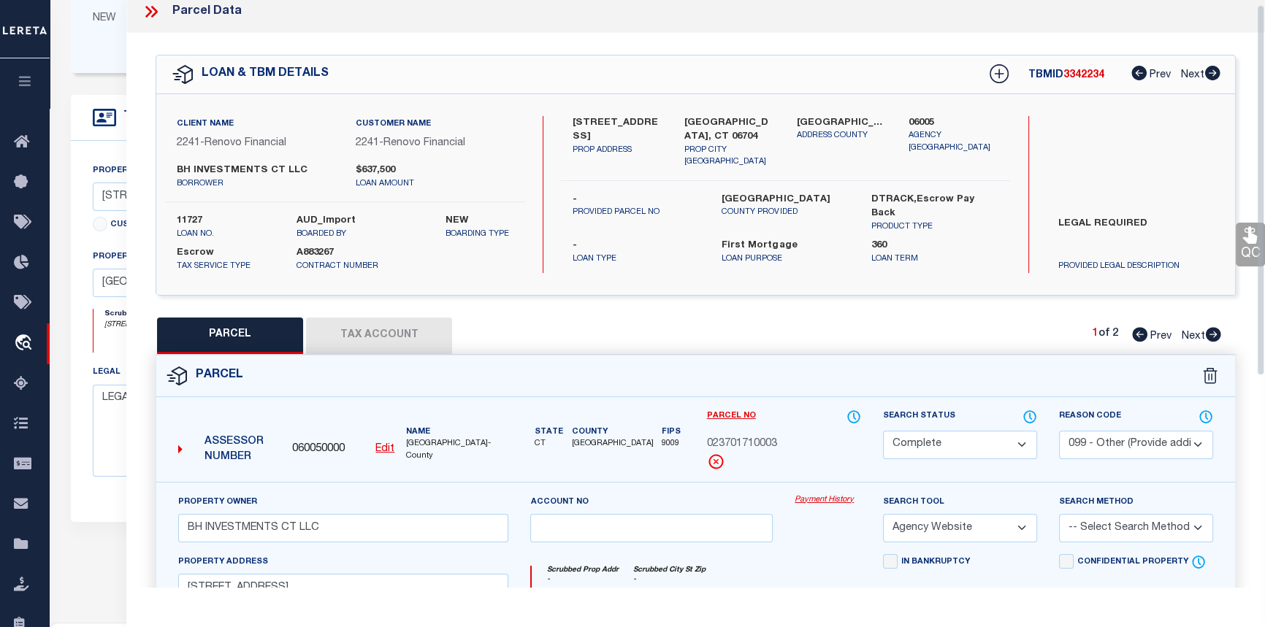
scroll to position [7, 0]
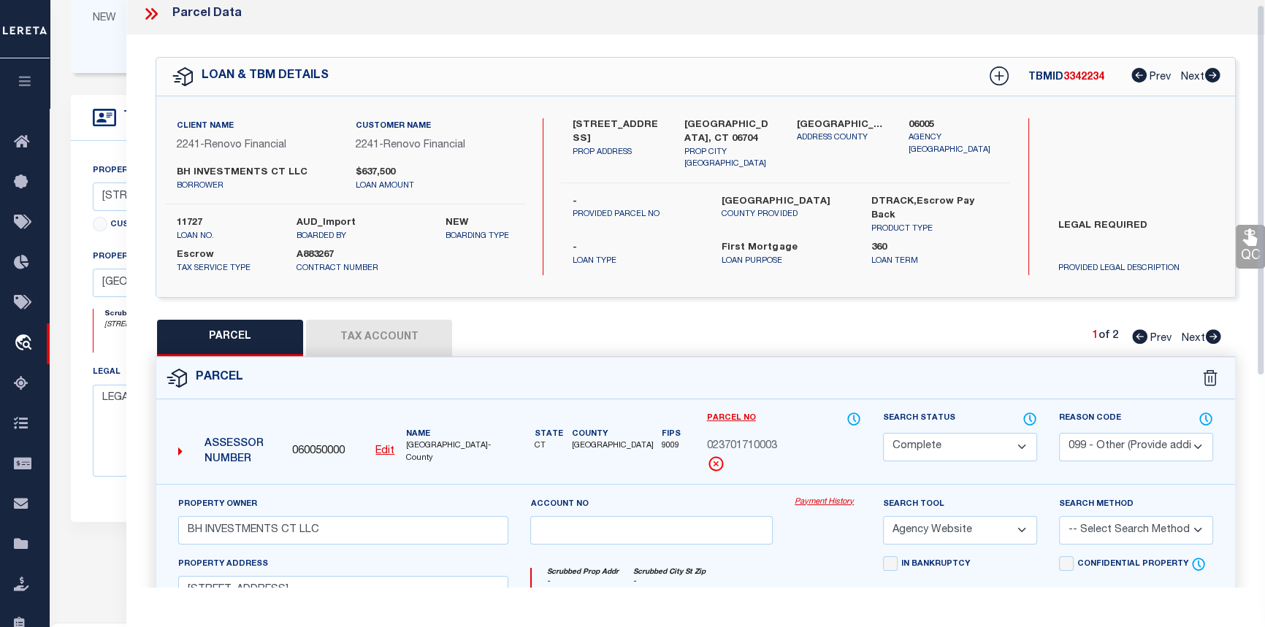
click at [154, 11] on icon at bounding box center [154, 14] width 7 height 12
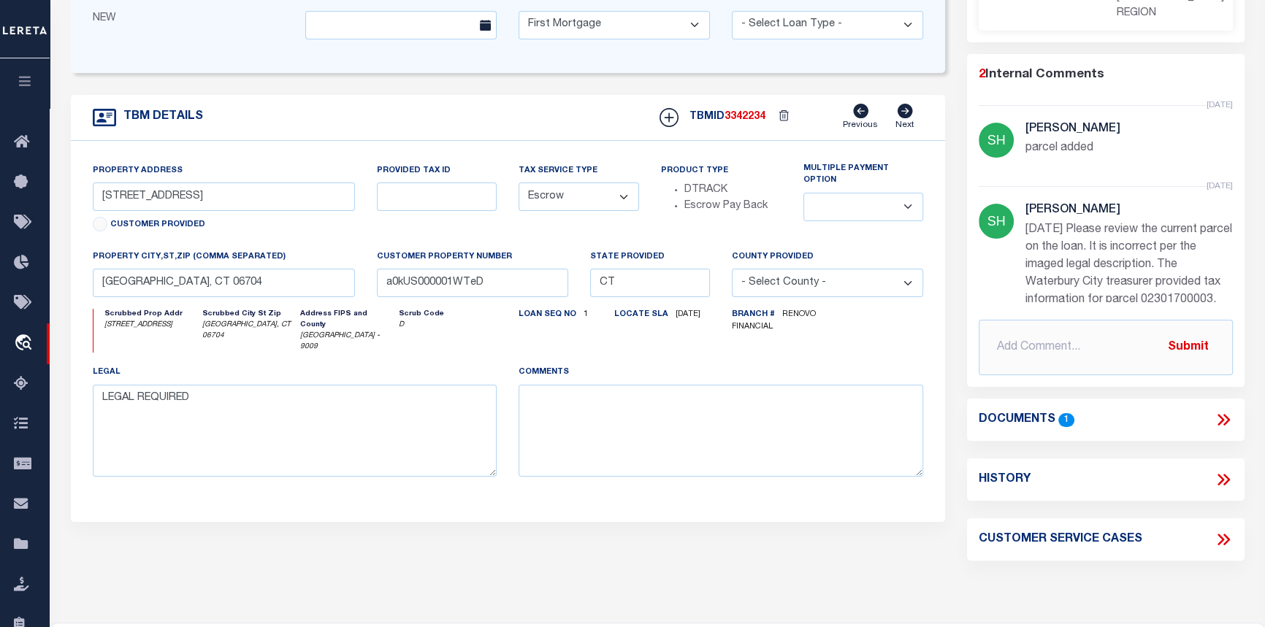
click at [1221, 420] on icon at bounding box center [1223, 420] width 19 height 19
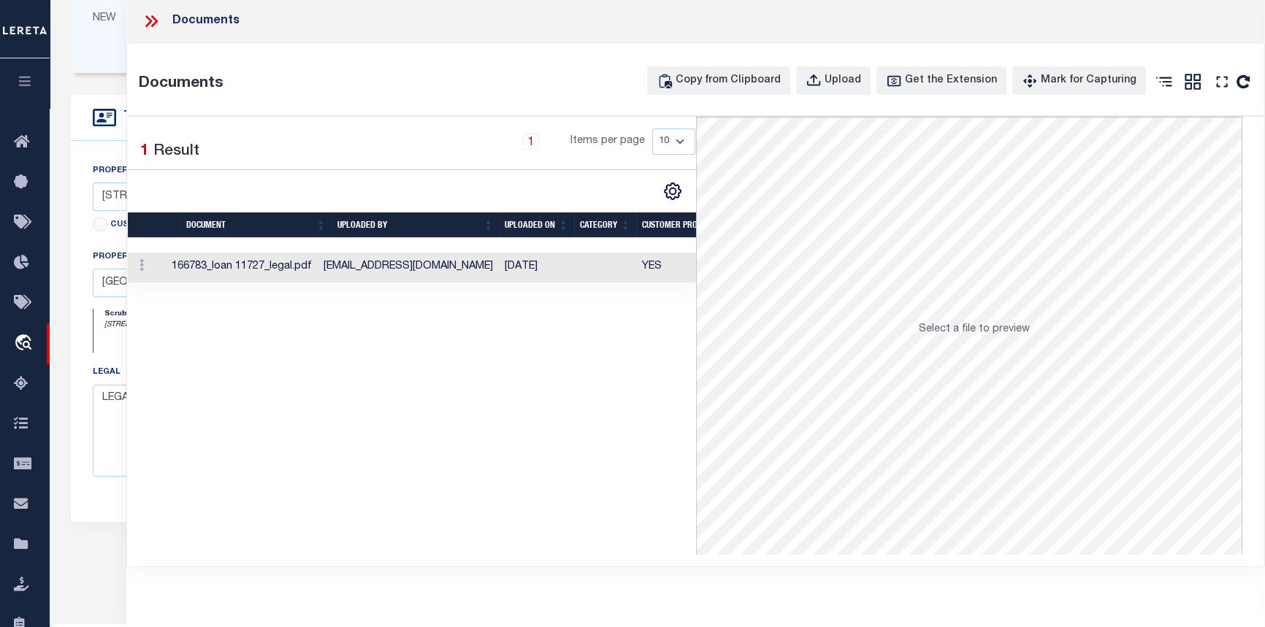
click at [340, 254] on td "[EMAIL_ADDRESS][DOMAIN_NAME]" at bounding box center [408, 268] width 181 height 30
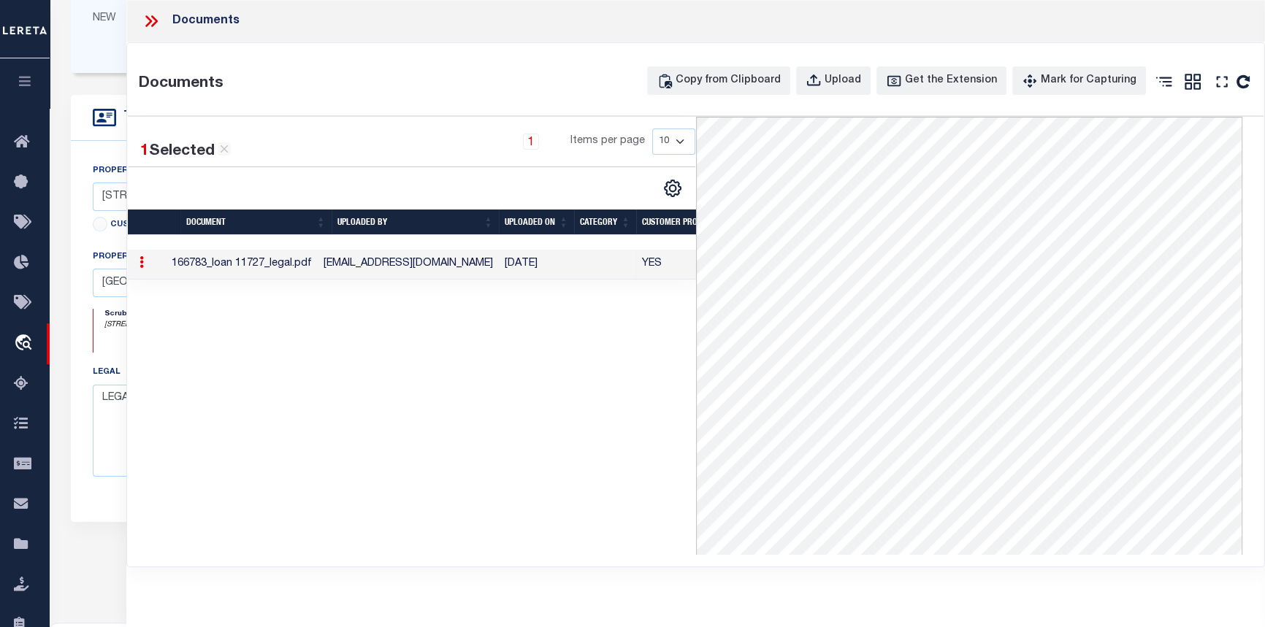
click at [156, 19] on icon at bounding box center [154, 21] width 7 height 12
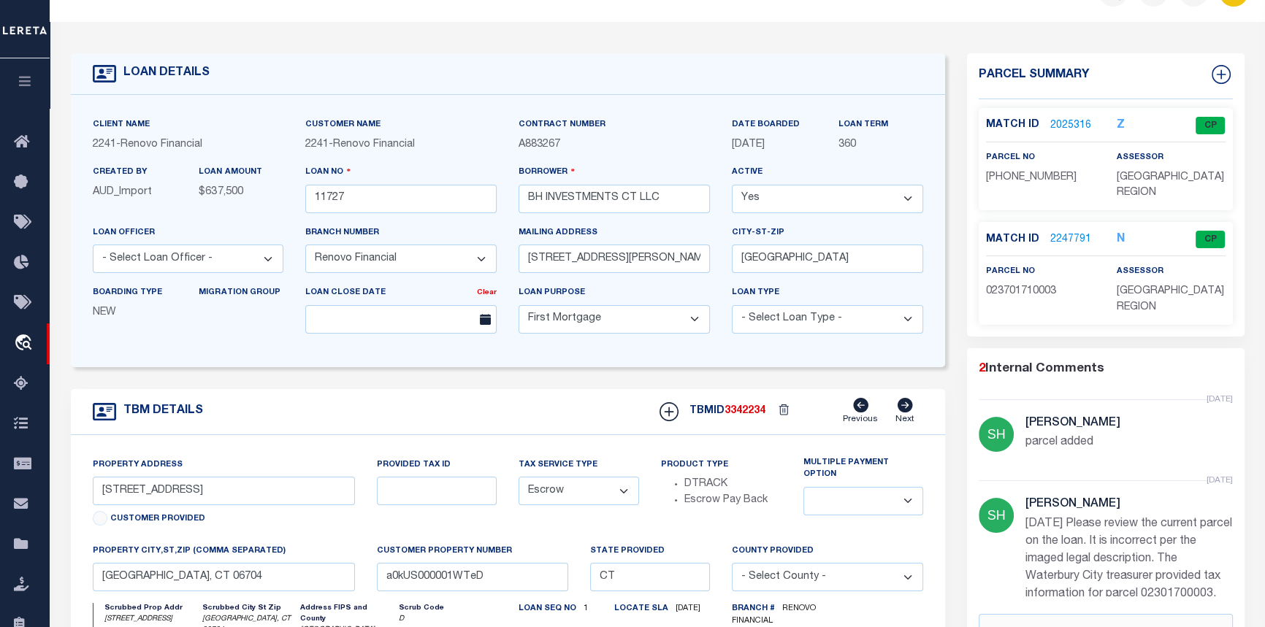
scroll to position [0, 0]
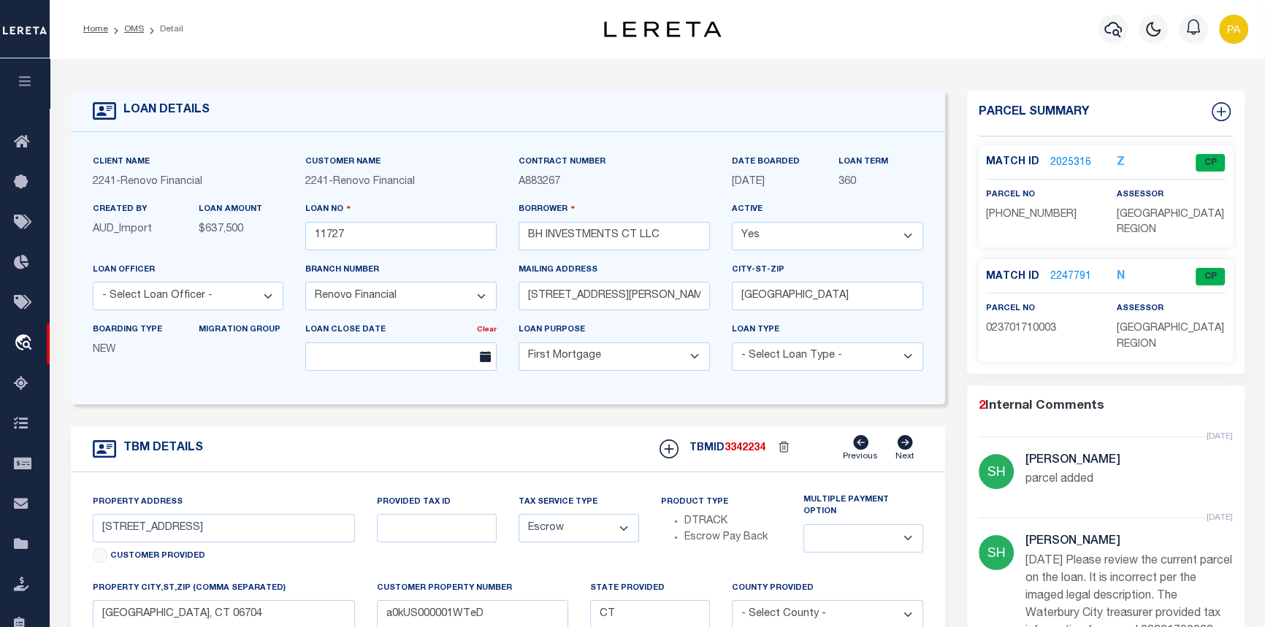
click at [1067, 278] on link "2247791" at bounding box center [1070, 277] width 41 height 15
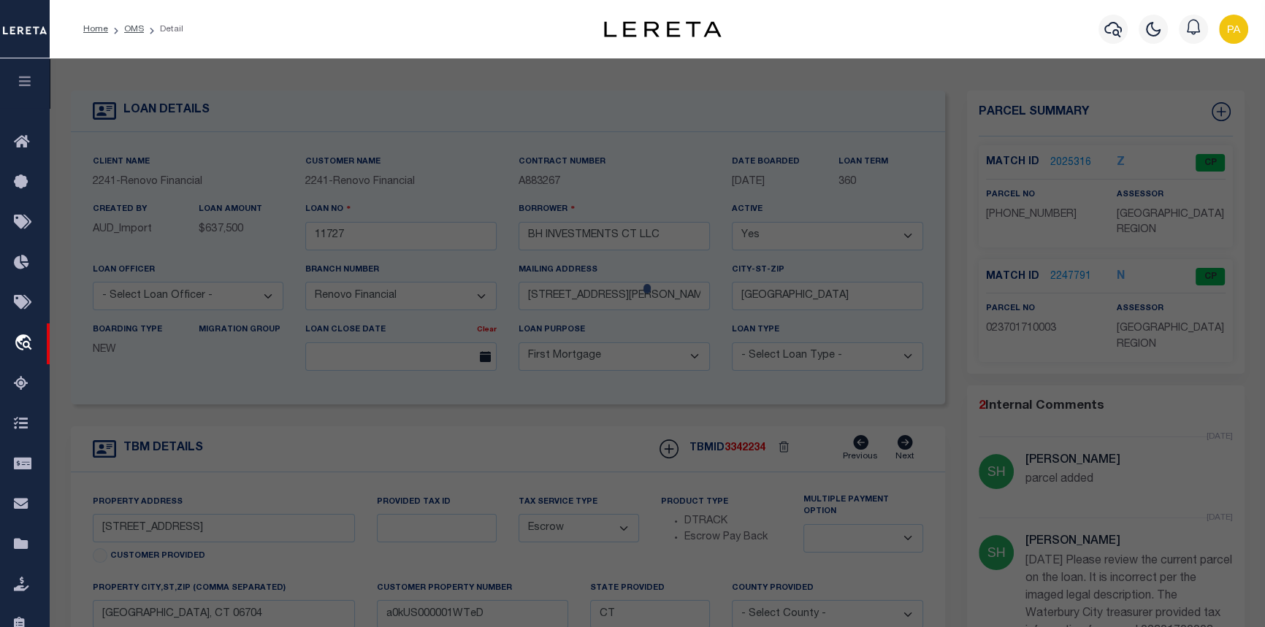
select select "AS"
select select
checkbox input "false"
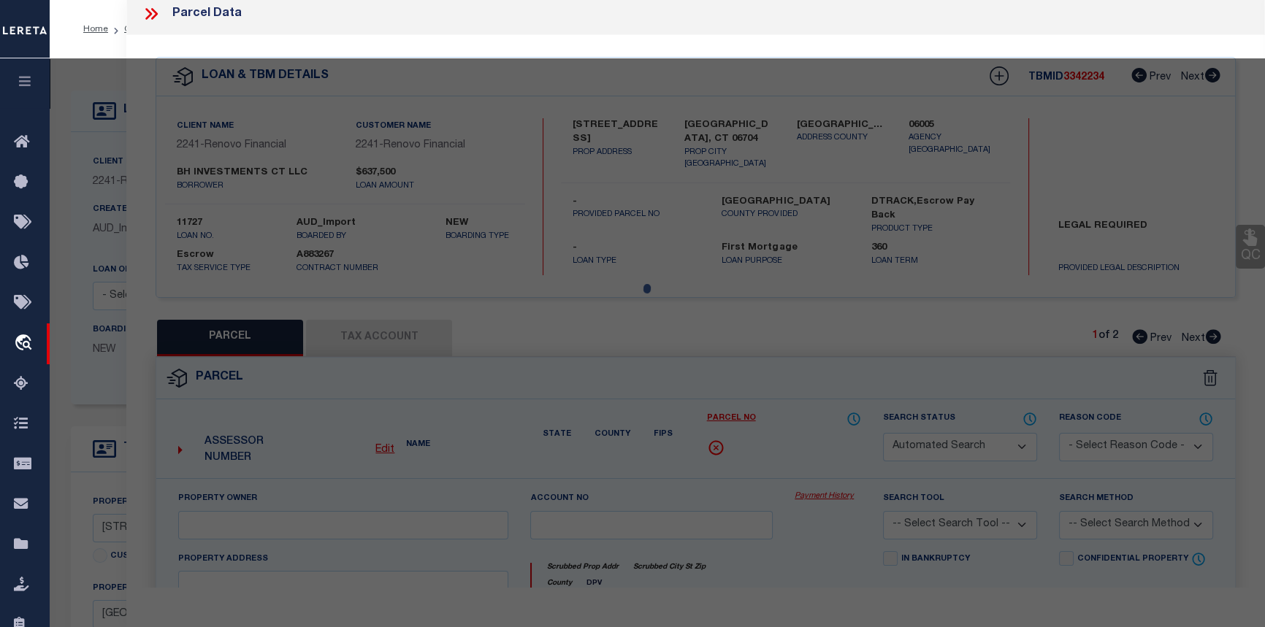
select select "CP"
select select "099"
type input "BH INVESTMENTS CT LLC"
select select "AGW"
select select
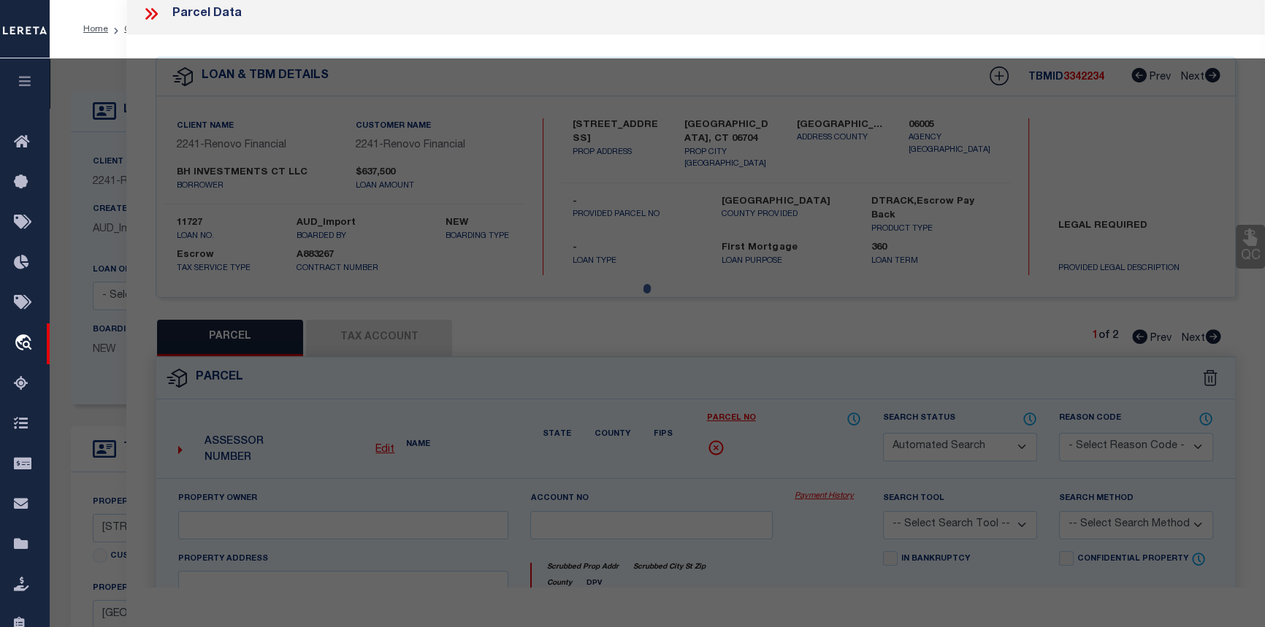
type input "[STREET_ADDRESS]"
type textarea "Acres: 0.12"
type textarea "parcel added"
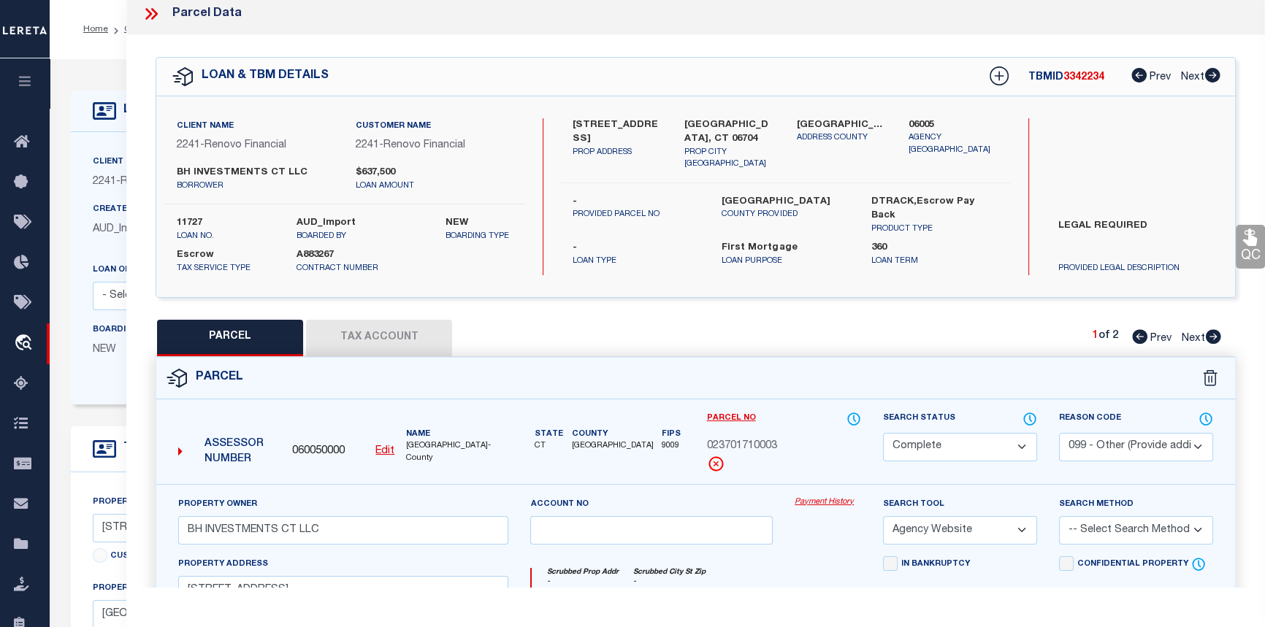
click at [825, 499] on link "Payment History" at bounding box center [828, 503] width 66 height 12
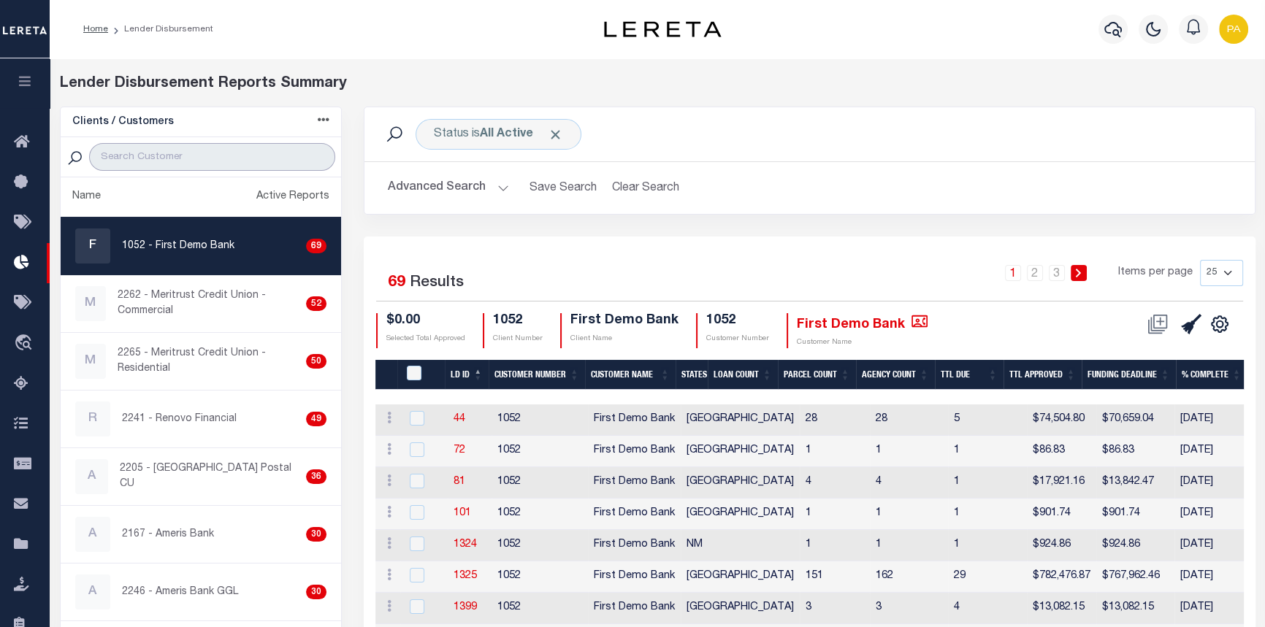
click at [122, 147] on input "search" at bounding box center [212, 157] width 246 height 28
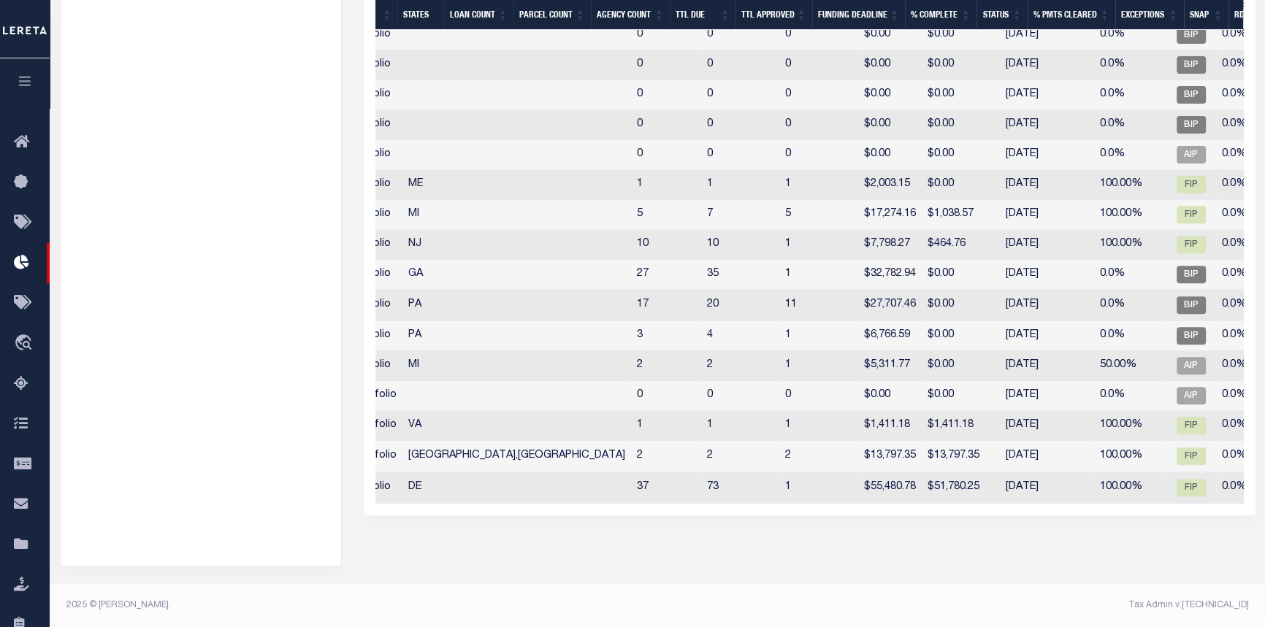
type input "[GEOGRAPHIC_DATA]"
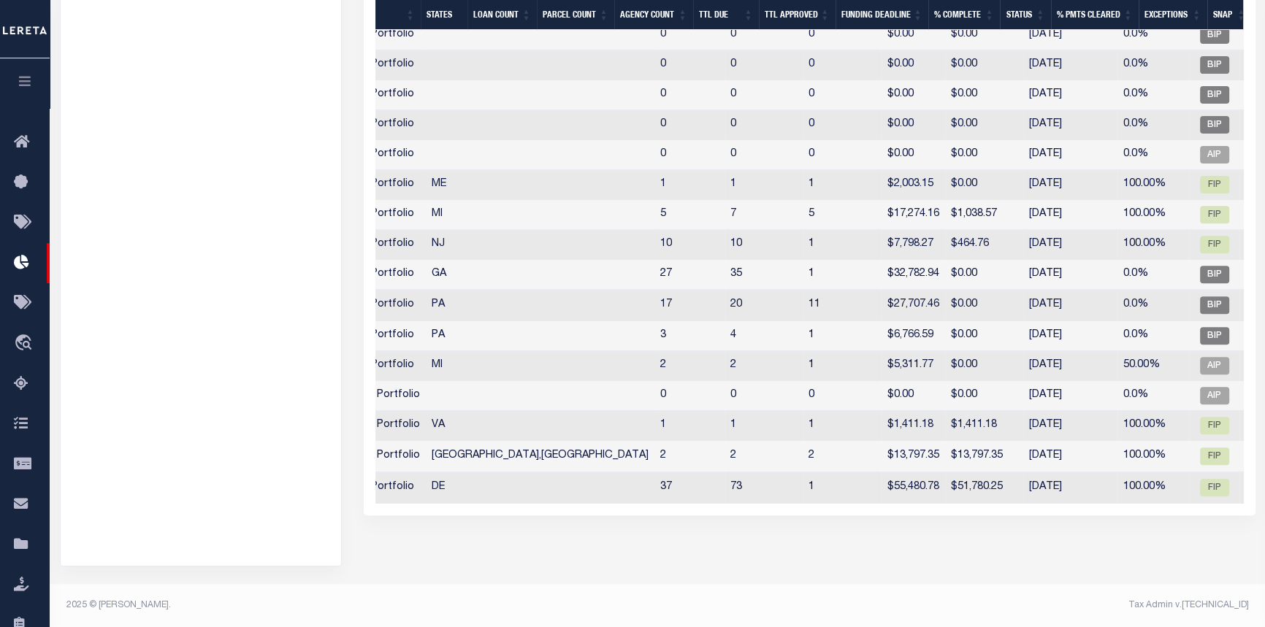
scroll to position [0, 297]
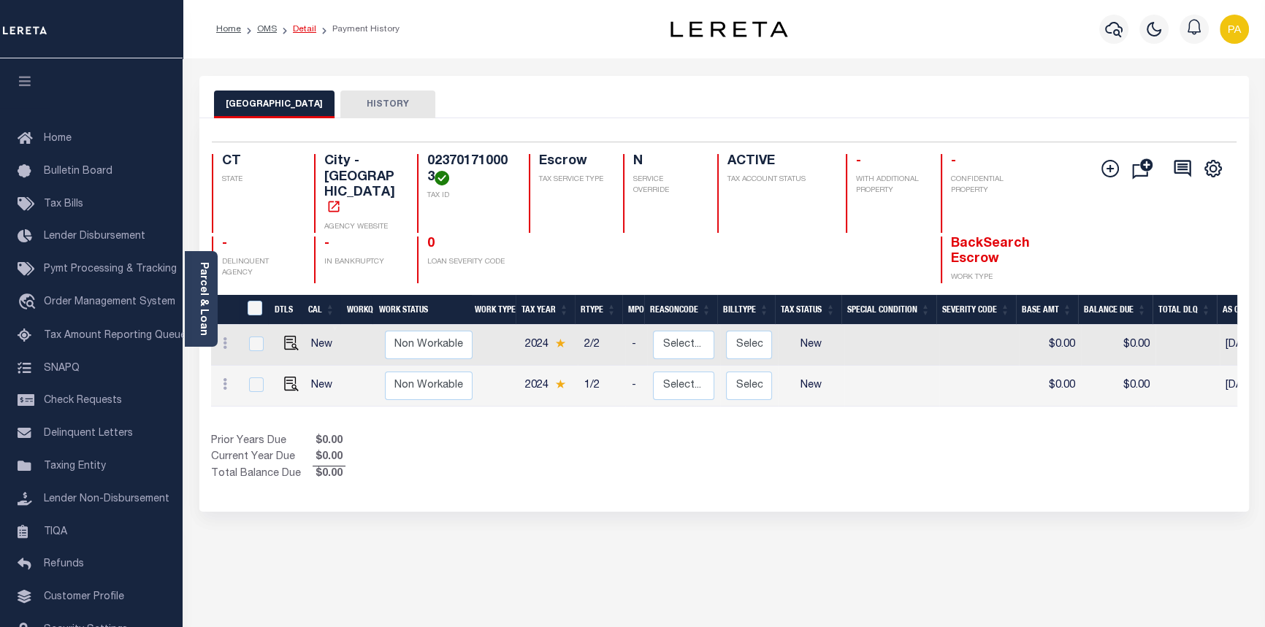
click at [303, 28] on link "Detail" at bounding box center [304, 29] width 23 height 9
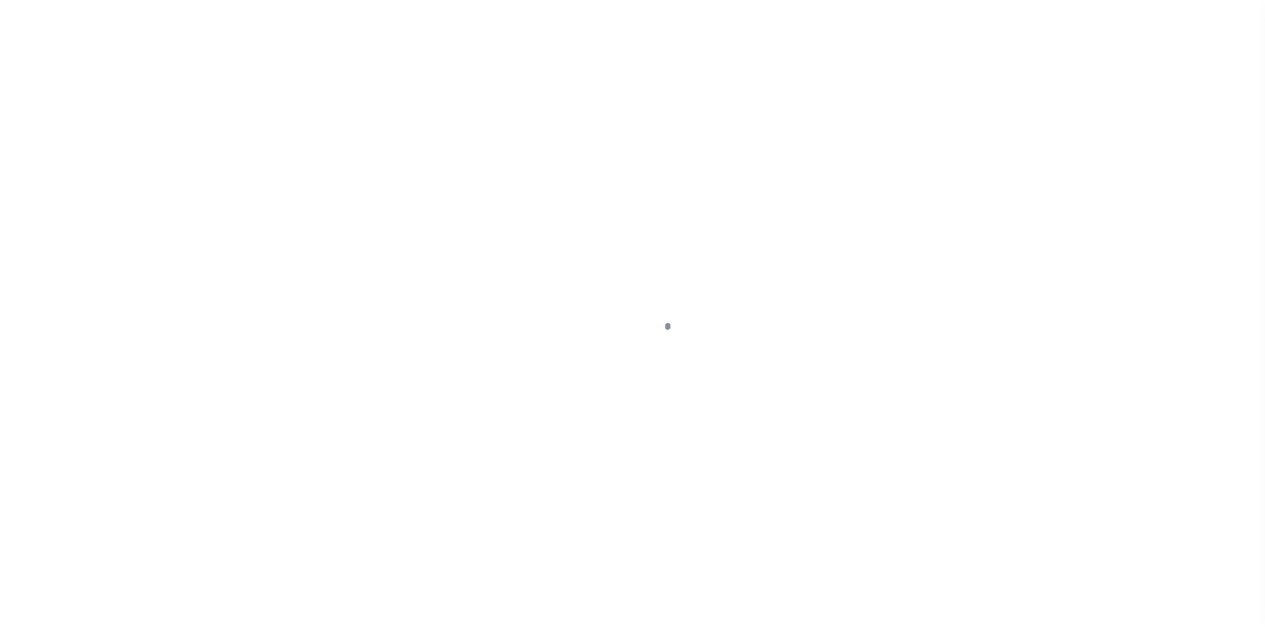
select select "10"
select select "Escrow"
type input "[STREET_ADDRESS]"
type input "[GEOGRAPHIC_DATA], CT 06704"
type input "a0kUS000001WTeD"
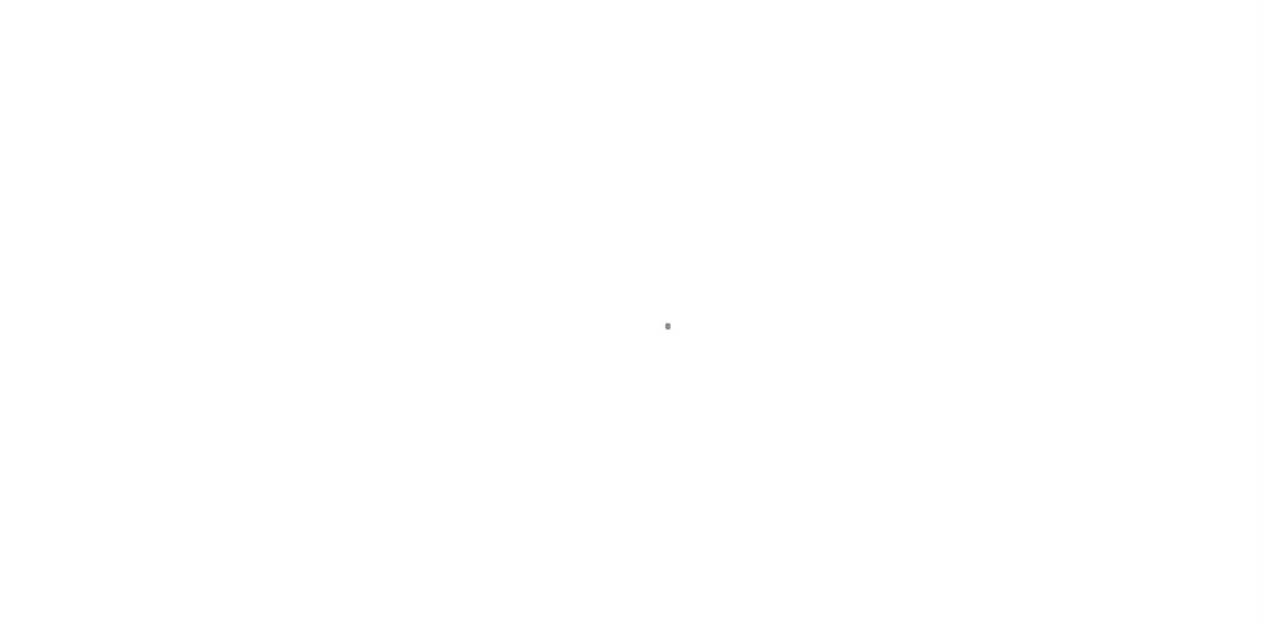
type input "CT"
select select
type textarea "LEGAL REQUIRED"
select select "25066"
select select
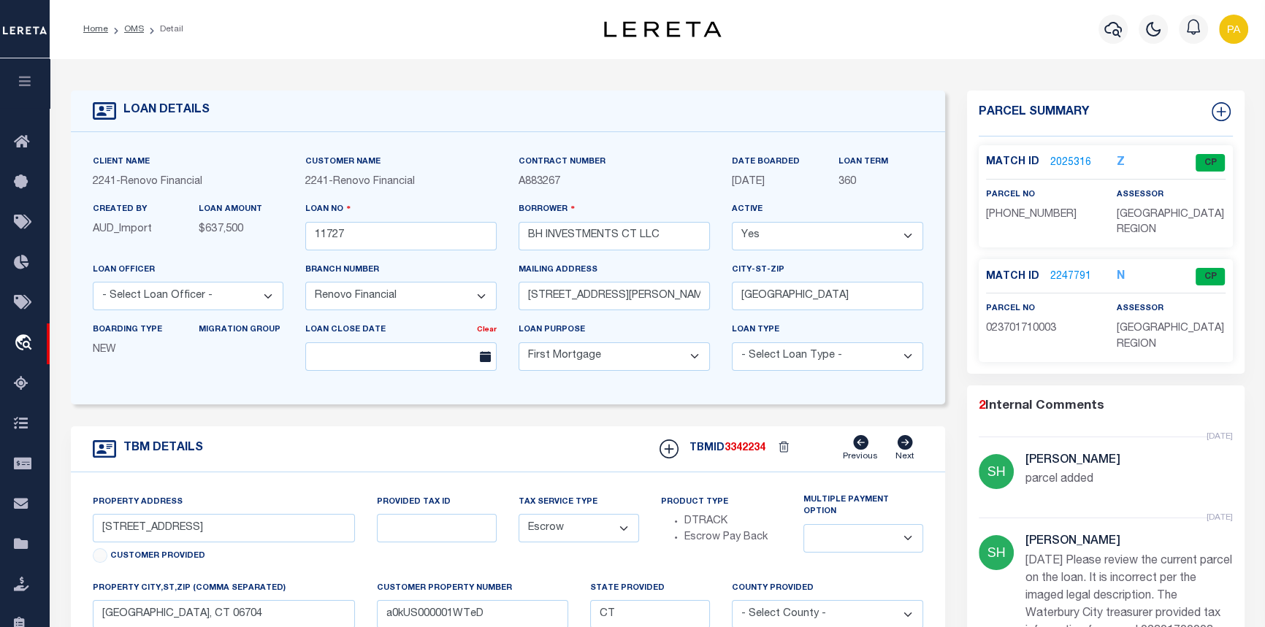
click at [1073, 277] on link "2247791" at bounding box center [1070, 277] width 41 height 15
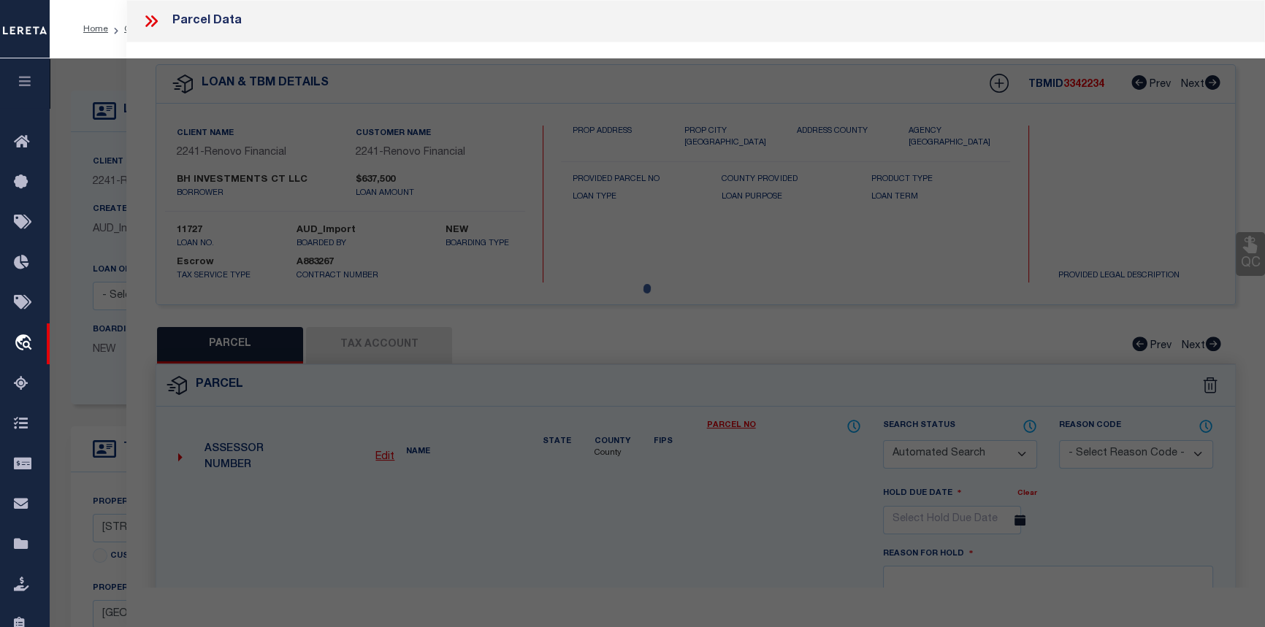
checkbox input "false"
select select "CP"
select select "099"
type input "BH INVESTMENTS CT LLC"
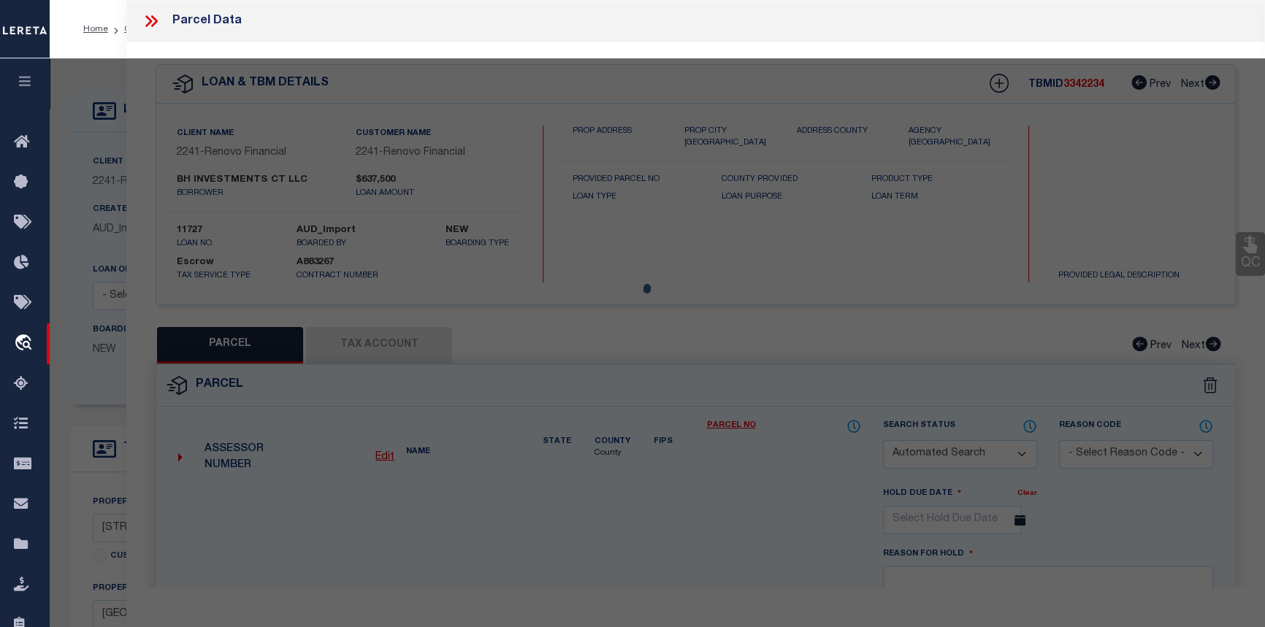
select select "AGW"
select select
type input "[STREET_ADDRESS]"
type textarea "Acres: 0.12"
type textarea "parcel added"
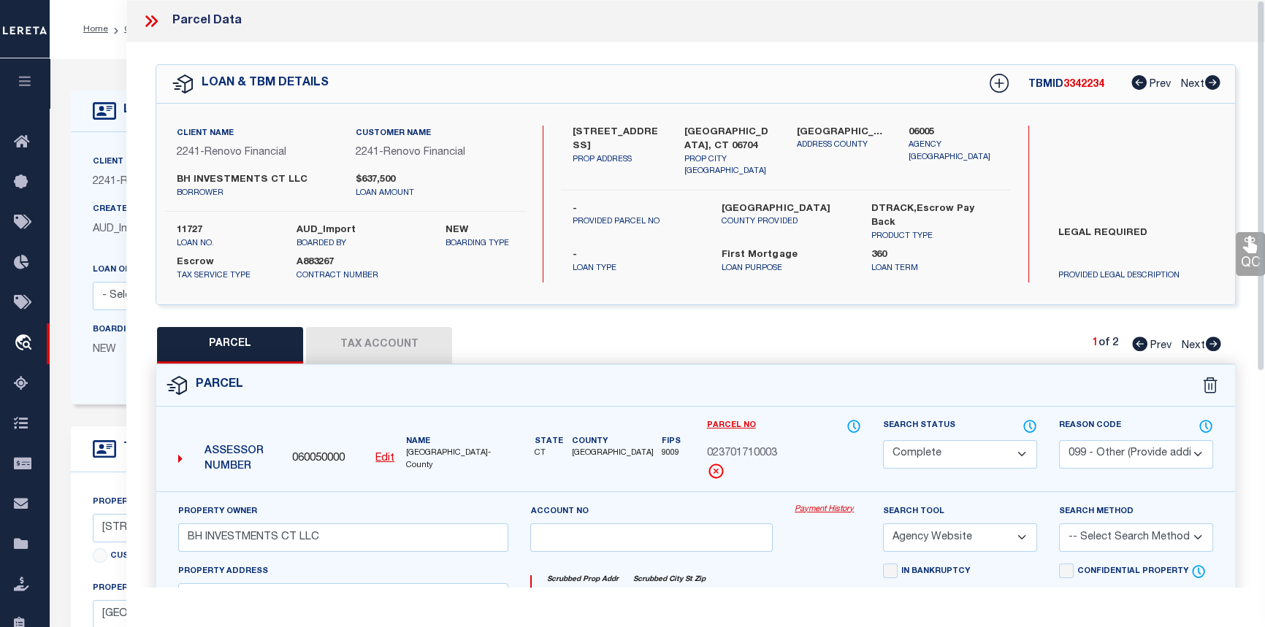
click at [834, 511] on link "Payment History" at bounding box center [828, 510] width 66 height 12
